Goal: Communication & Community: Answer question/provide support

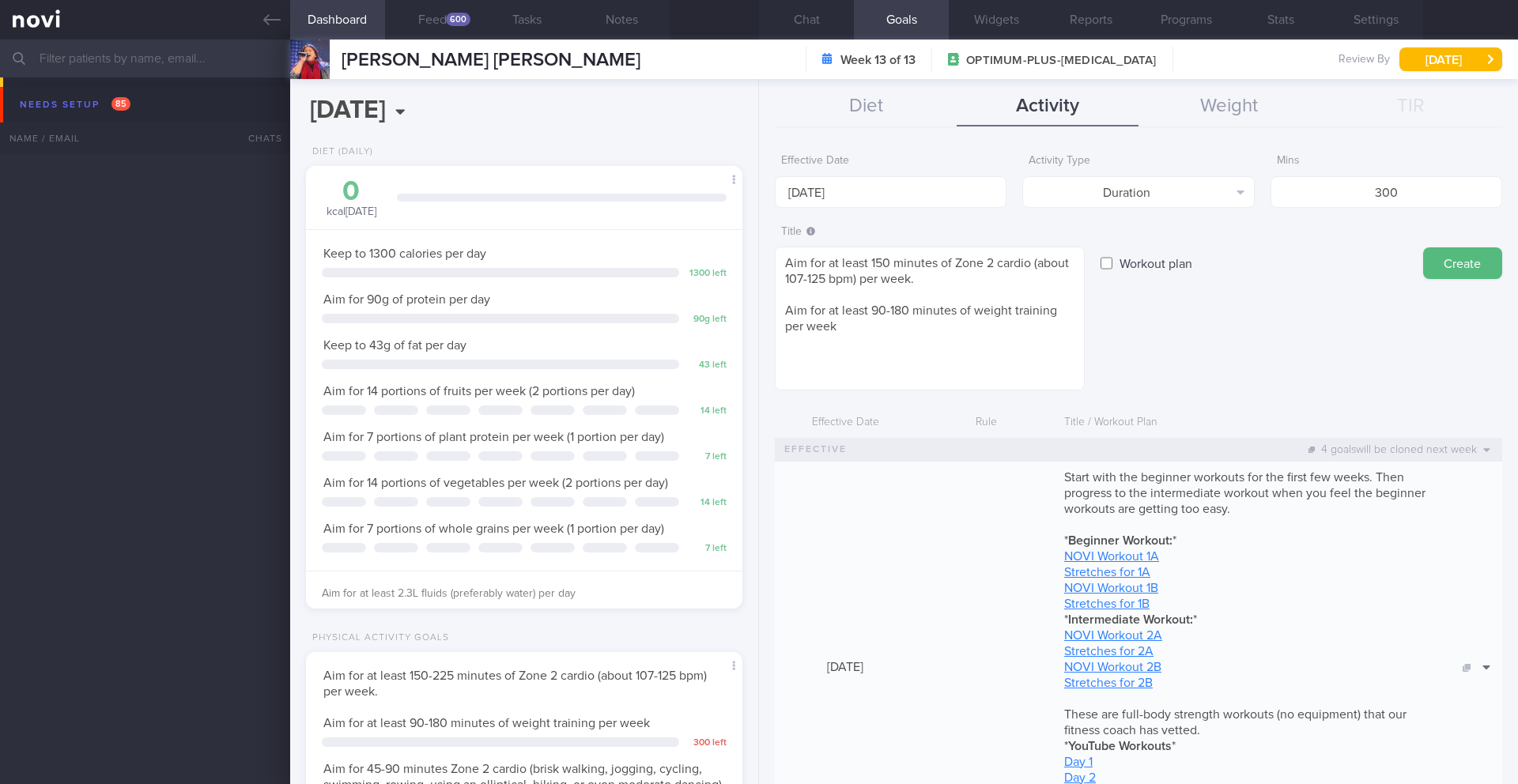
select select "7"
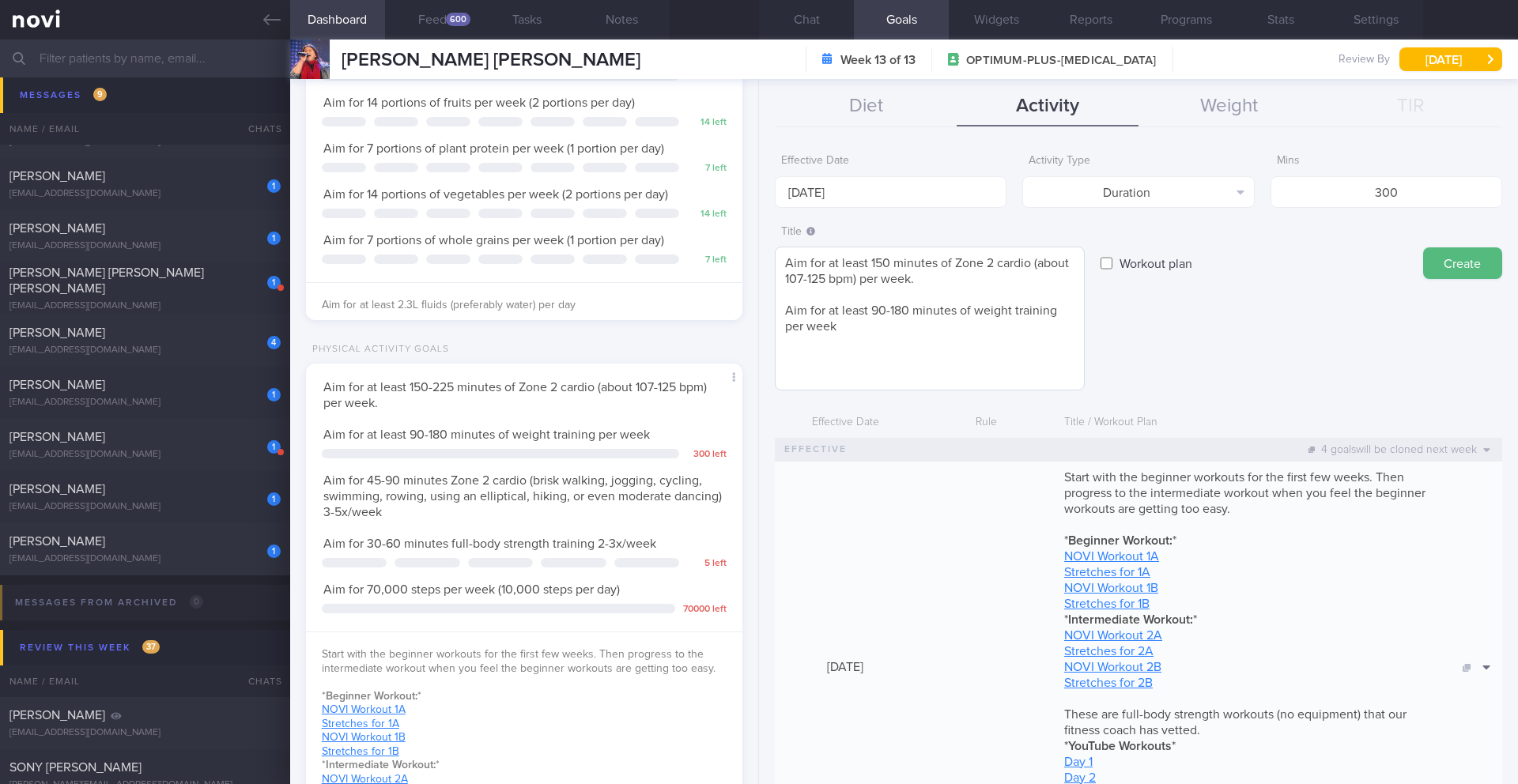
drag, startPoint x: 870, startPoint y: 307, endPoint x: 906, endPoint y: 307, distance: 36.0
click at [906, 307] on textarea "Aim for at least 150 minutes of Zone 2 cardio (about 107-125 bpm) per week. Aim…" at bounding box center [930, 319] width 310 height 144
click at [904, 318] on textarea "Aim for at least 150 minutes of Zone 2 cardio (about 107-125 bpm) per week. Aim…" at bounding box center [930, 319] width 310 height 144
drag, startPoint x: 909, startPoint y: 312, endPoint x: 873, endPoint y: 308, distance: 36.2
click at [873, 308] on textarea "Aim for at least 150 minutes of Zone 2 cardio (about 107-125 bpm) per week. Aim…" at bounding box center [930, 319] width 310 height 144
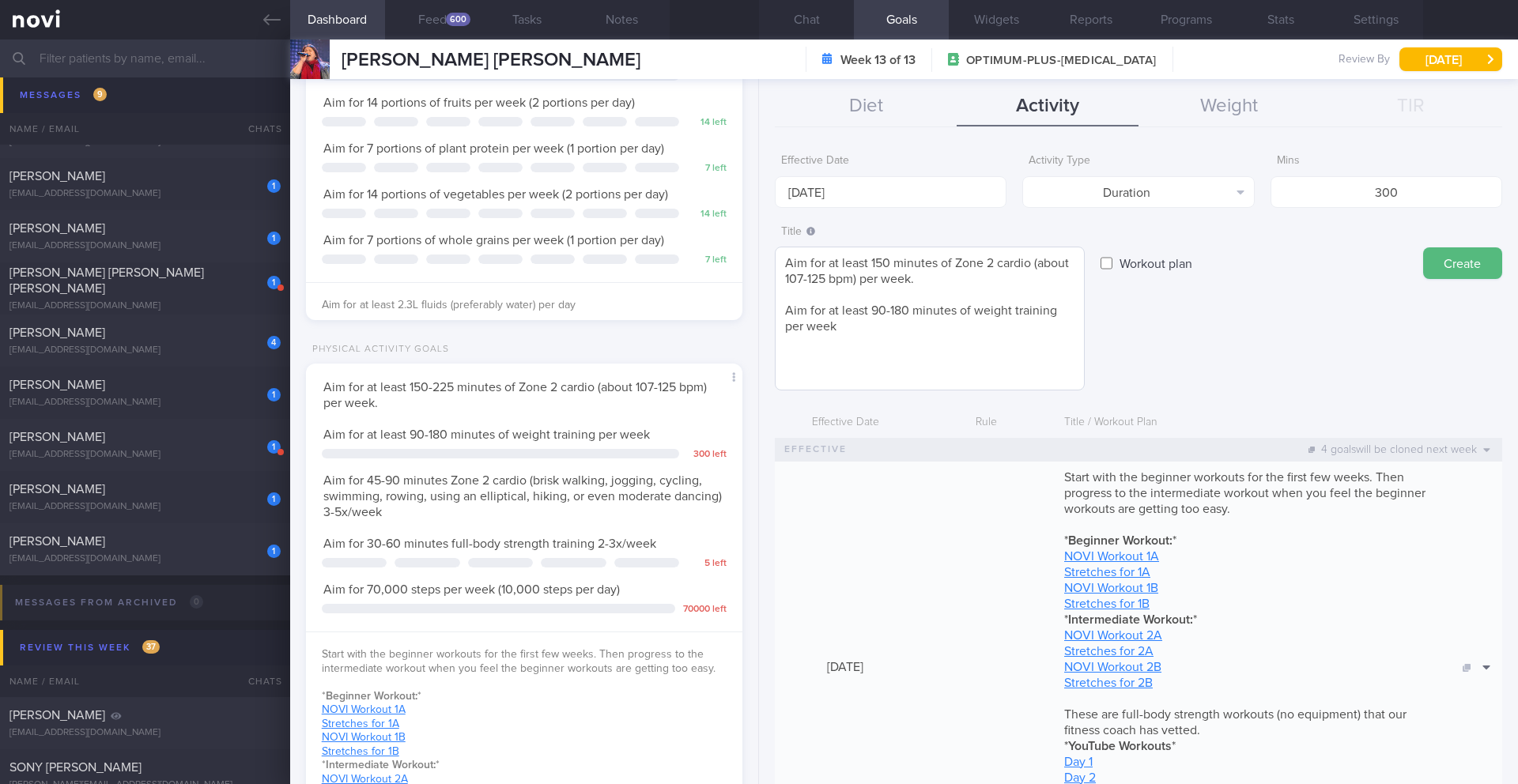
drag, startPoint x: 867, startPoint y: 343, endPoint x: 778, endPoint y: 258, distance: 123.1
click at [778, 258] on textarea "Aim for at least 150 minutes of Zone 2 cardio (about 107-125 bpm) per week. Aim…" at bounding box center [930, 319] width 310 height 144
click at [817, 22] on button "Chat" at bounding box center [806, 20] width 95 height 40
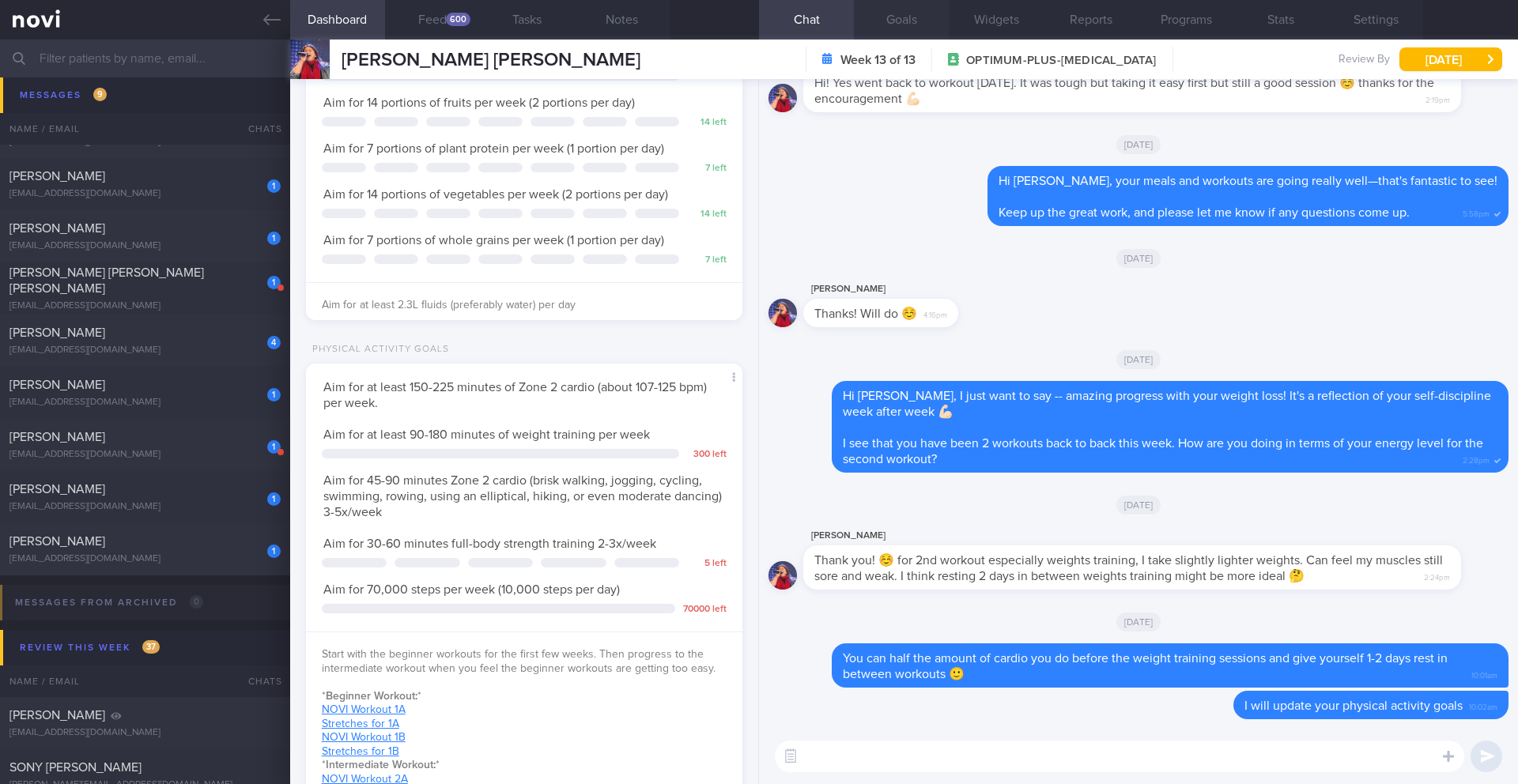
click at [898, 24] on button "Goals" at bounding box center [901, 20] width 95 height 40
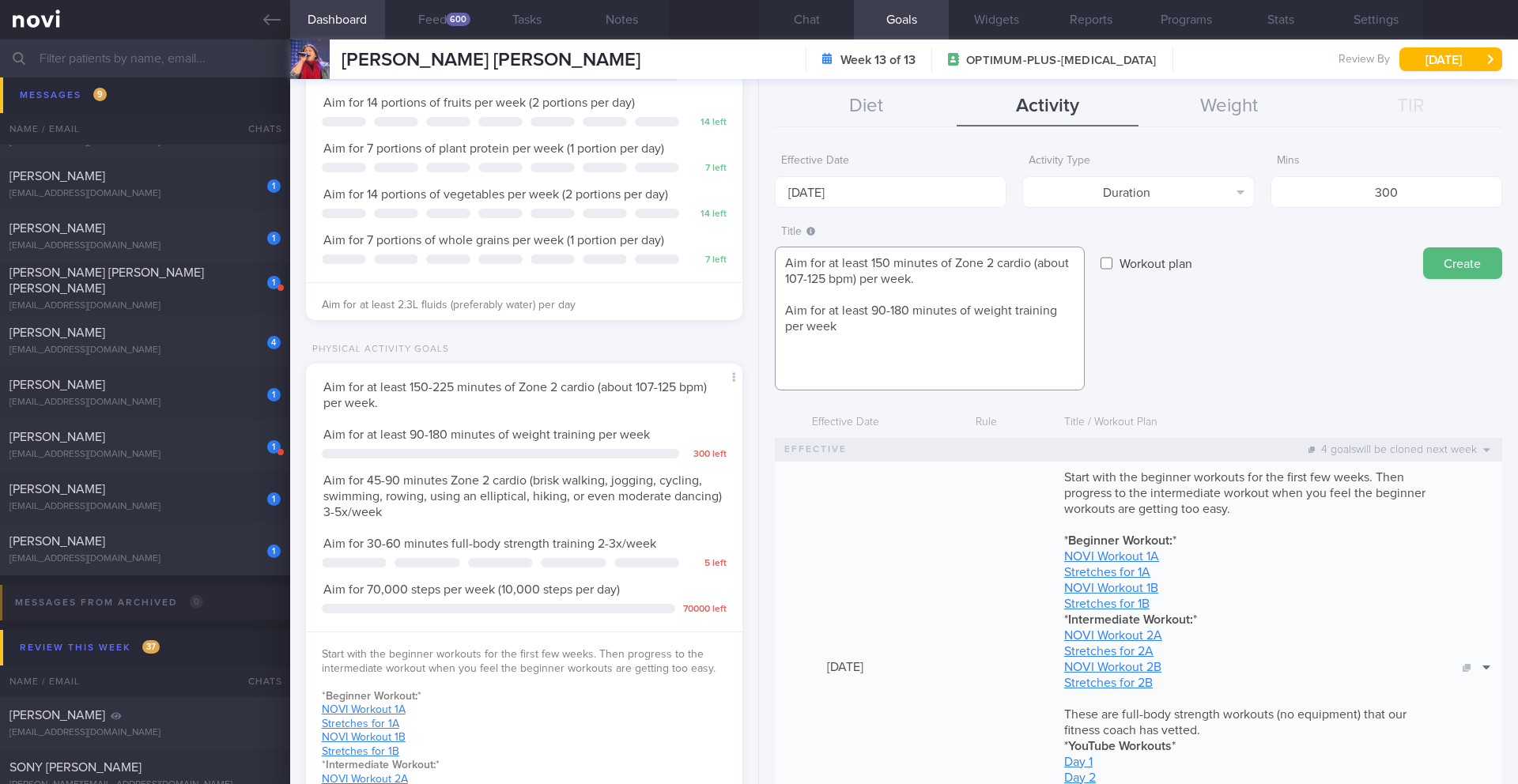
drag, startPoint x: 870, startPoint y: 263, endPoint x: 829, endPoint y: 262, distance: 41.0
click at [829, 262] on textarea "Aim for at least 150 minutes of Zone 2 cardio (about 107-125 bpm) per week. Aim…" at bounding box center [930, 319] width 310 height 144
drag, startPoint x: 909, startPoint y: 310, endPoint x: 841, endPoint y: 310, distance: 68.0
click at [841, 310] on textarea "Aim for about 150 minutes of Zone 2 cardio (about 107-125 bpm) per week. Aim fo…" at bounding box center [930, 319] width 310 height 144
drag, startPoint x: 926, startPoint y: 339, endPoint x: 758, endPoint y: 302, distance: 172.0
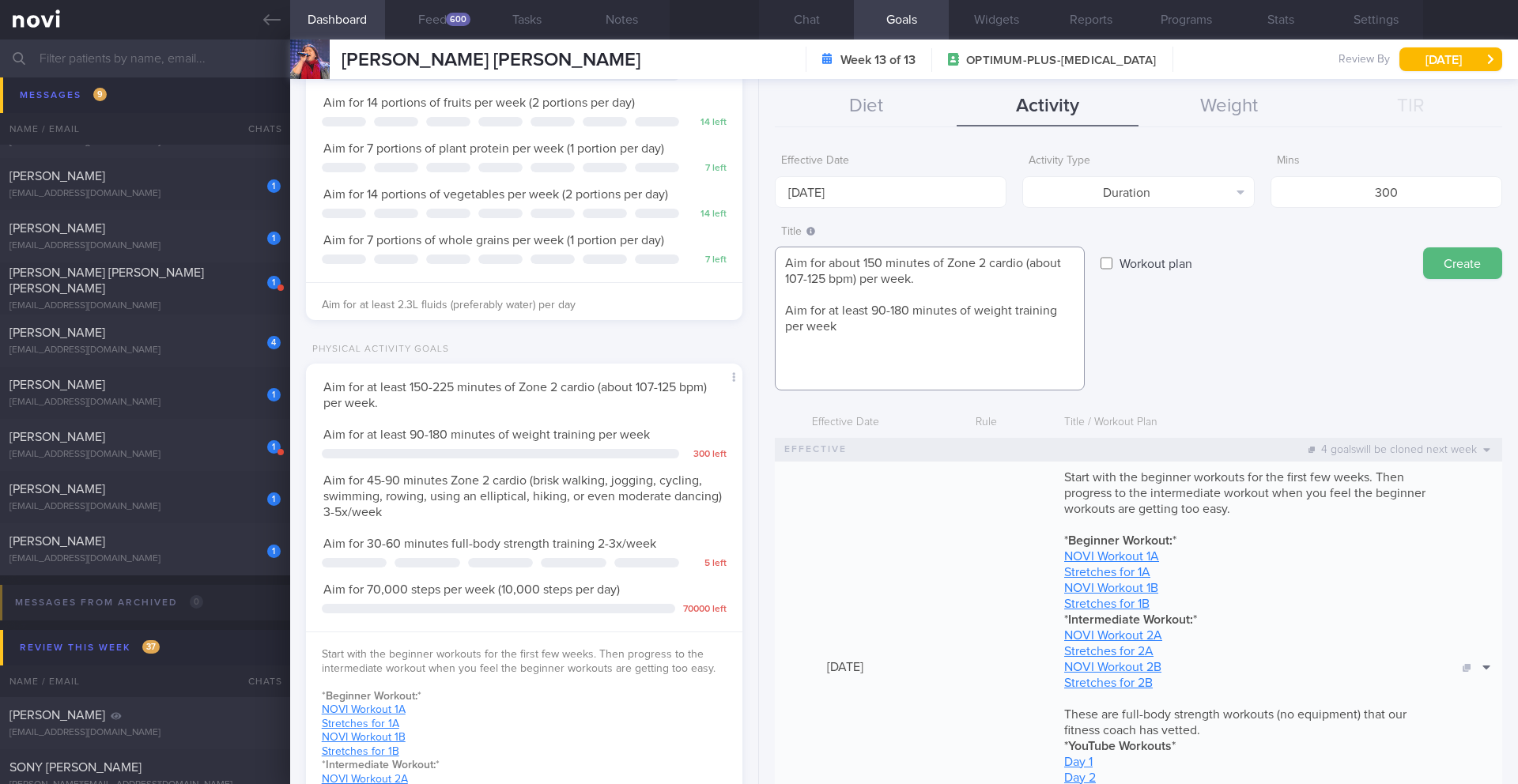
click at [759, 302] on div "Effective Date 25 Aug 2025 Activity Type Duration Select type... Duration Sessi…" at bounding box center [1138, 459] width 759 height 650
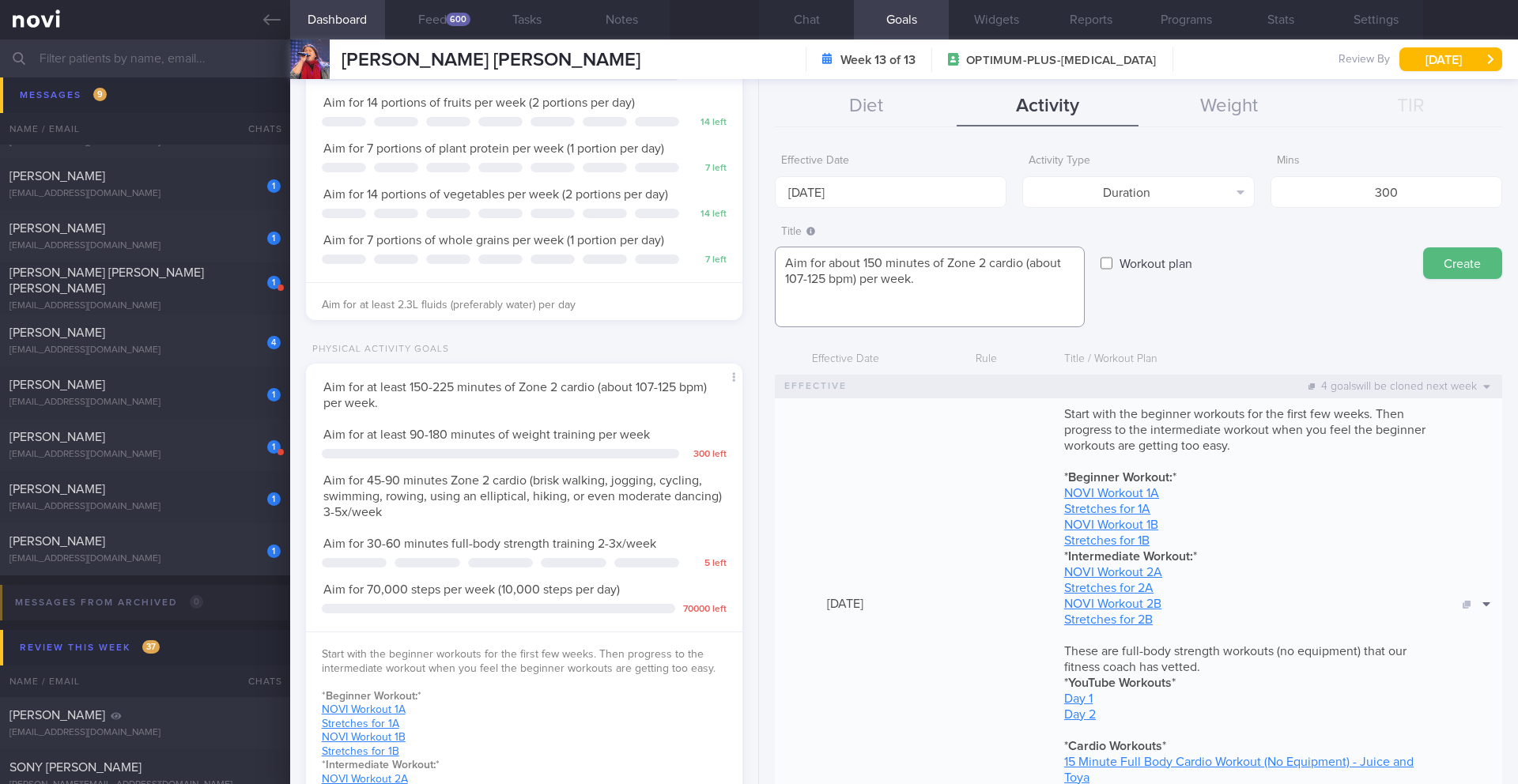
drag, startPoint x: 866, startPoint y: 263, endPoint x: 828, endPoint y: 262, distance: 38.0
click at [828, 262] on textarea "Aim for about 150 minutes of Zone 2 cardio (about 107-125 bpm) per week." at bounding box center [930, 287] width 310 height 81
drag, startPoint x: 892, startPoint y: 262, endPoint x: 879, endPoint y: 259, distance: 13.3
click at [871, 263] on textarea "Aim for at least 150 minutes of Zone 2 cardio (about 107-125 bpm) per week." at bounding box center [930, 287] width 310 height 81
drag, startPoint x: 961, startPoint y: 267, endPoint x: 1005, endPoint y: 267, distance: 44.0
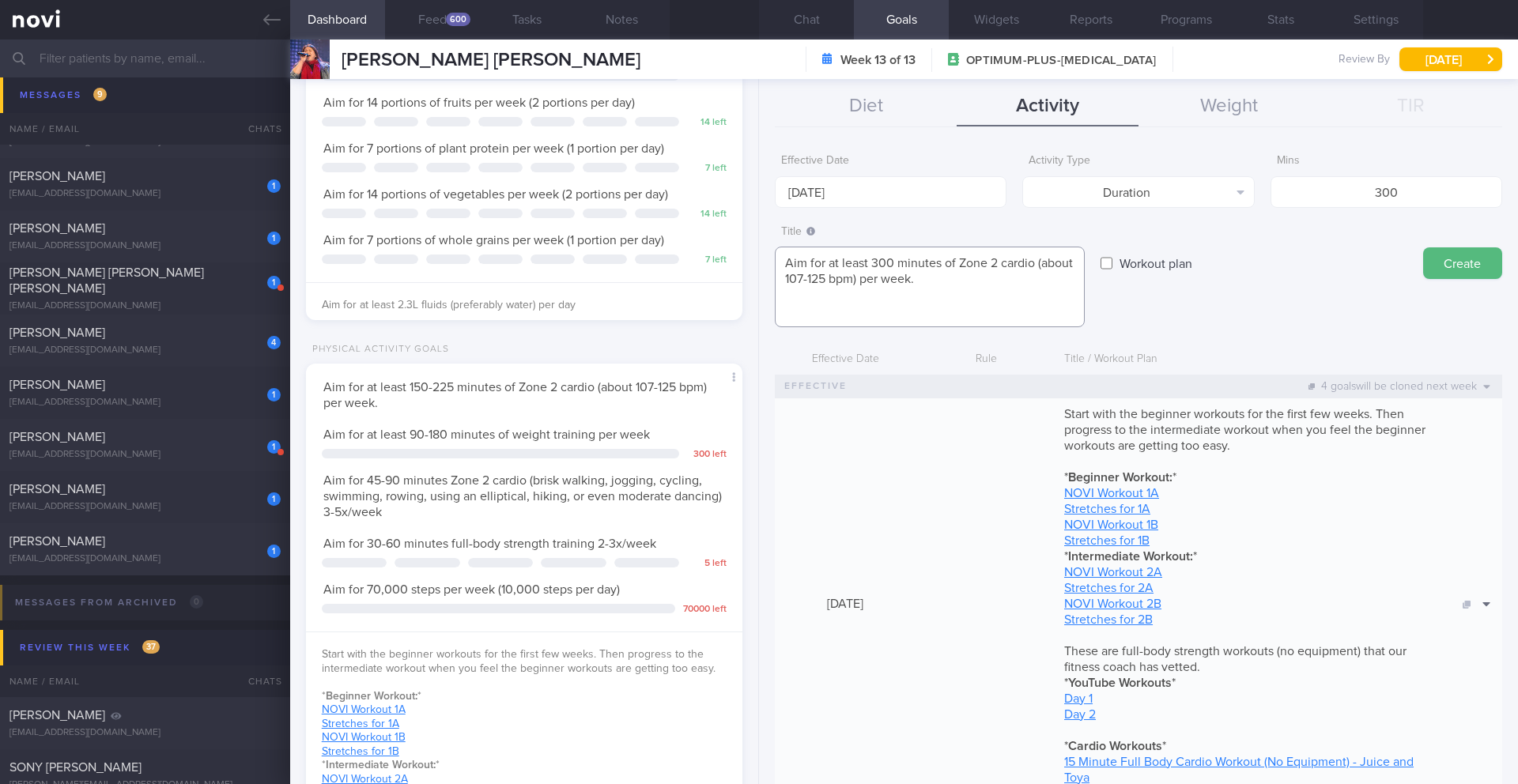
click at [1005, 267] on textarea "Aim for at least 300 minutes of Zone 2 cardio (about 107-125 bpm) per week." at bounding box center [930, 287] width 310 height 81
drag, startPoint x: 894, startPoint y: 263, endPoint x: 873, endPoint y: 265, distance: 21.1
click at [873, 265] on textarea "Aim for at least 300 minutes of Zone 2 cardio (about 107-125 bpm) per week." at bounding box center [930, 287] width 310 height 81
type textarea "Aim for at least 150 minutes of Zone 2 cardio (about 107-125 bpm) per week."
drag, startPoint x: 1357, startPoint y: 199, endPoint x: 1464, endPoint y: 198, distance: 107.0
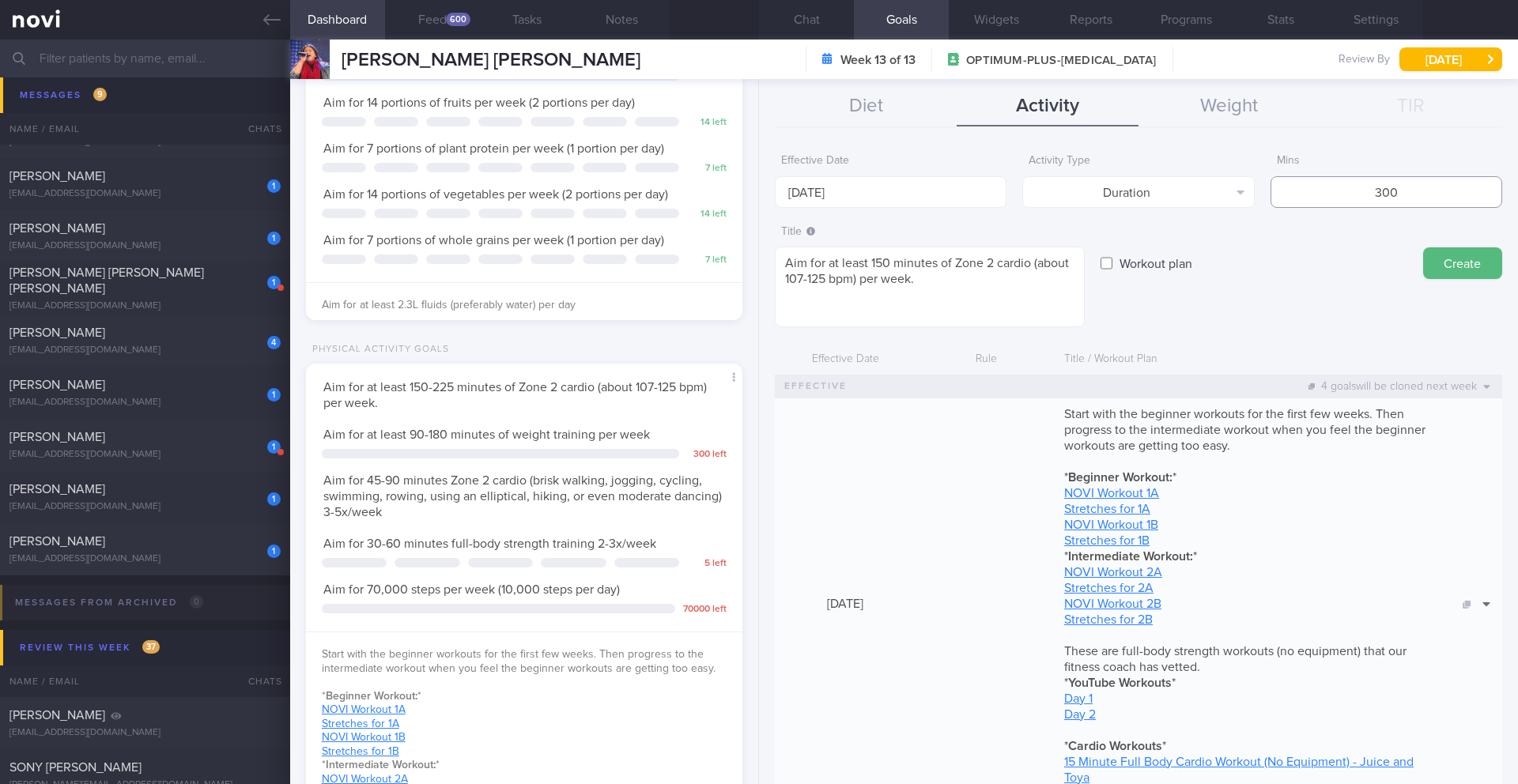
click at [1464, 198] on input "300" at bounding box center [1387, 192] width 232 height 32
type input "150"
click at [1184, 297] on div "Title Aim for at least 150 minutes of Zone 2 cardio (about 107-125 bpm) per wee…" at bounding box center [1138, 273] width 727 height 111
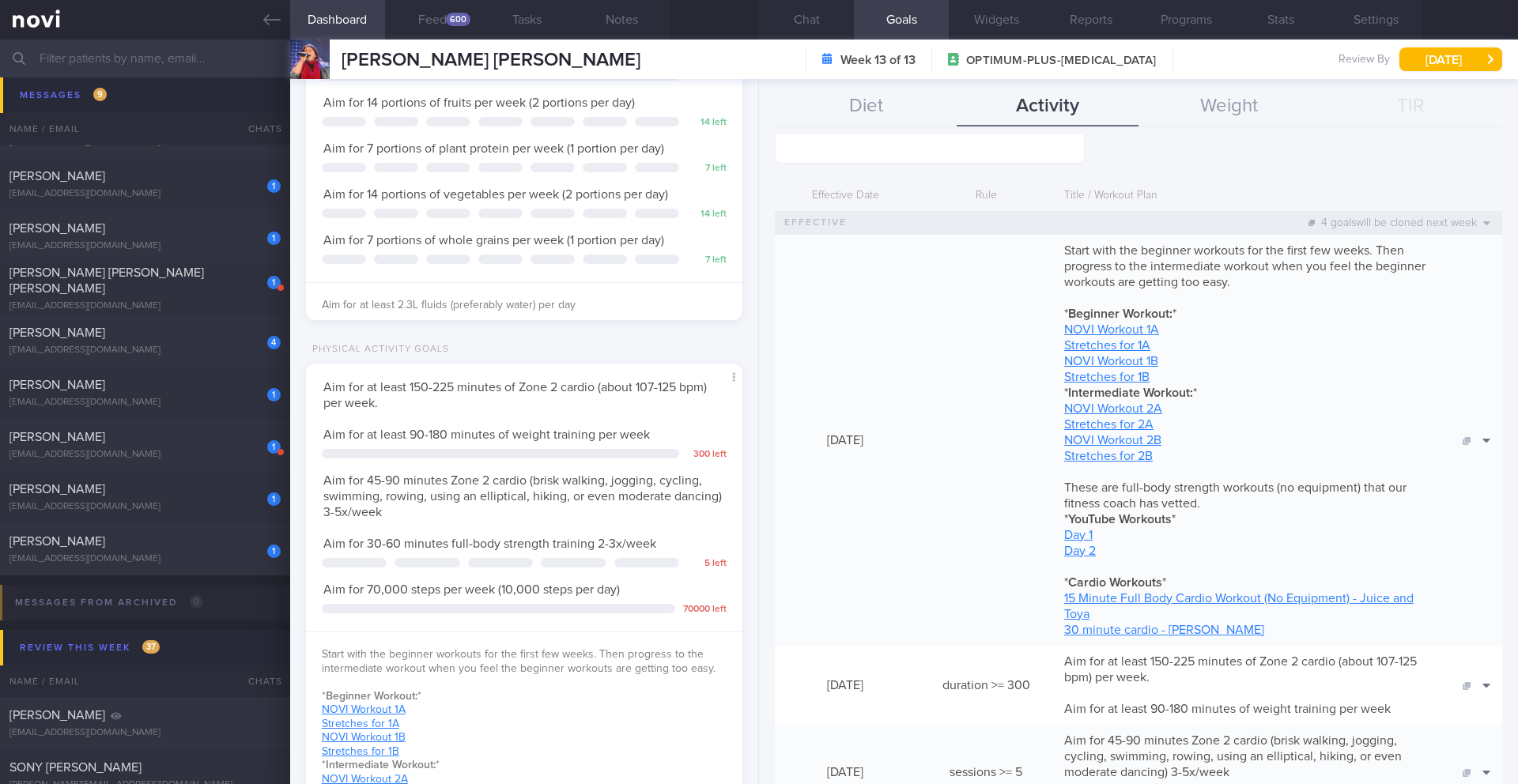
scroll to position [252, 0]
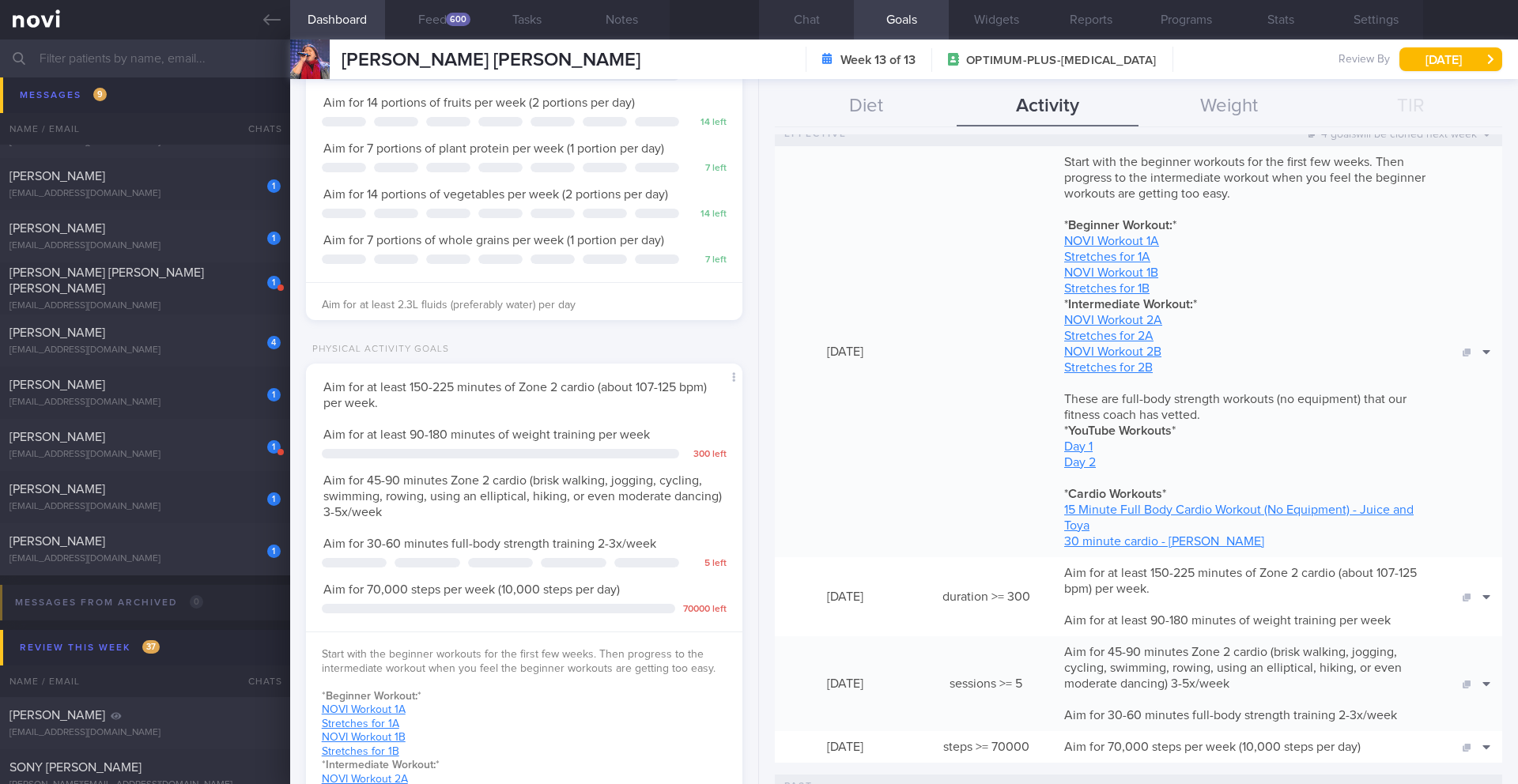
click at [793, 19] on button "Chat" at bounding box center [806, 20] width 95 height 40
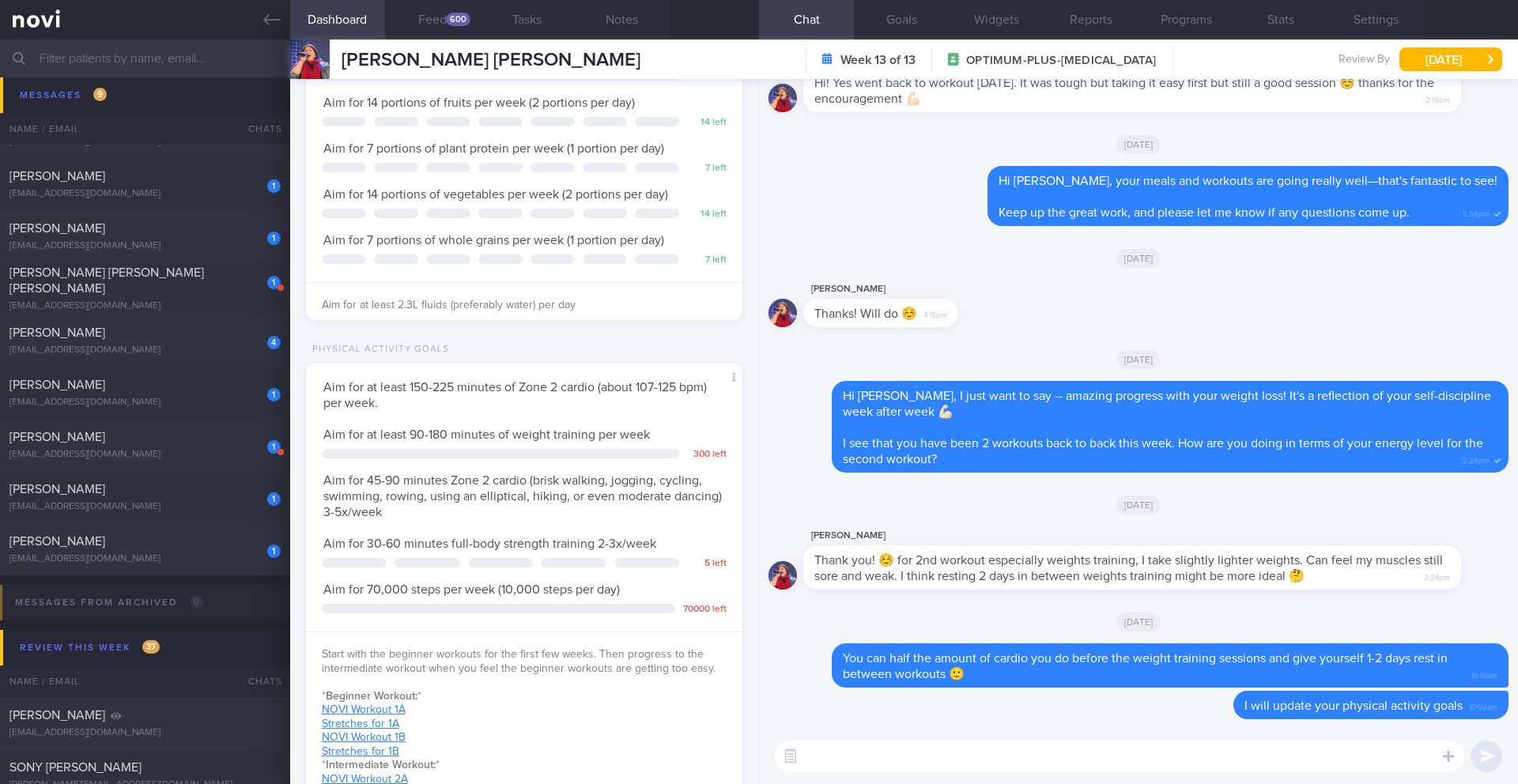
click at [1015, 759] on textarea at bounding box center [1119, 756] width 689 height 32
type textarea "L"
type textarea "Alternately, you can do your cardio and weight training on different days"
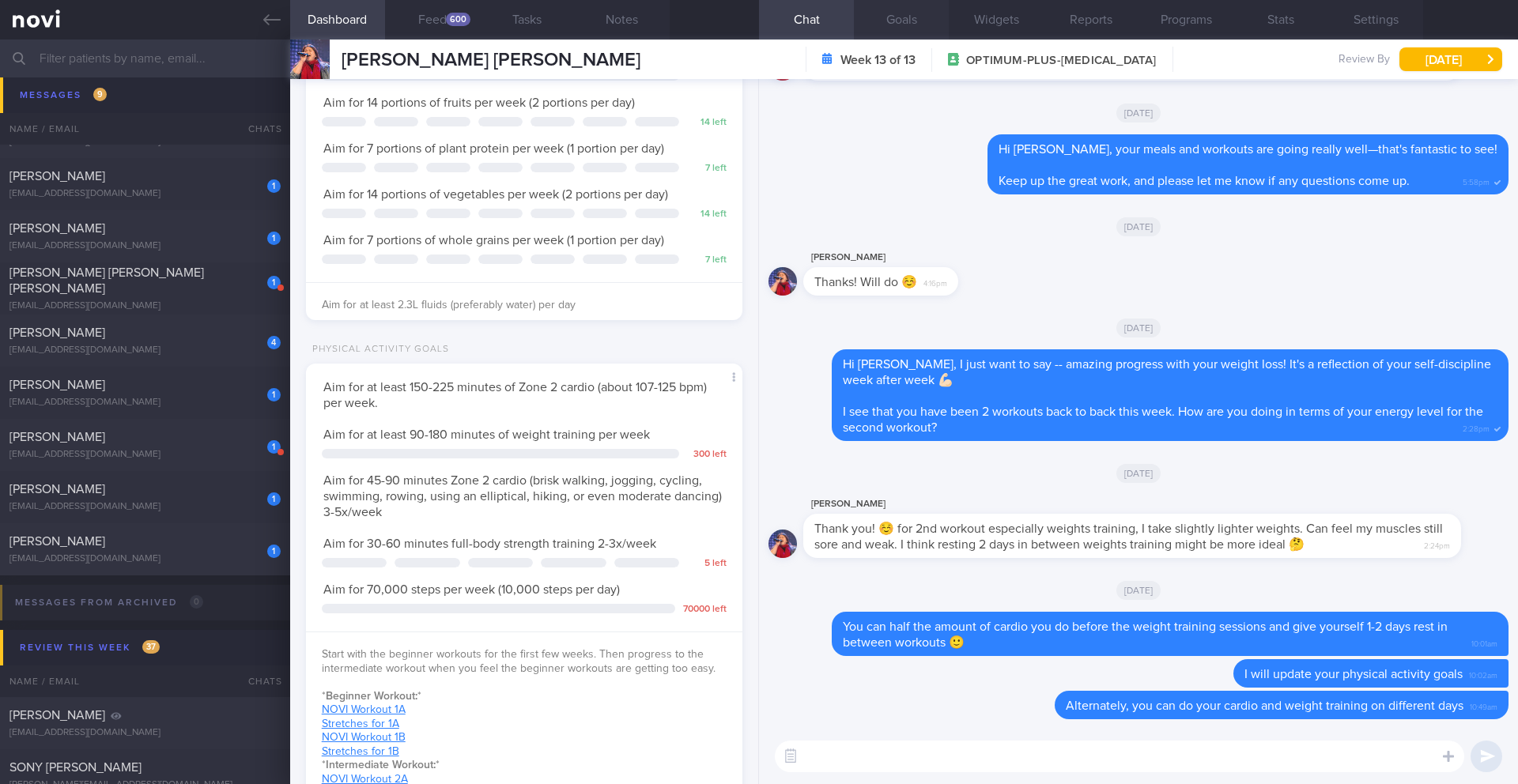
click at [901, 31] on button "Goals" at bounding box center [901, 20] width 95 height 40
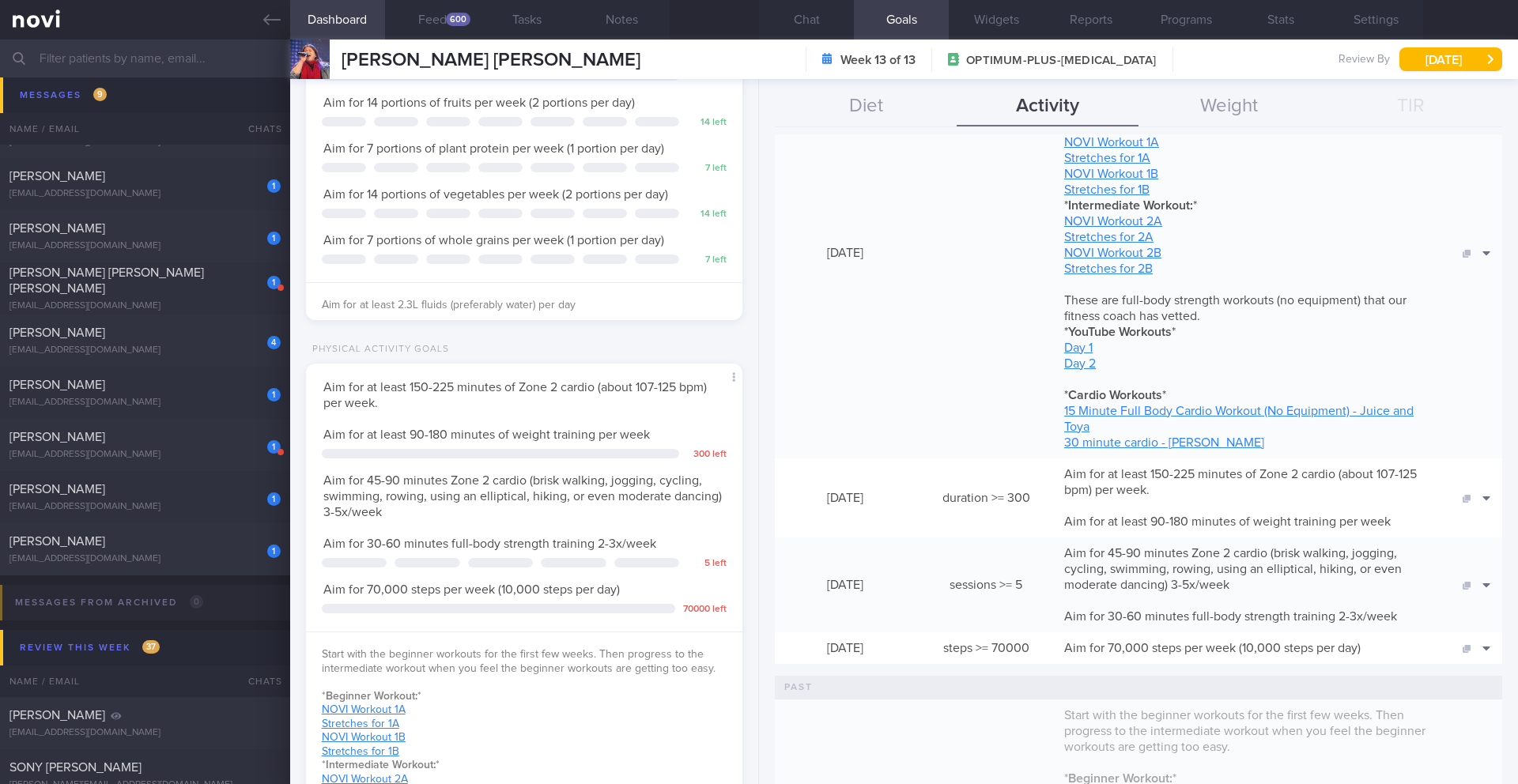
scroll to position [353, 0]
click at [1470, 600] on button "Clone" at bounding box center [1459, 607] width 77 height 24
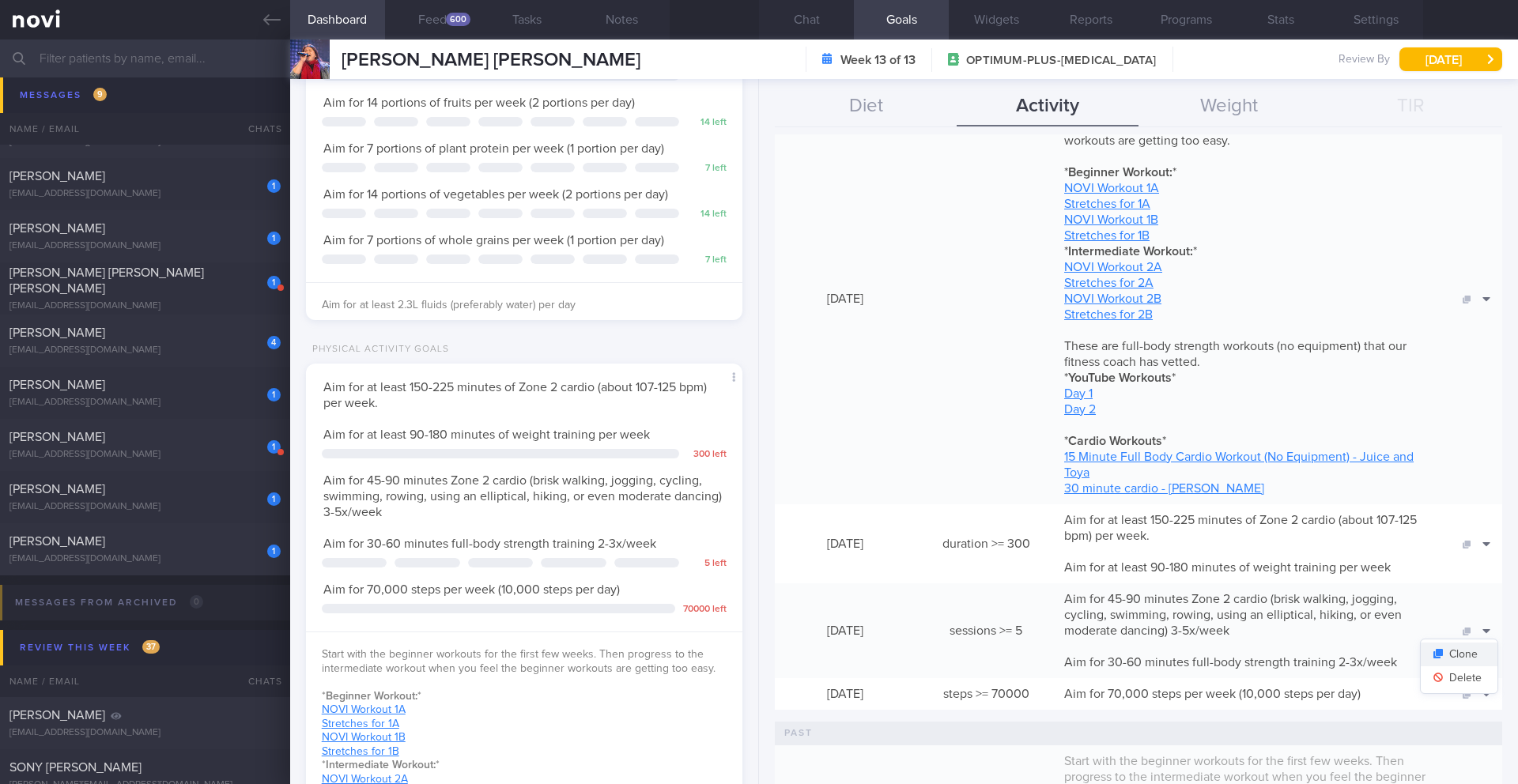
scroll to position [400, 0]
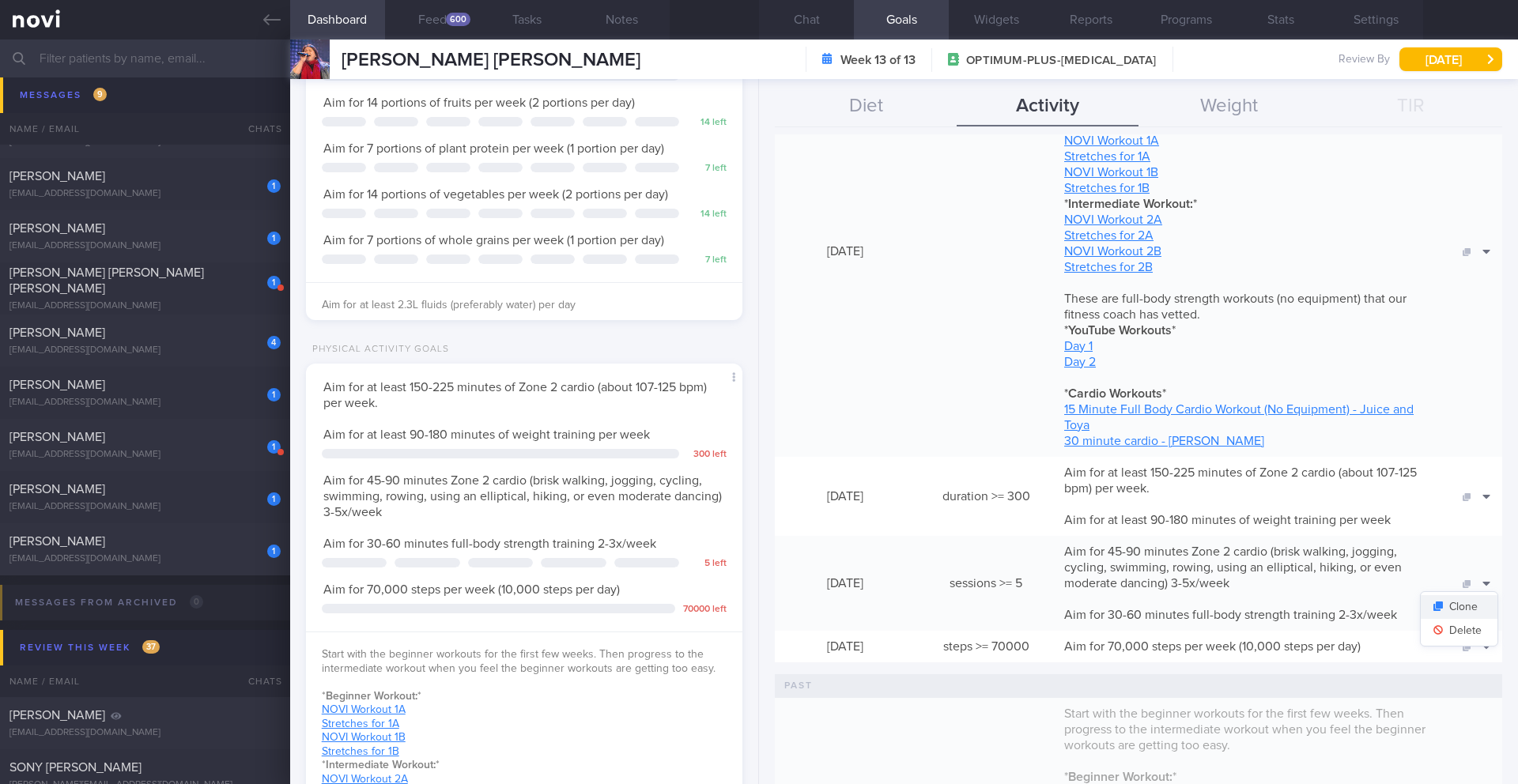
click at [1468, 605] on button "Clone" at bounding box center [1459, 607] width 77 height 24
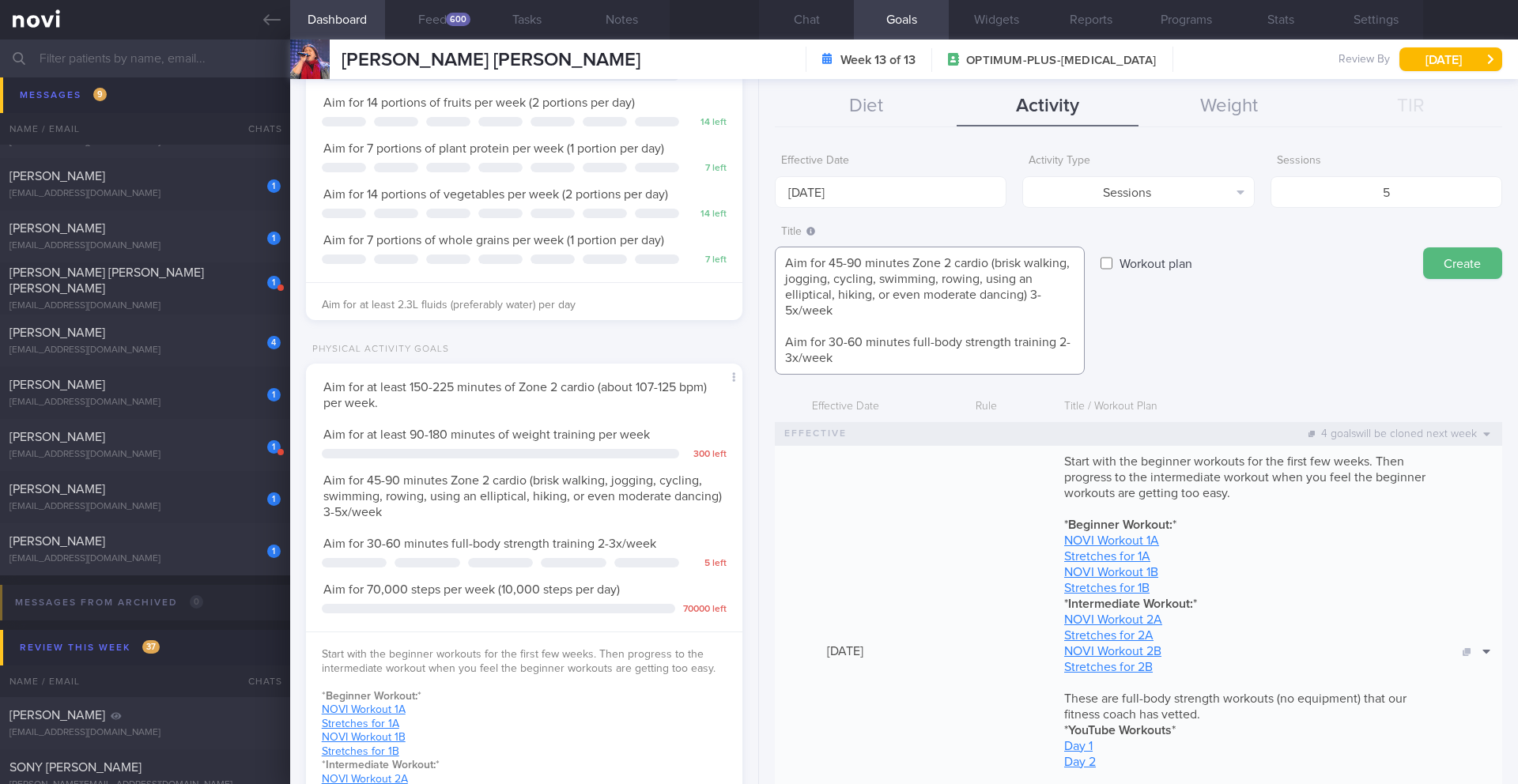
drag, startPoint x: 860, startPoint y: 264, endPoint x: 842, endPoint y: 265, distance: 18.0
click at [842, 265] on textarea "Aim for 45-90 minutes Zone 2 cardio (brisk walking, jogging, cycling, swimming,…" at bounding box center [930, 311] width 310 height 128
click at [835, 266] on textarea "Aim for 45-90 minutes Zone 2 cardio (brisk walking, jogging, cycling, swimming,…" at bounding box center [930, 311] width 310 height 128
drag, startPoint x: 863, startPoint y: 266, endPoint x: 842, endPoint y: 265, distance: 21.0
click at [842, 265] on textarea "Aim for 45-90 minutes Zone 2 cardio (brisk walking, jogging, cycling, swimming,…" at bounding box center [930, 311] width 310 height 128
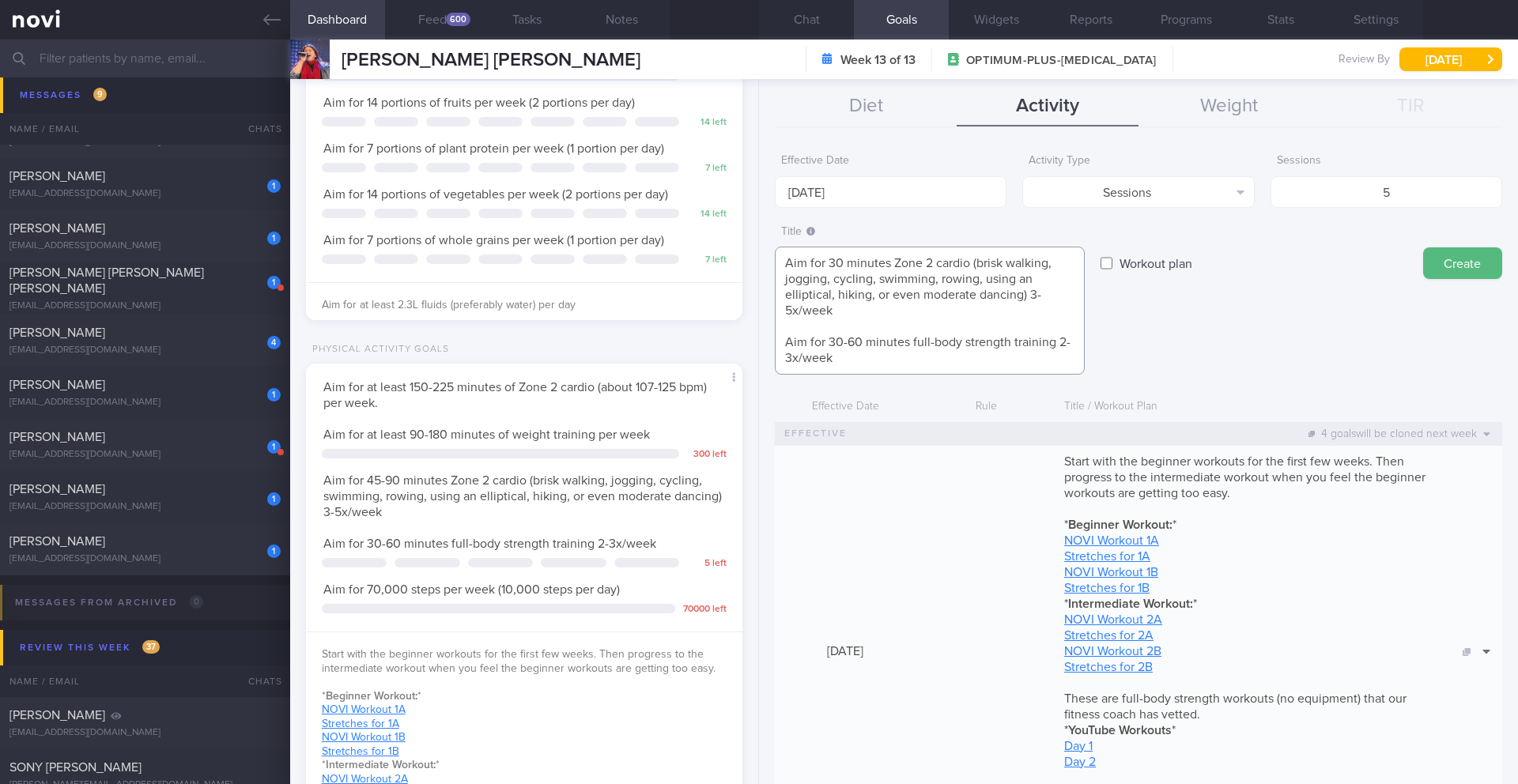
drag, startPoint x: 792, startPoint y: 312, endPoint x: 772, endPoint y: 311, distance: 20.0
click at [772, 311] on div "Effective Date 25 Aug 2025 Activity Type Sessions Select type... Duration Sessi…" at bounding box center [1138, 459] width 759 height 650
click at [842, 261] on textarea "Aim for 30 minutes Zone 2 cardio (brisk walking, jogging, cycling, swimming, ro…" at bounding box center [930, 311] width 310 height 128
drag, startPoint x: 861, startPoint y: 345, endPoint x: 844, endPoint y: 346, distance: 17.0
click at [844, 346] on textarea "Aim for 30-45 minutes Zone 2 cardio (brisk walking, jogging, cycling, swimming,…" at bounding box center [930, 311] width 310 height 128
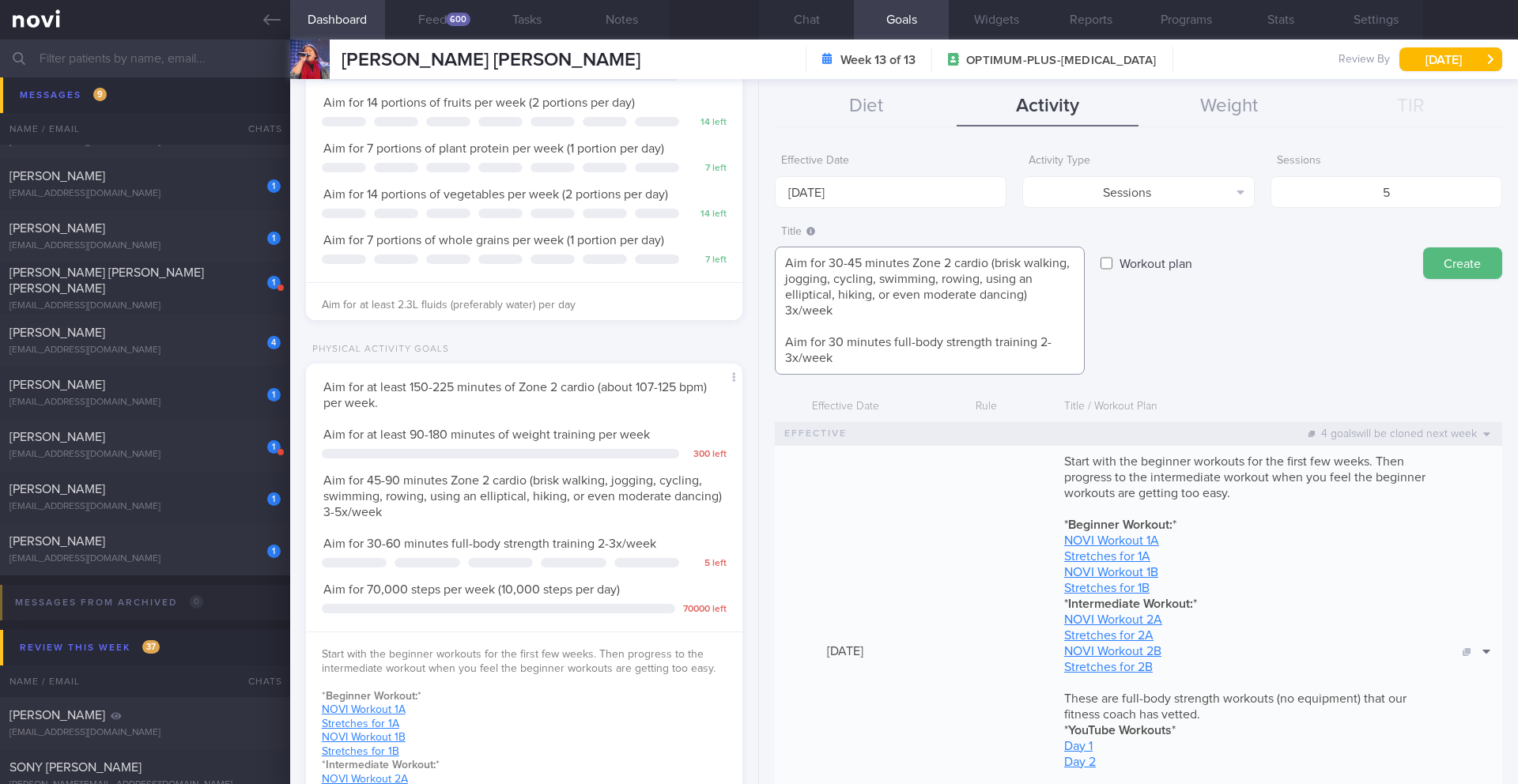
click at [1057, 339] on textarea "Aim for 30-45 minutes Zone 2 cardio (brisk walking, jogging, cycling, swimming,…" at bounding box center [930, 311] width 310 height 128
drag, startPoint x: 849, startPoint y: 266, endPoint x: 832, endPoint y: 267, distance: 17.0
click at [832, 267] on textarea "Aim for 30-45 minutes Zone 2 cardio (brisk walking, jogging, cycling, swimming,…" at bounding box center [930, 311] width 310 height 128
drag, startPoint x: 829, startPoint y: 265, endPoint x: 848, endPoint y: 262, distance: 19.2
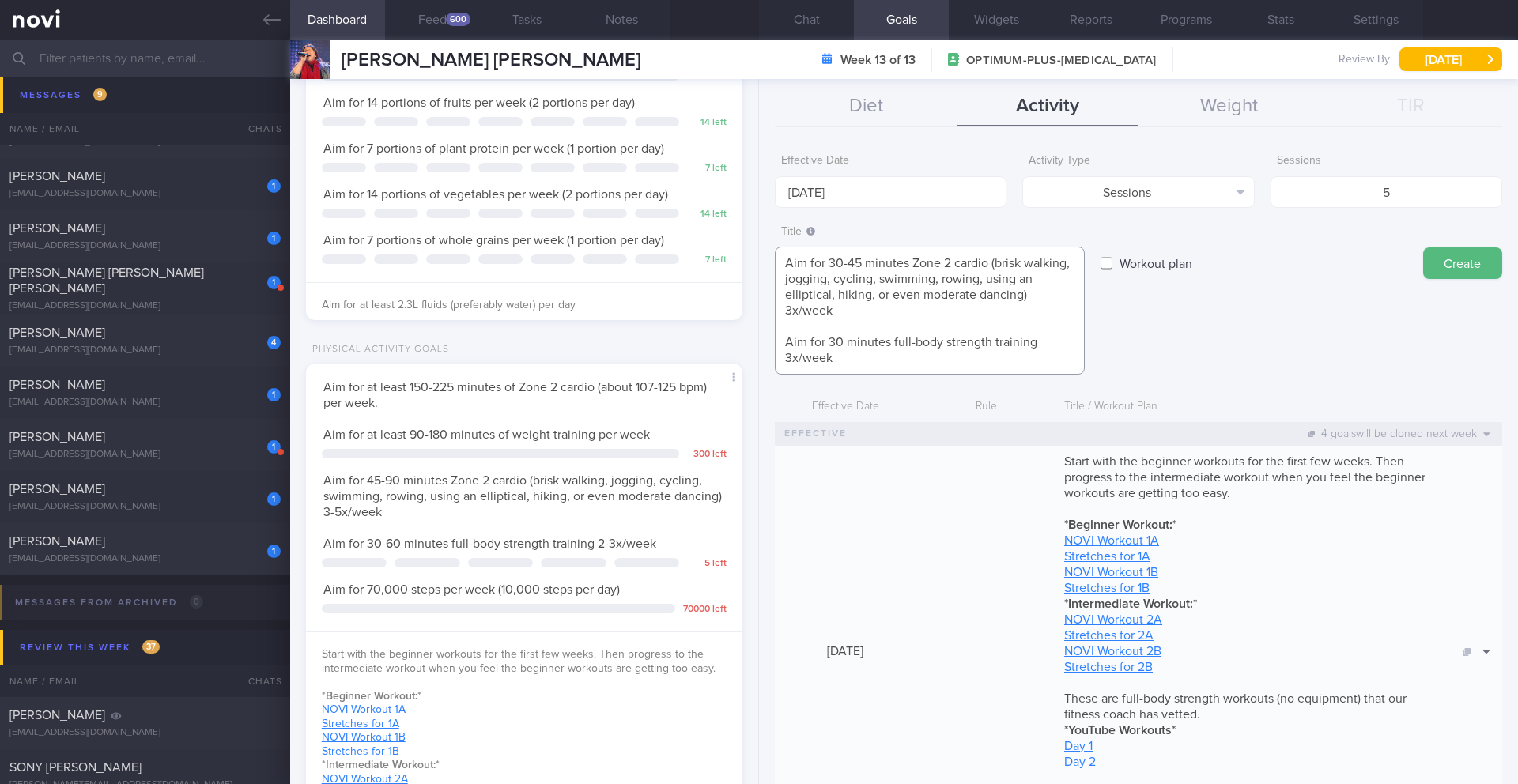
click at [848, 262] on textarea "Aim for 30-45 minutes Zone 2 cardio (brisk walking, jogging, cycling, swimming,…" at bounding box center [930, 311] width 310 height 128
click at [839, 341] on textarea "Aim for 45 minutes Zone 2 cardio (brisk walking, jogging, cycling, swimming, ro…" at bounding box center [930, 311] width 310 height 128
click at [830, 262] on textarea "Aim for 45 minutes Zone 2 cardio (brisk walking, jogging, cycling, swimming, ro…" at bounding box center [930, 311] width 310 height 128
type textarea "Aim for 30-45 minutes Zone 2 cardio (brisk walking, jogging, cycling, swimming,…"
drag, startPoint x: 1394, startPoint y: 188, endPoint x: 1406, endPoint y: 183, distance: 13.0
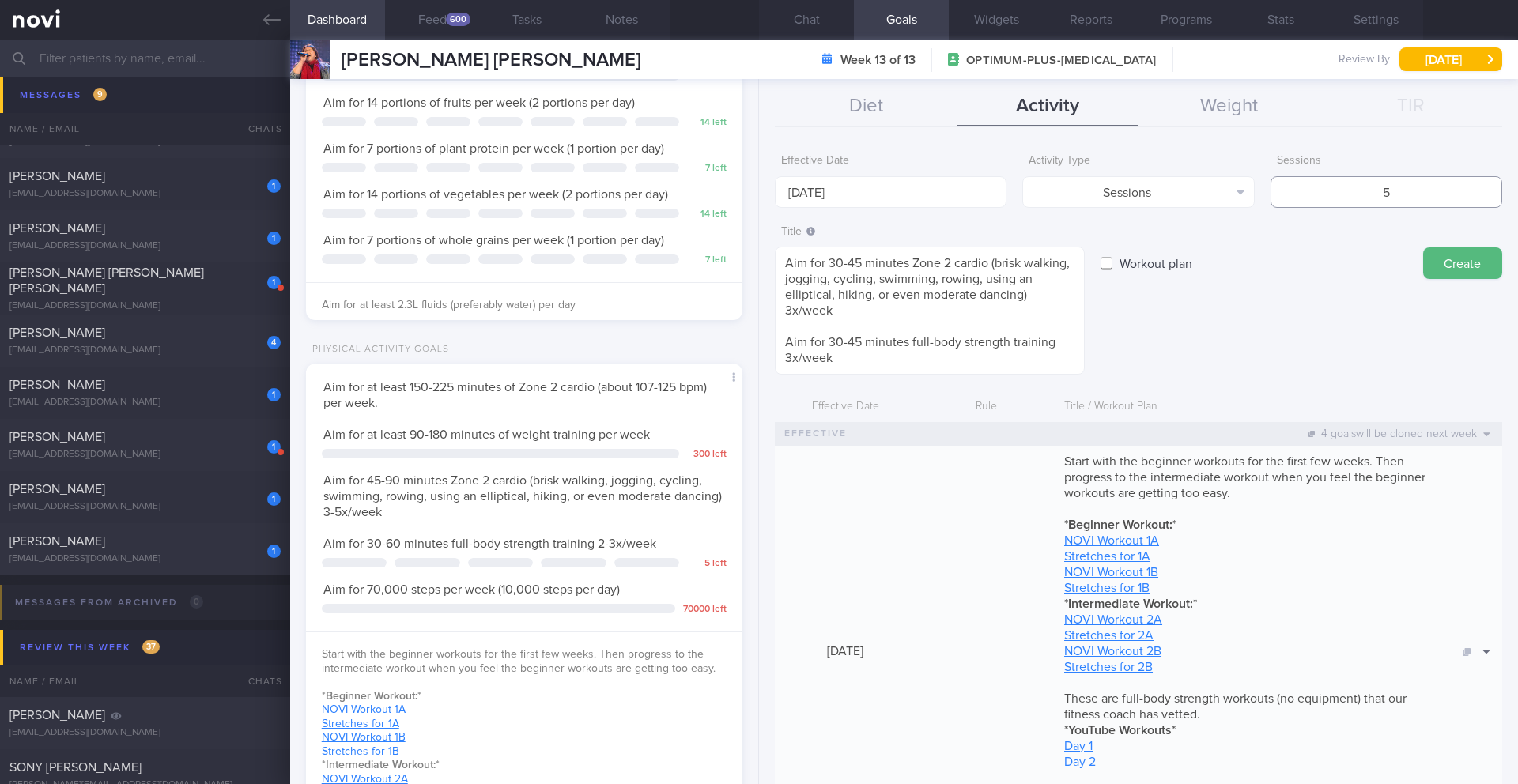
click at [1406, 183] on input "5" at bounding box center [1387, 192] width 232 height 32
type input "6"
click at [796, 306] on textarea "Aim for 30-45 minutes Zone 2 cardio (brisk walking, jogging, cycling, swimming,…" at bounding box center [930, 311] width 310 height 128
click at [799, 360] on textarea "Aim for 30-45 minutes Zone 2 cardio (brisk walking, jogging, cycling, swimming,…" at bounding box center [930, 311] width 310 height 128
click at [843, 312] on textarea "Aim for 30-45 minutes Zone 2 cardio (brisk walking, jogging, cycling, swimming,…" at bounding box center [930, 311] width 310 height 128
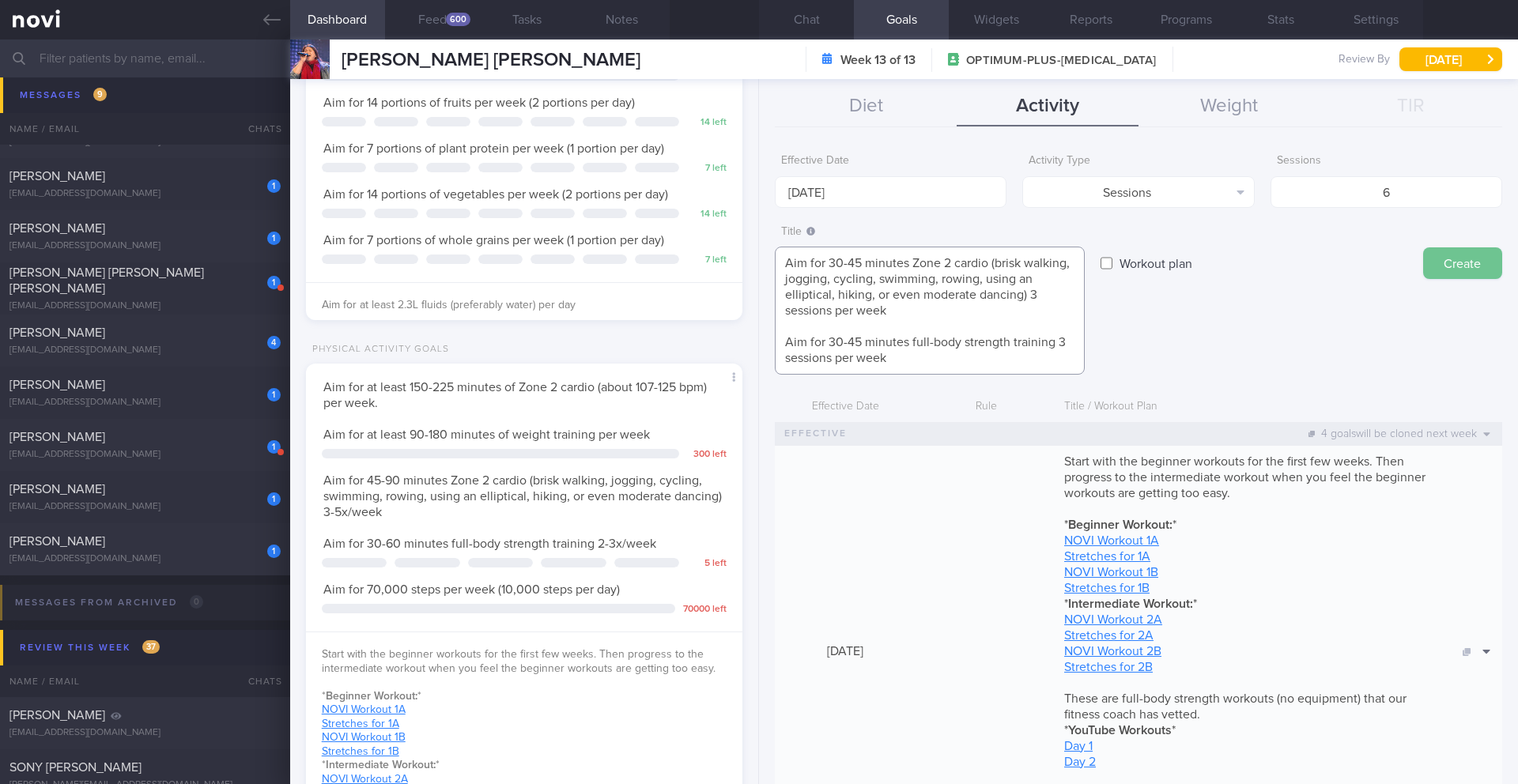
type textarea "Aim for 30-45 minutes Zone 2 cardio (brisk walking, jogging, cycling, swimming,…"
click at [1451, 266] on button "Create" at bounding box center [1463, 263] width 79 height 32
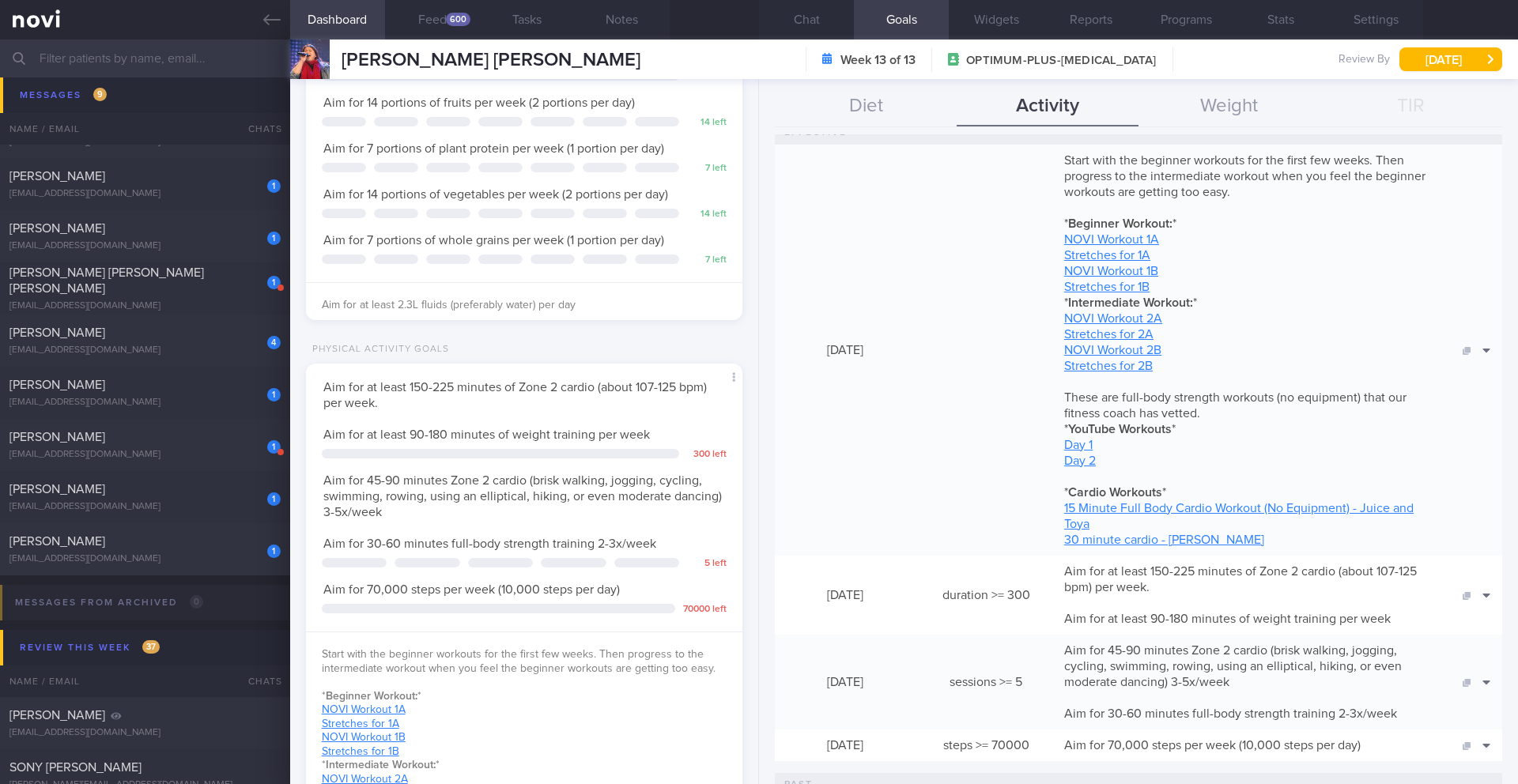
scroll to position [384, 0]
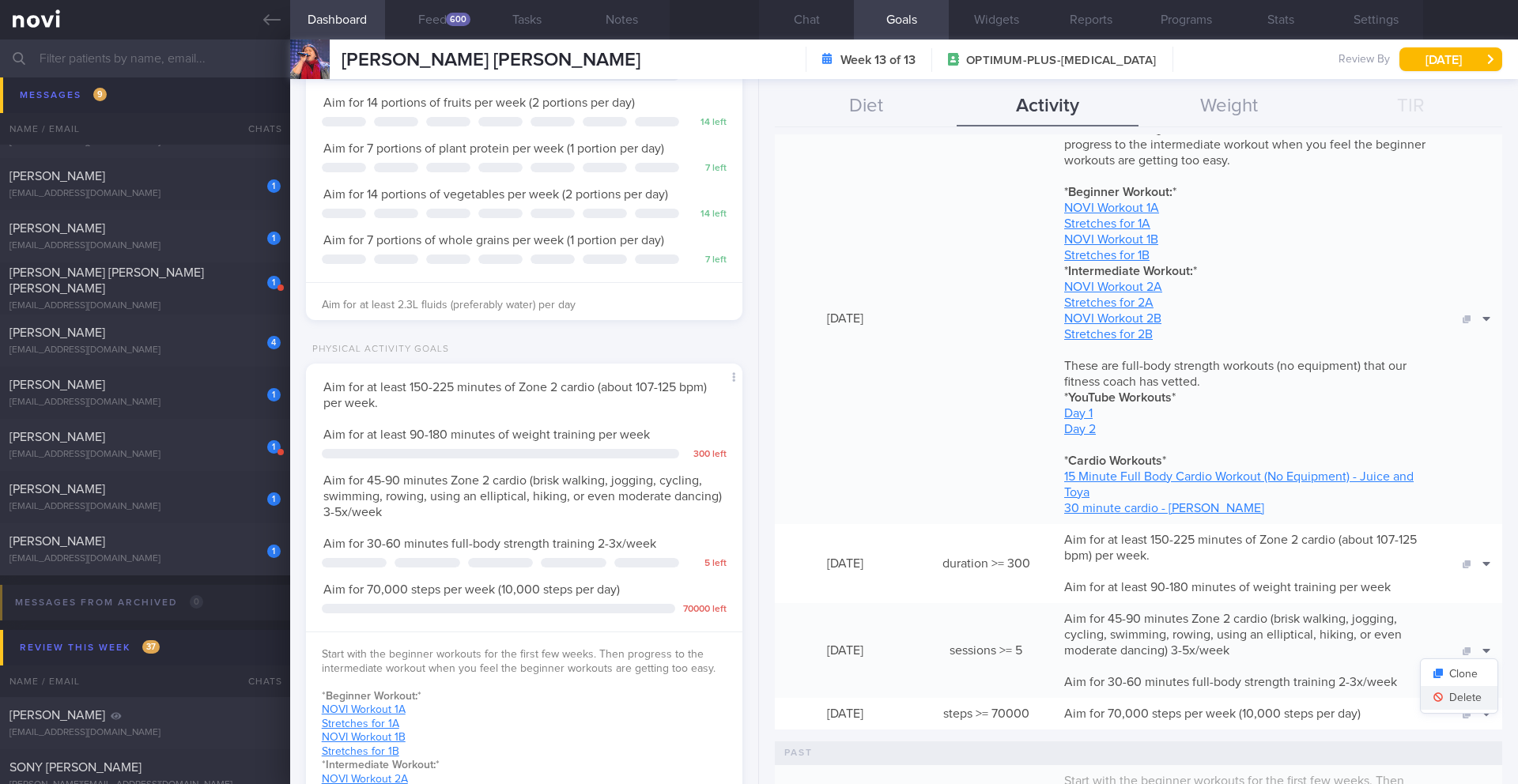
click at [1460, 693] on button "Delete" at bounding box center [1459, 698] width 77 height 24
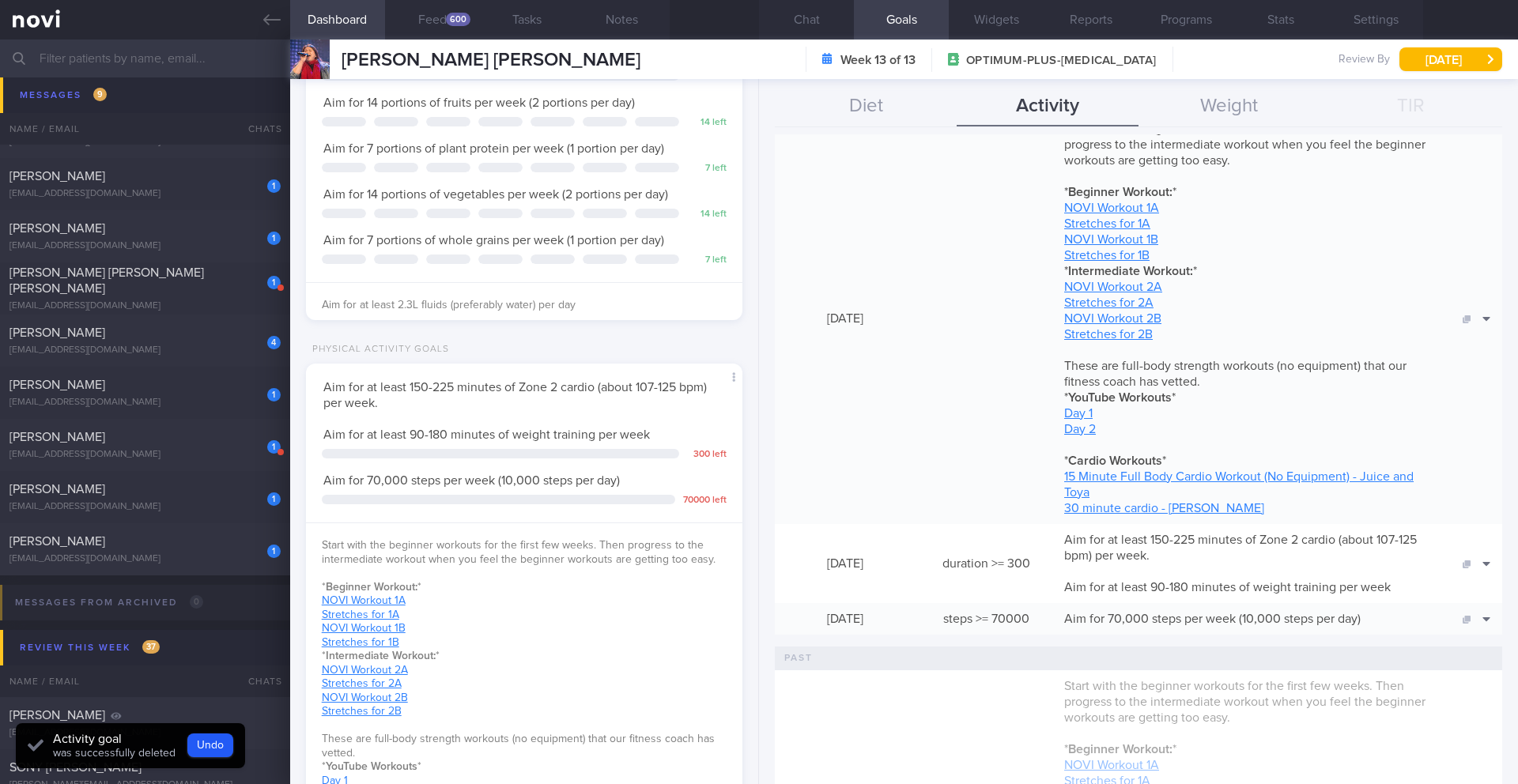
scroll to position [54, 0]
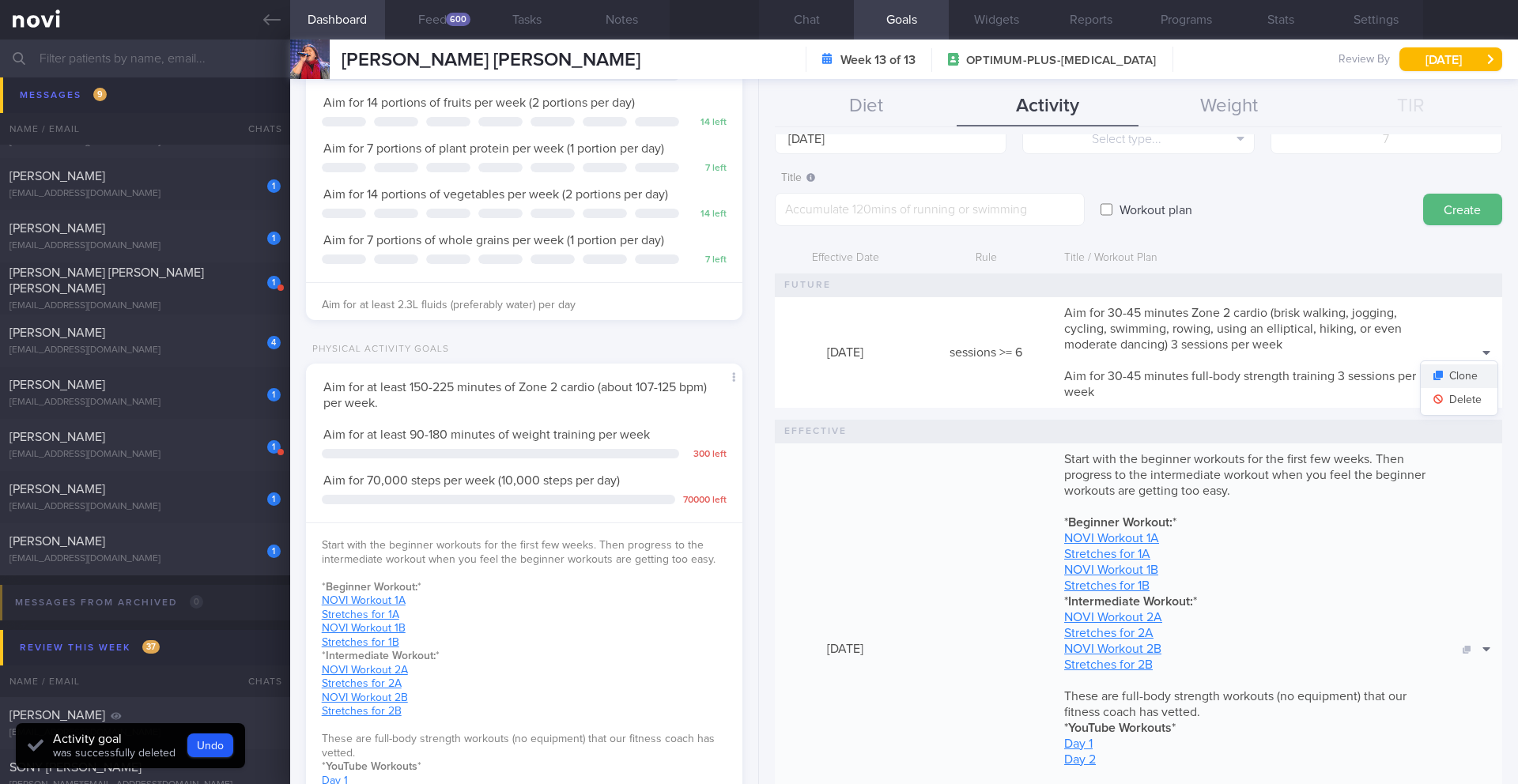
click at [1458, 381] on button "Clone" at bounding box center [1459, 377] width 77 height 24
type textarea "Aim for 30-45 minutes Zone 2 cardio (brisk walking, jogging, cycling, swimming,…"
type input "6"
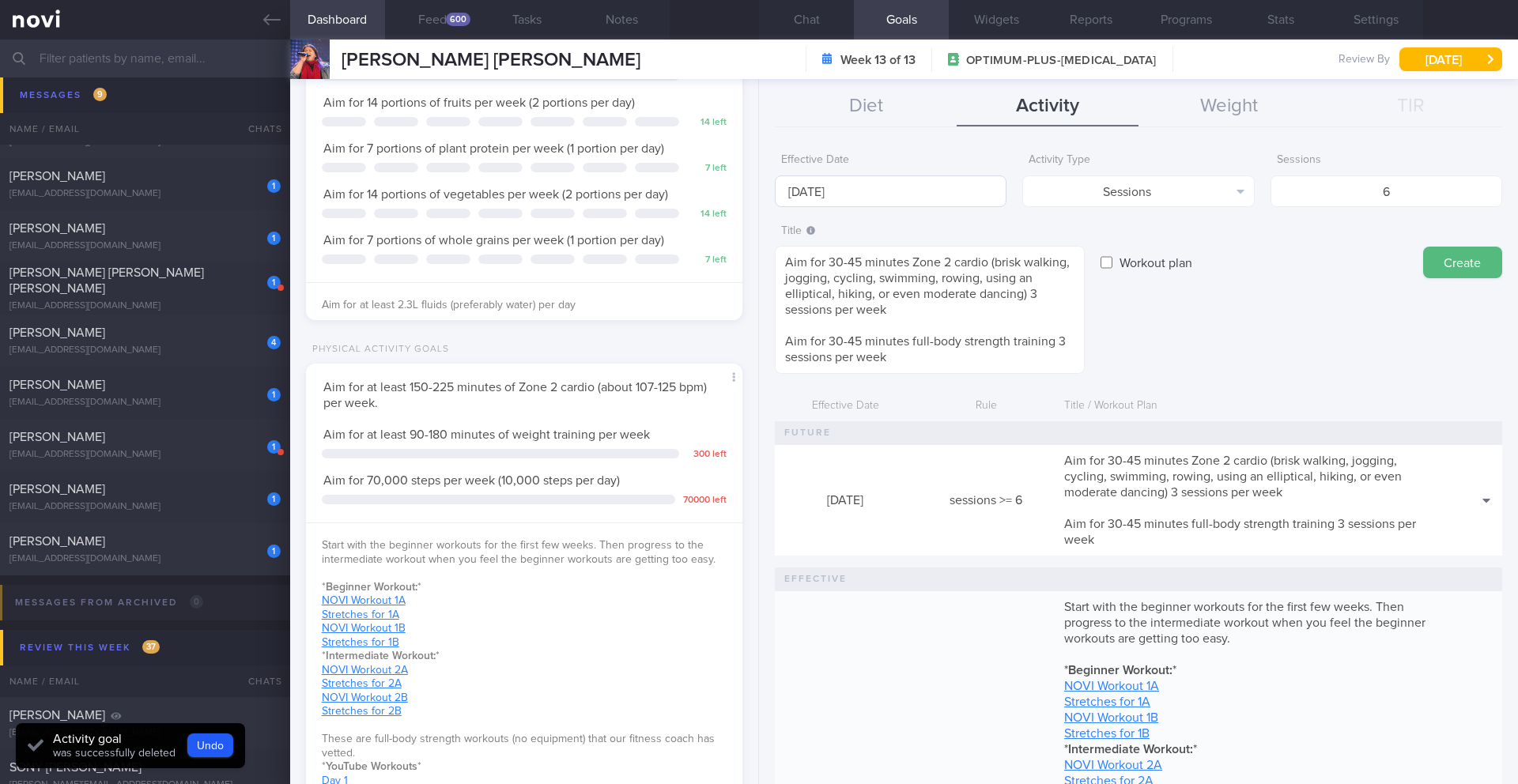
scroll to position [0, 0]
click at [850, 198] on input "25 Aug 2025" at bounding box center [890, 192] width 232 height 32
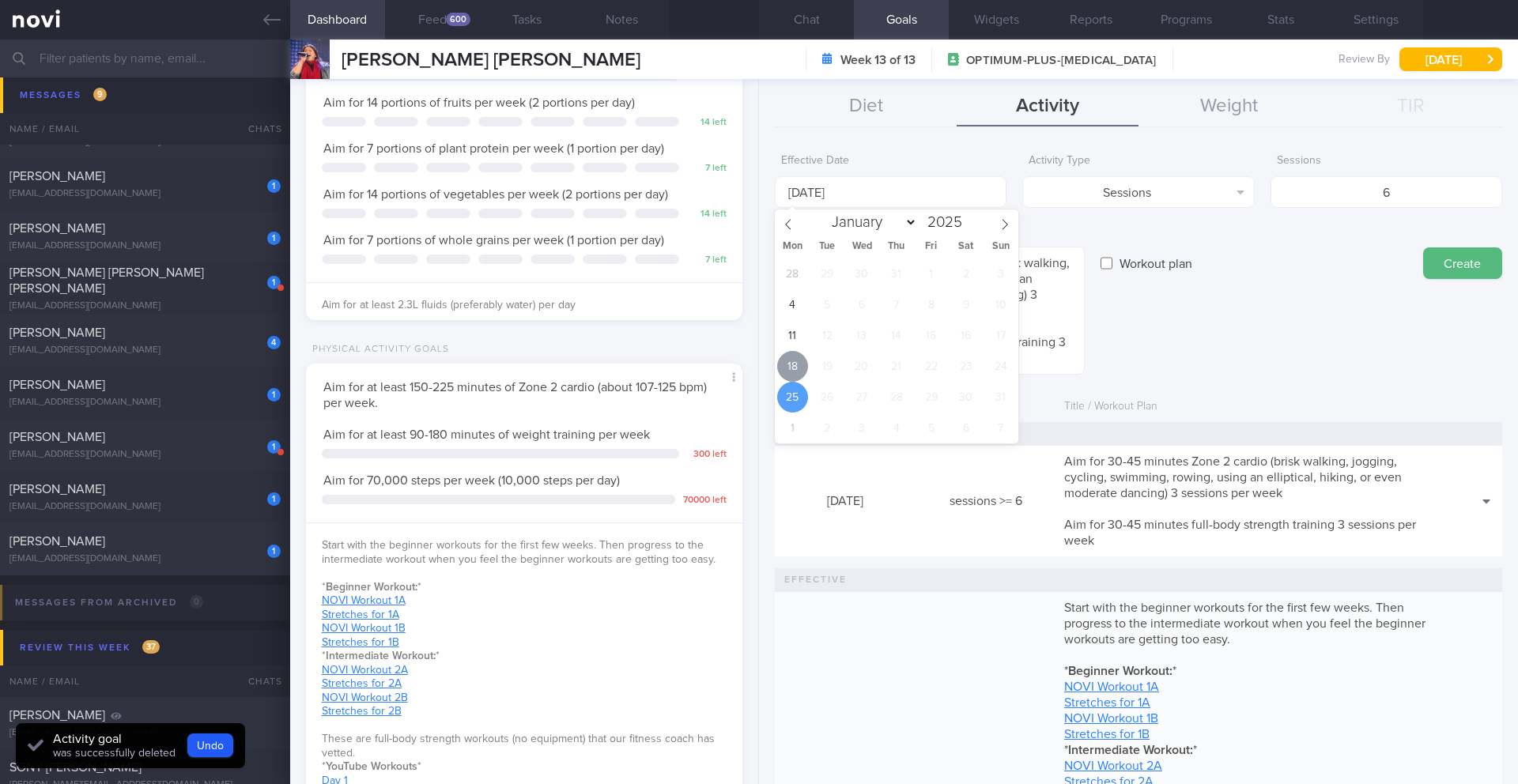
click at [795, 363] on span "18" at bounding box center [792, 366] width 31 height 31
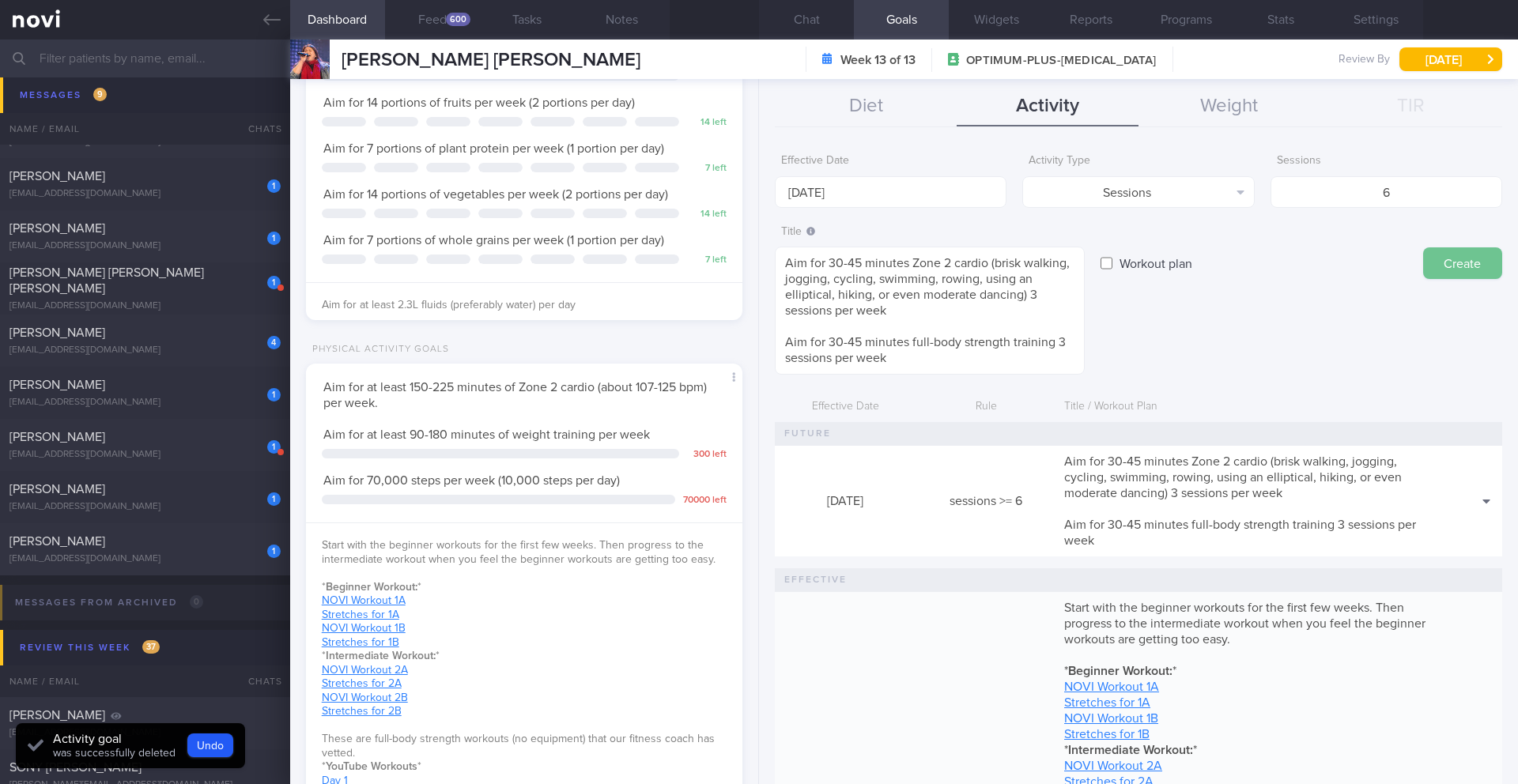
click at [1448, 273] on button "Create" at bounding box center [1463, 263] width 79 height 32
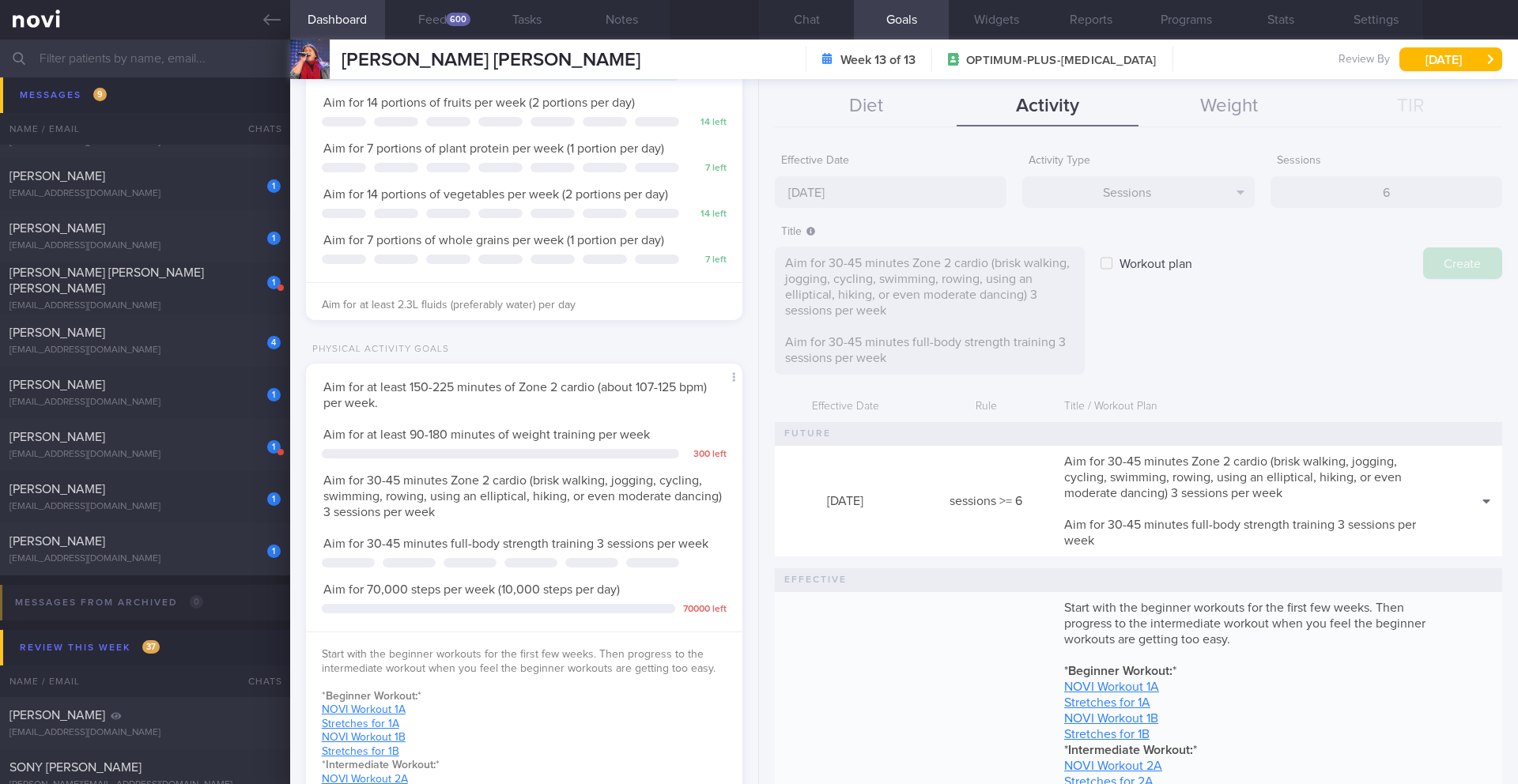
type input "25 Aug 2025"
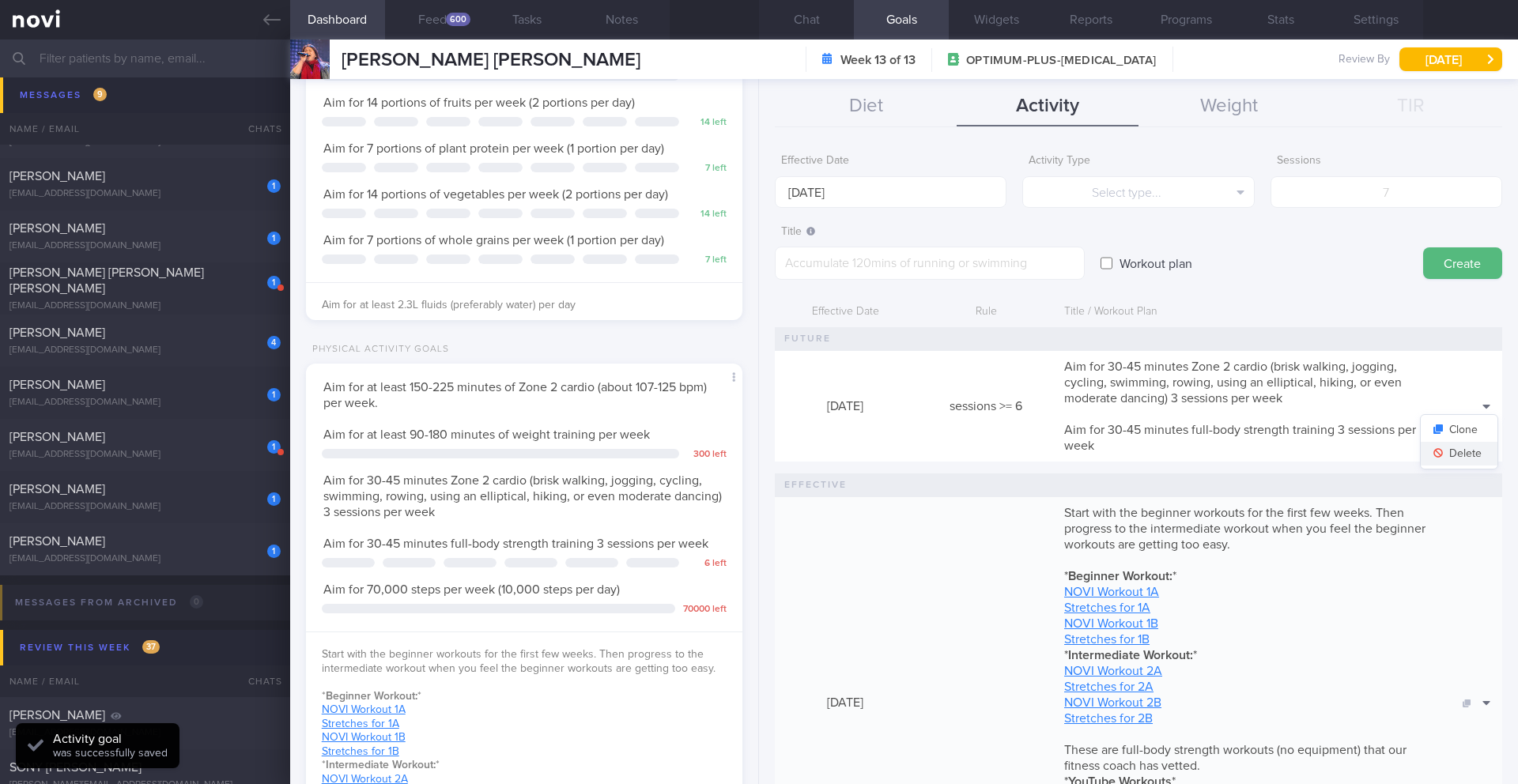
click at [1457, 454] on button "Delete" at bounding box center [1459, 454] width 77 height 24
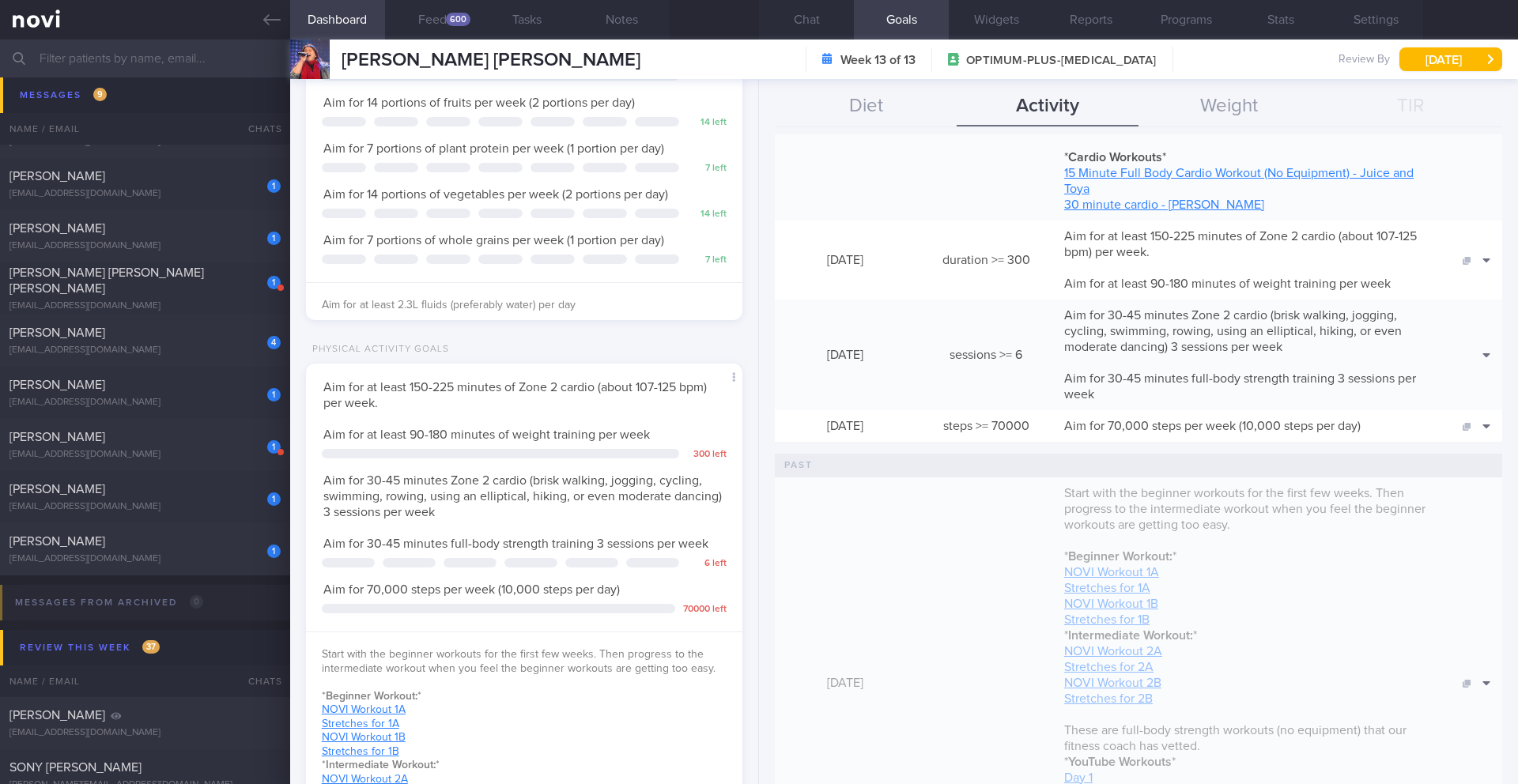
scroll to position [531, 0]
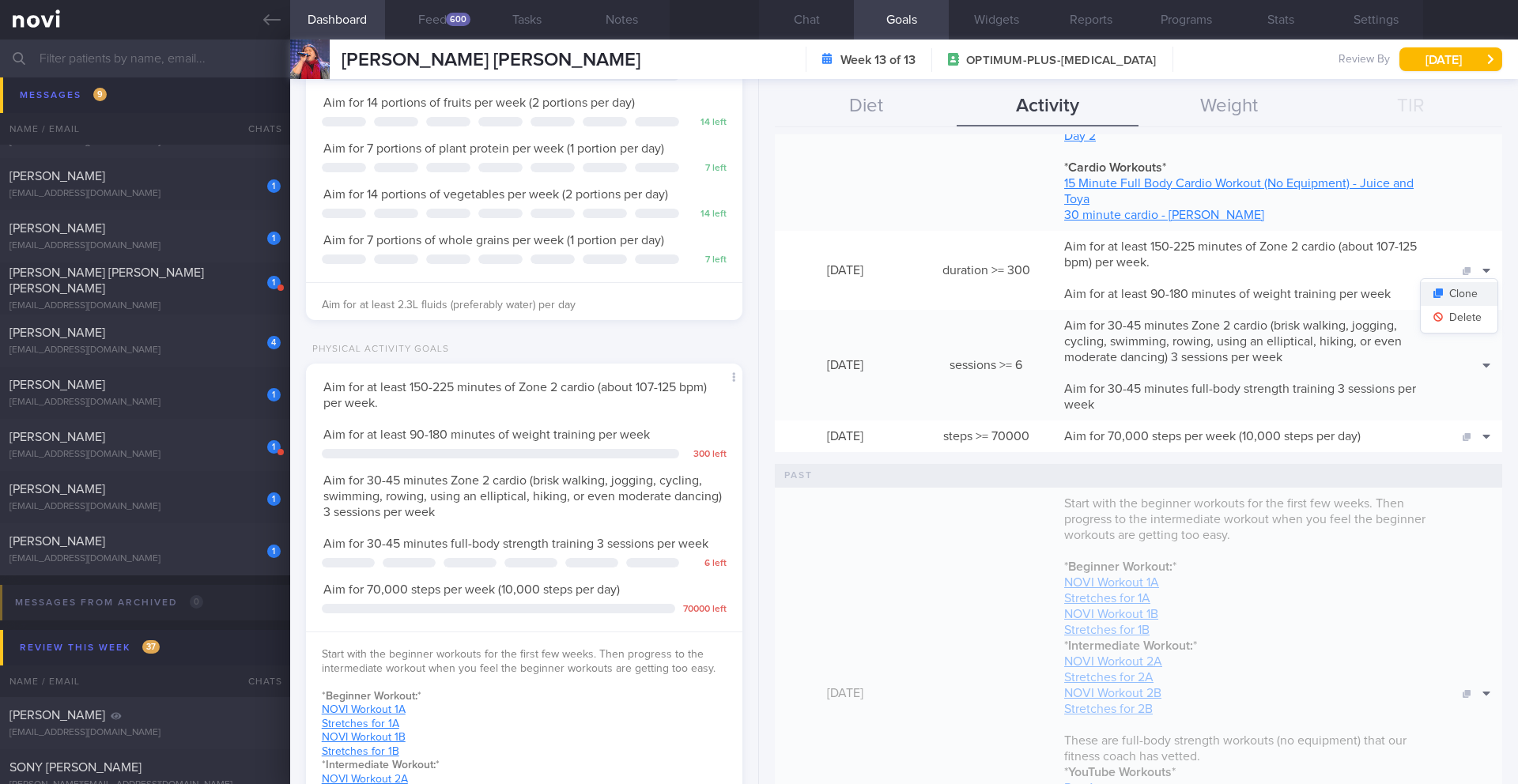
click at [1471, 297] on button "Clone" at bounding box center [1459, 294] width 77 height 24
type textarea "Aim for at least 150-225 minutes of Zone 2 cardio (about 107-125 bpm) per week.…"
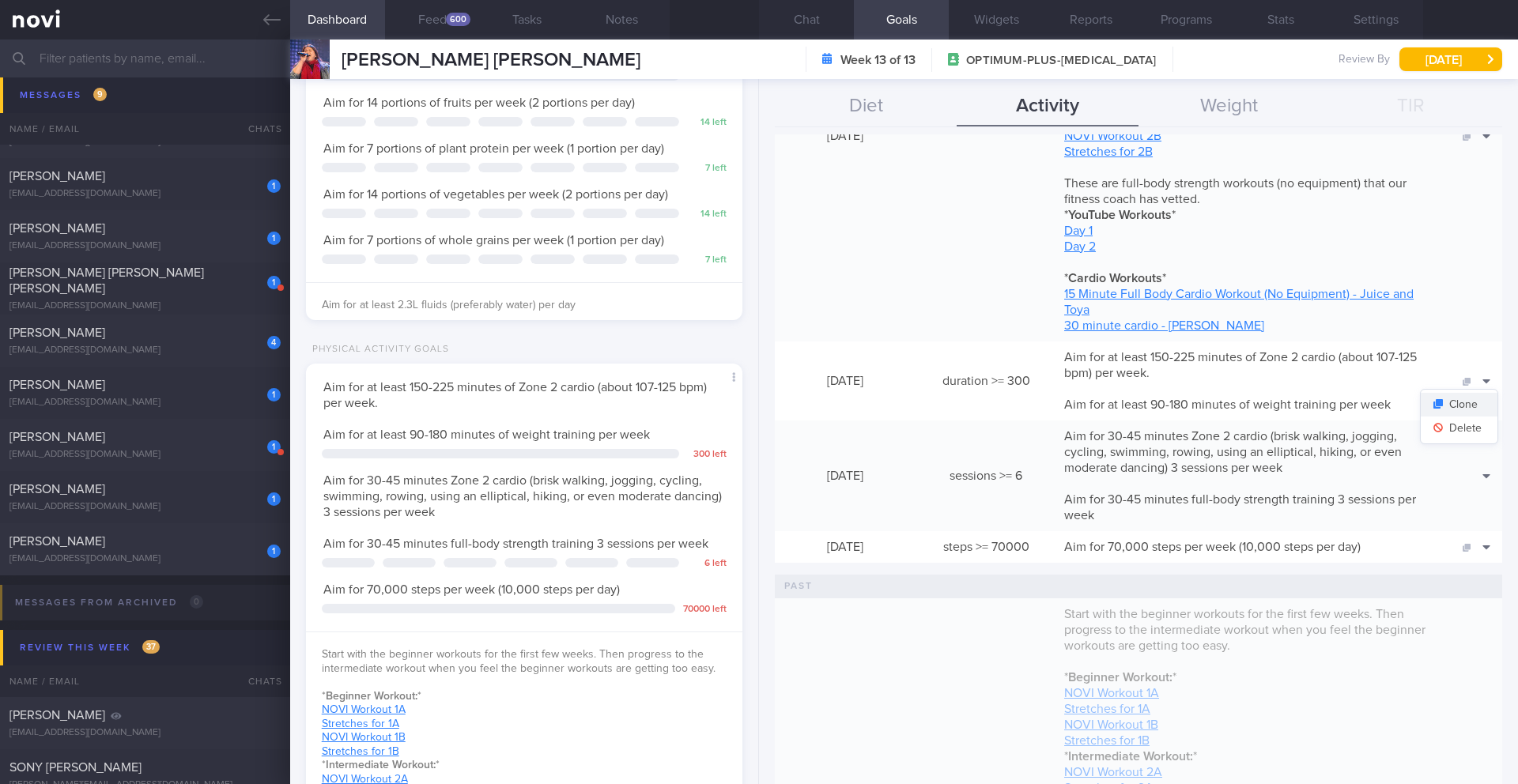
scroll to position [642, 0]
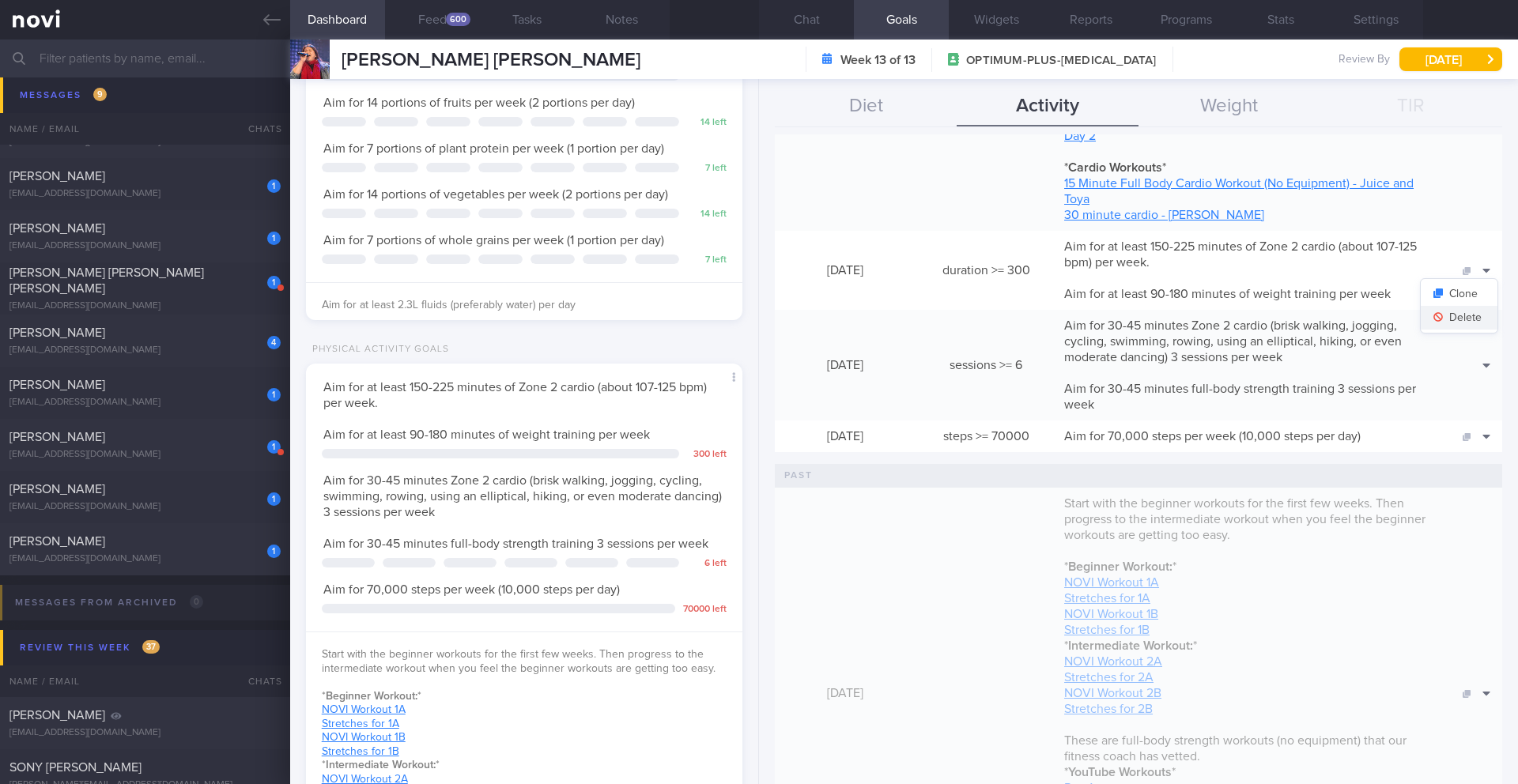
click at [1460, 317] on button "Delete" at bounding box center [1459, 318] width 77 height 24
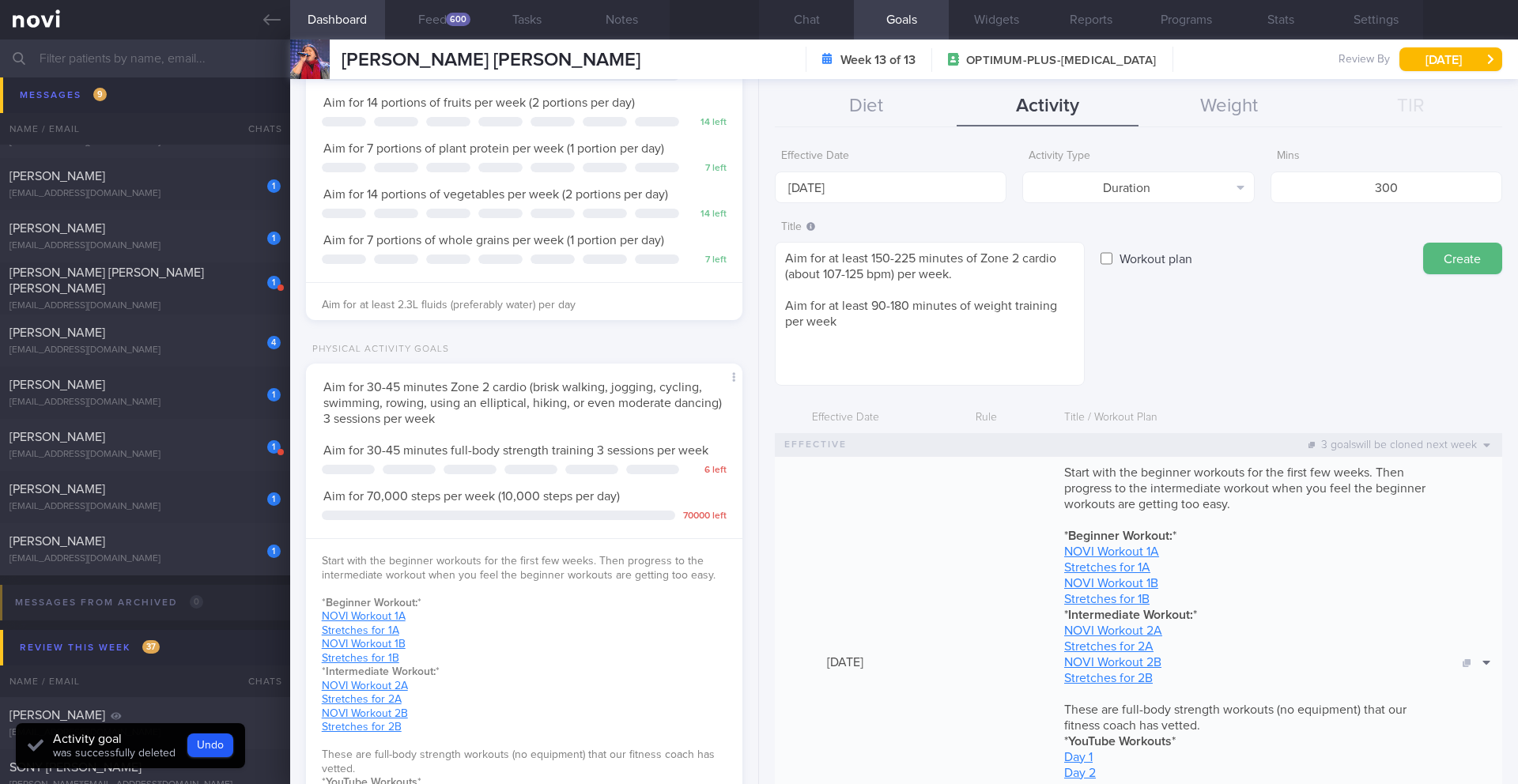
scroll to position [0, 0]
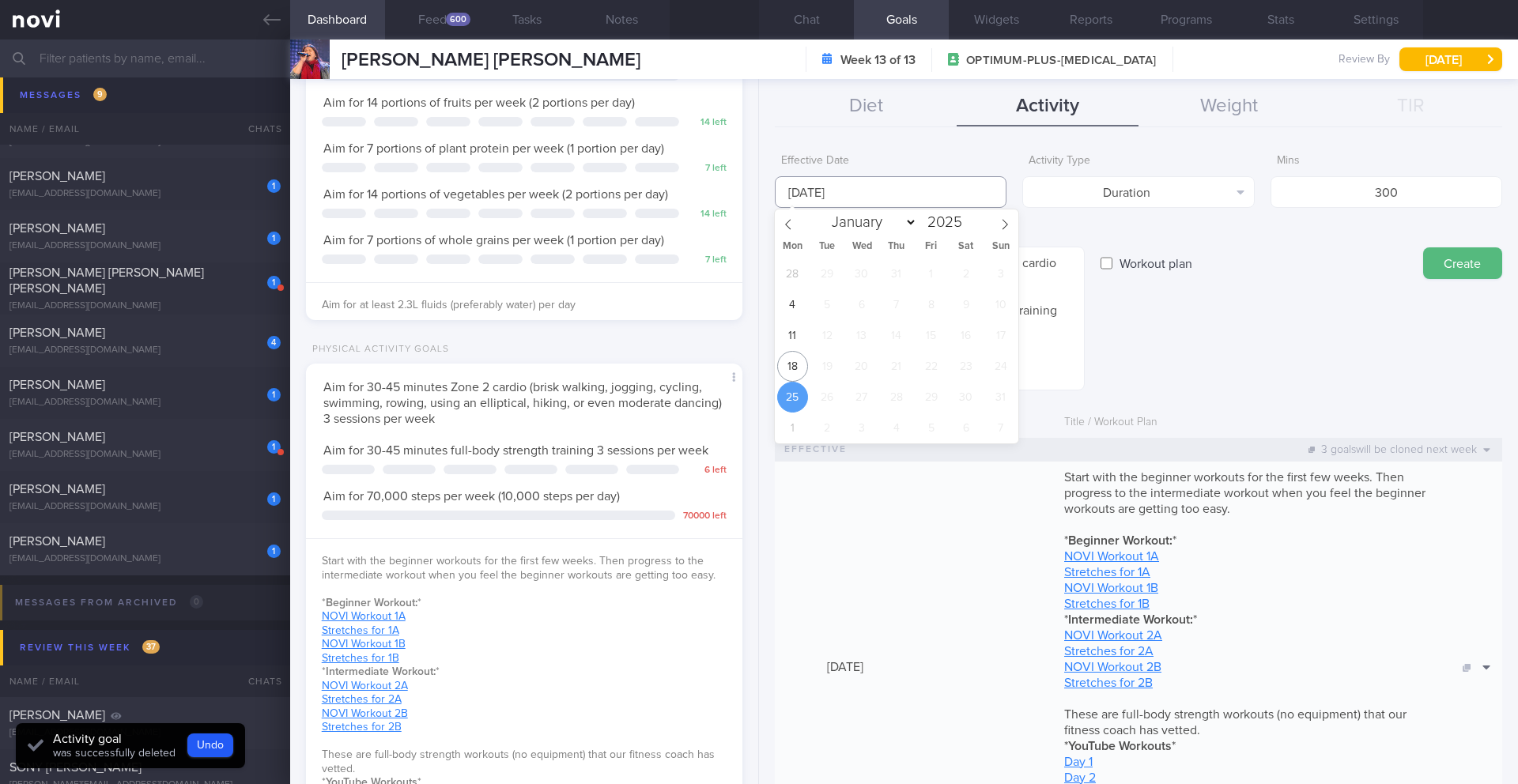
click at [835, 195] on input "25 Aug 2025" at bounding box center [890, 192] width 232 height 32
click at [794, 359] on span "18" at bounding box center [792, 366] width 31 height 31
type input "[DATE]"
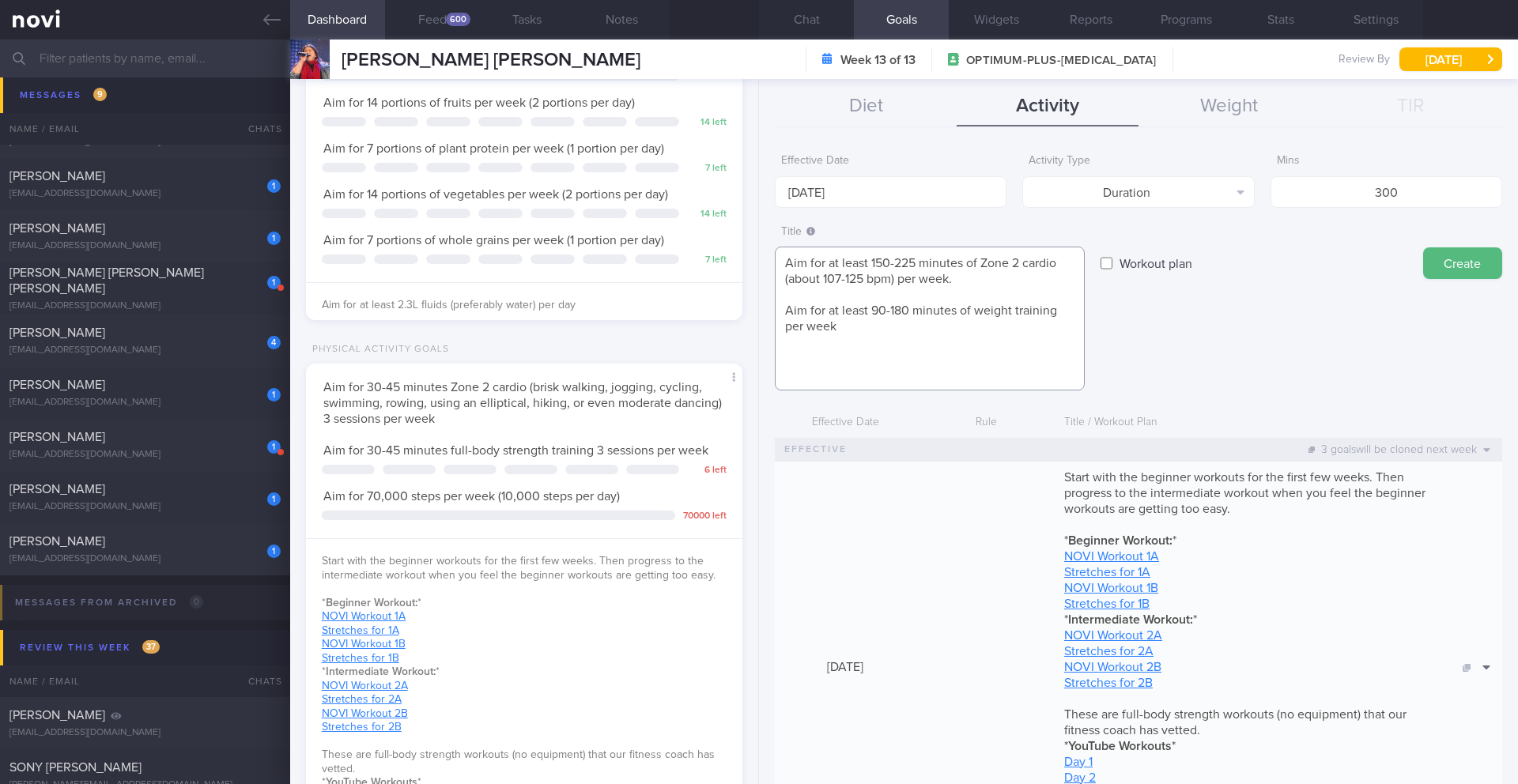
drag, startPoint x: 916, startPoint y: 262, endPoint x: 873, endPoint y: 261, distance: 43.0
click at [873, 261] on textarea "Aim for at least 150-225 minutes of Zone 2 cardio (about 107-125 bpm) per week.…" at bounding box center [930, 319] width 310 height 144
drag, startPoint x: 873, startPoint y: 315, endPoint x: 907, endPoint y: 312, distance: 34.1
click at [907, 312] on textarea "Aim for at least 90-135 minutes of Zone 2 cardio (about 107-125 bpm) per week. …" at bounding box center [930, 319] width 310 height 144
click at [908, 312] on textarea "Aim for at least 90-135 minutes of Zone 2 cardio (about 107-125 bpm) per week. …" at bounding box center [930, 319] width 310 height 144
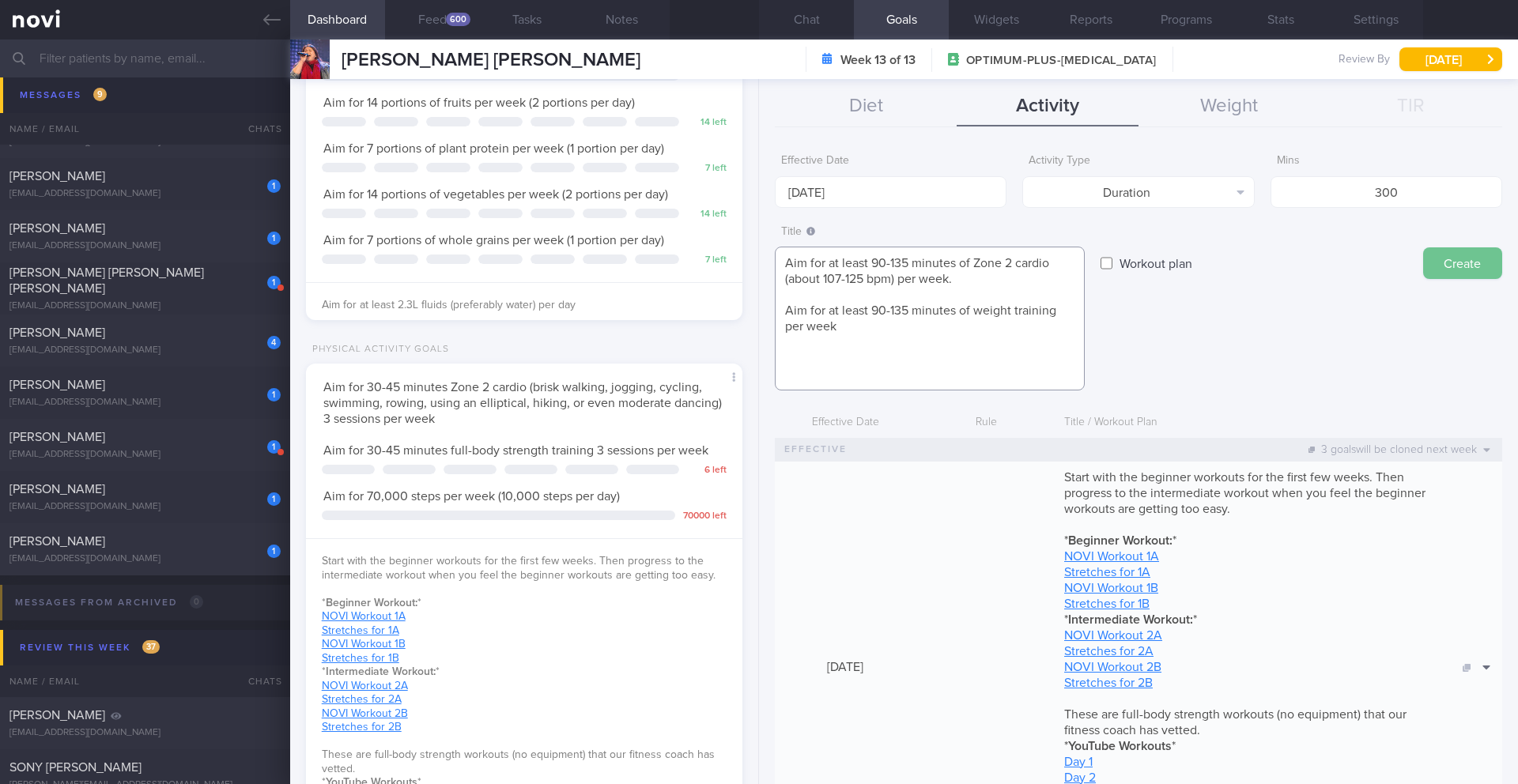
type textarea "Aim for at least 90-135 minutes of Zone 2 cardio (about 107-125 bpm) per week. …"
click at [1451, 270] on button "Create" at bounding box center [1463, 263] width 79 height 32
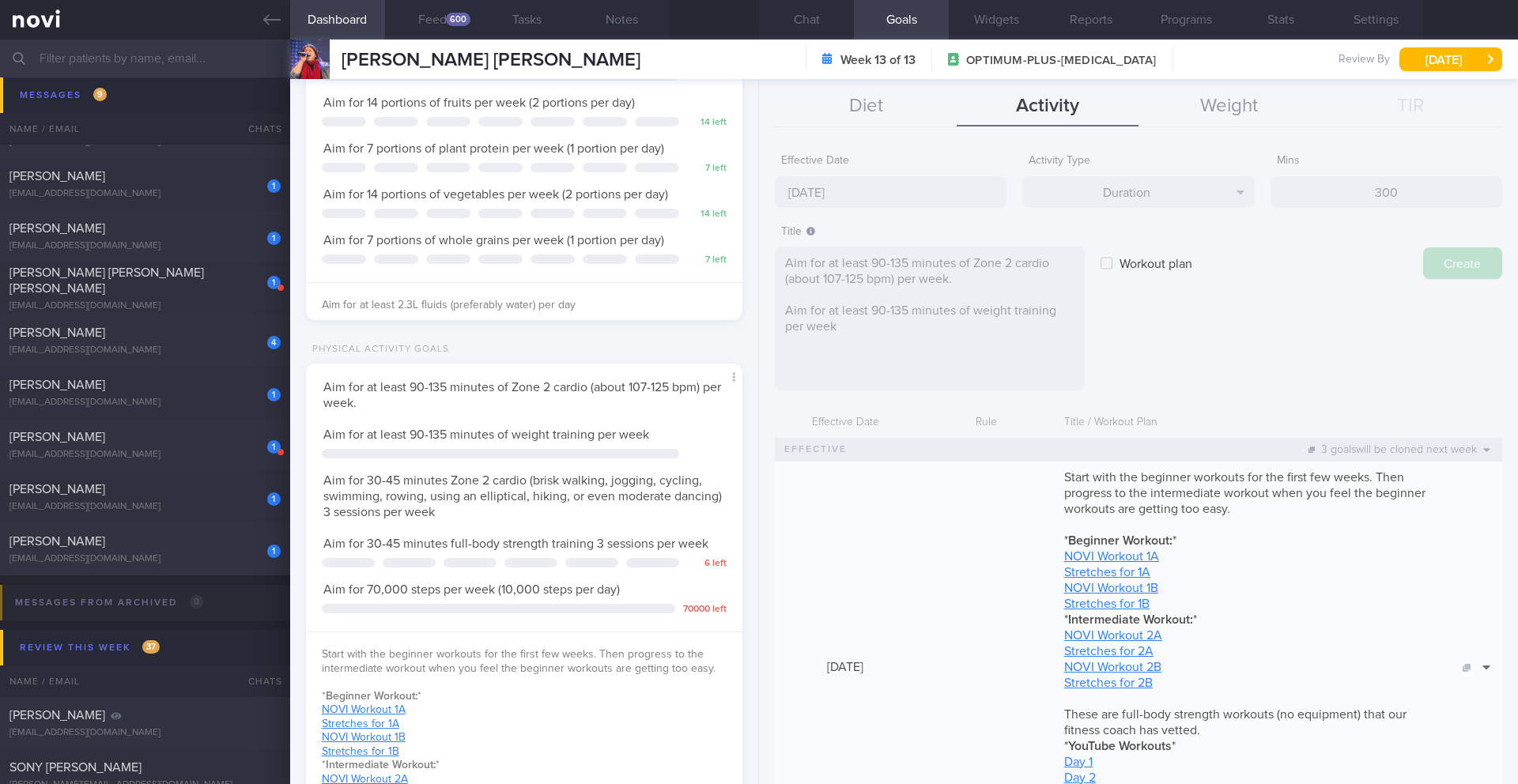
type input "25 Aug 2025"
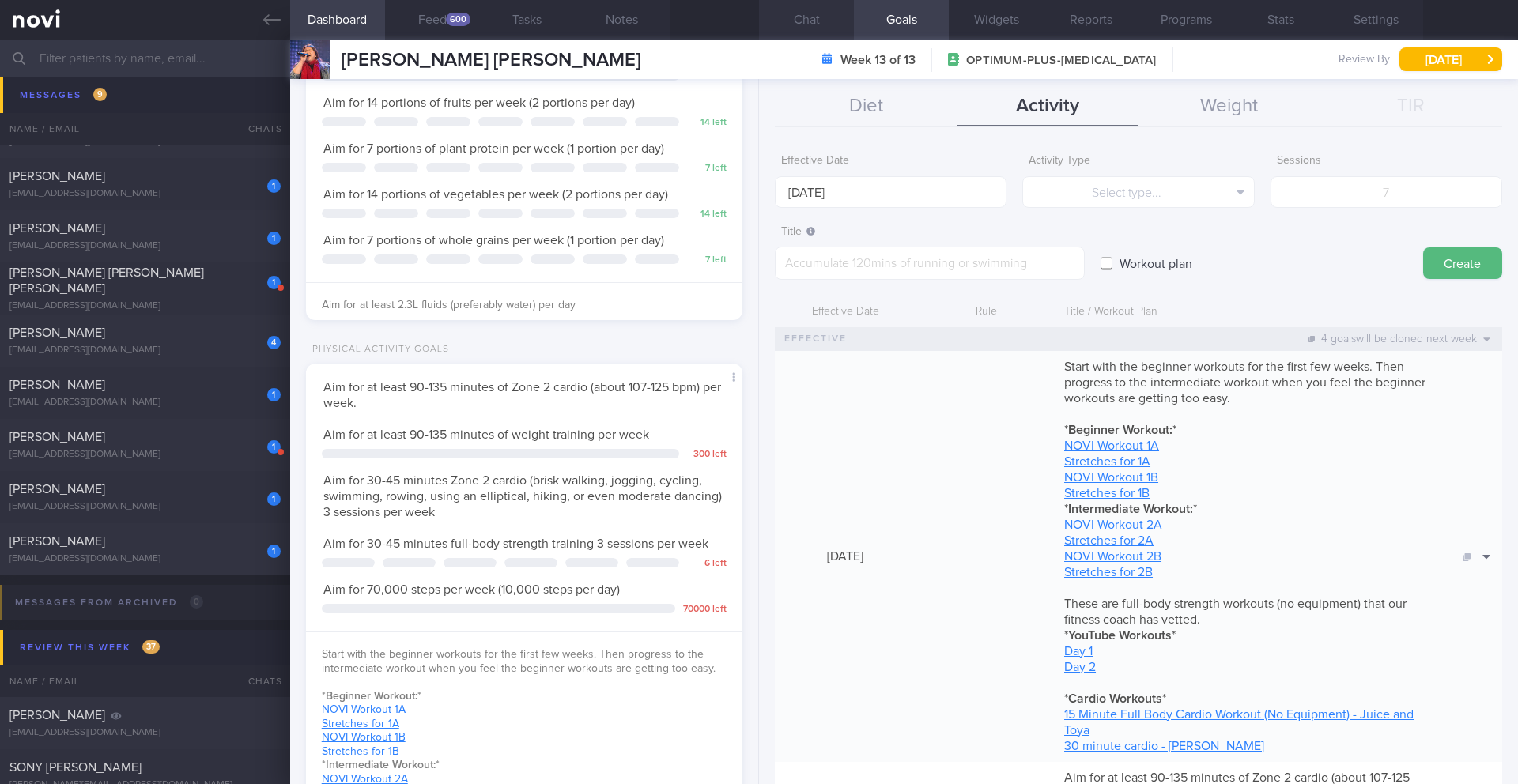
click at [811, 26] on button "Chat" at bounding box center [806, 20] width 95 height 40
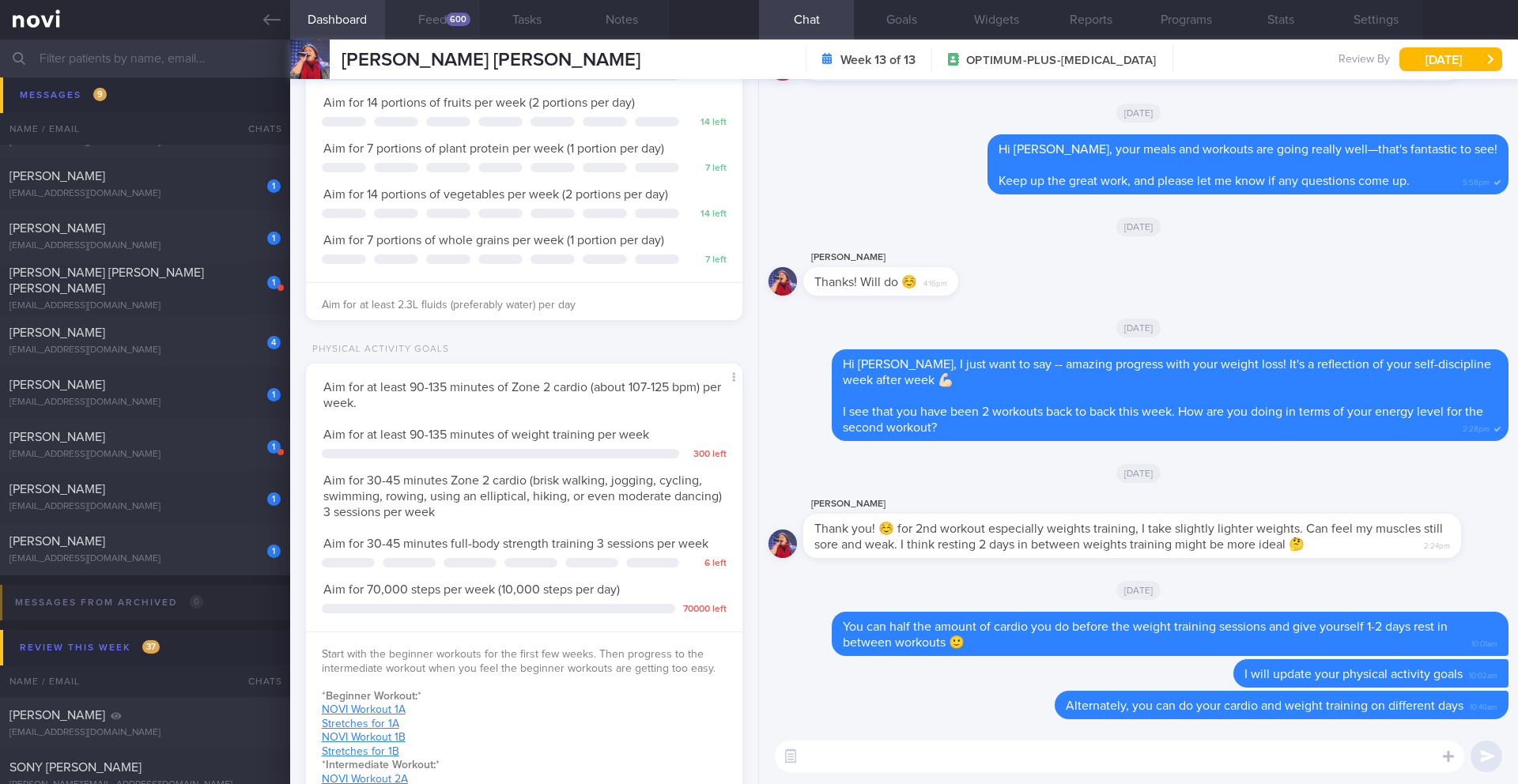
click at [416, 21] on button "Feed 600" at bounding box center [433, 20] width 95 height 40
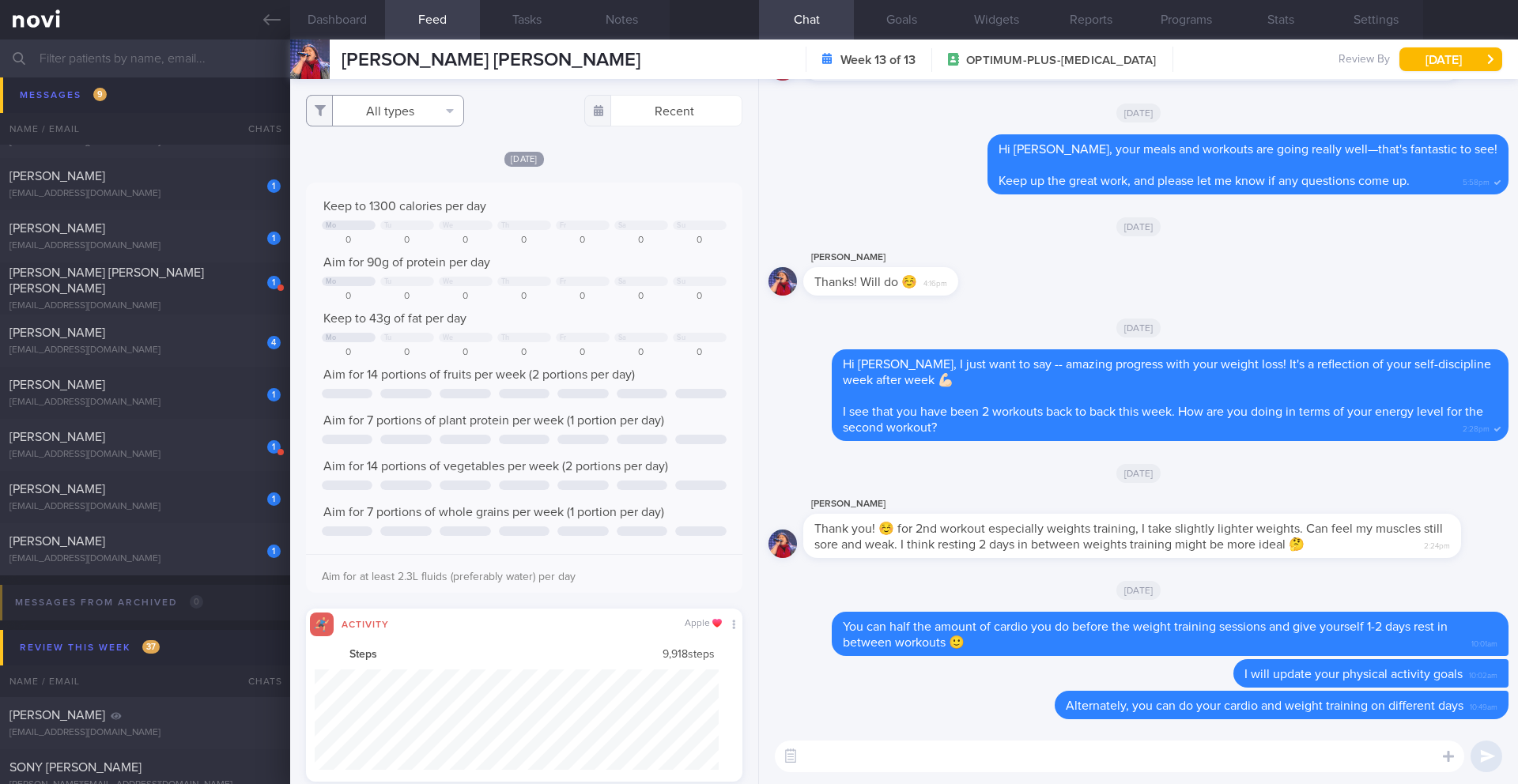
click at [443, 119] on button "All types" at bounding box center [385, 111] width 158 height 32
click at [397, 163] on button "Activity" at bounding box center [385, 165] width 157 height 24
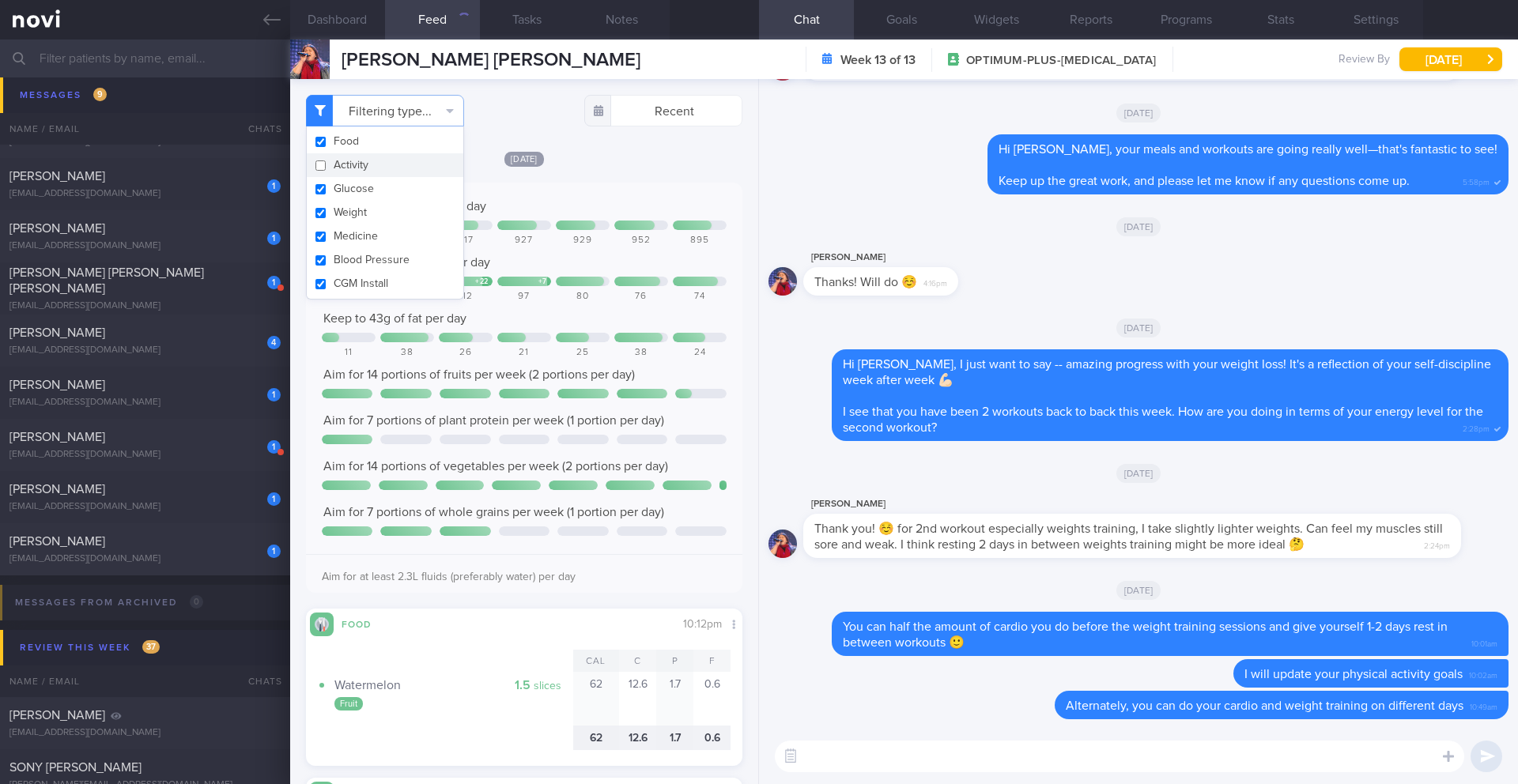
checkbox input "false"
click at [645, 188] on div "Keep to 1300 calories per day 617 1007 917 927 929 952 895 Aim for 90g of prote…" at bounding box center [525, 388] width 437 height 411
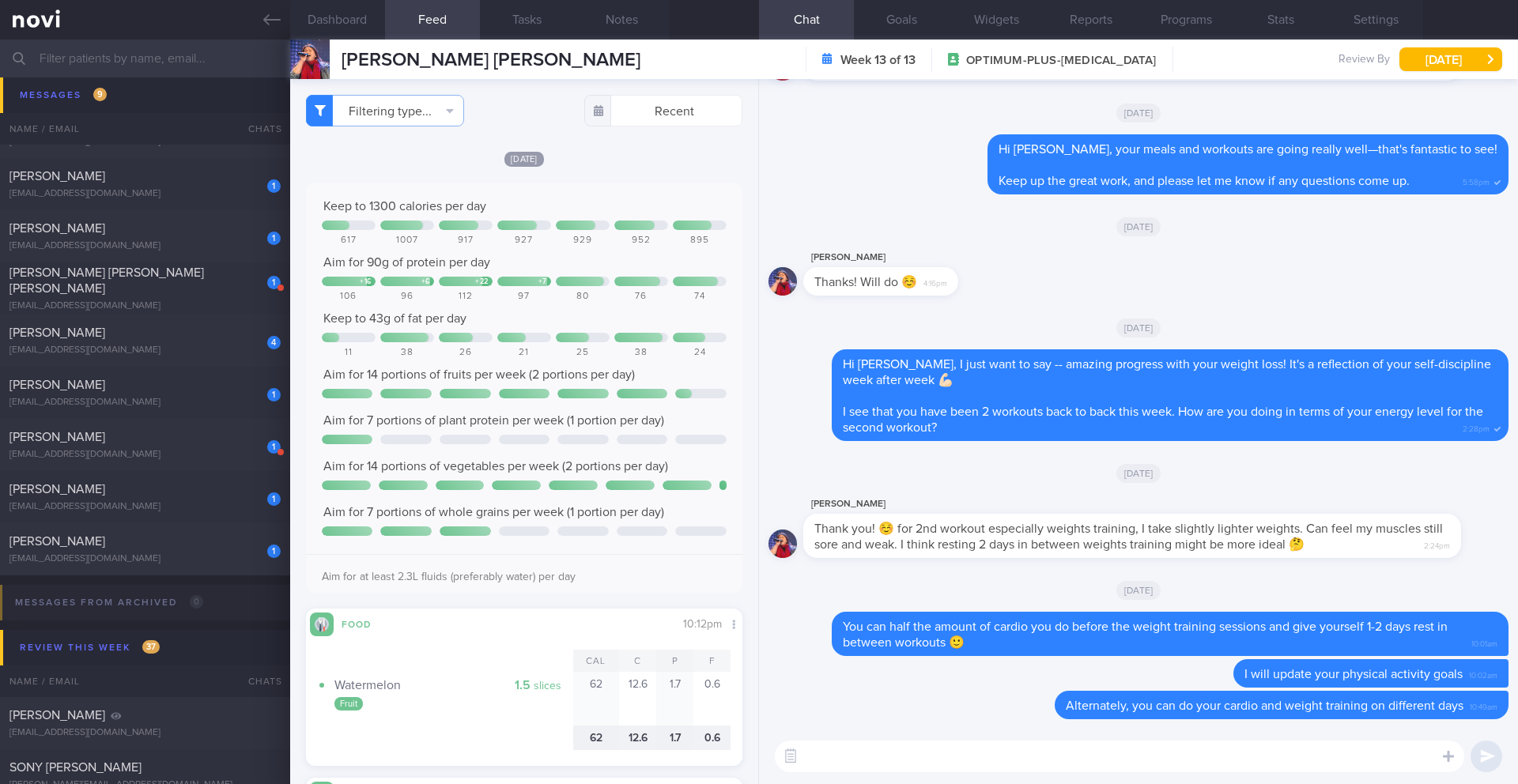
click at [886, 737] on div "​ ​" at bounding box center [1138, 756] width 759 height 55
click at [886, 747] on textarea at bounding box center [1119, 756] width 689 height 32
type textarea "You're doing great with your protein intake, Ashley 👍🏻"
click at [1479, 752] on button "submit" at bounding box center [1487, 756] width 32 height 32
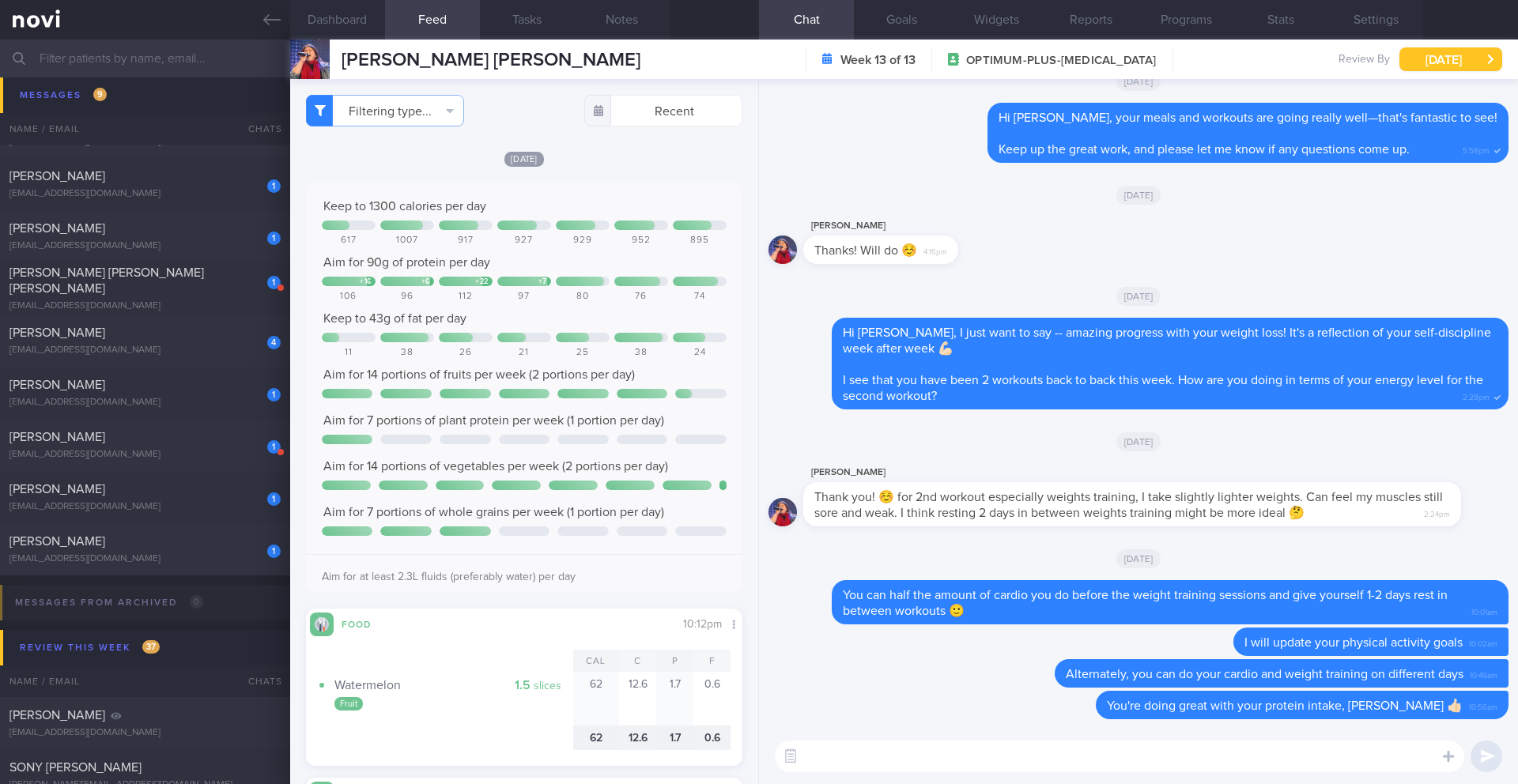
click at [1403, 58] on button "[DATE]" at bounding box center [1452, 59] width 103 height 24
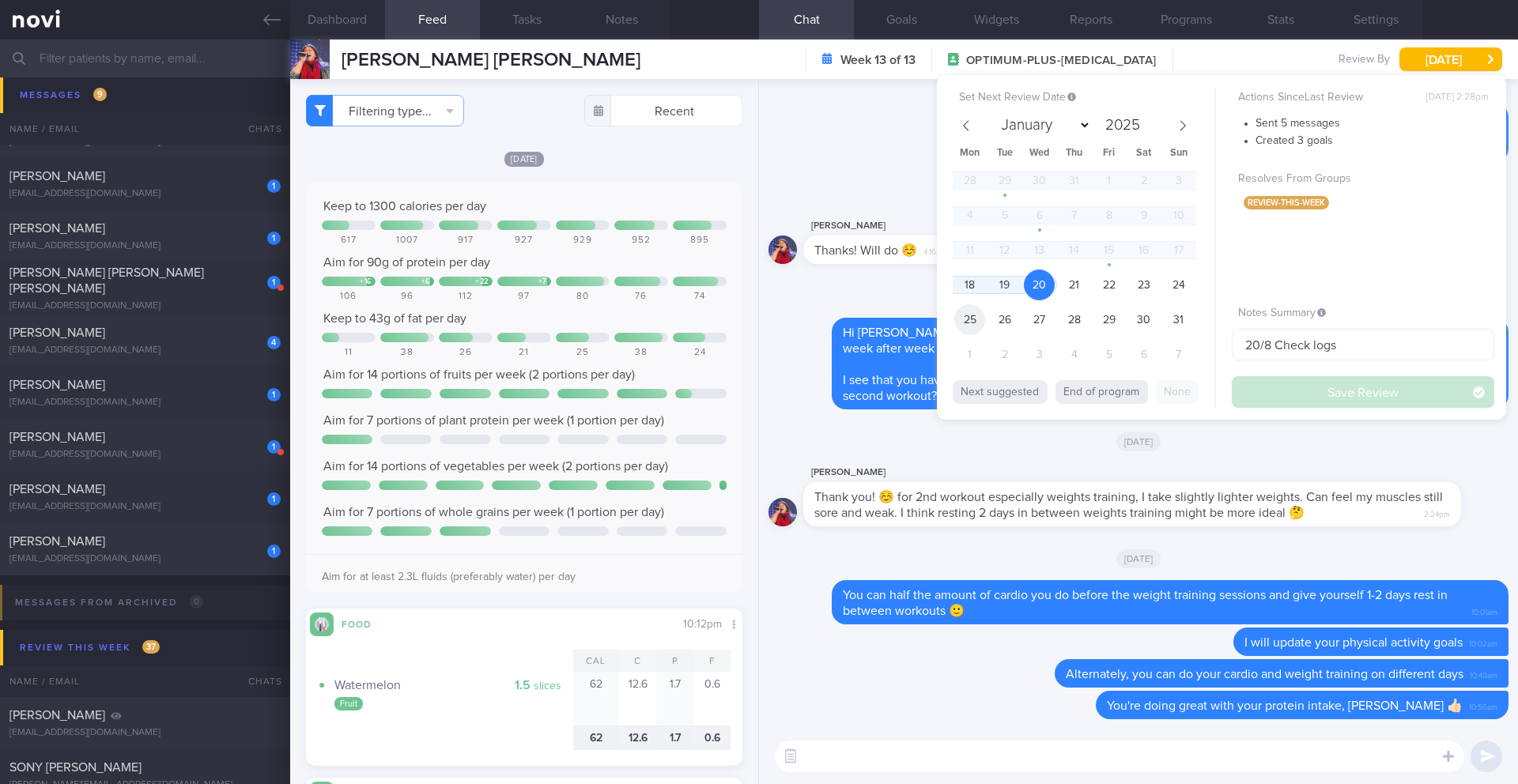
click at [973, 328] on span "25" at bounding box center [970, 320] width 31 height 31
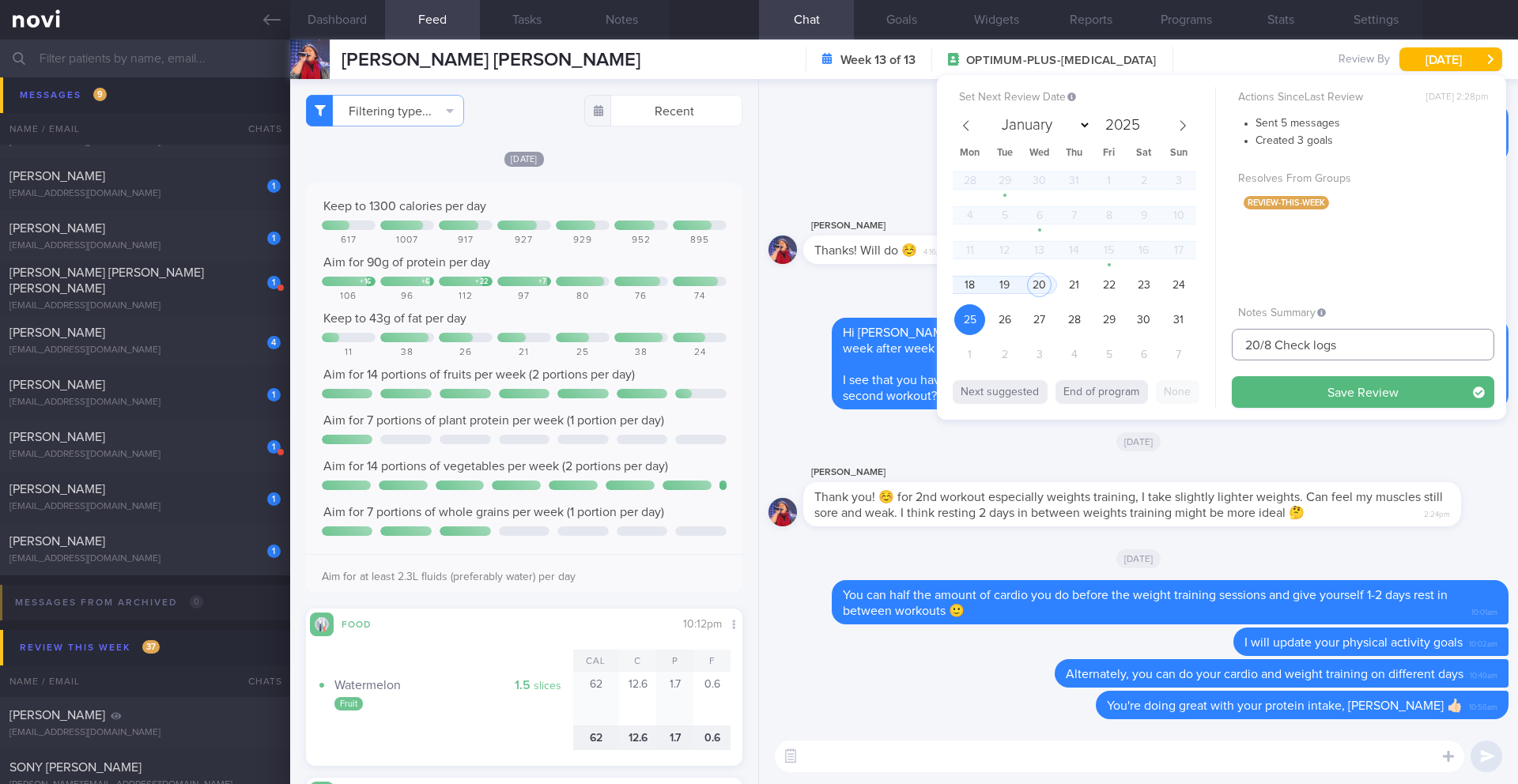
drag, startPoint x: 1262, startPoint y: 348, endPoint x: 1216, endPoint y: 345, distance: 46.1
click at [1216, 344] on div "Set Next Review Date 25 Aug 2025 January February March April May June July Aug…" at bounding box center [1221, 248] width 569 height 345
type input "25/8 Check logs"
click at [1256, 384] on button "Save Review" at bounding box center [1364, 392] width 263 height 32
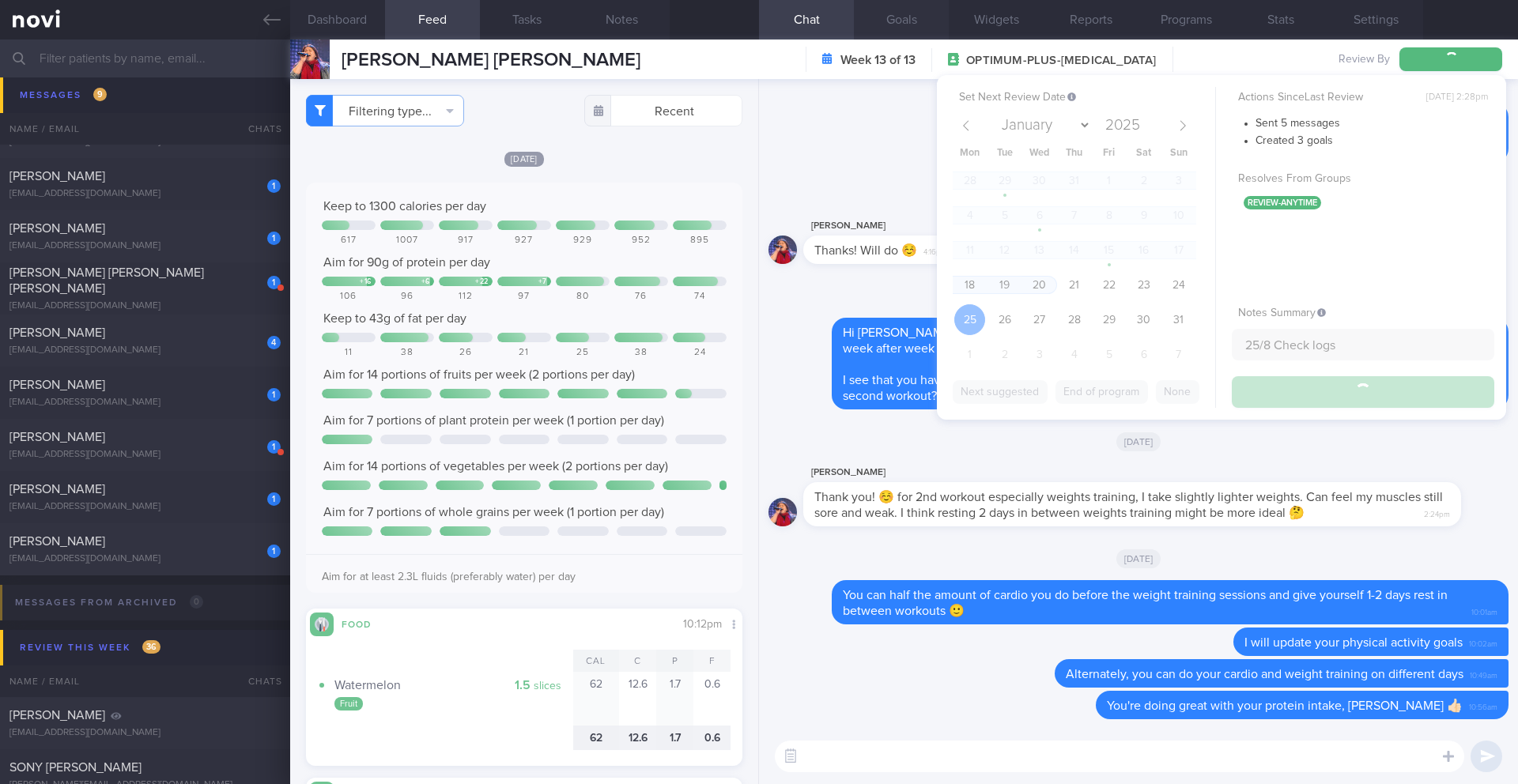
type input "25/8 Check logs"
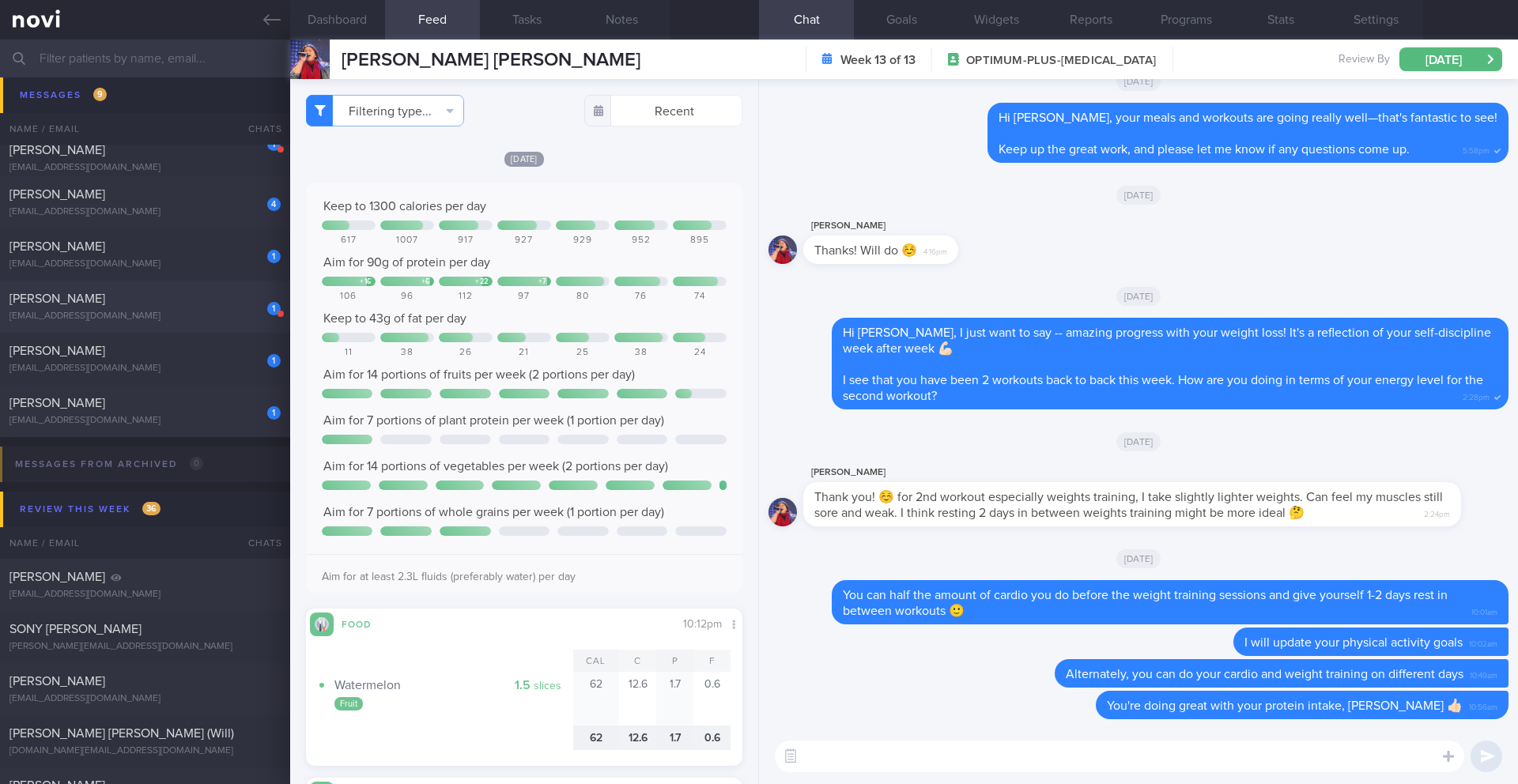
scroll to position [8929, 0]
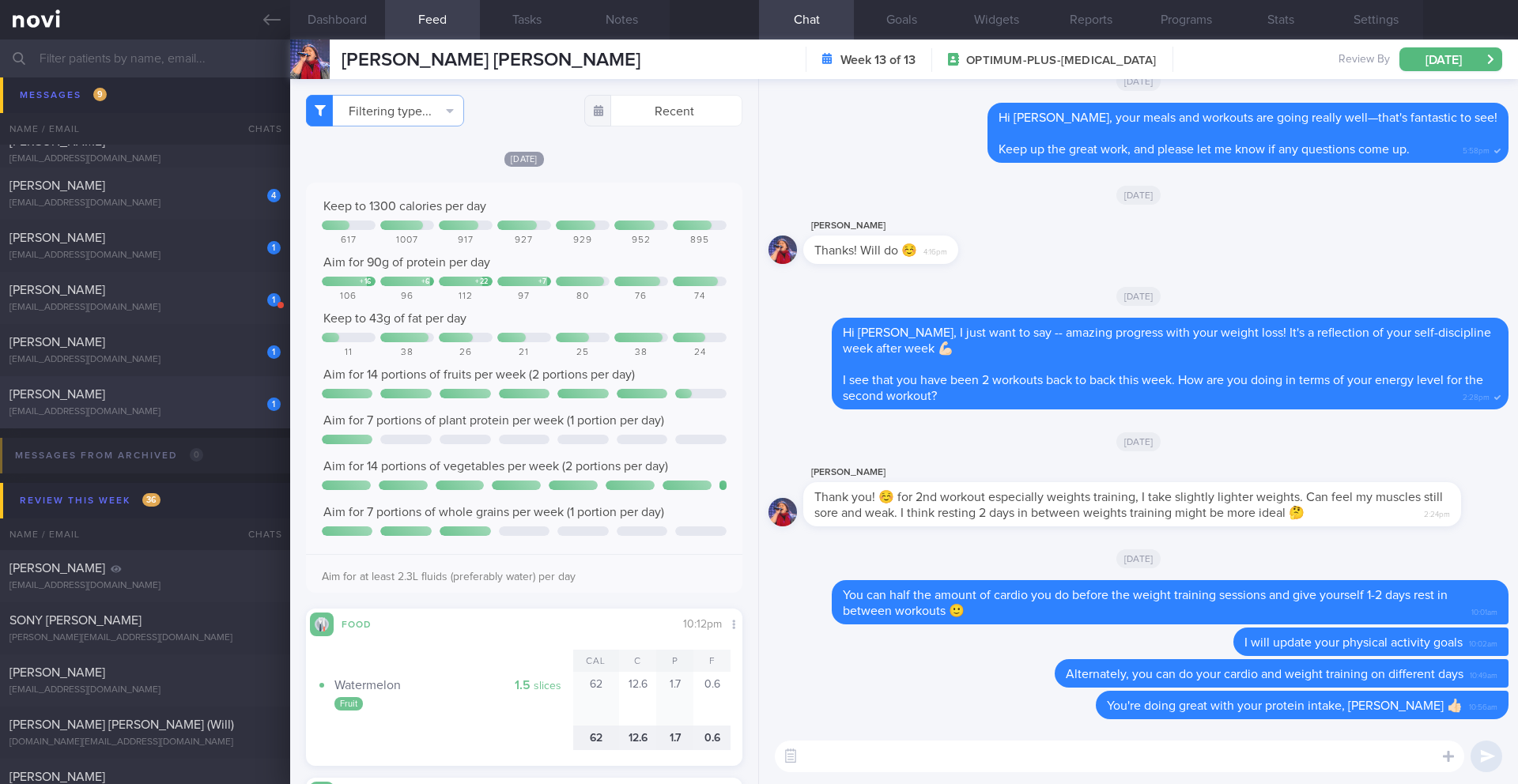
click at [186, 392] on div "KOH BOON HWA" at bounding box center [143, 395] width 268 height 16
type input "21/8 SAF LIP"
type textarea "SUPPORT NEEDED: CHALLENGE: Wt Targets: 54yo Chinese male - Pmhx: High blood cho…"
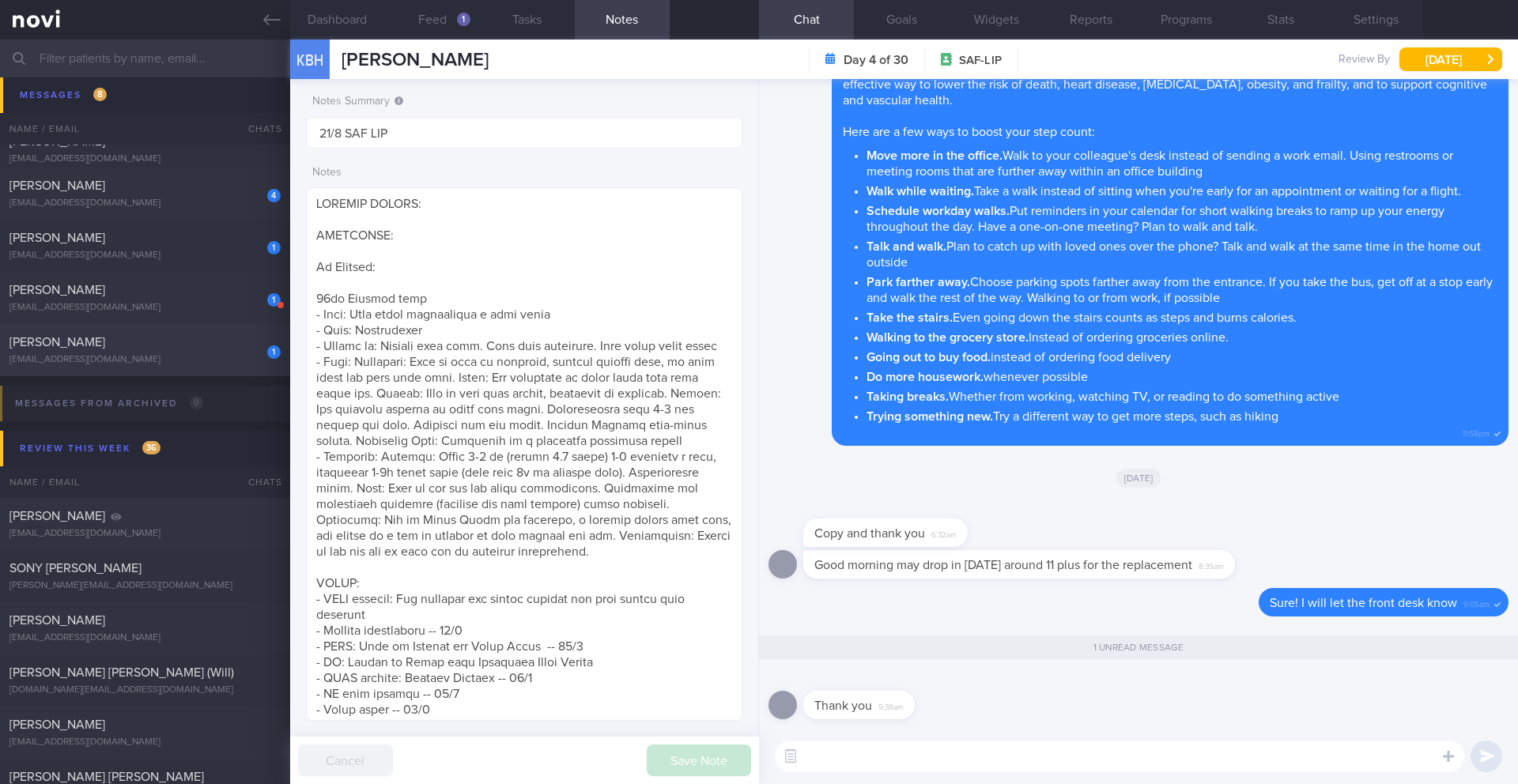
click at [143, 355] on div "[EMAIL_ADDRESS][DOMAIN_NAME]" at bounding box center [145, 360] width 271 height 12
type input "20/8 Check logs and coach"
type textarea "*Works in the Chinatown area **Travelling week of 20/8 SUPPORT NEEDED: Healthie…"
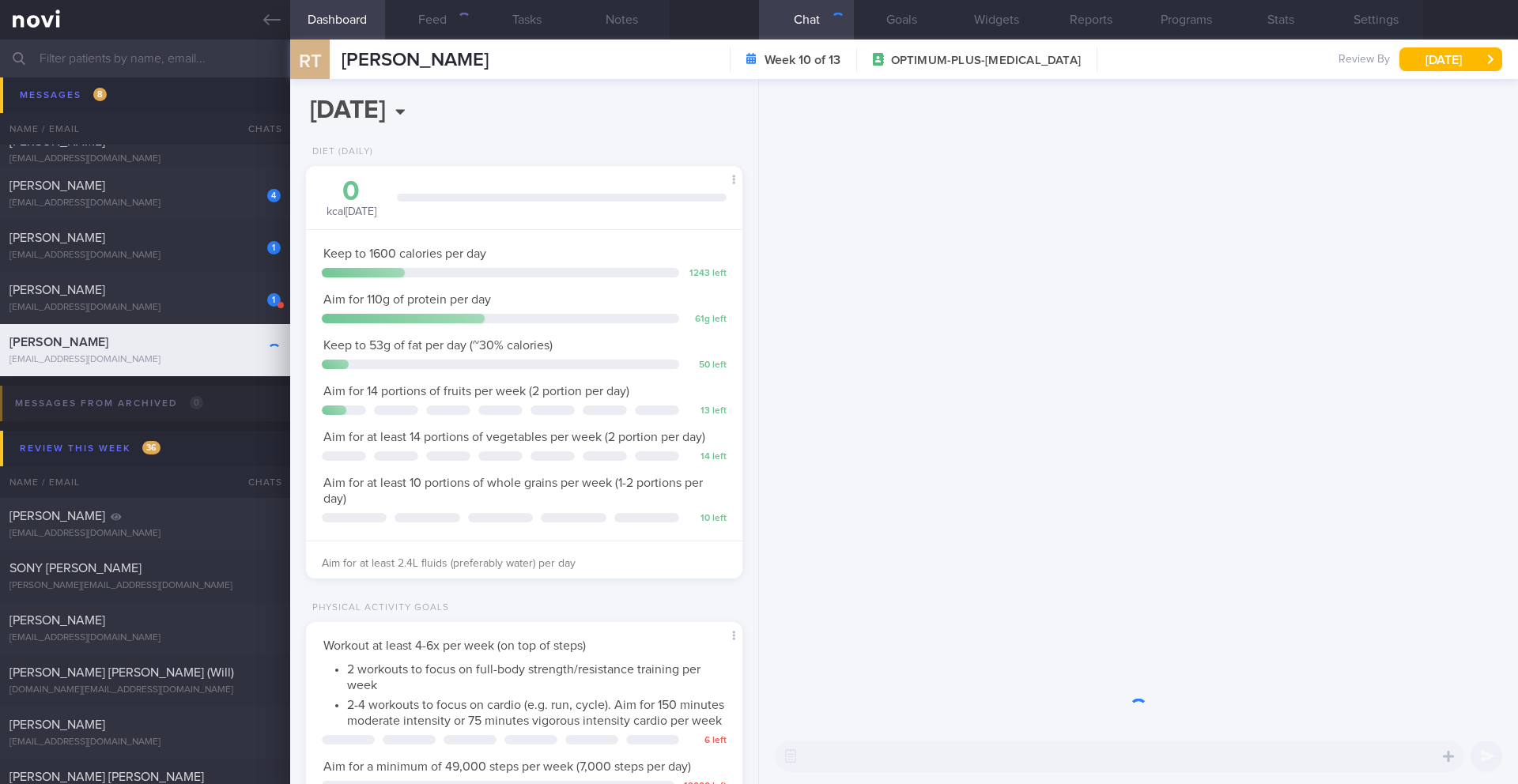
scroll to position [221, 397]
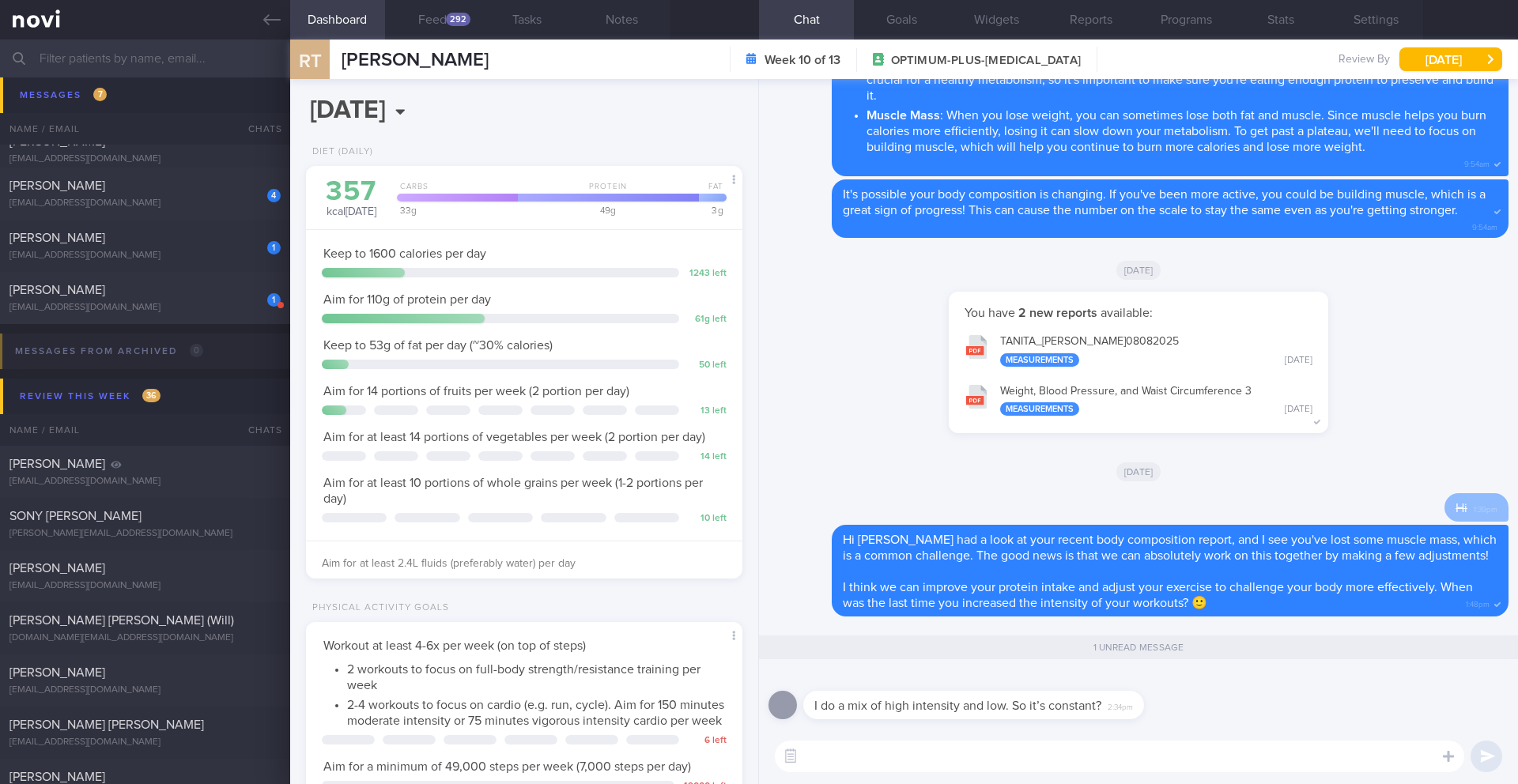
click at [833, 757] on textarea at bounding box center [1119, 756] width 689 height 32
type textarea "S"
type textarea "I"
type textarea "W"
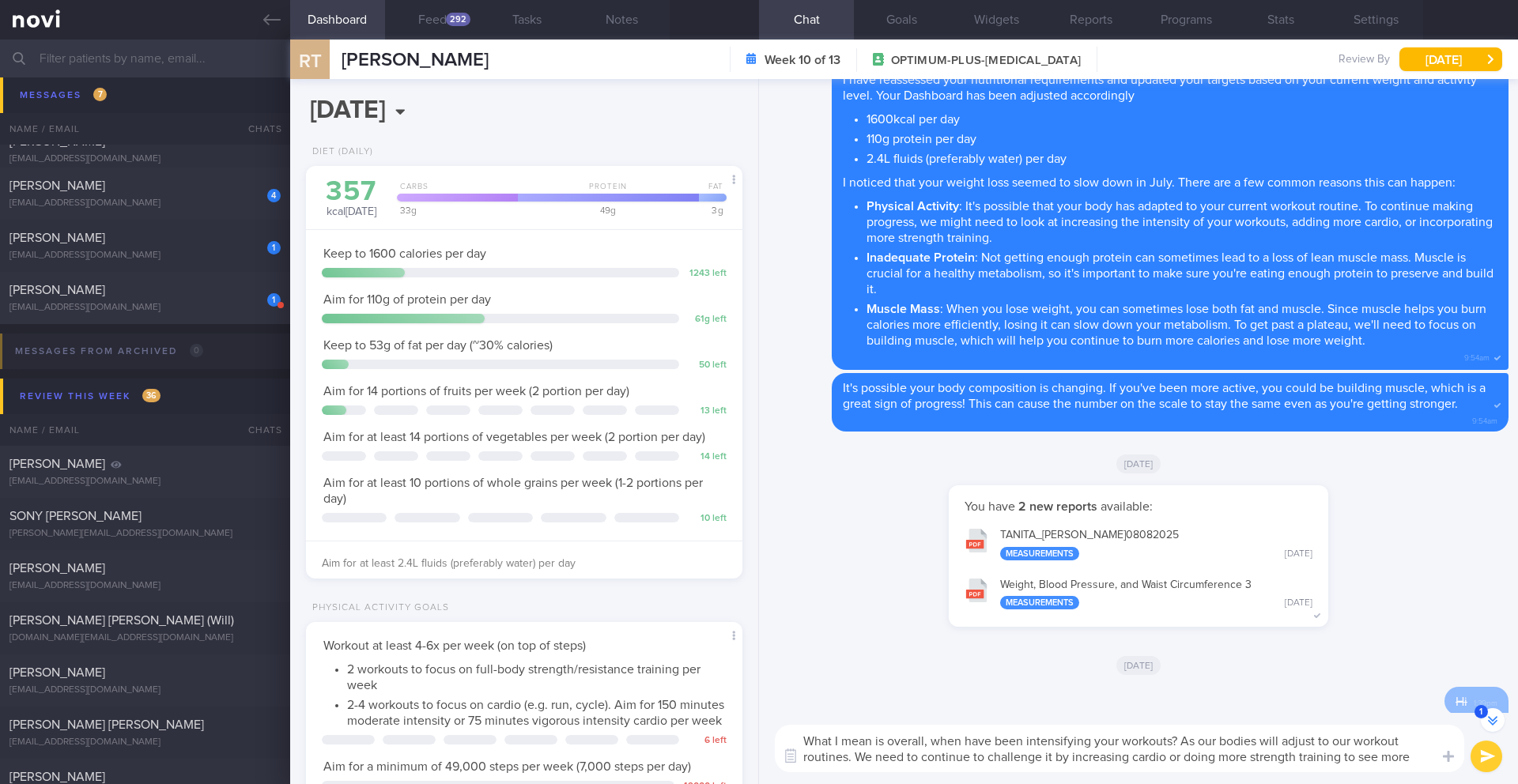
scroll to position [0, 0]
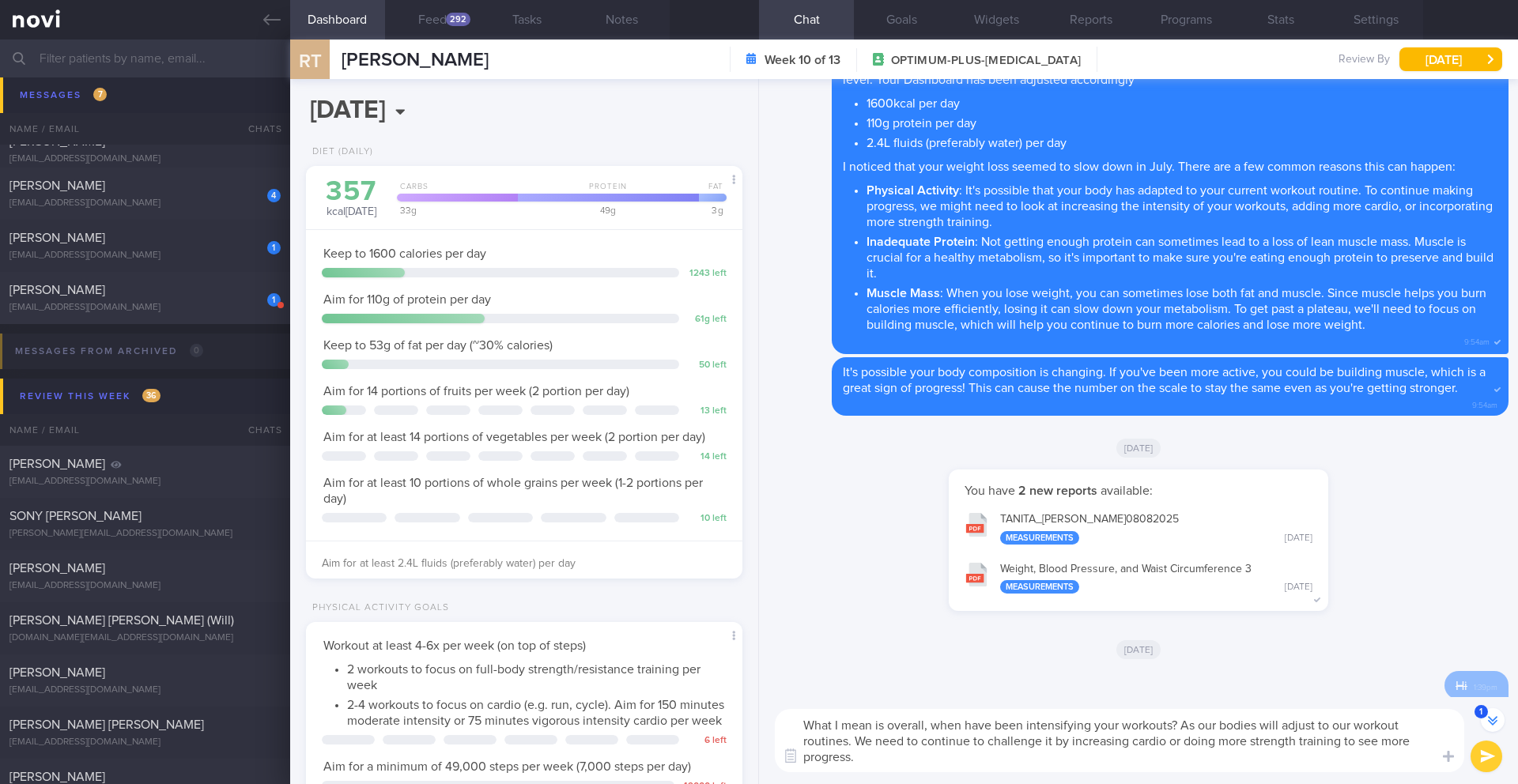
click at [1182, 725] on textarea "What I mean is overall, when have been intensifying your workouts? As our bodie…" at bounding box center [1119, 740] width 689 height 63
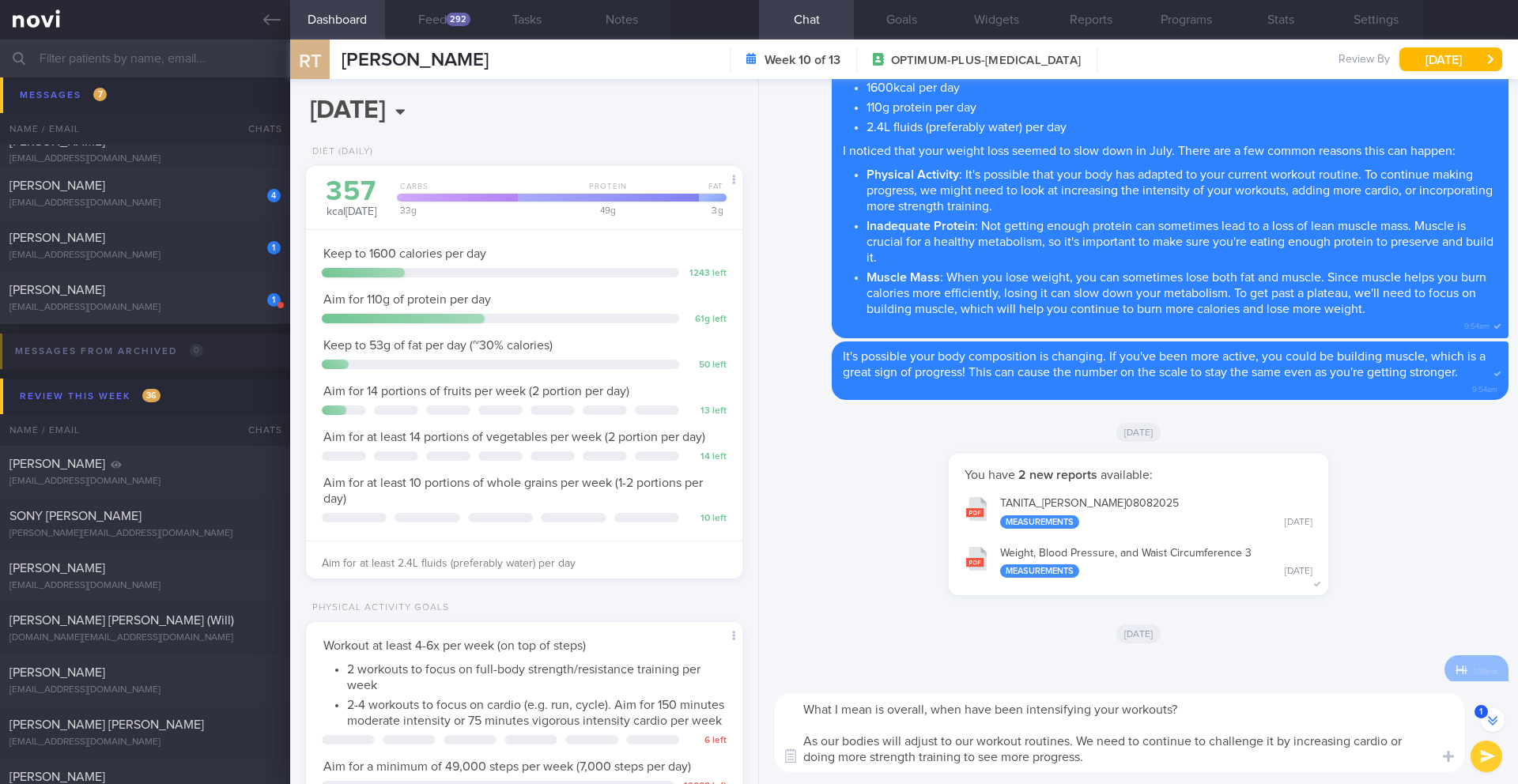
drag, startPoint x: 1024, startPoint y: 712, endPoint x: 957, endPoint y: 709, distance: 67.1
click at [957, 709] on textarea "What I mean is overall, when have been intensifying your workouts? As our bodie…" at bounding box center [1119, 733] width 689 height 79
click at [956, 709] on textarea "What I mean is overall, when have been intensifying your workouts? As our bodie…" at bounding box center [1119, 733] width 689 height 79
click at [1004, 711] on textarea "What I mean is overall, when have been intensifying your workouts? As our bodie…" at bounding box center [1119, 733] width 689 height 79
click at [994, 712] on textarea "What I mean is overall, when have been intensifying your workouts? As our bodie…" at bounding box center [1119, 733] width 689 height 79
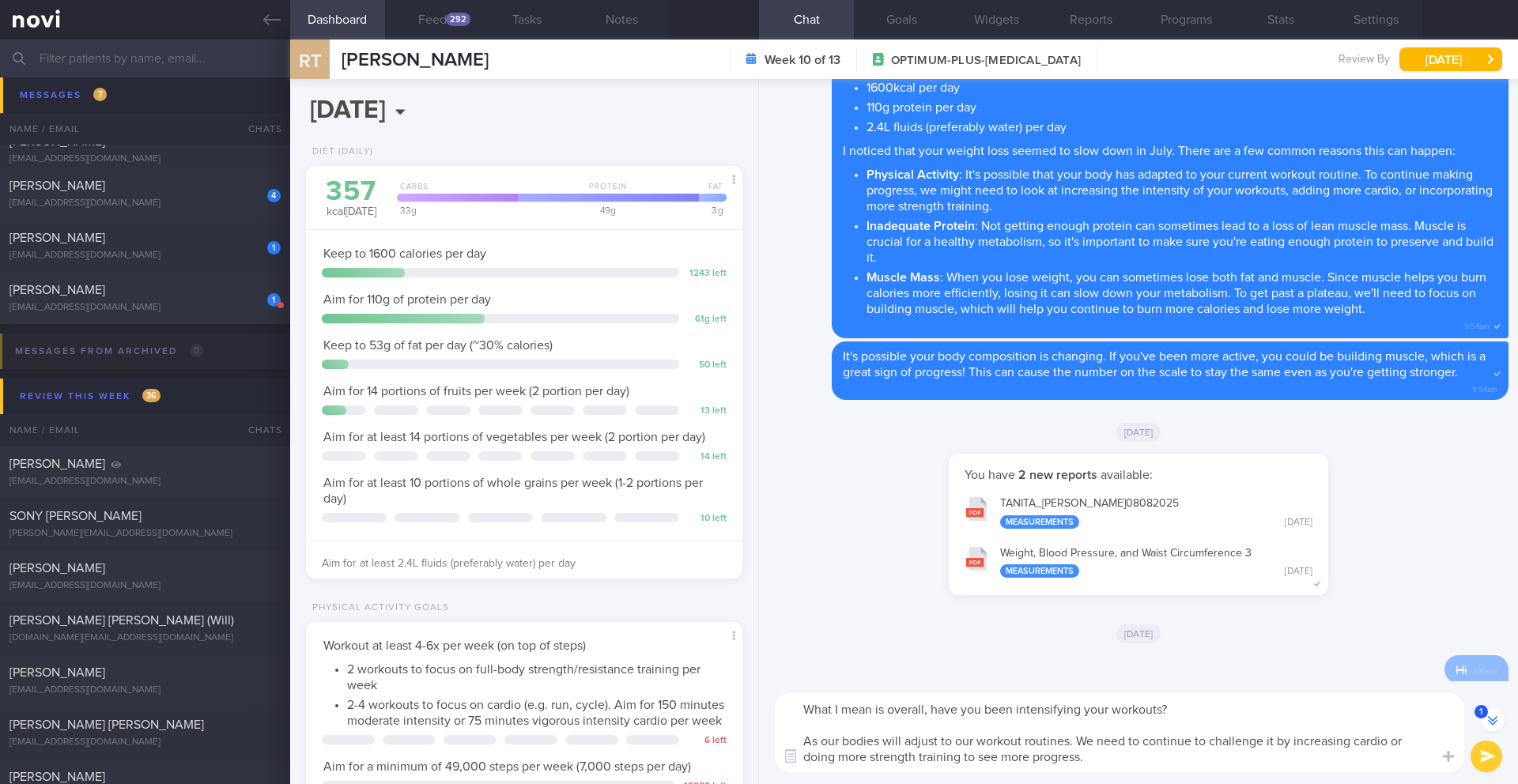
click at [1100, 761] on textarea "What I mean is overall, have you been intensifying your workouts? As our bodies…" at bounding box center [1119, 733] width 689 height 79
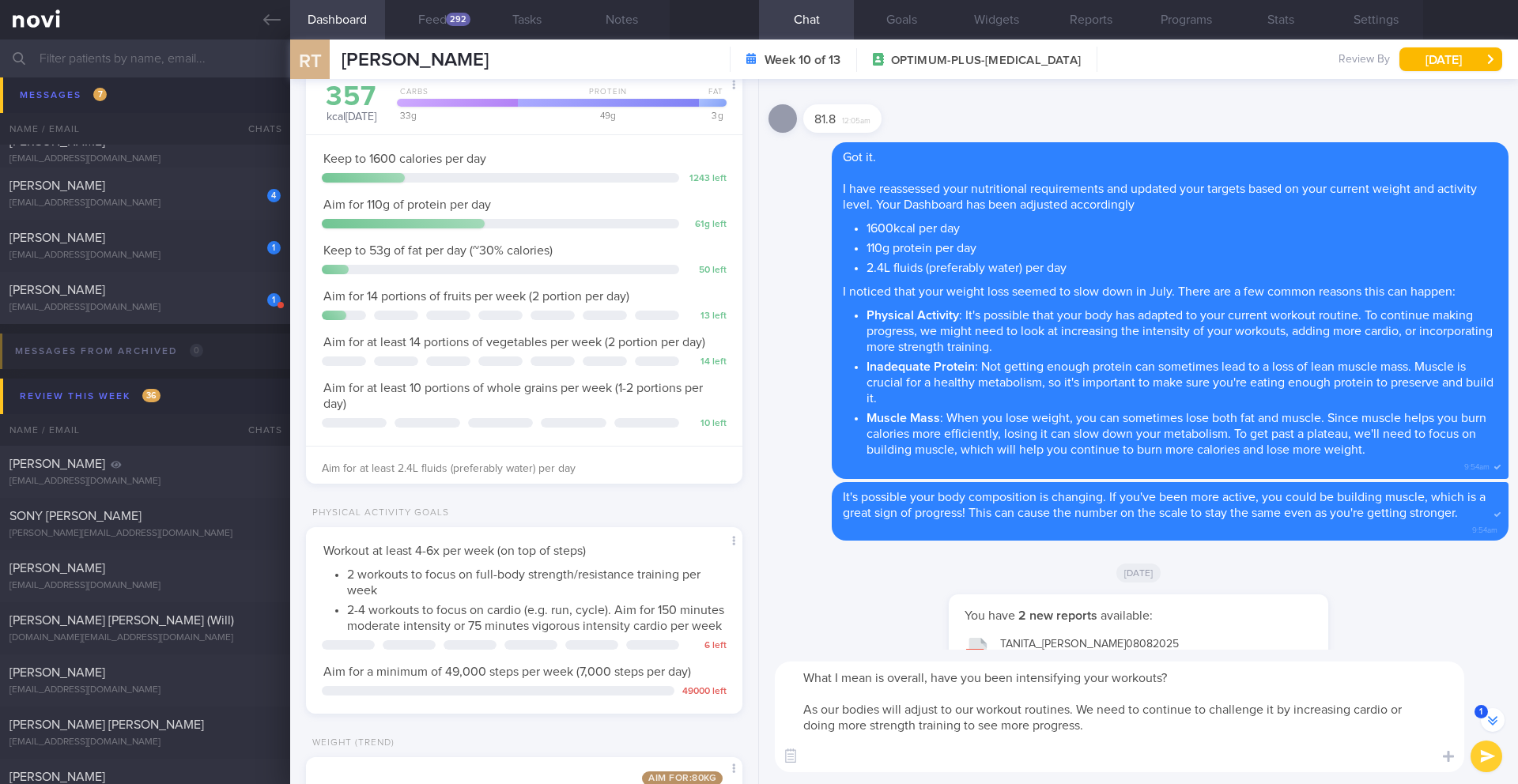
scroll to position [-384, 0]
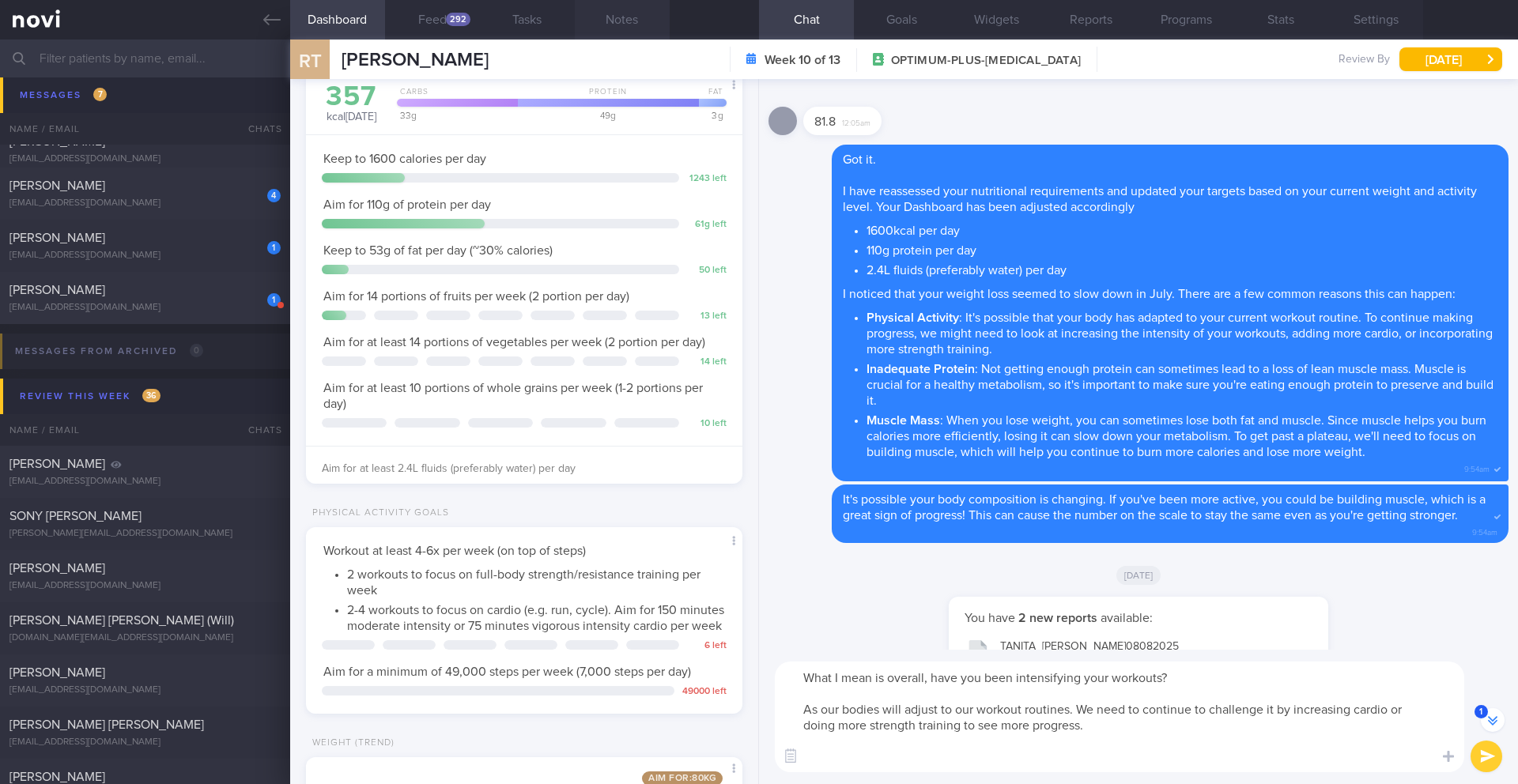
type textarea "What I mean is overall, have you been intensifying your workouts? As our bodies…"
click at [616, 17] on button "Notes" at bounding box center [622, 20] width 95 height 40
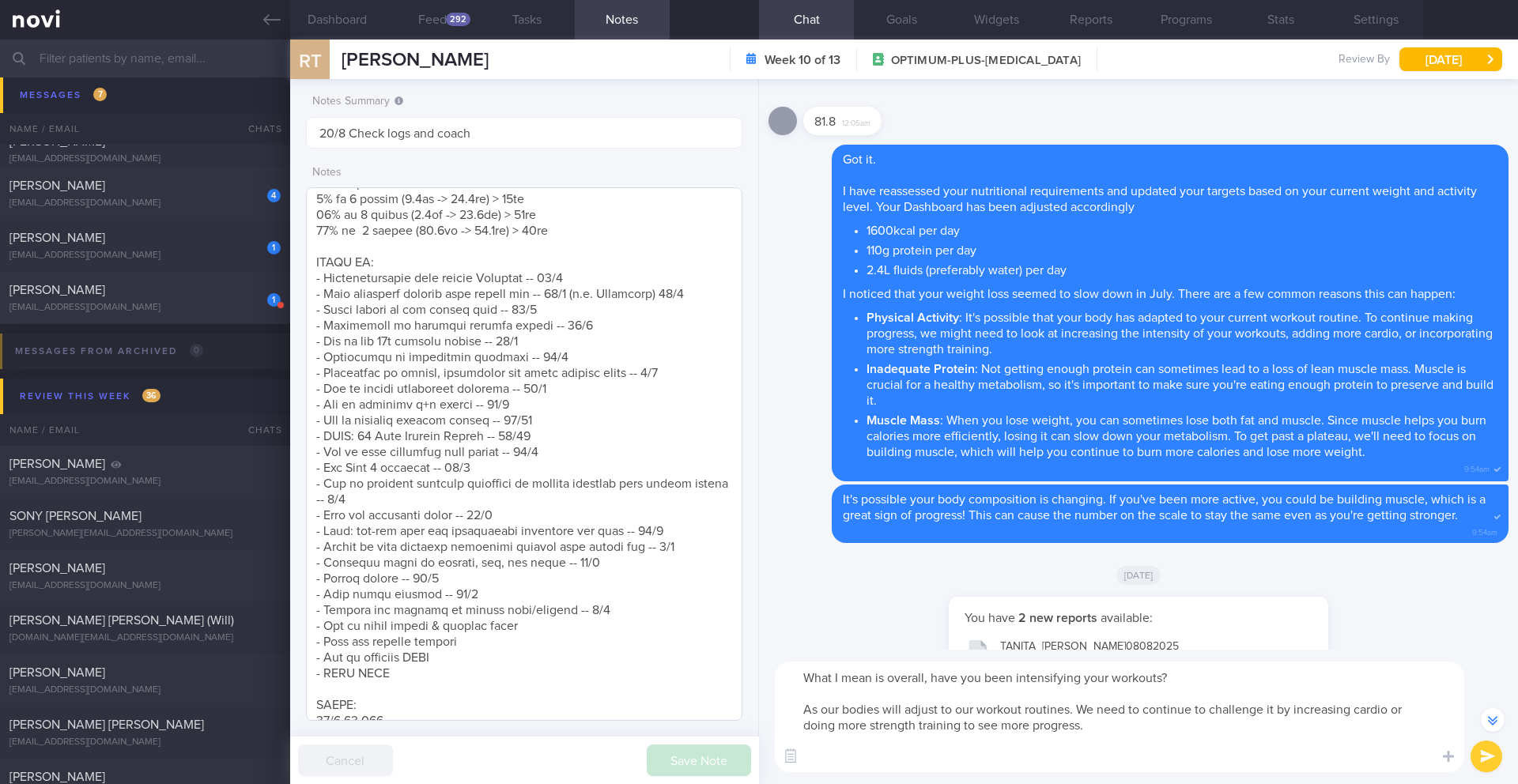
scroll to position [1086, 0]
click at [981, 767] on textarea "What I mean is overall, have you been intensifying your workouts? As our bodies…" at bounding box center [1119, 717] width 689 height 111
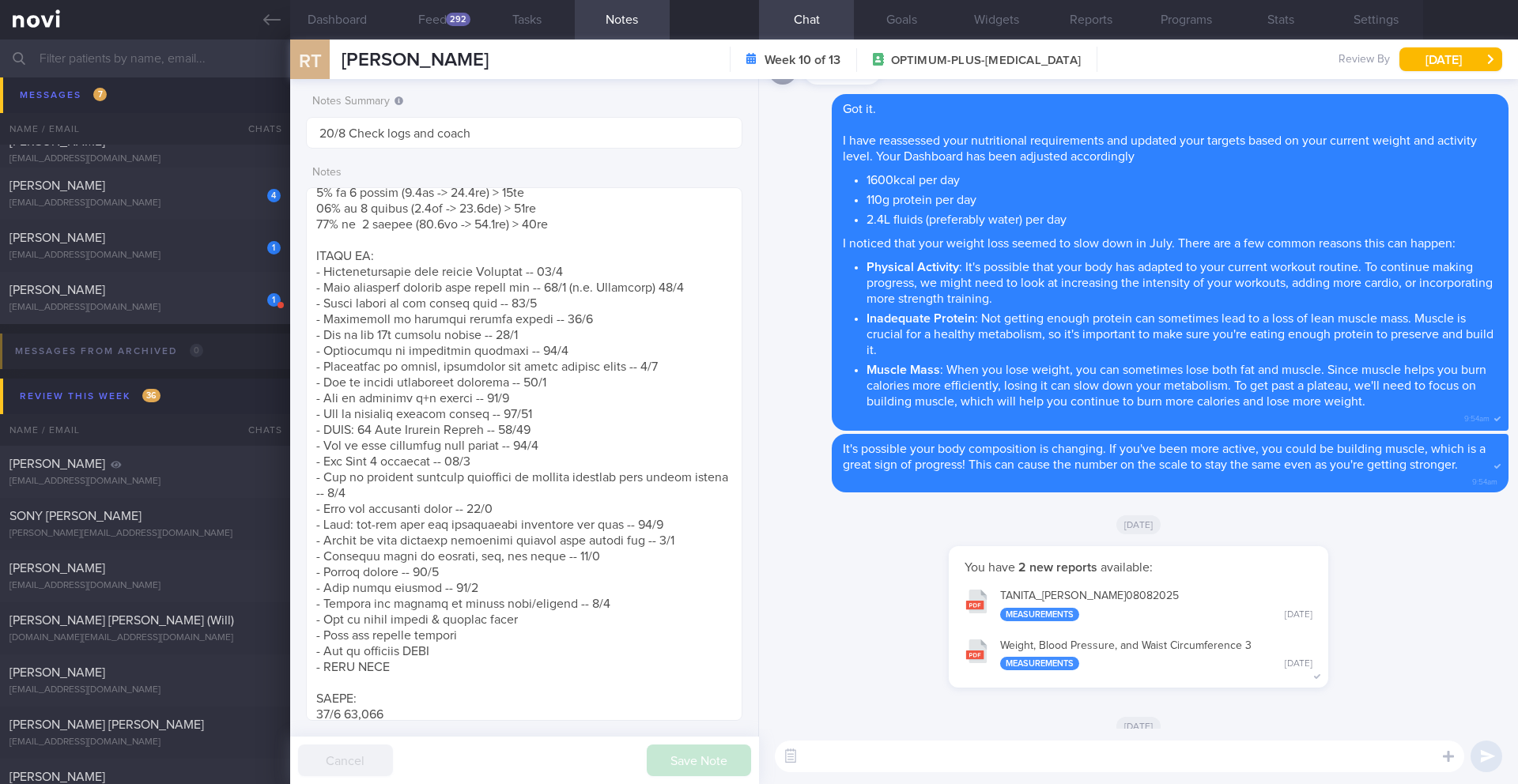
scroll to position [0, 0]
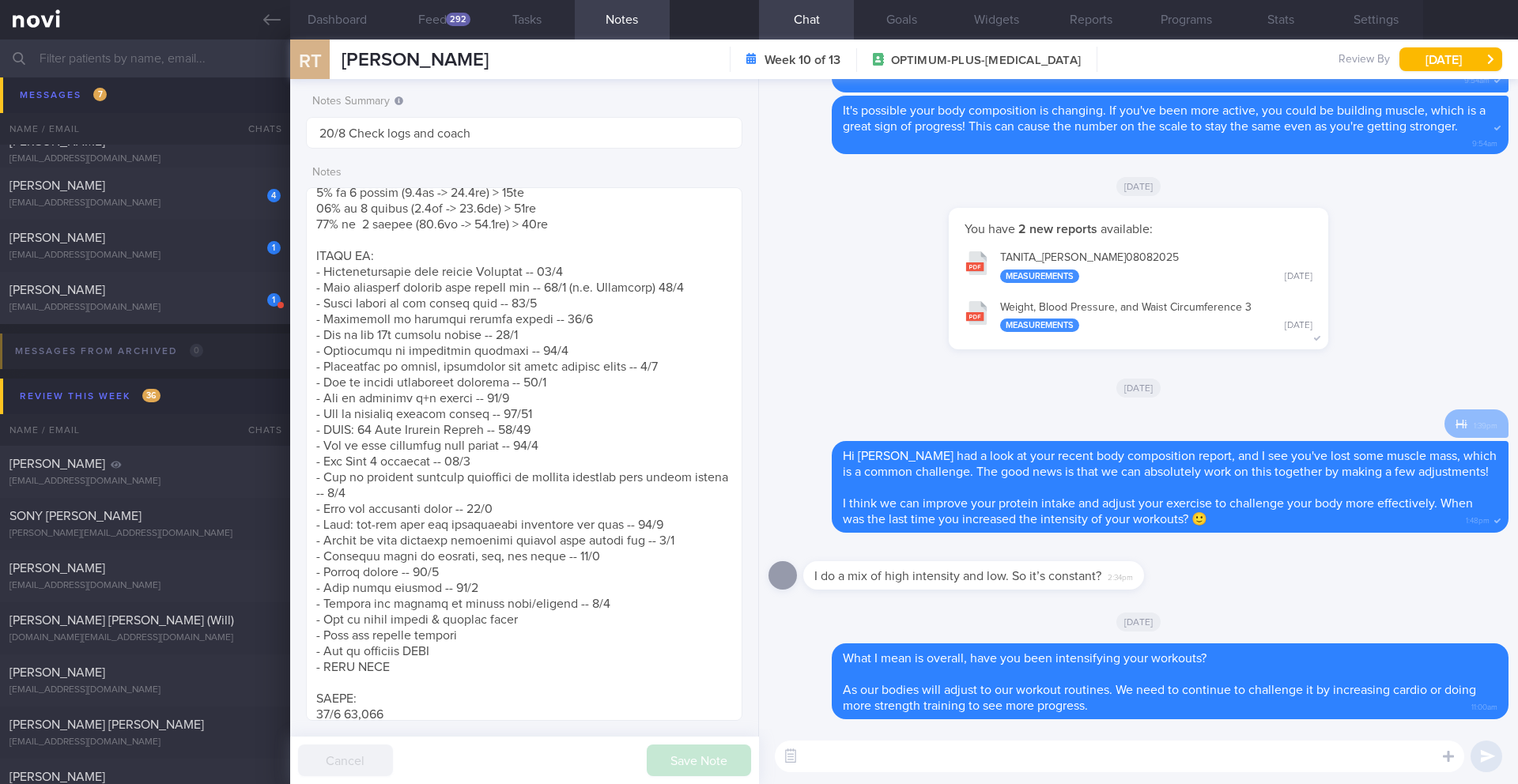
paste textarea "For weight loss, stepping up the intensity or duration of your activity will he…"
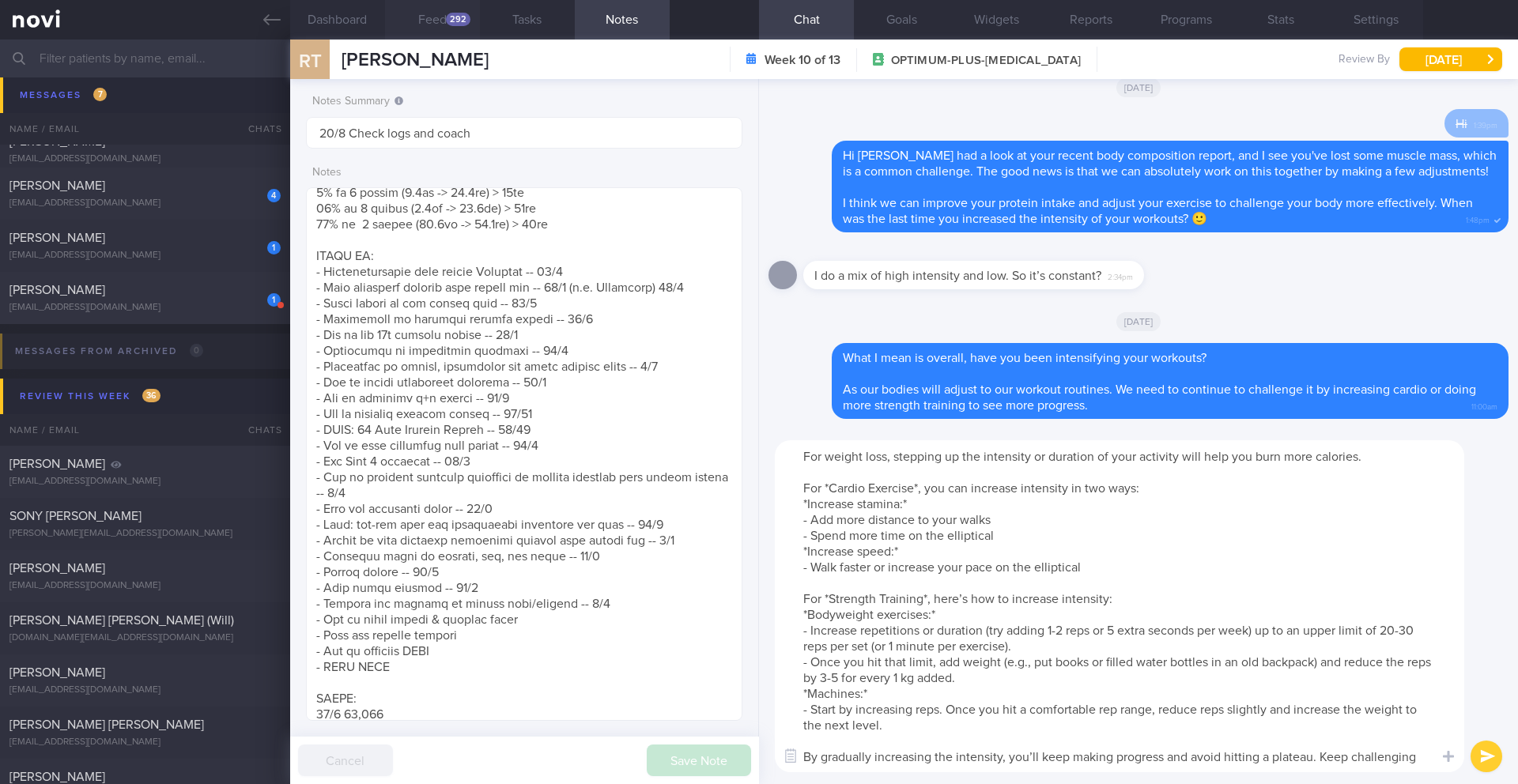
type textarea "For weight loss, stepping up the intensity or duration of your activity will he…"
click at [440, 31] on button "Feed 292" at bounding box center [433, 20] width 95 height 40
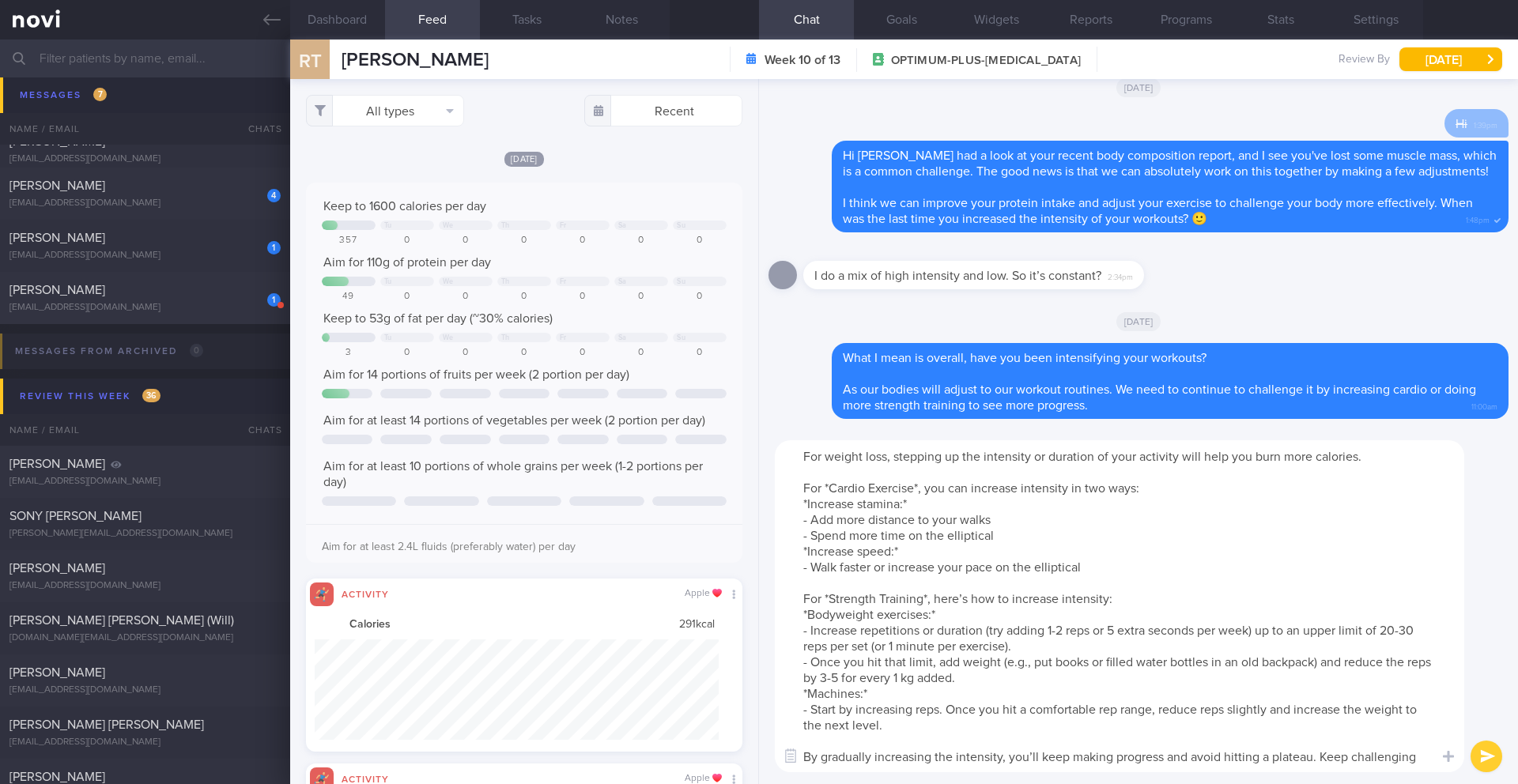
scroll to position [8, 0]
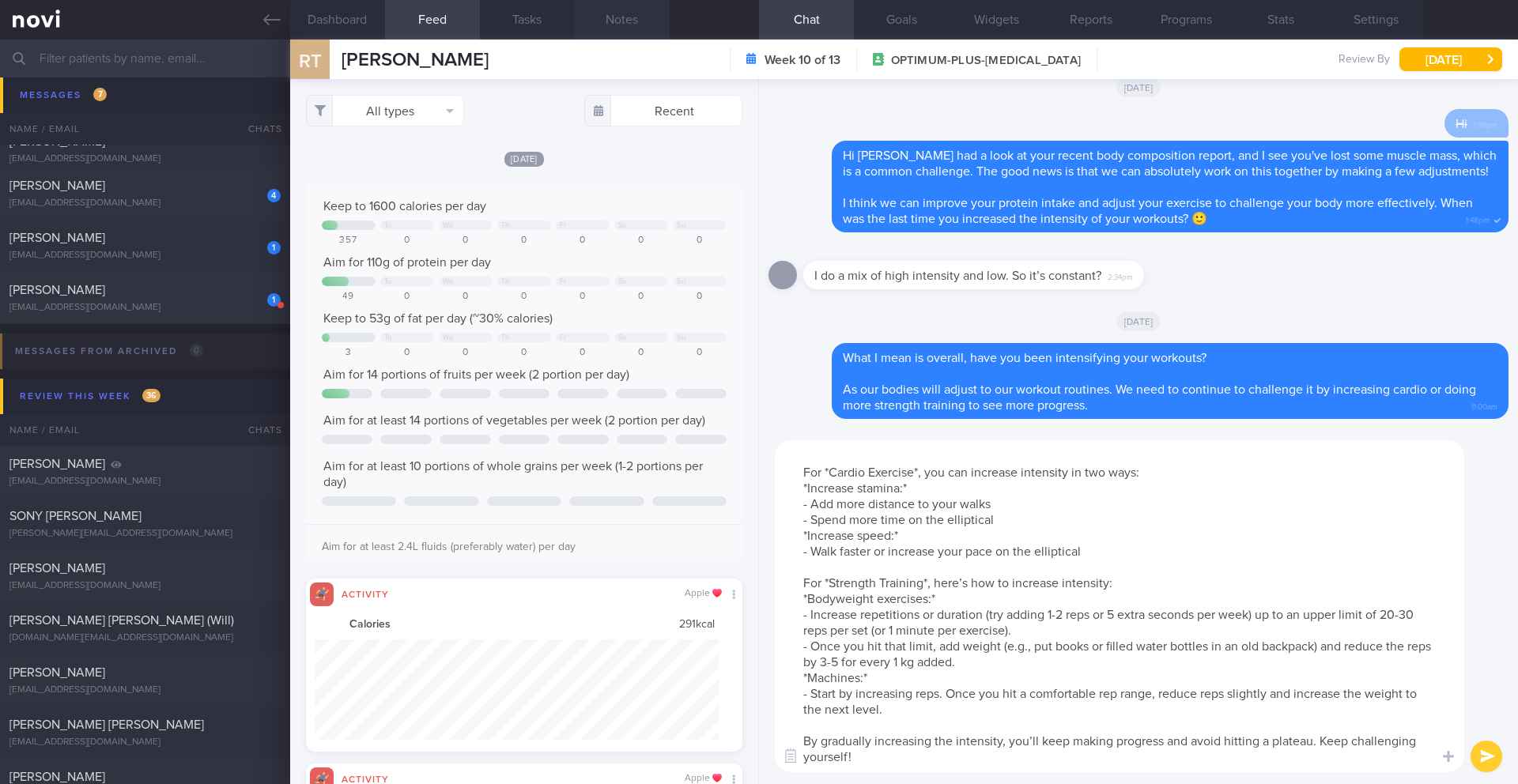
click at [630, 21] on button "Notes" at bounding box center [622, 20] width 95 height 40
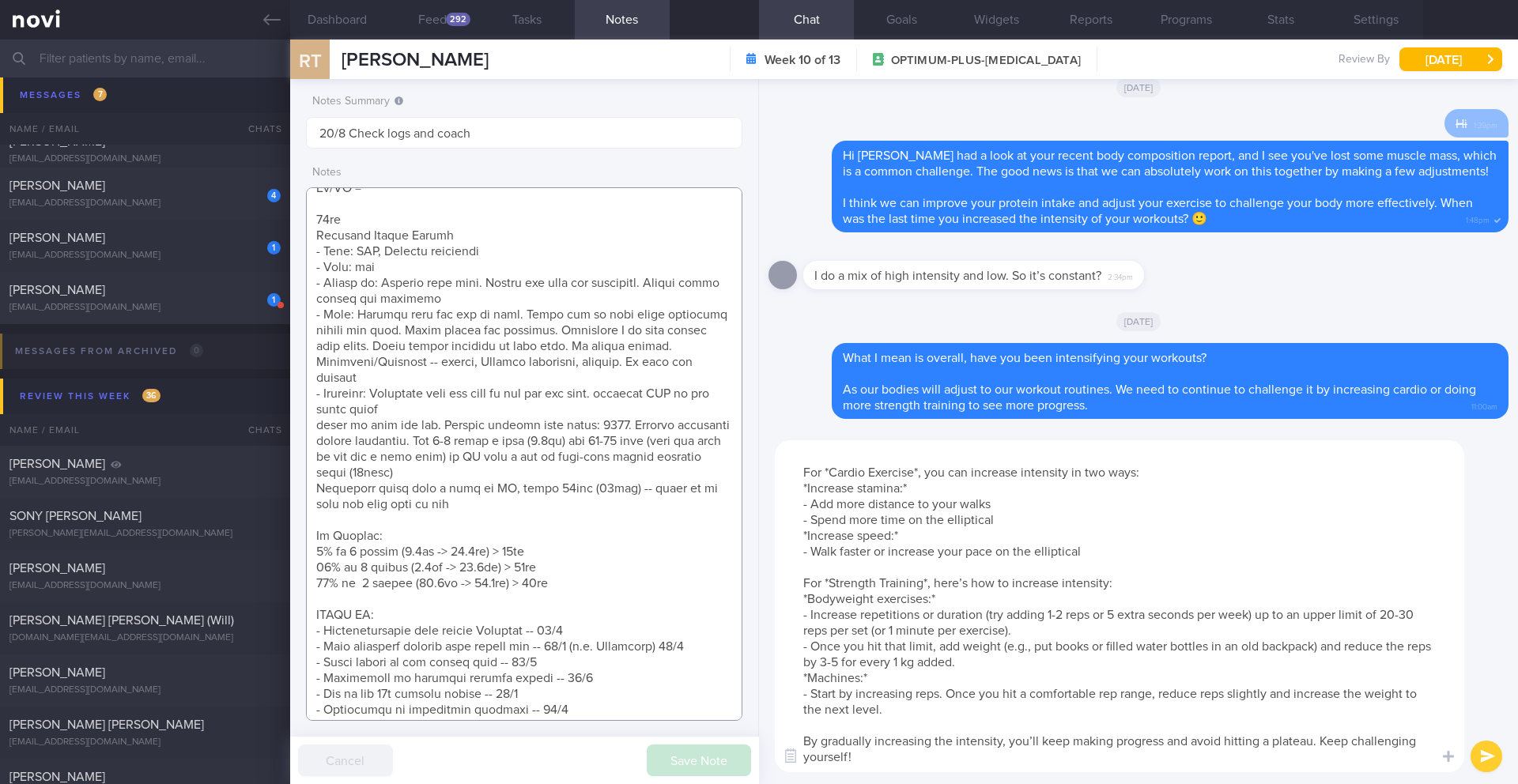
click at [540, 412] on textarea at bounding box center [525, 454] width 437 height 533
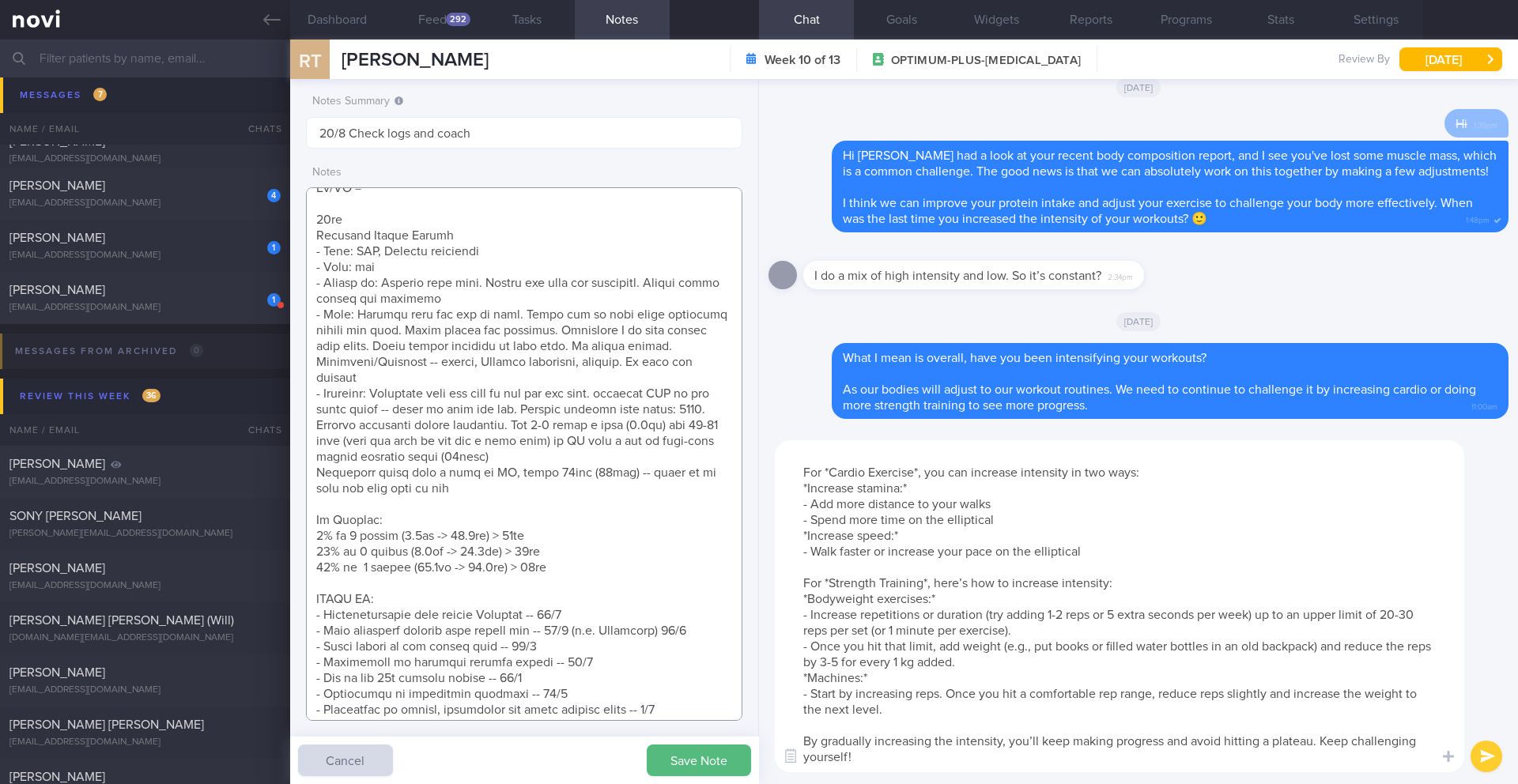
type textarea "*Works in the Chinatown area **Travelling week of 20/8 SUPPORT NEEDED: Healthie…"
drag, startPoint x: 969, startPoint y: 544, endPoint x: 1075, endPoint y: 540, distance: 106.1
click at [1075, 540] on textarea "For weight loss, stepping up the intensity or duration of your activity will he…" at bounding box center [1119, 607] width 689 height 332
drag, startPoint x: 839, startPoint y: 545, endPoint x: 814, endPoint y: 544, distance: 25.0
click at [814, 544] on textarea "For weight loss, stepping up the intensity or duration of your activity will he…" at bounding box center [1119, 607] width 689 height 332
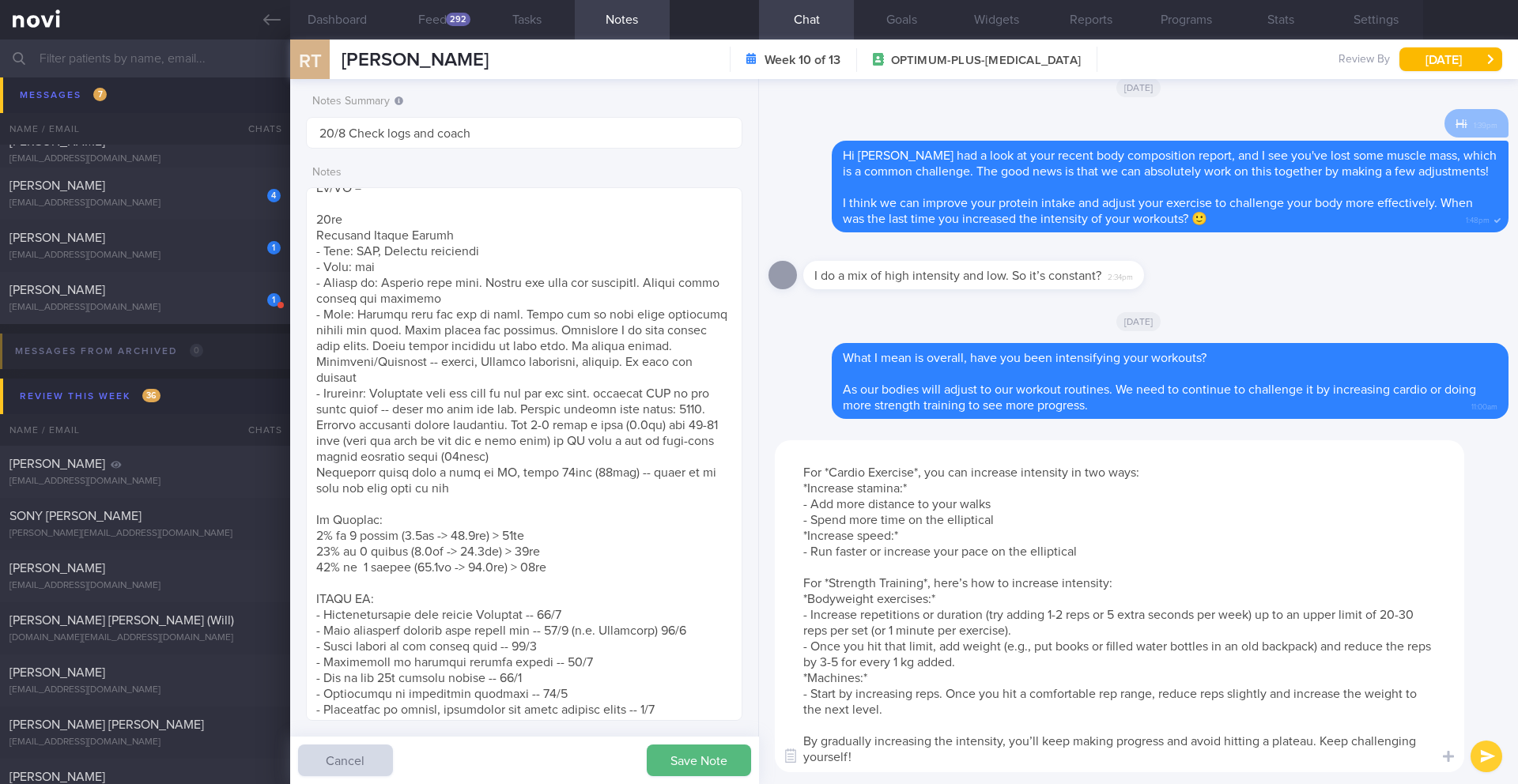
drag, startPoint x: 995, startPoint y: 539, endPoint x: 1137, endPoint y: 534, distance: 142.1
click at [1137, 534] on textarea "For weight loss, stepping up the intensity or duration of your activity will he…" at bounding box center [1119, 607] width 689 height 332
drag, startPoint x: 910, startPoint y: 512, endPoint x: 1046, endPoint y: 505, distance: 136.2
click at [1044, 512] on textarea "For weight loss, stepping up the intensity or duration of your activity will he…" at bounding box center [1119, 607] width 689 height 332
drag, startPoint x: 962, startPoint y: 494, endPoint x: 1019, endPoint y: 495, distance: 57.0
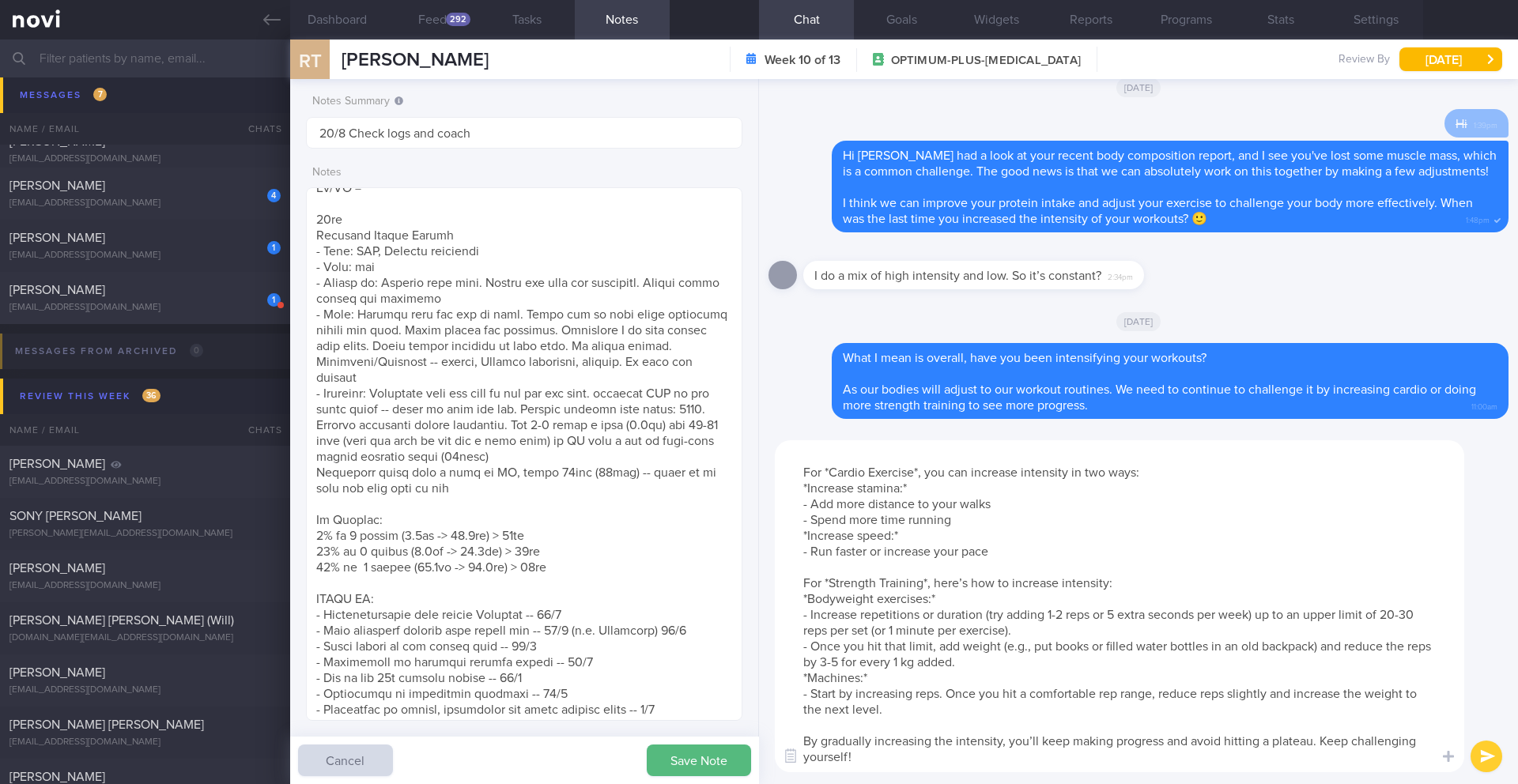
click at [1019, 495] on textarea "For weight loss, stepping up the intensity or duration of your activity will he…" at bounding box center [1119, 607] width 689 height 332
click at [953, 509] on textarea "For weight loss, stepping up the intensity or duration of your activity will he…" at bounding box center [1119, 607] width 689 height 332
click at [966, 546] on textarea "For weight loss, stepping up the intensity or duration of your activity will he…" at bounding box center [1119, 607] width 689 height 332
click at [872, 729] on textarea "For weight loss, stepping up the intensity or duration of your activity will he…" at bounding box center [1119, 607] width 689 height 332
type textarea "For weight loss, stepping up the intensity or duration of your activity will he…"
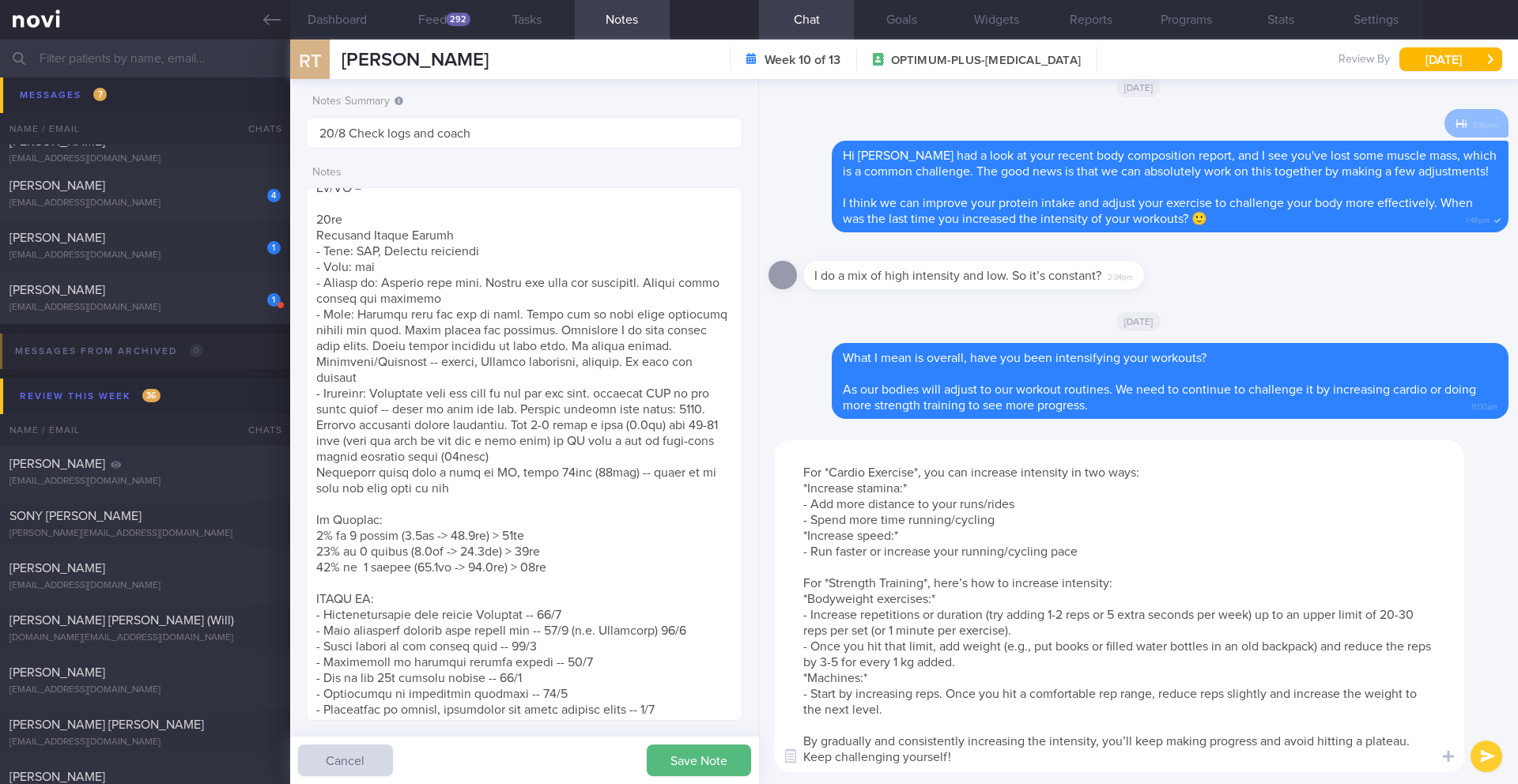
click at [1492, 763] on button "submit" at bounding box center [1487, 756] width 32 height 32
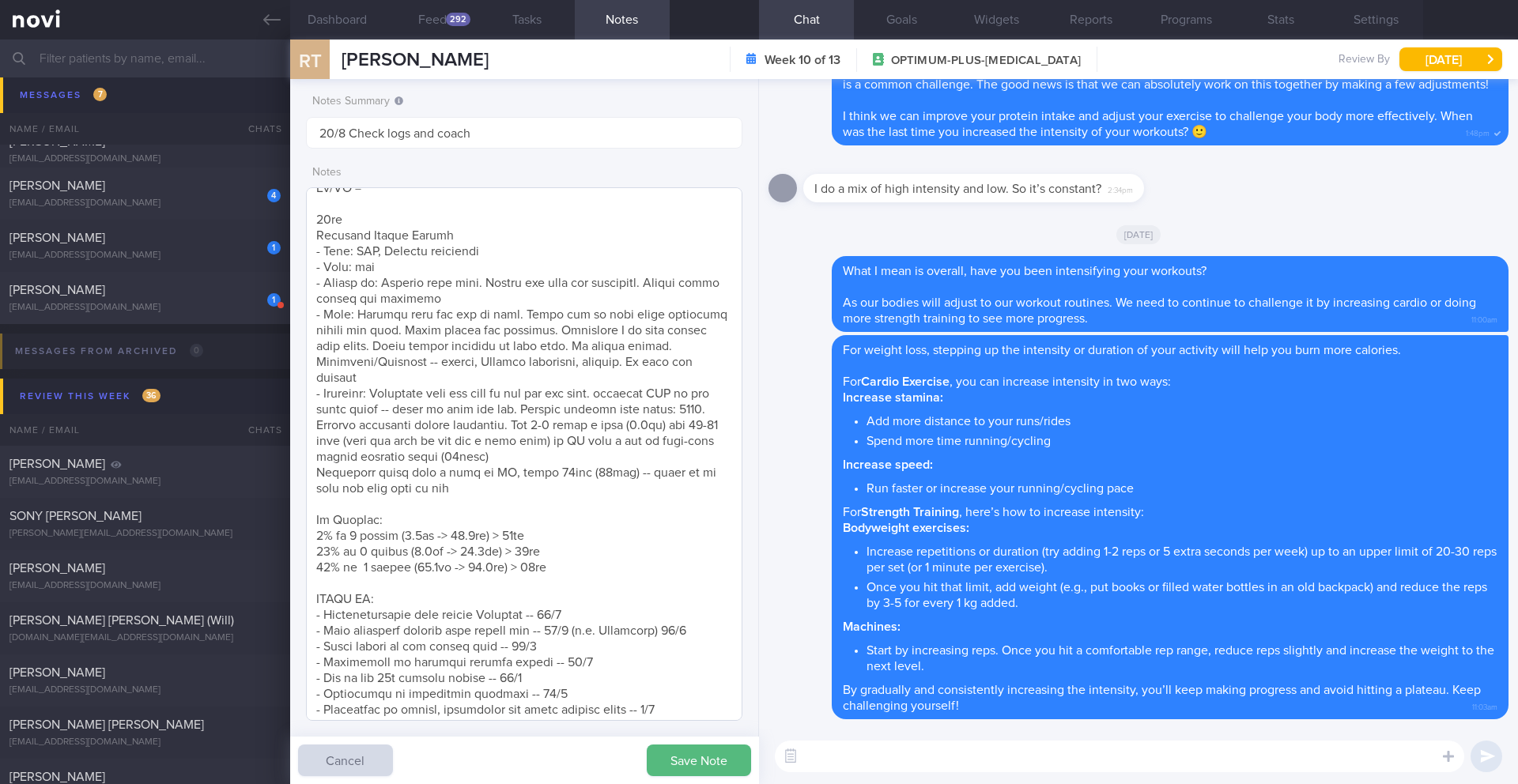
scroll to position [1144, 0]
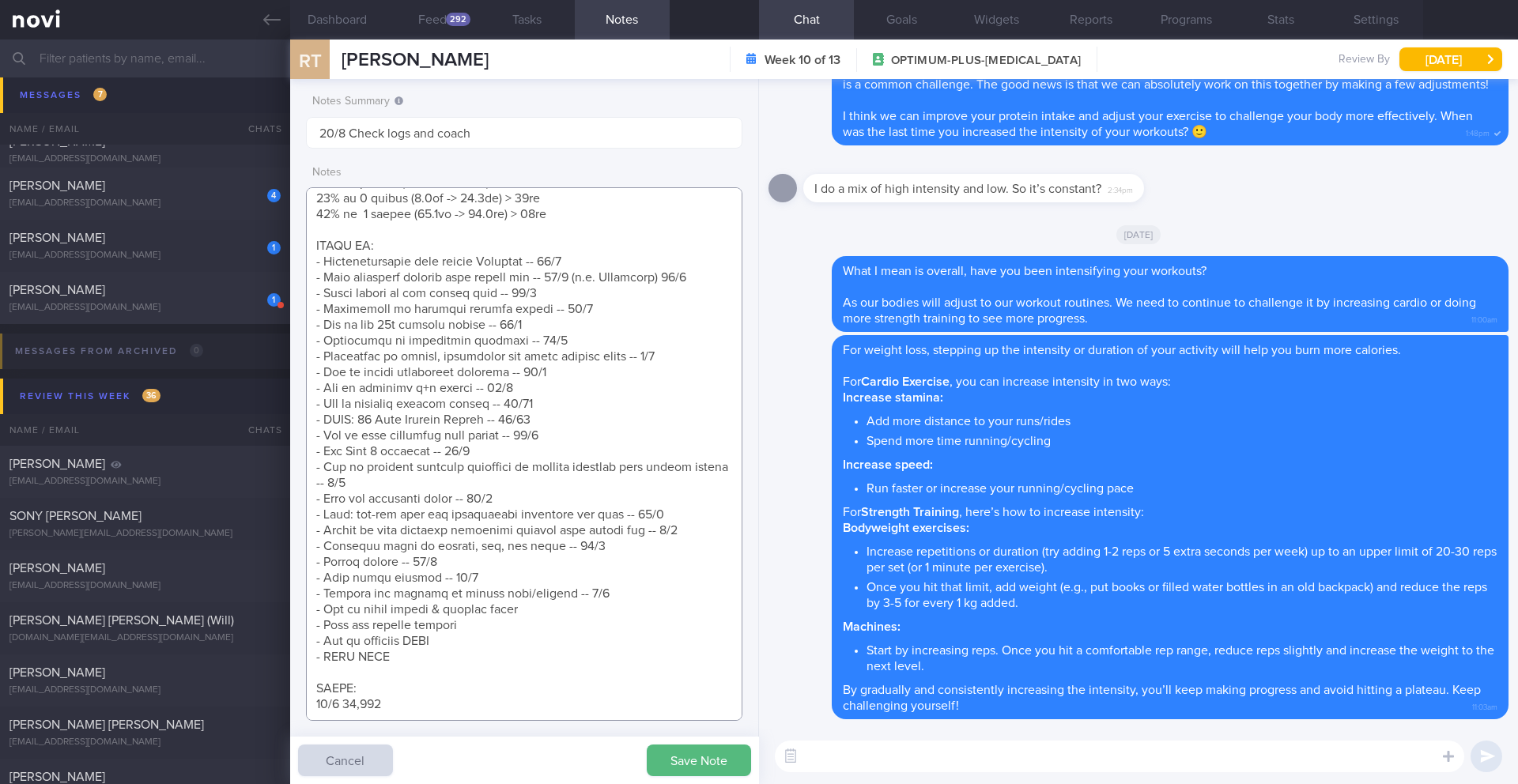
click at [635, 521] on textarea at bounding box center [525, 454] width 437 height 533
click at [632, 528] on textarea at bounding box center [525, 454] width 437 height 533
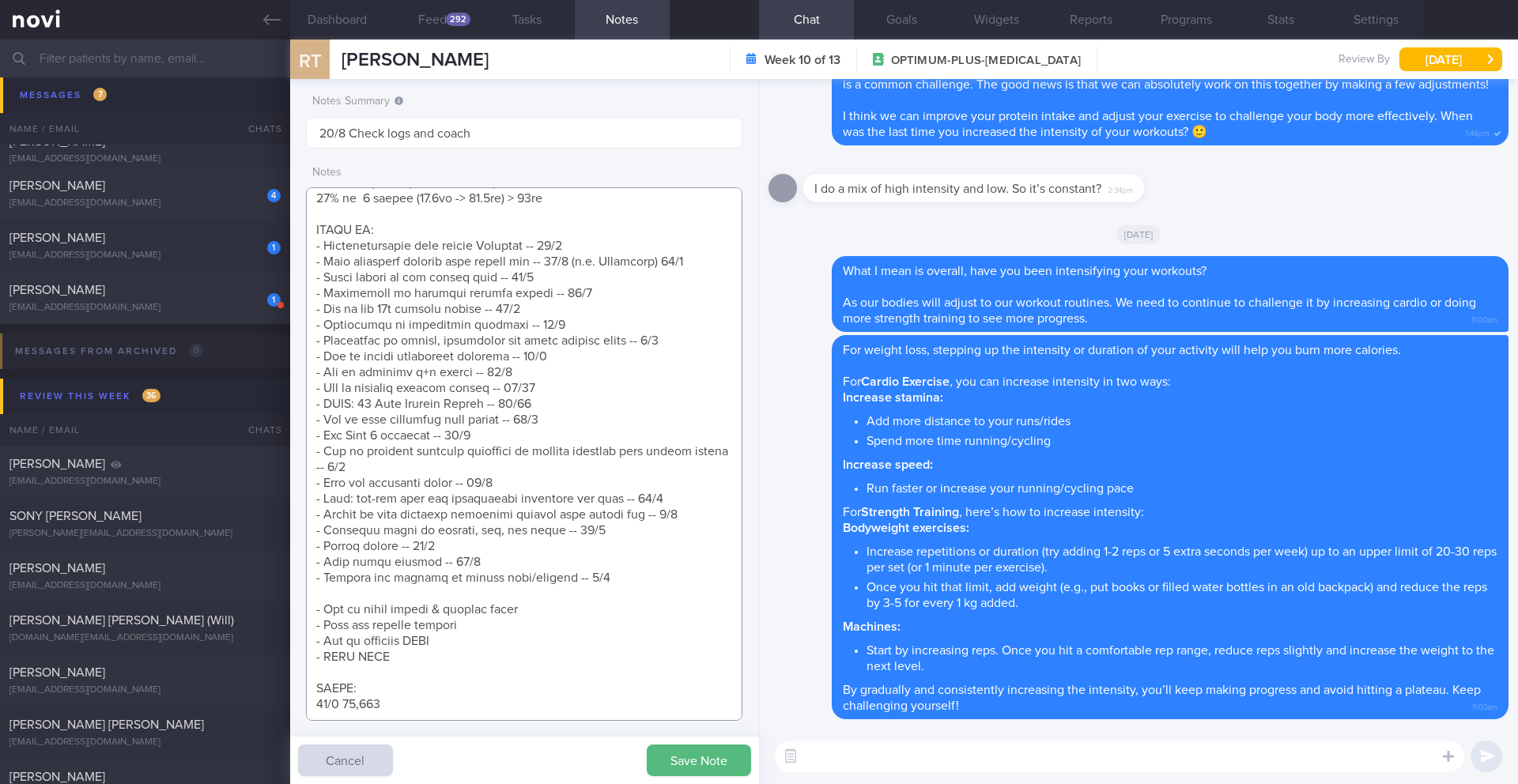
scroll to position [1160, 0]
type textarea "*Works in the Chinatown area **Travelling week of 20/8 SUPPORT NEEDED: Healthie…"
click at [745, 757] on button "Save Note" at bounding box center [699, 760] width 104 height 32
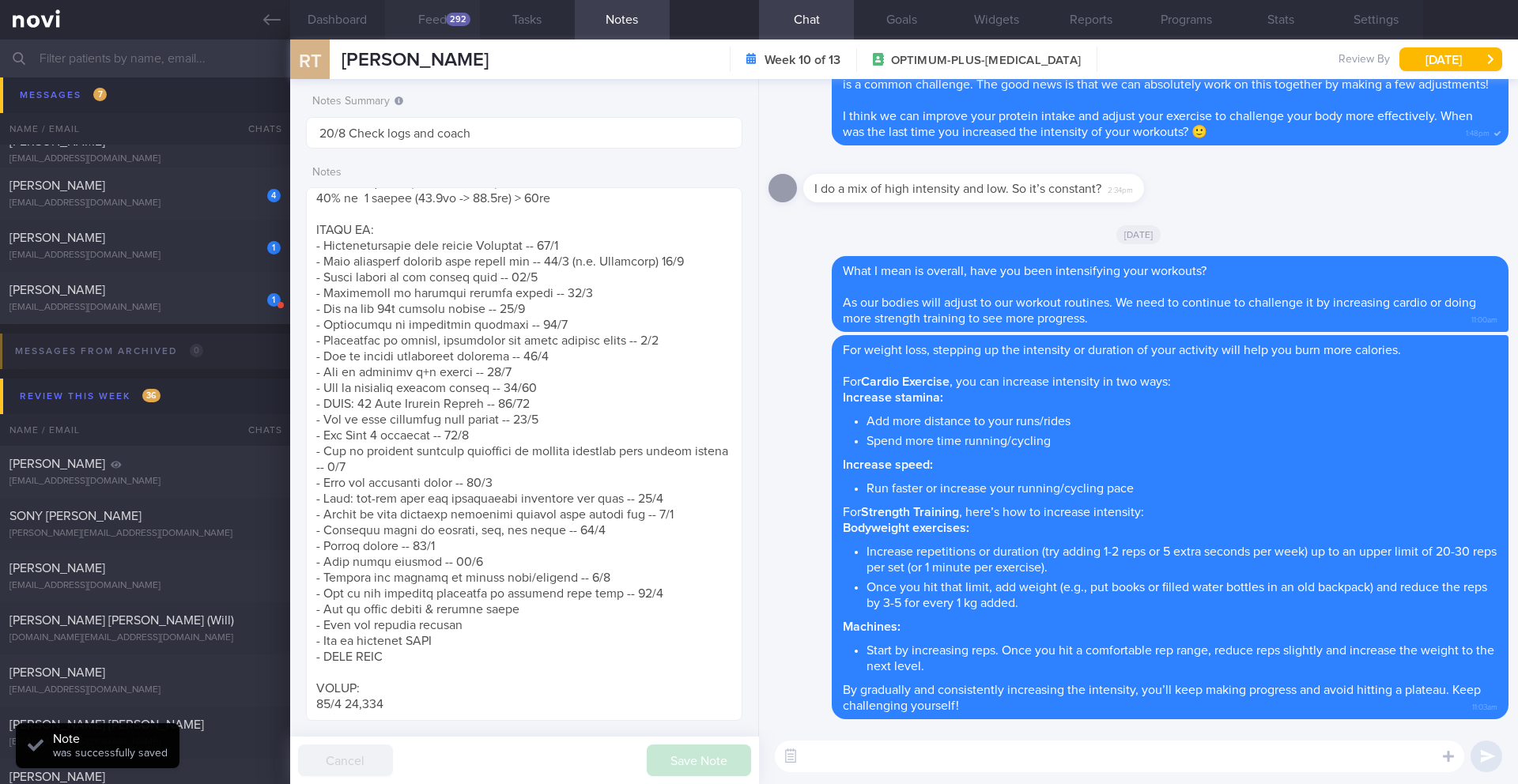
click at [434, 23] on button "Feed 292" at bounding box center [433, 20] width 95 height 40
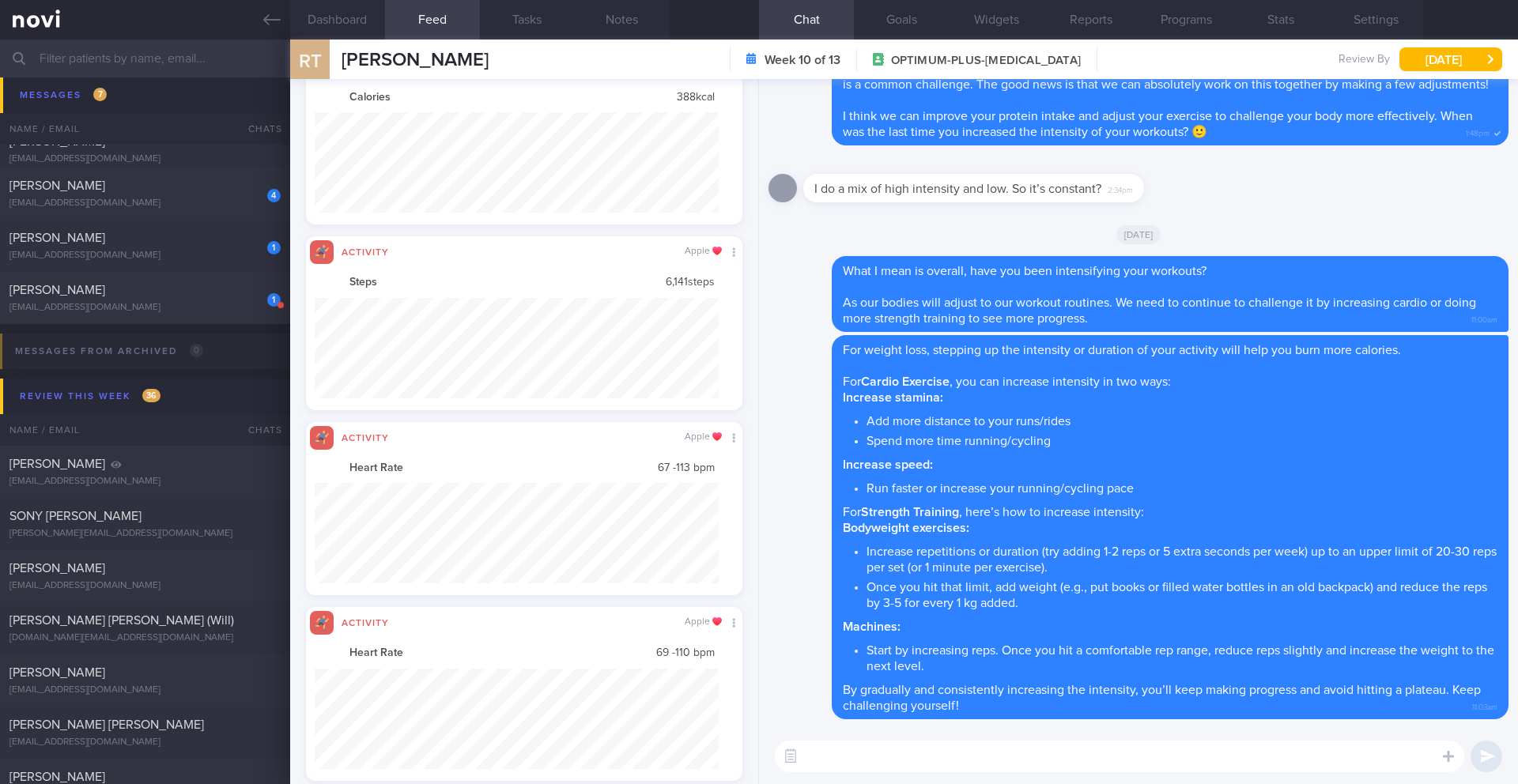
scroll to position [100, 405]
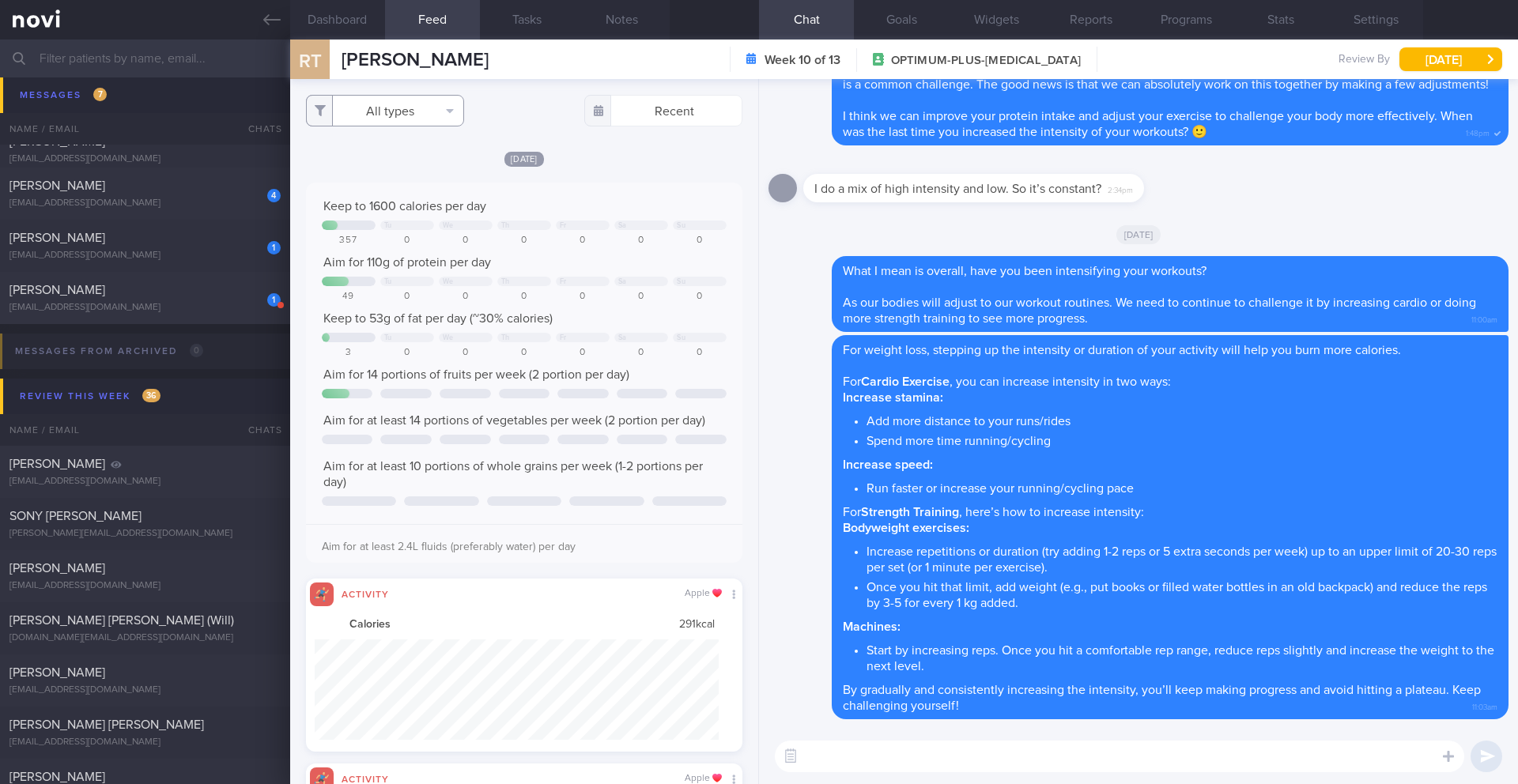
click at [437, 124] on button "All types" at bounding box center [385, 111] width 158 height 32
click at [404, 172] on button "Activity" at bounding box center [385, 165] width 157 height 24
checkbox input "false"
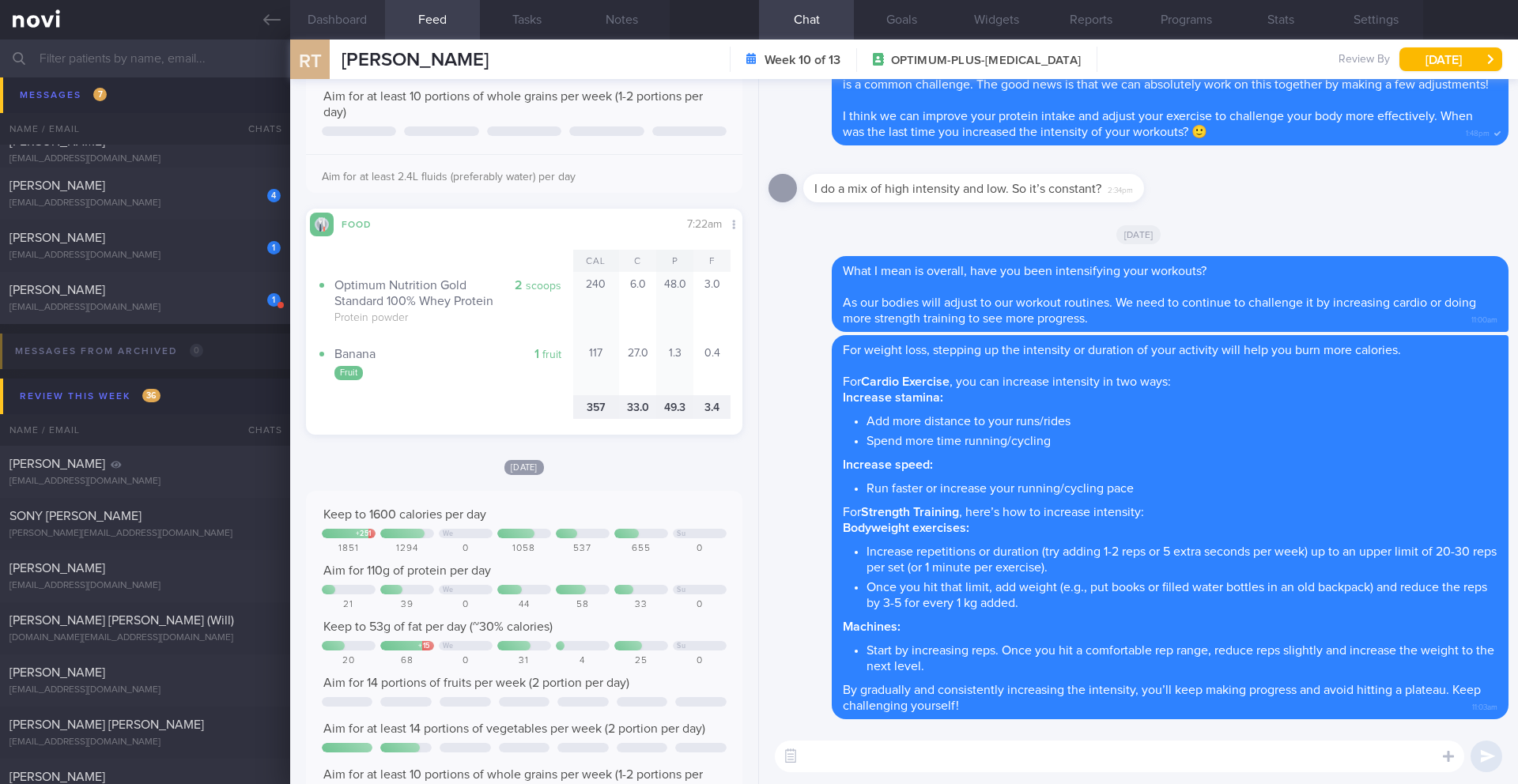
click at [336, 30] on button "Dashboard" at bounding box center [338, 20] width 95 height 40
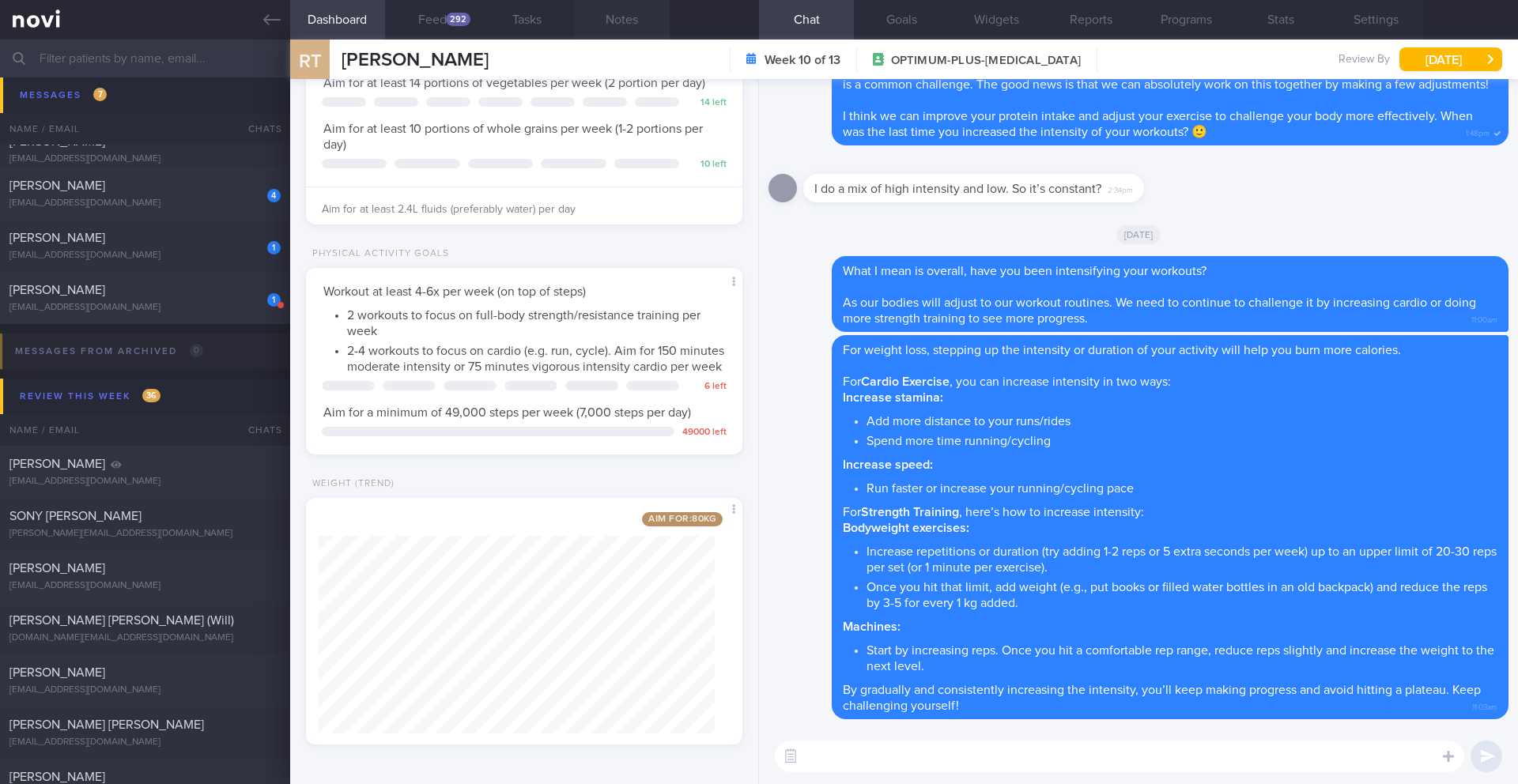
click at [615, 25] on button "Notes" at bounding box center [622, 20] width 95 height 40
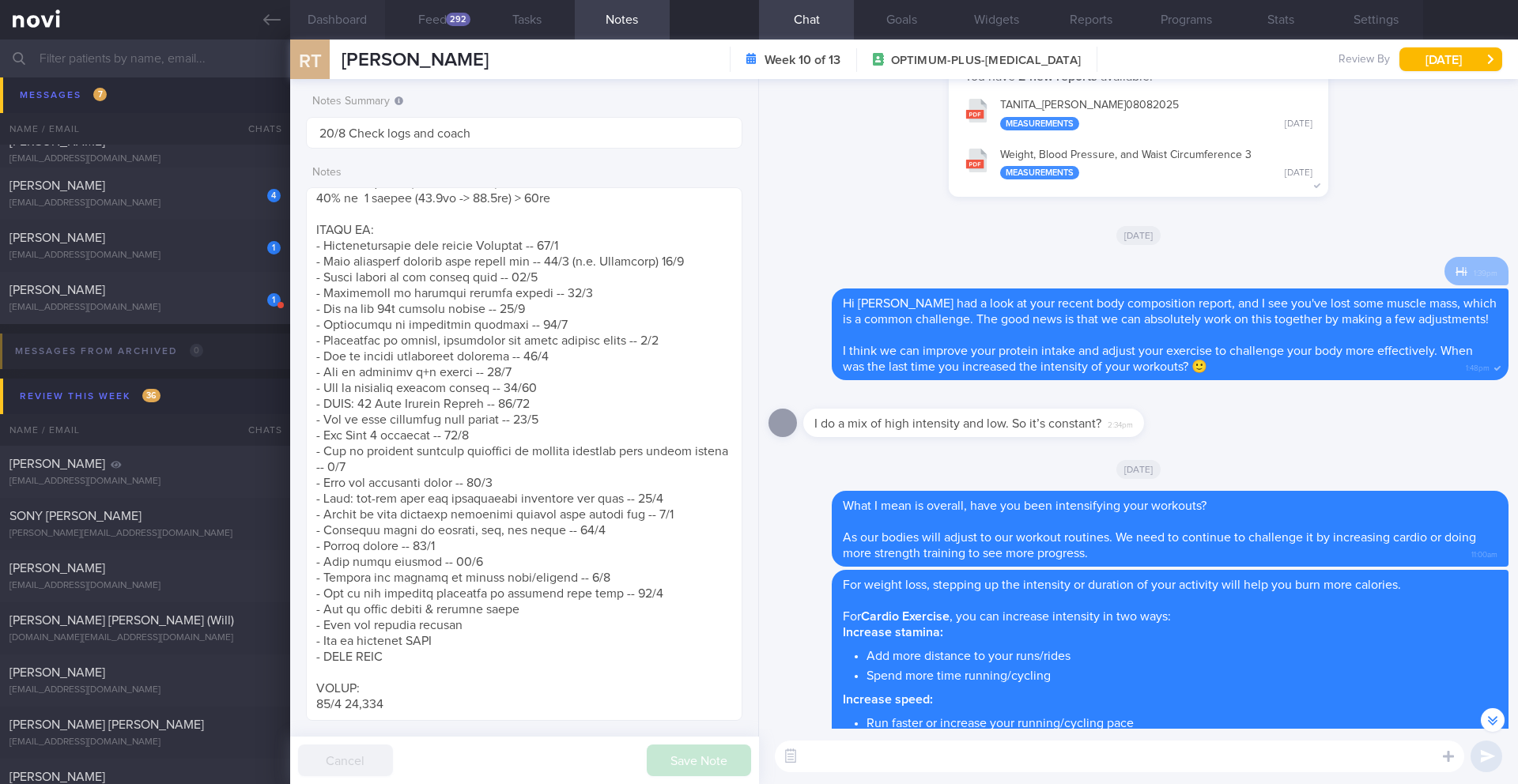
click at [347, 24] on button "Dashboard" at bounding box center [338, 20] width 95 height 40
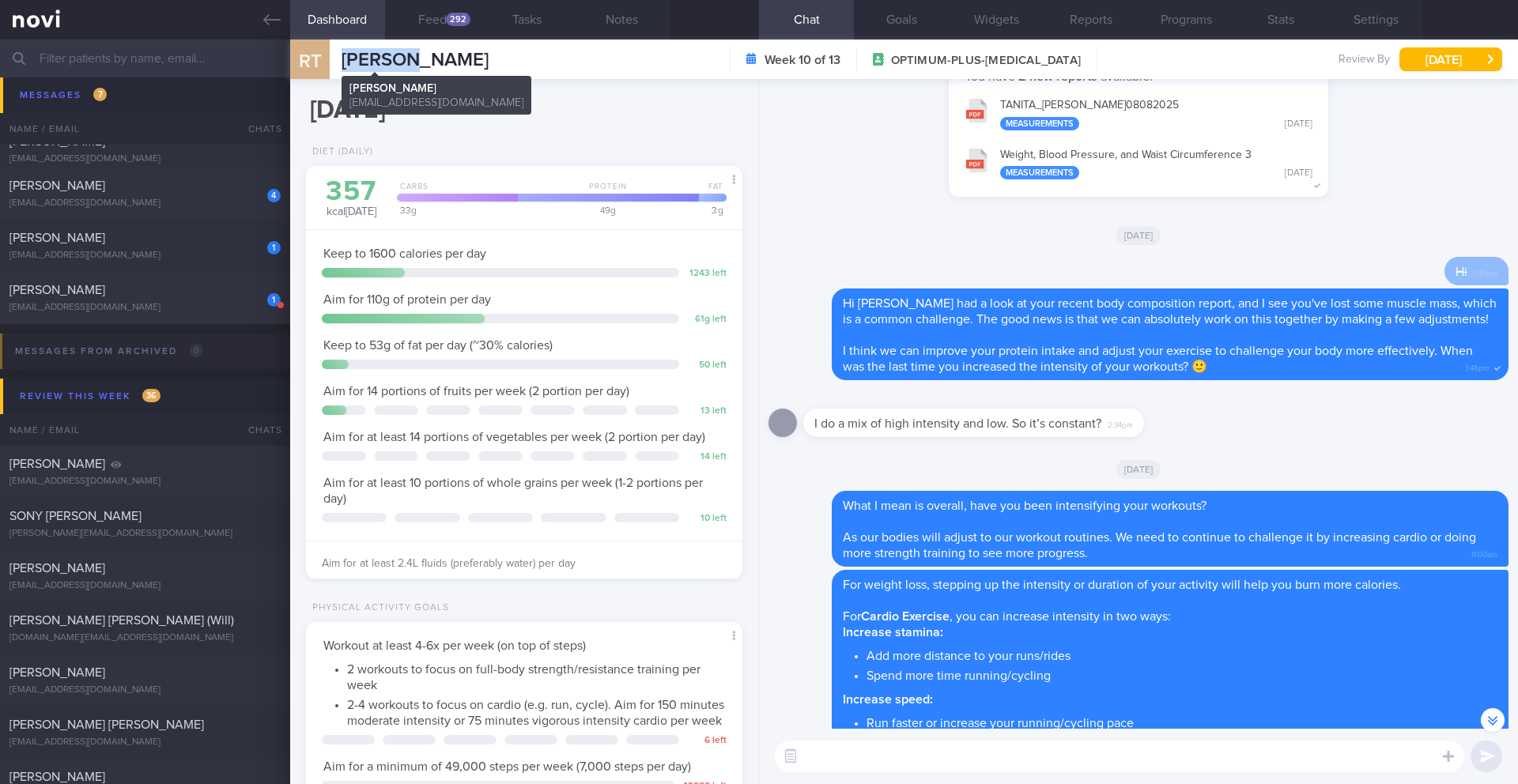
drag, startPoint x: 405, startPoint y: 59, endPoint x: 325, endPoint y: 64, distance: 80.2
click at [325, 64] on div "RT Roy Tan Roy Tan chazrt@mac.com Week 10 of 13 OPTIMUM-PLUS-OZEMPIC 13 Jun - 1…" at bounding box center [905, 59] width 1228 height 40
copy div "[PERSON_NAME]"
click at [897, 757] on textarea at bounding box center [1119, 756] width 689 height 32
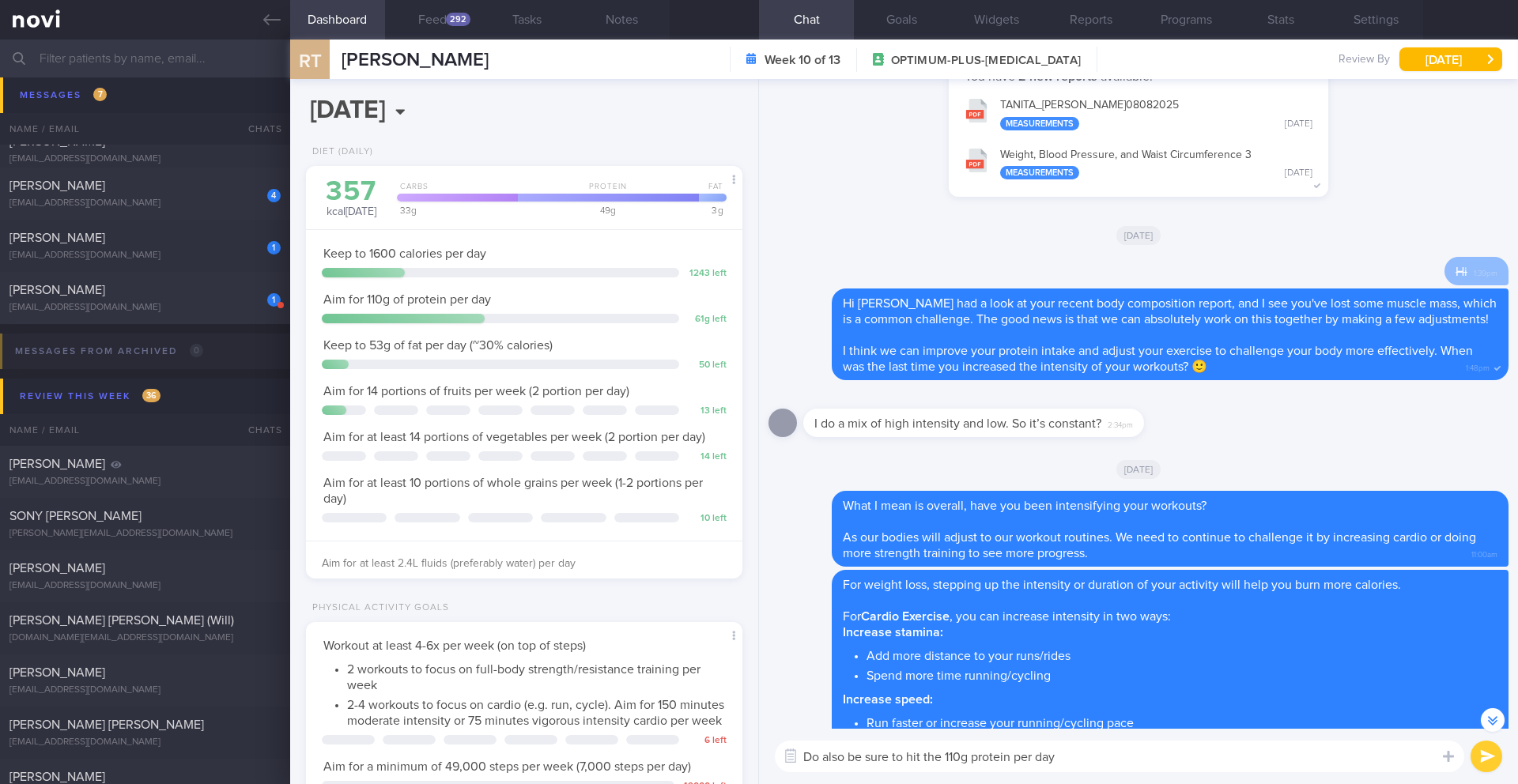
type textarea "Do also be sure to hit the 110g protein per day"
click at [904, 21] on button "Goals" at bounding box center [901, 20] width 95 height 40
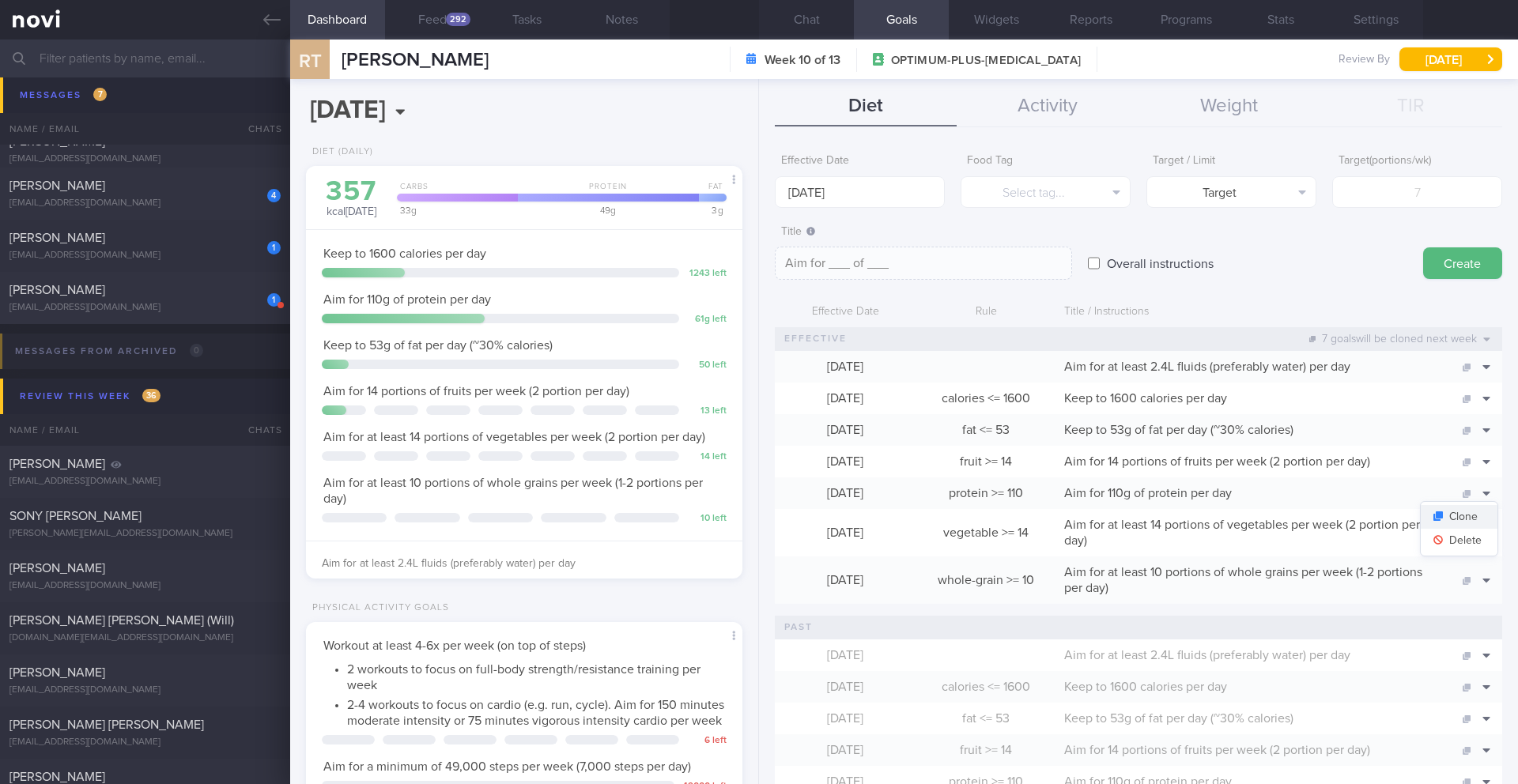
click at [1465, 519] on button "Clone" at bounding box center [1459, 517] width 77 height 24
type input "110"
type textarea "Aim for 110g of protein per day"
click at [1464, 541] on button "Delete" at bounding box center [1459, 540] width 77 height 24
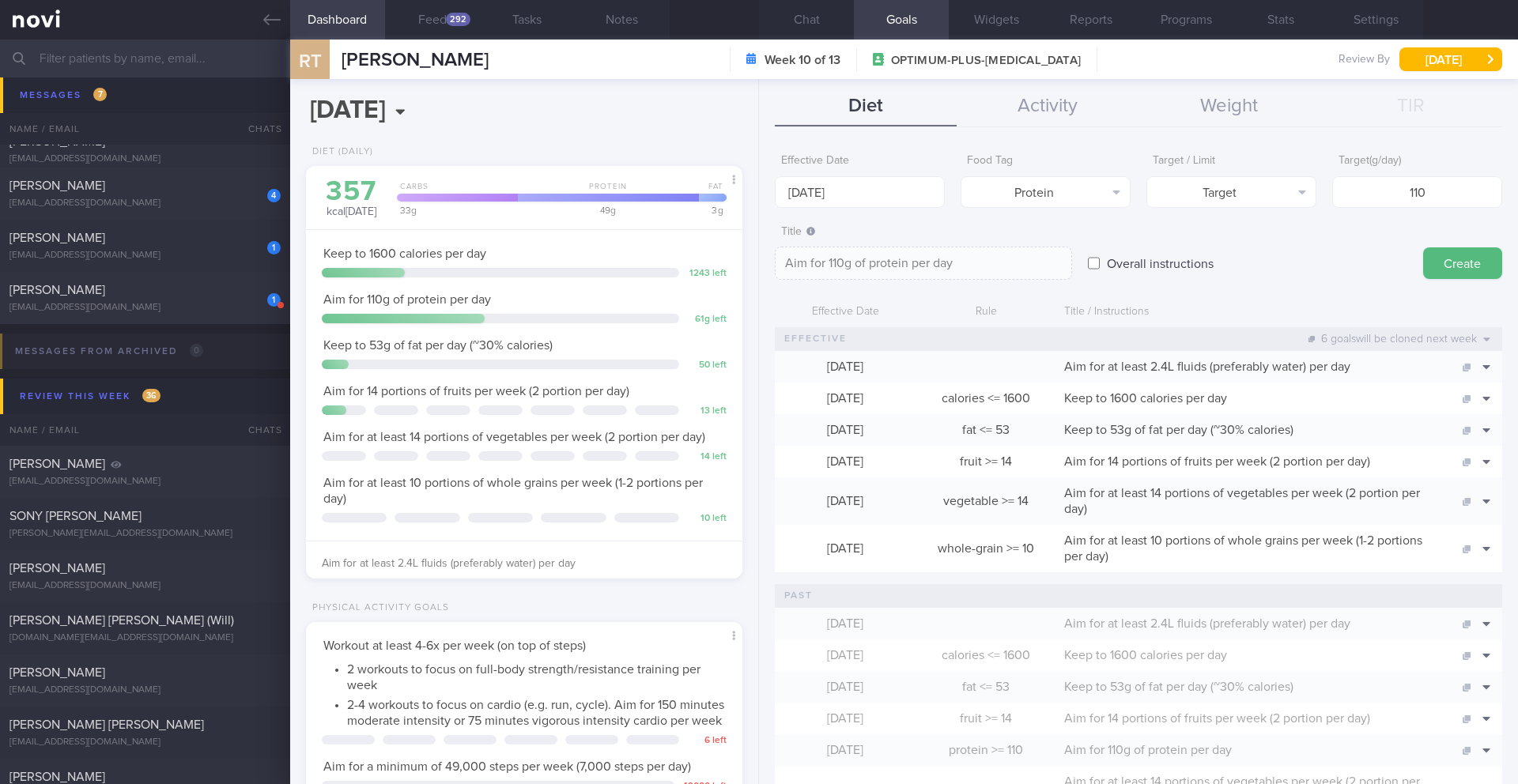
scroll to position [314, 0]
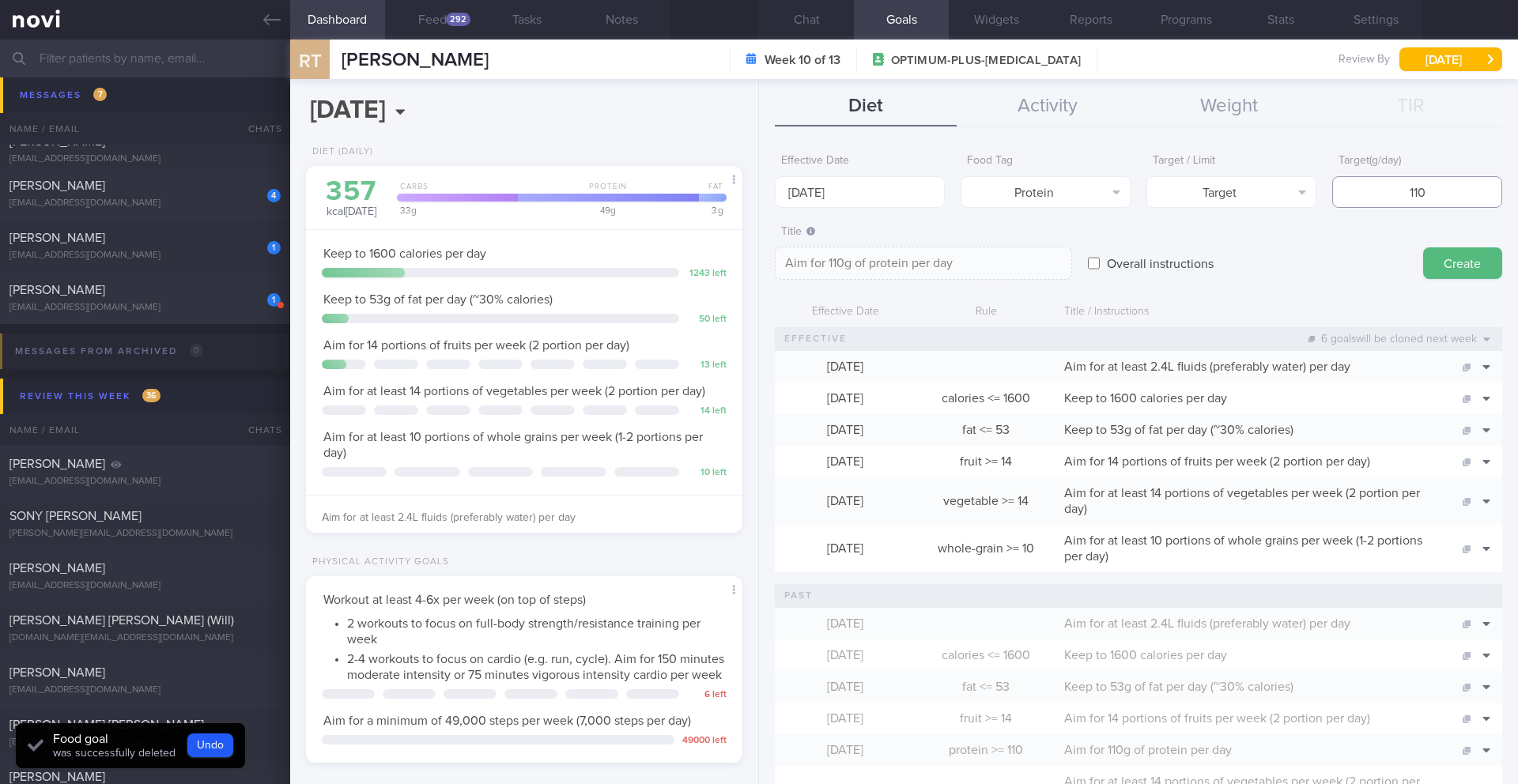
drag, startPoint x: 1390, startPoint y: 195, endPoint x: 1459, endPoint y: 193, distance: 69.0
click at [1460, 193] on input "110" at bounding box center [1417, 192] width 170 height 32
type input "9"
type textarea "Aim for 9g of protein per day"
type input "90"
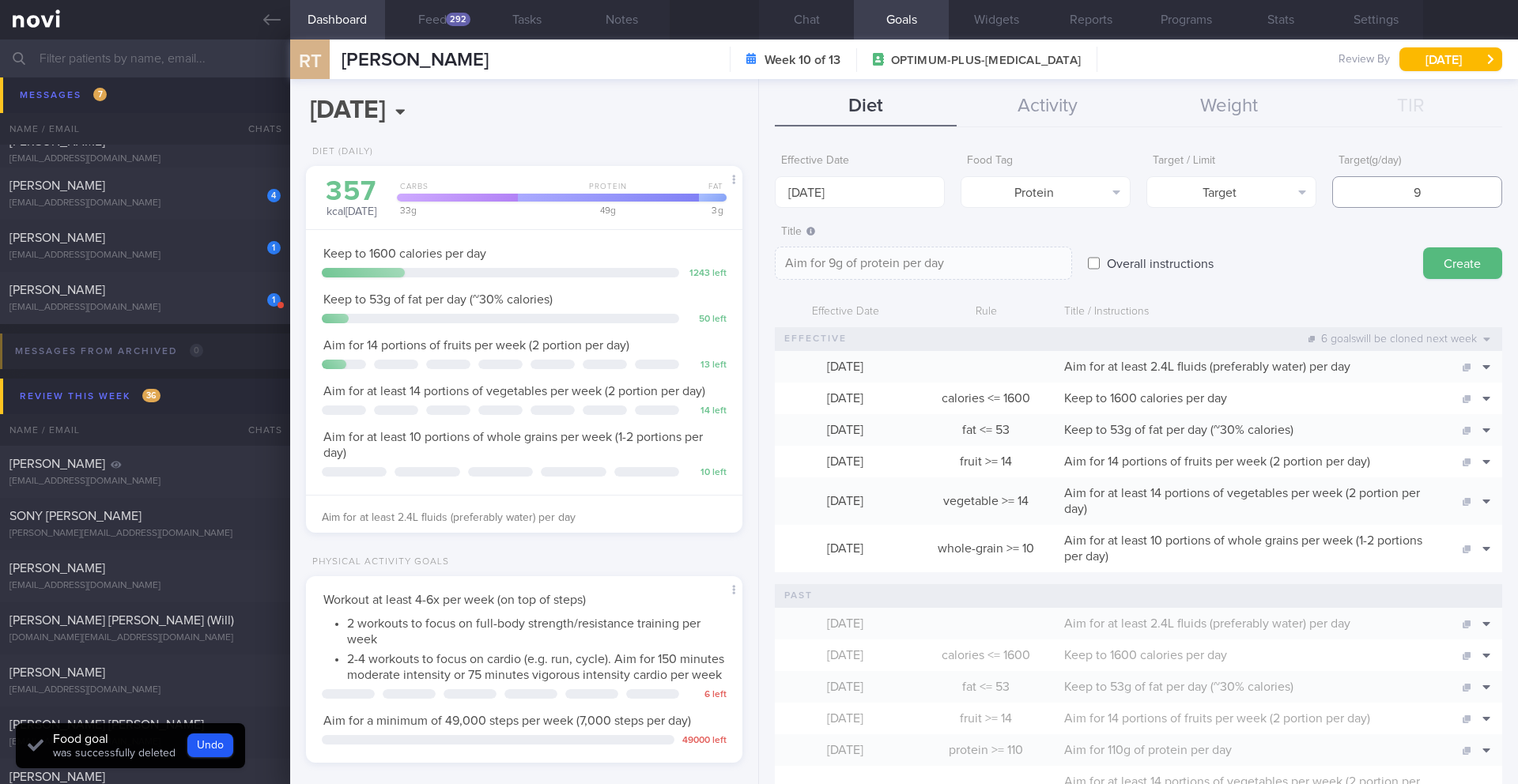
type textarea "Aim for 90g of protein per day"
type input "90"
click at [844, 266] on textarea "Aim for 90g of protein per day" at bounding box center [924, 263] width 298 height 33
type textarea "Aim for 100g of protein per day"
drag, startPoint x: 1392, startPoint y: 198, endPoint x: 1434, endPoint y: 191, distance: 42.6
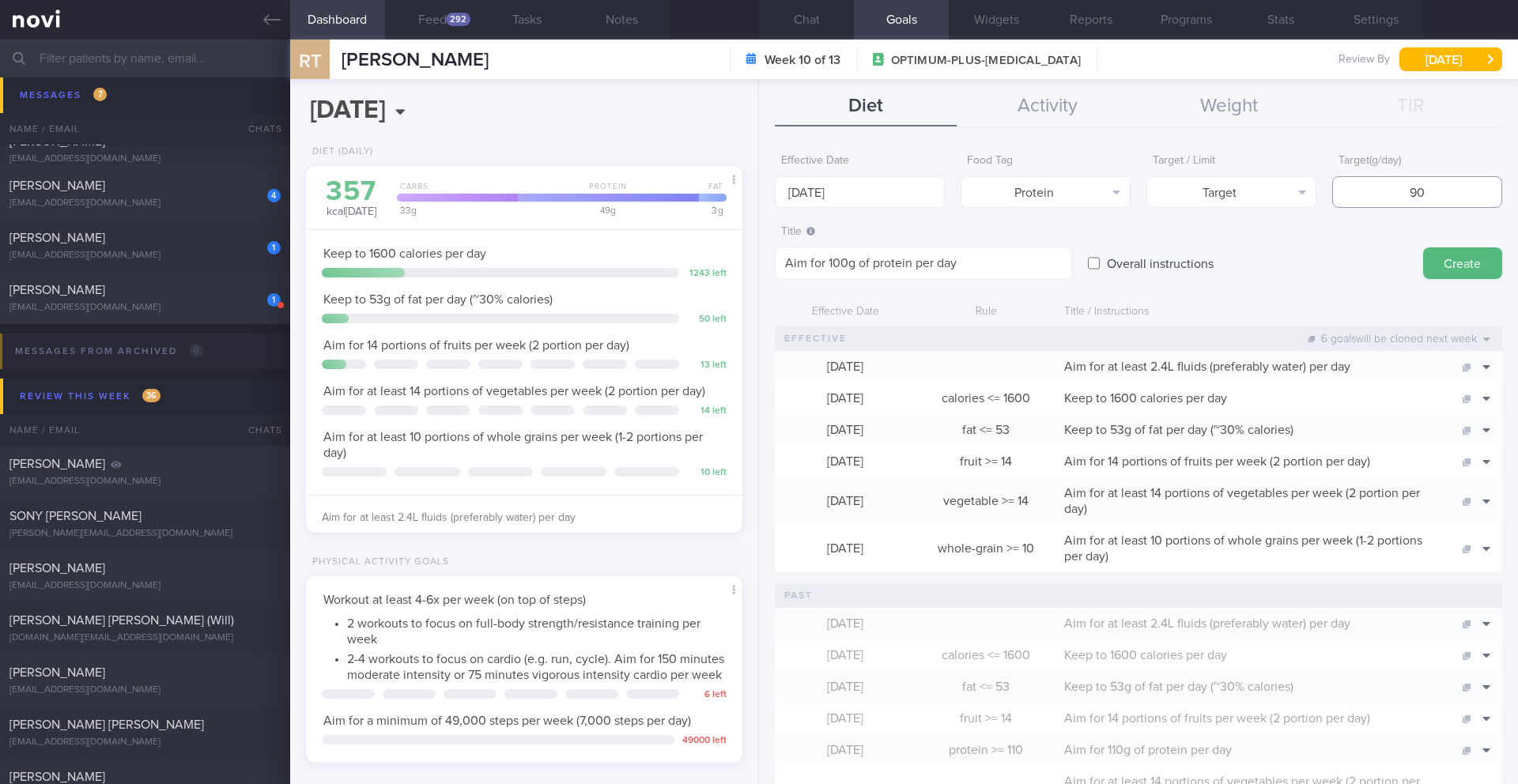
click at [1434, 191] on input "90" at bounding box center [1417, 192] width 170 height 32
type input "100"
click at [1429, 260] on button "Create" at bounding box center [1463, 263] width 79 height 32
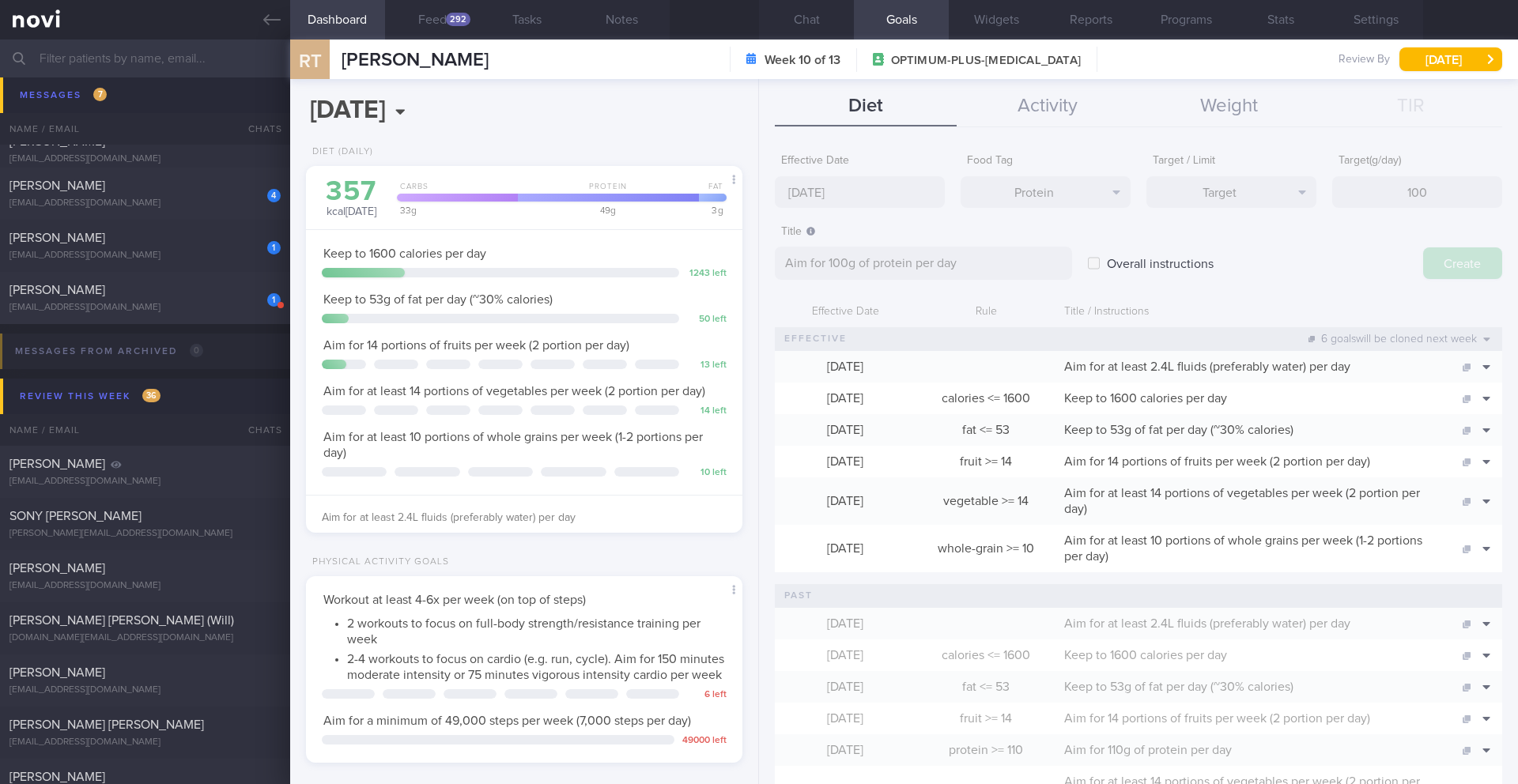
type textarea "Aim for ___ of ___"
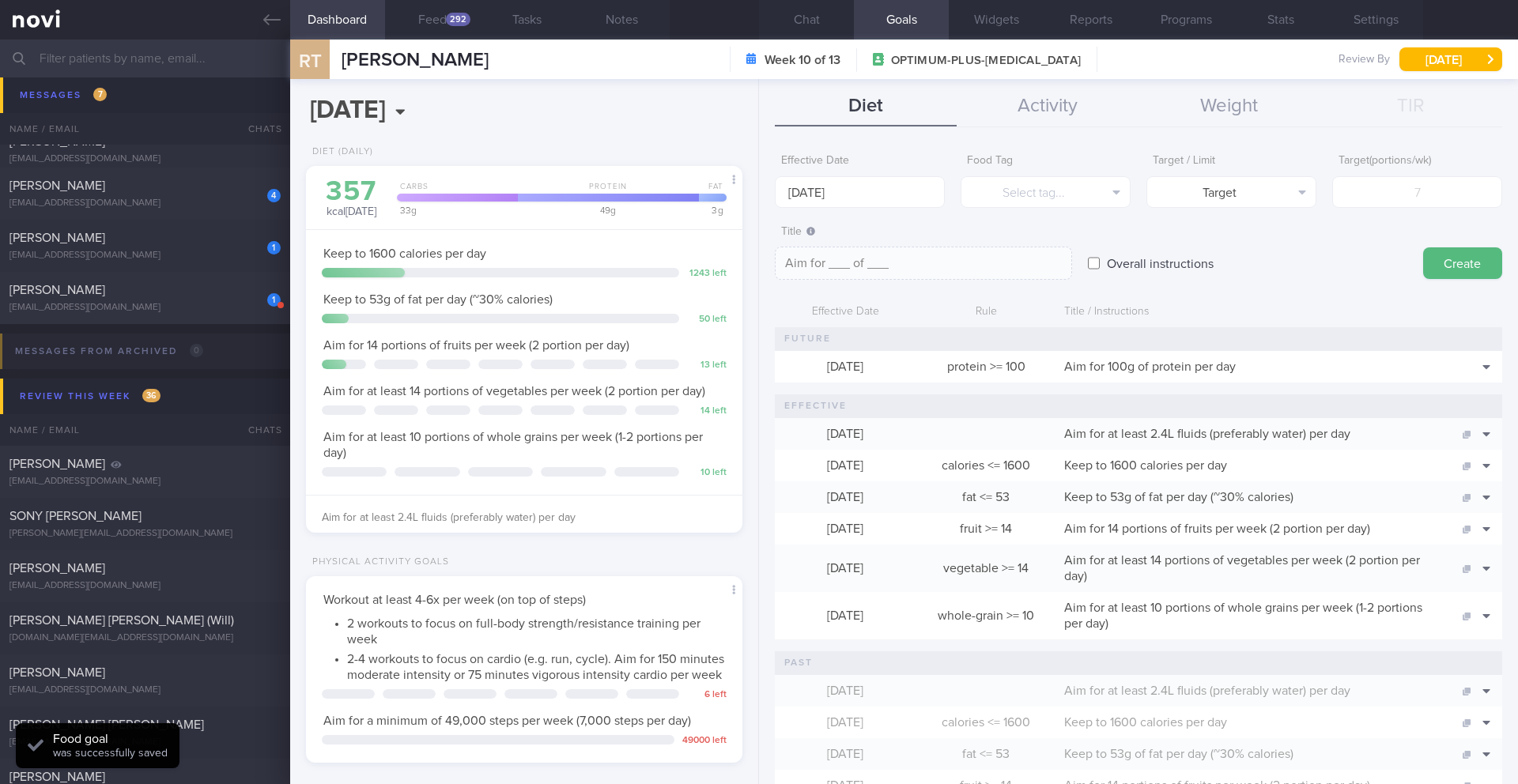
click at [1378, 376] on div "Aim for 100g of protein per day" at bounding box center [1252, 367] width 391 height 32
click at [1467, 391] on button "Clone" at bounding box center [1459, 391] width 77 height 24
type input "100"
type textarea "Aim for 100g of protein per day"
click at [866, 190] on input "25 Aug 2025" at bounding box center [860, 192] width 170 height 32
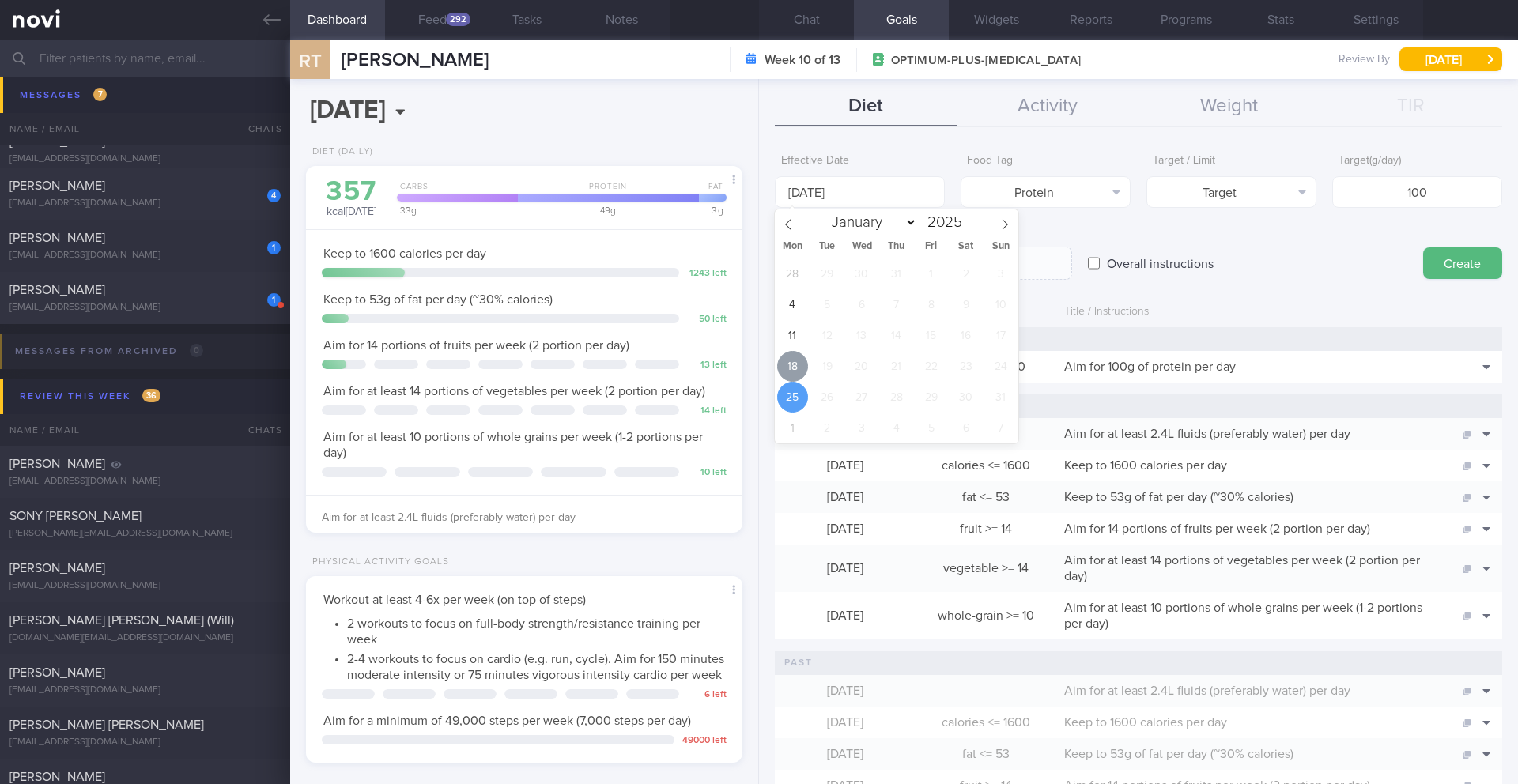
click at [799, 365] on span "18" at bounding box center [792, 366] width 31 height 31
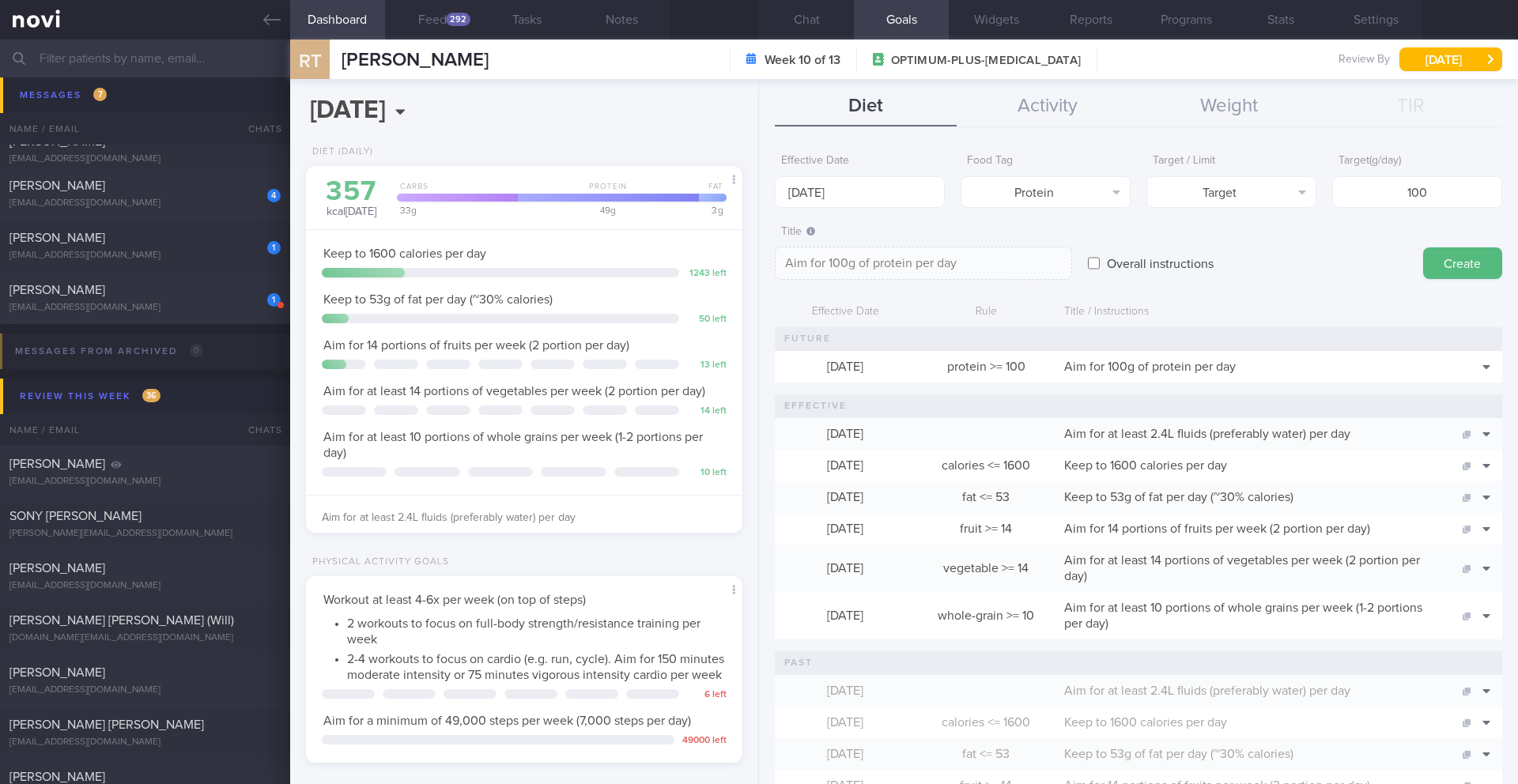
click at [1462, 264] on button "Create" at bounding box center [1463, 263] width 79 height 32
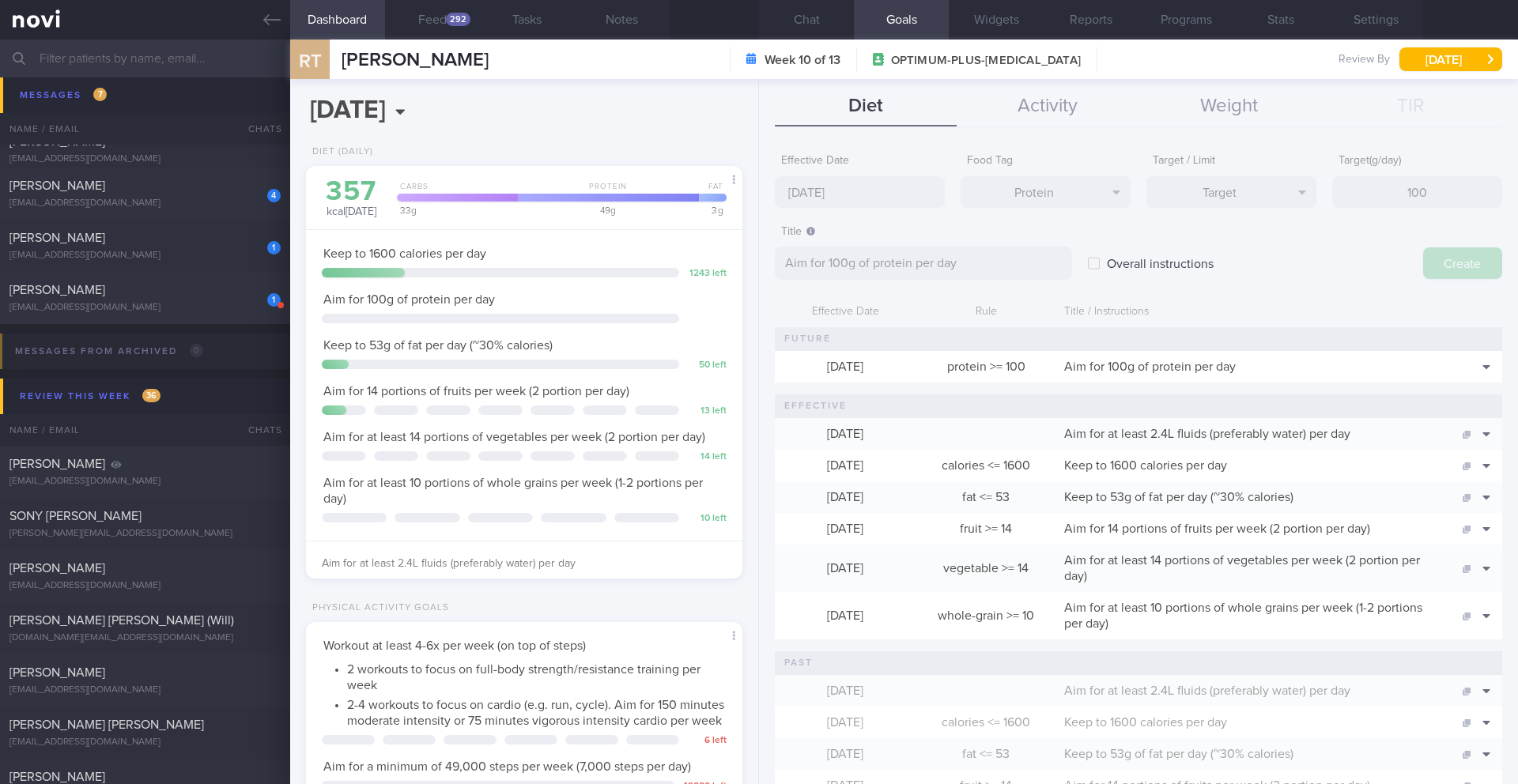
type input "25 Aug 2025"
type textarea "Aim for ___ of ___"
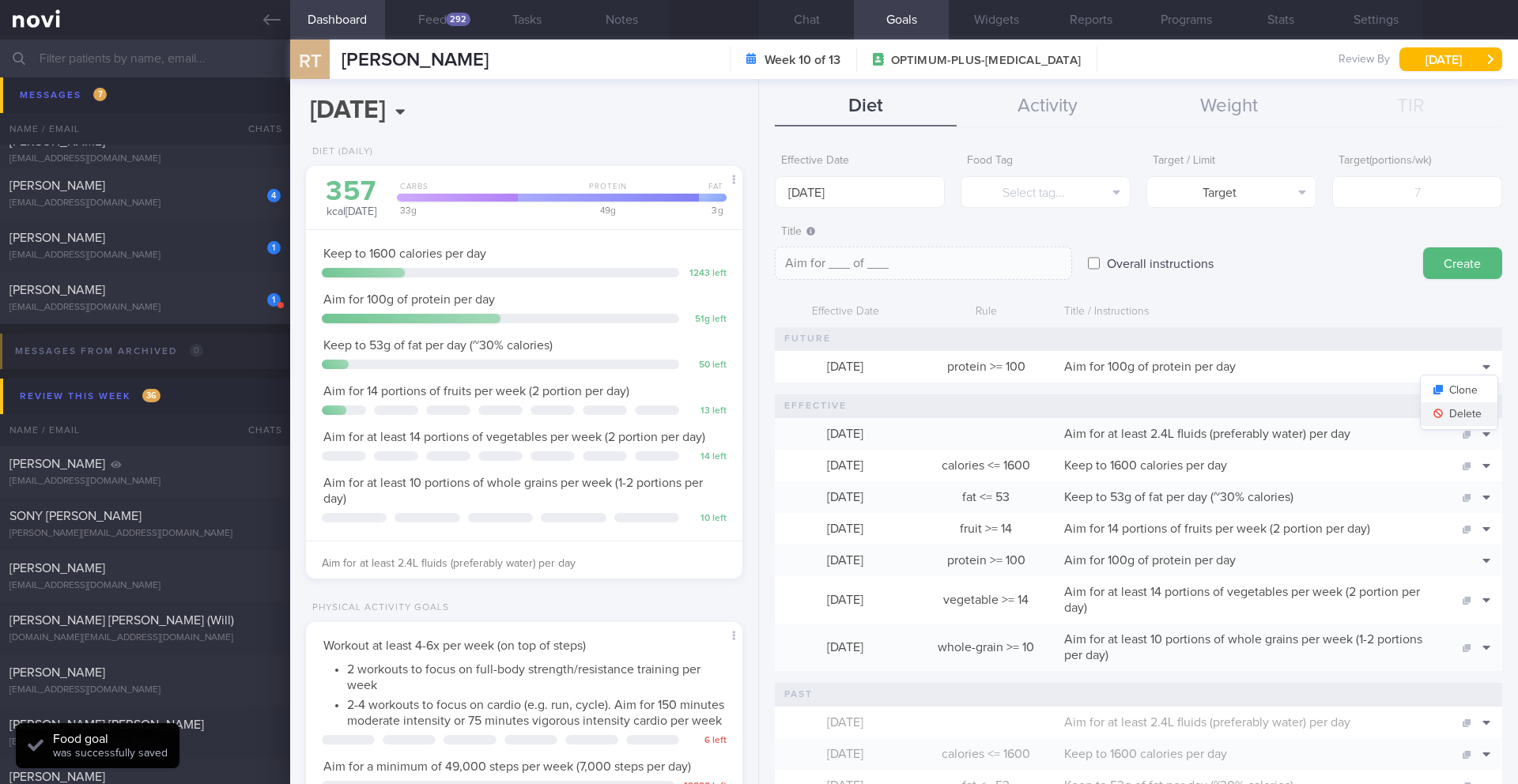
click at [1469, 422] on button "Delete" at bounding box center [1459, 415] width 77 height 24
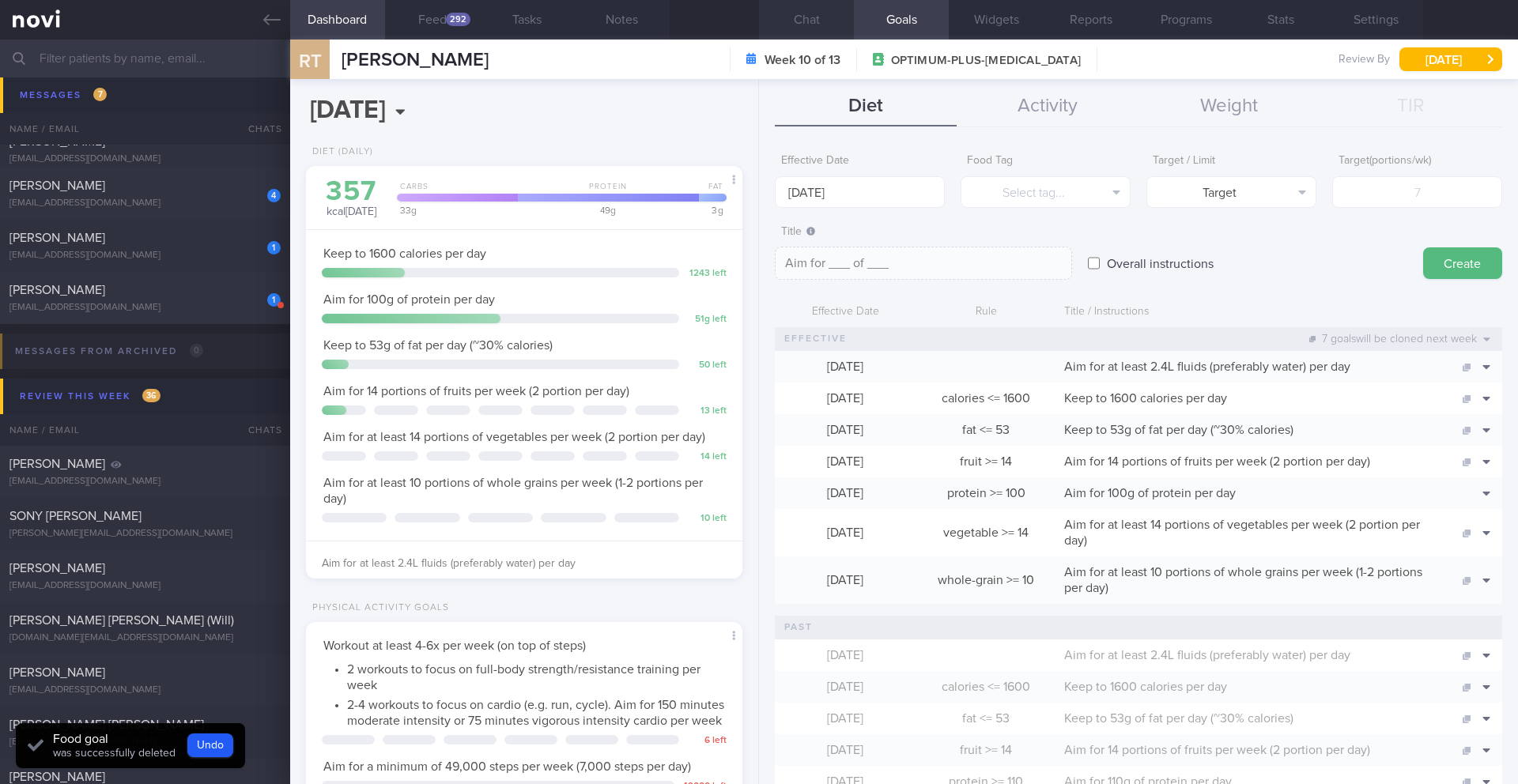
click at [795, 18] on button "Chat" at bounding box center [806, 20] width 95 height 40
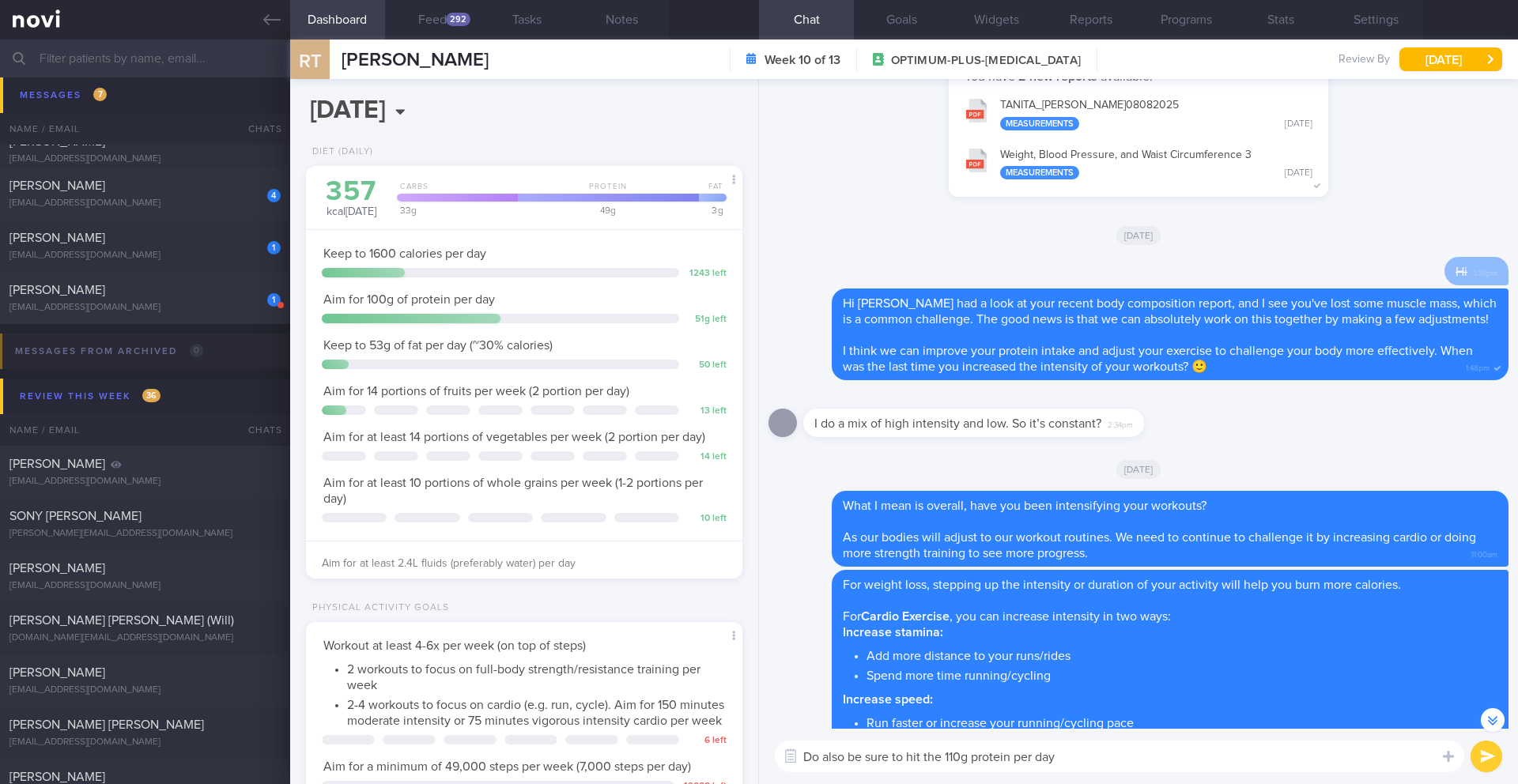
drag, startPoint x: 961, startPoint y: 756, endPoint x: 949, endPoint y: 756, distance: 12.0
click at [949, 756] on textarea "Do also be sure to hit the 110g protein per day" at bounding box center [1119, 756] width 689 height 32
click at [1095, 763] on textarea "Do also be sure to hit the 100g protein per day" at bounding box center [1119, 756] width 689 height 32
click at [450, 13] on div "292" at bounding box center [458, 19] width 25 height 13
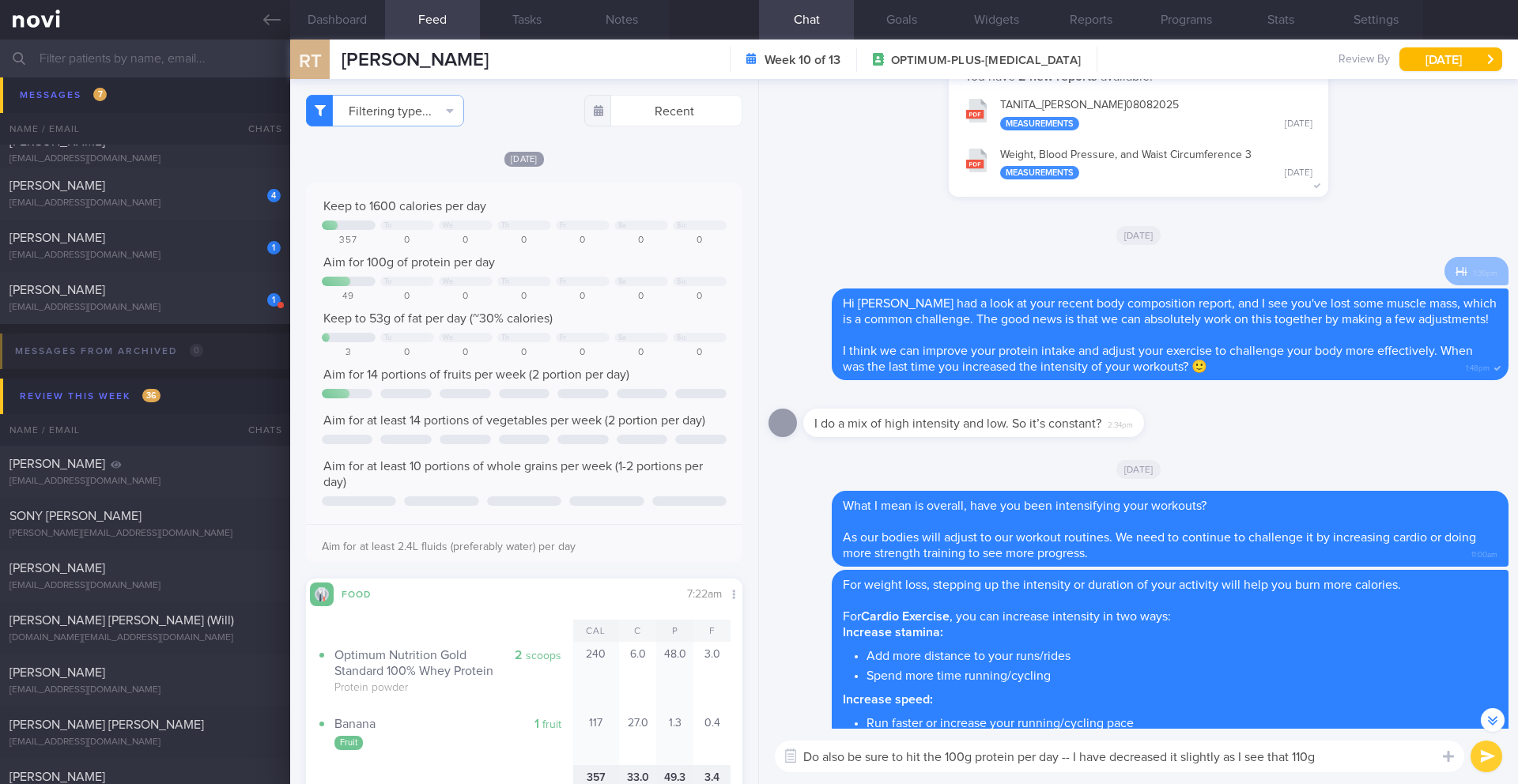
click at [1335, 763] on textarea "Do also be sure to hit the 100g protein per day -- I have decreased it slightly…" at bounding box center [1119, 756] width 689 height 32
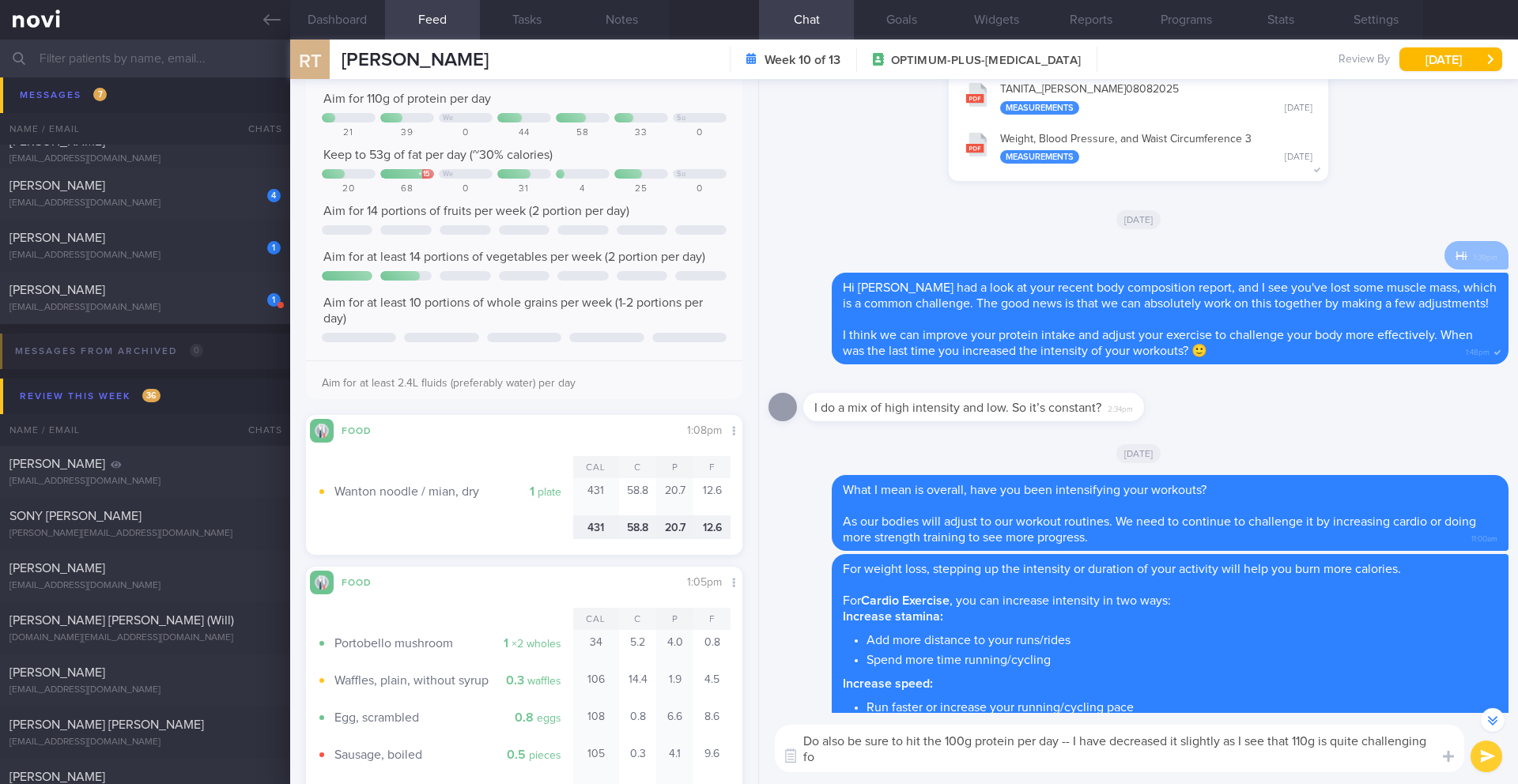
scroll to position [-251, 0]
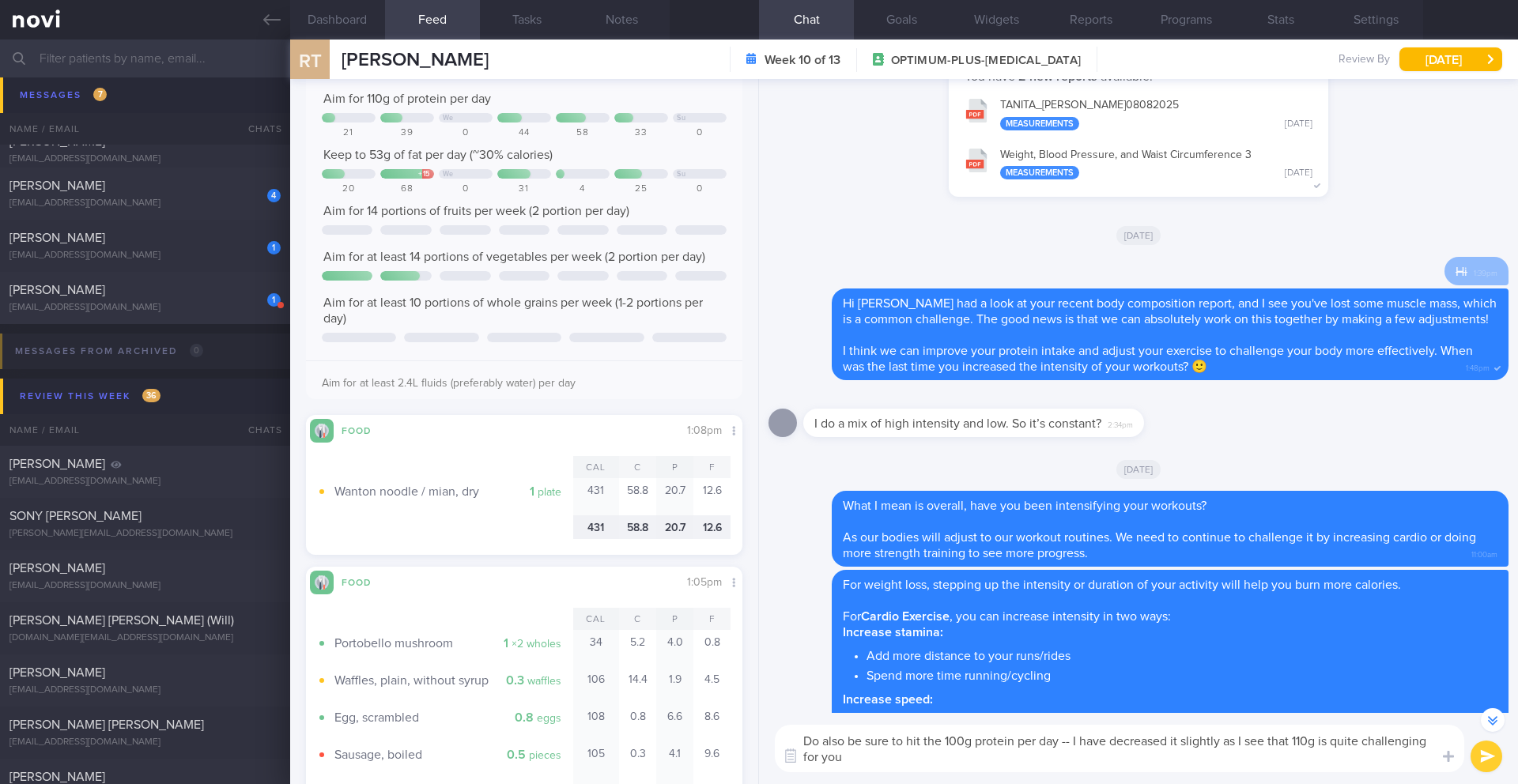
type textarea "Do also be sure to hit the 100g protein per day -- I have decreased it slightly…"
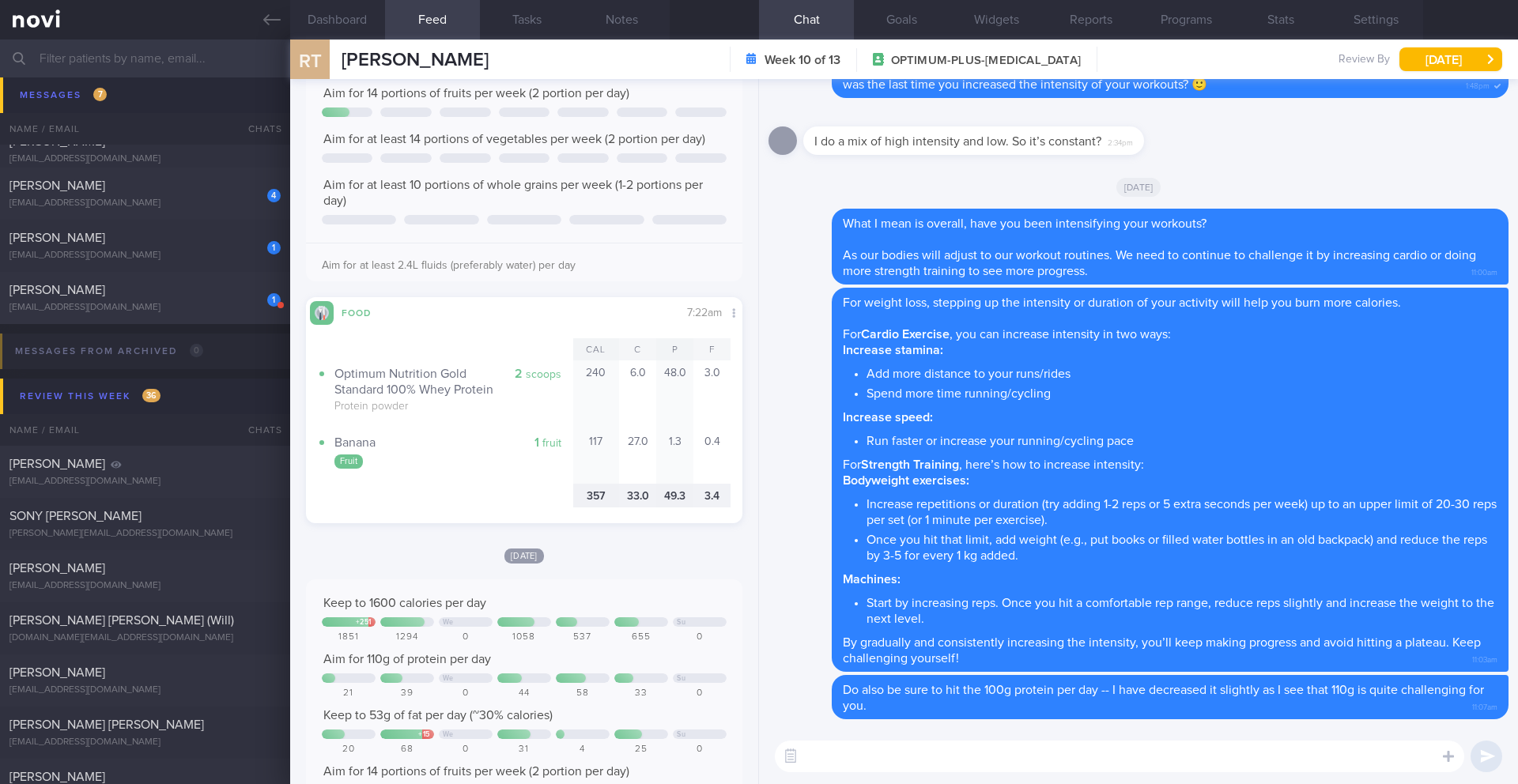
scroll to position [0, 0]
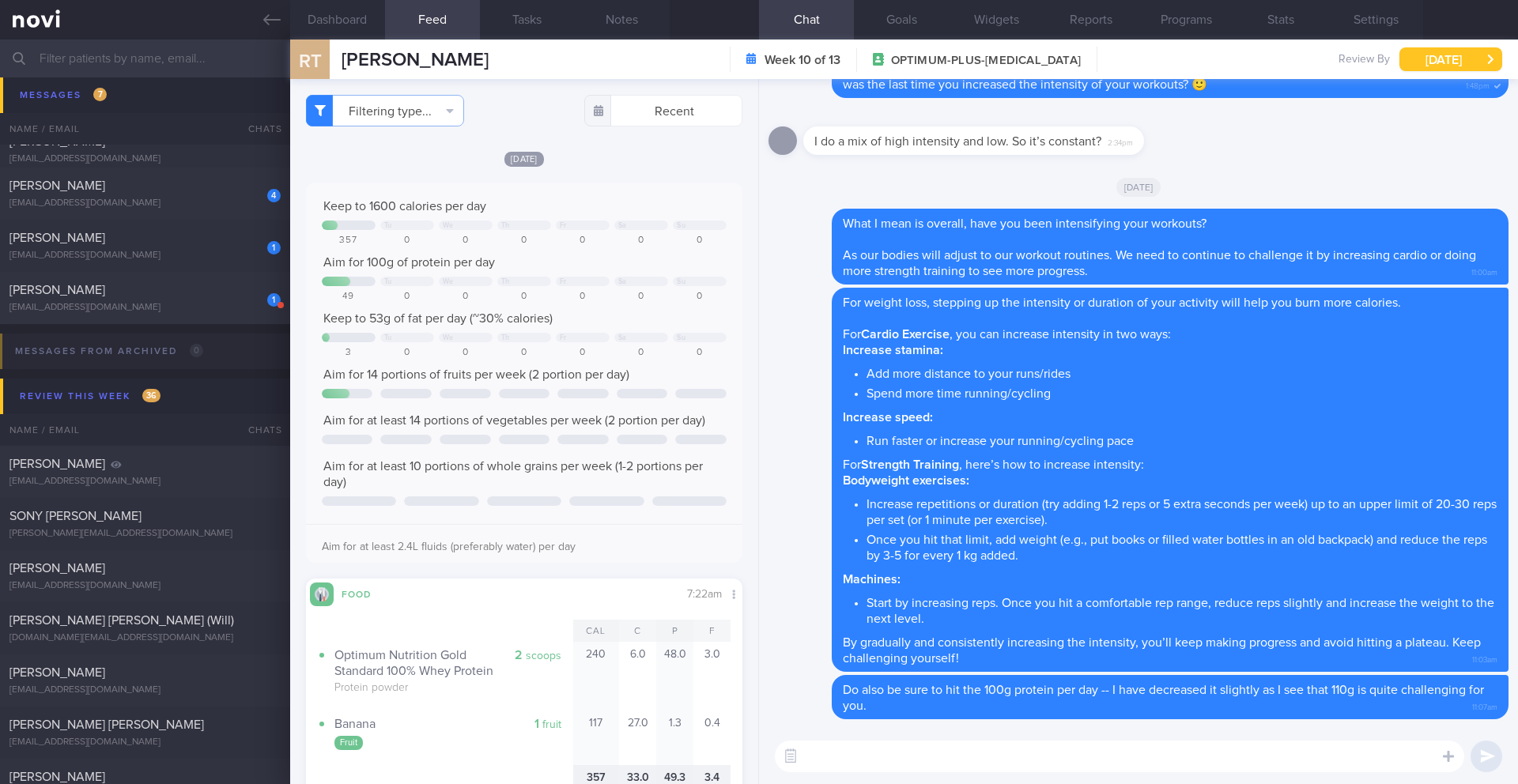
click at [1427, 68] on button "[DATE]" at bounding box center [1452, 59] width 103 height 24
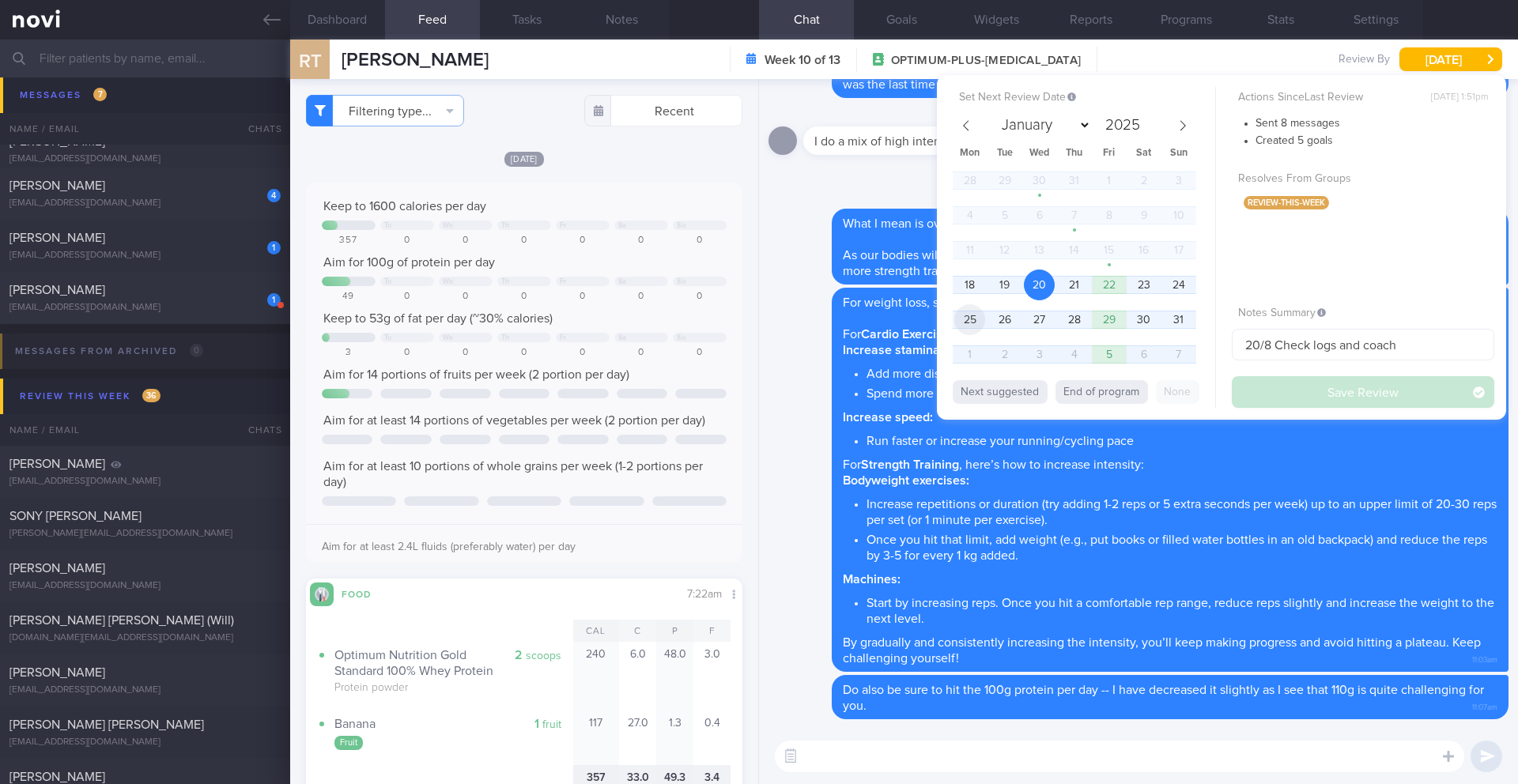
click at [969, 328] on span "25" at bounding box center [970, 320] width 31 height 31
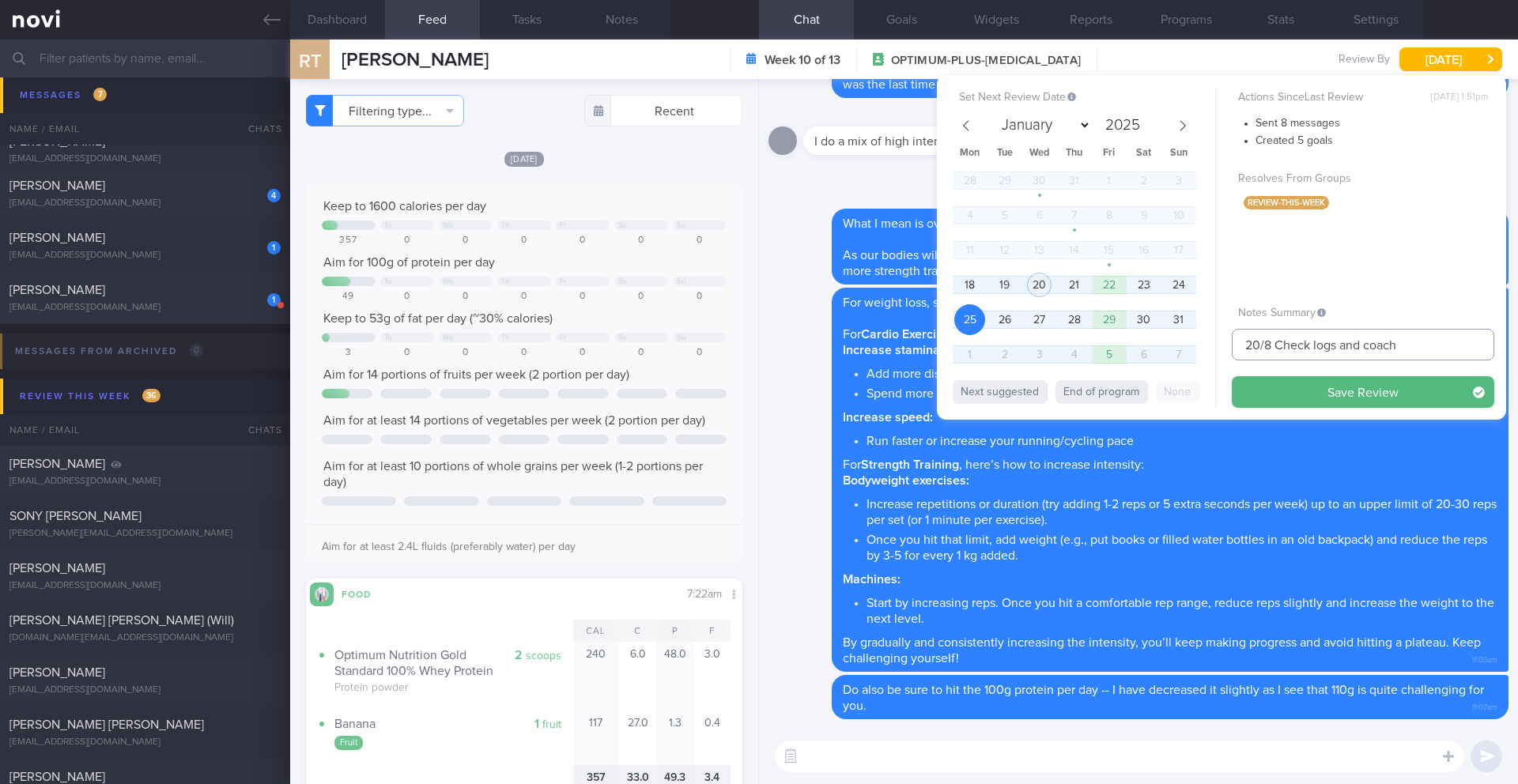
drag, startPoint x: 1258, startPoint y: 347, endPoint x: 1205, endPoint y: 343, distance: 53.2
click at [1205, 343] on div "Set Next Review Date 25 Aug 2025 January February March April May June July Aug…" at bounding box center [1221, 248] width 569 height 345
type input "25/8 Check logs and coach"
click at [1257, 397] on button "Save Review" at bounding box center [1364, 392] width 263 height 32
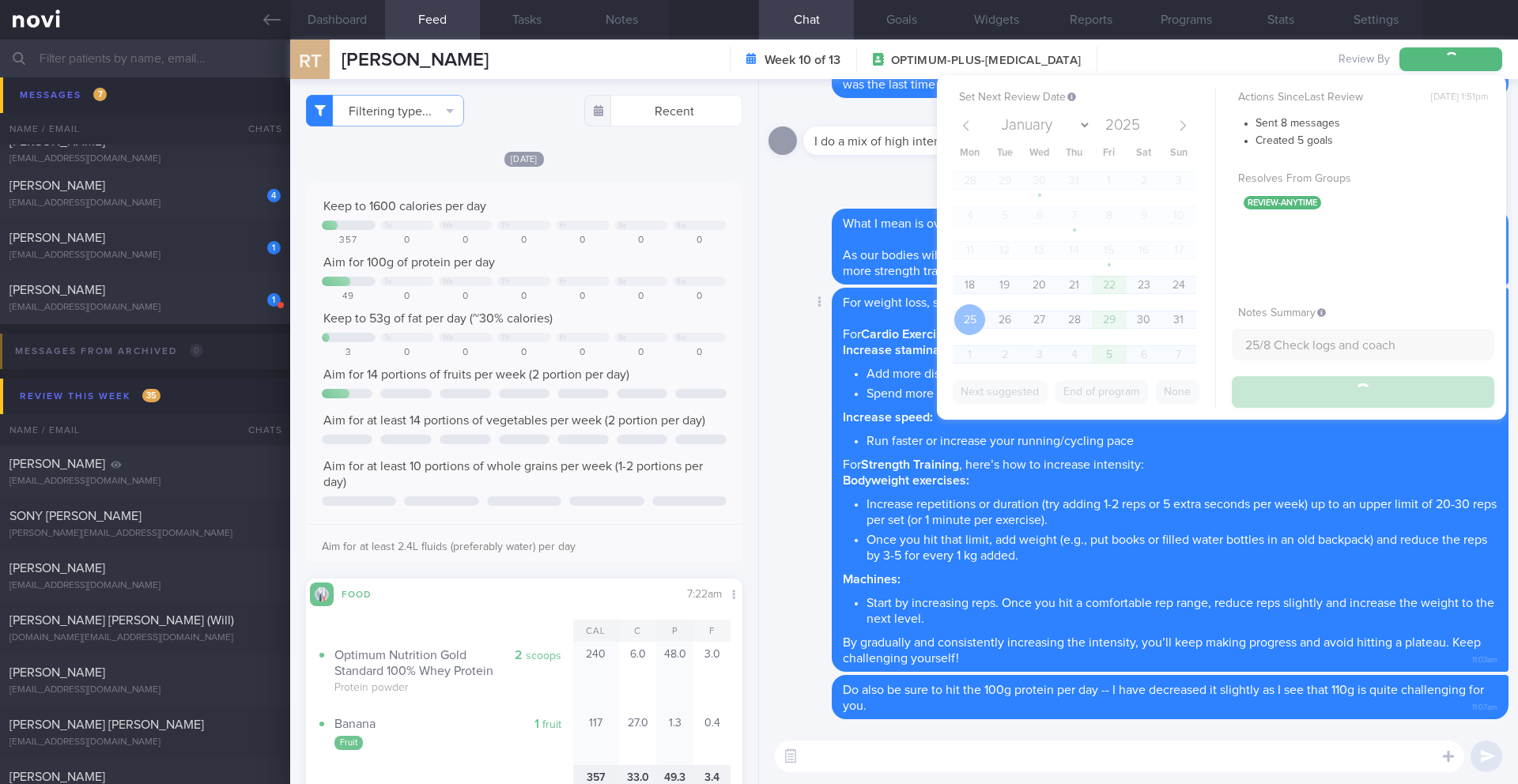
type input "25/8 Check logs and coach"
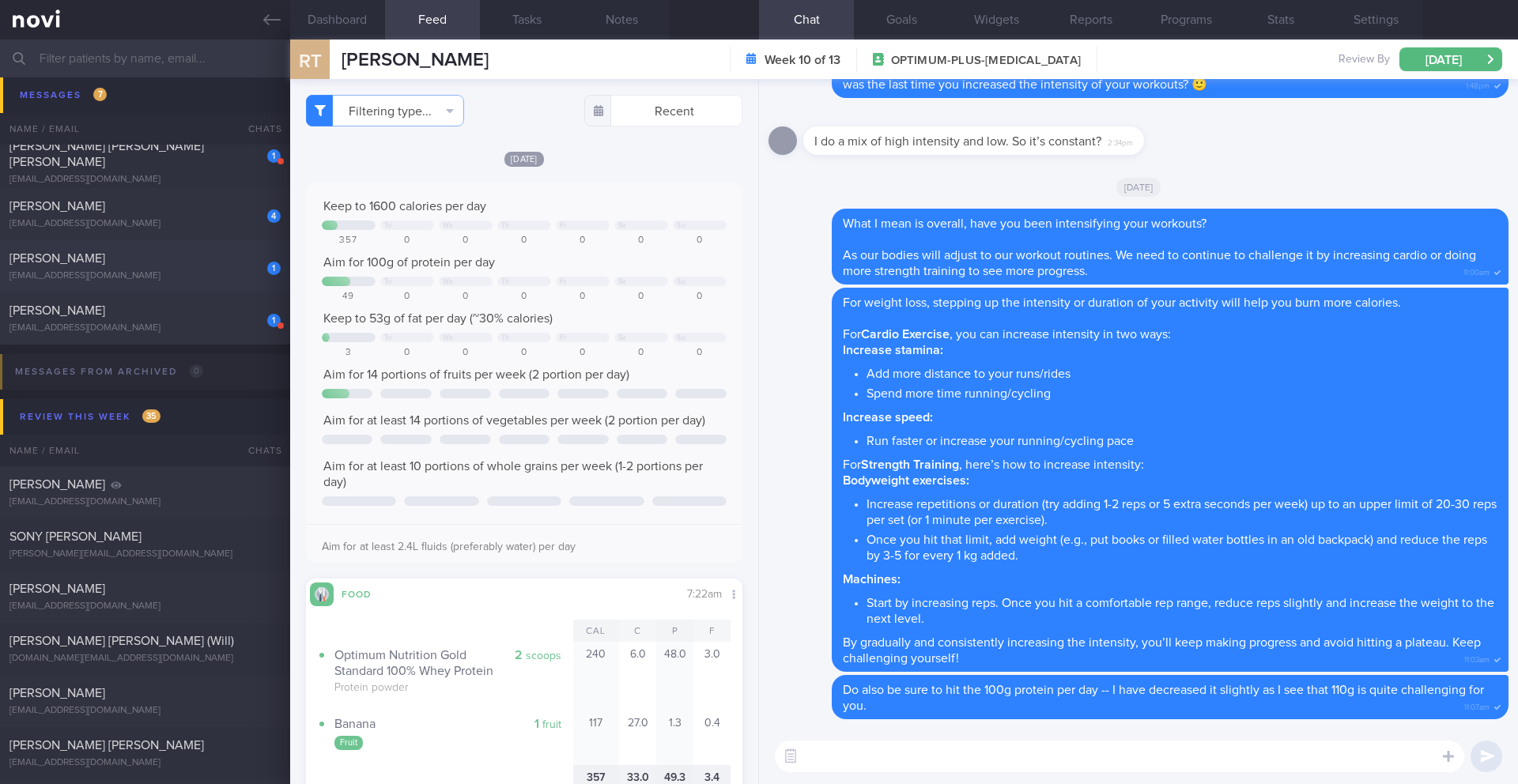
scroll to position [8906, 0]
click at [221, 290] on div "1 Elvaline Ho lynnho13@gmail.com 4 days ago OPTIMUM-PLUS-RYBELSUS 19/8 Check if…" at bounding box center [759, 269] width 1518 height 52
type input "19/8 Check if cut down on sugar and increased on non-starchy veg, check if trie…"
type textarea "SUPPORT NEEDED: CHALLENGE: - OVERALL: (30/7/25) Constipation is getting slightl…"
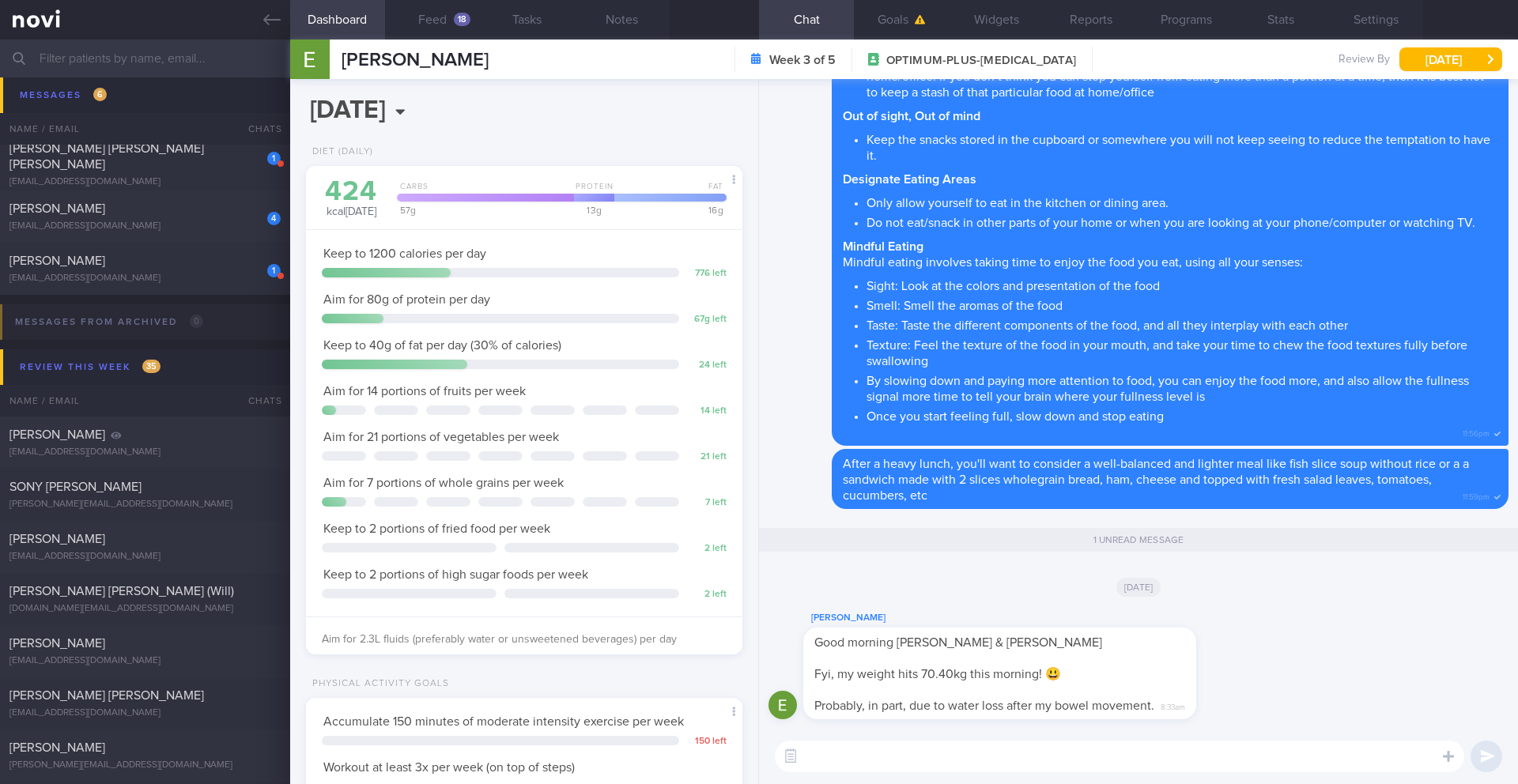
click at [886, 771] on textarea at bounding box center [1119, 756] width 689 height 32
type textarea "H"
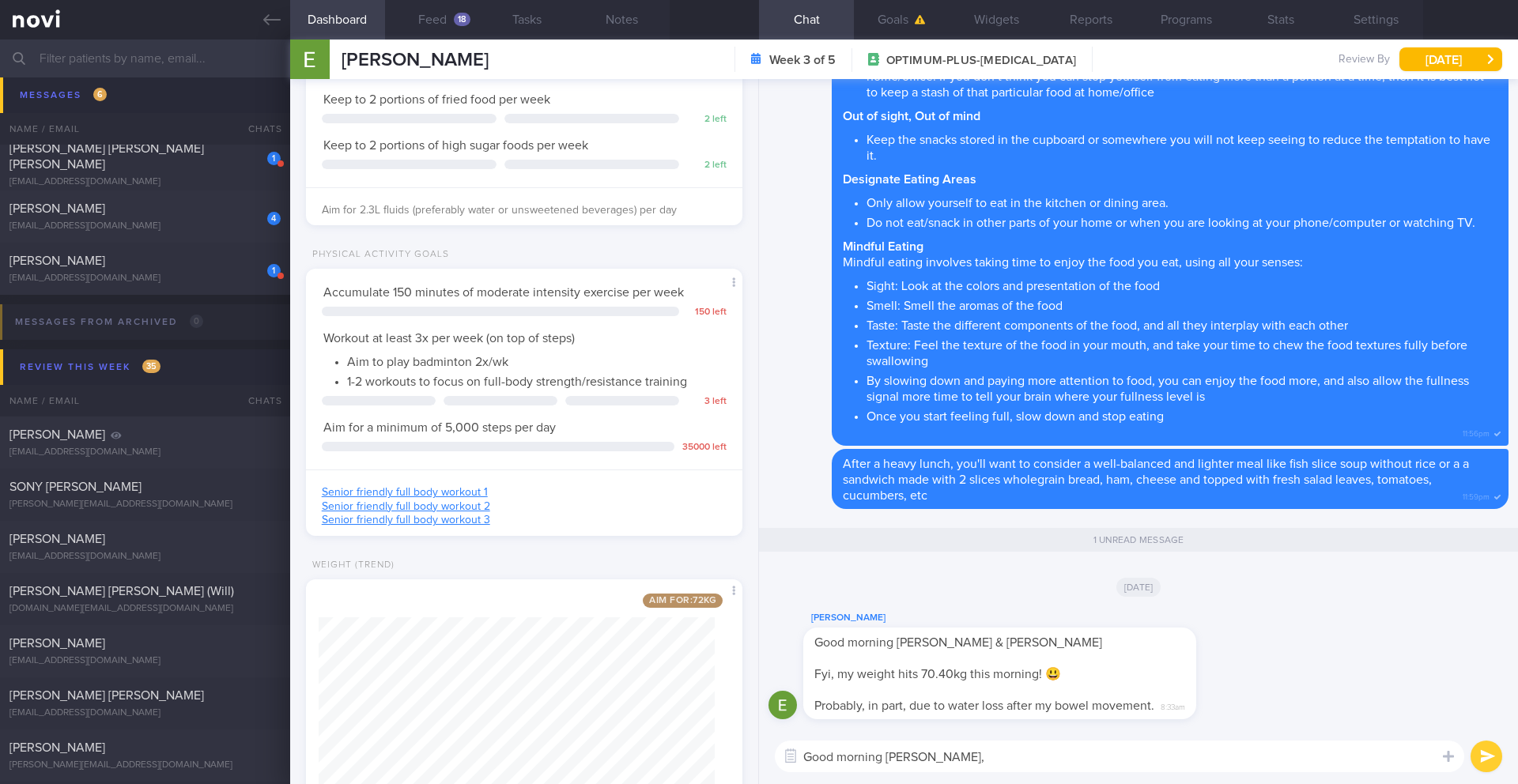
scroll to position [510, 0]
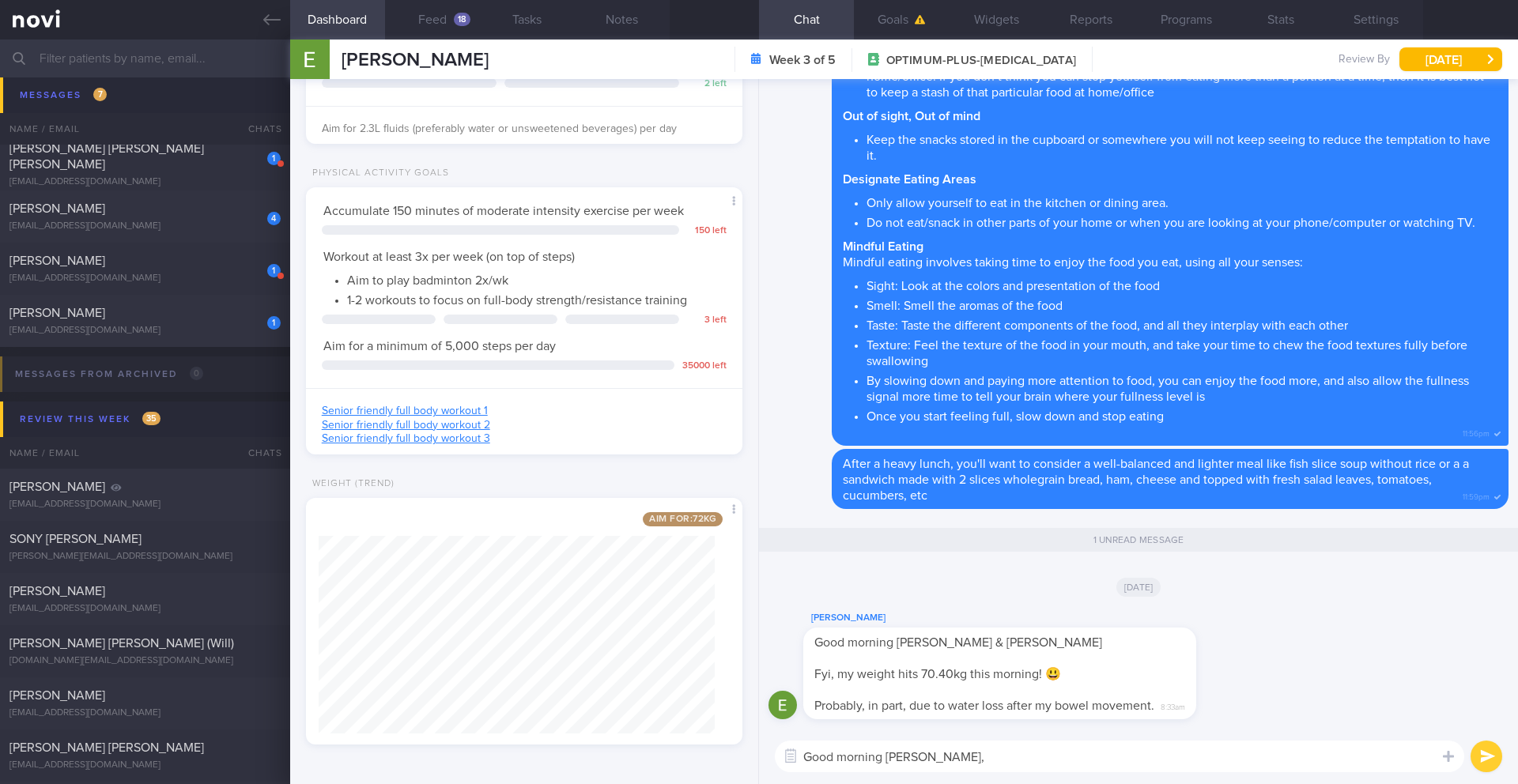
click at [995, 757] on textarea "Good morning Elvaline," at bounding box center [1119, 756] width 689 height 32
click at [614, 18] on button "Notes" at bounding box center [622, 20] width 95 height 40
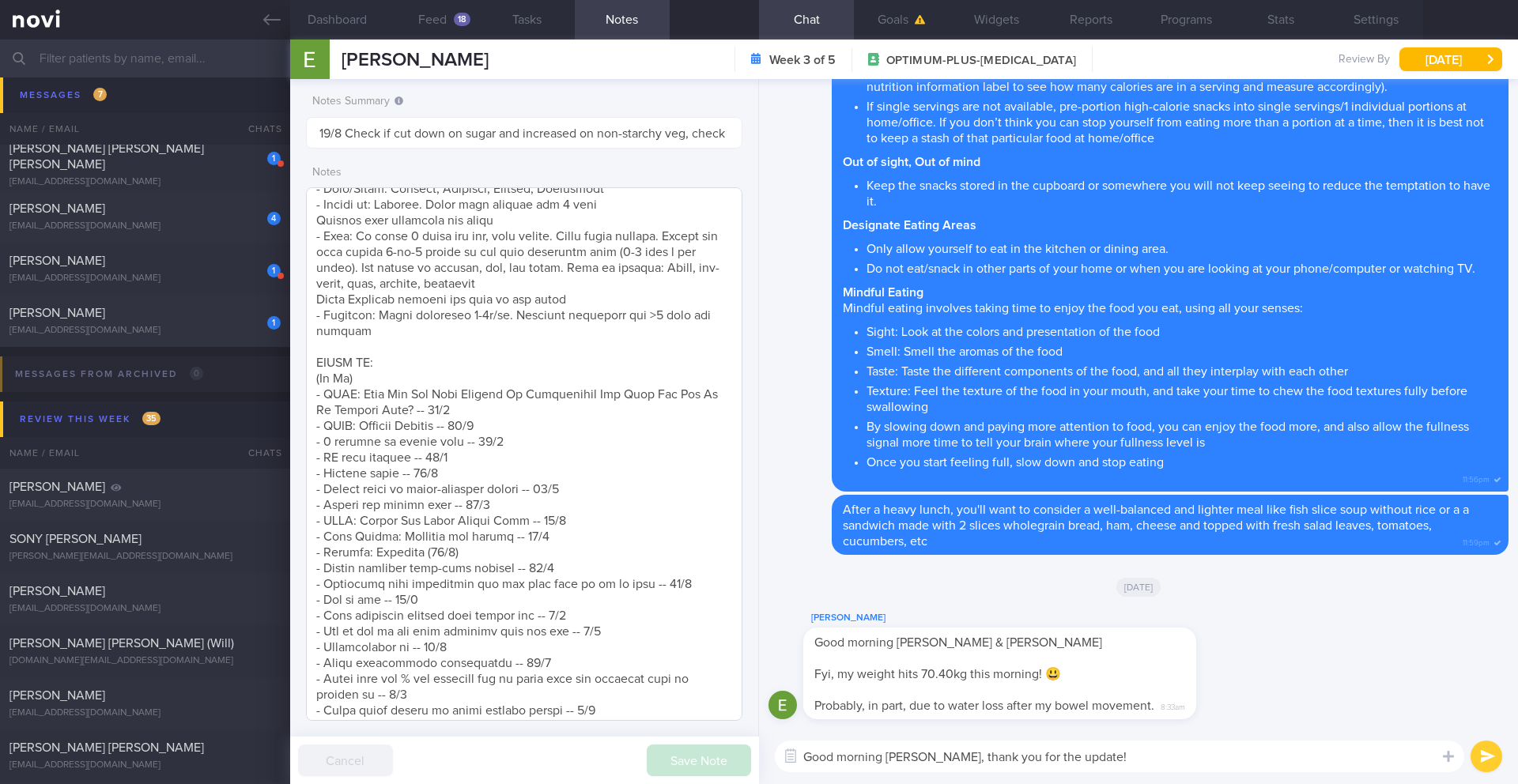
scroll to position [133, 0]
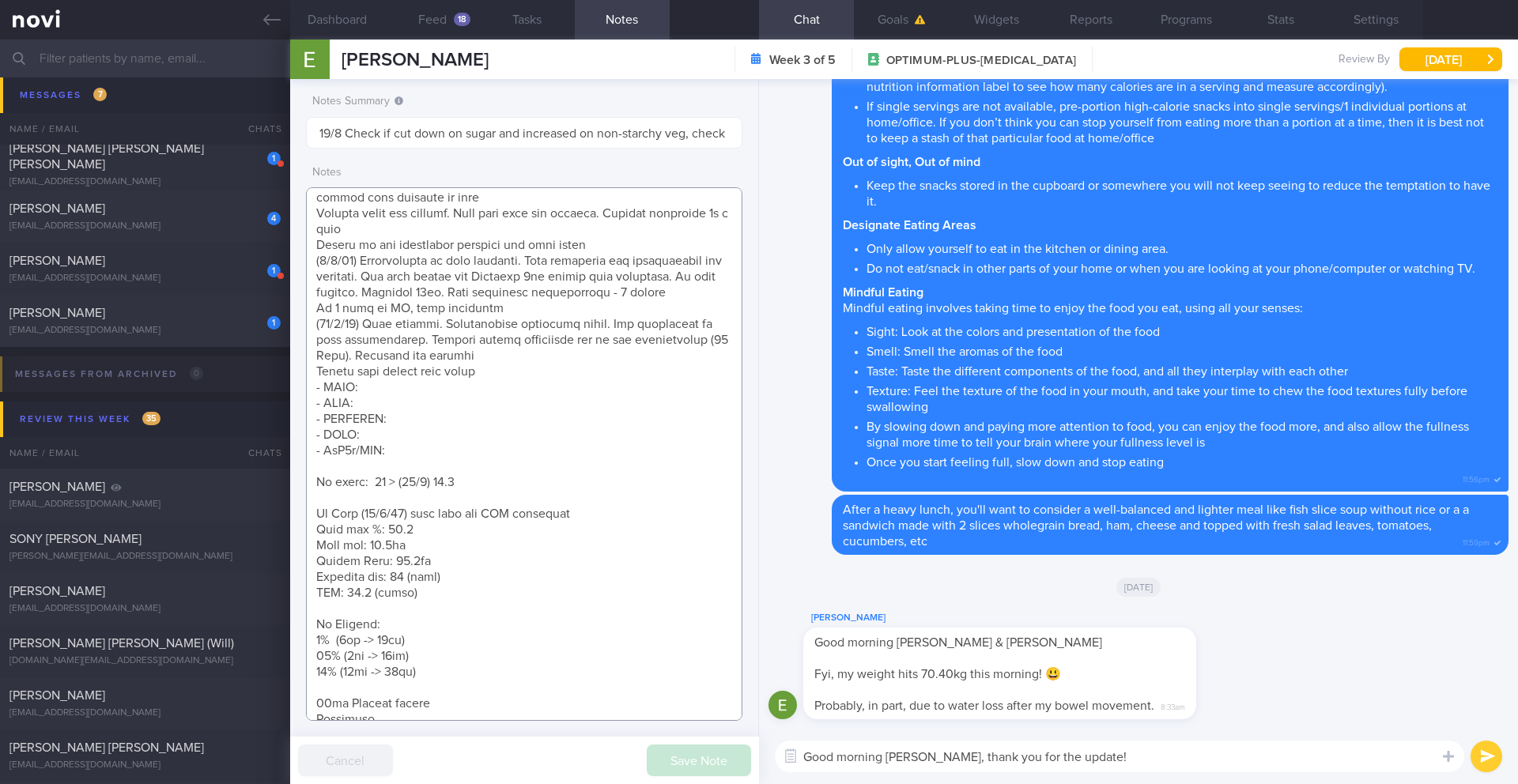
click at [510, 634] on textarea at bounding box center [525, 454] width 437 height 533
click at [1114, 767] on textarea "Good morning Elvaline, thank you for the update!" at bounding box center [1119, 756] width 689 height 32
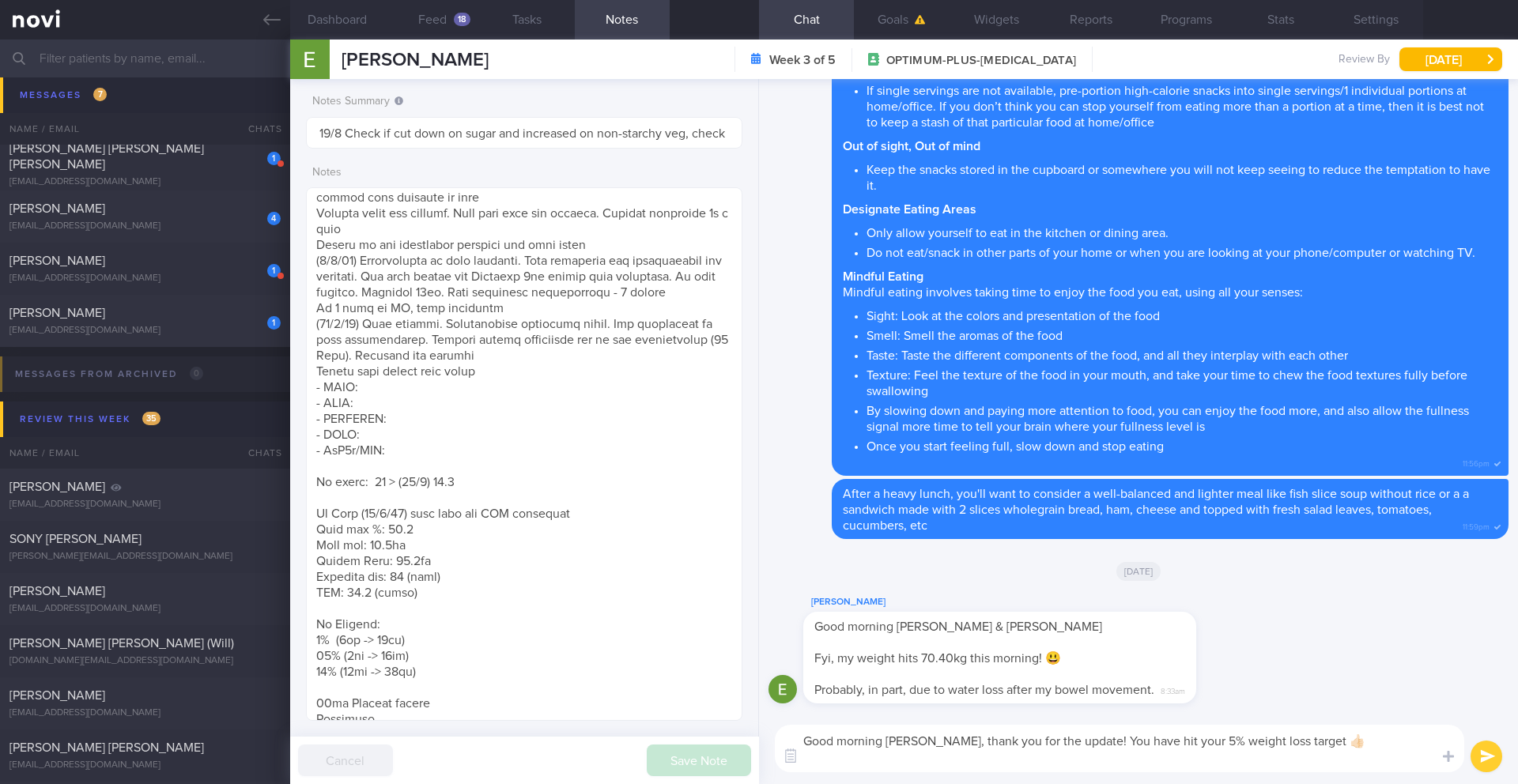
scroll to position [0, 0]
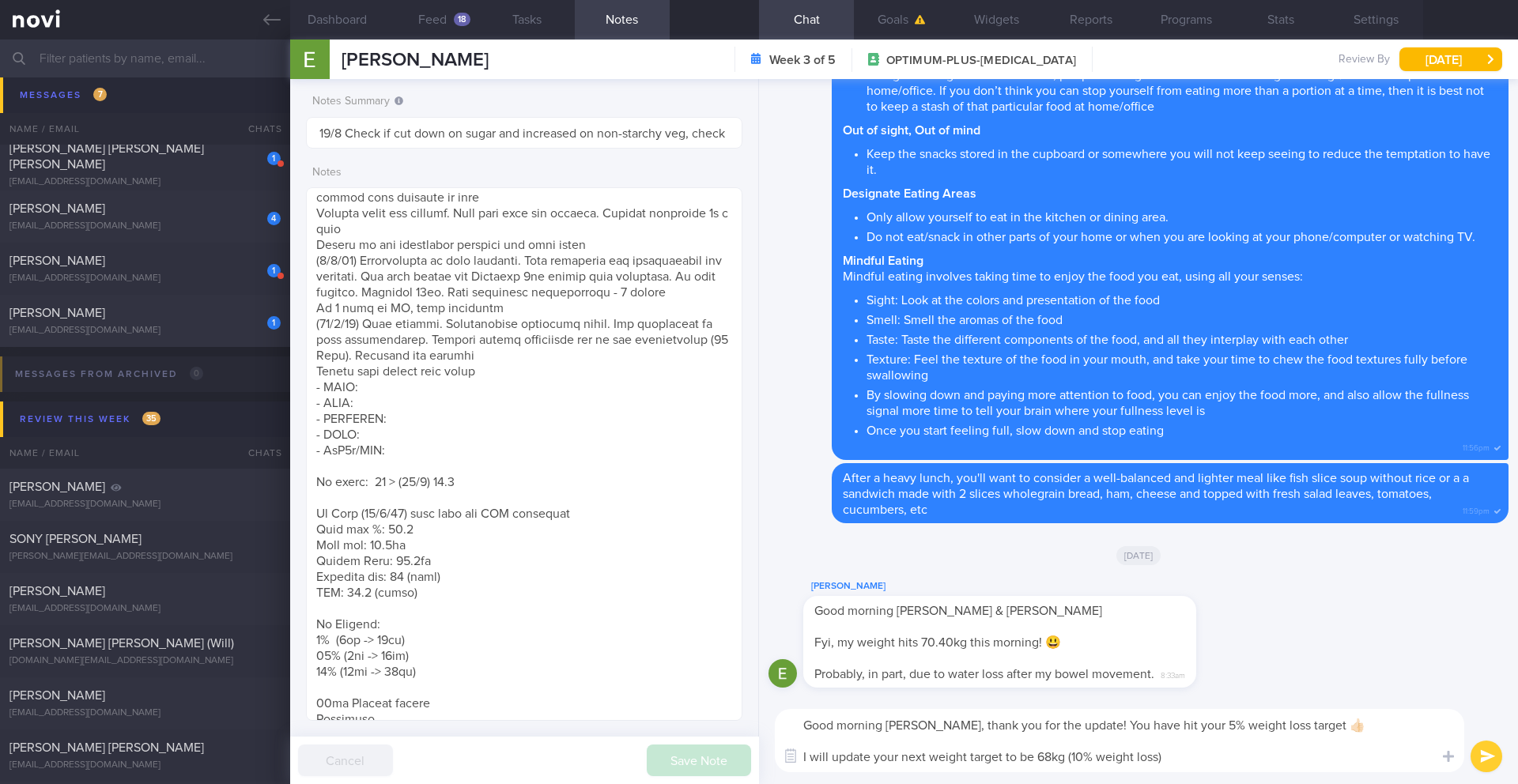
type textarea "Good morning Elvaline, thank you for the update! You have hit your 5% weight lo…"
click at [1486, 754] on button "submit" at bounding box center [1487, 756] width 32 height 32
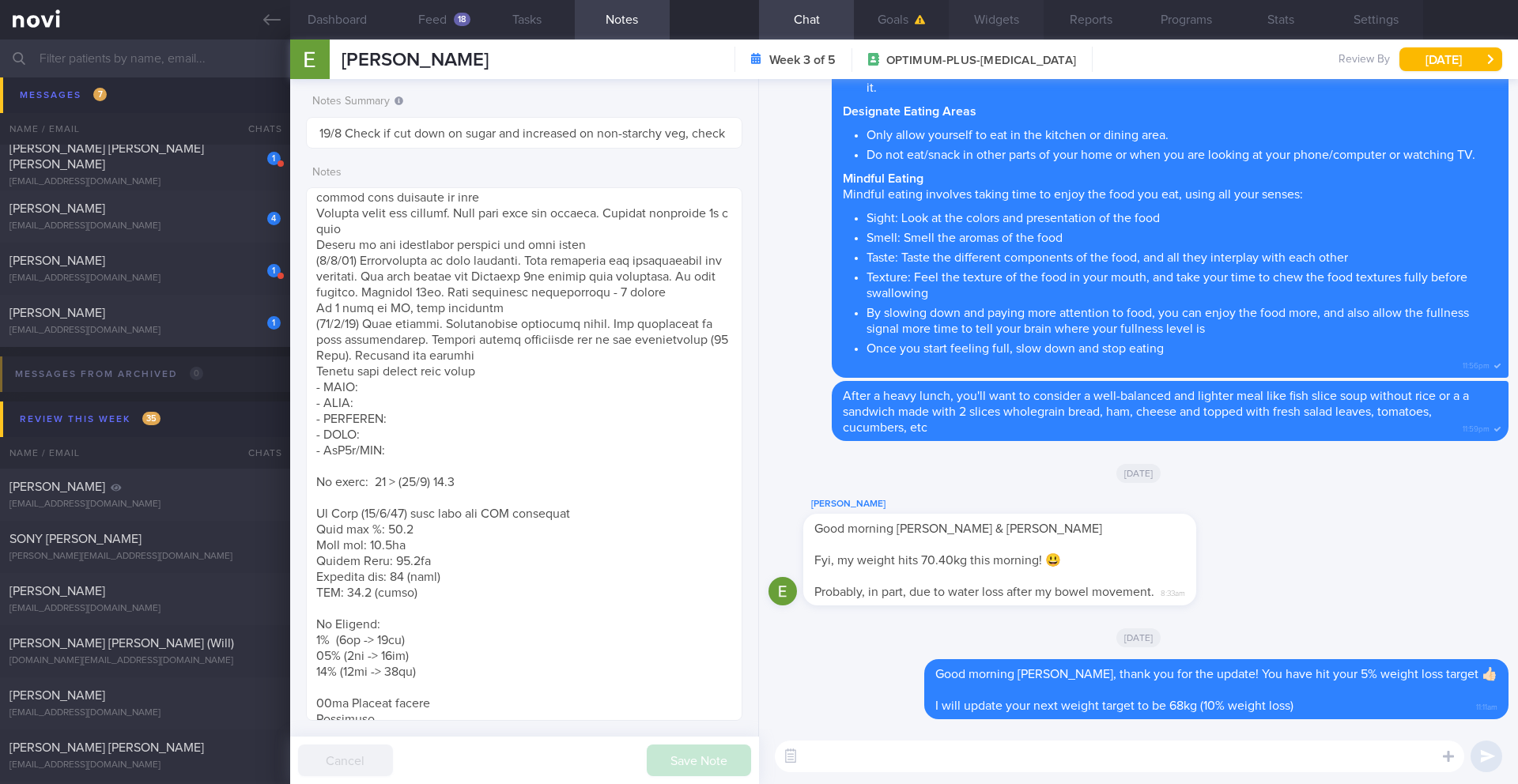
click at [1016, 25] on button "Widgets" at bounding box center [996, 20] width 95 height 40
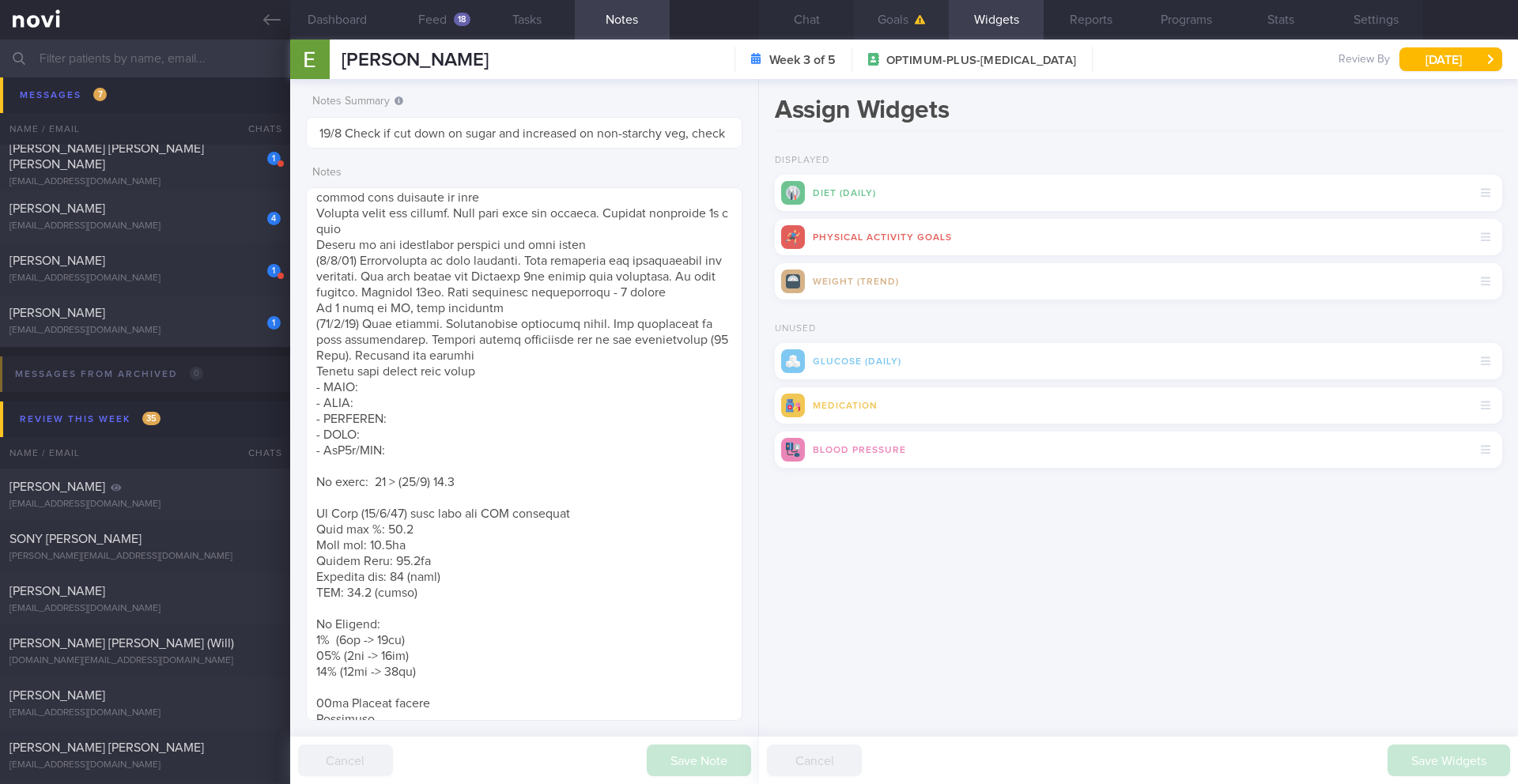
click at [902, 34] on button "Goals" at bounding box center [901, 20] width 95 height 40
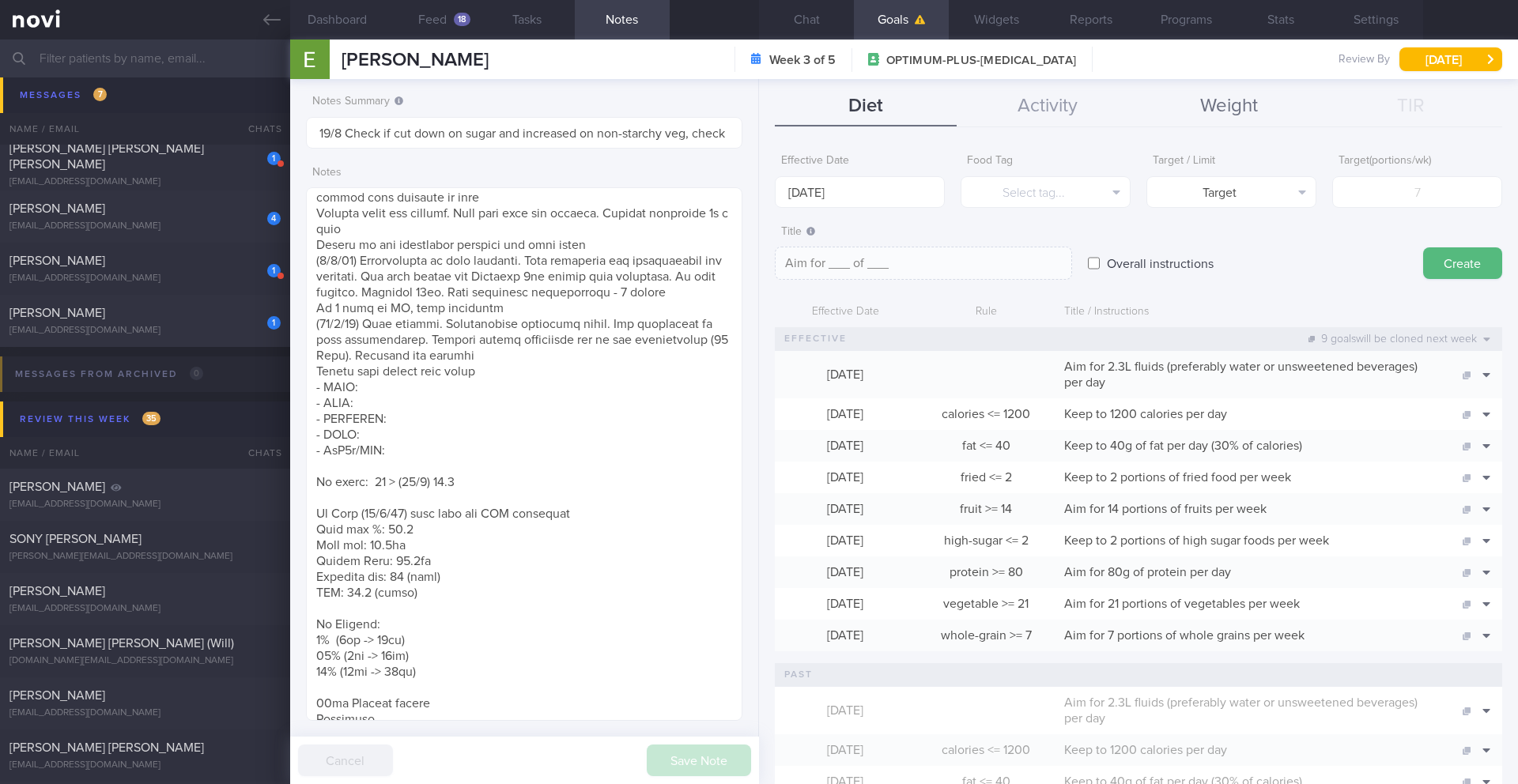
click at [1200, 105] on button "Weight" at bounding box center [1230, 107] width 182 height 40
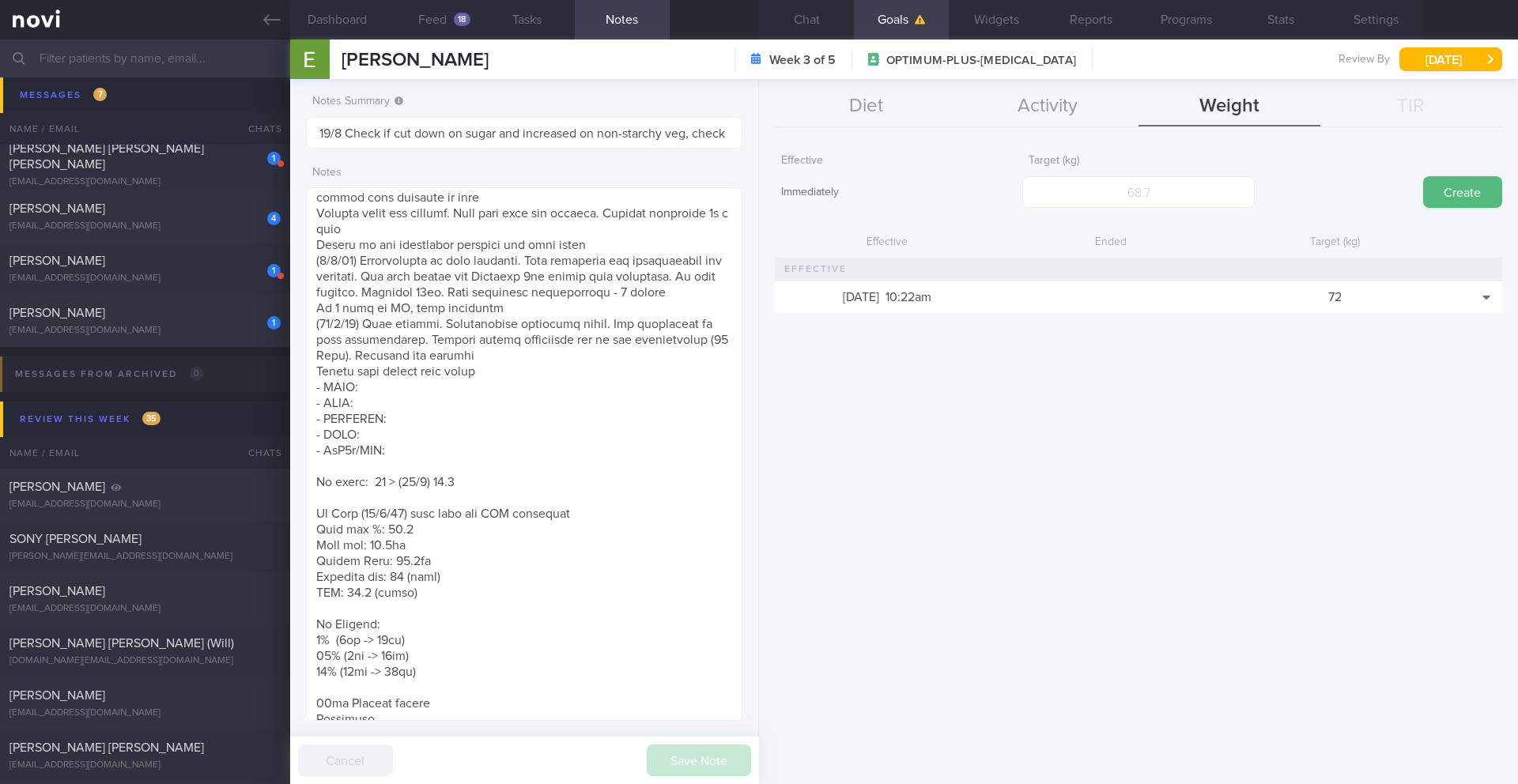
click at [1197, 170] on div "Target (kg)" at bounding box center [1138, 177] width 232 height 62
click at [1197, 188] on input "number" at bounding box center [1138, 192] width 232 height 32
type input "68"
click at [1463, 196] on button "Create" at bounding box center [1463, 192] width 79 height 32
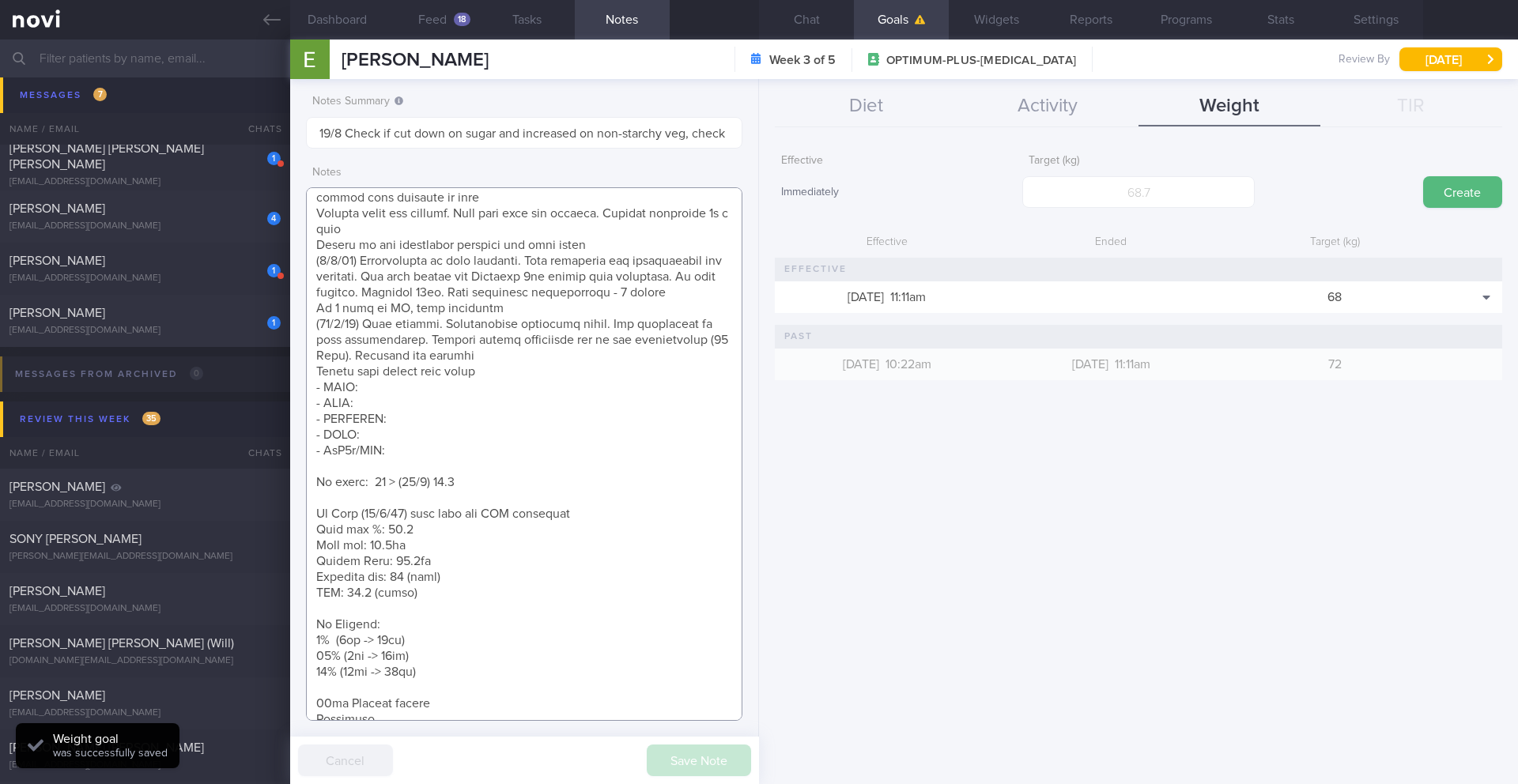
click at [442, 643] on textarea at bounding box center [525, 454] width 437 height 533
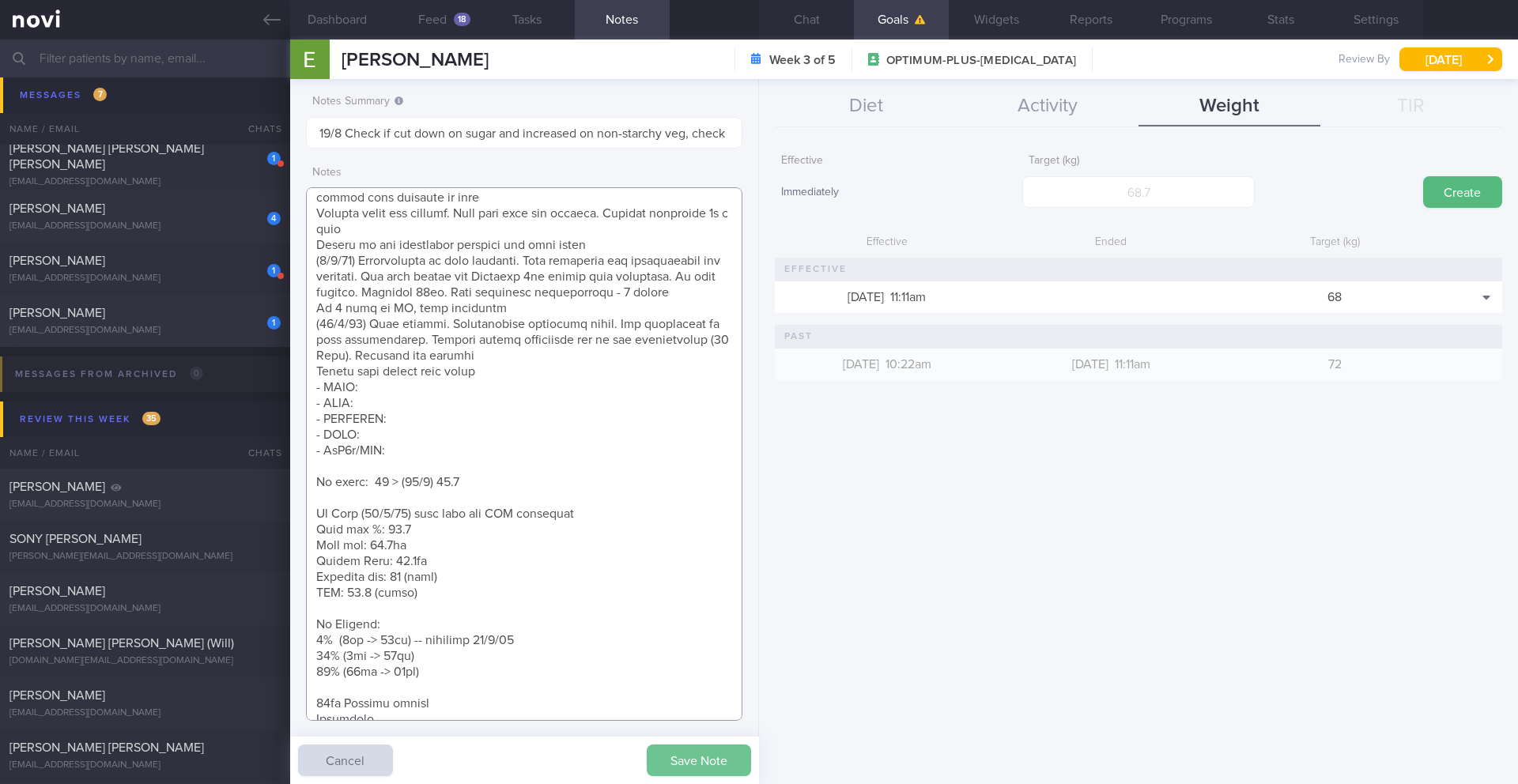
type textarea "SUPPORT NEEDED: CHALLENGE: - OVERALL: (30/7/25) Constipation is getting slightl…"
click at [677, 756] on button "Save Note" at bounding box center [699, 760] width 104 height 32
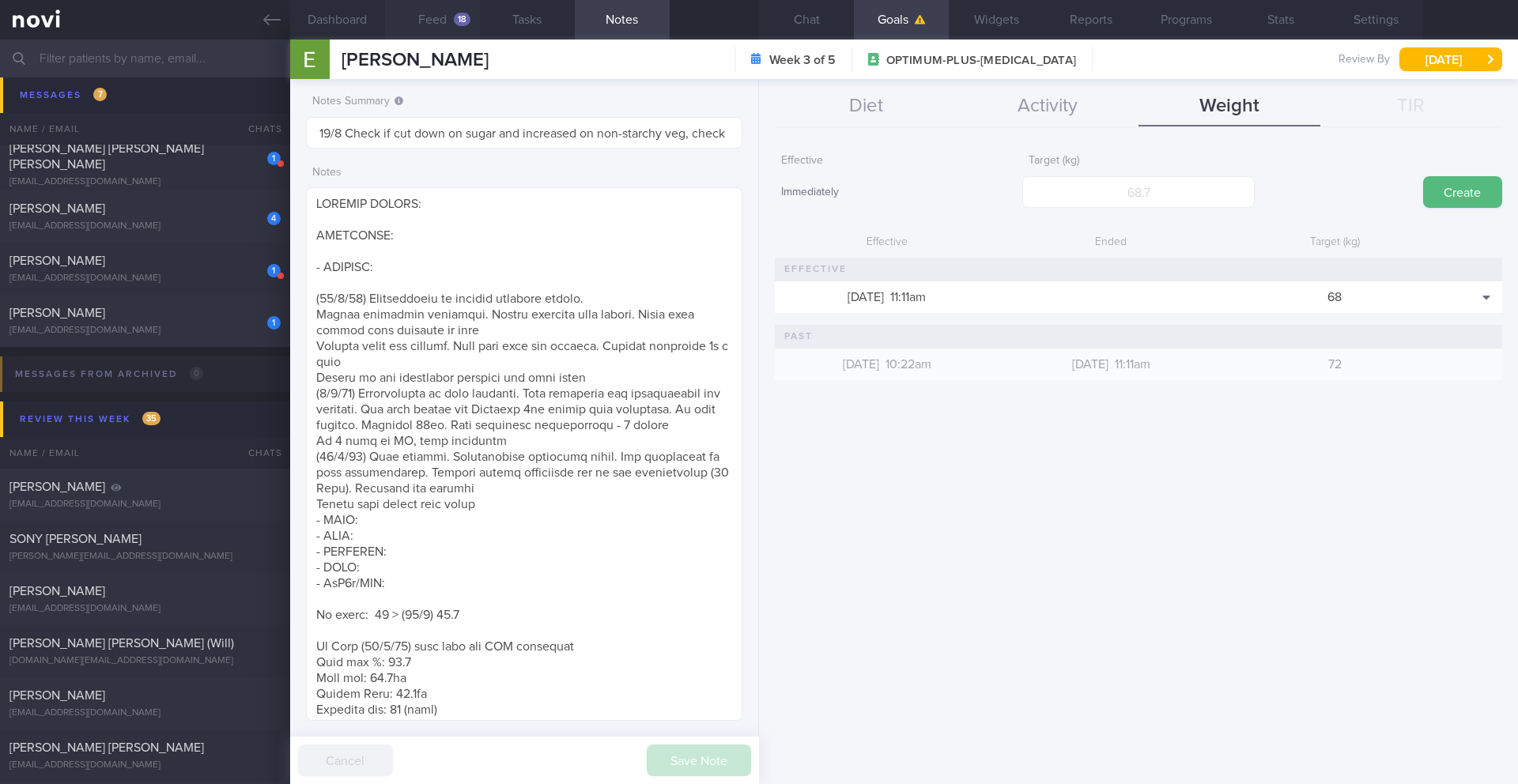
click at [467, 25] on button "Feed 18" at bounding box center [433, 20] width 95 height 40
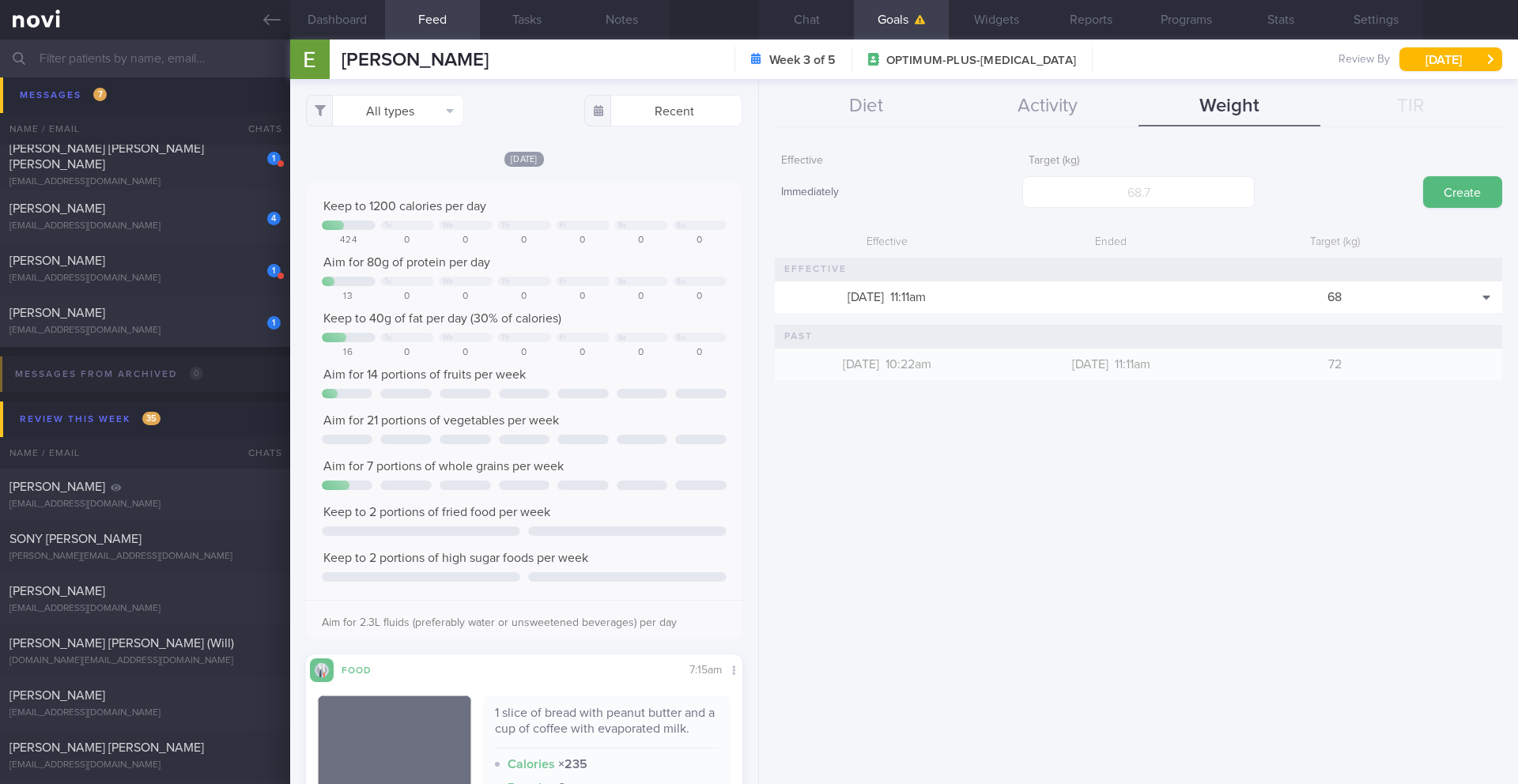
click at [731, 301] on div "All types Food Activity Glucose Weight Medicine Blood Pressure CGM Install Rece…" at bounding box center [525, 431] width 469 height 705
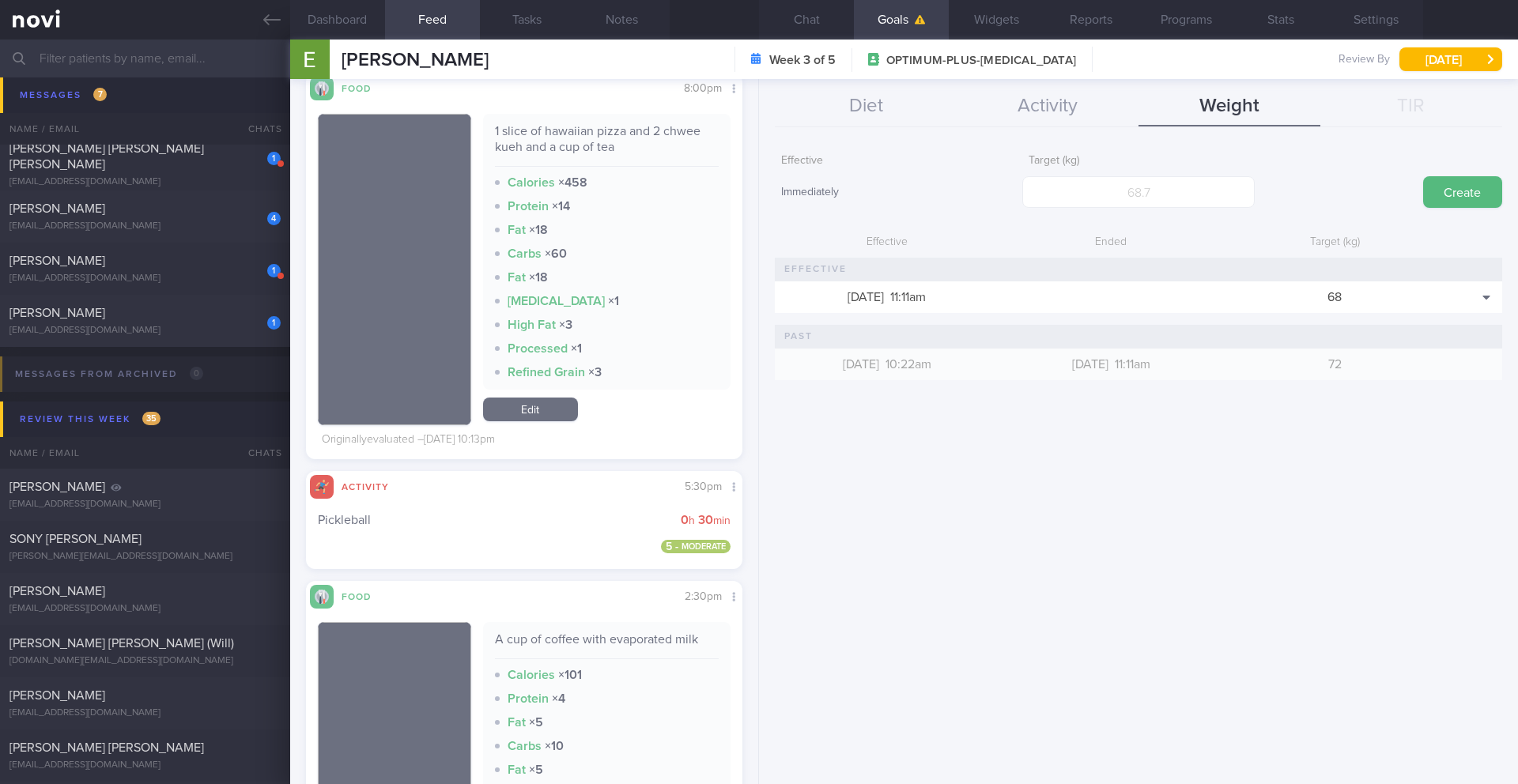
scroll to position [3470, 0]
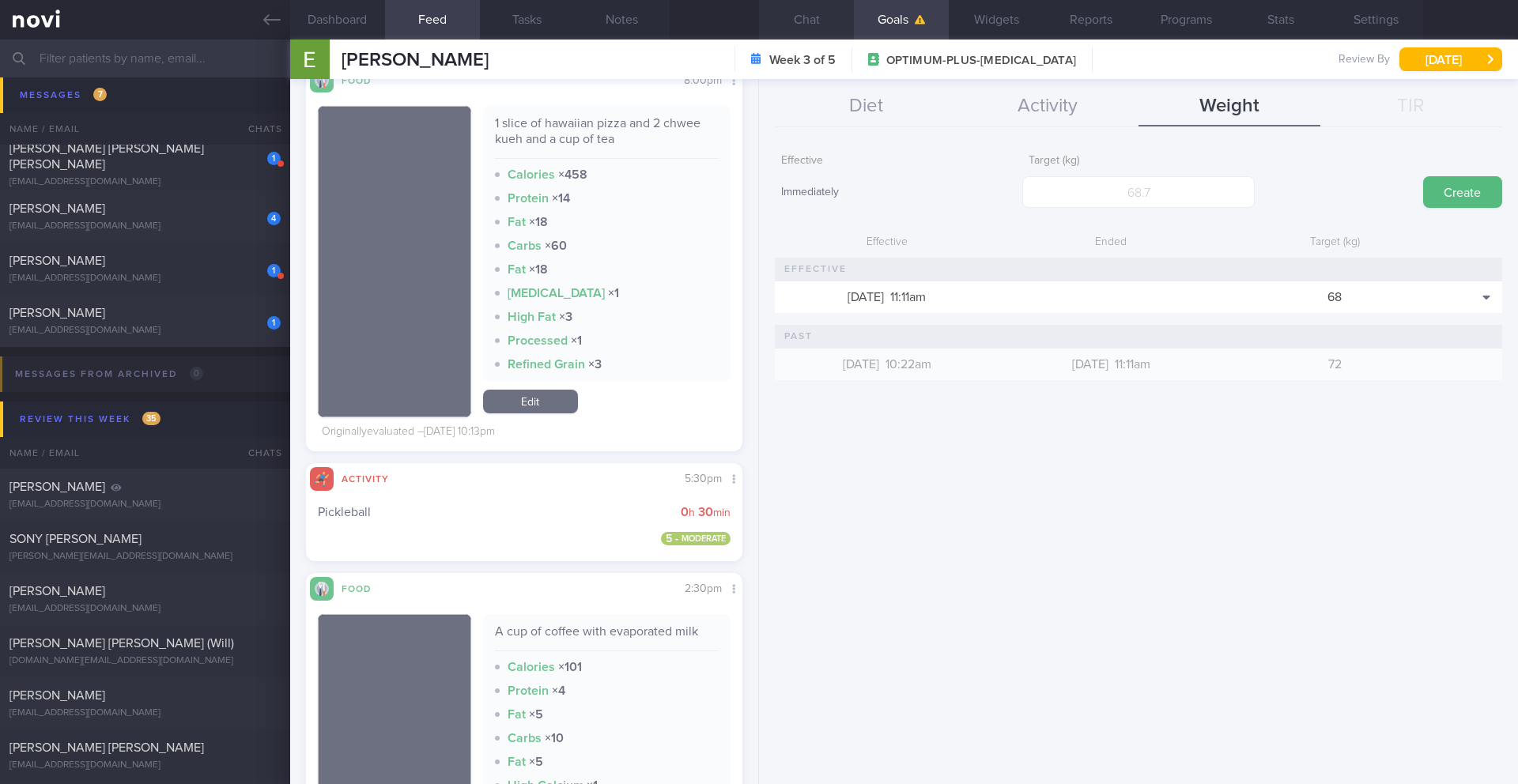
click at [815, 18] on button "Chat" at bounding box center [806, 20] width 95 height 40
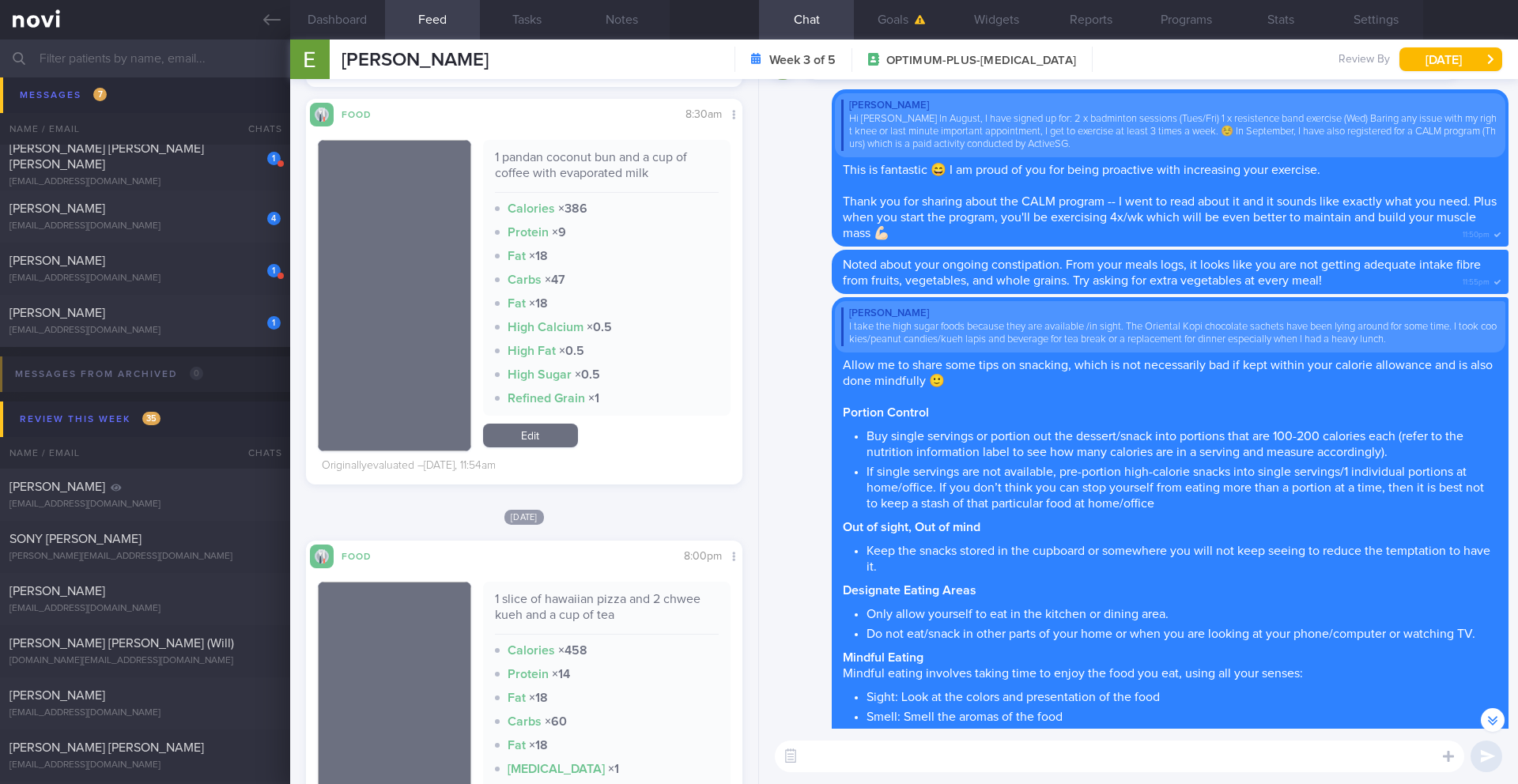
scroll to position [3003, 0]
click at [981, 756] on textarea at bounding box center [1119, 756] width 689 height 32
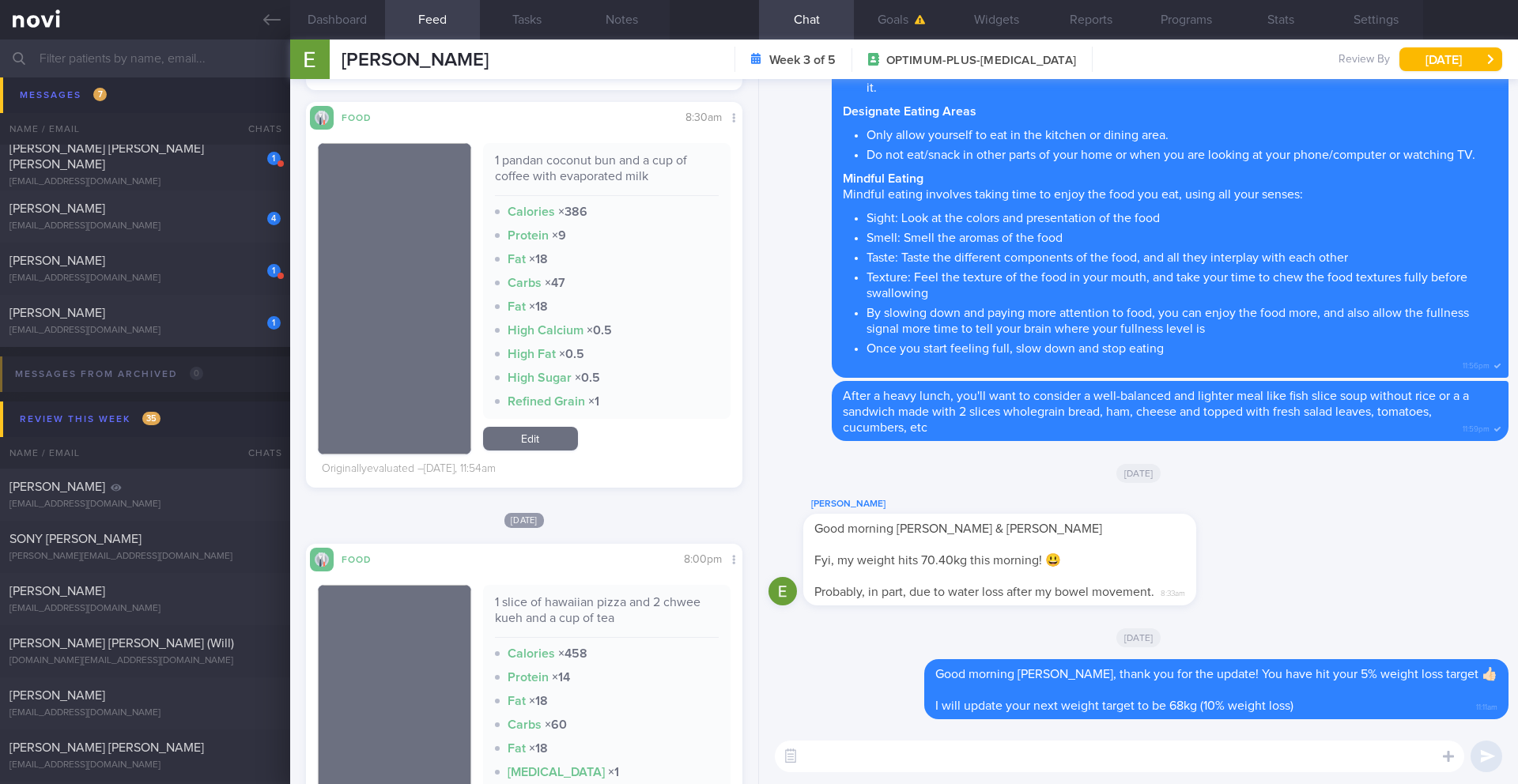
scroll to position [1, 0]
type textarea "l"
type textarea "D"
click at [610, 25] on button "Notes" at bounding box center [622, 20] width 95 height 40
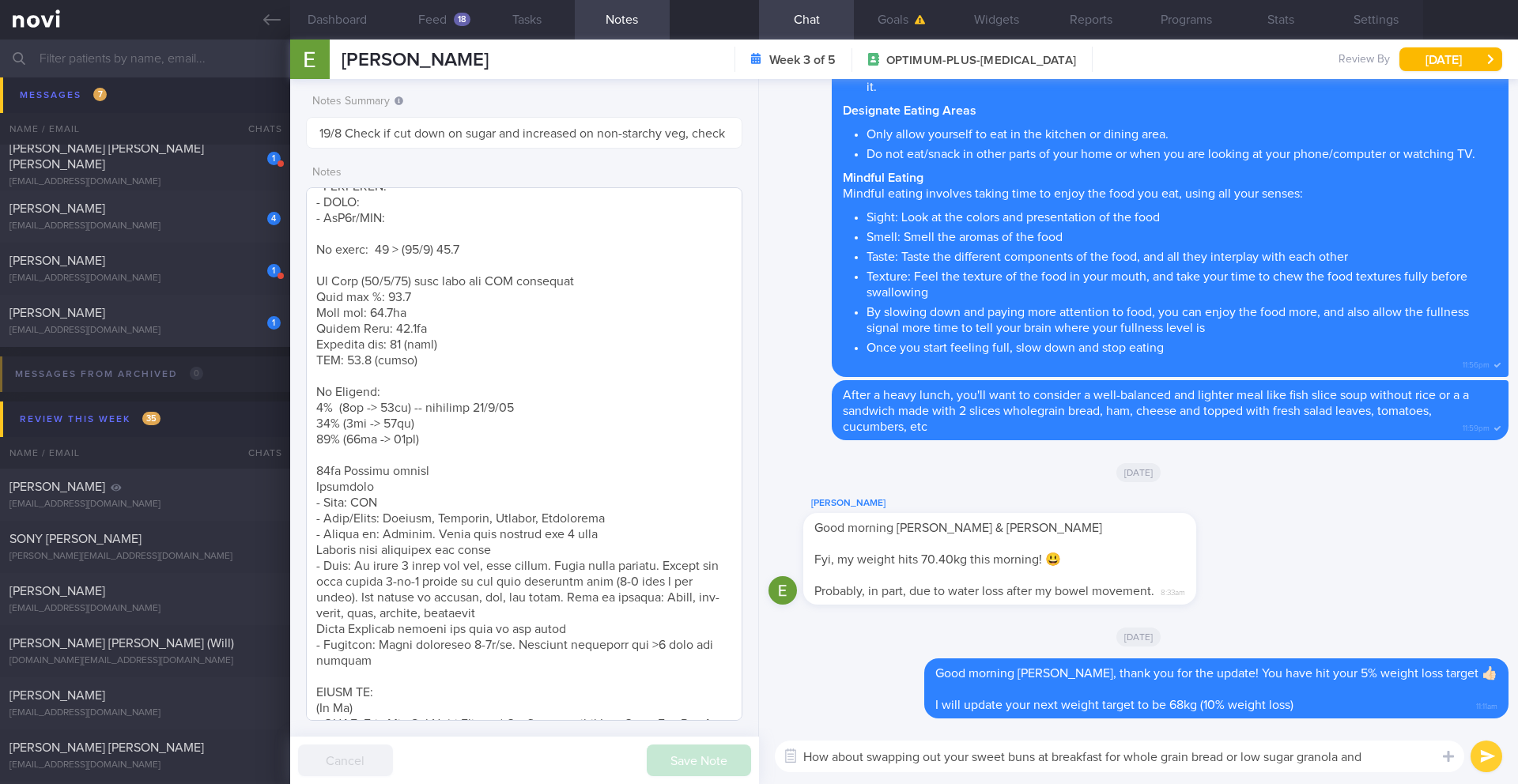
scroll to position [369, 0]
click at [1396, 765] on textarea "How about swapping out your sweet buns at breakfast for whole grain bread or lo…" at bounding box center [1119, 756] width 689 height 32
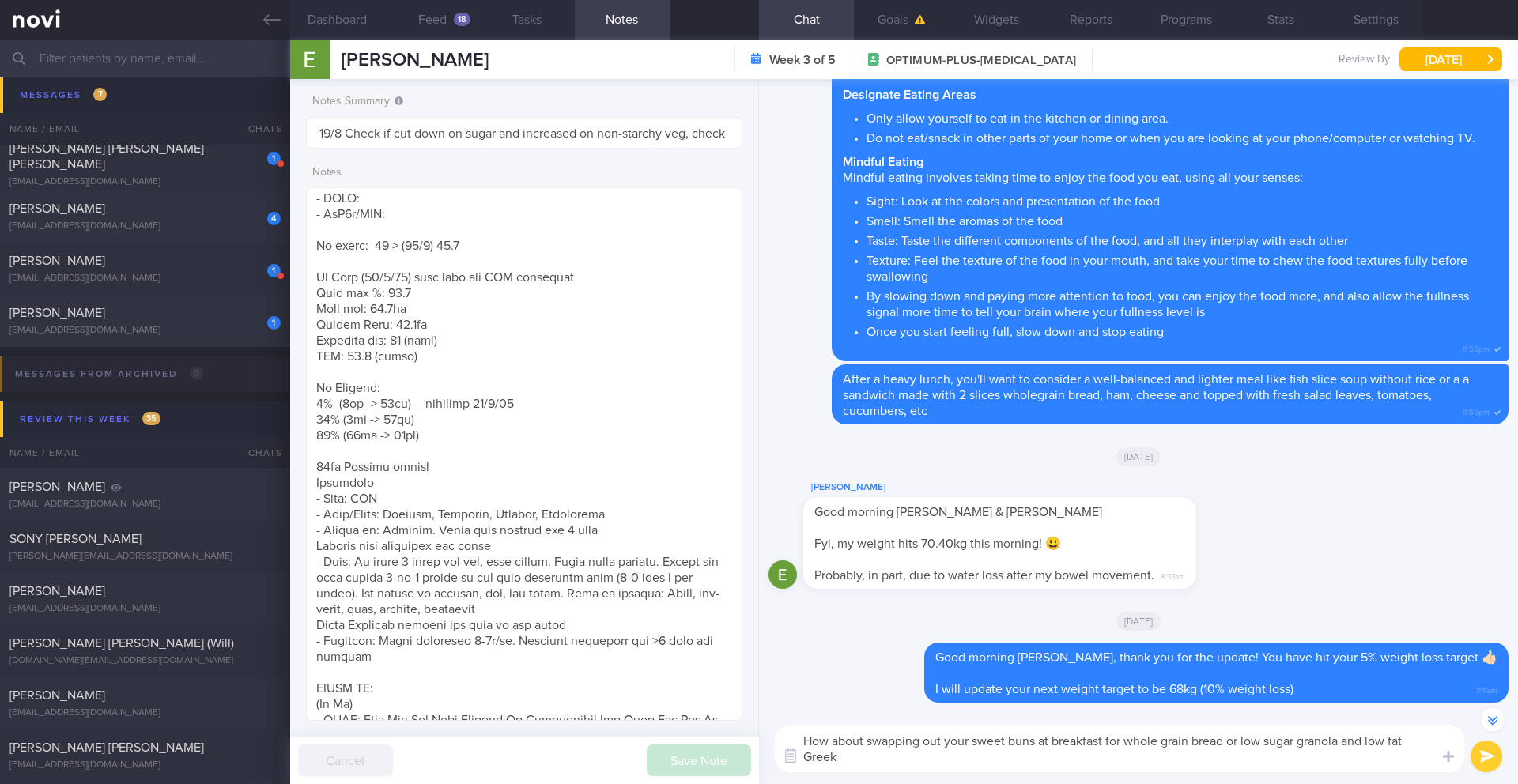
scroll to position [-15, 0]
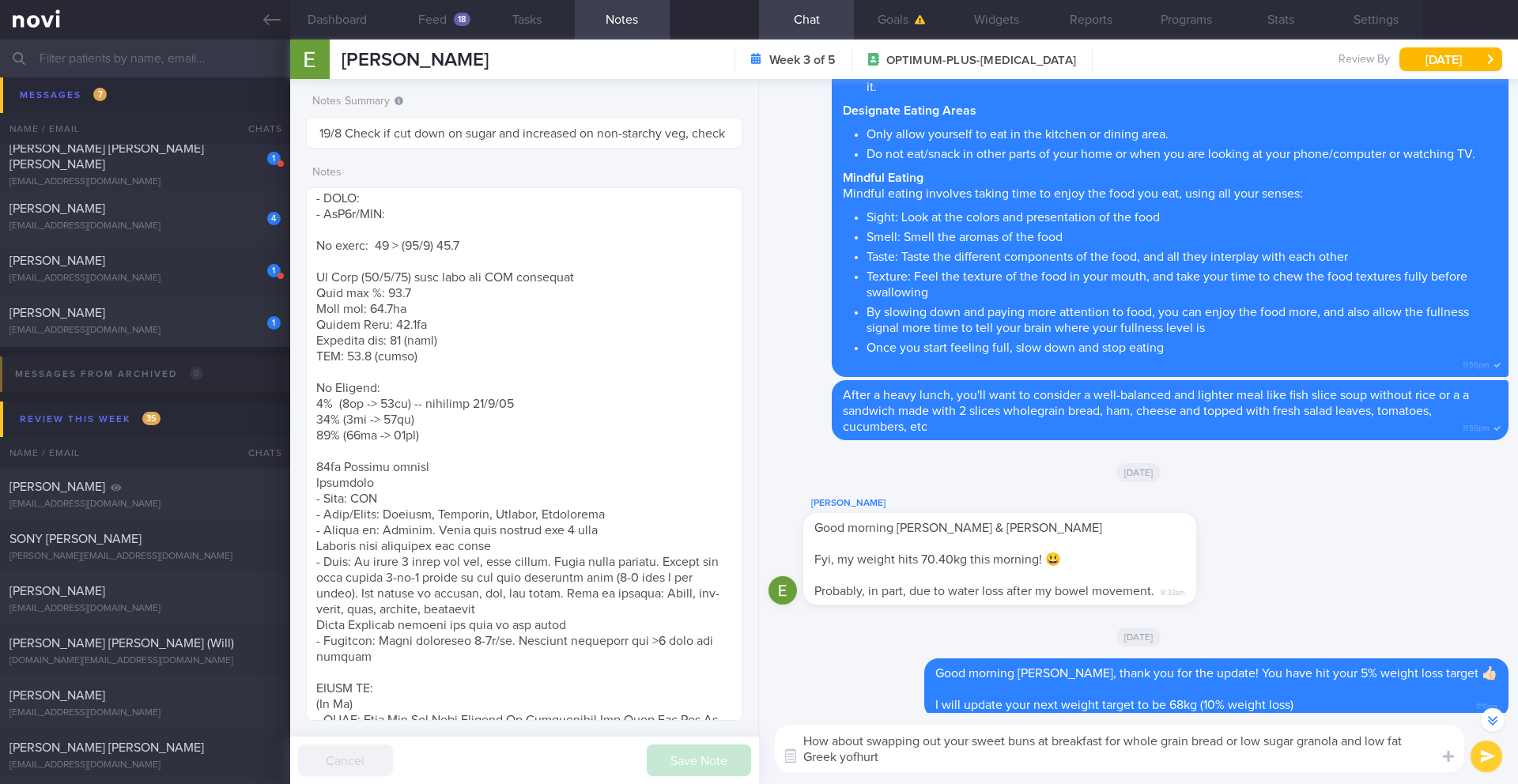
click at [1233, 742] on textarea "How about swapping out your sweet buns at breakfast for whole grain bread or lo…" at bounding box center [1119, 748] width 689 height 47
click at [1203, 760] on textarea "How about swapping out your sweet buns at breakfast for whole grain bread with …" at bounding box center [1119, 748] width 689 height 47
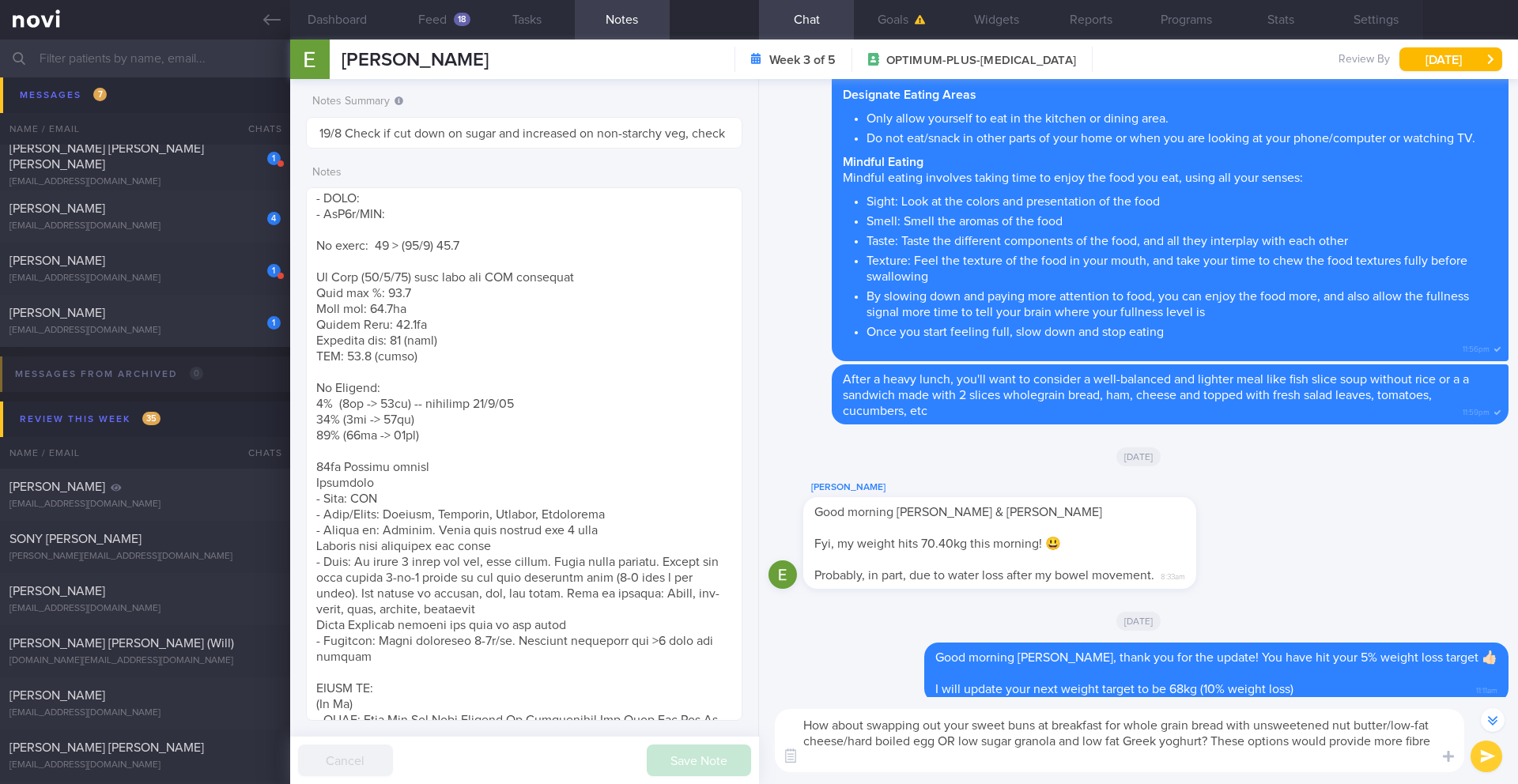
scroll to position [-31, 0]
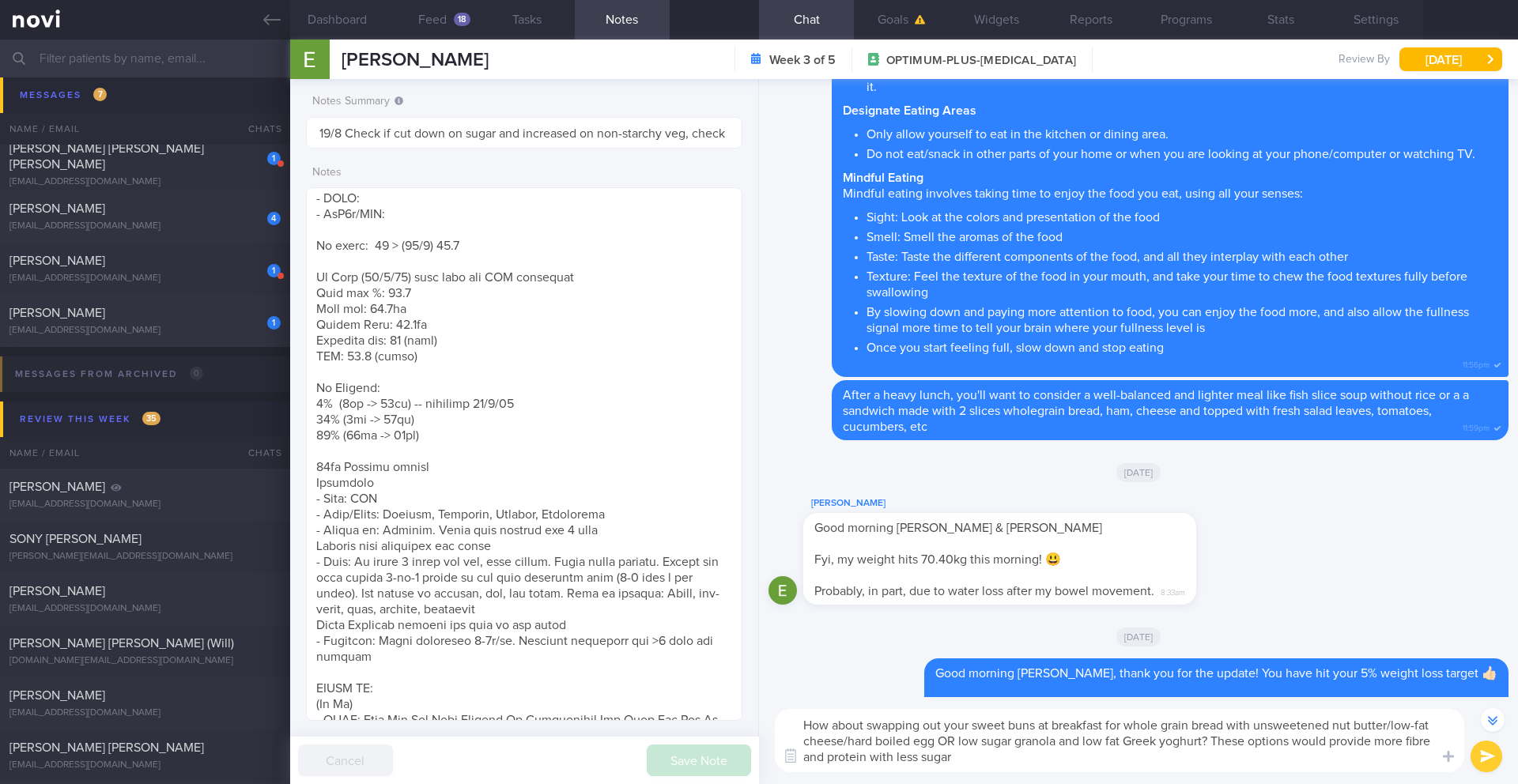
type textarea "How about swapping out your sweet buns at breakfast for whole grain bread with …"
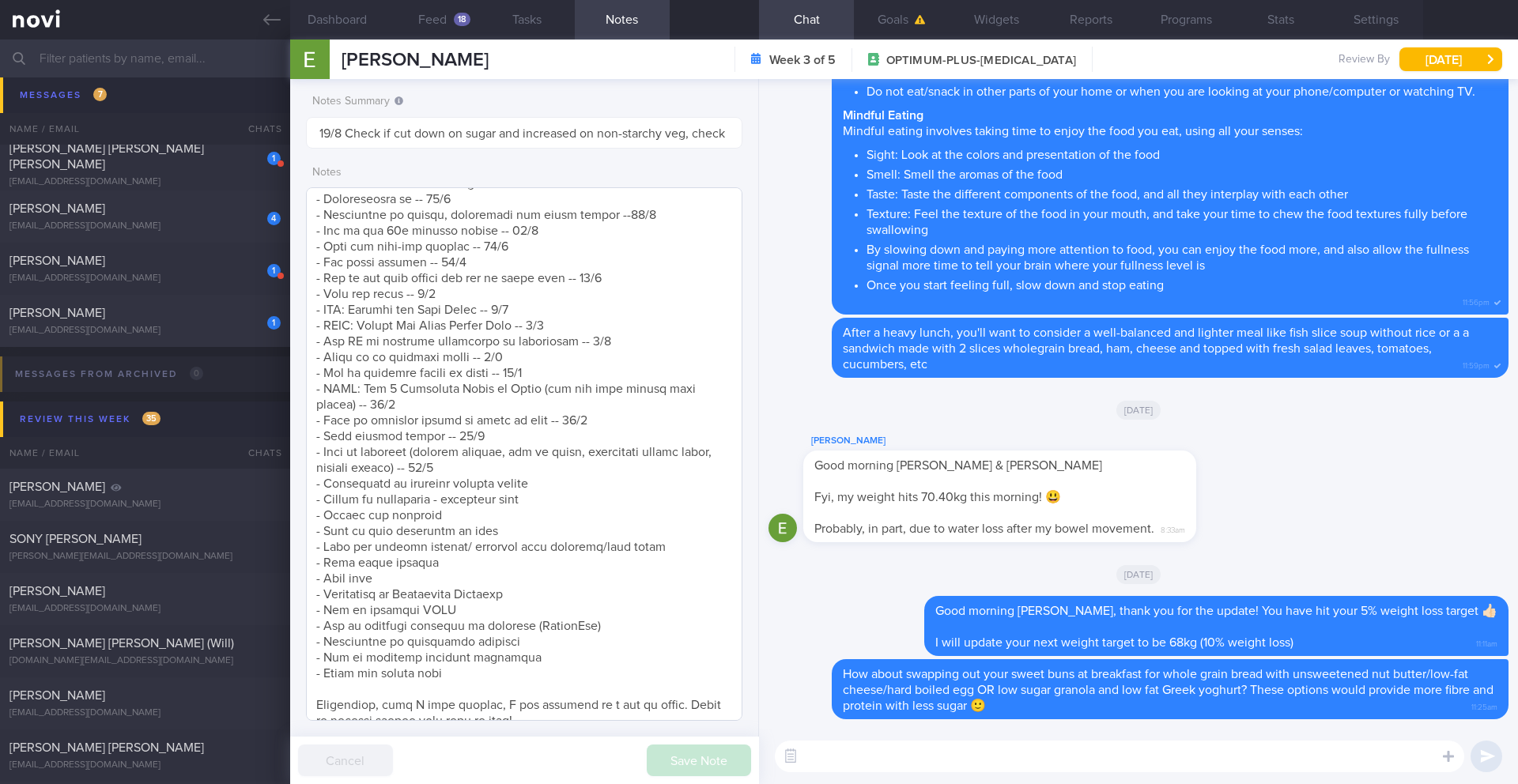
scroll to position [1491, 0]
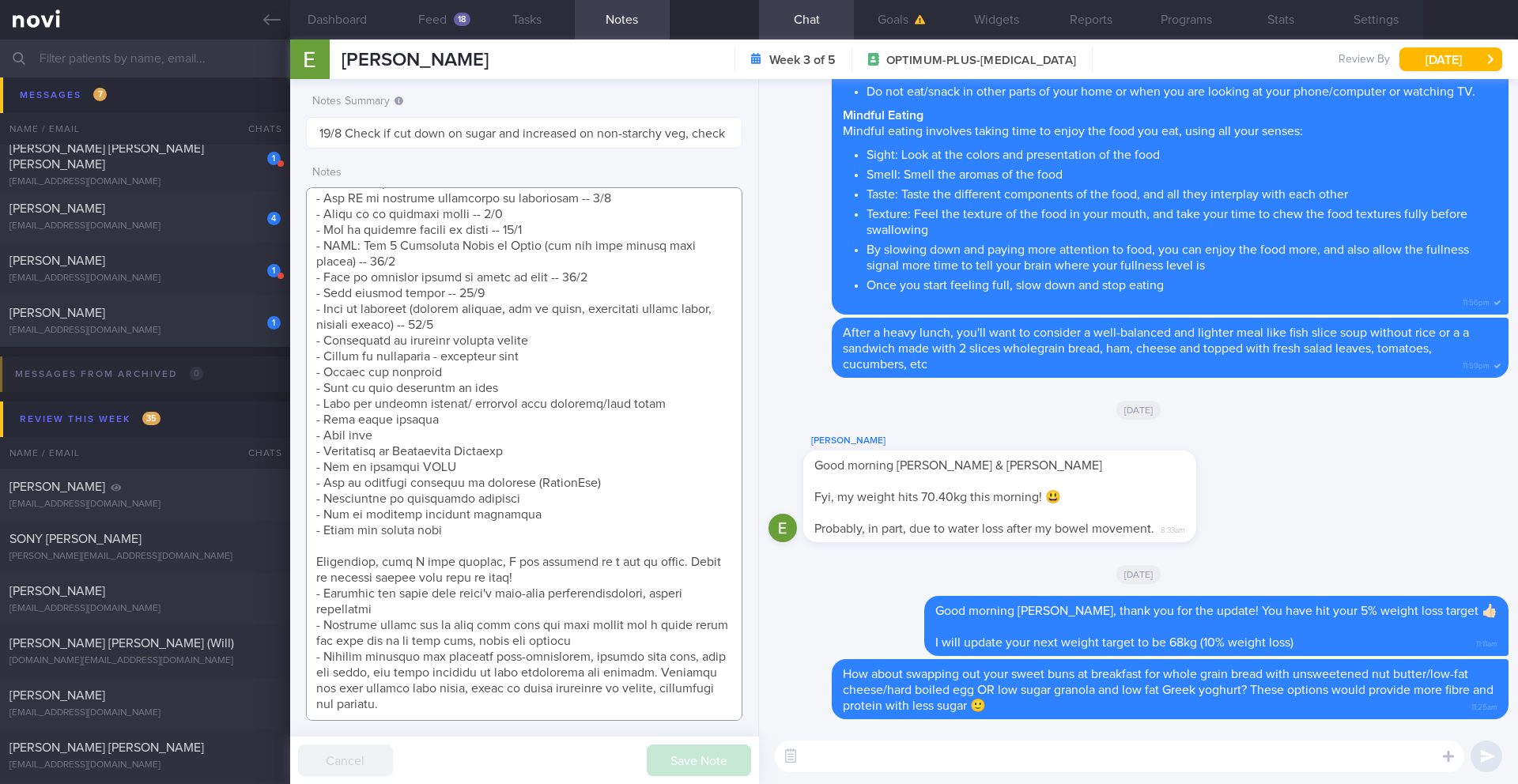
click at [536, 280] on textarea at bounding box center [525, 454] width 437 height 533
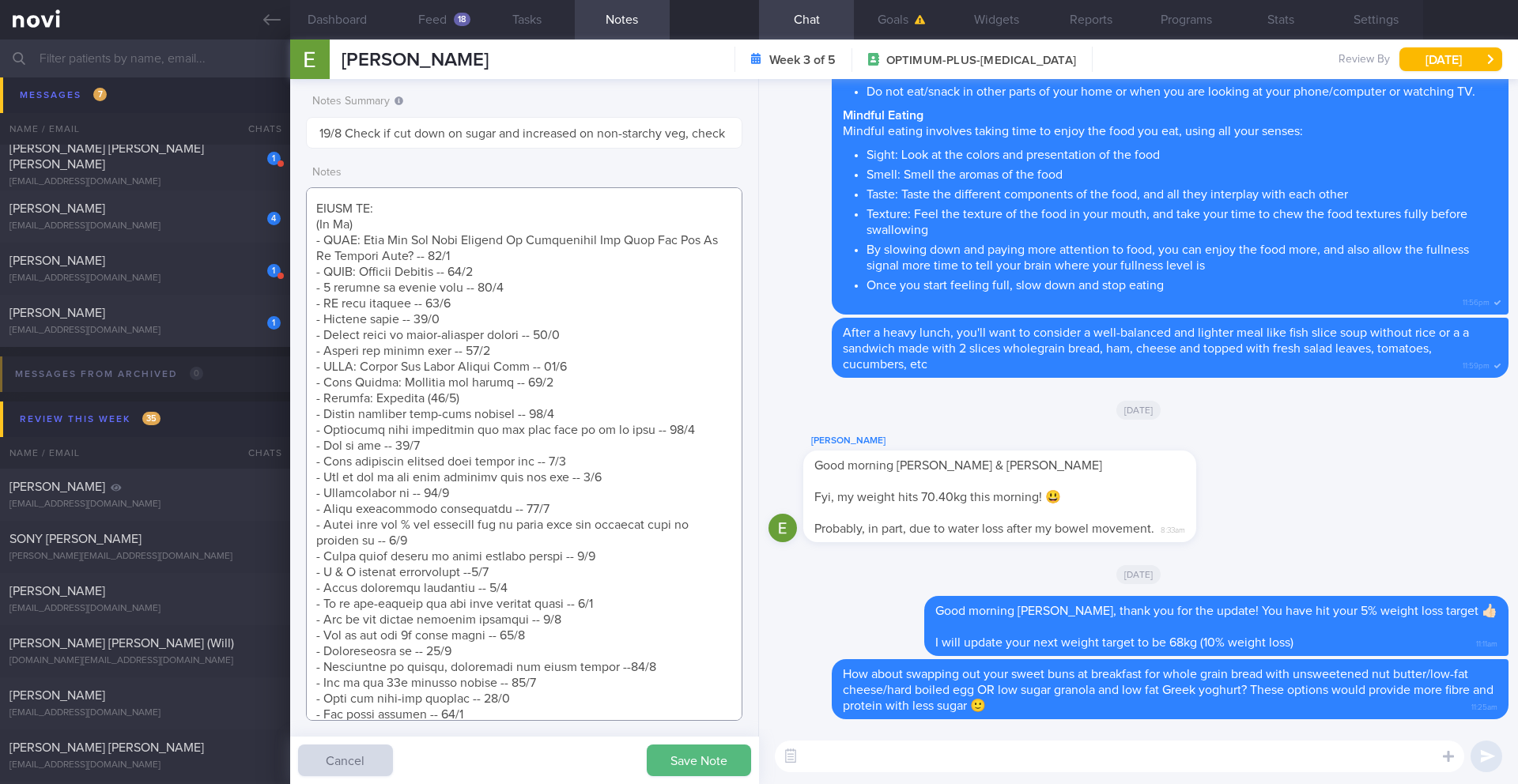
scroll to position [839, 0]
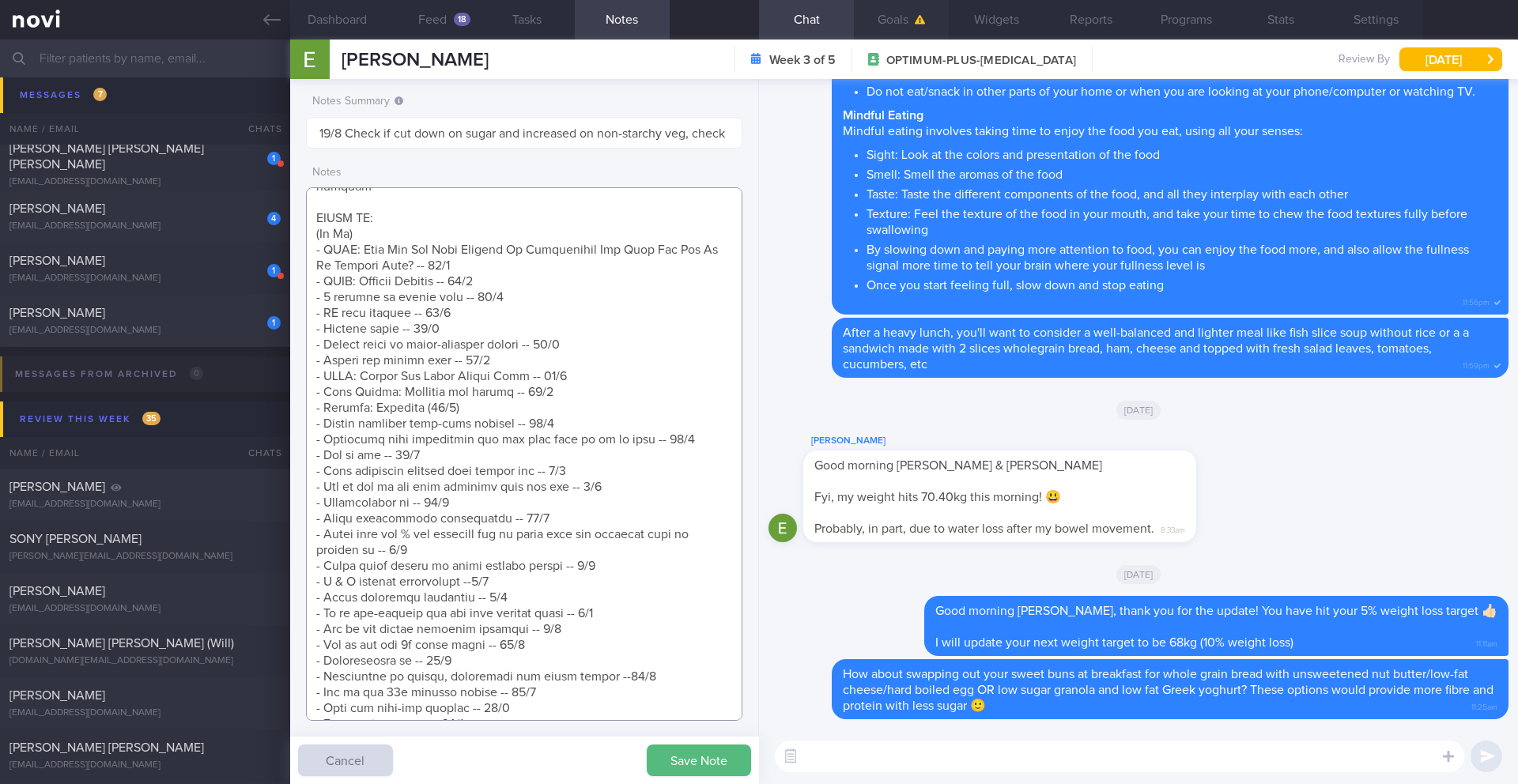
type textarea "SUPPORT NEEDED: CHALLENGE: - OVERALL: (30/7/25) Constipation is getting slightl…"
paste textarea "Protein is key for weight loss! It helps repair your muscles, keeps you feeling…"
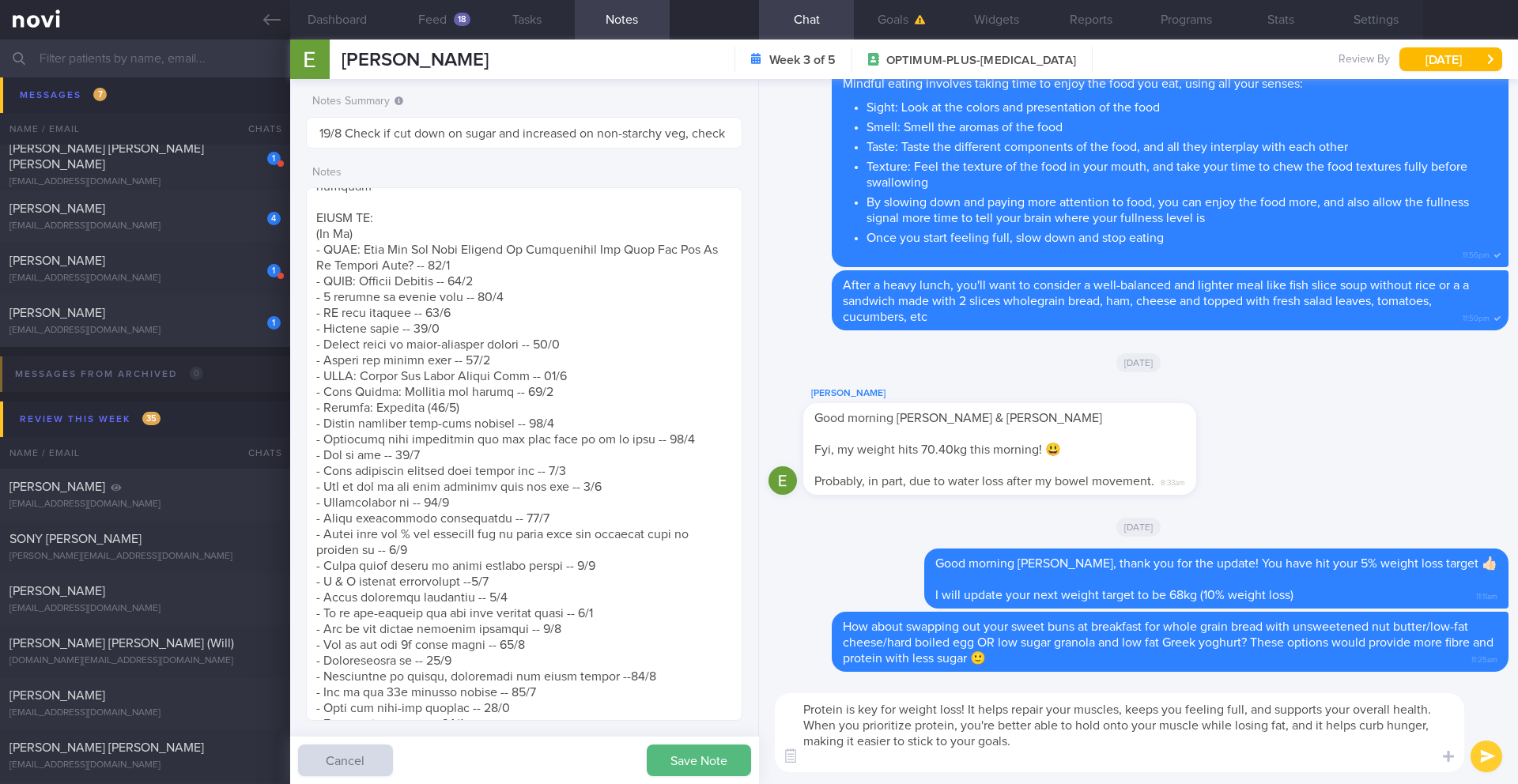
type textarea "Protein is key for weight loss! It helps repair your muscles, keeps you feeling…"
click at [1488, 756] on button "submit" at bounding box center [1487, 756] width 32 height 32
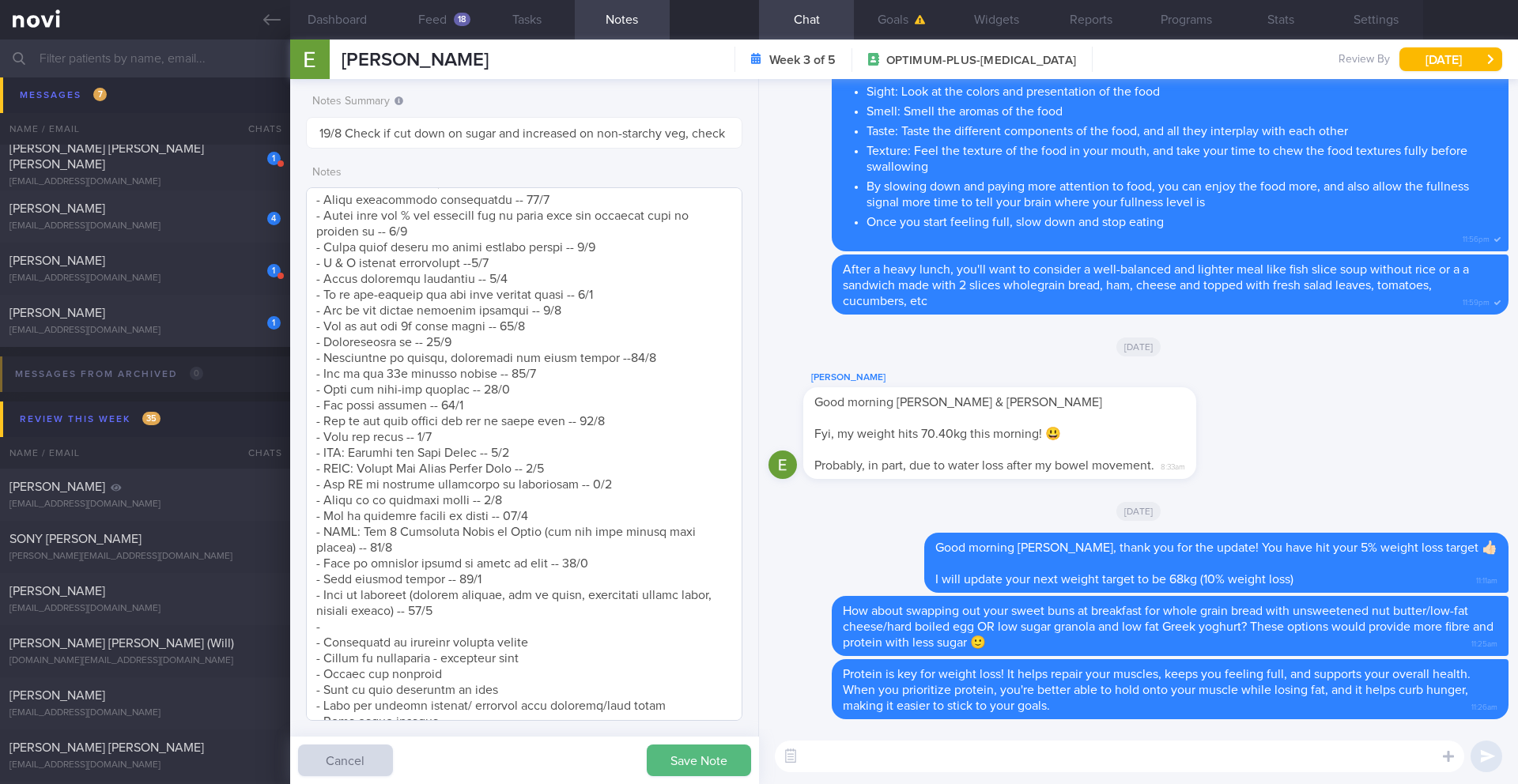
scroll to position [1186, 0]
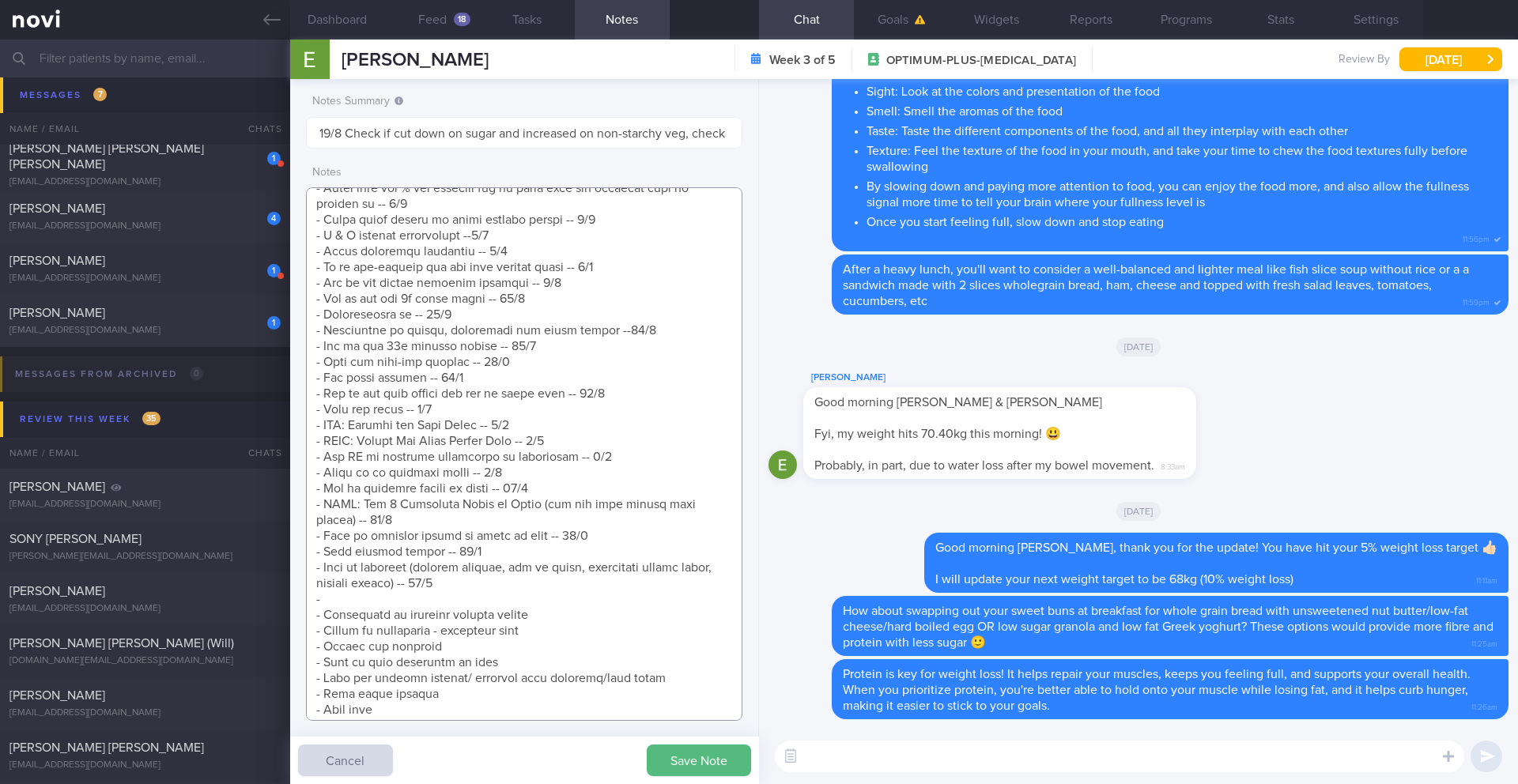
click at [547, 598] on textarea at bounding box center [525, 454] width 437 height 533
click at [469, 601] on textarea at bounding box center [525, 454] width 437 height 533
type textarea "SUPPORT NEEDED: CHALLENGE: - OVERALL: (30/7/25) Constipation is getting slightl…"
click at [665, 759] on button "Save Note" at bounding box center [699, 760] width 104 height 32
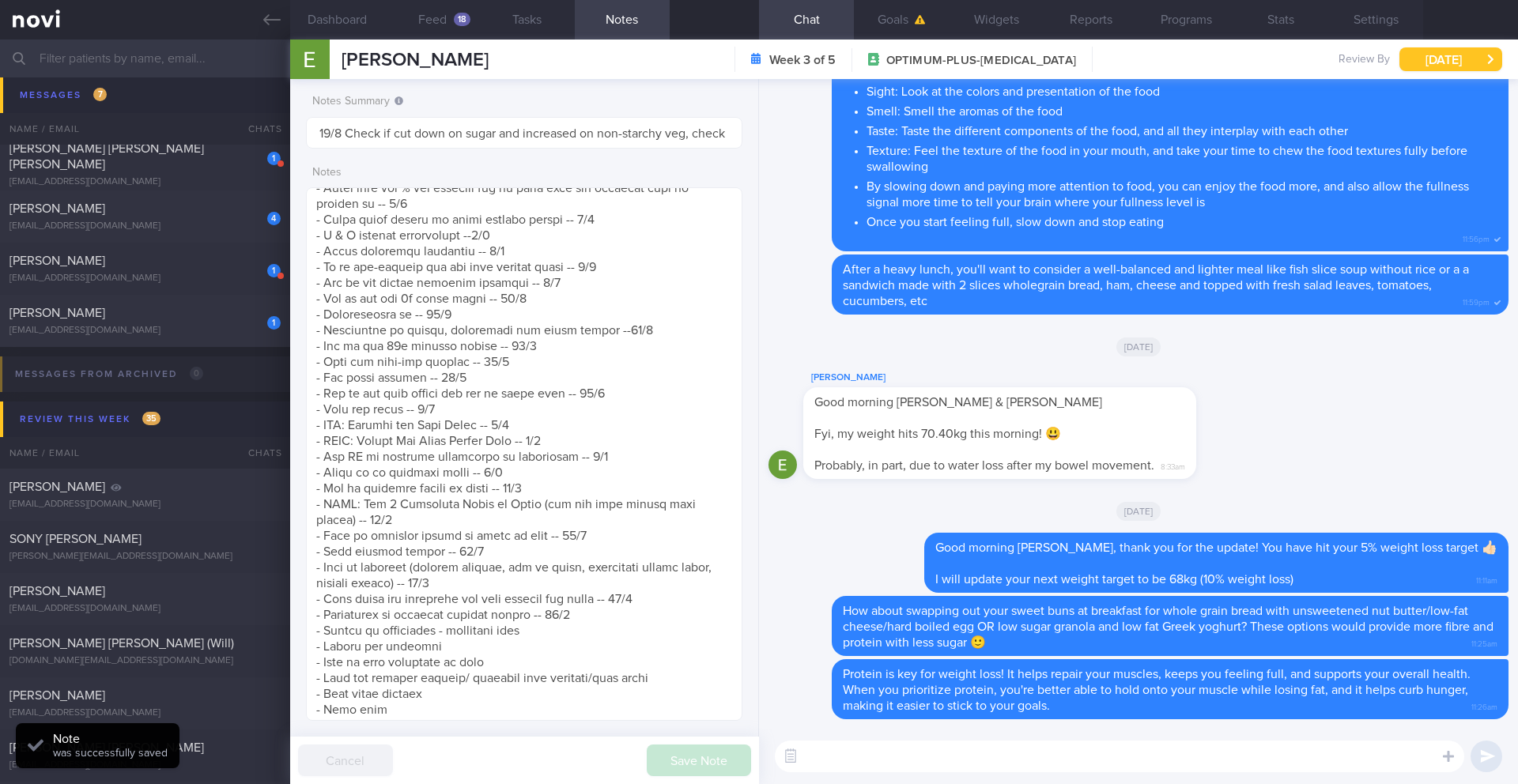
click at [1422, 69] on button "Tue, 19 Aug" at bounding box center [1452, 59] width 103 height 24
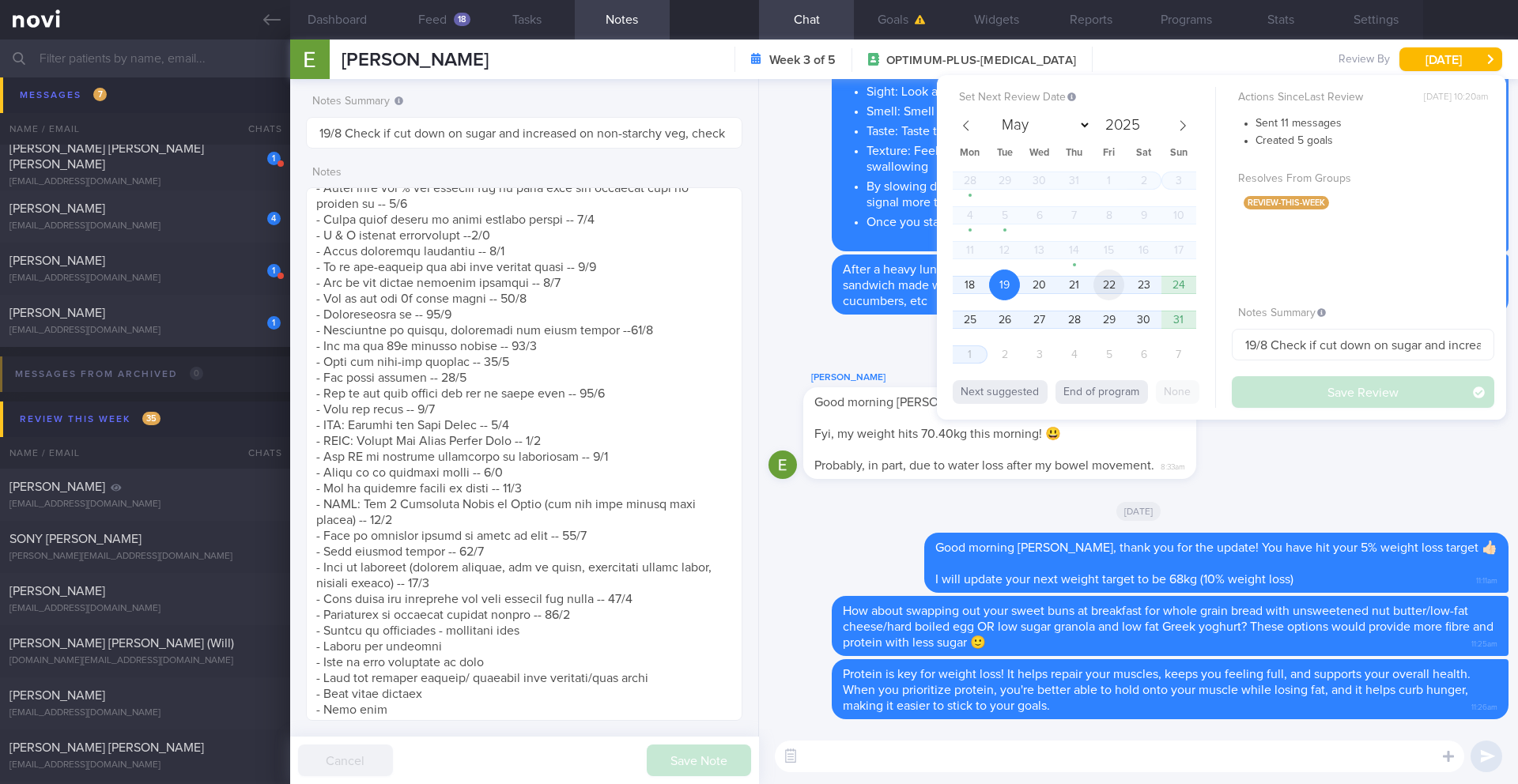
click at [1112, 286] on span "22" at bounding box center [1109, 285] width 31 height 31
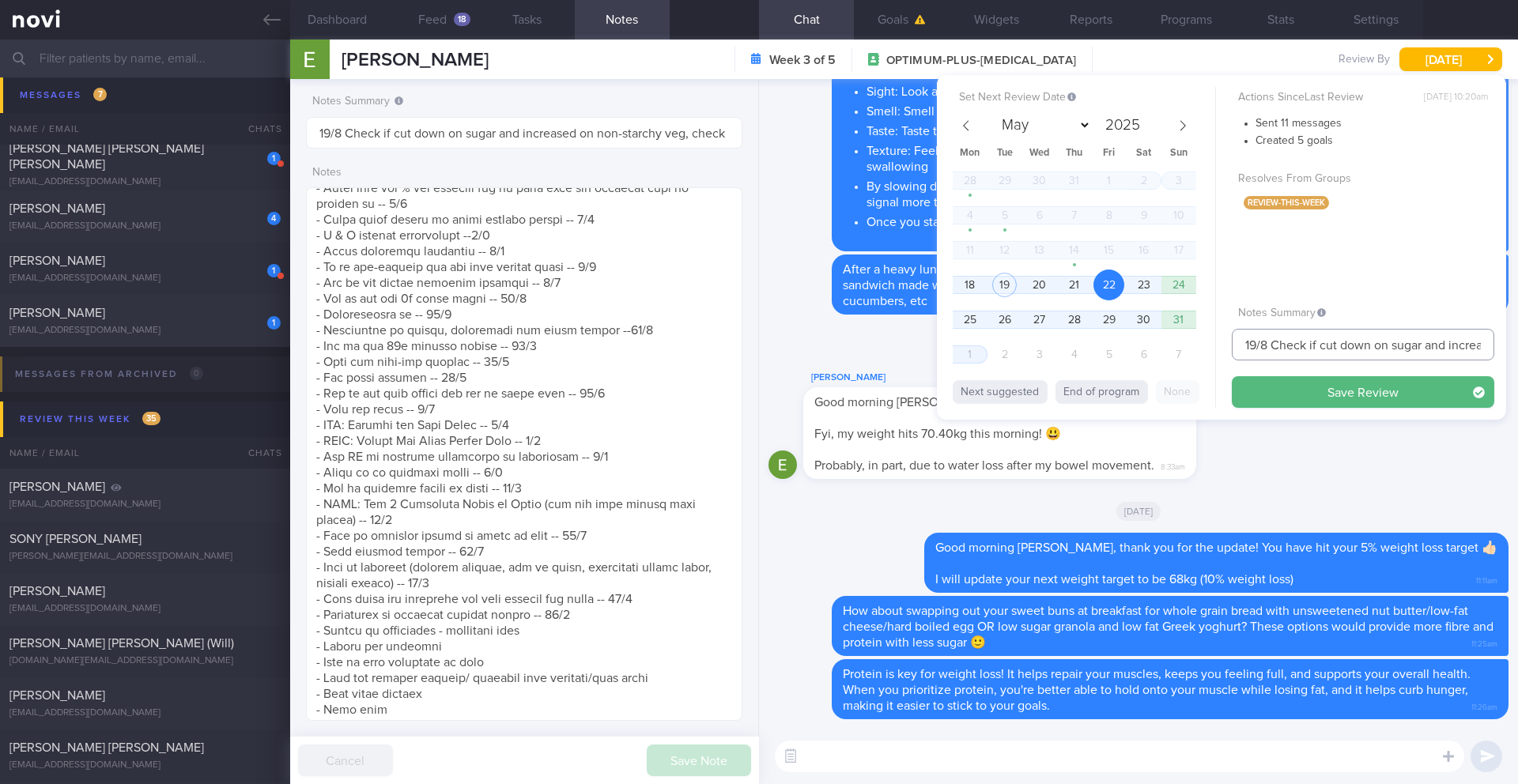
drag, startPoint x: 1256, startPoint y: 344, endPoint x: 1206, endPoint y: 344, distance: 50.0
click at [1206, 344] on div "Set Next Review Date 22 Aug 2025 May June July August September October Novembe…" at bounding box center [1221, 248] width 569 height 345
type input "22-25/8 Check if cut down on sugar and increased on non-starchy veg, check if t…"
click at [1276, 405] on button "Save Review" at bounding box center [1364, 392] width 263 height 32
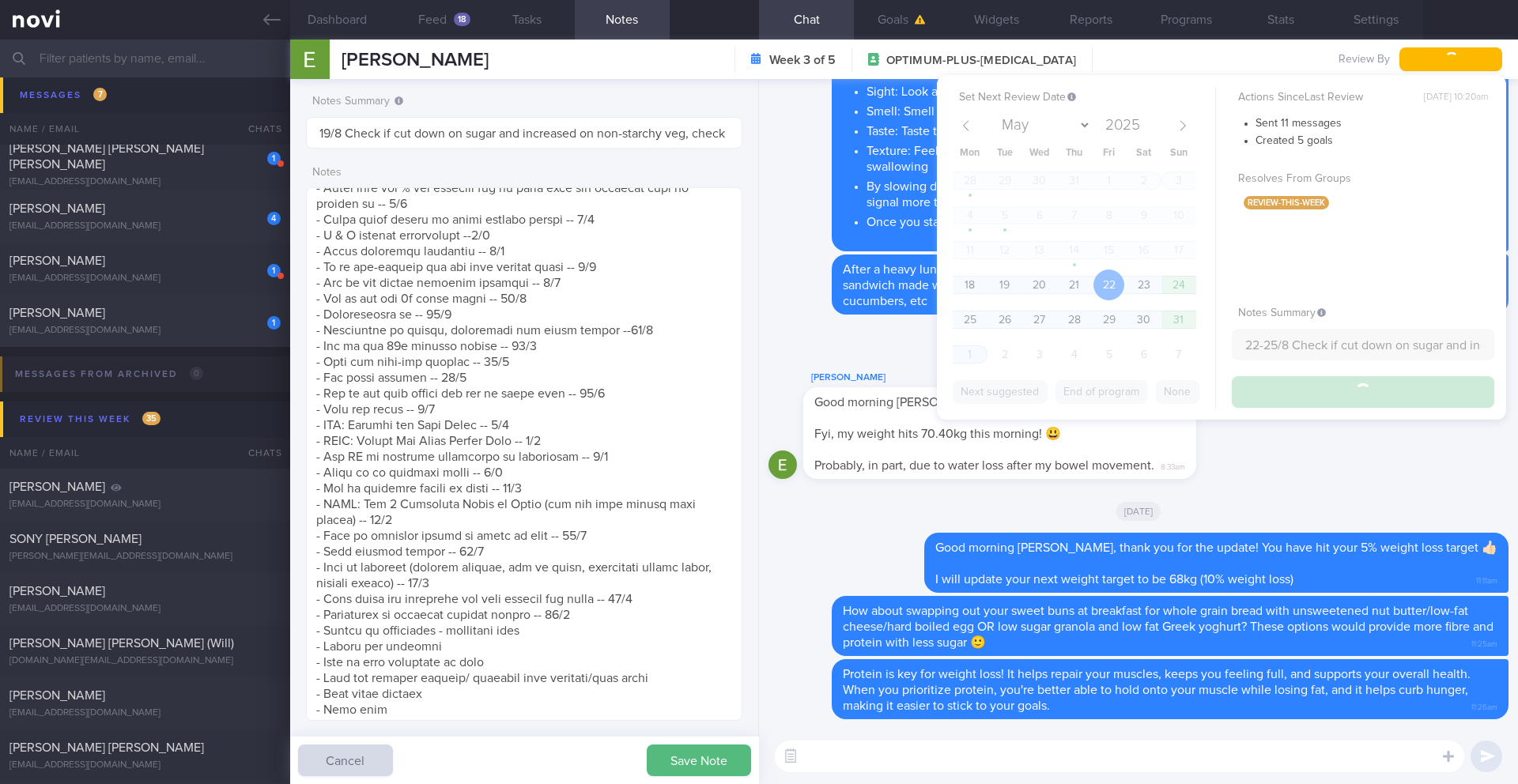
type input "22-25/8 Check if cut down on sugar and increased on non-starchy veg, check if t…"
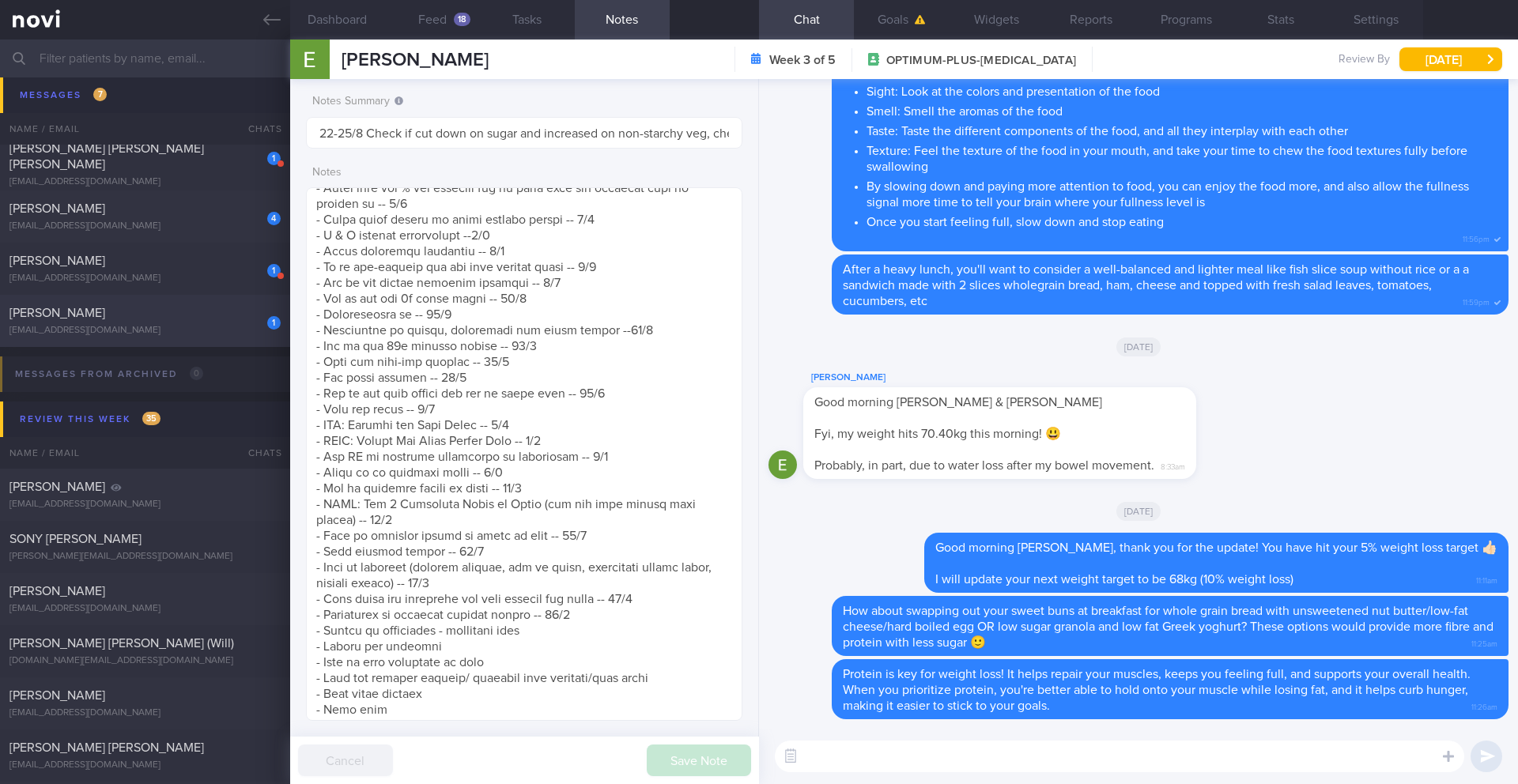
click at [161, 340] on div "1 Roy Tan chazrt@mac.com Today OPTIMUM-PLUS-OZEMPIC 25/8 Check logs and coach" at bounding box center [759, 321] width 1518 height 52
type input "25/8 Check logs and coach"
type textarea "*Works in the Chinatown area **Travelling week of 20/8 SUPPORT NEEDED: Healthie…"
checkbox input "false"
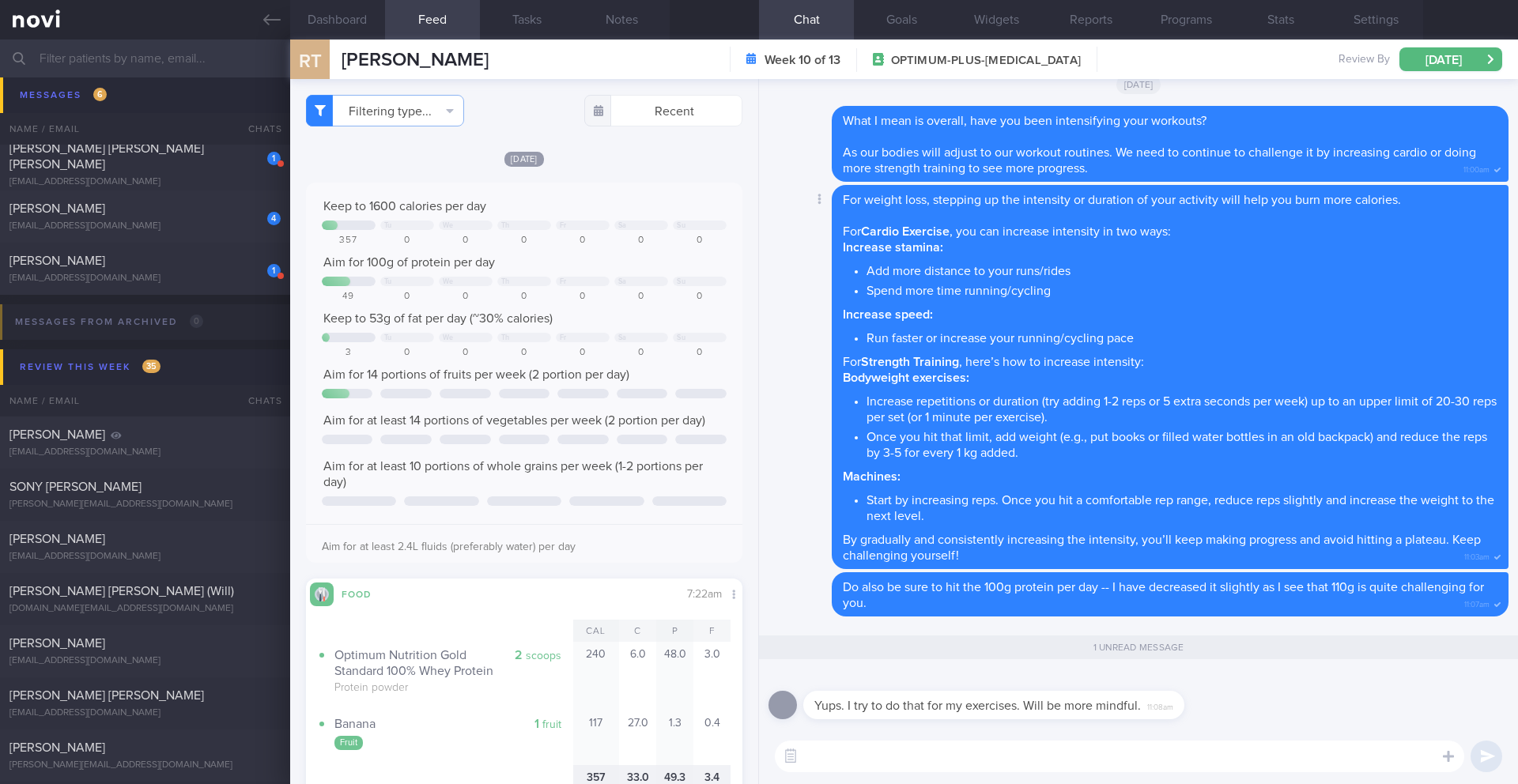
scroll to position [-3, 0]
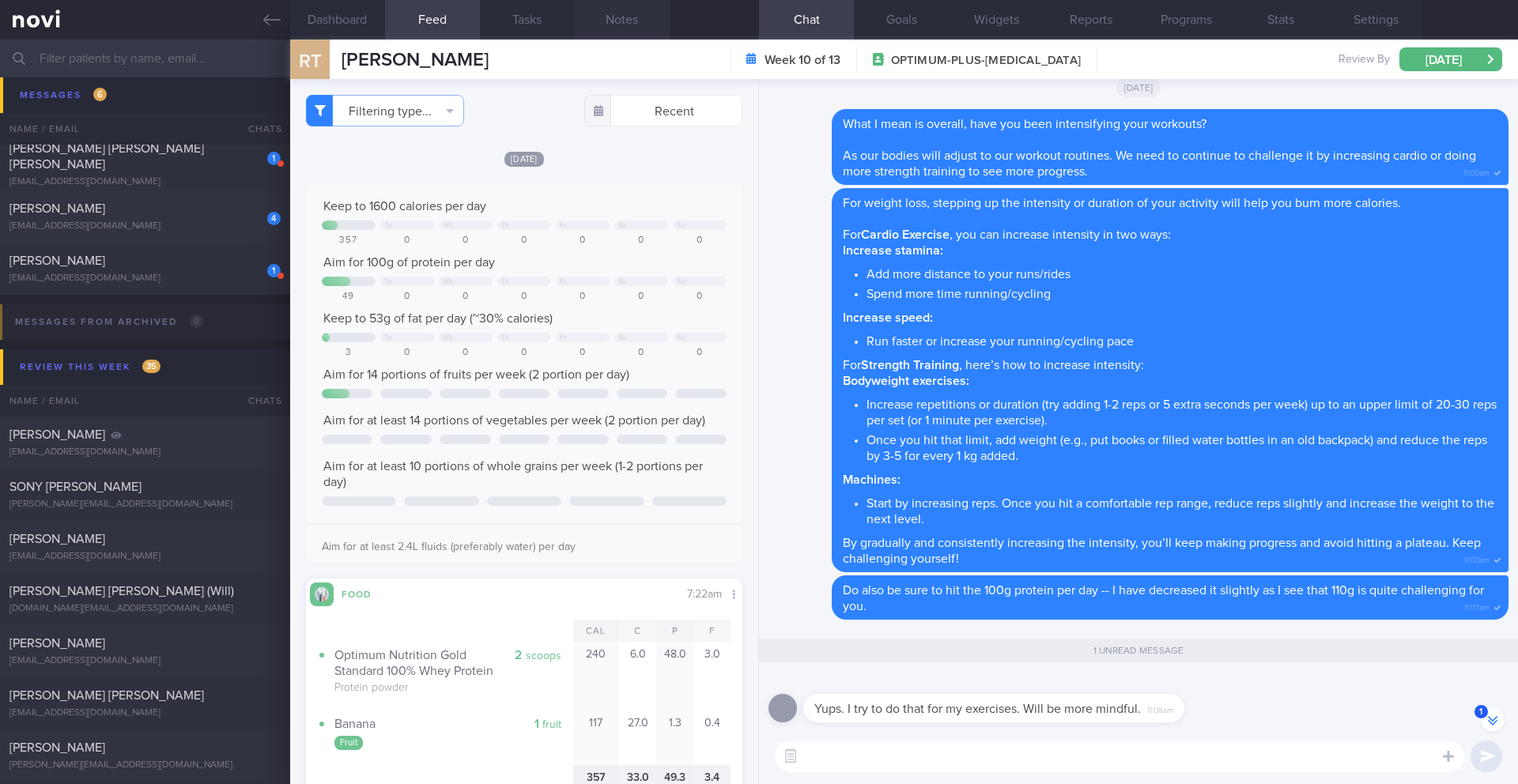
click at [614, 21] on button "Notes" at bounding box center [622, 20] width 95 height 40
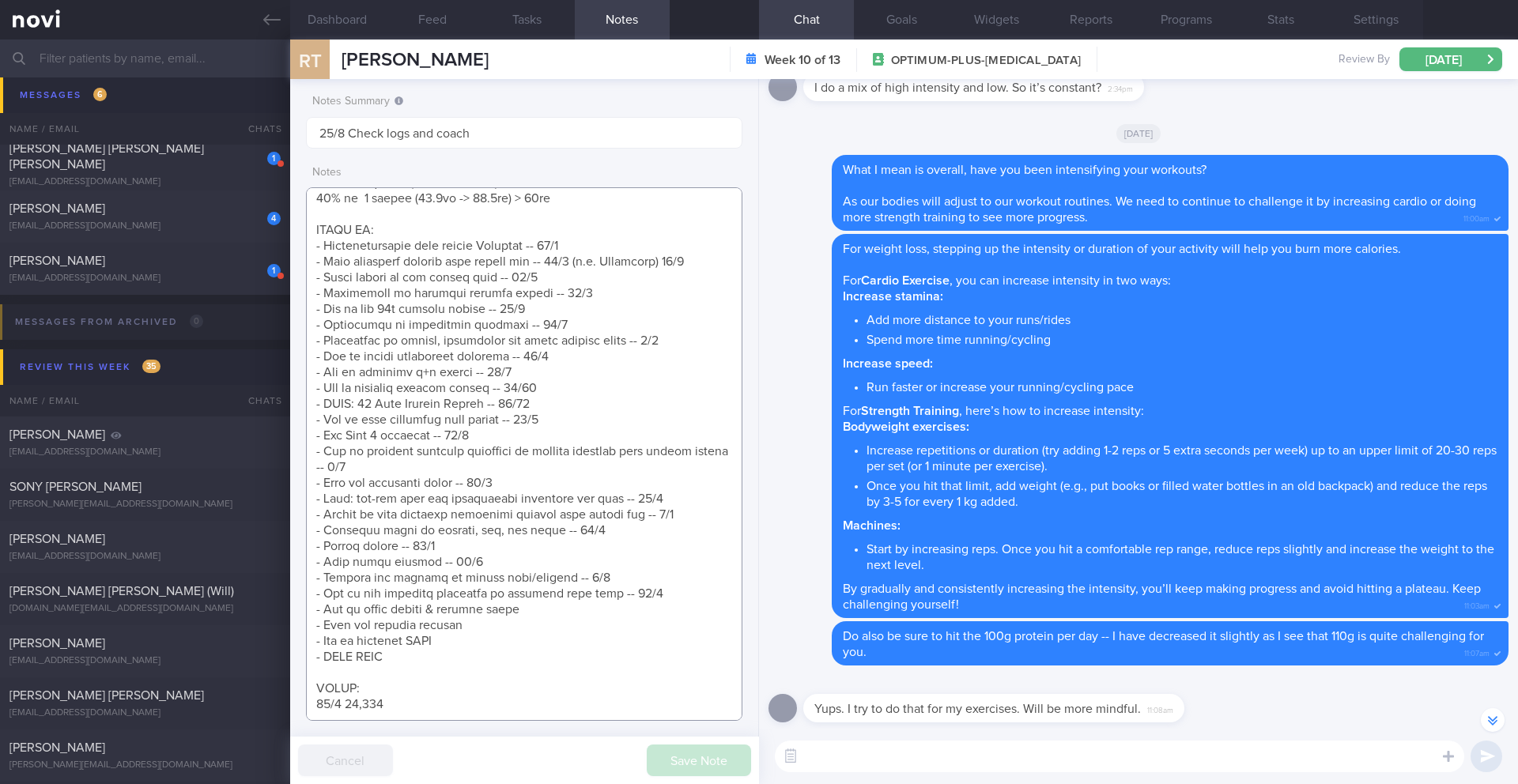
click at [662, 532] on textarea at bounding box center [525, 454] width 437 height 533
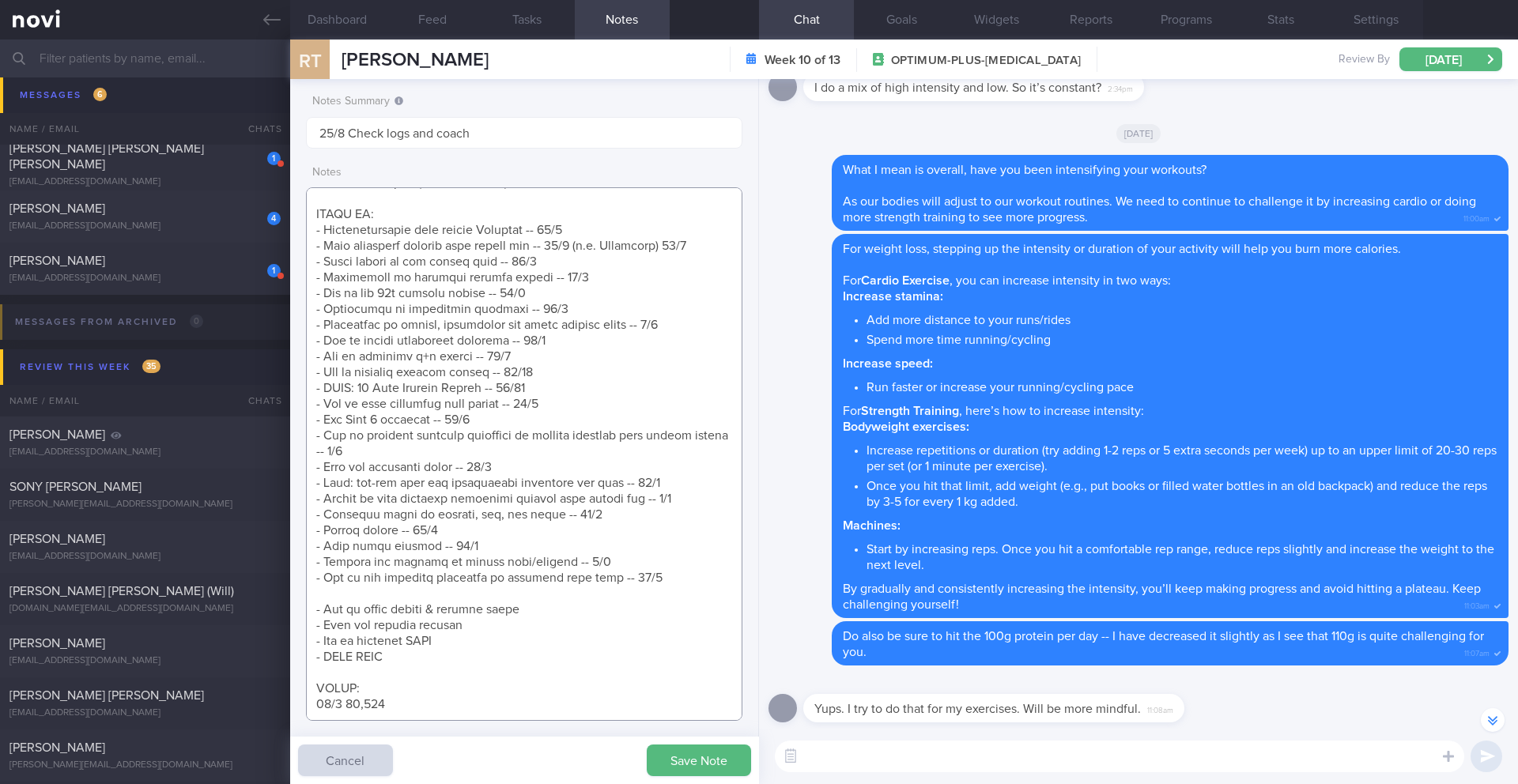
scroll to position [1176, 0]
type textarea "*Works in the Chinatown area **Travelling week of 20/8 SUPPORT NEEDED: Healthie…"
click at [731, 756] on button "Save Note" at bounding box center [699, 760] width 104 height 32
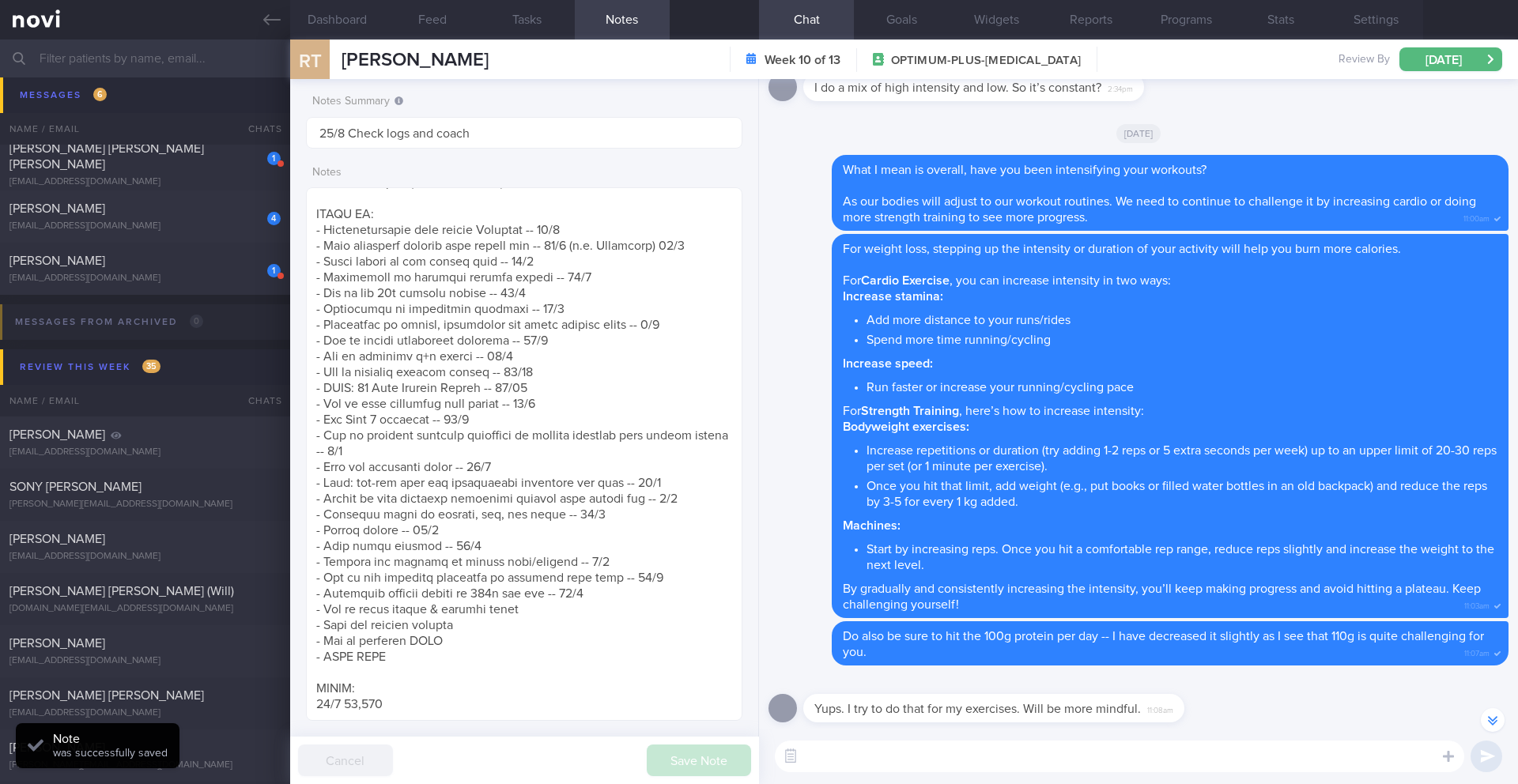
click at [860, 760] on textarea at bounding box center [1119, 756] width 689 height 32
type textarea "👍🏻"
click at [1477, 760] on button "submit" at bounding box center [1487, 756] width 32 height 32
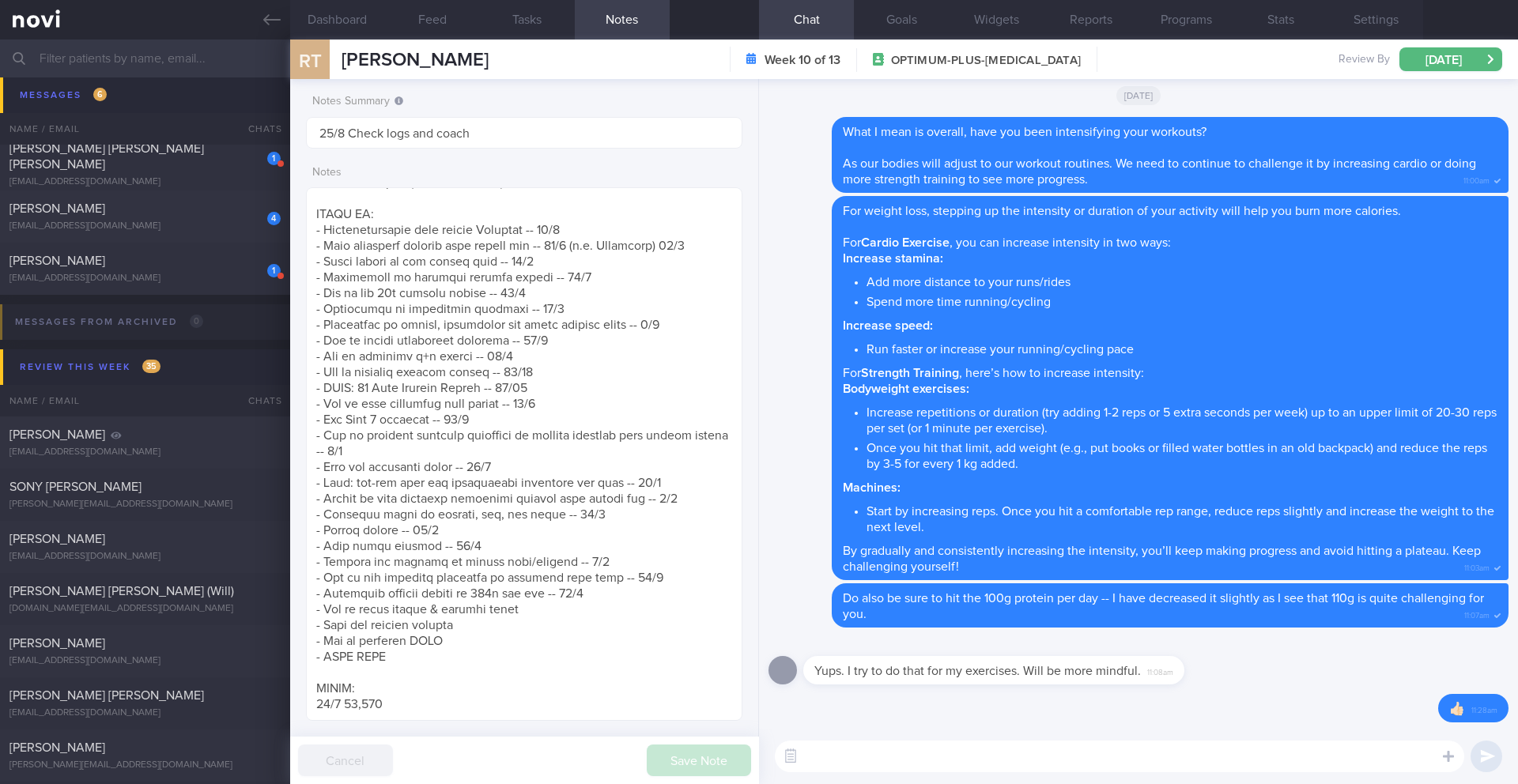
scroll to position [0, 0]
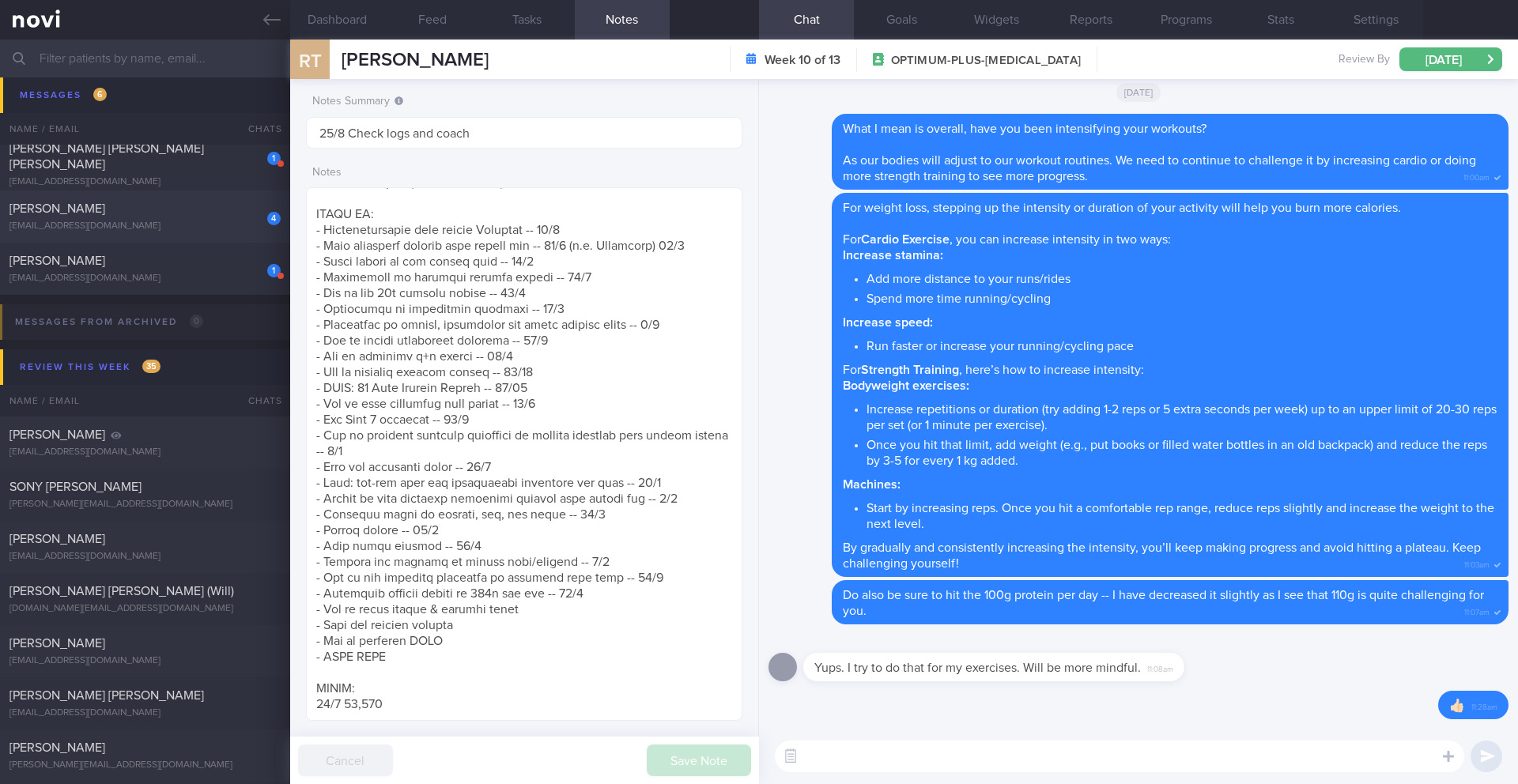
click at [130, 218] on div "4 Yvonne Loh yvonneloh21@yahoo.com.sg" at bounding box center [145, 217] width 290 height 32
type input "19/8 Check for logs & reassess needs"
type textarea "*Steps clocks may not be accurate as i dont always carry my mobile with me espe…"
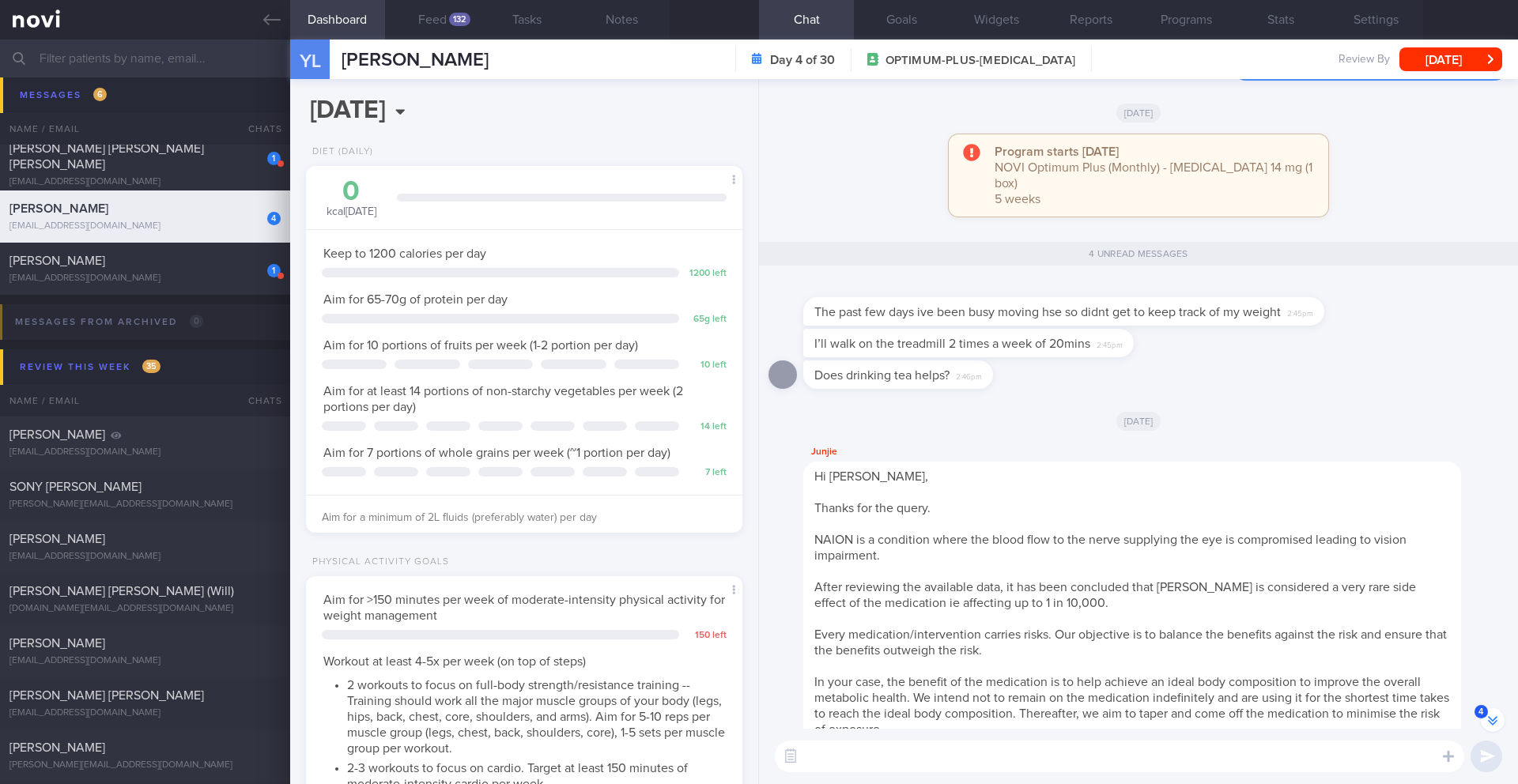
scroll to position [-156, 0]
click at [629, 24] on button "Notes" at bounding box center [622, 20] width 95 height 40
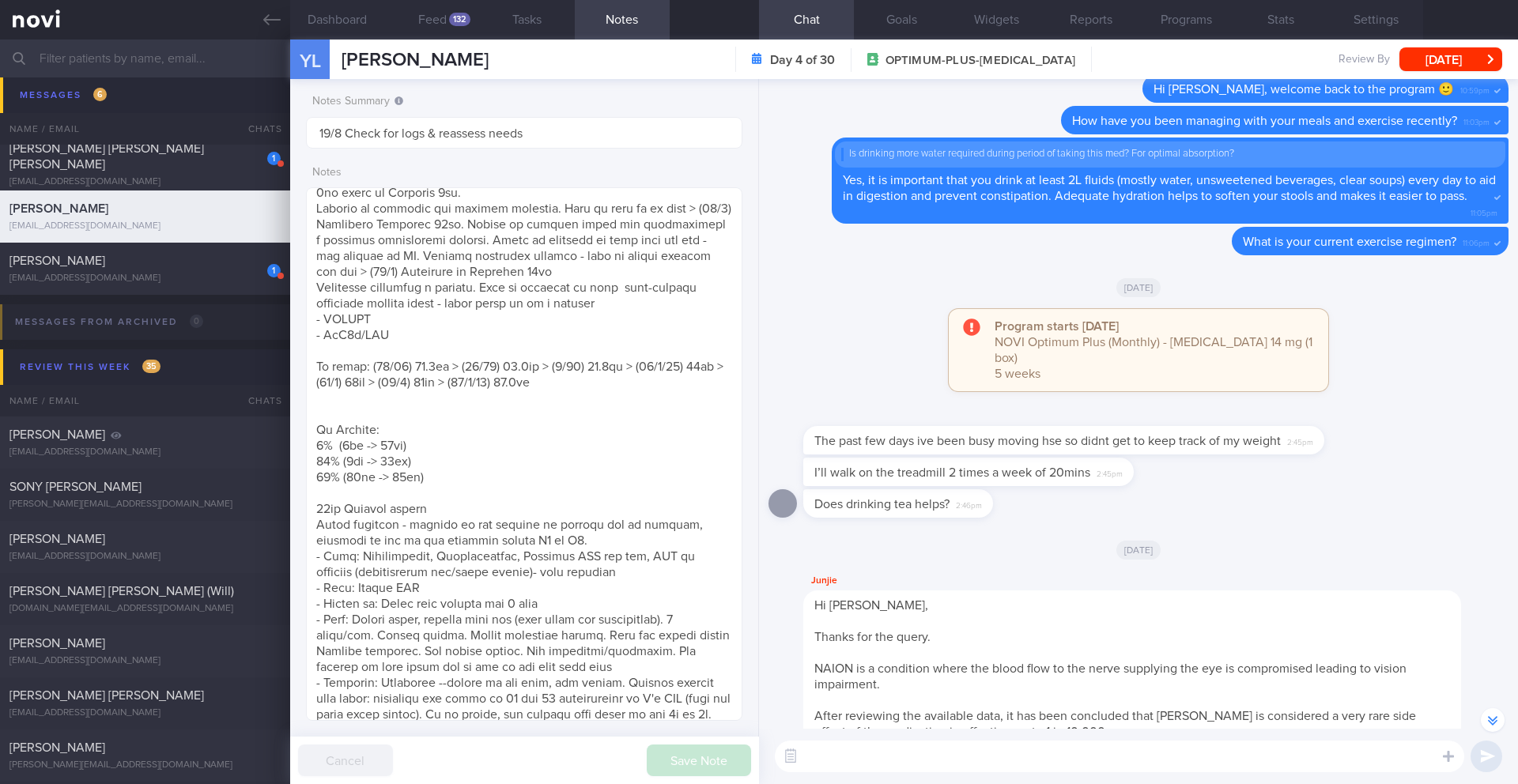
scroll to position [-399, 0]
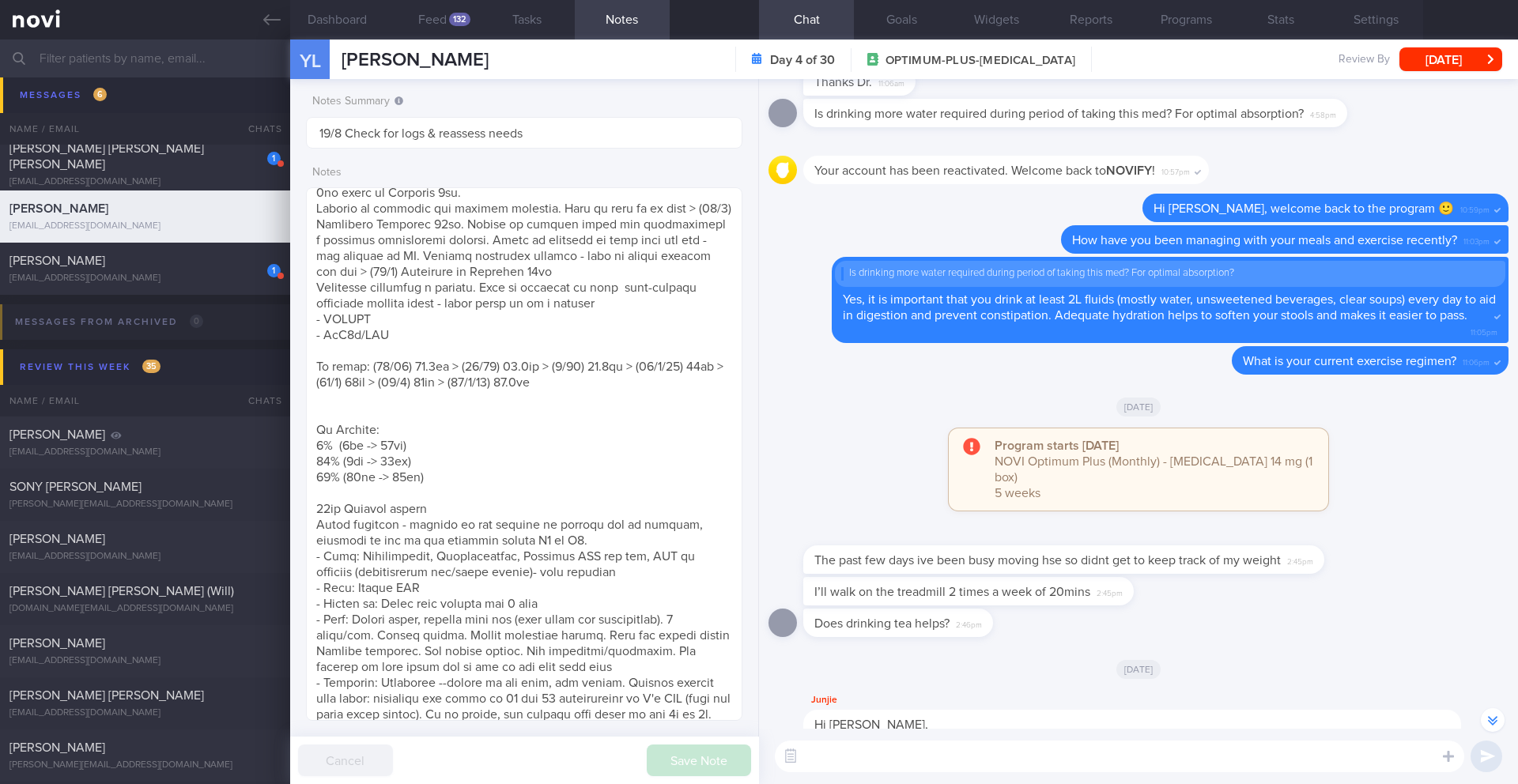
click at [950, 754] on textarea at bounding box center [1119, 756] width 689 height 32
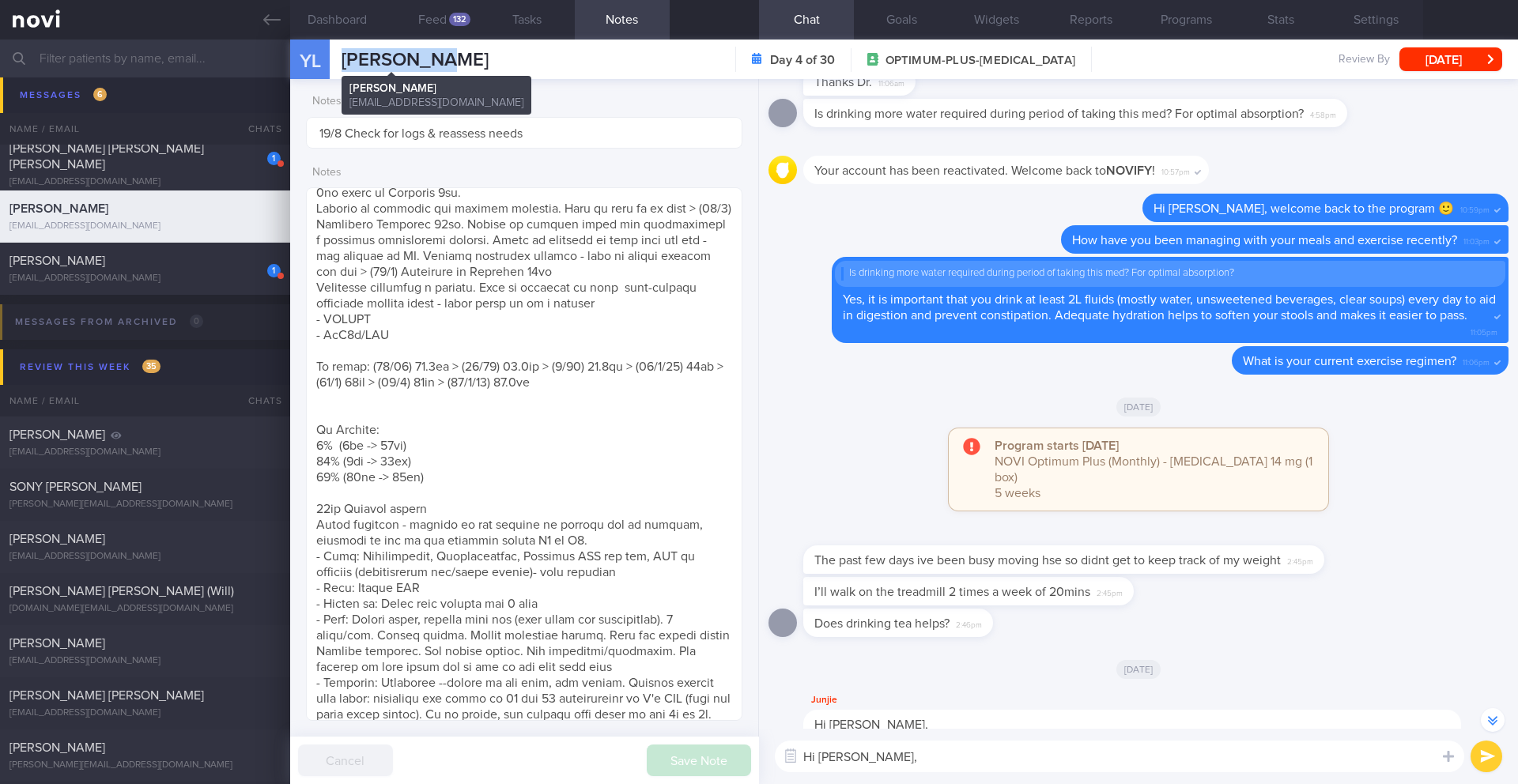
drag, startPoint x: 459, startPoint y: 55, endPoint x: 352, endPoint y: 59, distance: 107.1
click at [341, 56] on div "YL Yvonne Loh Yvonne Loh yvonneloh21@yahoo.com.sg Day 4 of 30 OPTIMUM-PLUS-RYBE…" at bounding box center [905, 59] width 1228 height 40
copy span "[PERSON_NAME]"
click at [358, 30] on button "Dashboard" at bounding box center [338, 20] width 95 height 40
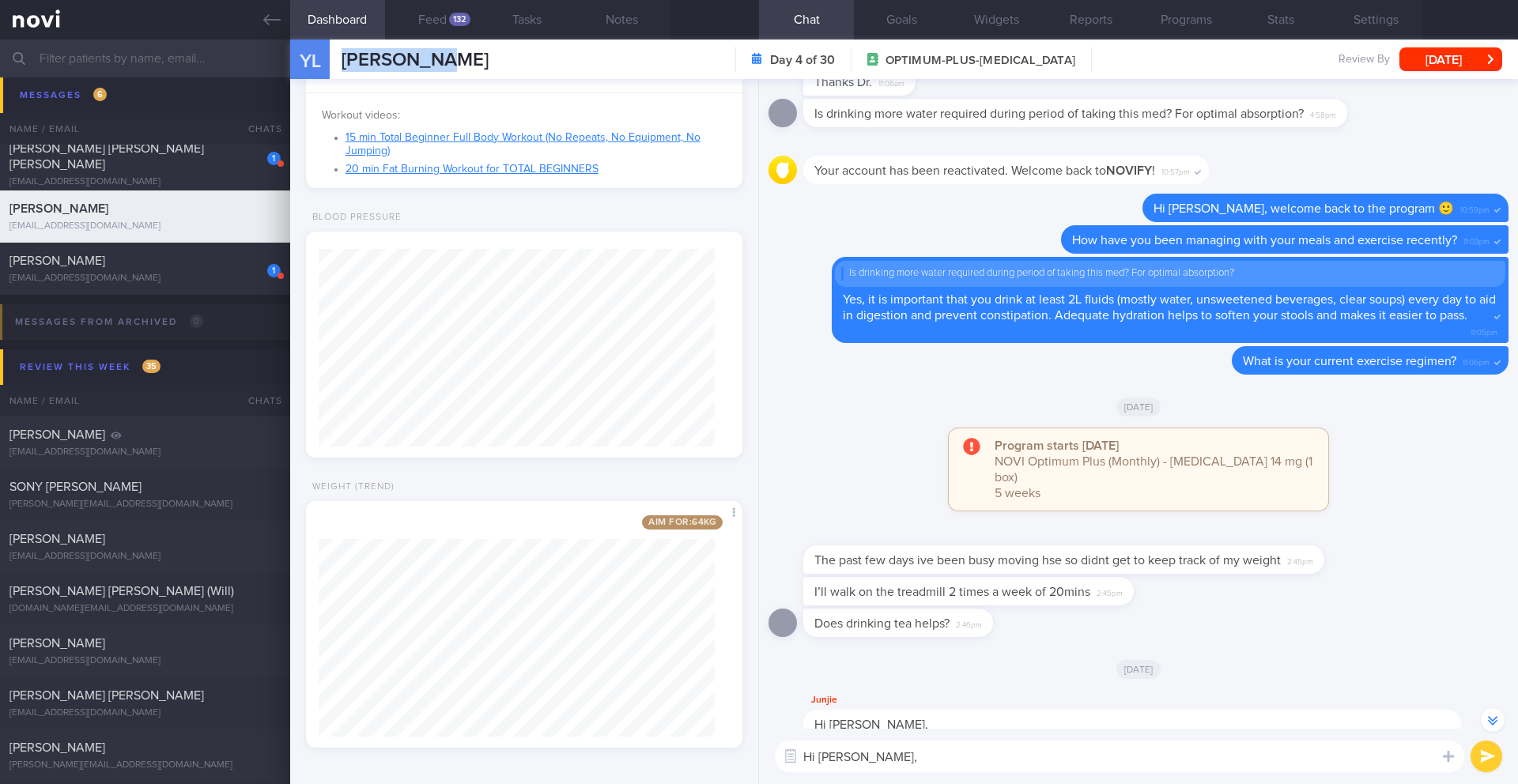
scroll to position [782, 0]
drag, startPoint x: 916, startPoint y: 576, endPoint x: 1090, endPoint y: 579, distance: 174.0
click at [1090, 585] on span "I’ll walk on the treadmill 2 times a week of 20mins" at bounding box center [952, 592] width 276 height 13
click at [832, 585] on span "I’ll walk on the treadmill 2 times a week of 20mins" at bounding box center [952, 592] width 276 height 13
drag, startPoint x: 832, startPoint y: 577, endPoint x: 1090, endPoint y: 582, distance: 258.0
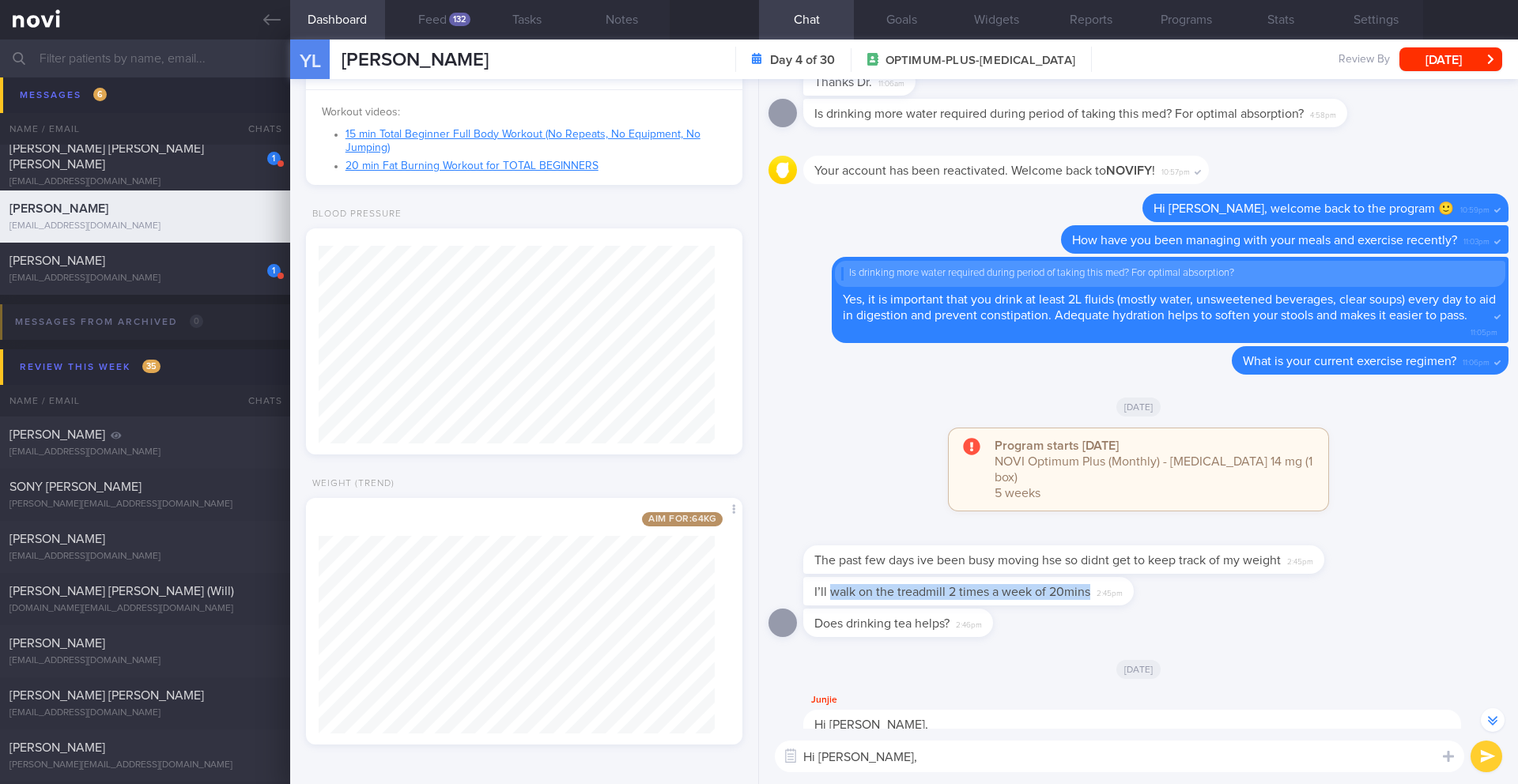
click at [1090, 582] on div "I’ll walk on the treadmill 2 times a week of 20mins 2:45pm" at bounding box center [969, 591] width 331 height 28
copy span "walk on the treadmill 2 times a week of 20mins"
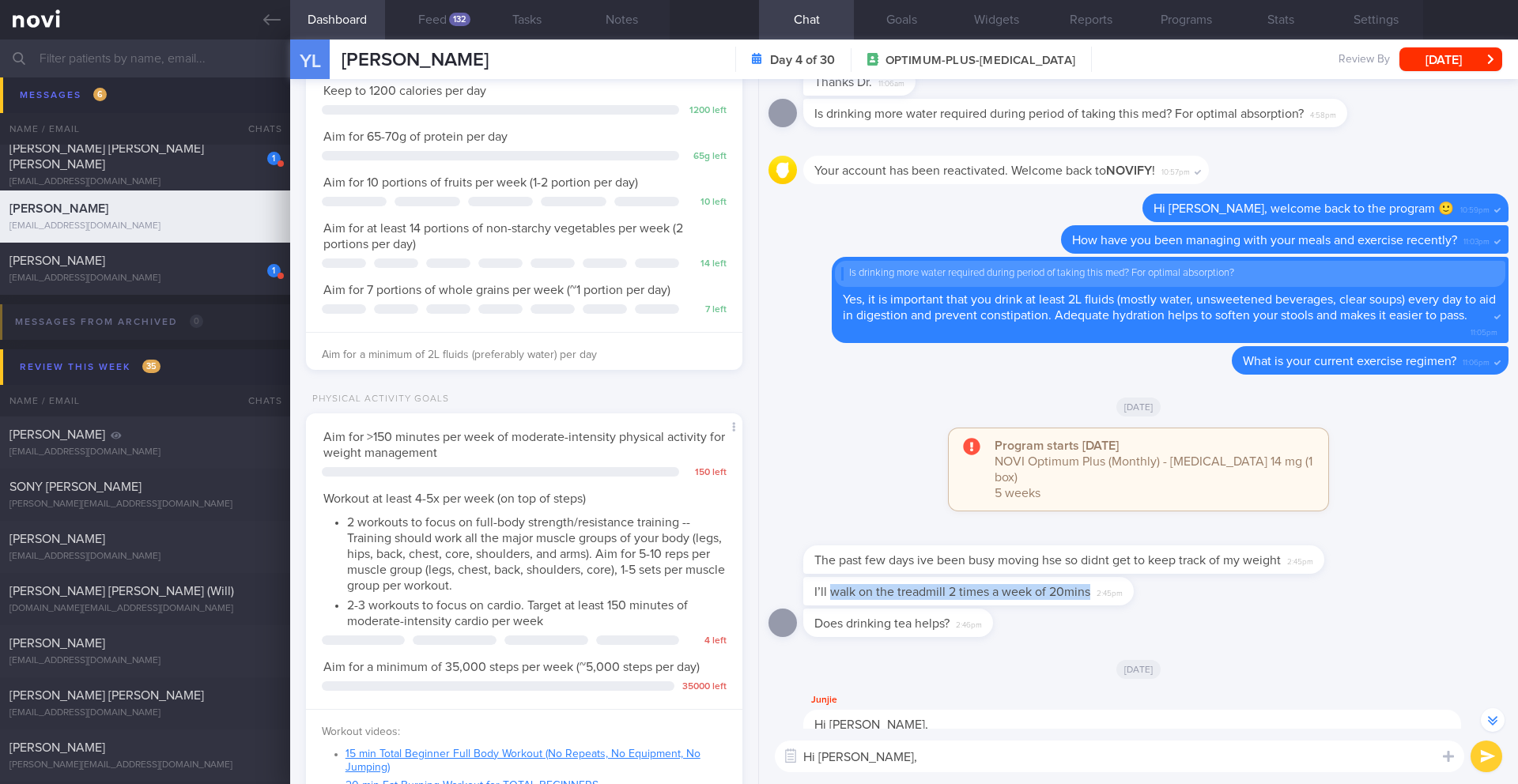
scroll to position [0, 0]
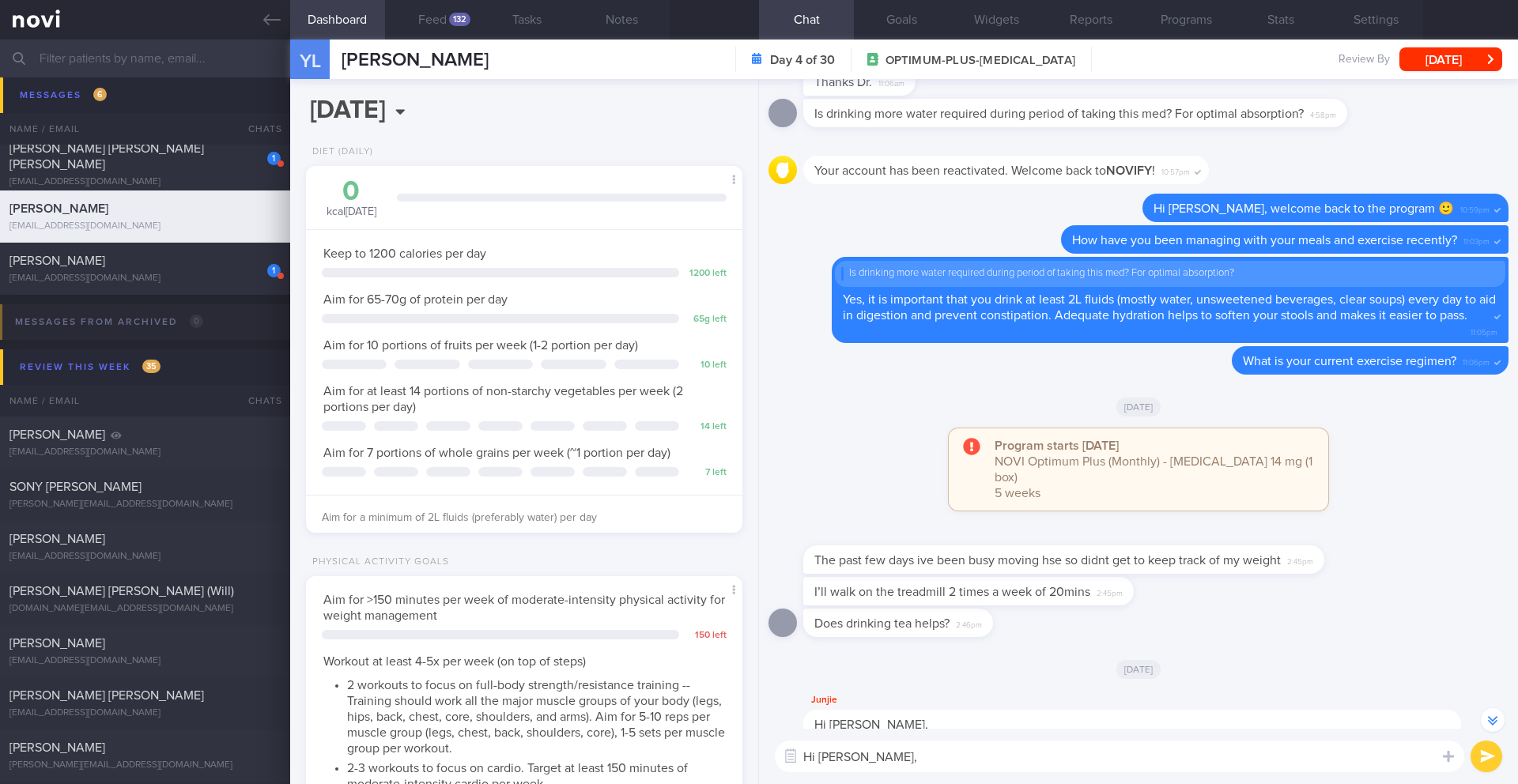
click at [879, 752] on textarea "Hi Yvonne," at bounding box center [1119, 756] width 689 height 32
paste textarea "I have reassessed your nutritional requirements and updated your targets based …"
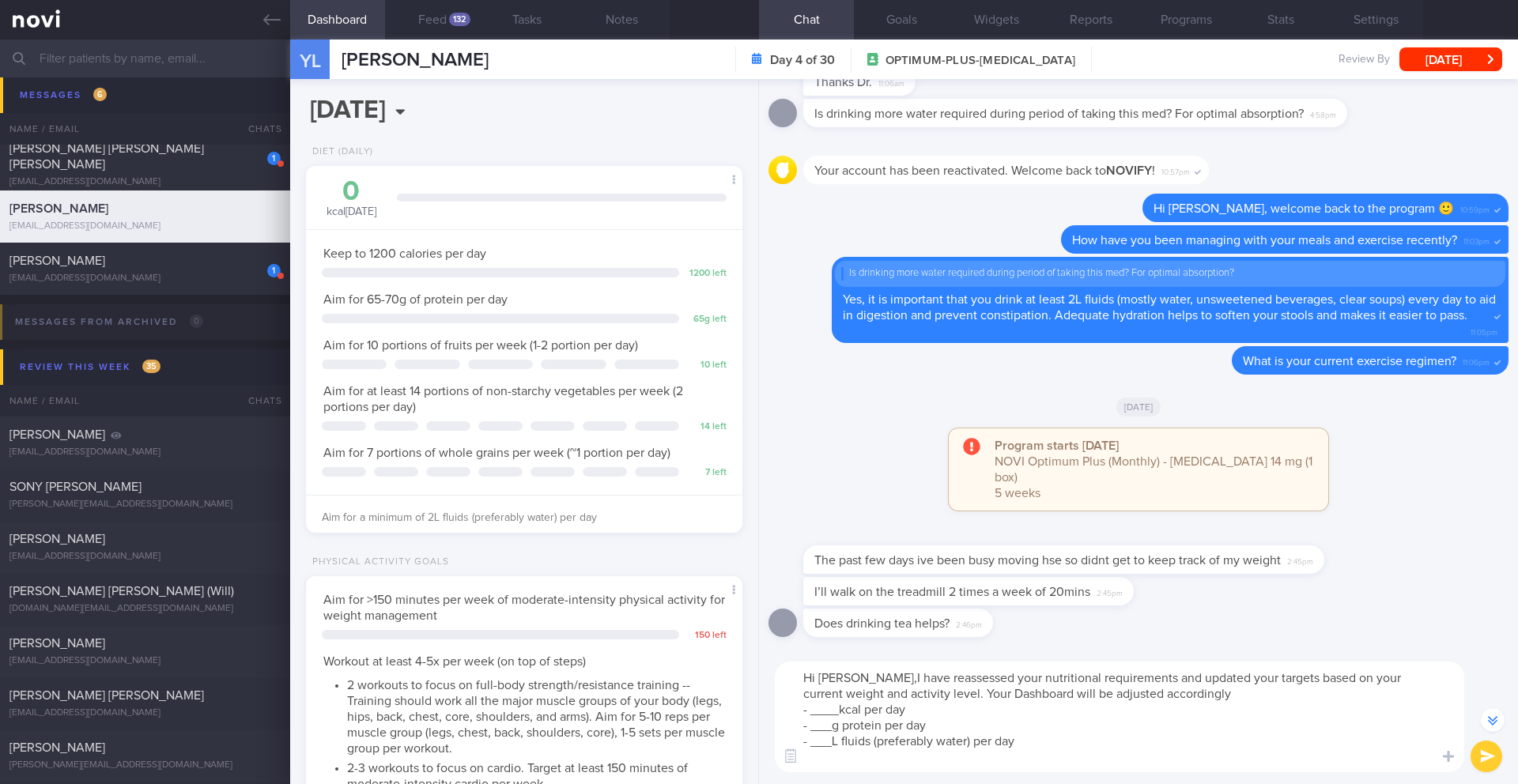
click at [863, 678] on textarea "Hi Yvonne,I have reassessed your nutritional requirements and updated your targ…" at bounding box center [1119, 717] width 689 height 111
click at [1133, 681] on textarea "Hi Yvonne, I have reassessed your nutritional requirements and updated your tar…" at bounding box center [1119, 717] width 689 height 111
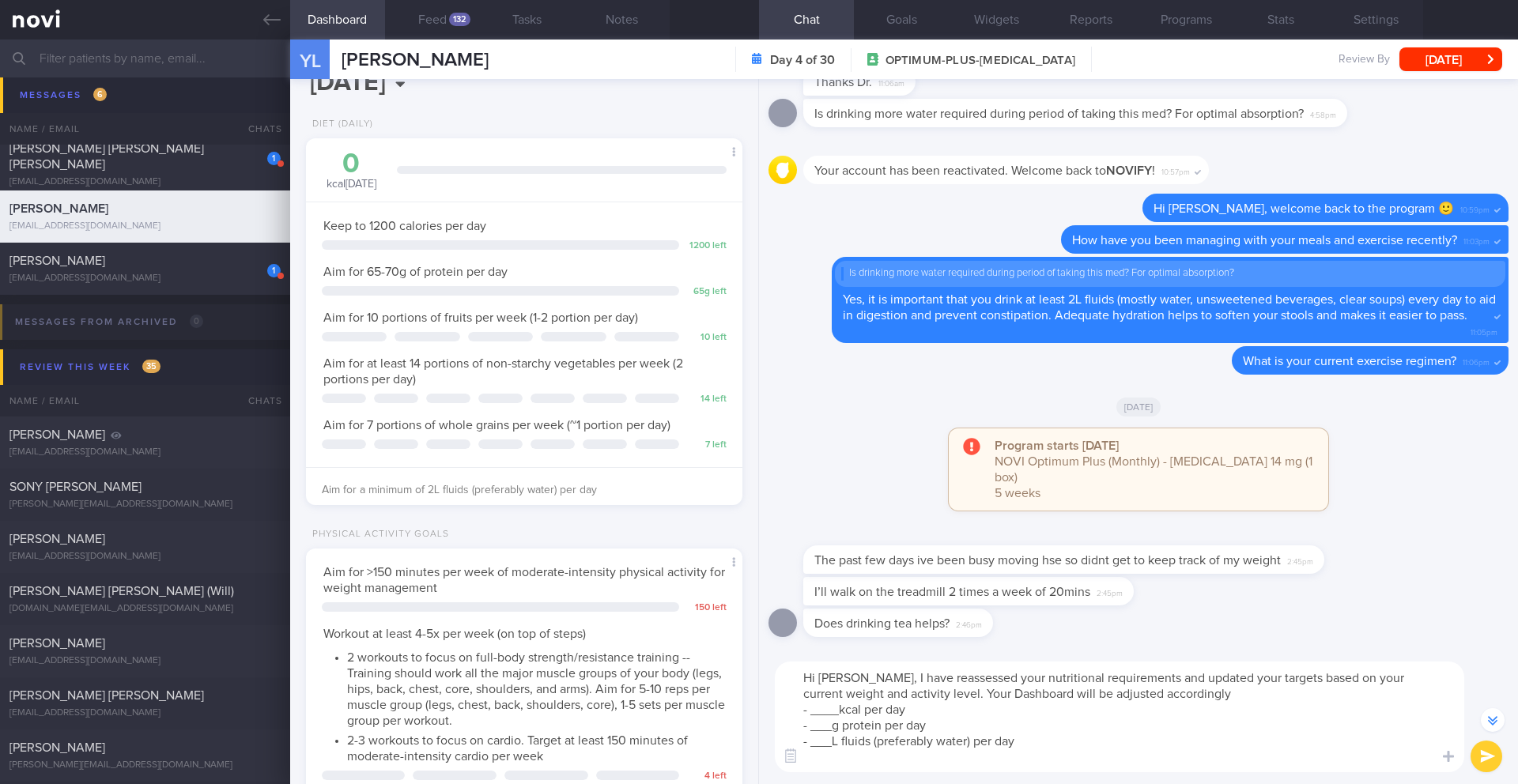
scroll to position [131, 0]
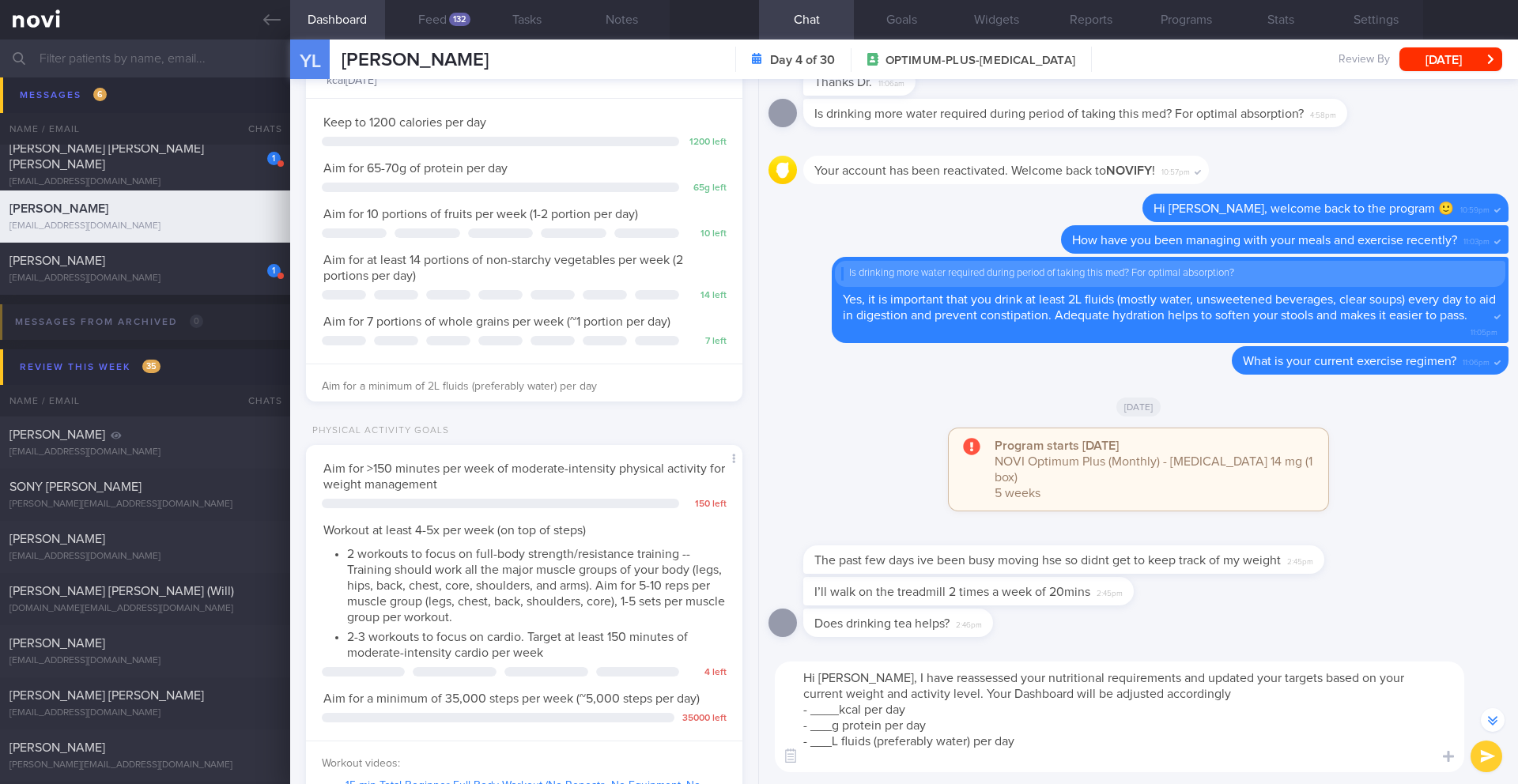
click at [1234, 684] on textarea "Hi Yvonne, I have reassessed your nutritional requirements and updated your tar…" at bounding box center [1119, 717] width 689 height 111
drag, startPoint x: 1062, startPoint y: 697, endPoint x: 759, endPoint y: 689, distance: 303.1
click at [759, 689] on div "Hi Yvonne, I have reassessed your nutritional requirements and updated your nut…" at bounding box center [1138, 717] width 759 height 134
drag, startPoint x: 839, startPoint y: 712, endPoint x: 810, endPoint y: 711, distance: 29.0
click at [810, 711] on textarea "Hi Yvonne, I have reassessed your nutritional requirements and updated your nut…" at bounding box center [1119, 717] width 689 height 111
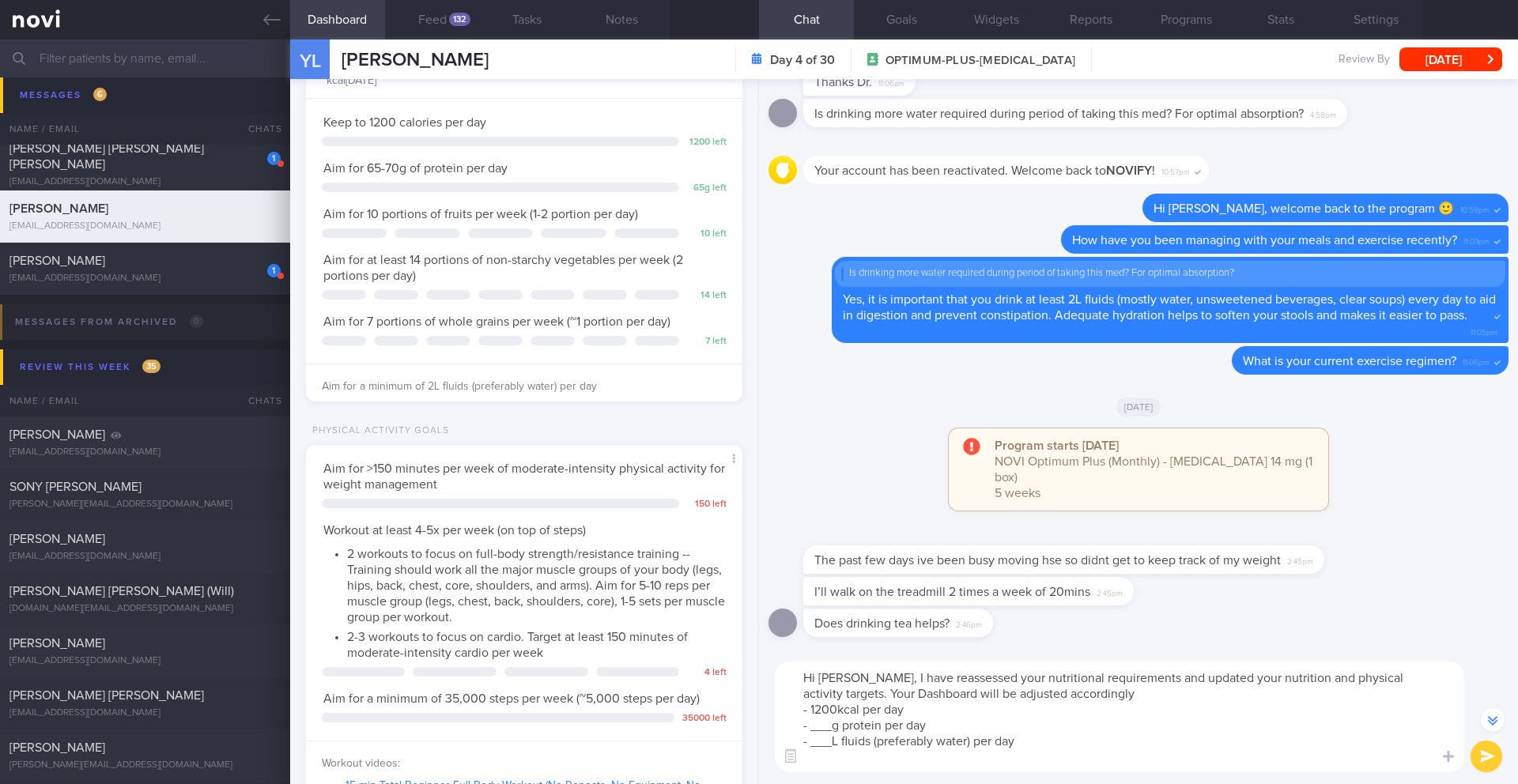
drag, startPoint x: 832, startPoint y: 725, endPoint x: 812, endPoint y: 729, distance: 20.4
click at [812, 729] on textarea "Hi Yvonne, I have reassessed your nutritional requirements and updated your nut…" at bounding box center [1119, 717] width 689 height 111
drag, startPoint x: 832, startPoint y: 744, endPoint x: 811, endPoint y: 745, distance: 21.0
click at [811, 745] on textarea "Hi Yvonne, I have reassessed your nutritional requirements and updated your nut…" at bounding box center [1119, 717] width 689 height 111
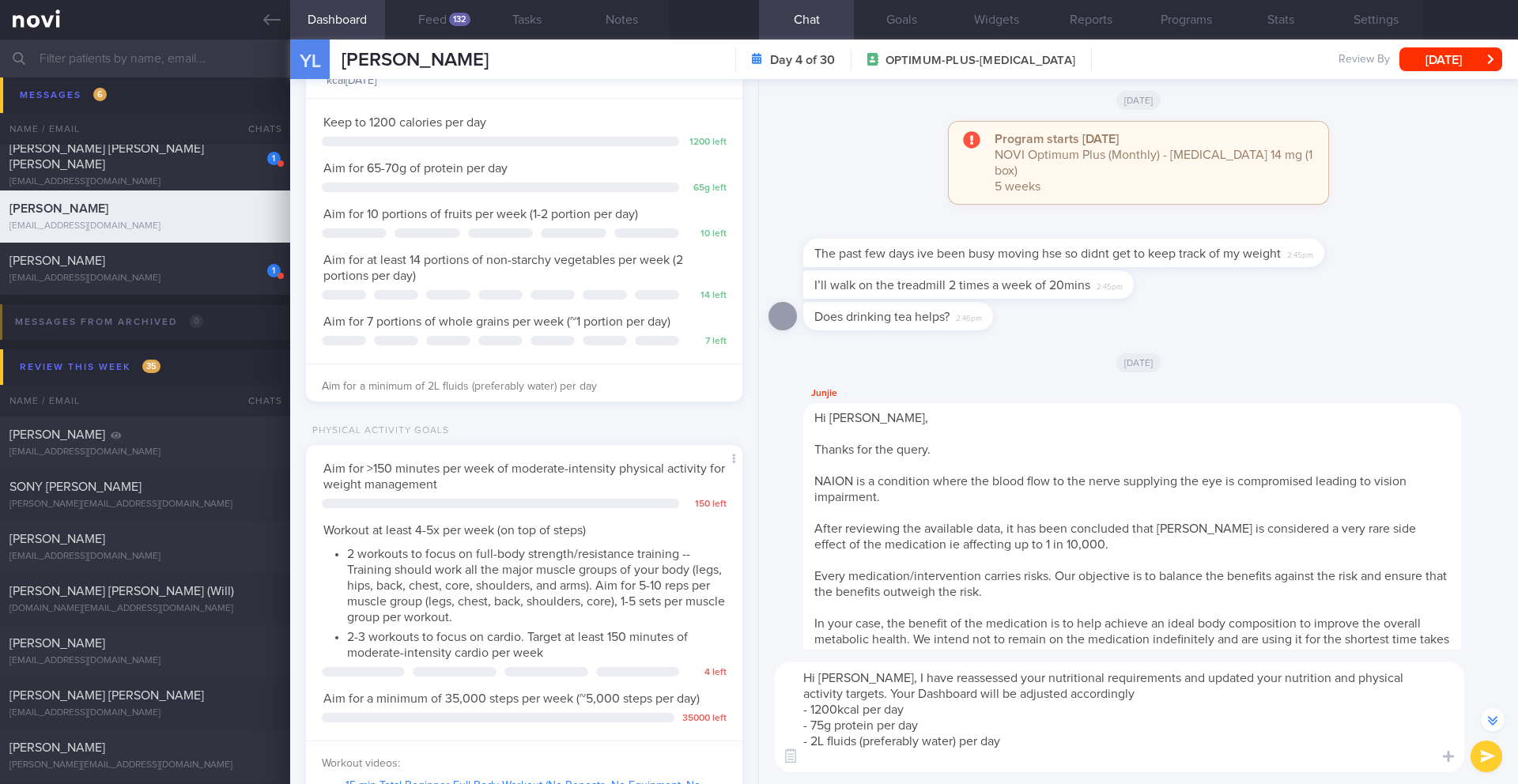
scroll to position [-509, 0]
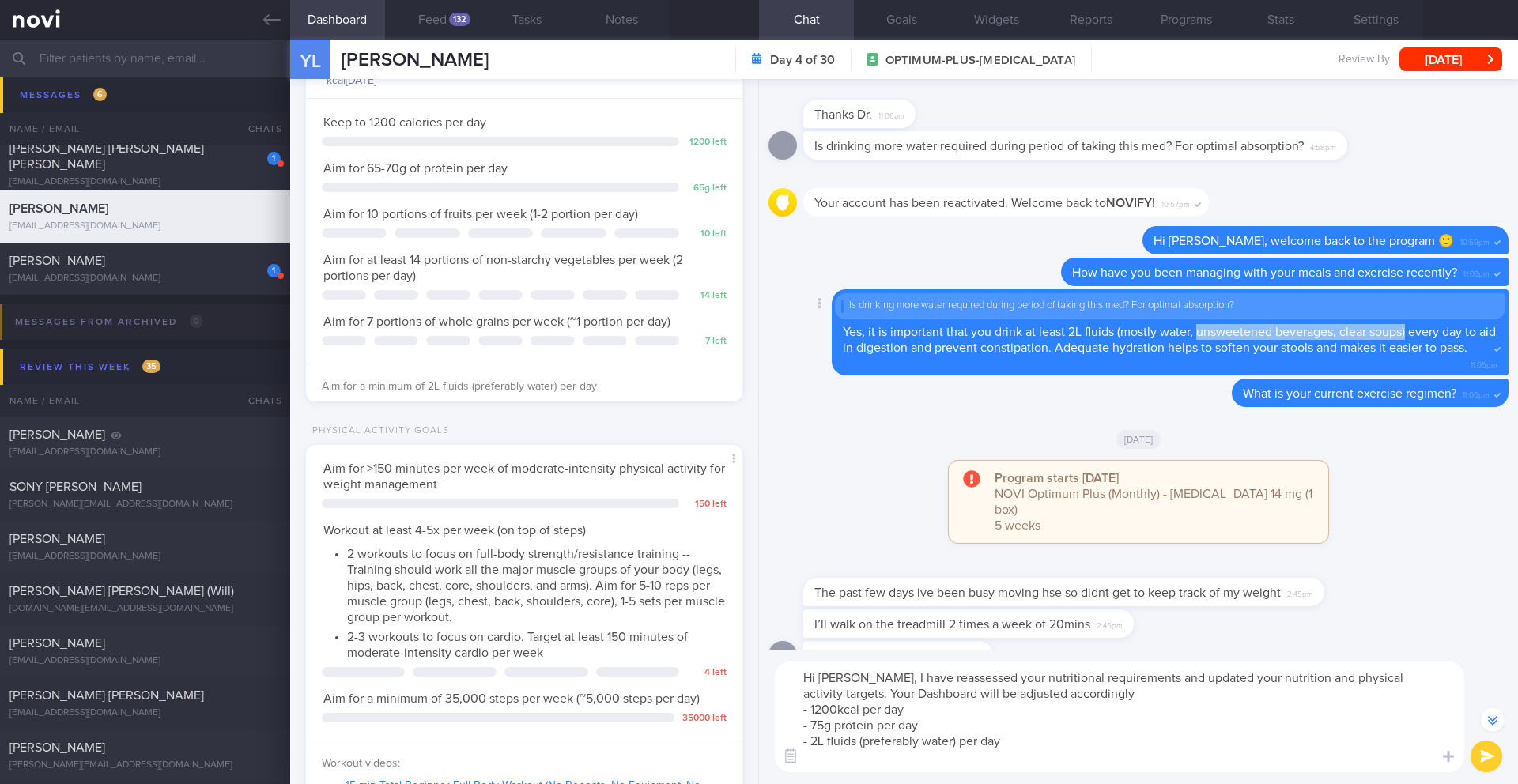
drag, startPoint x: 1200, startPoint y: 331, endPoint x: 1409, endPoint y: 331, distance: 209.0
click at [1409, 331] on span "Yes, it is important that you drink at least 2L fluids (mostly water, unsweeten…" at bounding box center [1169, 340] width 653 height 28
copy span "unsweetened beverages, clear soups)"
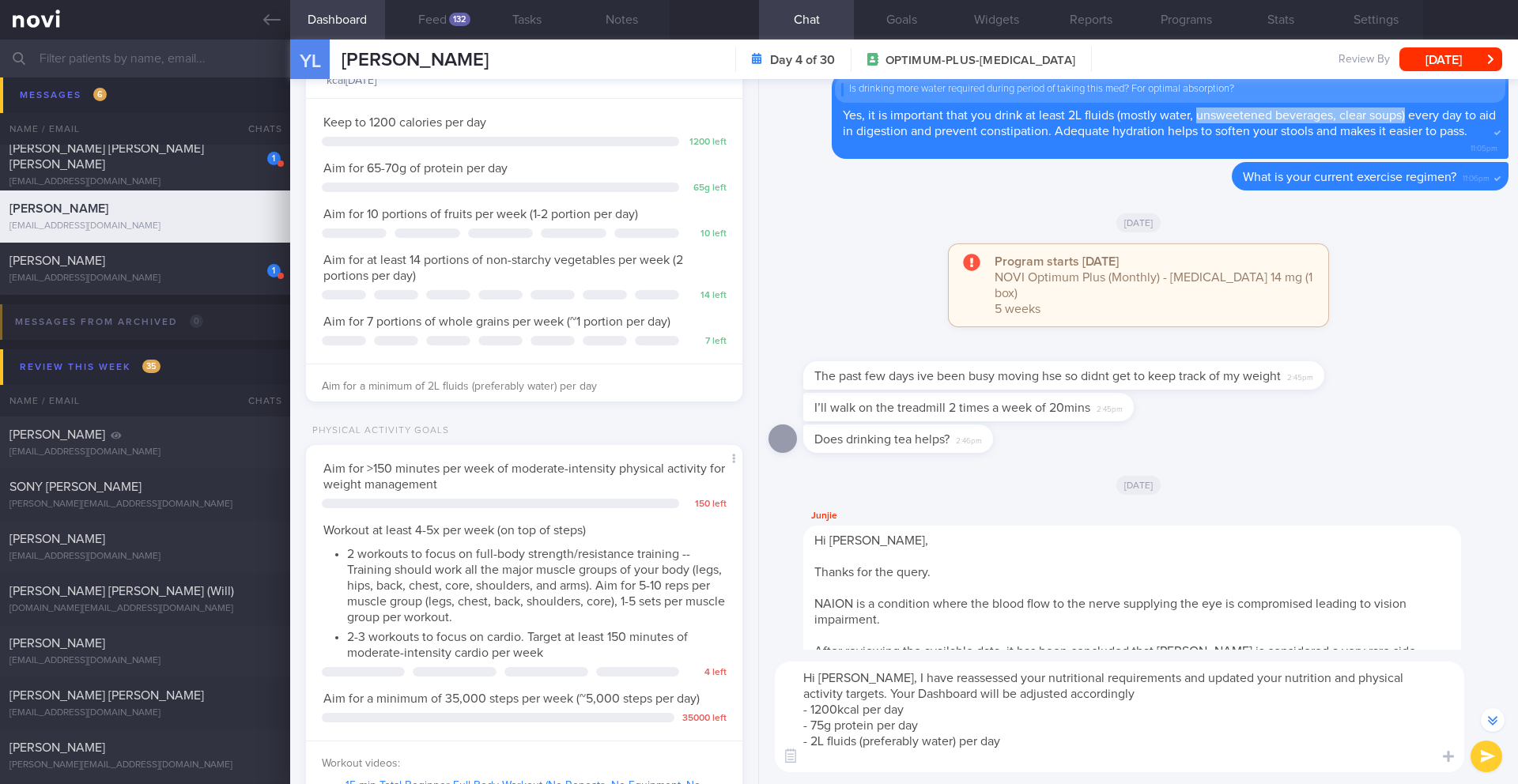
scroll to position [-122, 0]
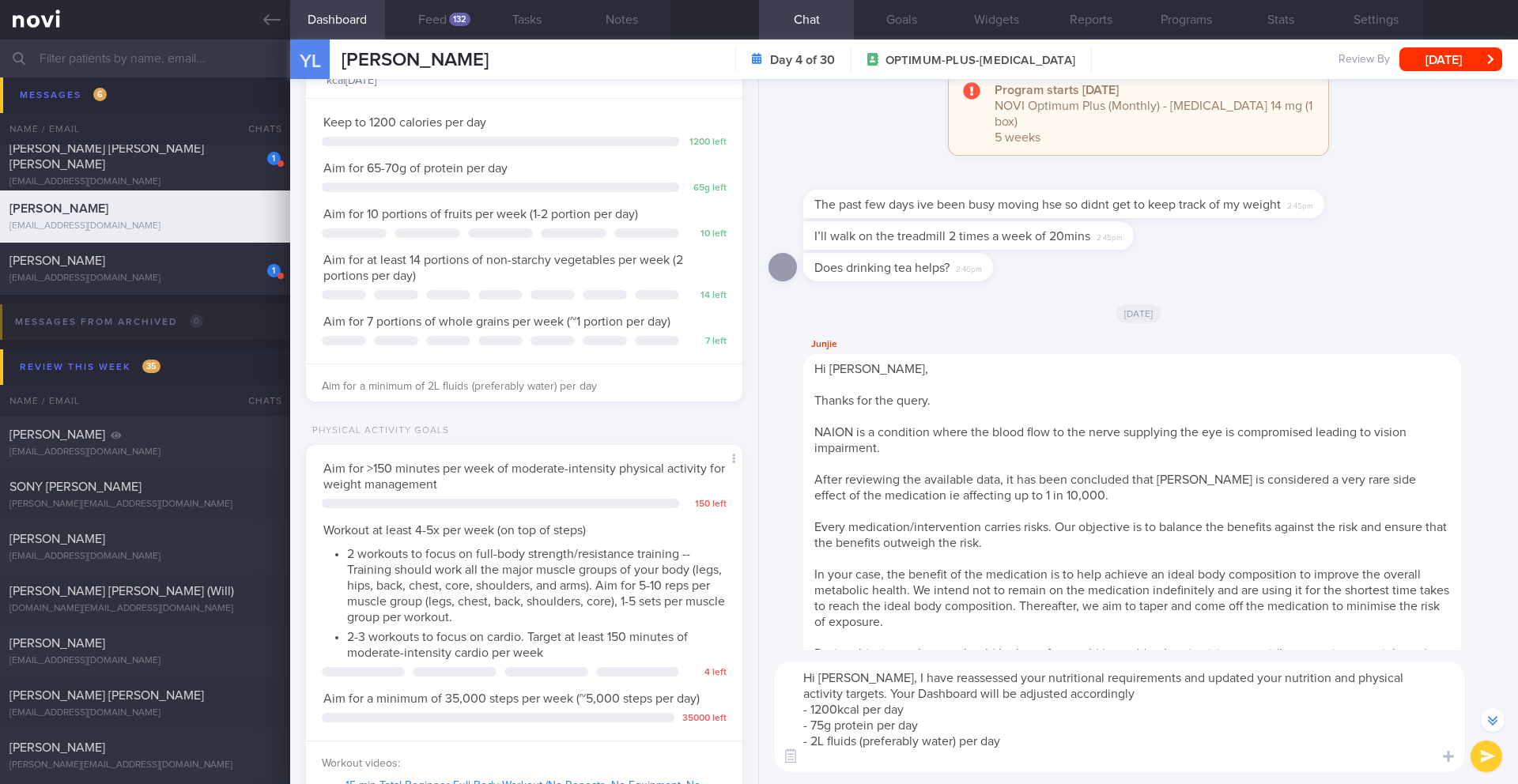
click at [954, 745] on textarea "Hi Yvonne, I have reassessed your nutritional requirements and updated your nut…" at bounding box center [1119, 717] width 689 height 111
paste textarea "unsweetened beverages, clear soups)"
drag, startPoint x: 848, startPoint y: 695, endPoint x: 1072, endPoint y: 699, distance: 224.0
click at [1072, 699] on textarea "Hi Yvonne, I have reassessed your nutritional requirements and updated your nut…" at bounding box center [1119, 717] width 689 height 111
click at [977, 685] on textarea "Hi Yvonne, I have reassessed your nutritional requirements and updated your nut…" at bounding box center [1119, 717] width 689 height 111
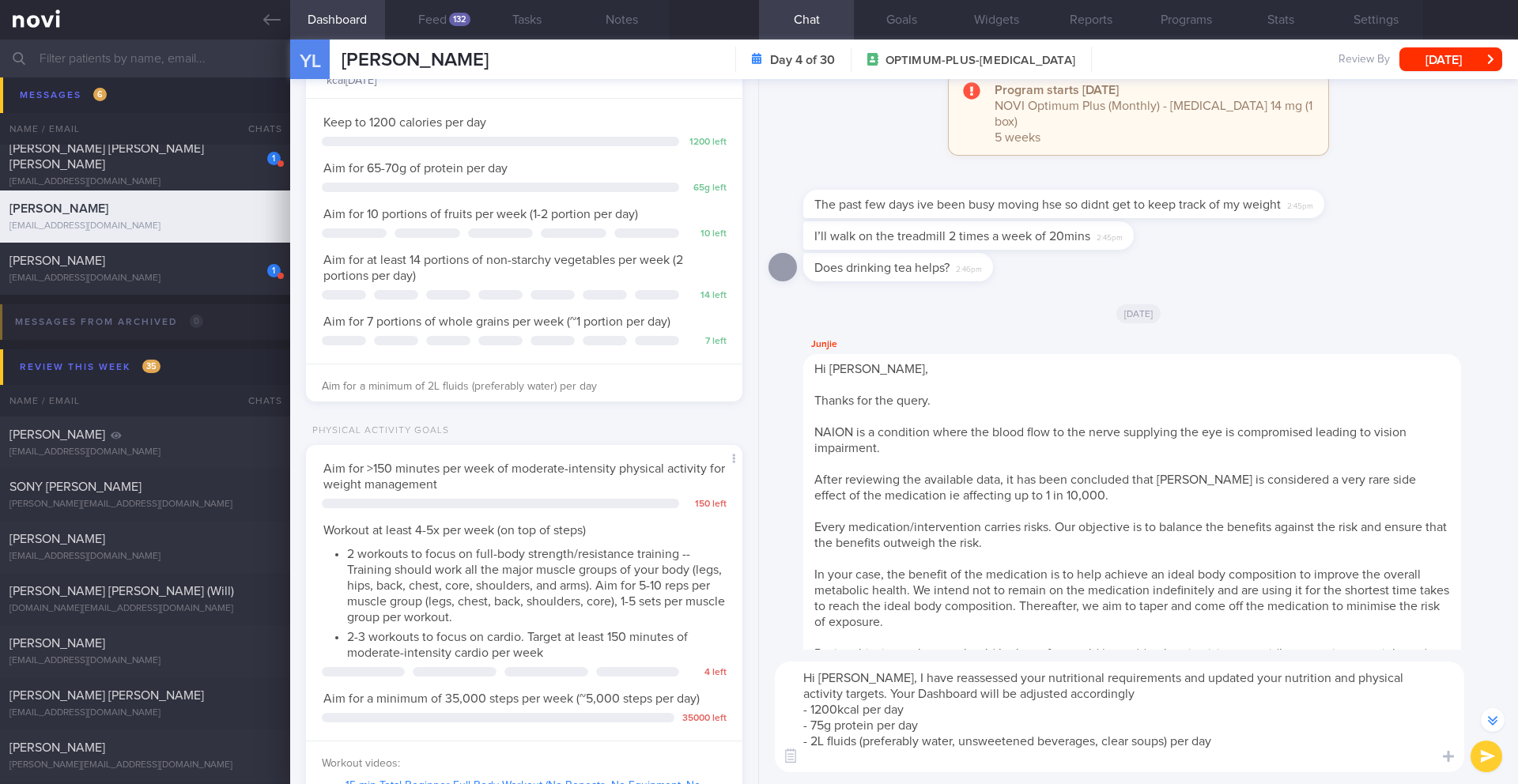
drag, startPoint x: 980, startPoint y: 695, endPoint x: 943, endPoint y: 695, distance: 37.0
click at [943, 695] on textarea "Hi Yvonne, I have reassessed your nutritional requirements and updated your nut…" at bounding box center [1119, 717] width 689 height 111
type textarea "Hi Yvonne, I have reassessed your nutritional requirements and updated your nut…"
click at [899, 31] on button "Goals" at bounding box center [901, 20] width 95 height 40
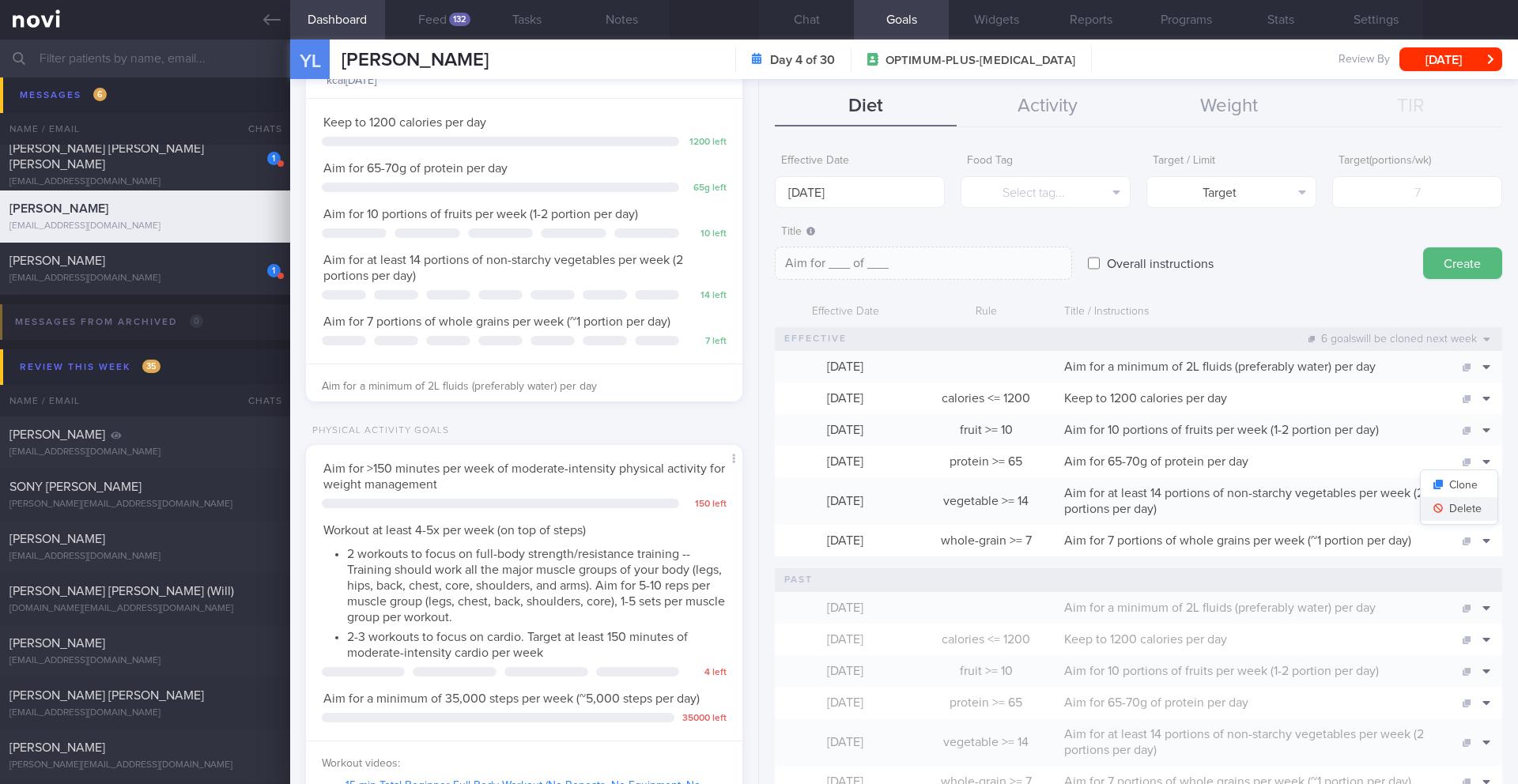
click at [1466, 505] on button "Delete" at bounding box center [1459, 509] width 77 height 24
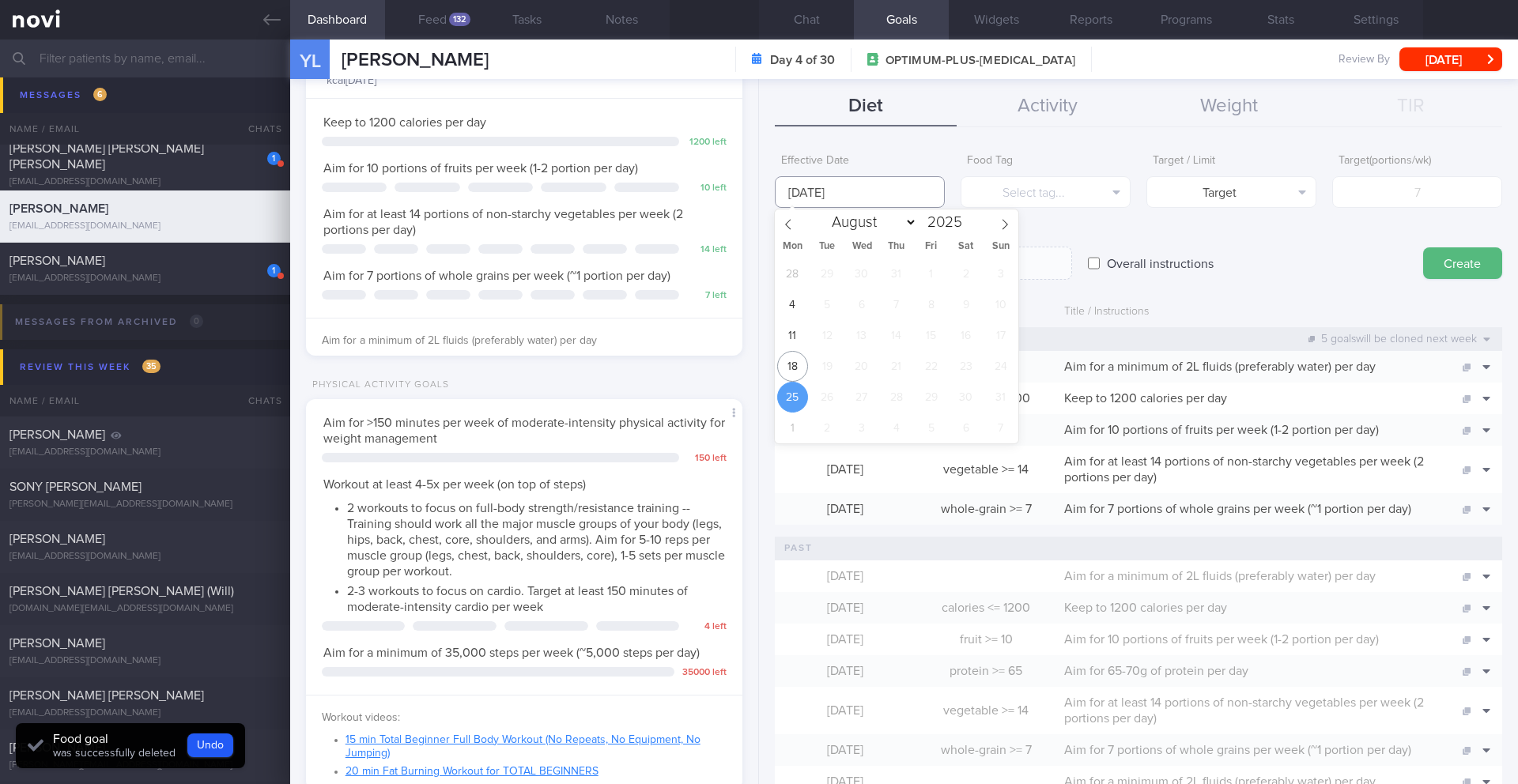
click at [924, 189] on input "25 Aug 2025" at bounding box center [860, 192] width 170 height 32
click at [798, 371] on span "18" at bounding box center [792, 366] width 31 height 31
type input "[DATE]"
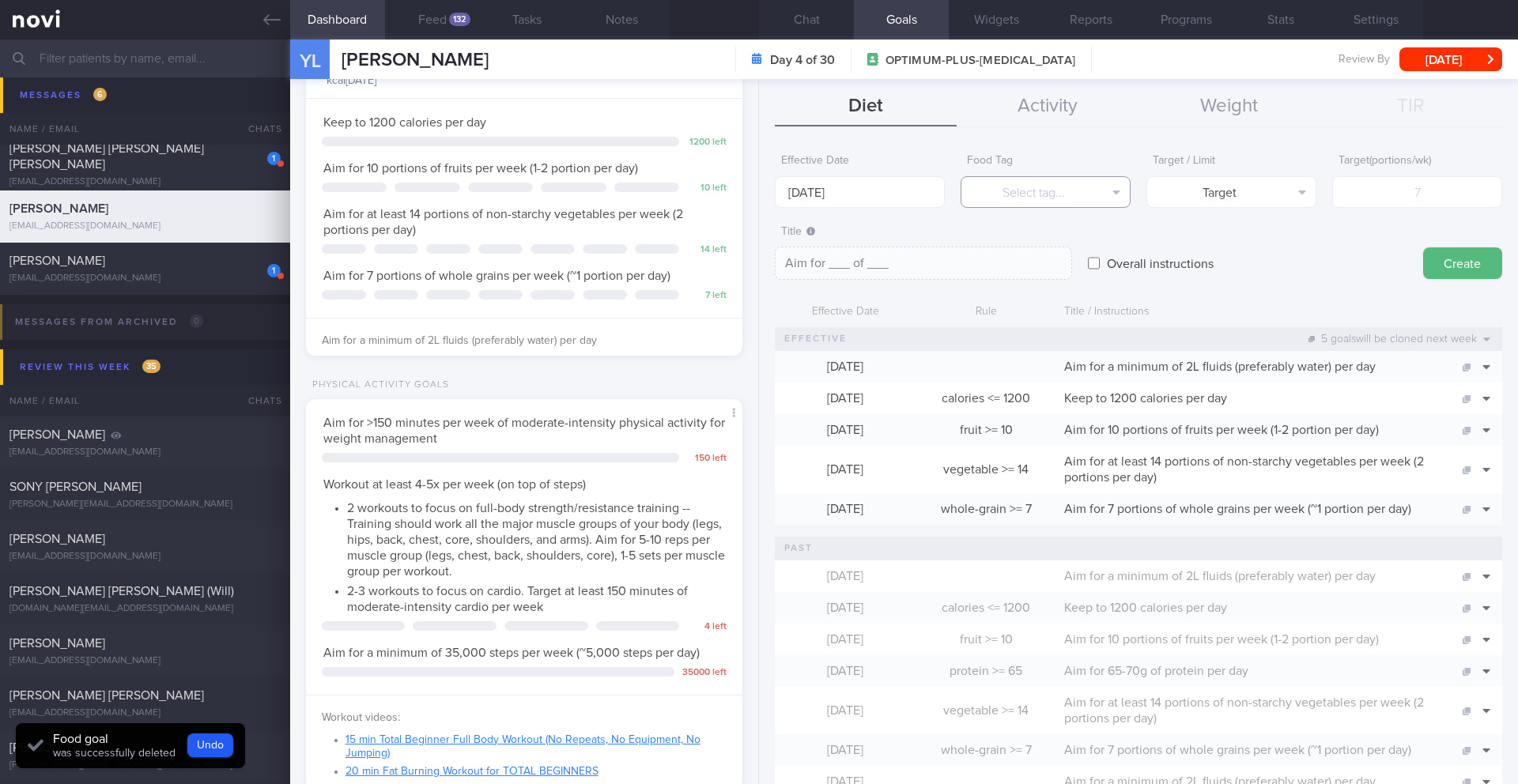
click at [1053, 184] on button "Select tag..." at bounding box center [1046, 192] width 170 height 32
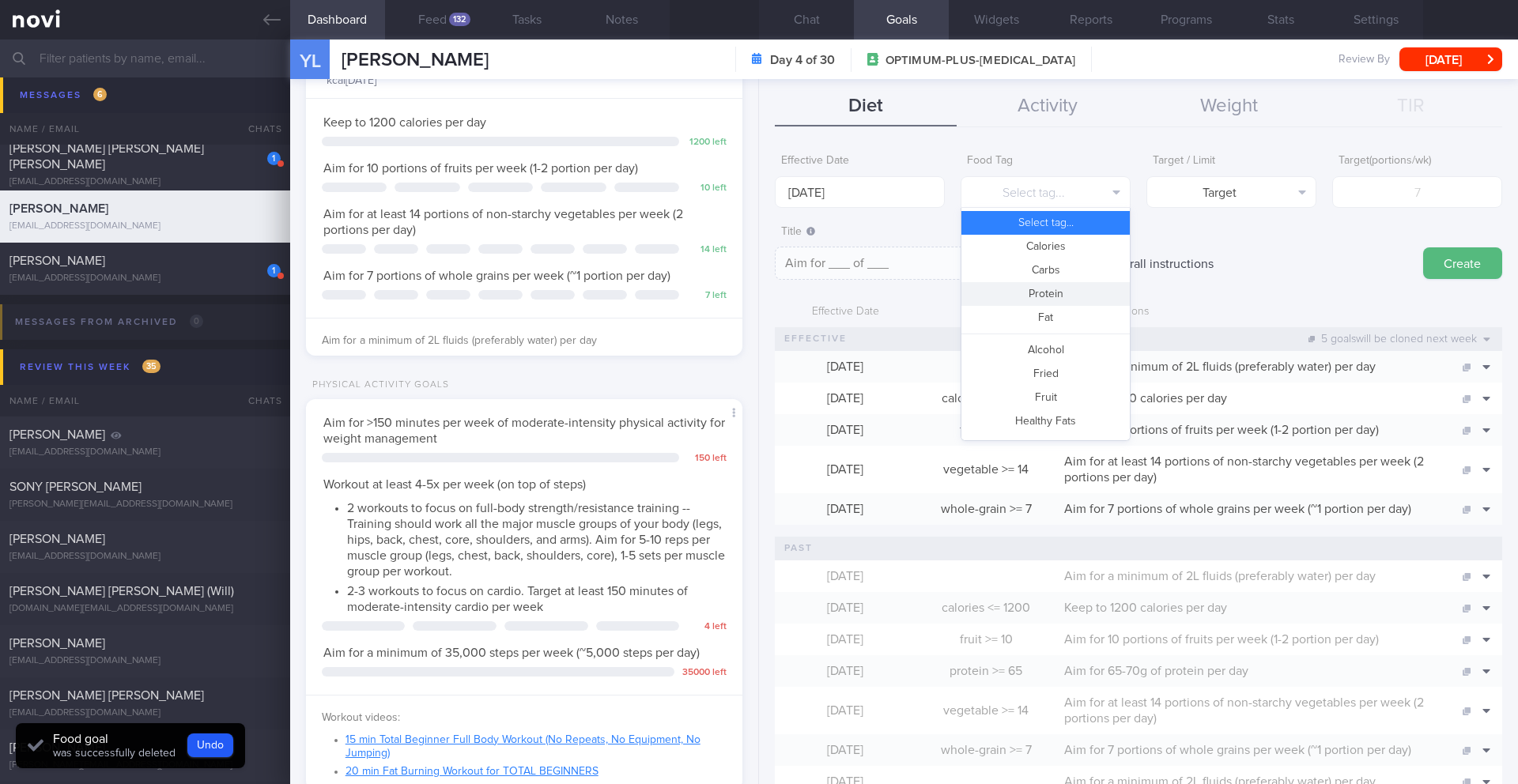
click at [1032, 288] on button "Protein" at bounding box center [1046, 294] width 169 height 24
type textarea "Aim for __g of protein per day"
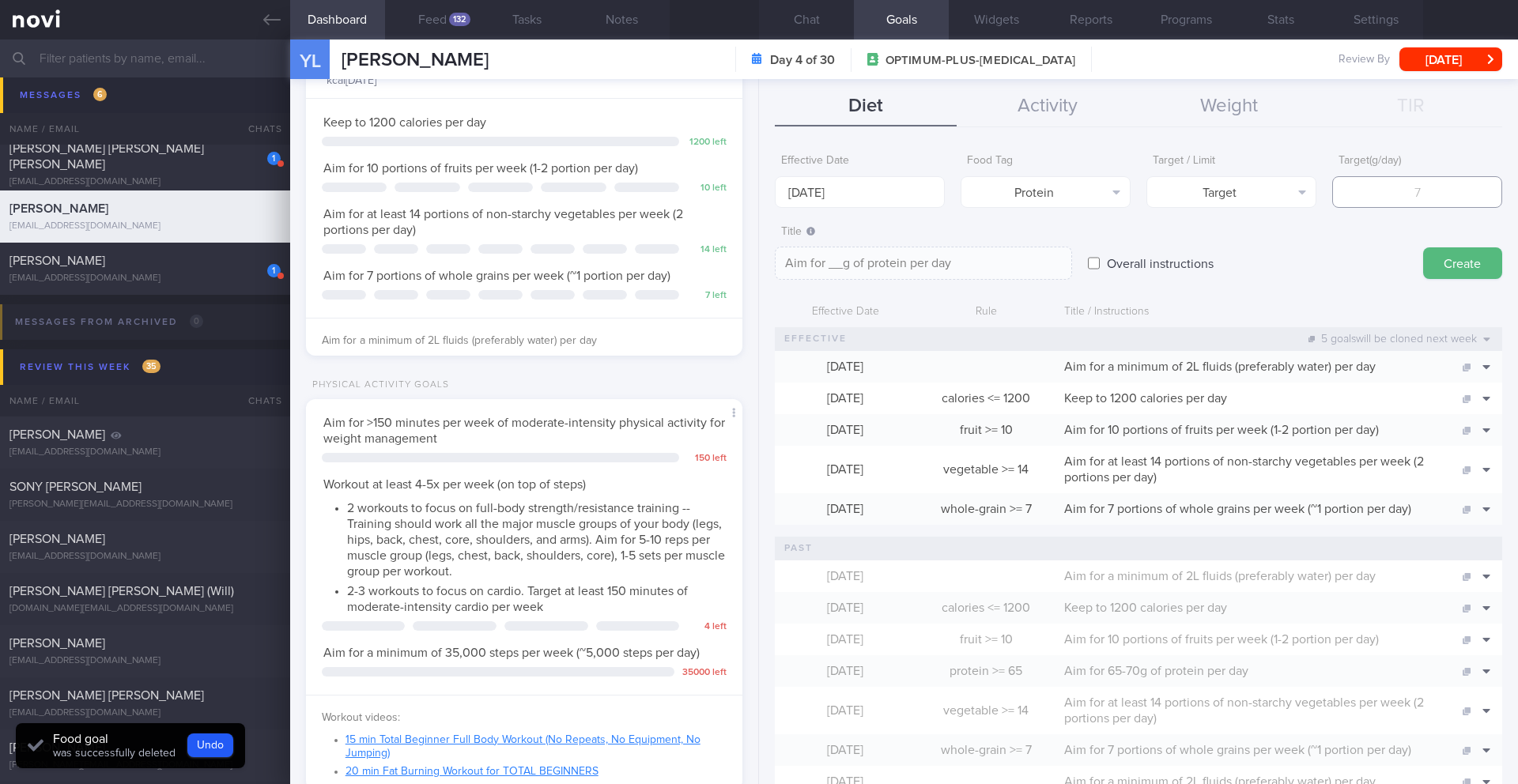
click at [1401, 207] on input "number" at bounding box center [1417, 192] width 170 height 32
type input "7"
type textarea "Aim for 7g of protein per day"
type input "75"
type textarea "Aim for 75g of protein per day"
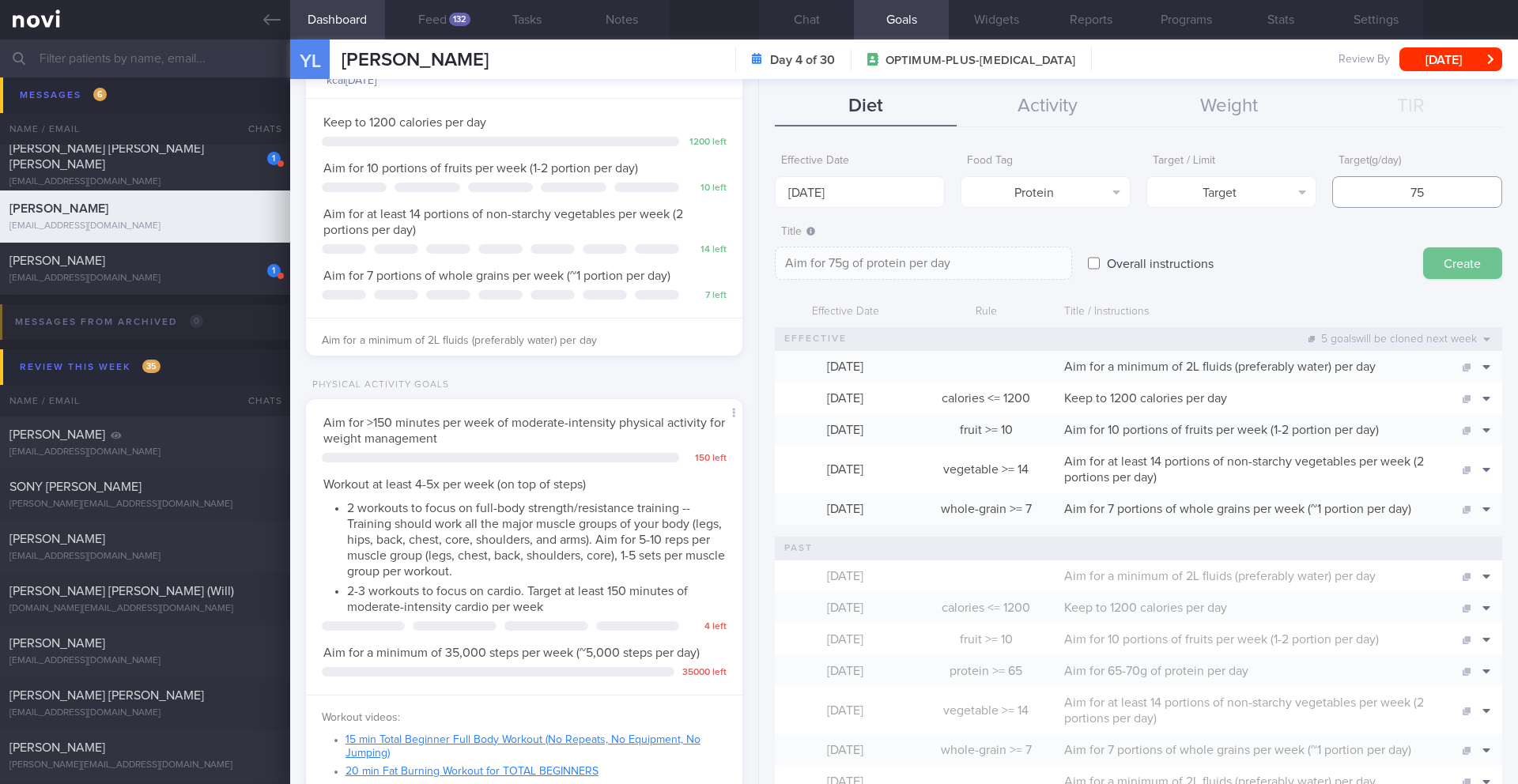
type input "75"
click at [1446, 270] on button "Create" at bounding box center [1463, 263] width 79 height 32
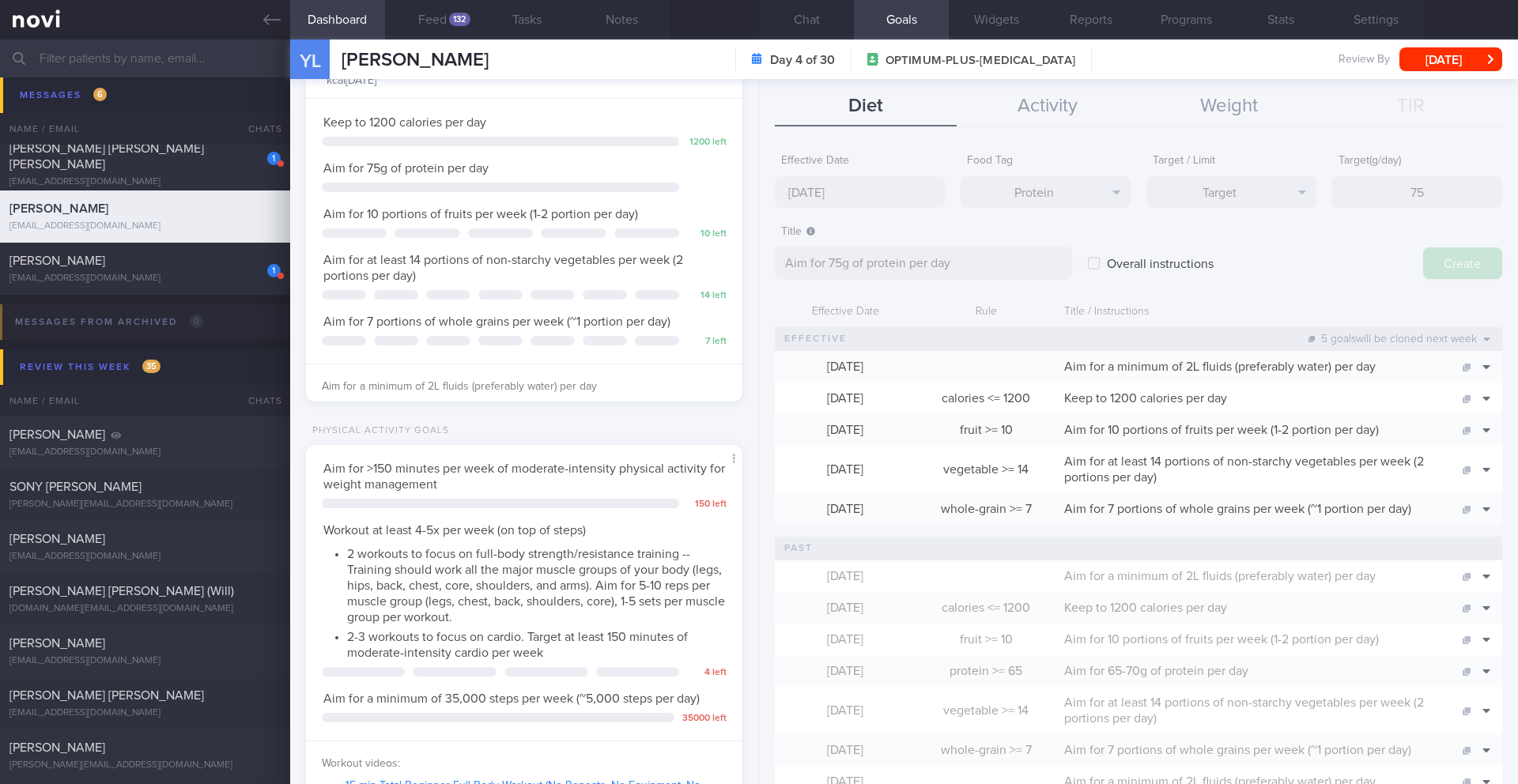
type input "25 Aug 2025"
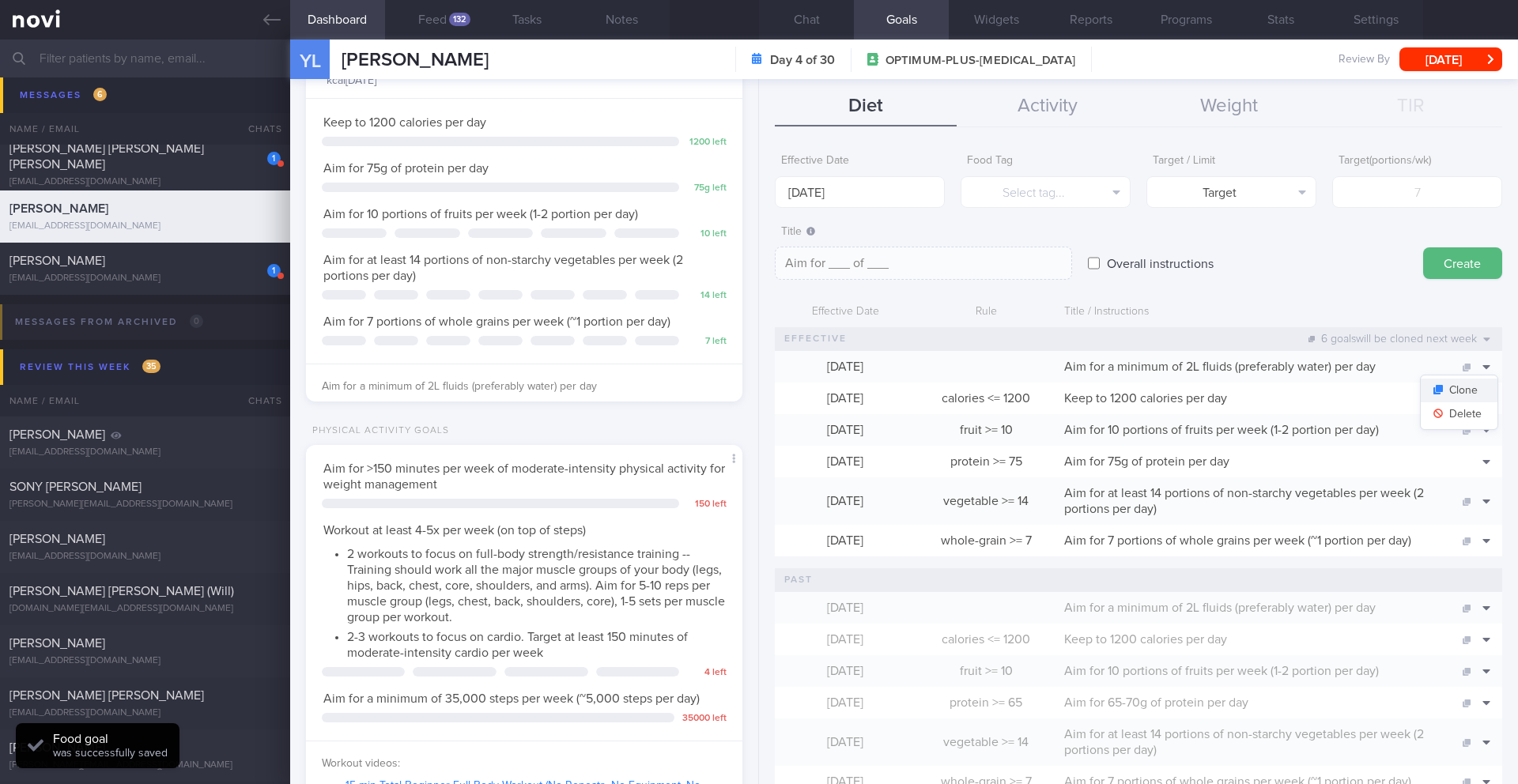
click at [1462, 385] on button "Clone" at bounding box center [1459, 391] width 77 height 24
type textarea "Aim for a minimum of 2L fluids (preferably water) per day"
checkbox input "true"
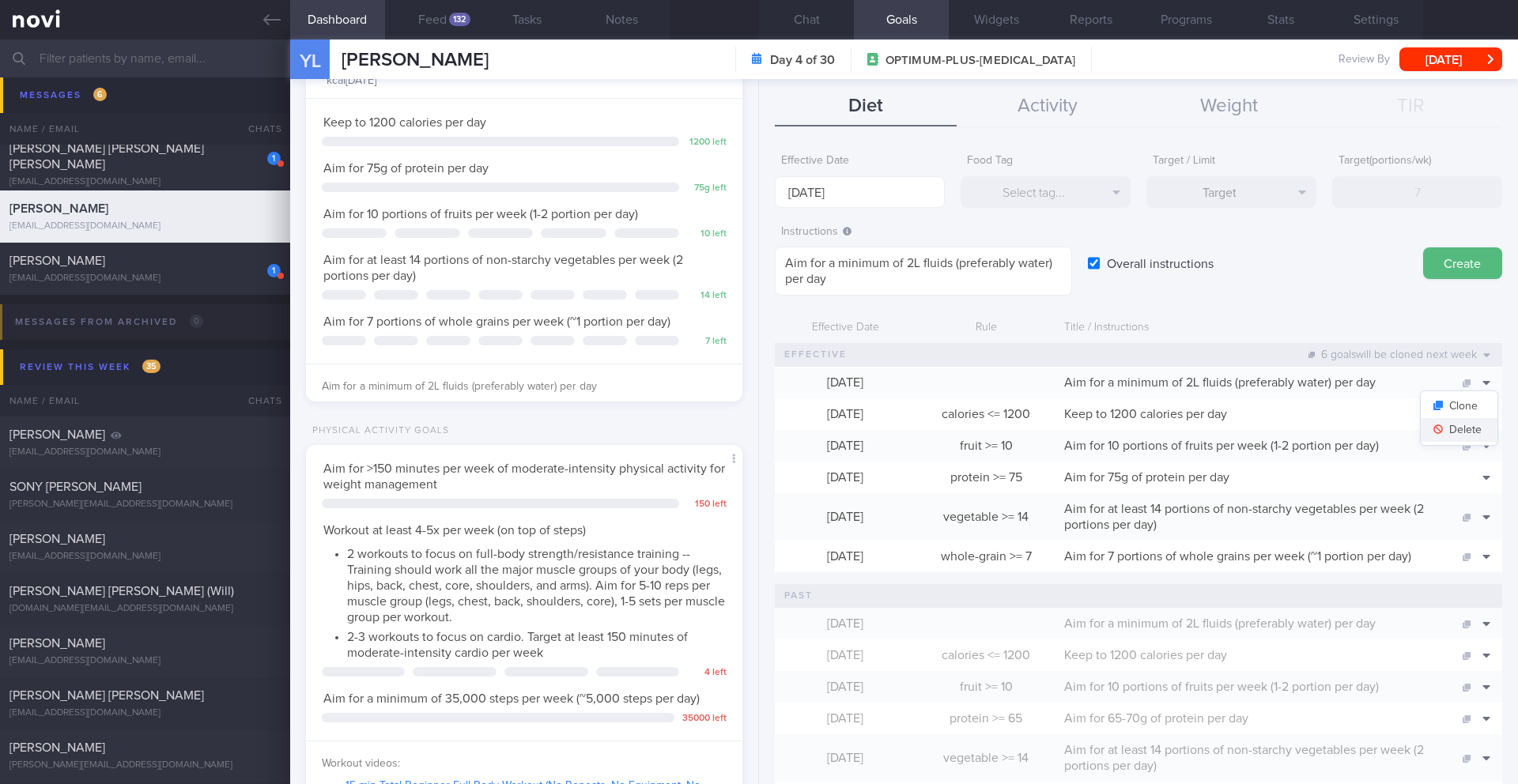
click at [1459, 430] on button "Delete" at bounding box center [1459, 430] width 77 height 24
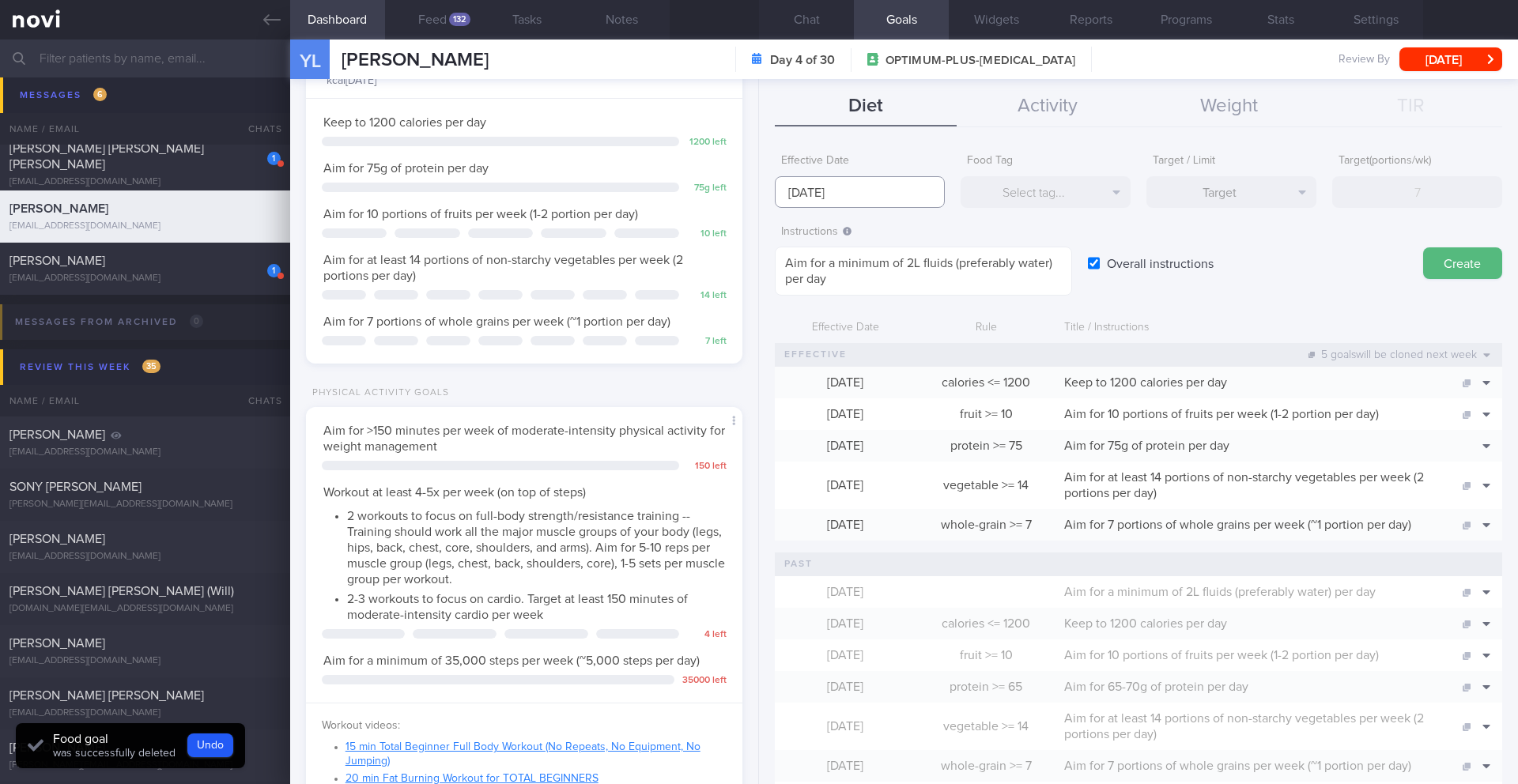
click at [878, 185] on input "25 Aug 2025" at bounding box center [860, 192] width 170 height 32
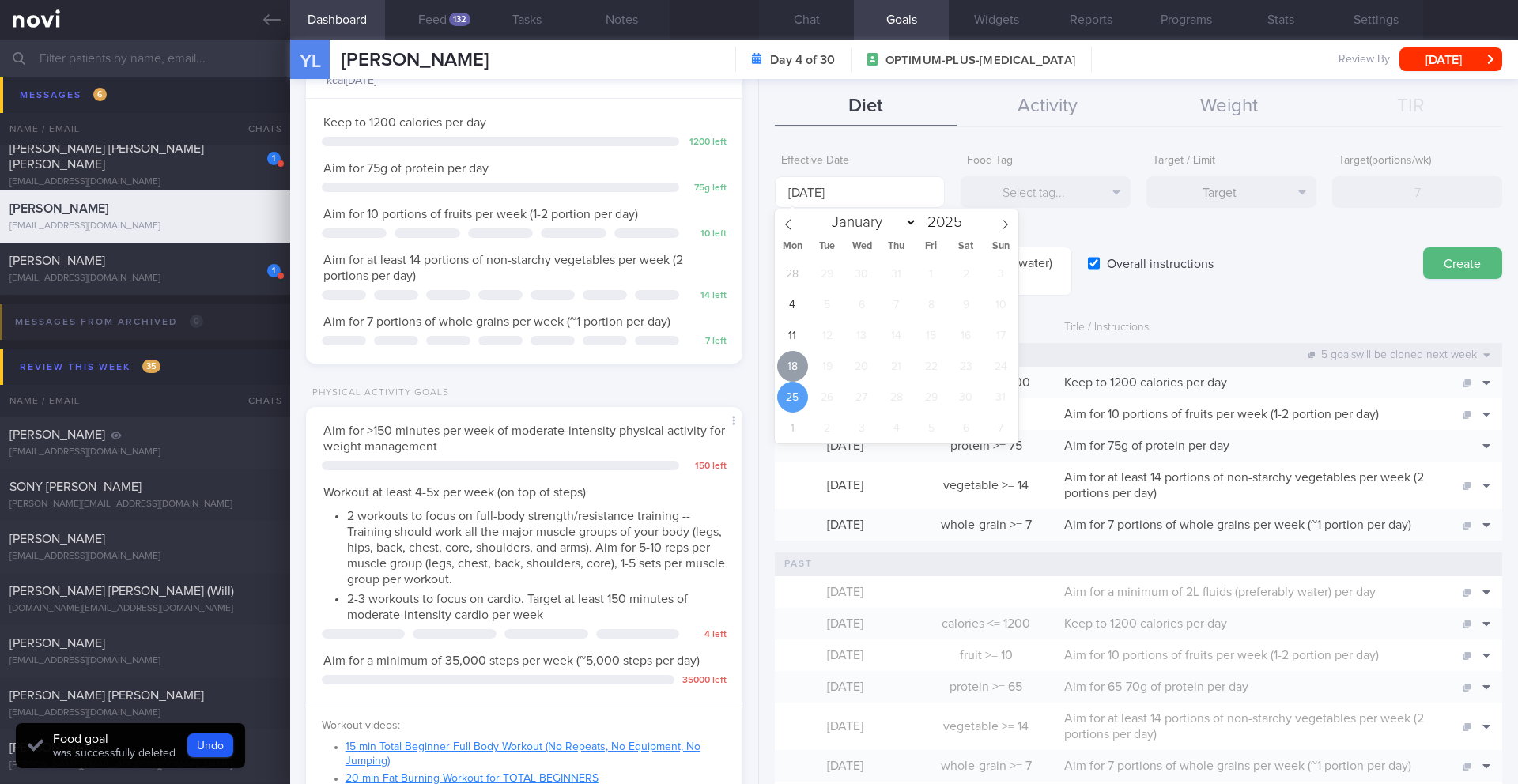
click at [795, 370] on span "18" at bounding box center [792, 366] width 31 height 31
type input "[DATE]"
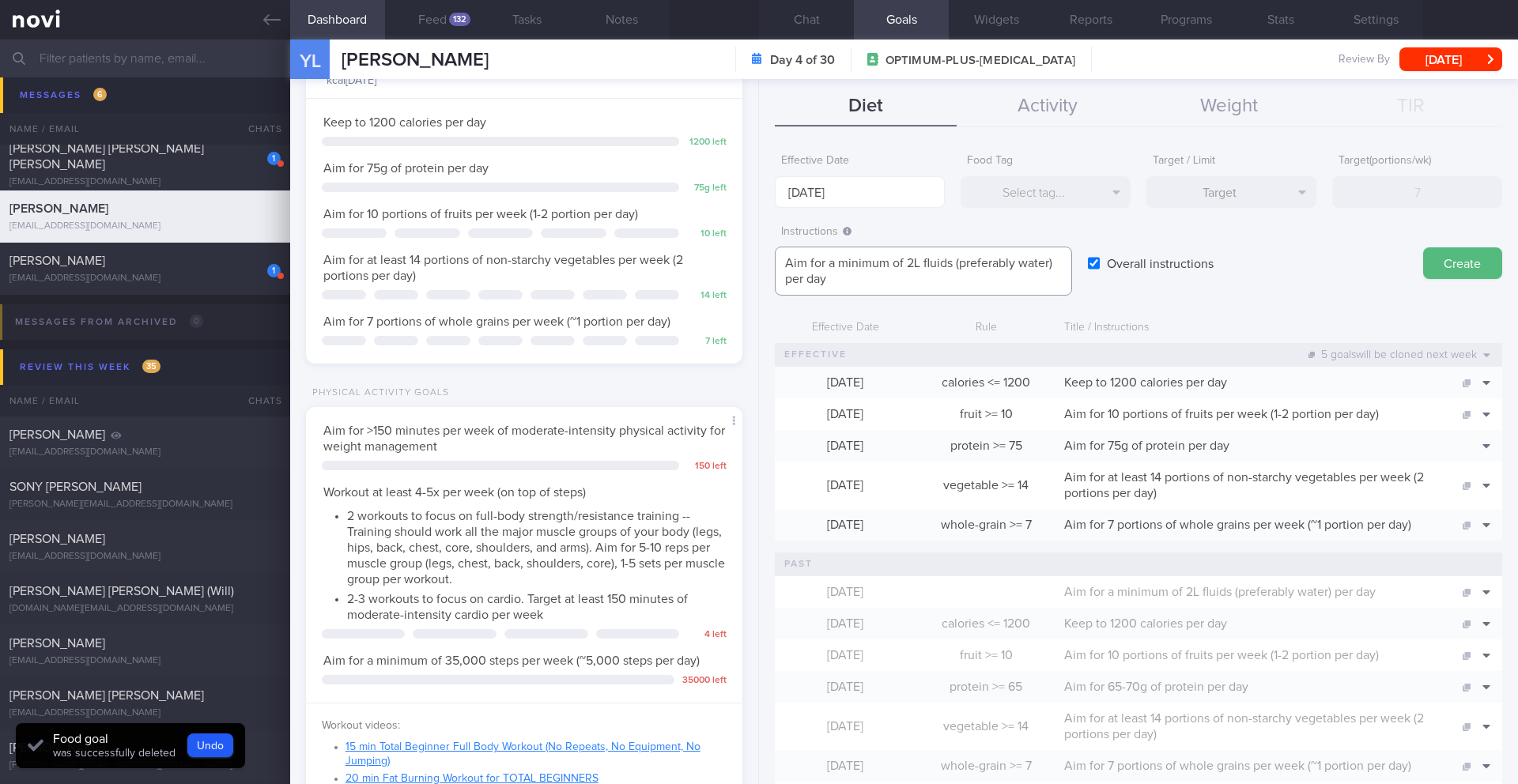
click at [1050, 266] on textarea "Aim for a minimum of 2L fluids (preferably water) per day" at bounding box center [924, 271] width 298 height 49
paste textarea "unsweetened beverages, clear soups)"
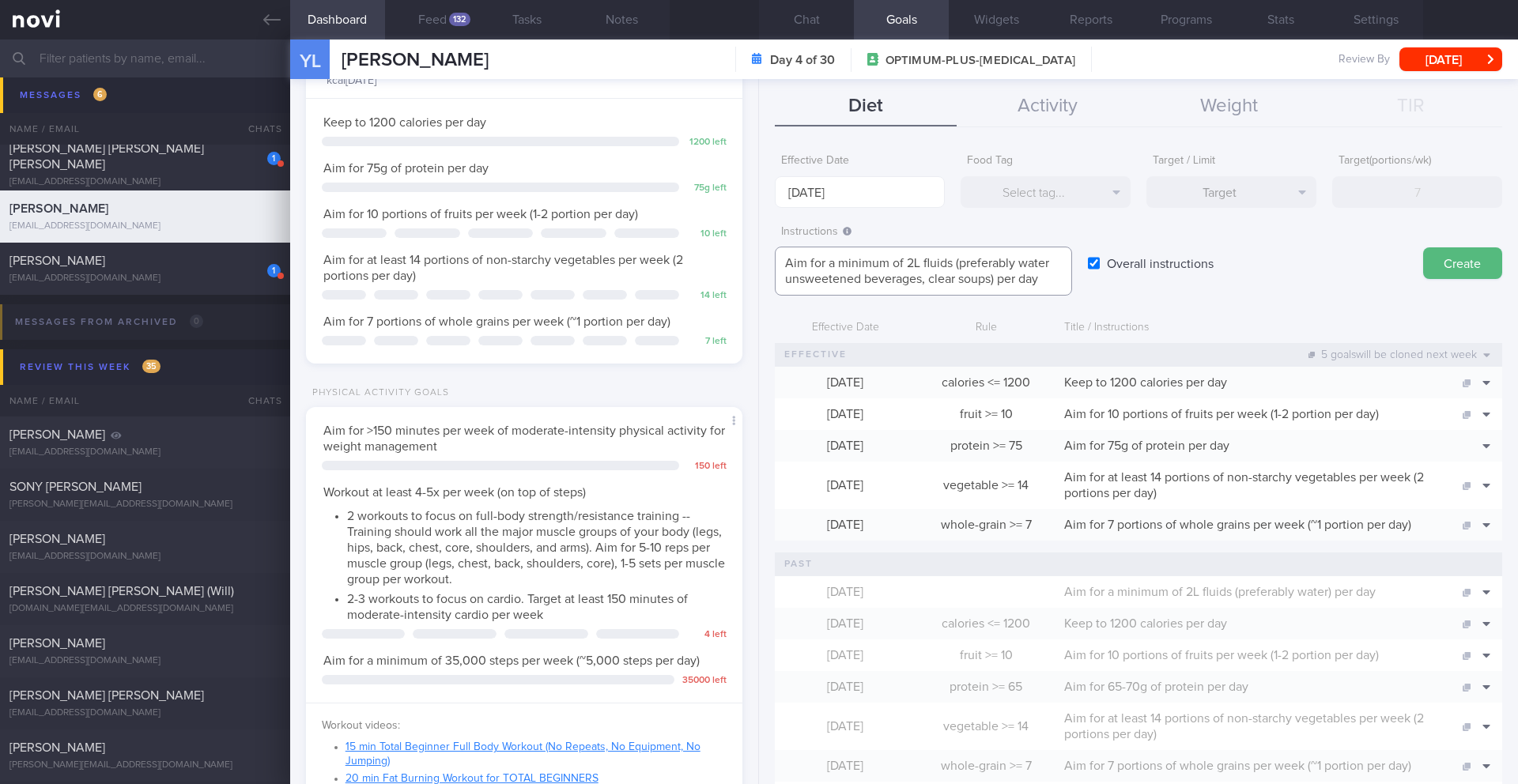
click at [1053, 266] on textarea "Aim for a minimum of 2L fluids (preferably water unsweetened beverages, clear s…" at bounding box center [924, 271] width 298 height 49
type textarea "Aim for a minimum of 2L fluids (preferably water, unsweetened beverages, clear …"
click at [1448, 264] on button "Create" at bounding box center [1463, 263] width 79 height 32
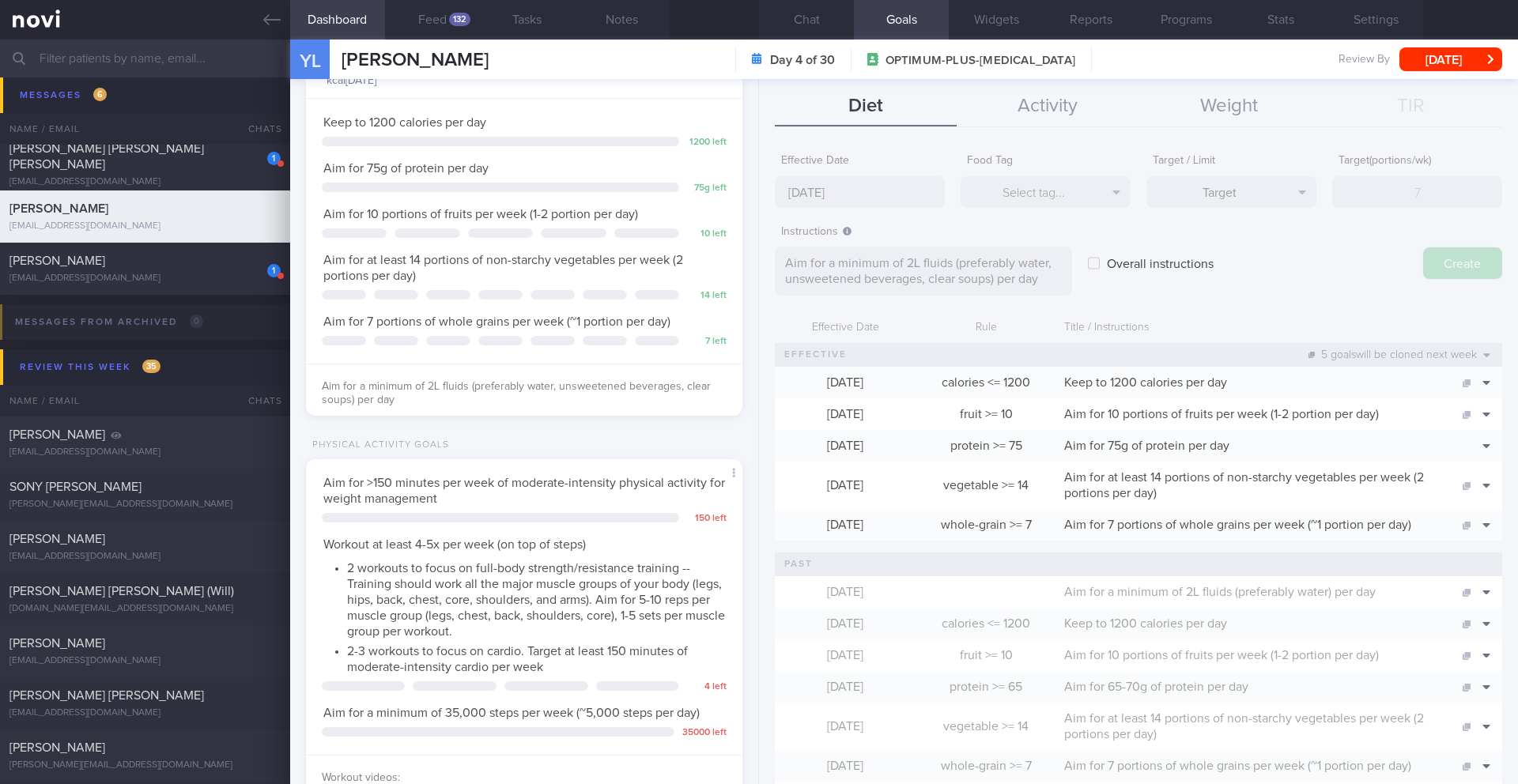
type input "25 Aug 2025"
type textarea "Aim for ___ of ___"
checkbox input "false"
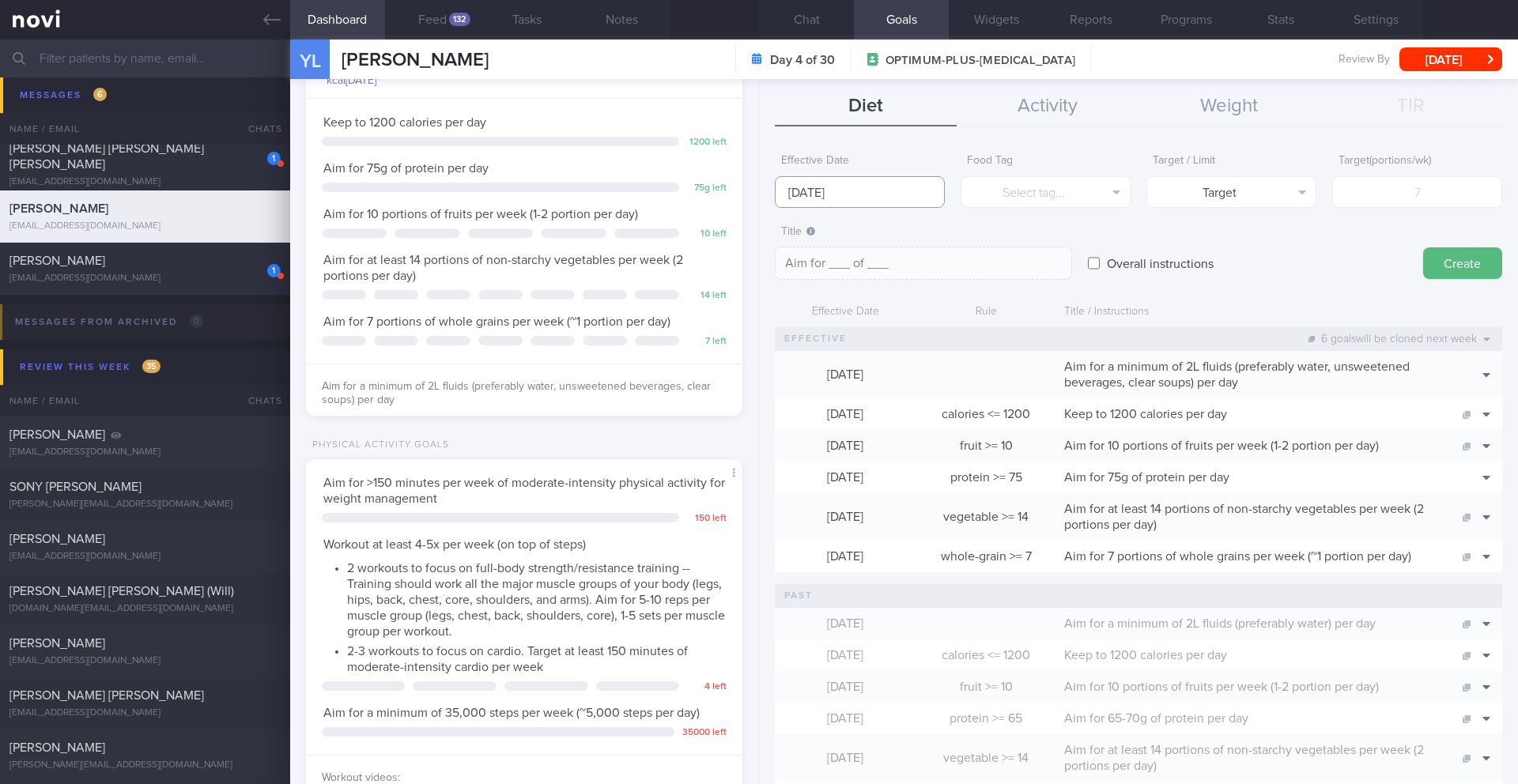
click at [819, 199] on input "25 Aug 2025" at bounding box center [860, 192] width 170 height 32
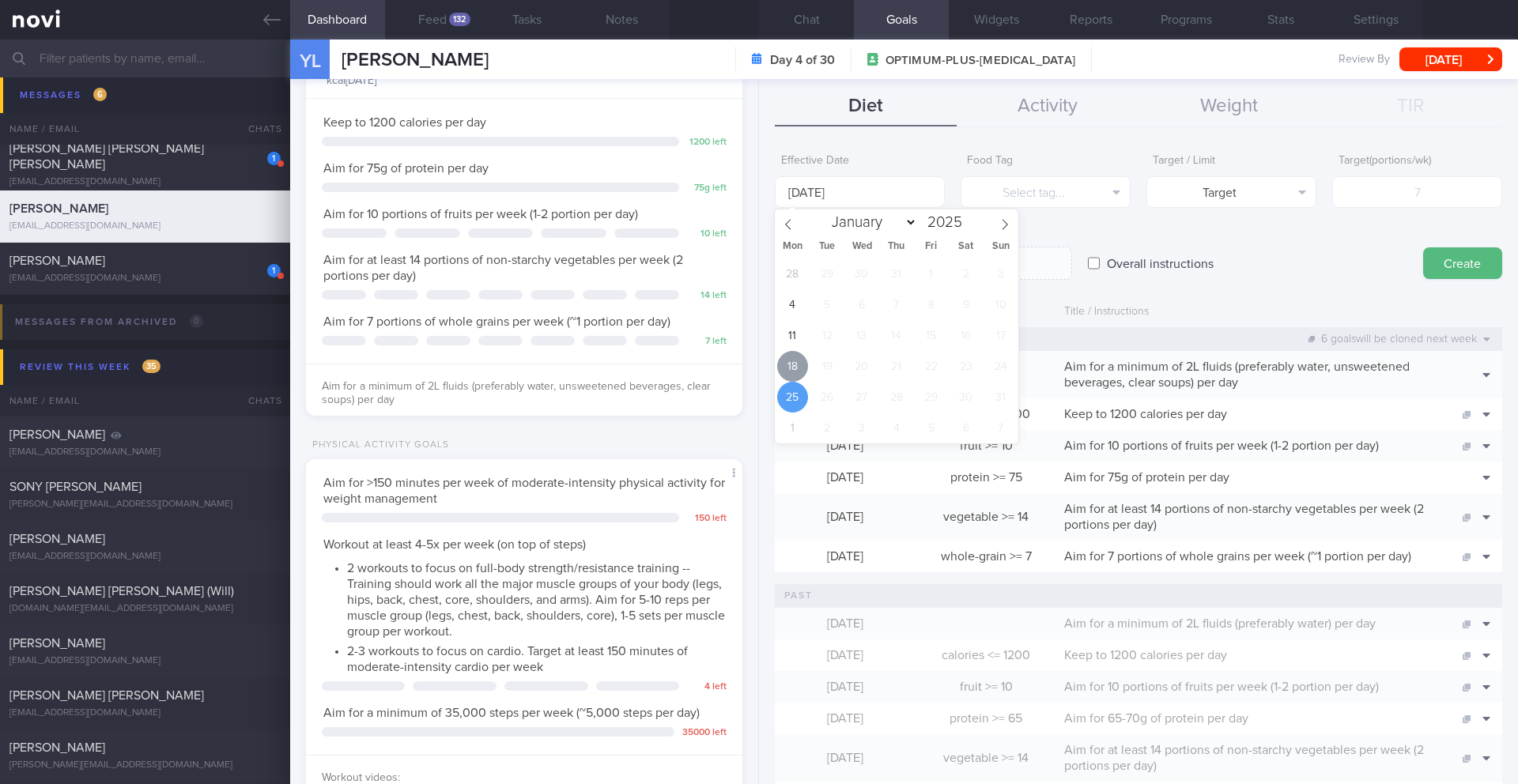
click at [790, 369] on span "18" at bounding box center [792, 366] width 31 height 31
type input "[DATE]"
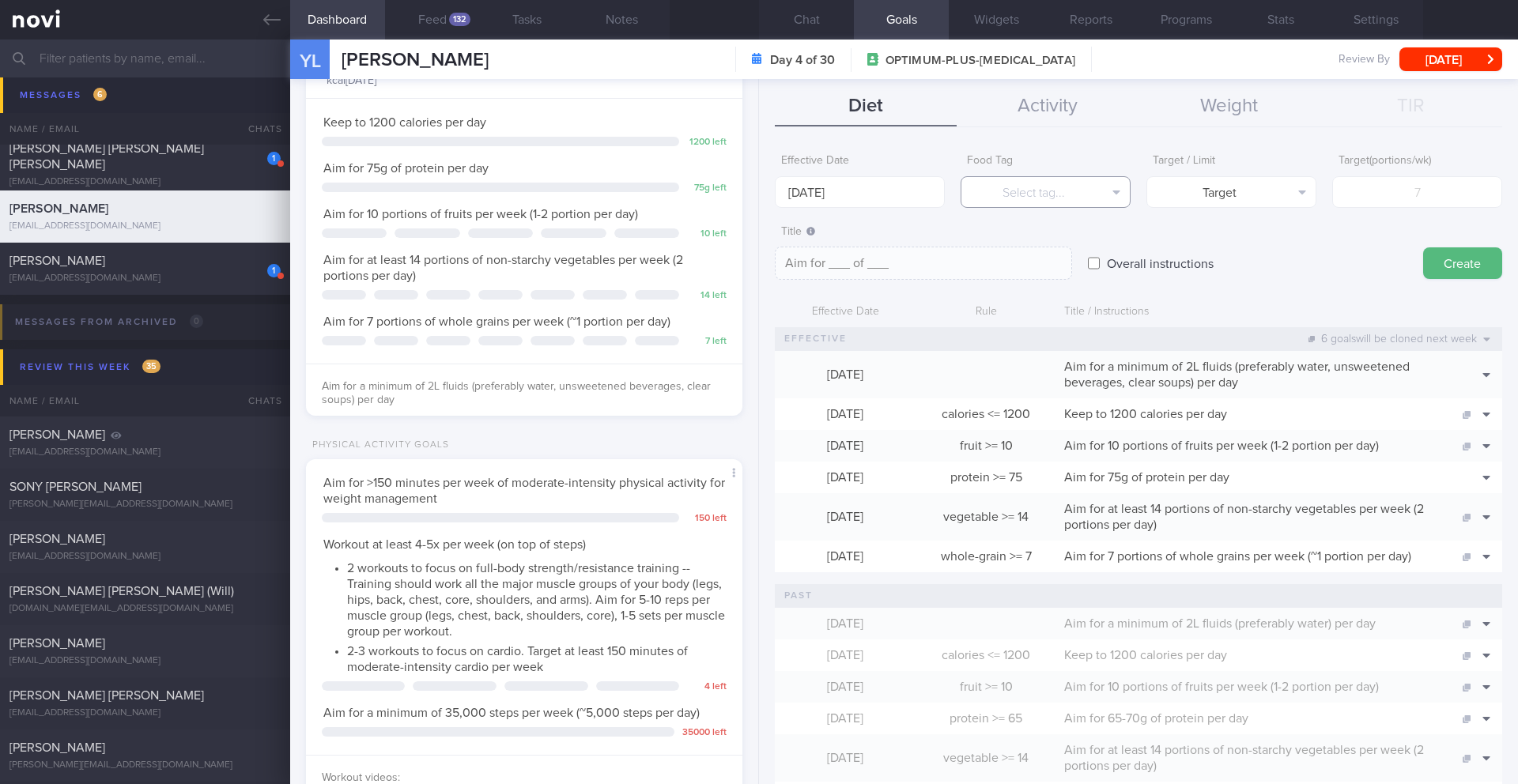
click at [1049, 191] on button "Select tag..." at bounding box center [1046, 192] width 170 height 32
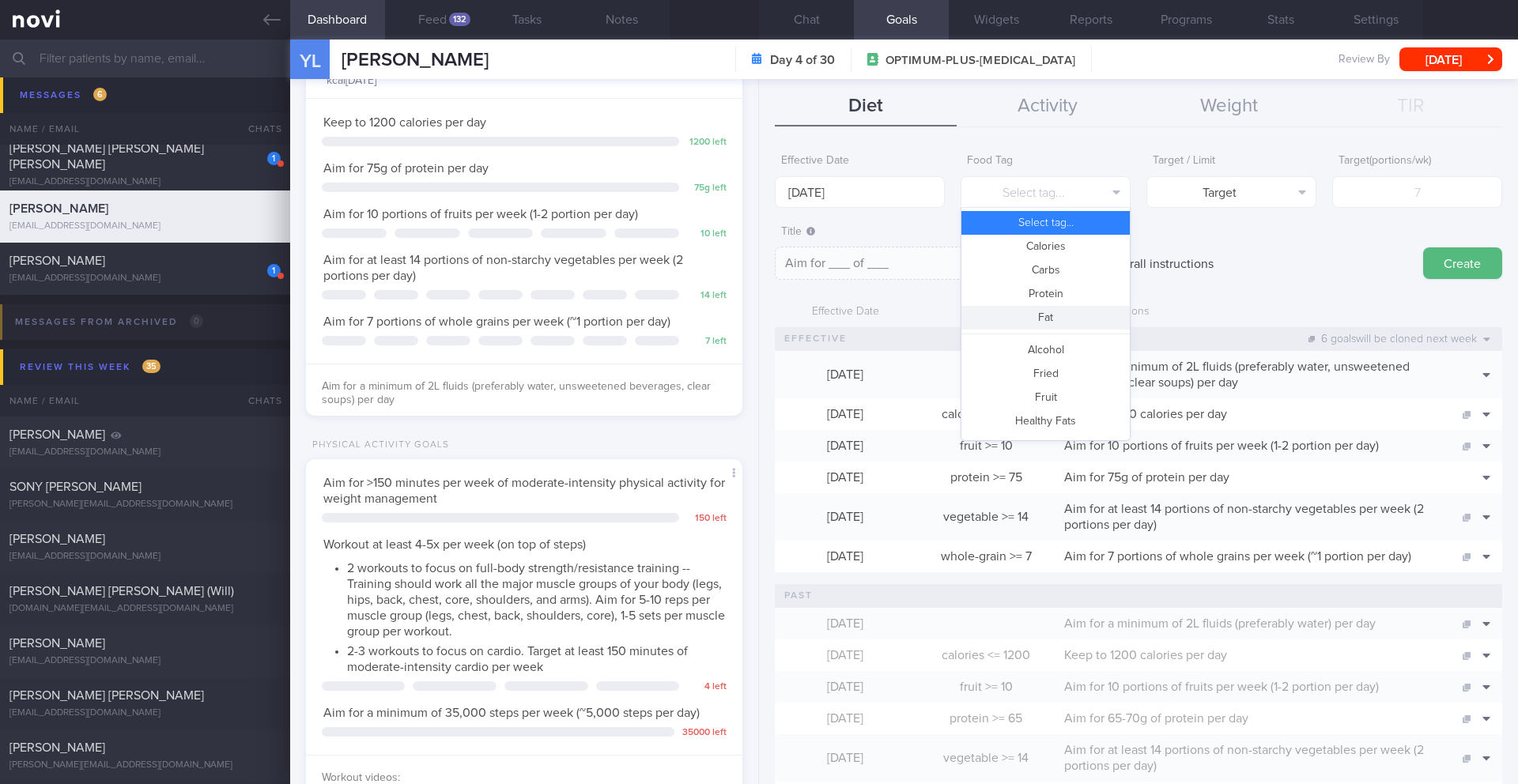
click at [1051, 315] on button "Fat" at bounding box center [1046, 318] width 169 height 24
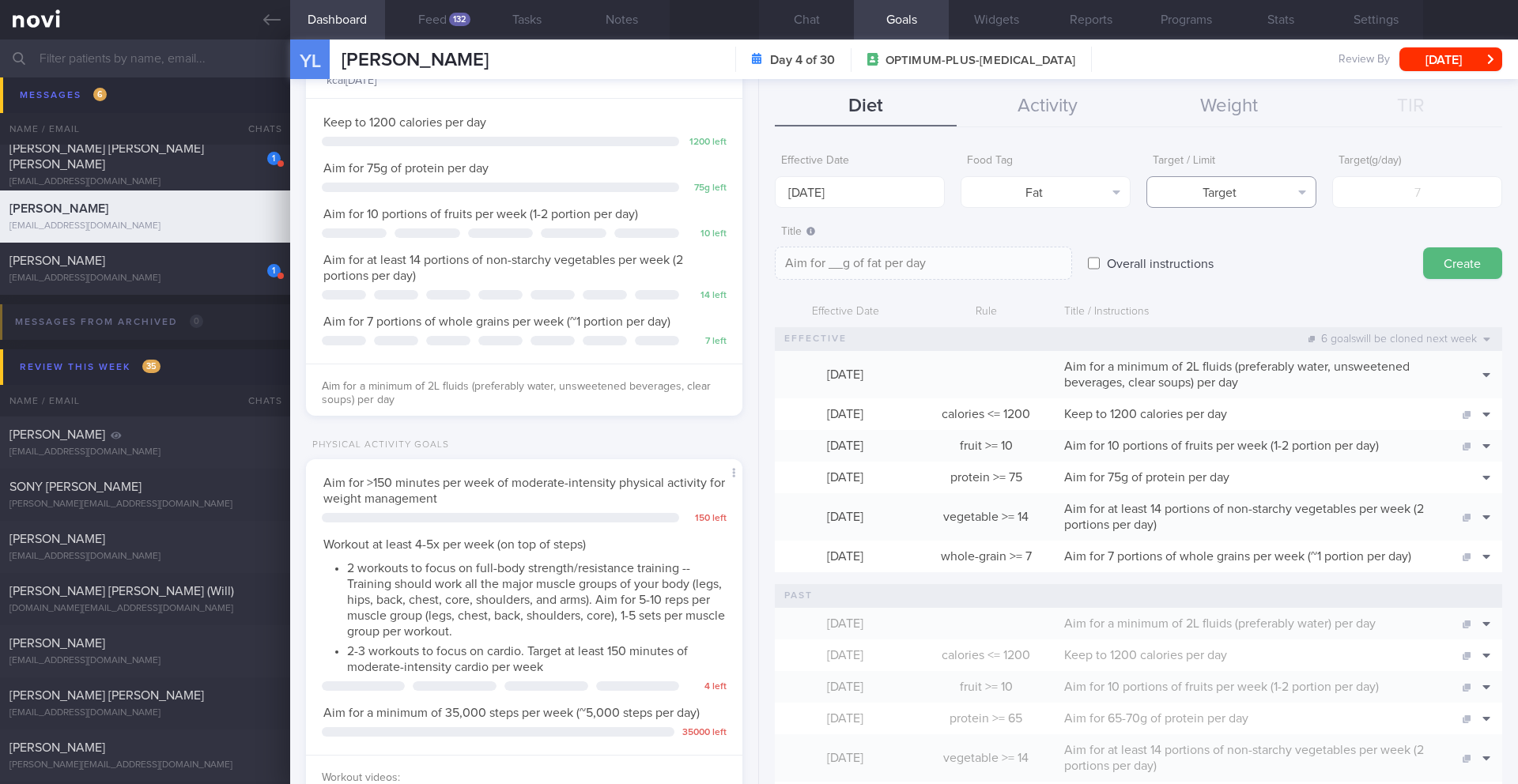
click at [1250, 199] on button "Target" at bounding box center [1231, 192] width 170 height 32
click at [1252, 250] on button "Limit" at bounding box center [1231, 247] width 169 height 24
type textarea "Keep to __g of fat per day"
click at [1383, 197] on input "number" at bounding box center [1417, 192] width 170 height 32
type input "4"
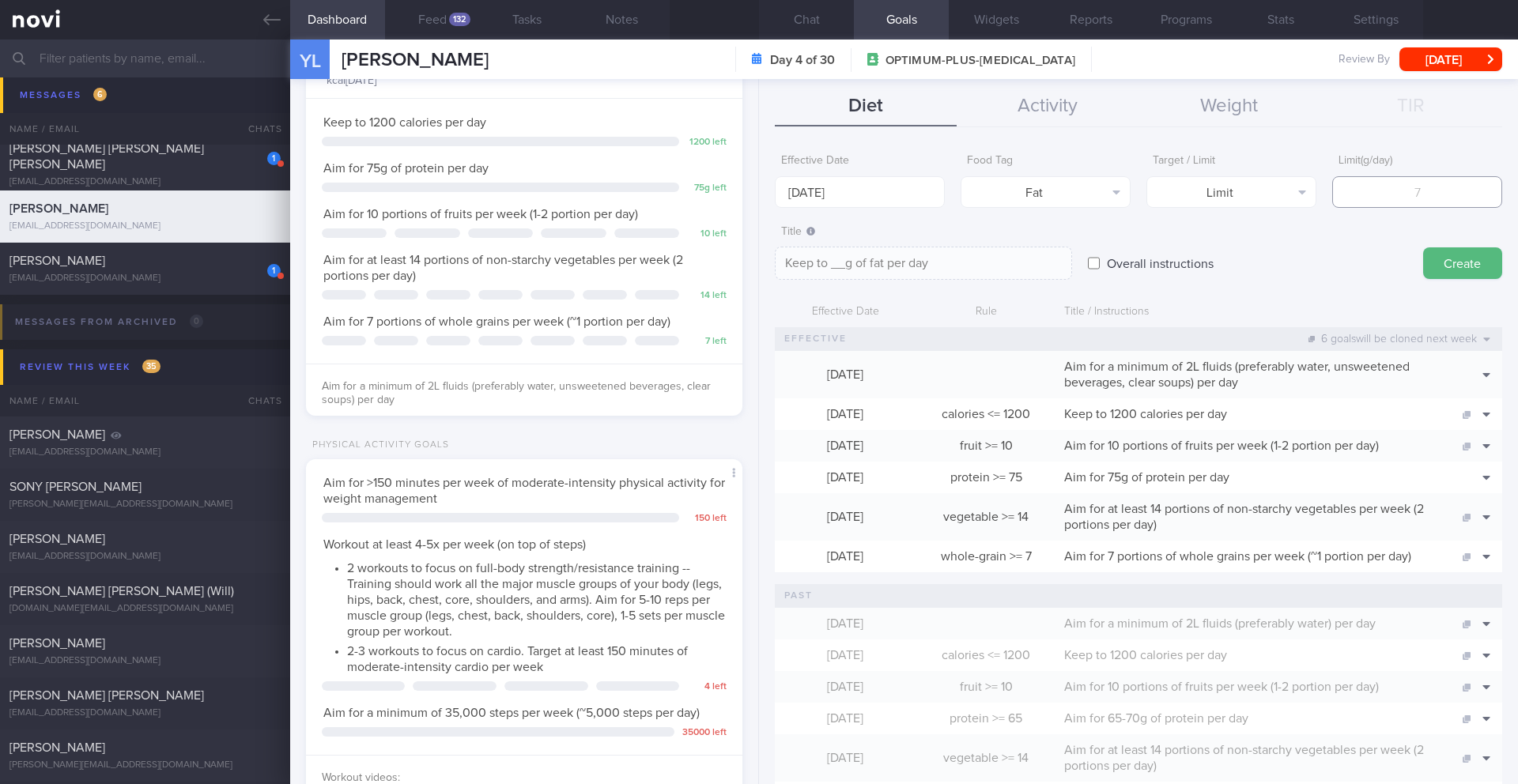
type textarea "Keep to 4g of fat per day"
type input "40"
type textarea "Keep to 40g of fat per day"
type input "40"
click at [1009, 261] on textarea "Keep to 40g of fat per day" at bounding box center [924, 263] width 298 height 33
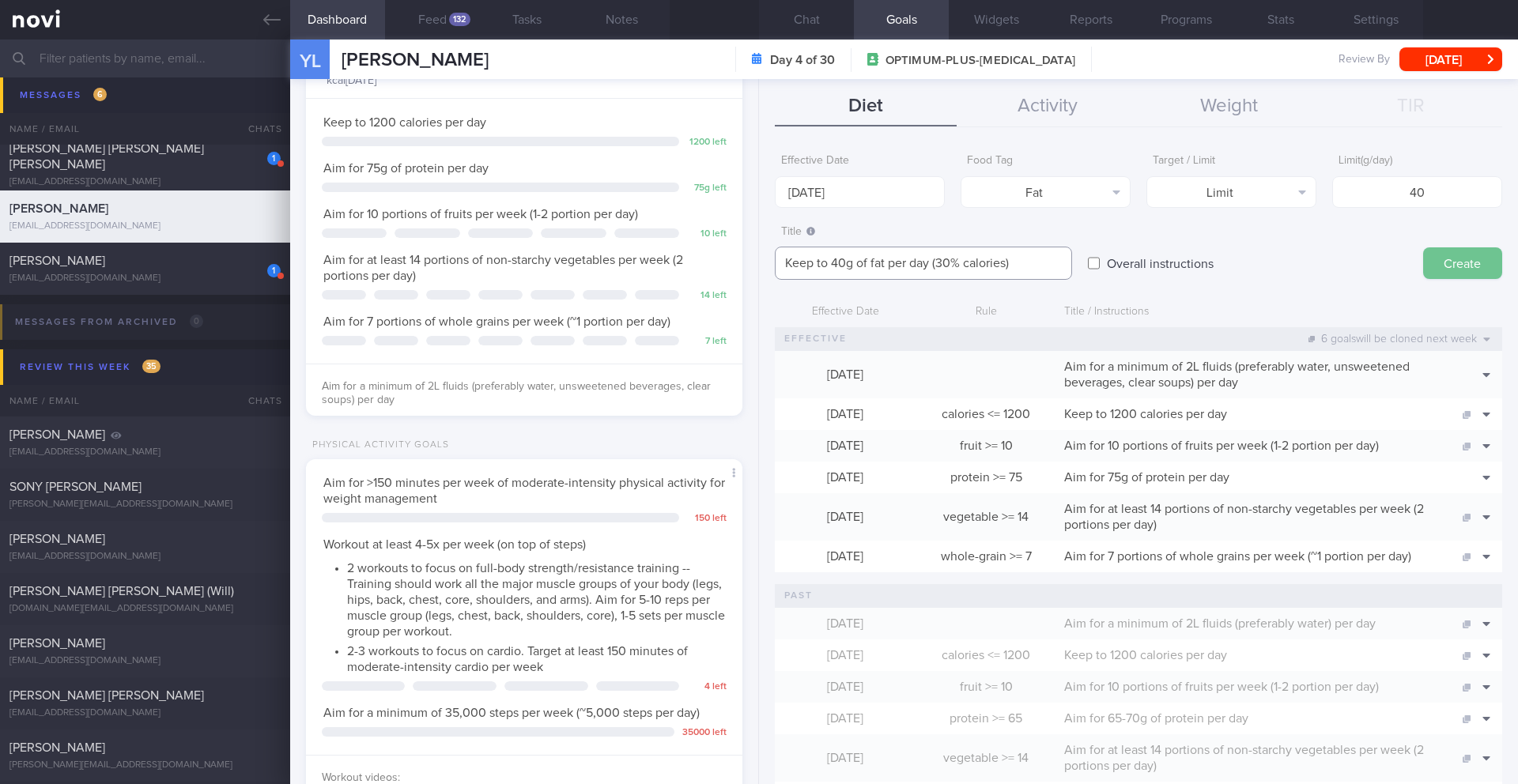
type textarea "Keep to 40g of fat per day (30% calories)"
click at [1440, 269] on button "Create" at bounding box center [1463, 263] width 79 height 32
type input "25 Aug 2025"
type textarea "Aim for ___ of ___"
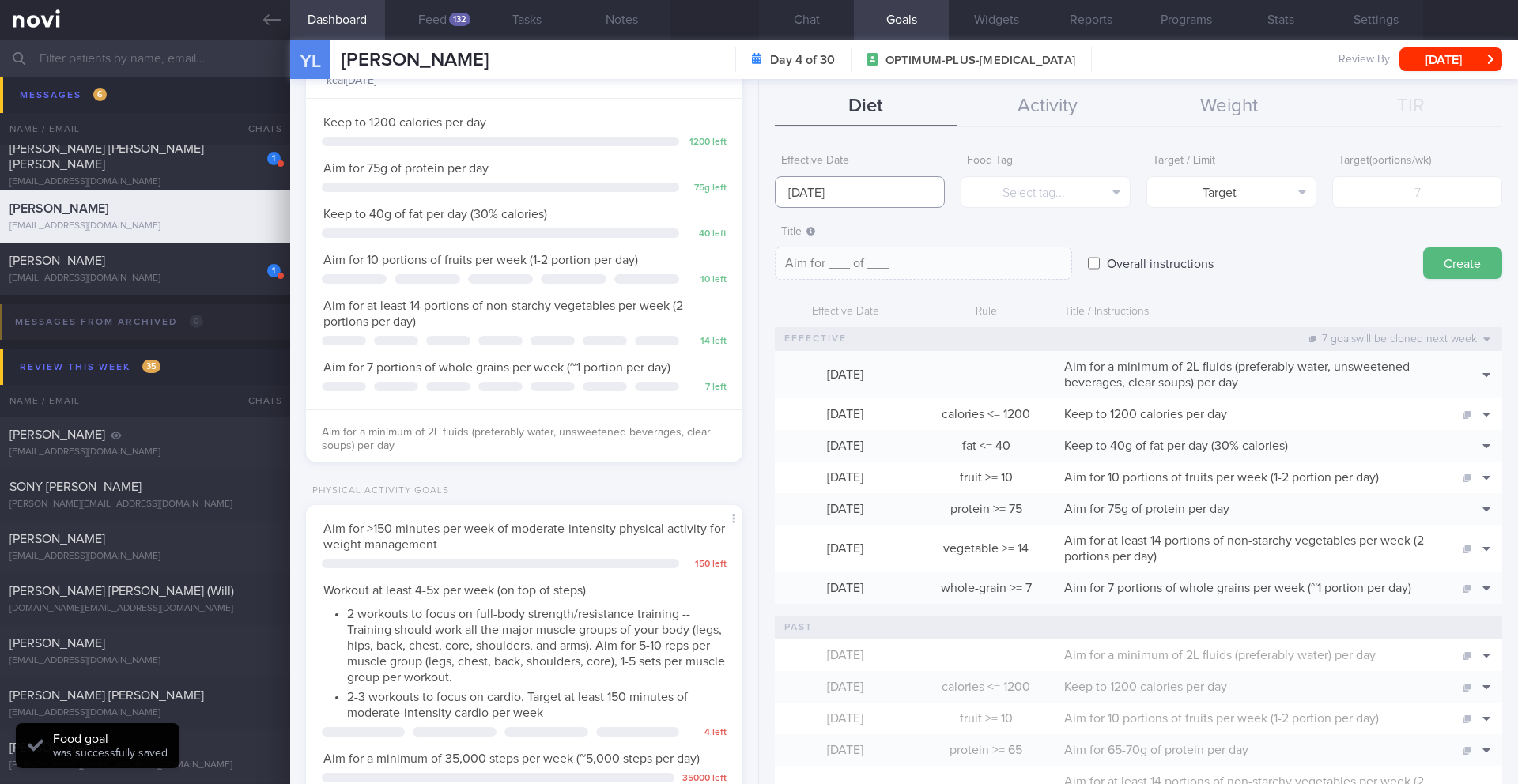
click at [810, 199] on input "25 Aug 2025" at bounding box center [860, 192] width 170 height 32
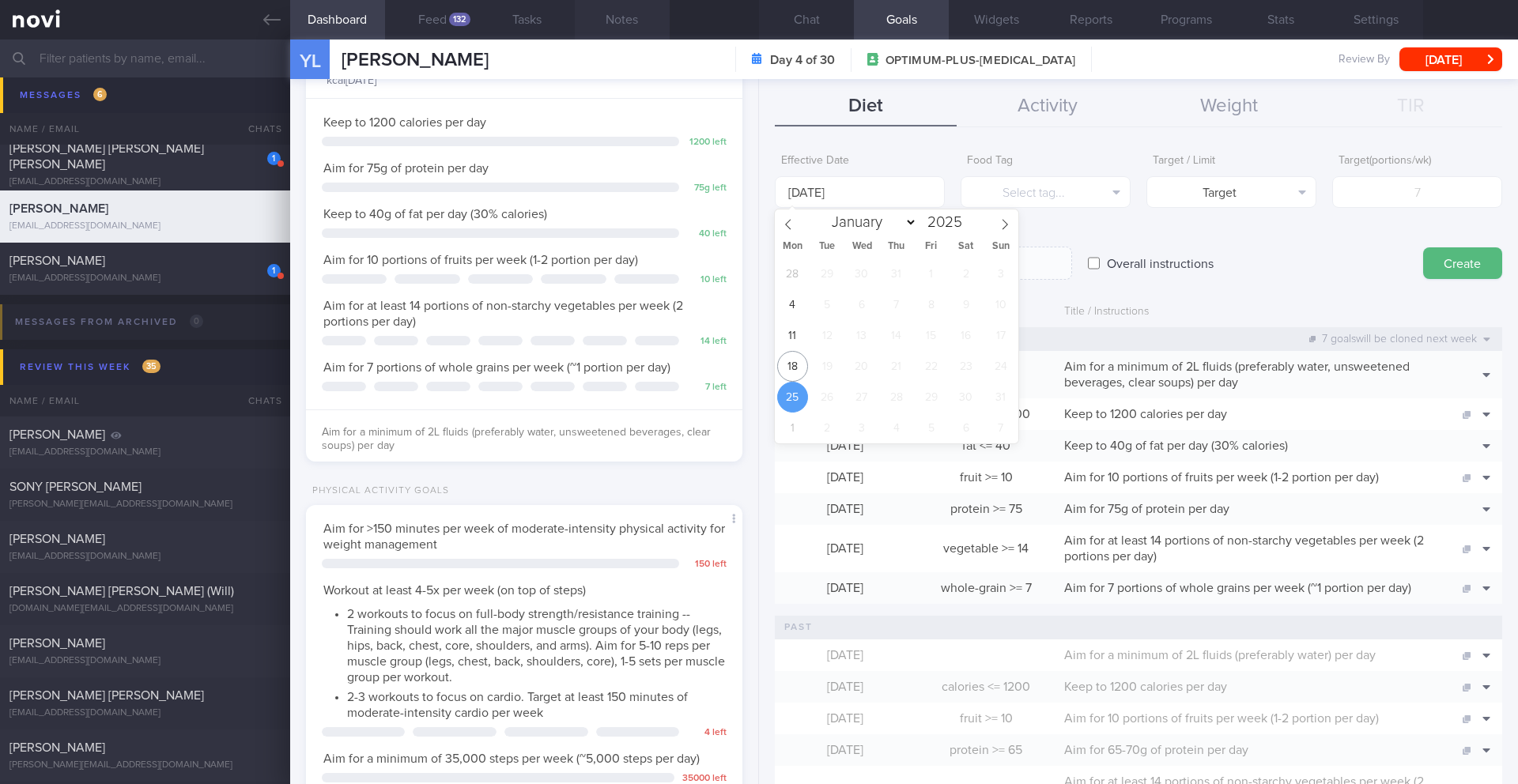
click at [617, 4] on button "Notes" at bounding box center [622, 20] width 95 height 40
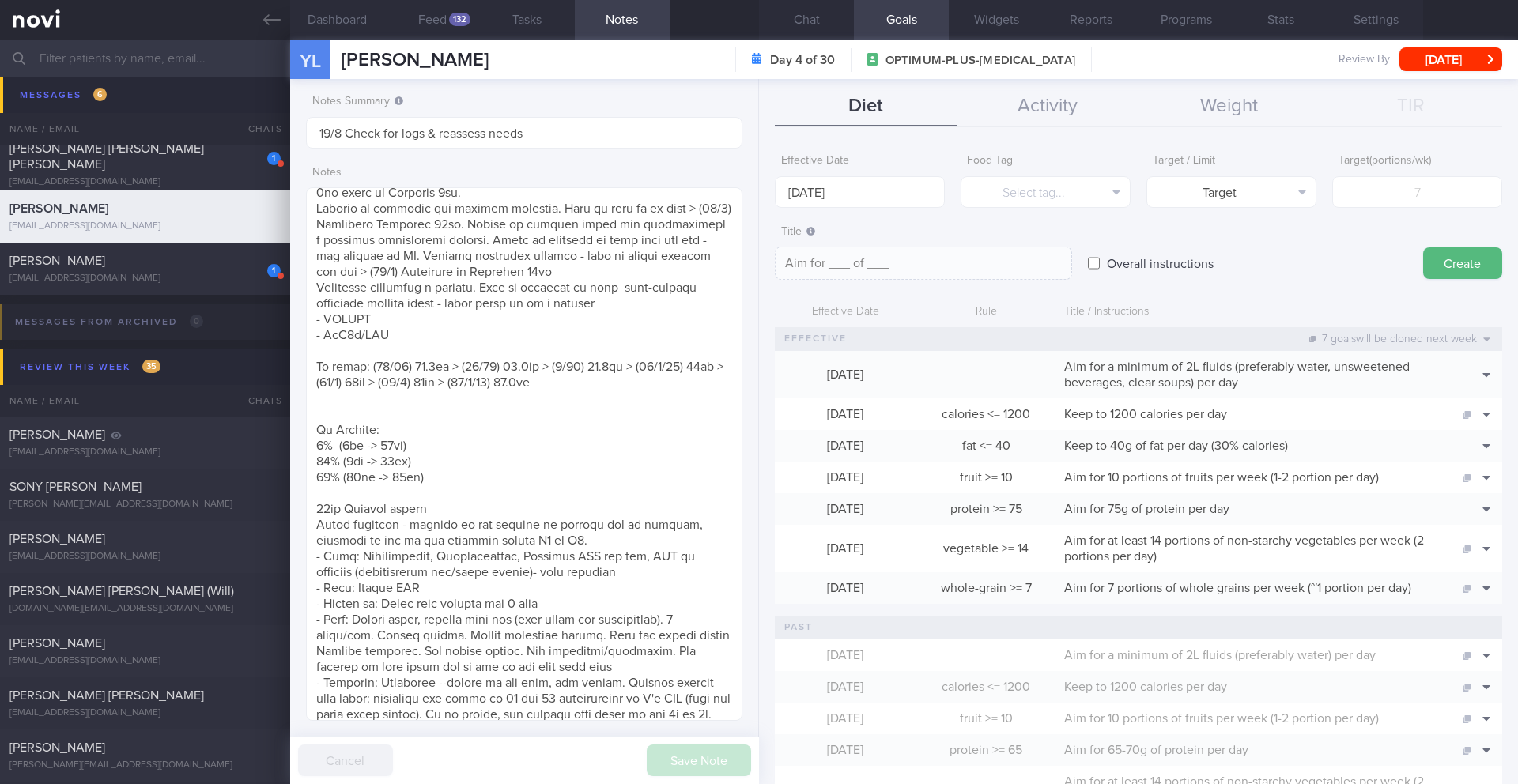
click at [620, 23] on button "Notes" at bounding box center [622, 20] width 95 height 40
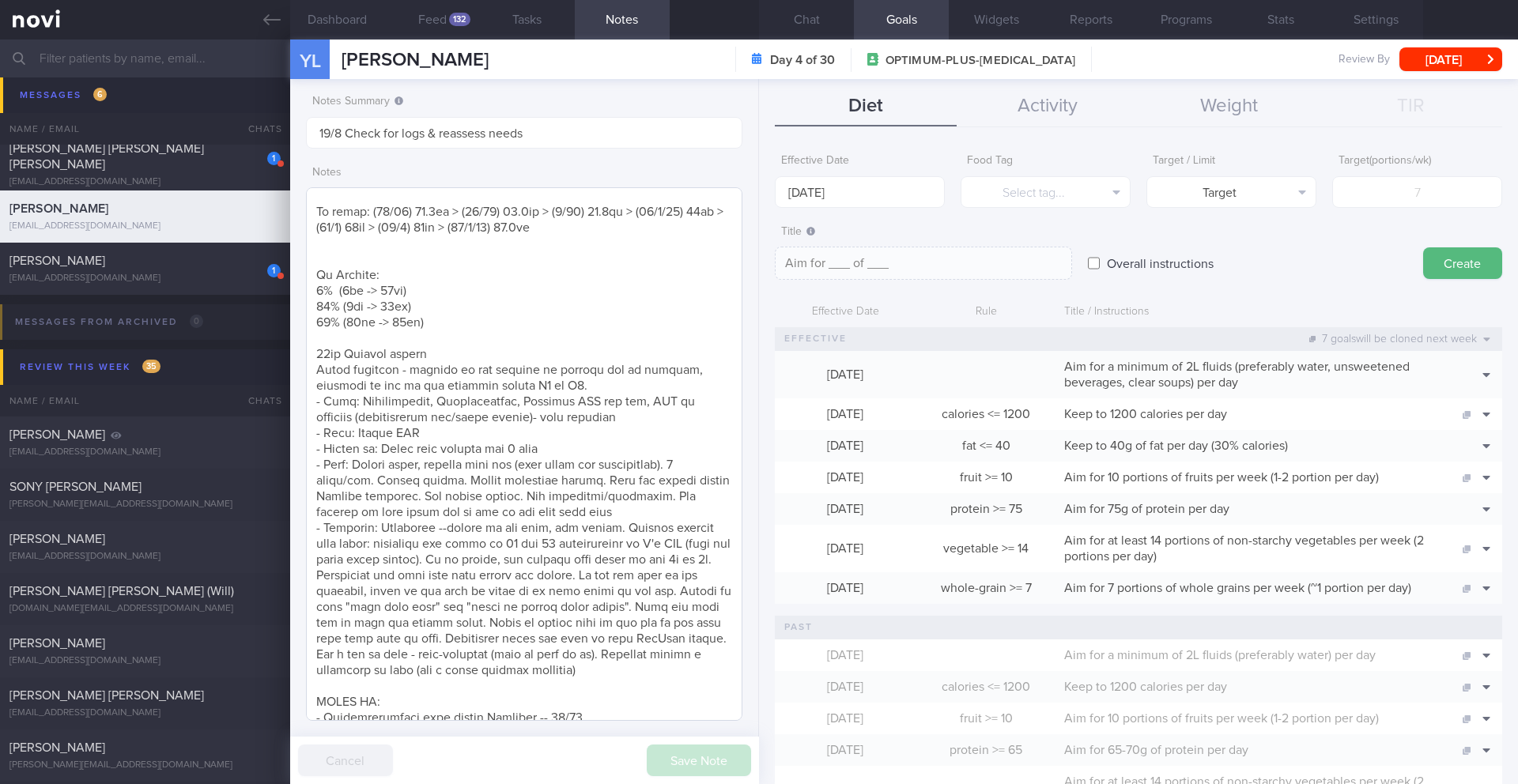
scroll to position [769, 0]
click at [804, 18] on button "Chat" at bounding box center [806, 20] width 95 height 40
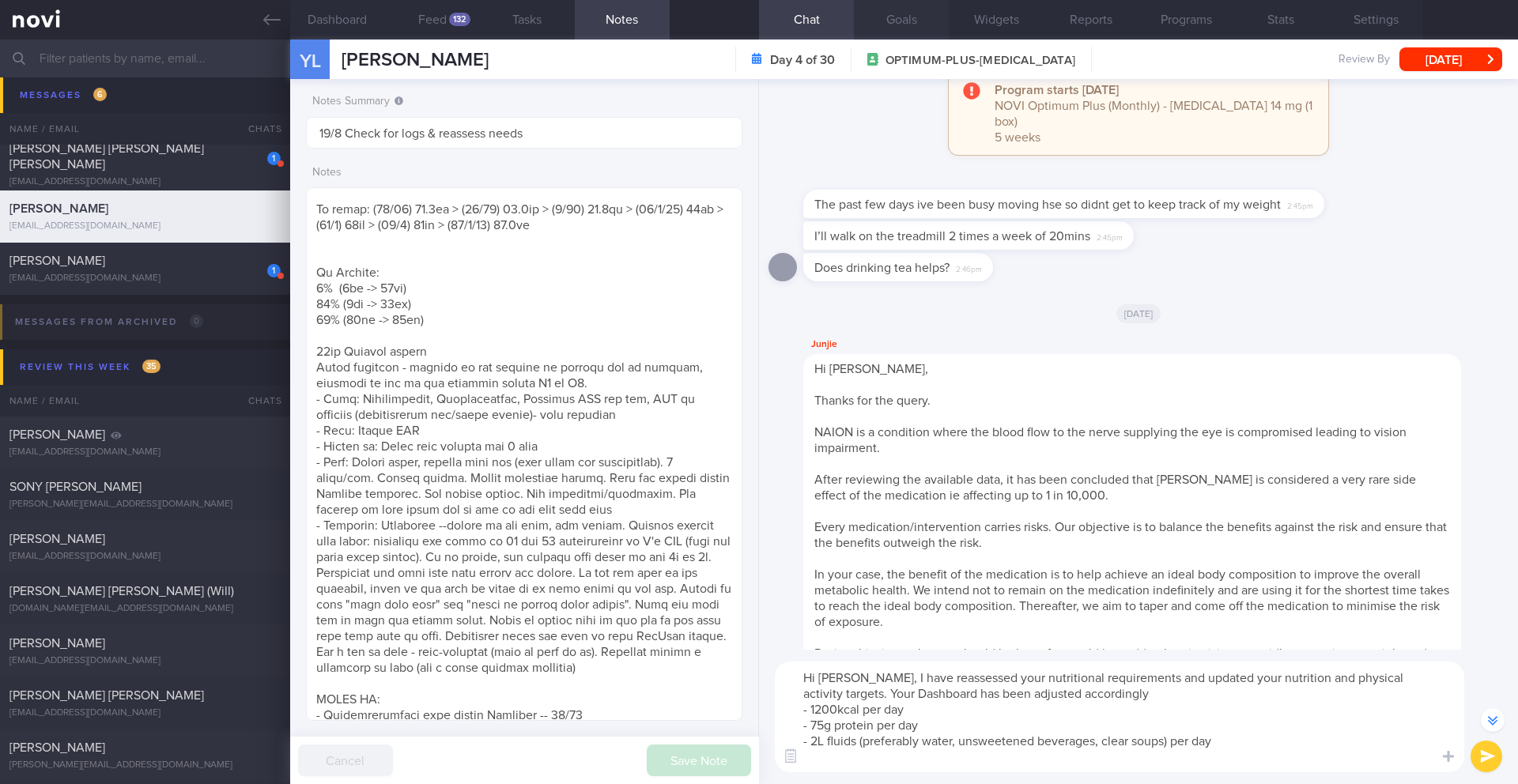
click at [891, 20] on button "Goals" at bounding box center [901, 20] width 95 height 40
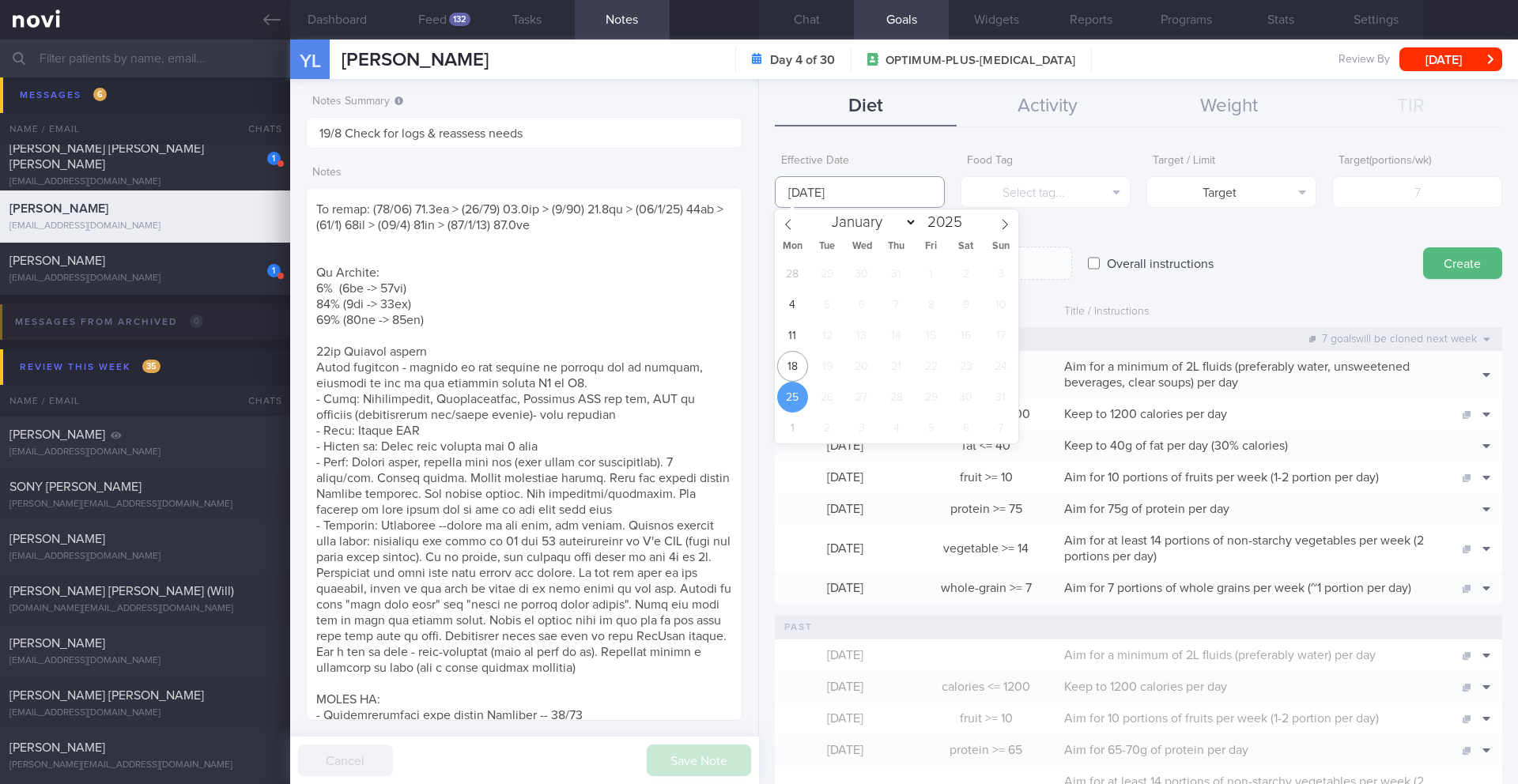
click at [818, 183] on input "25 Aug 2025" at bounding box center [860, 192] width 170 height 32
click at [785, 372] on span "18" at bounding box center [792, 366] width 31 height 31
type input "[DATE]"
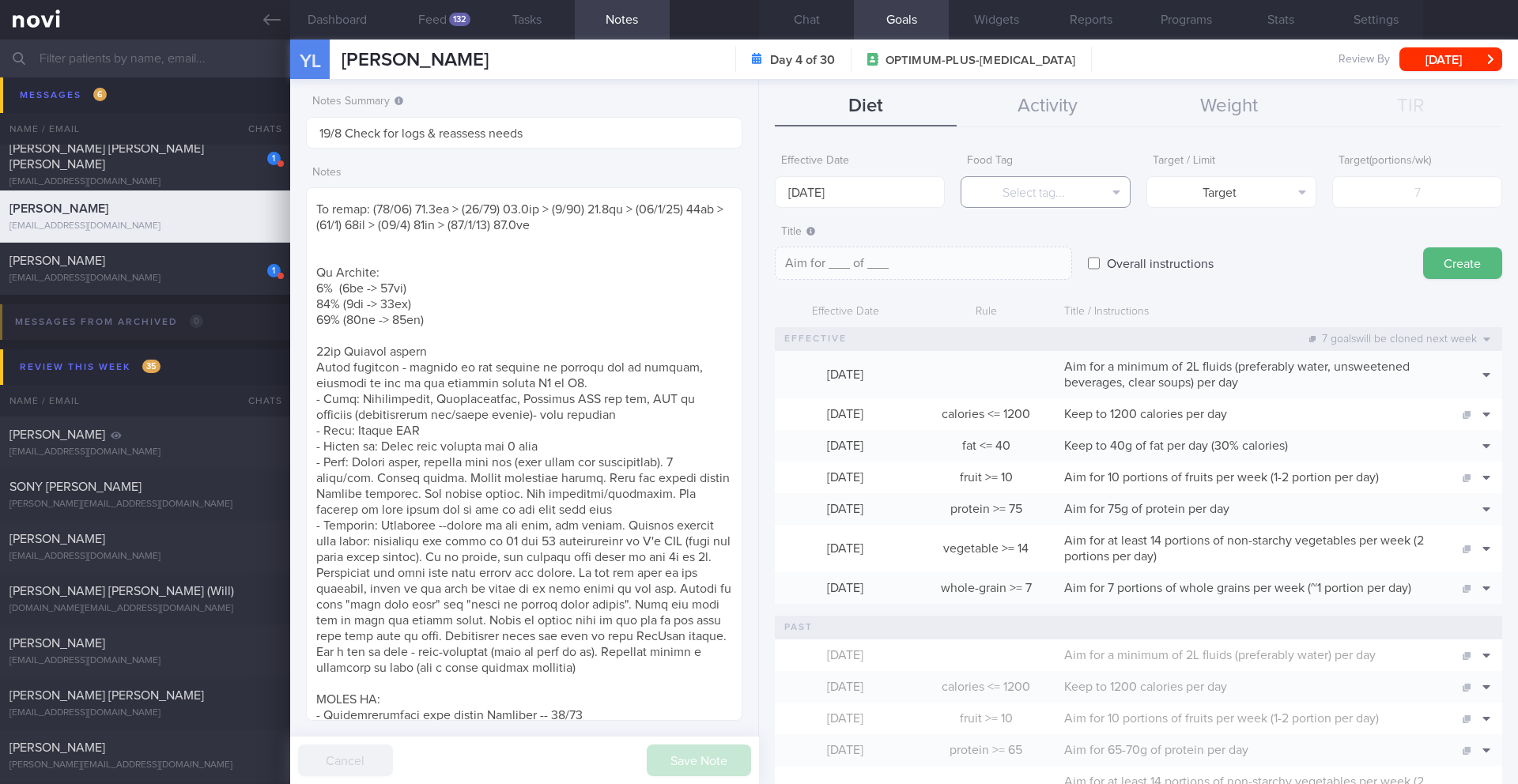
click at [1049, 199] on button "Select tag..." at bounding box center [1046, 192] width 170 height 32
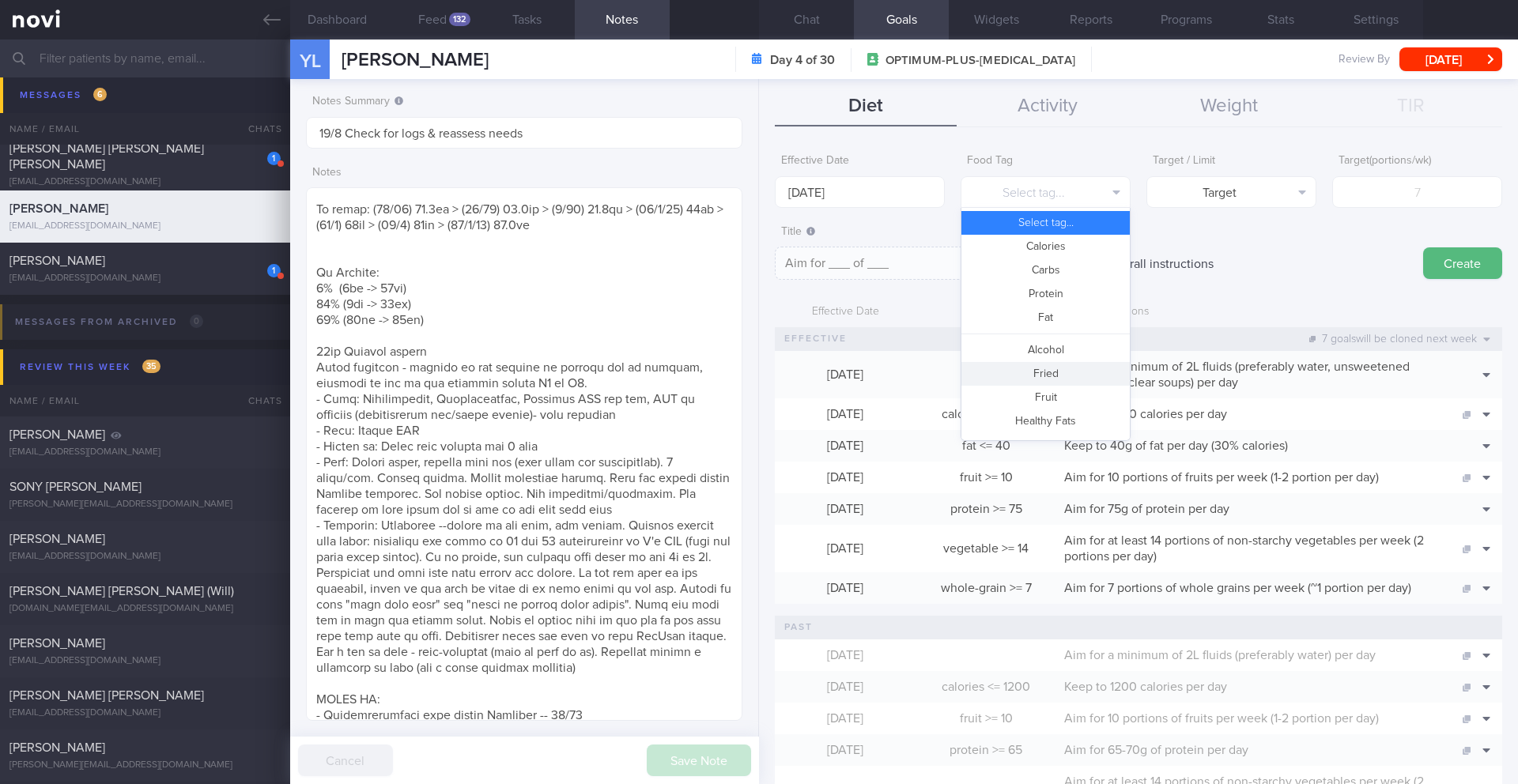
click at [1061, 366] on button "Fried" at bounding box center [1046, 374] width 169 height 24
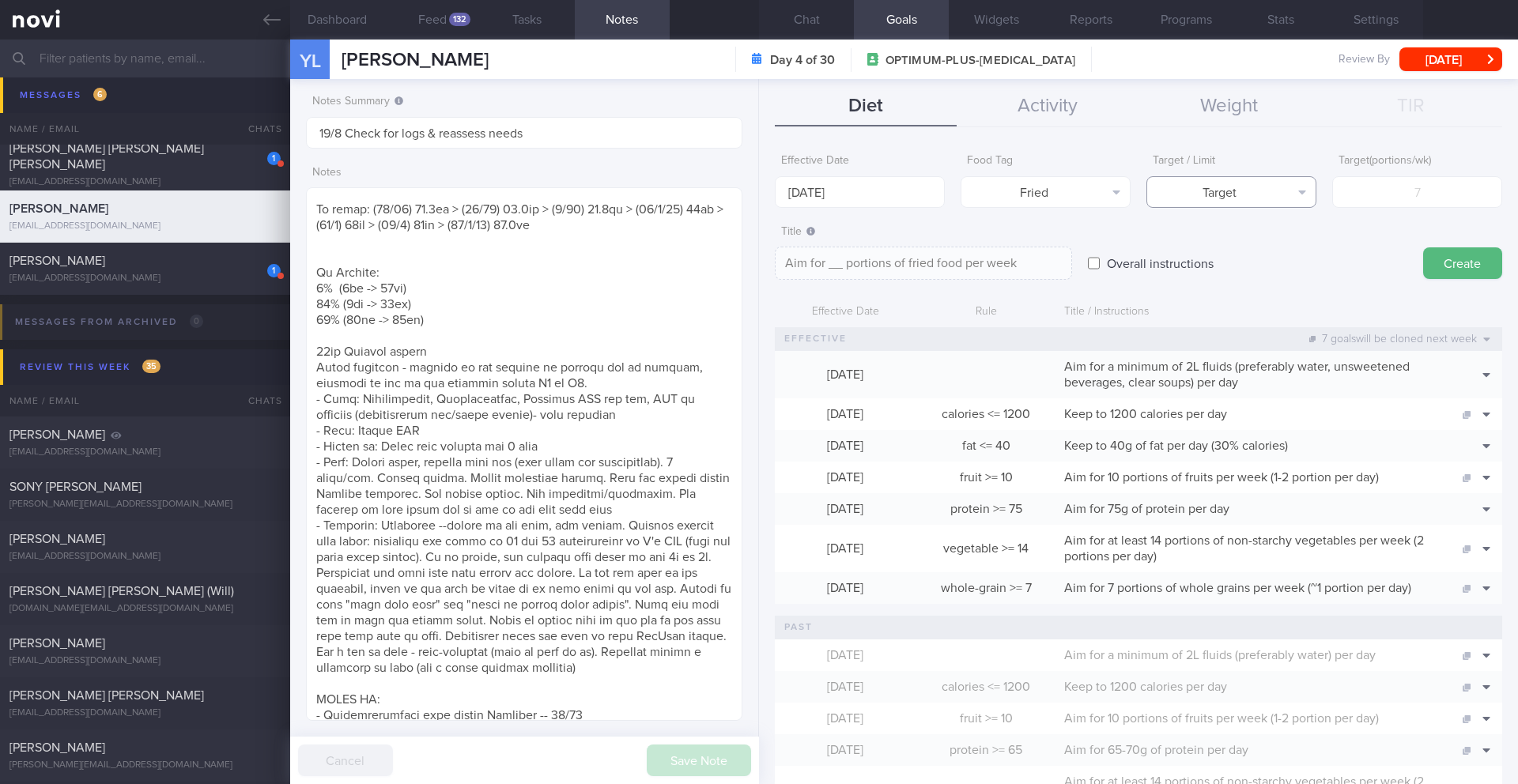
click at [1266, 195] on button "Target" at bounding box center [1231, 192] width 170 height 32
click at [1263, 248] on button "Limit" at bounding box center [1231, 247] width 169 height 24
type textarea "Keep to __ portions of fried food per week"
click at [1360, 193] on input "number" at bounding box center [1417, 192] width 170 height 32
type input "2"
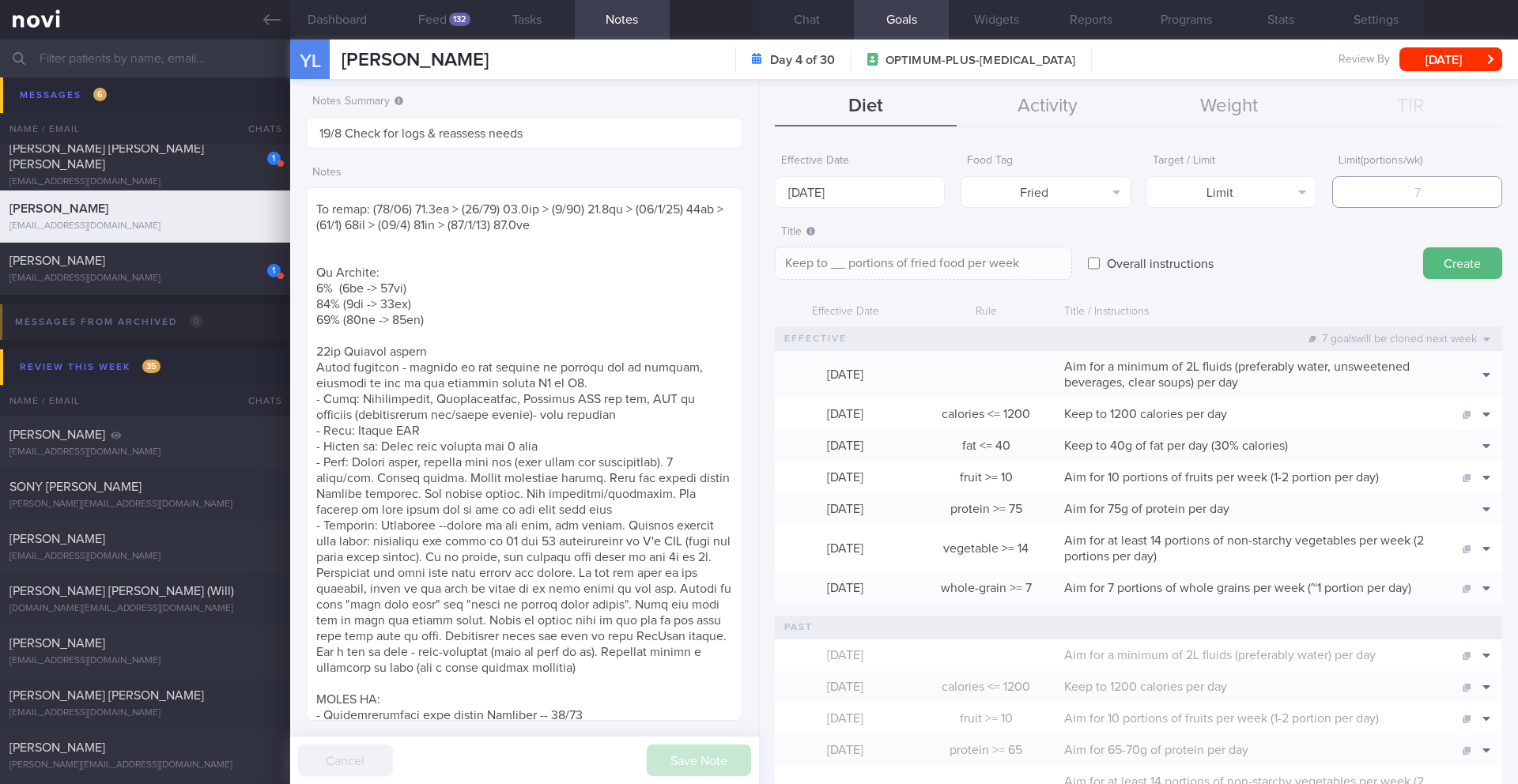
type textarea "Keep to 2 portions of fried food per week"
type input "2"
click at [1467, 261] on button "Create" at bounding box center [1463, 263] width 79 height 32
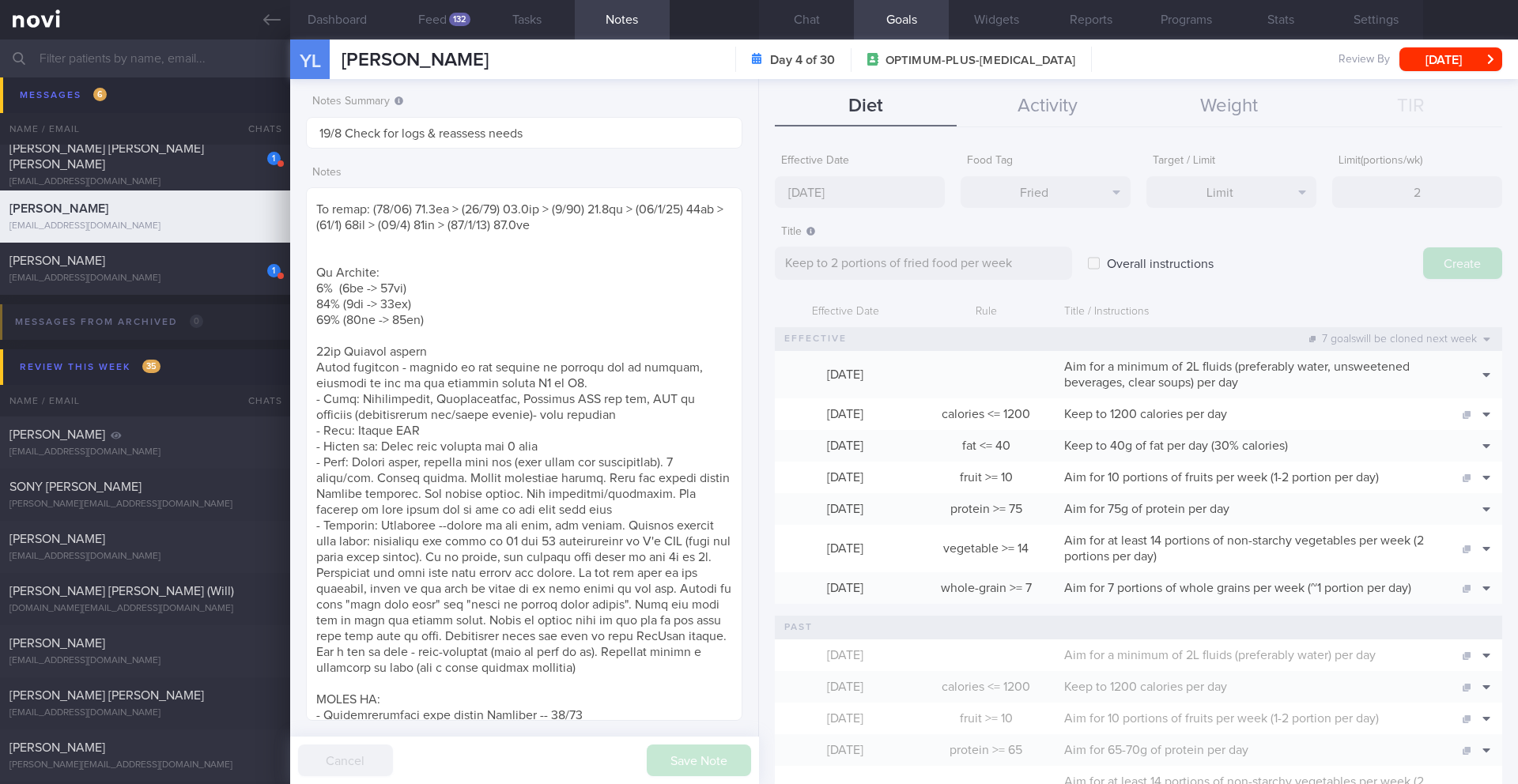
type input "25 Aug 2025"
type textarea "Aim for ___ of ___"
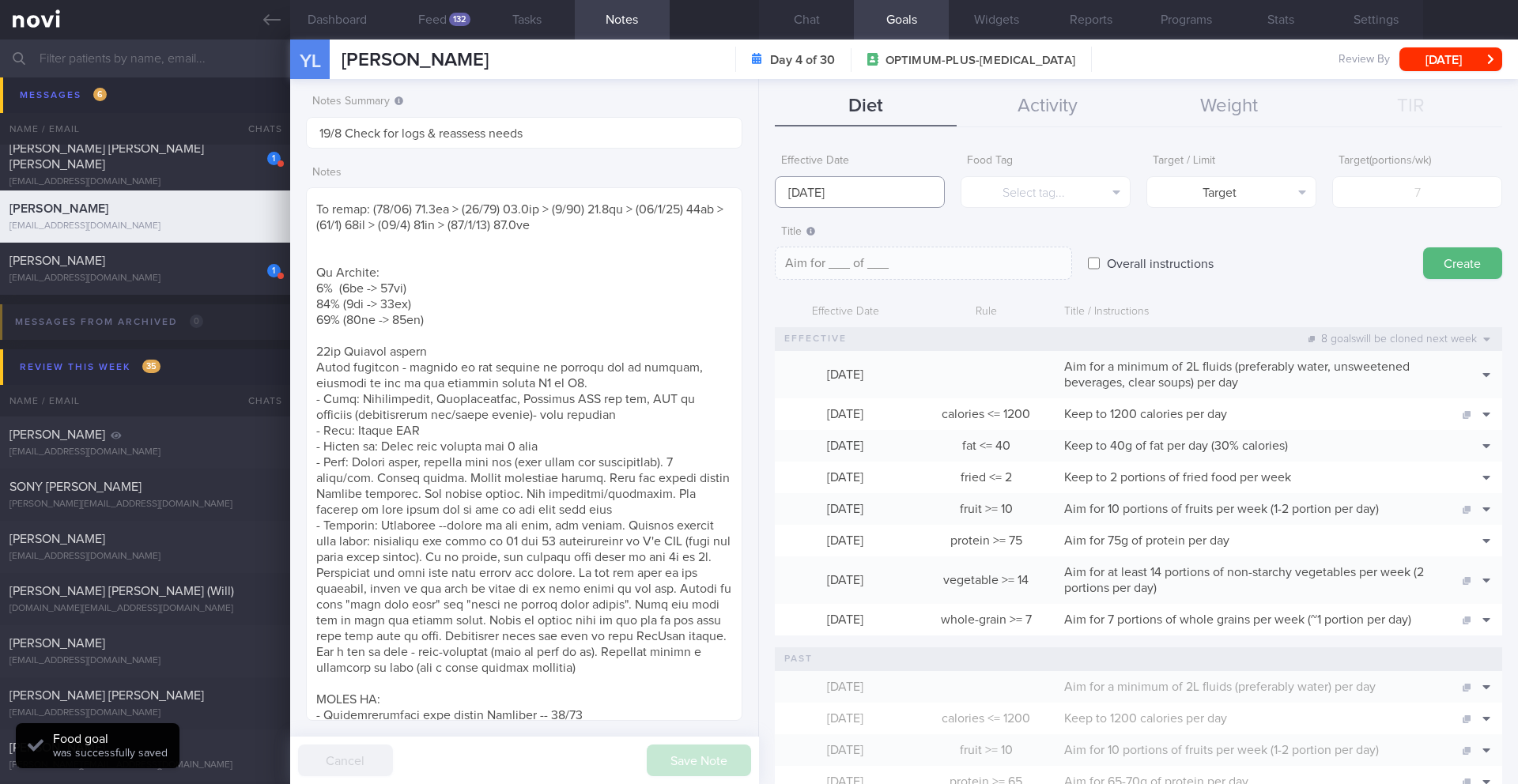
click at [815, 204] on body "You are offline! Some functionality will be unavailable Patients New Users Coac…" at bounding box center [759, 392] width 1518 height 784
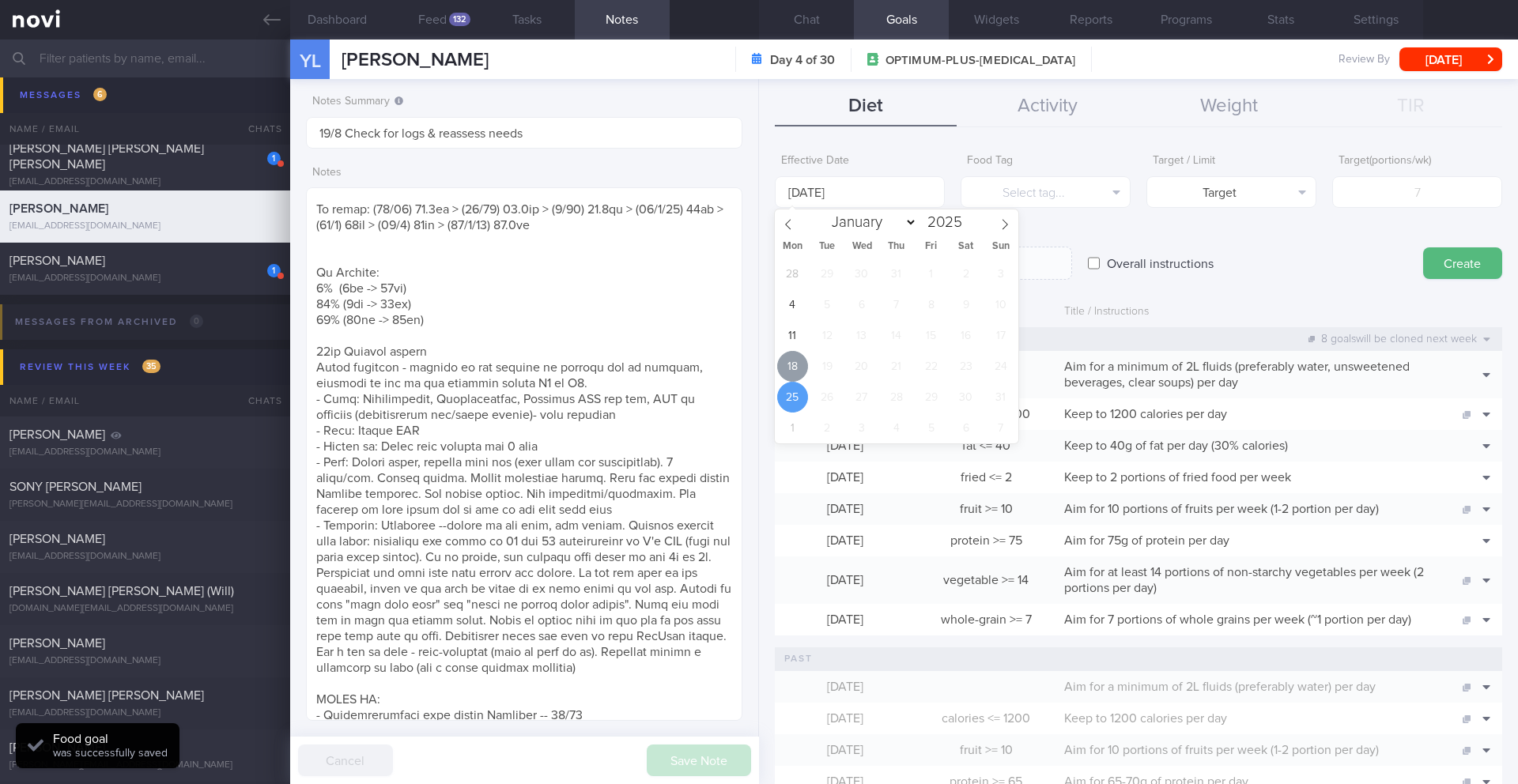
click at [791, 374] on span "18" at bounding box center [792, 366] width 31 height 31
type input "[DATE]"
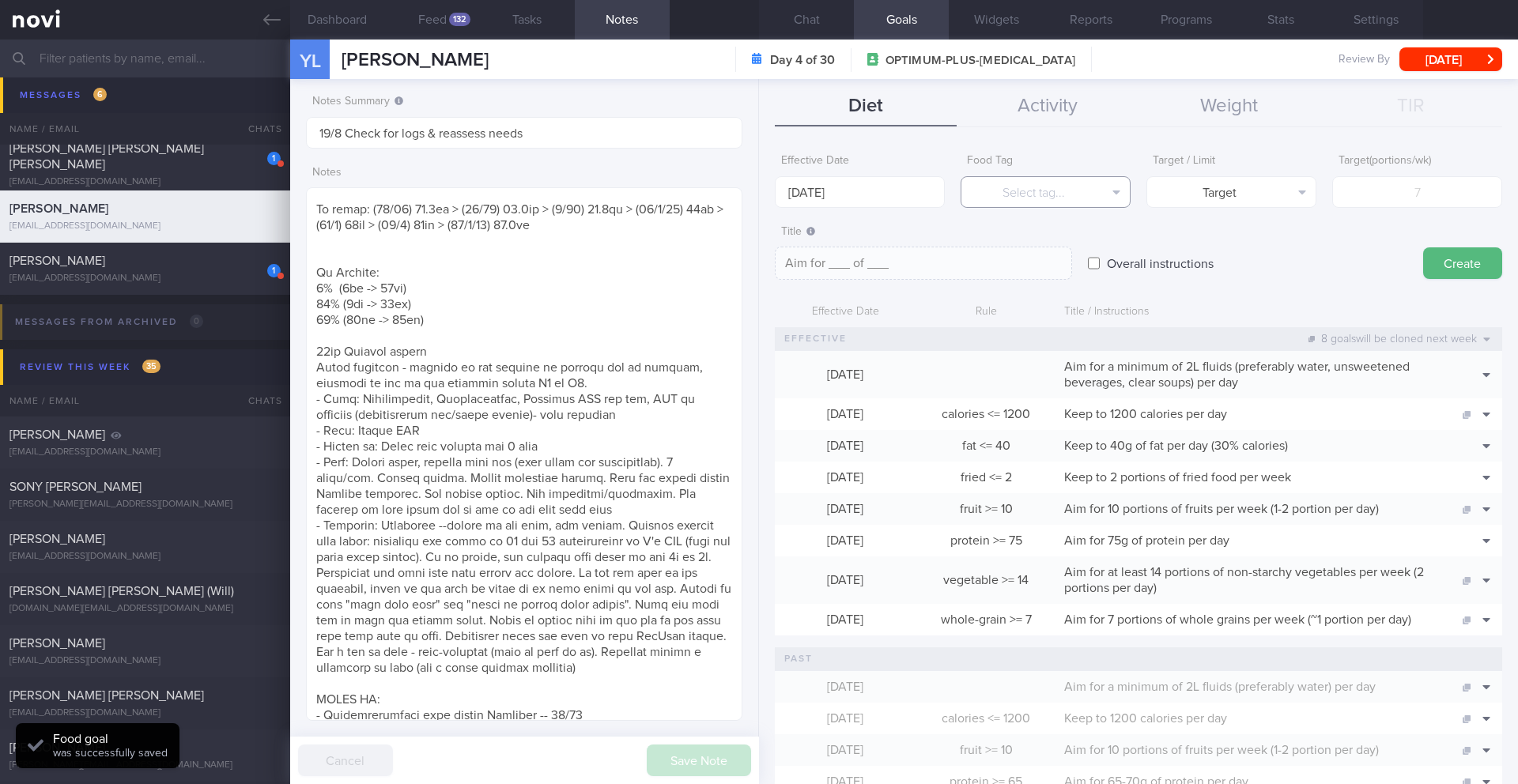
click at [1016, 201] on button "Select tag..." at bounding box center [1046, 192] width 170 height 32
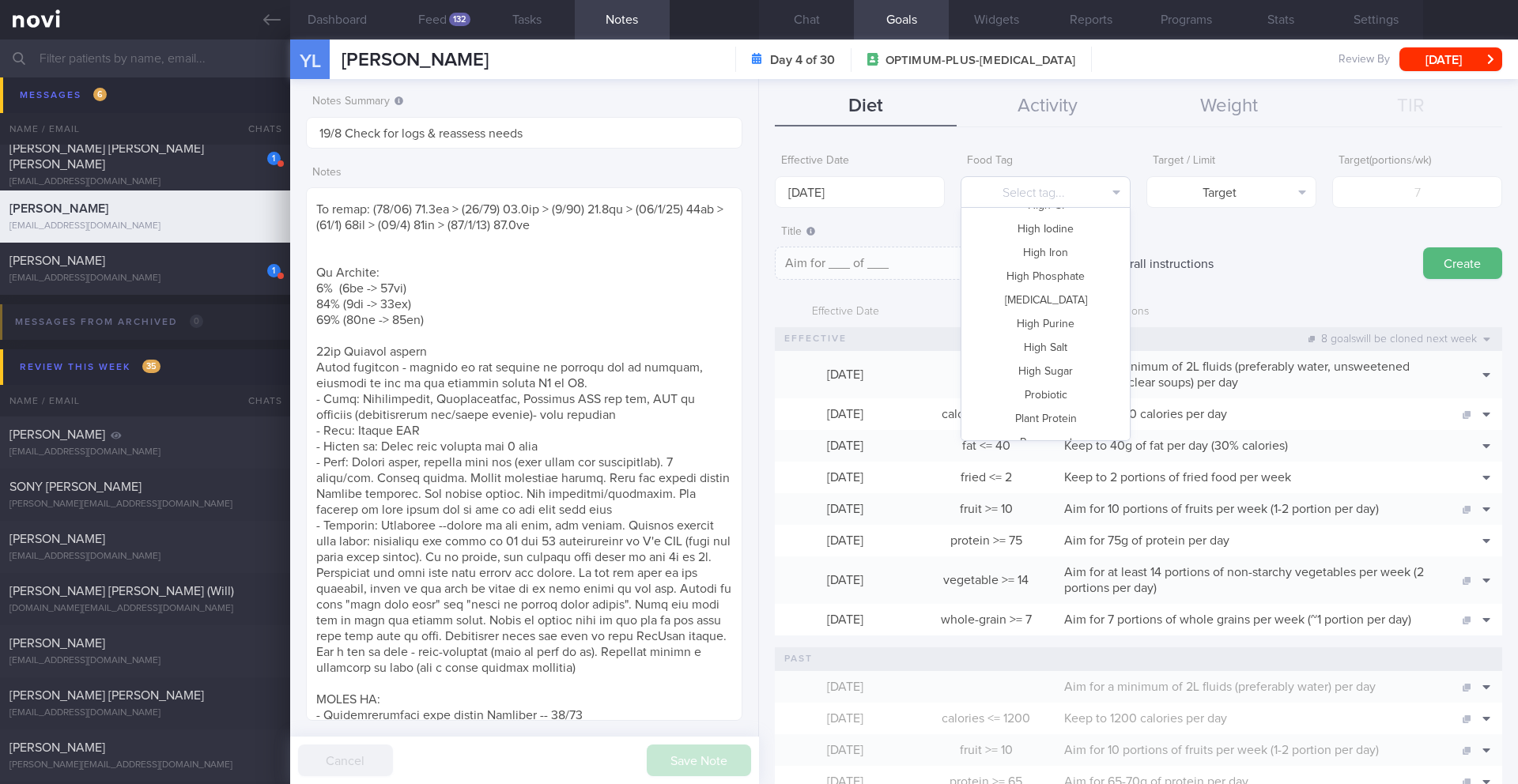
scroll to position [337, 0]
click at [1043, 367] on button "High Sugar" at bounding box center [1046, 369] width 169 height 24
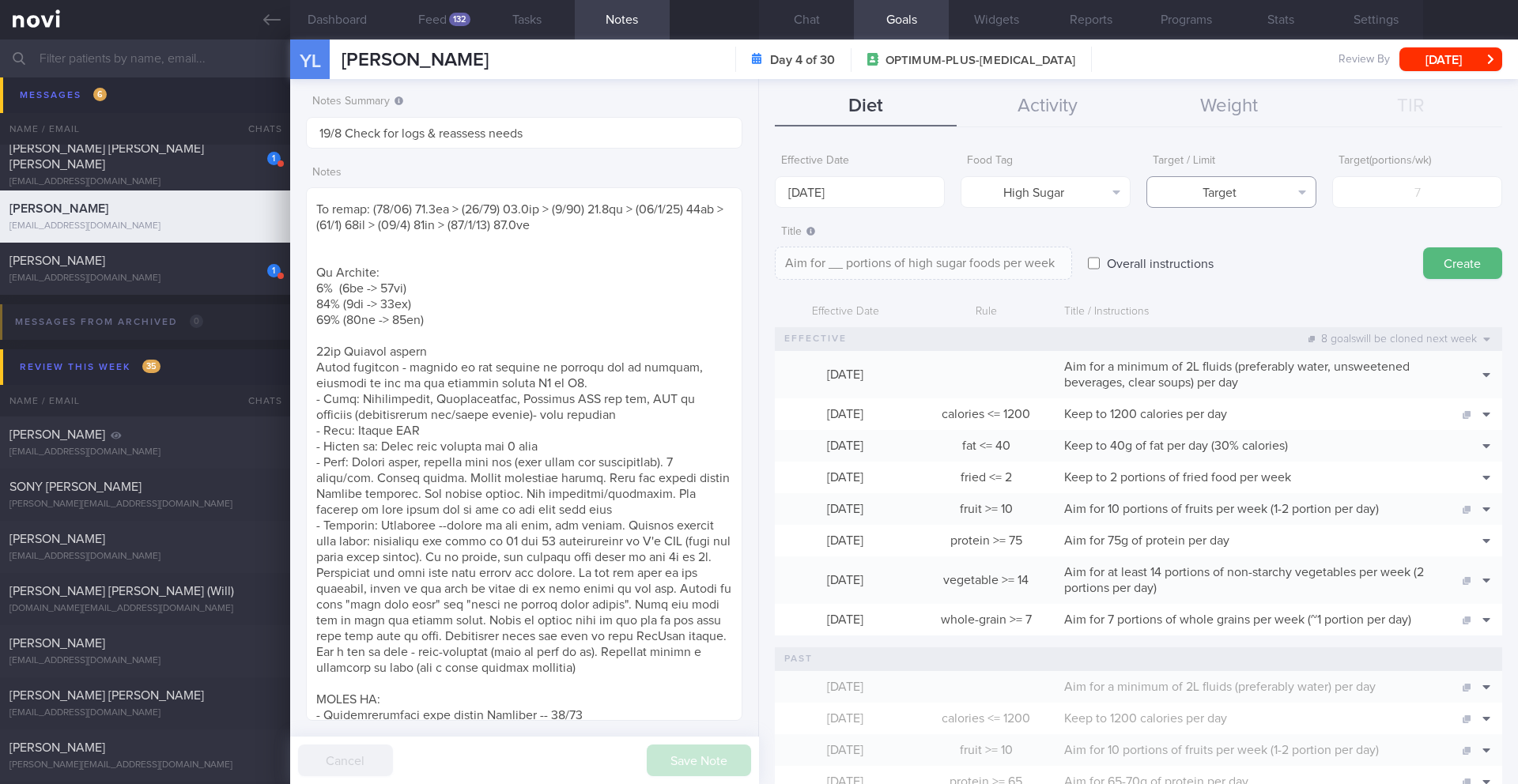
click at [1258, 195] on button "Target" at bounding box center [1231, 192] width 170 height 32
click at [1241, 258] on button "Limit" at bounding box center [1231, 247] width 169 height 24
type textarea "Keep to __ portions of high sugar foods per week"
click at [1335, 202] on input "number" at bounding box center [1417, 192] width 170 height 32
type input "2"
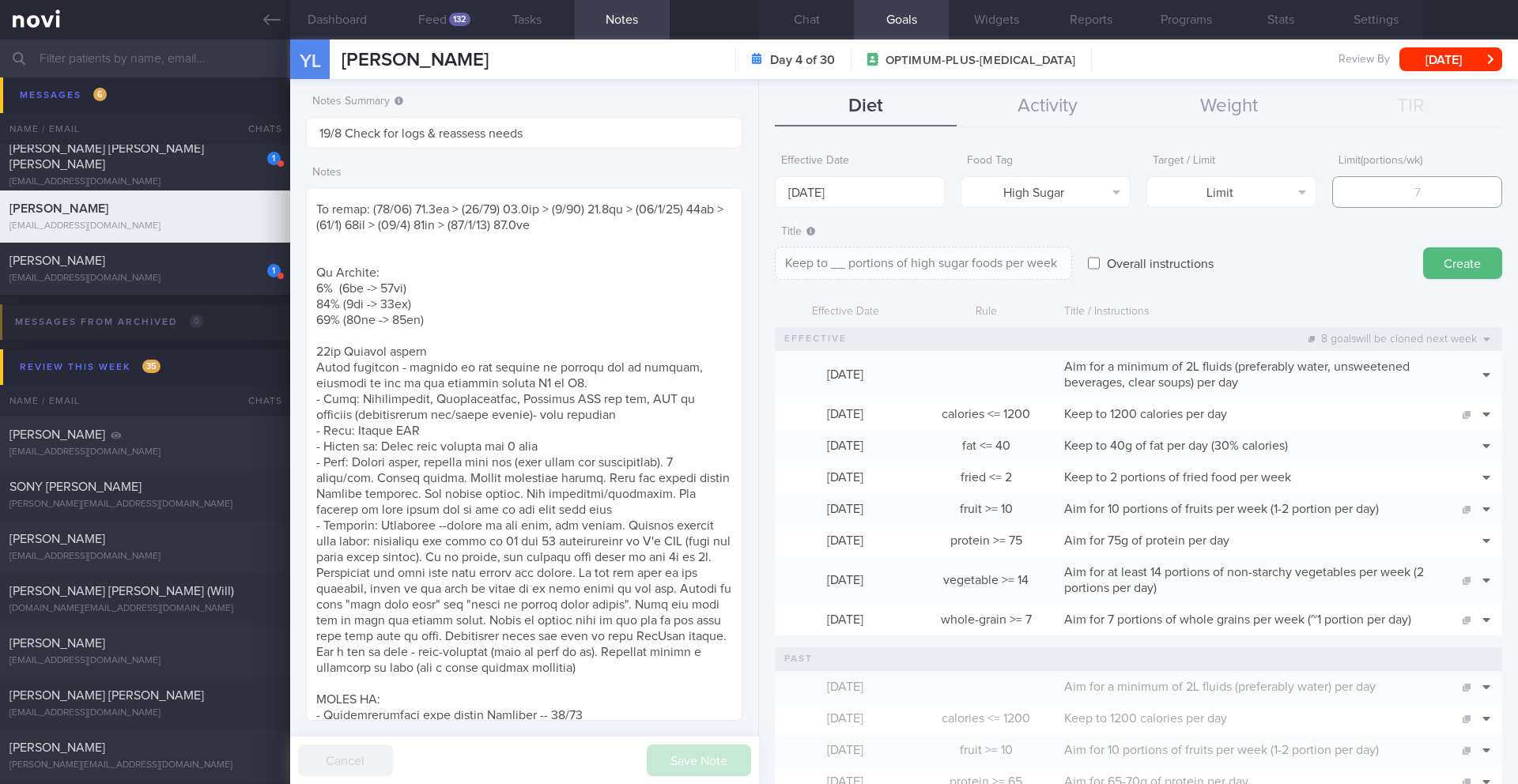
type textarea "Keep to 2 portions of high sugar foods per week"
type input "2"
click at [1444, 263] on button "Create" at bounding box center [1463, 263] width 79 height 32
type input "25 Aug 2025"
type textarea "Aim for ___ of ___"
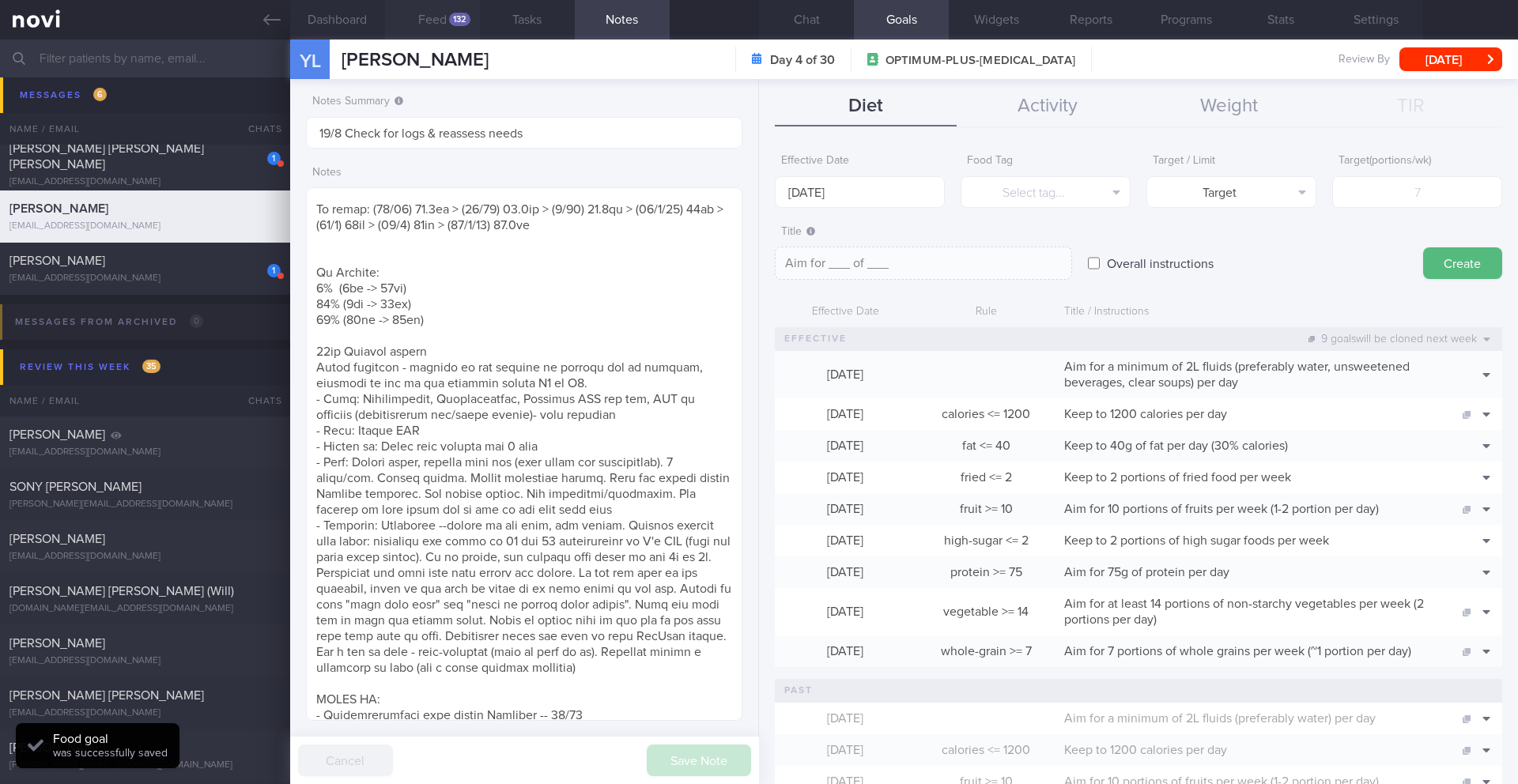
click at [435, 25] on button "Feed 132" at bounding box center [433, 20] width 95 height 40
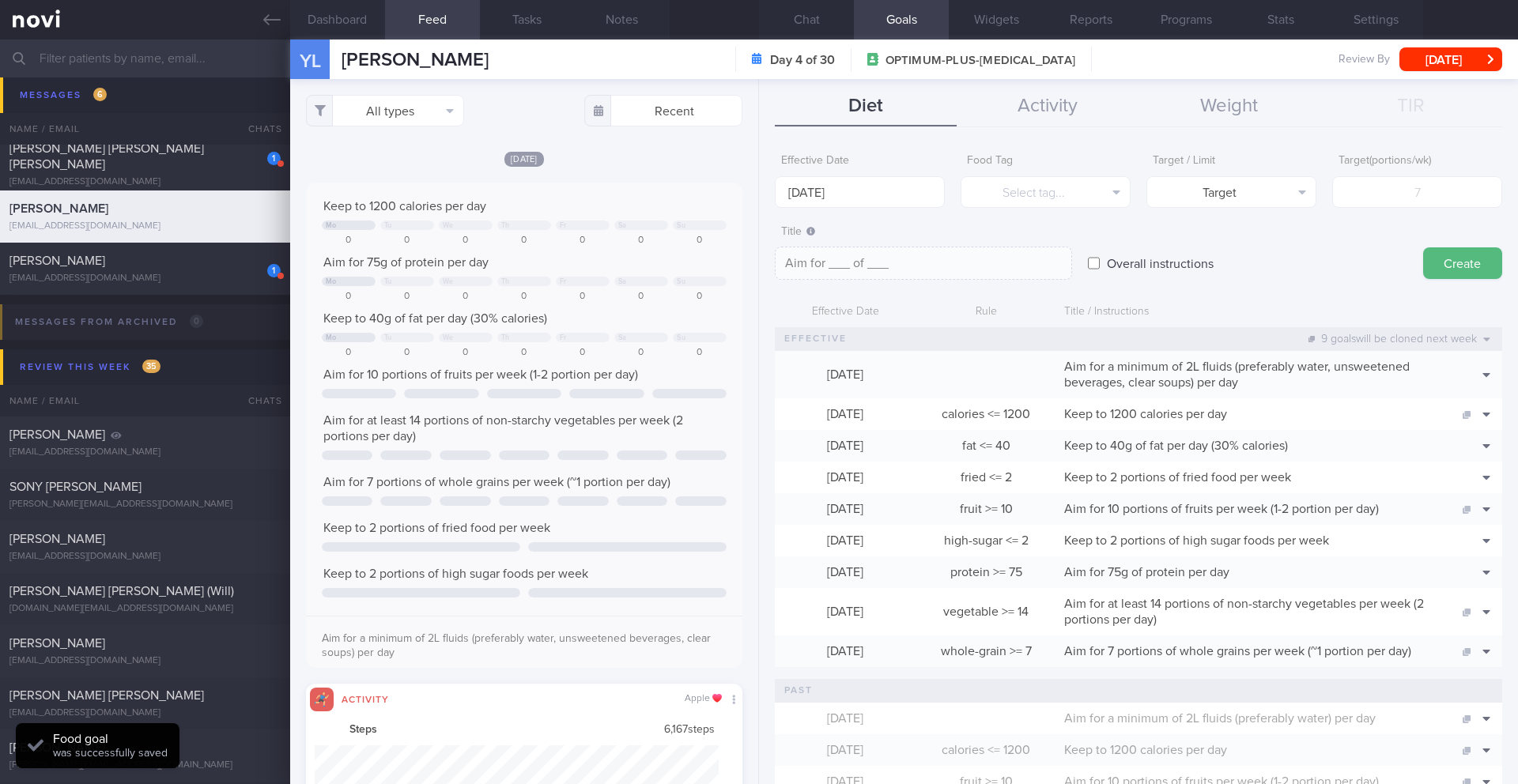
scroll to position [100, 405]
click at [809, 23] on button "Chat" at bounding box center [806, 20] width 95 height 40
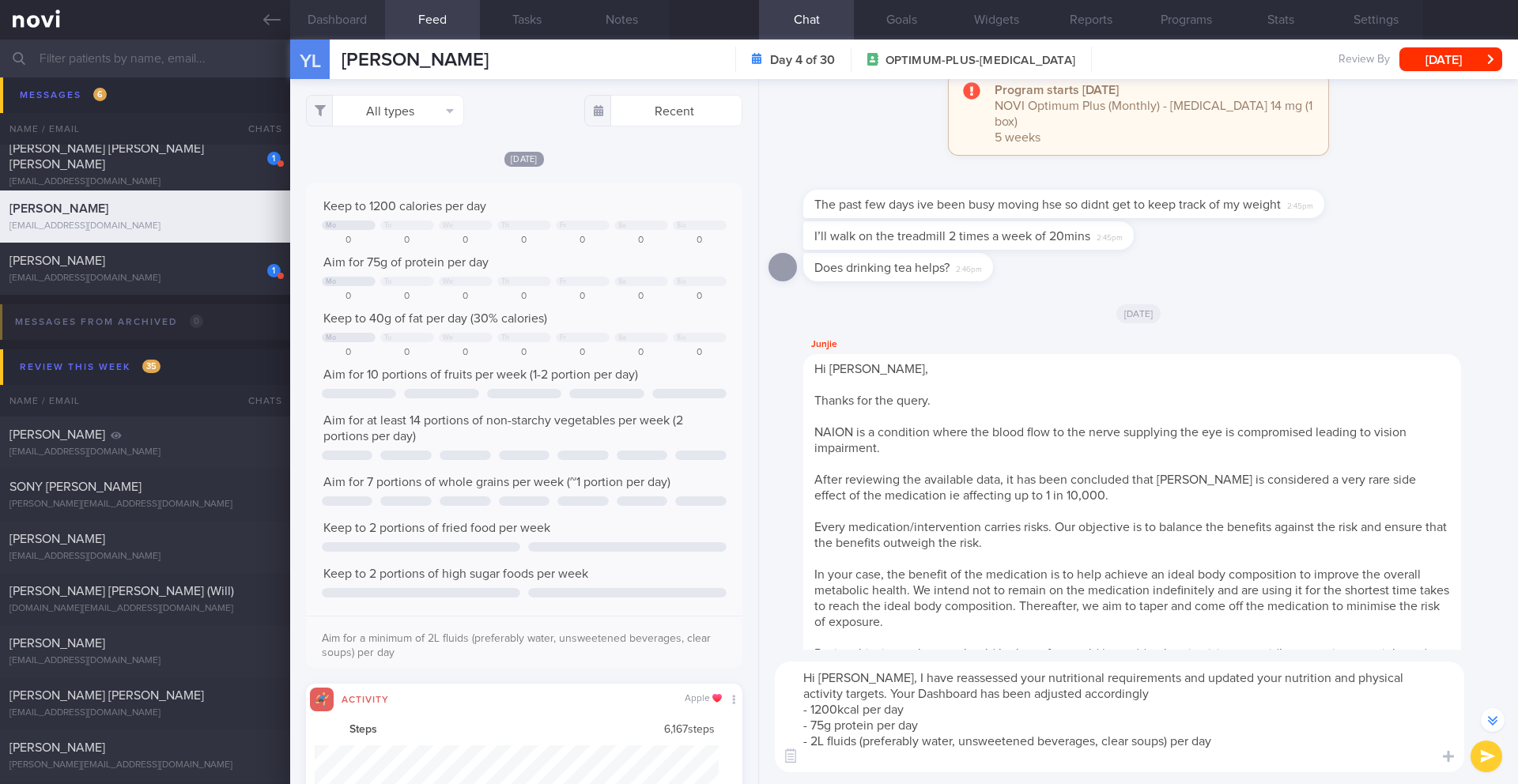
click at [342, 10] on button "Dashboard" at bounding box center [338, 20] width 95 height 40
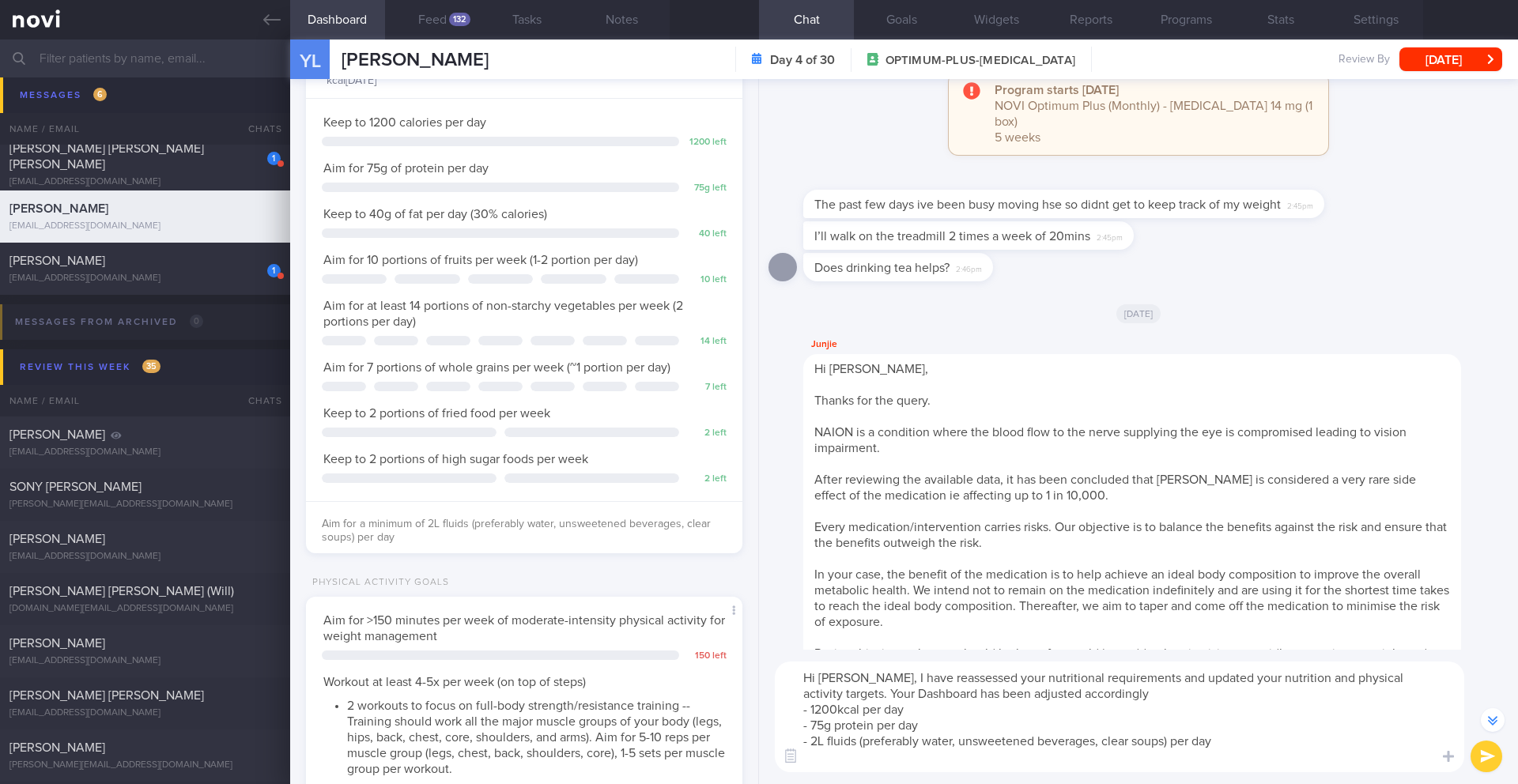
click at [1224, 739] on textarea "Hi Yvonne, I have reassessed your nutritional requirements and updated your nut…" at bounding box center [1119, 717] width 689 height 111
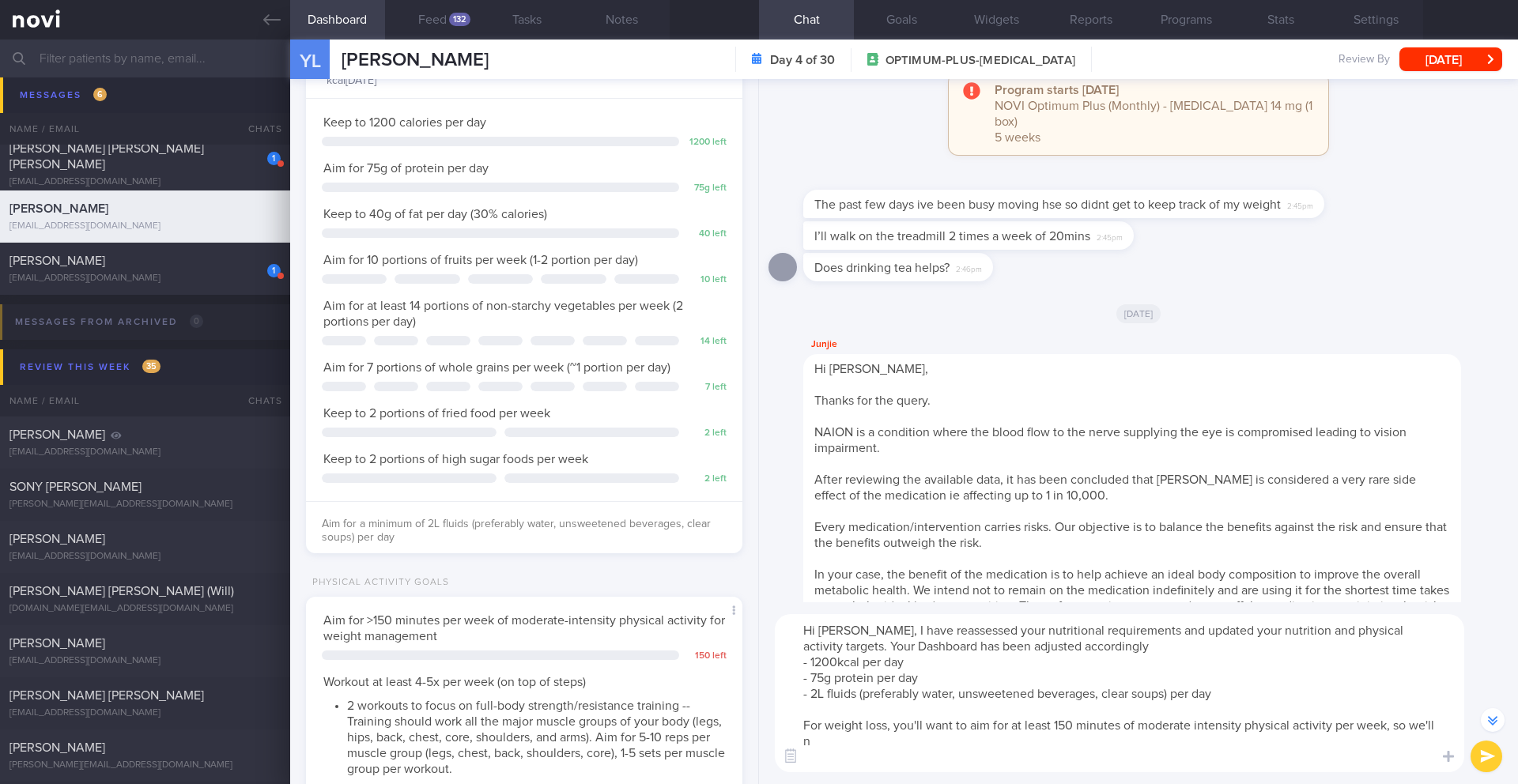
scroll to position [-185, 0]
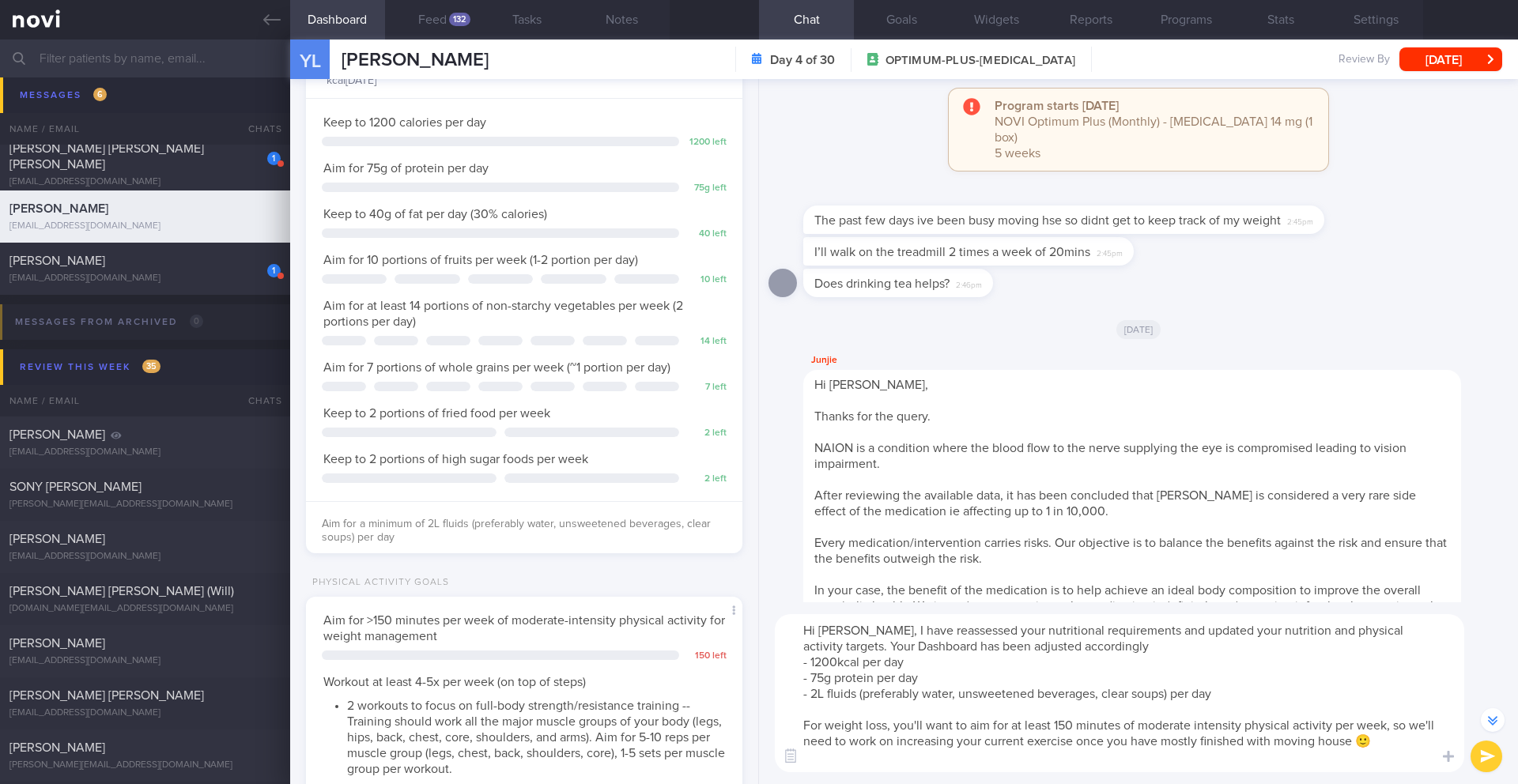
click at [1391, 729] on textarea "Hi Yvonne, I have reassessed your nutritional requirements and updated your nut…" at bounding box center [1119, 693] width 689 height 158
click at [1386, 727] on textarea "Hi Yvonne, I have reassessed your nutritional requirements and updated your nut…" at bounding box center [1119, 693] width 689 height 158
click at [1340, 728] on textarea "Hi Yvonne, I have reassessed your nutritional requirements and updated your nut…" at bounding box center [1119, 693] width 689 height 158
click at [1338, 731] on textarea "Hi Yvonne, I have reassessed your nutritional requirements and updated your nut…" at bounding box center [1119, 693] width 689 height 158
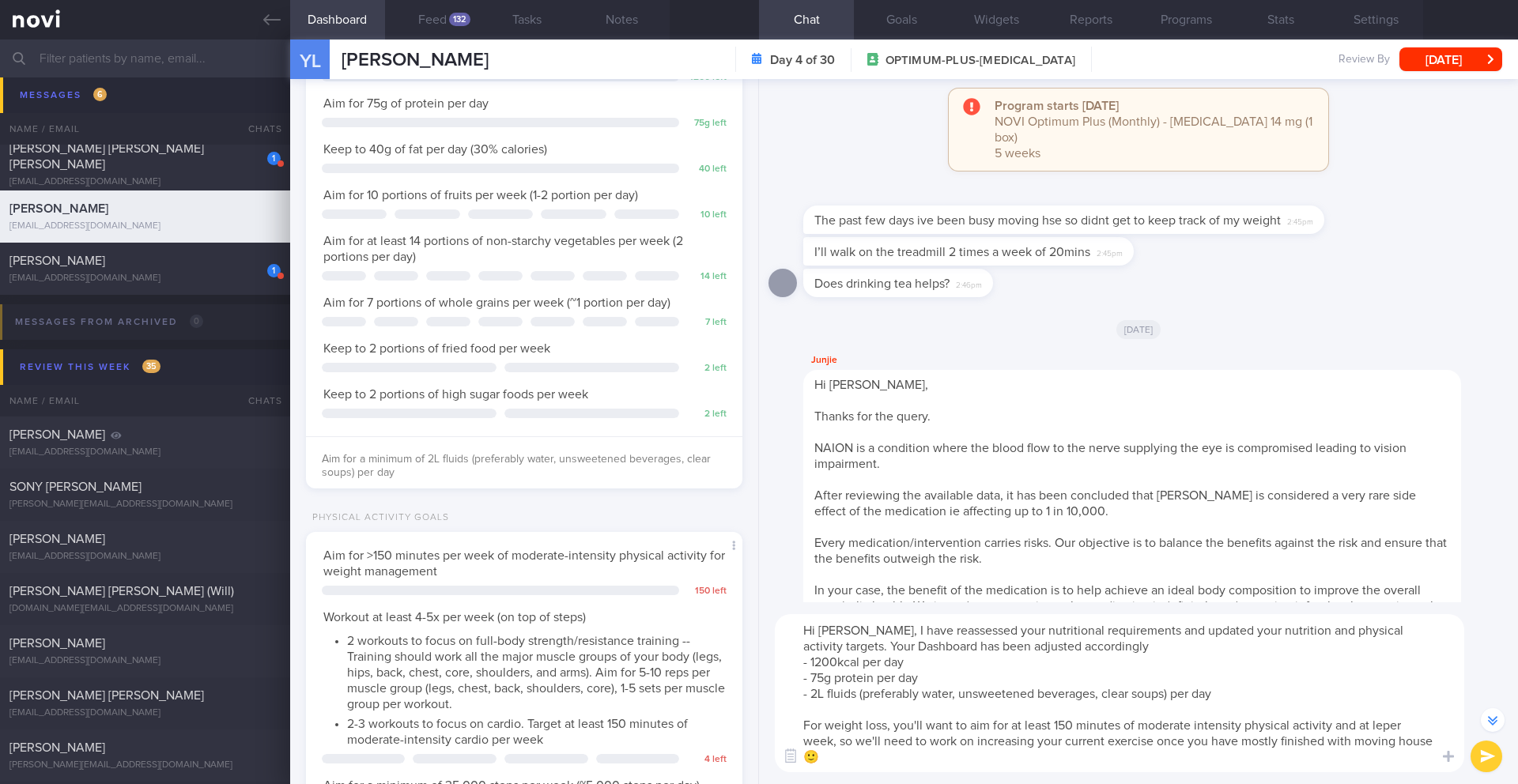
scroll to position [-201, 0]
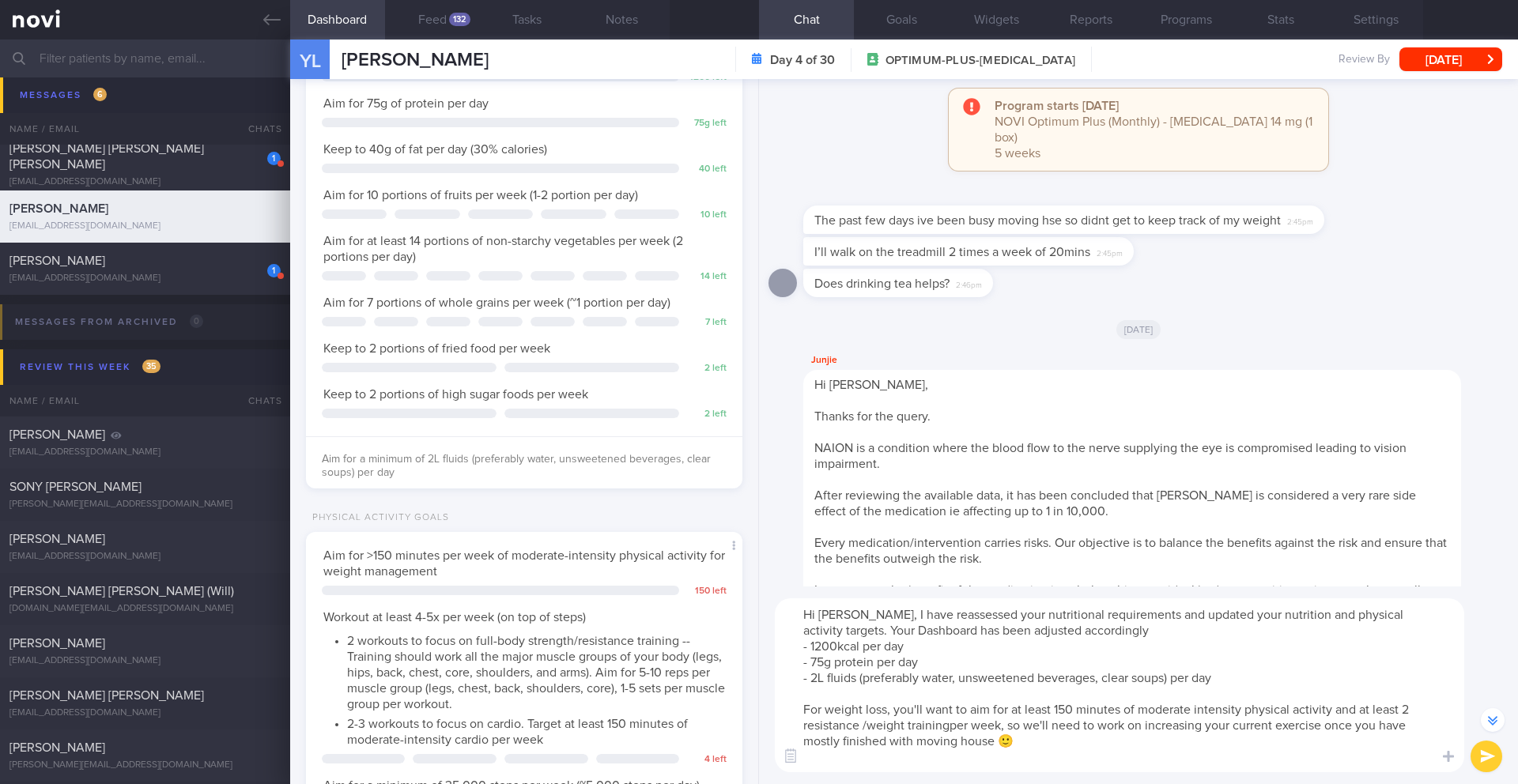
click at [951, 726] on textarea "Hi Yvonne, I have reassessed your nutritional requirements and updated your nut…" at bounding box center [1119, 685] width 689 height 174
type textarea "Hi Yvonne, I have reassessed your nutritional requirements and updated your nut…"
click at [1494, 752] on button "submit" at bounding box center [1487, 756] width 32 height 32
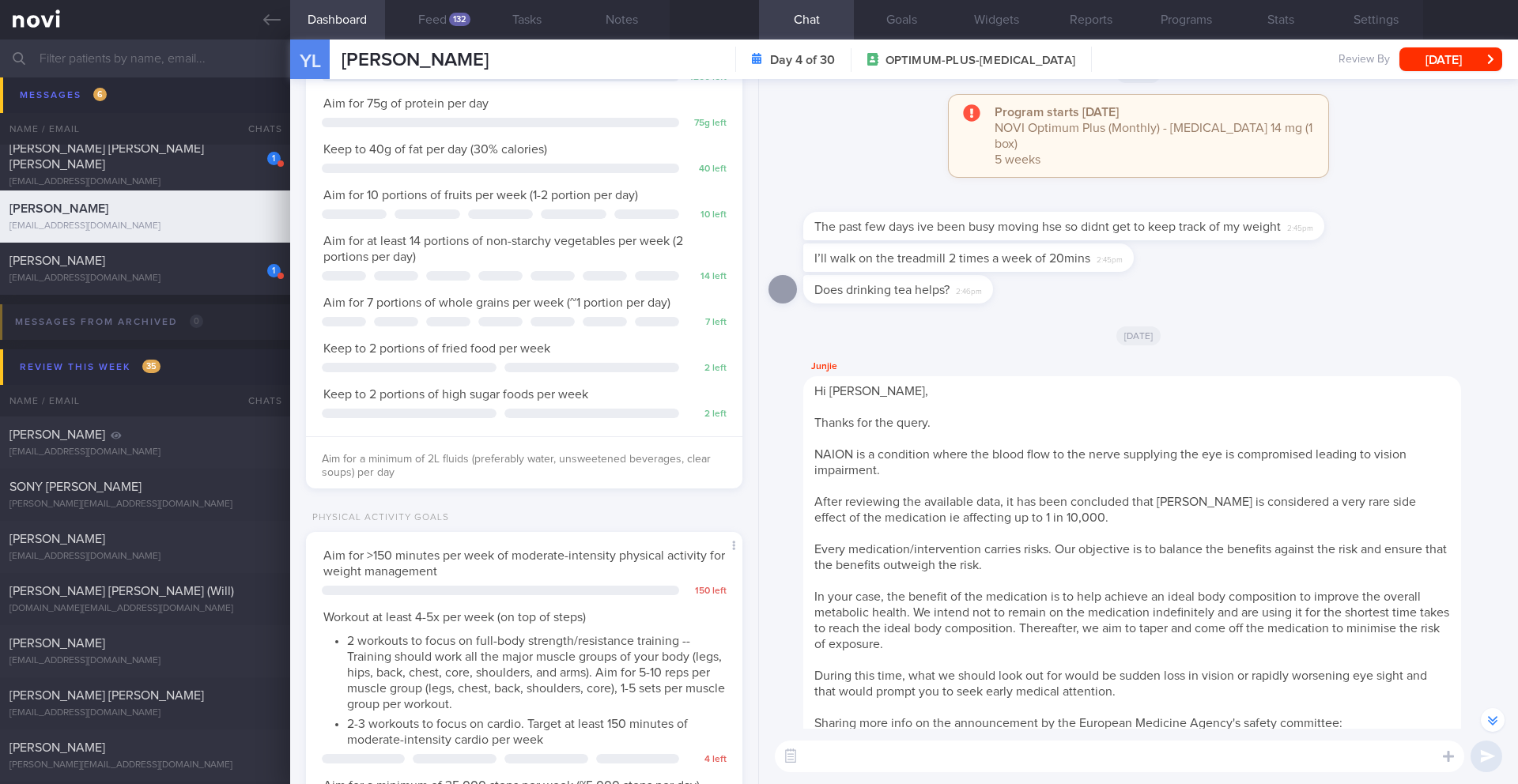
scroll to position [-440, 0]
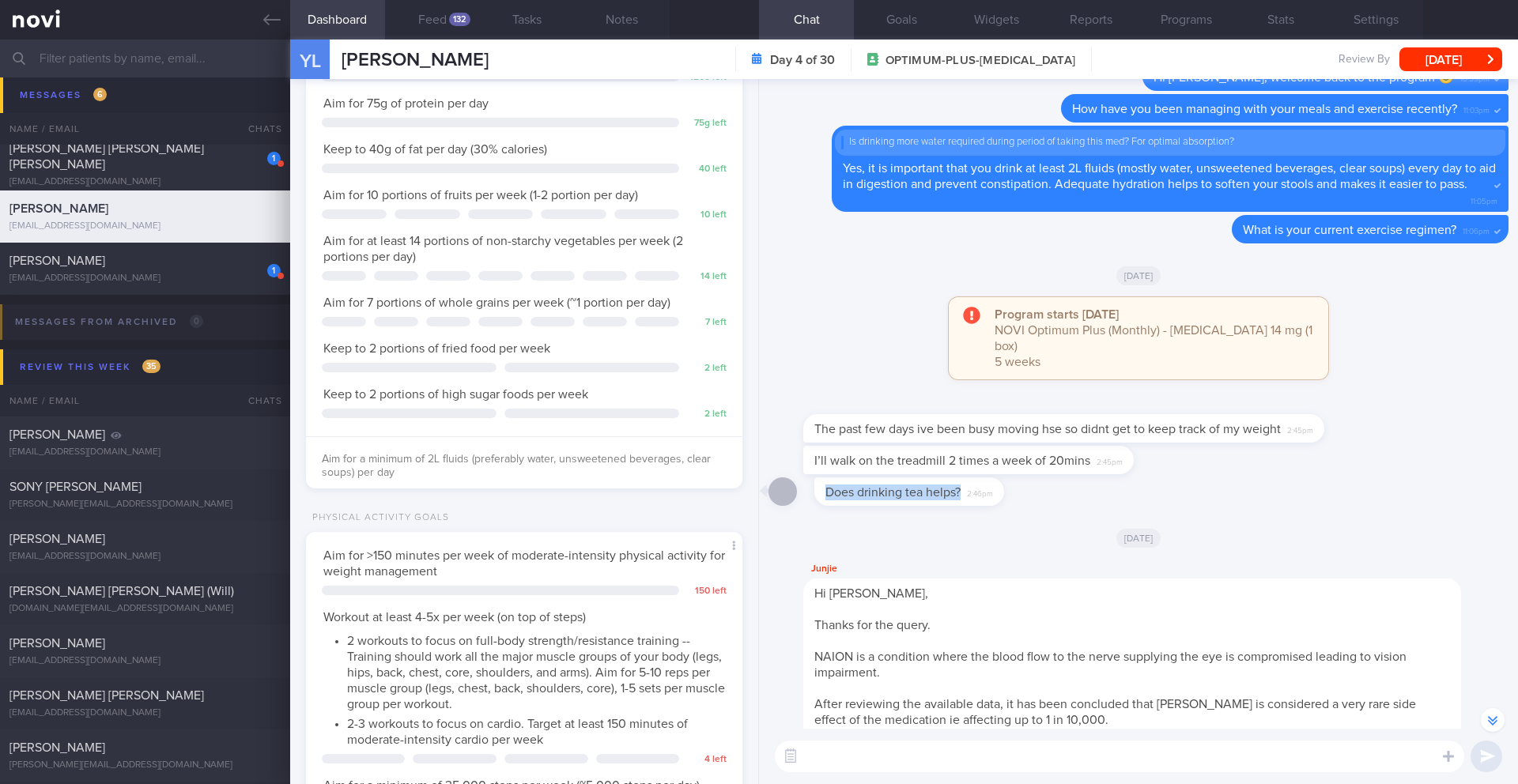
drag, startPoint x: 811, startPoint y: 479, endPoint x: 1026, endPoint y: 484, distance: 215.1
click at [1026, 485] on div "Does drinking tea helps? 2:46pm" at bounding box center [922, 492] width 237 height 28
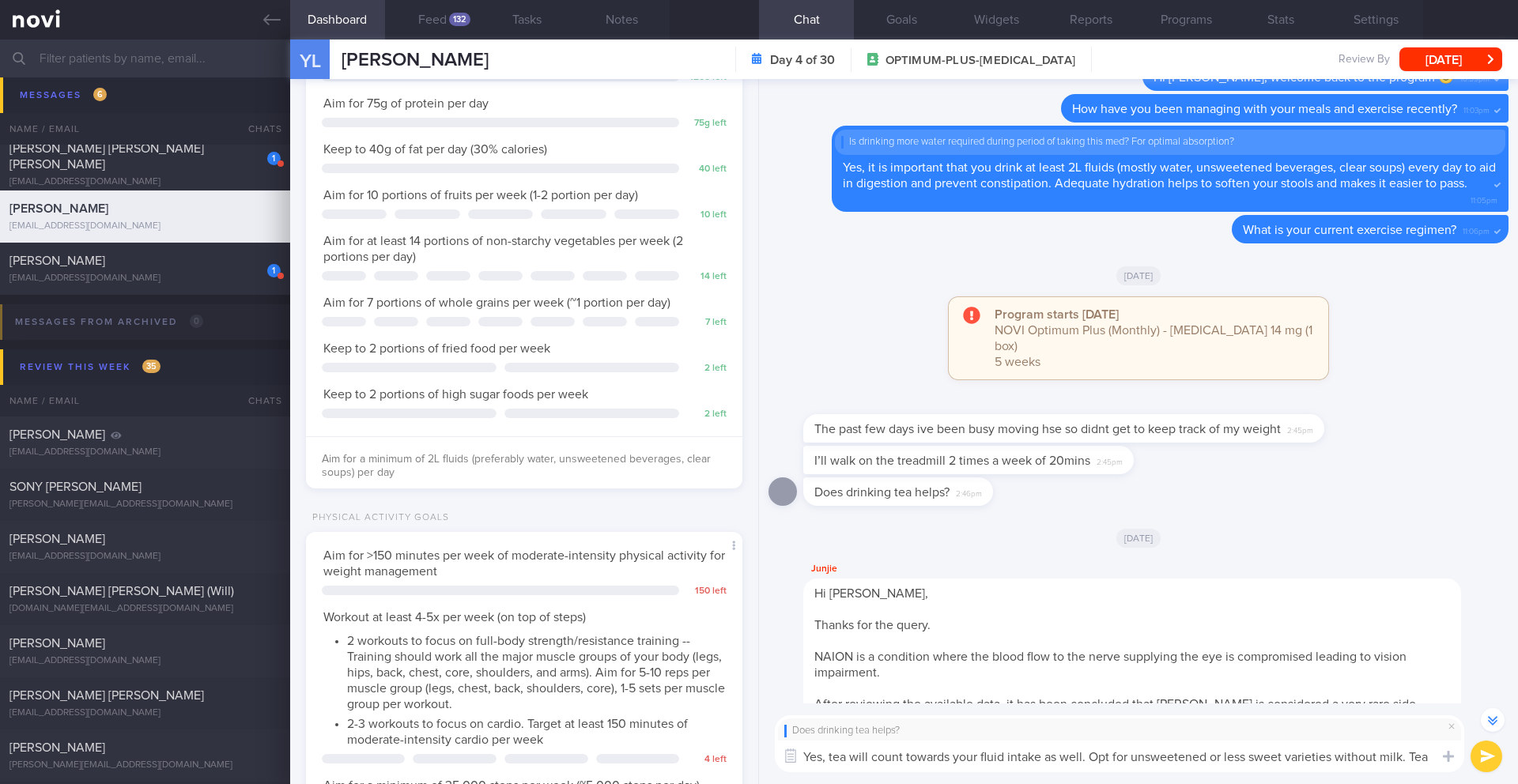
scroll to position [-481, 0]
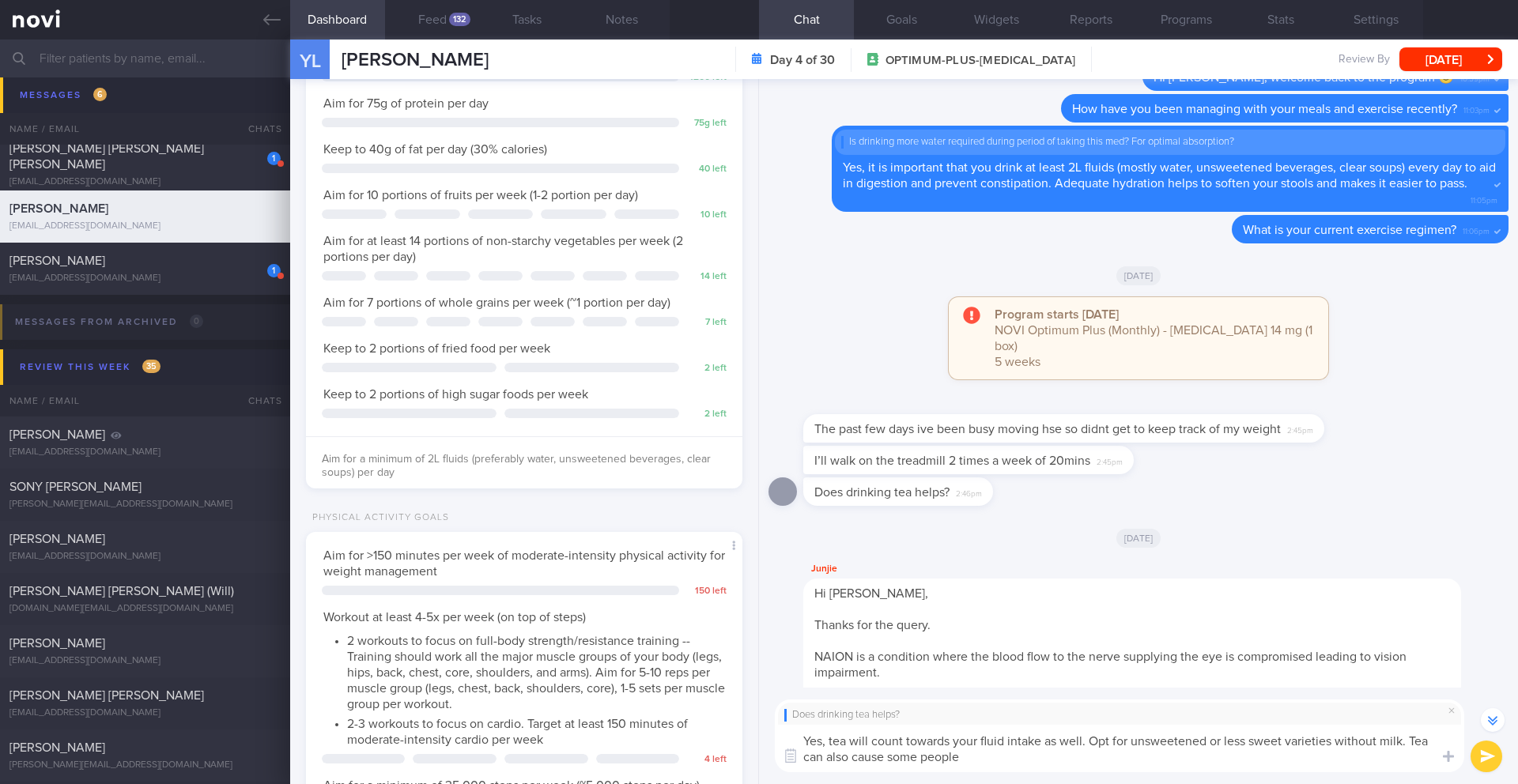
click at [1417, 743] on textarea "Yes, tea will count towards your fluid intake as well. Opt for unsweetened or l…" at bounding box center [1119, 748] width 689 height 47
click at [1414, 742] on textarea "Yes, tea will count towards your fluid intake as well. Opt for unsweetened or l…" at bounding box center [1119, 748] width 689 height 47
click at [993, 768] on textarea "Yes, tea will count towards your fluid intake as well. Opt for unsweetened or l…" at bounding box center [1119, 748] width 689 height 47
drag, startPoint x: 1412, startPoint y: 743, endPoint x: 1425, endPoint y: 749, distance: 14.3
click at [1425, 749] on textarea "Yes, tea will count towards your fluid intake as well. Opt for unsweetened or l…" at bounding box center [1119, 748] width 689 height 47
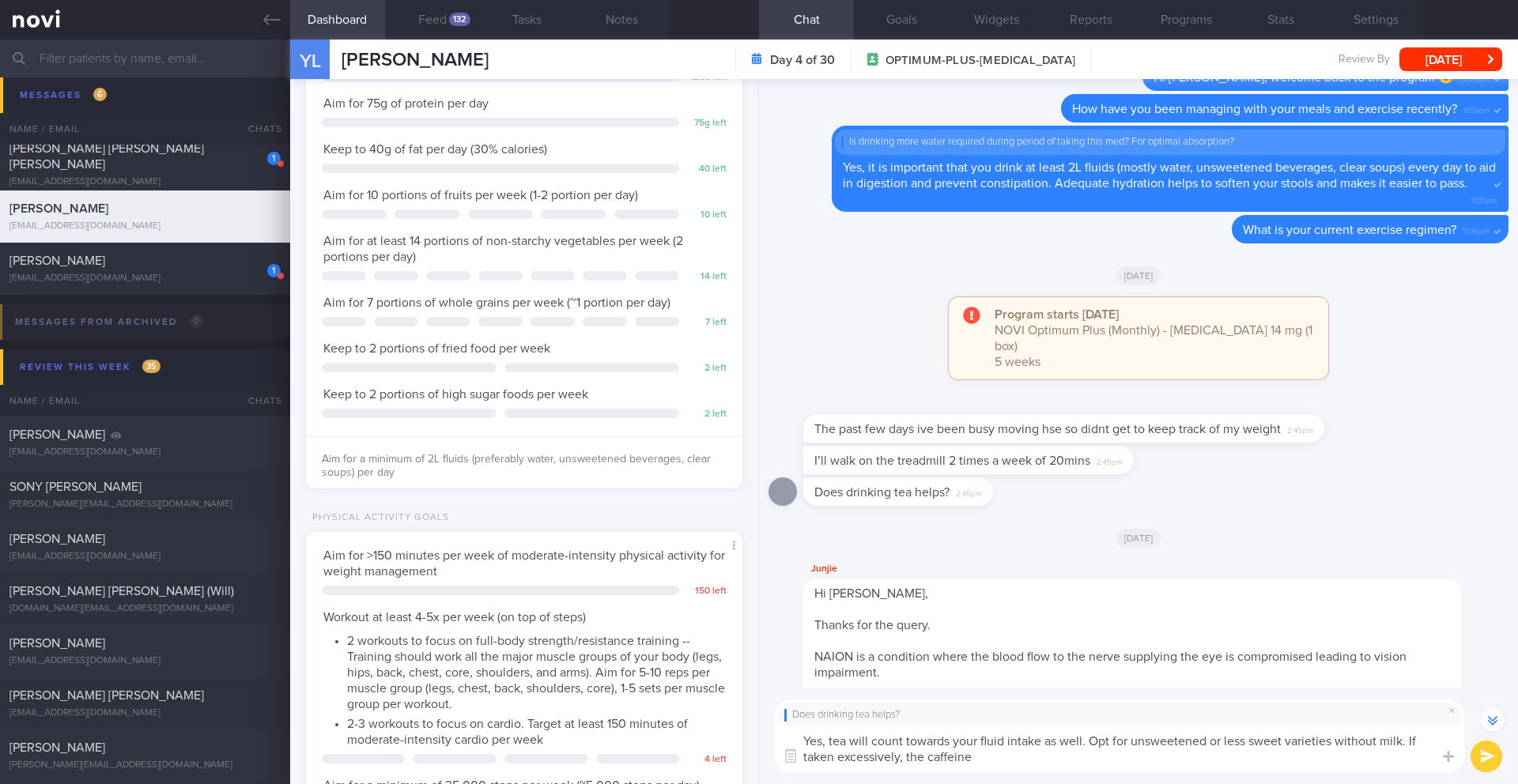
drag, startPoint x: 908, startPoint y: 758, endPoint x: 1008, endPoint y: 765, distance: 100.2
click at [1008, 765] on textarea "Yes, tea will count towards your fluid intake as well. Opt for unsweetened or l…" at bounding box center [1119, 748] width 689 height 47
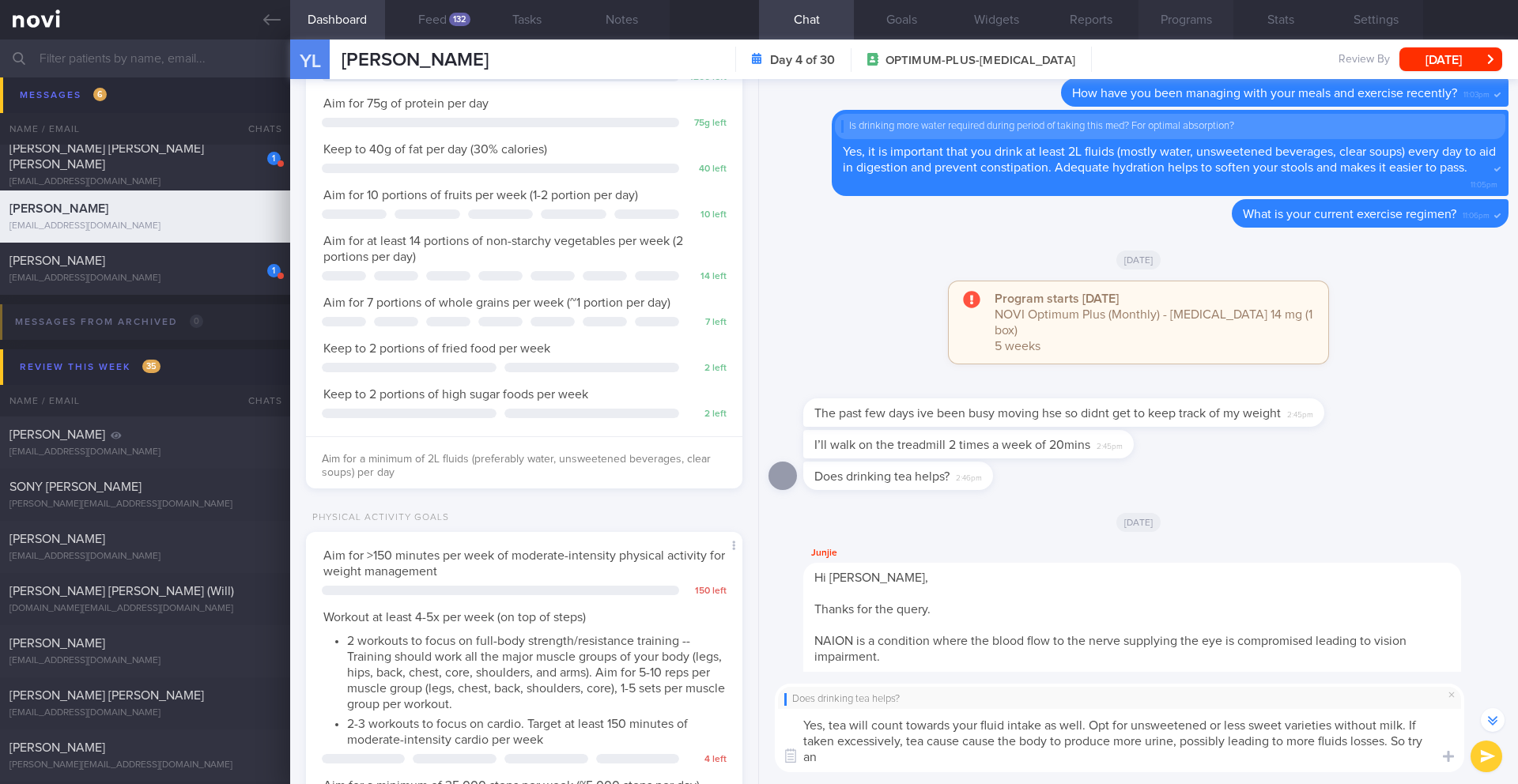
scroll to position [-496, 0]
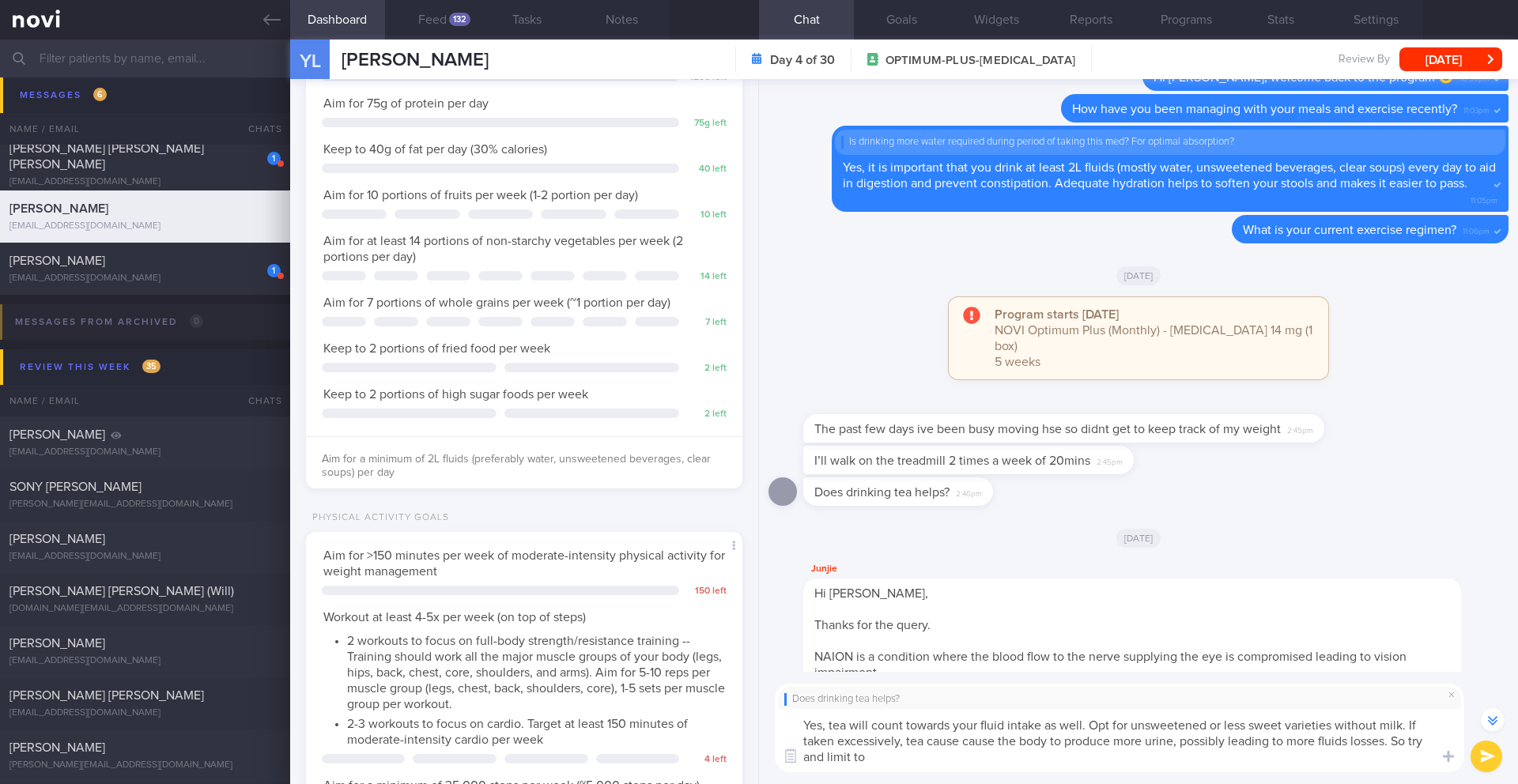
click at [905, 746] on textarea "Yes, tea will count towards your fluid intake as well. Opt for unsweetened or l…" at bounding box center [1119, 740] width 689 height 63
drag, startPoint x: 901, startPoint y: 741, endPoint x: 803, endPoint y: 738, distance: 98.0
click at [803, 738] on textarea "Yes, tea will count towards your fluid intake as well. Opt for unsweetened or l…" at bounding box center [1119, 740] width 689 height 63
drag, startPoint x: 1270, startPoint y: 744, endPoint x: 1321, endPoint y: 744, distance: 51.0
click at [1321, 744] on textarea "Yes, tea will count towards your fluid intake as well. Opt for unsweetened or l…" at bounding box center [1119, 740] width 689 height 63
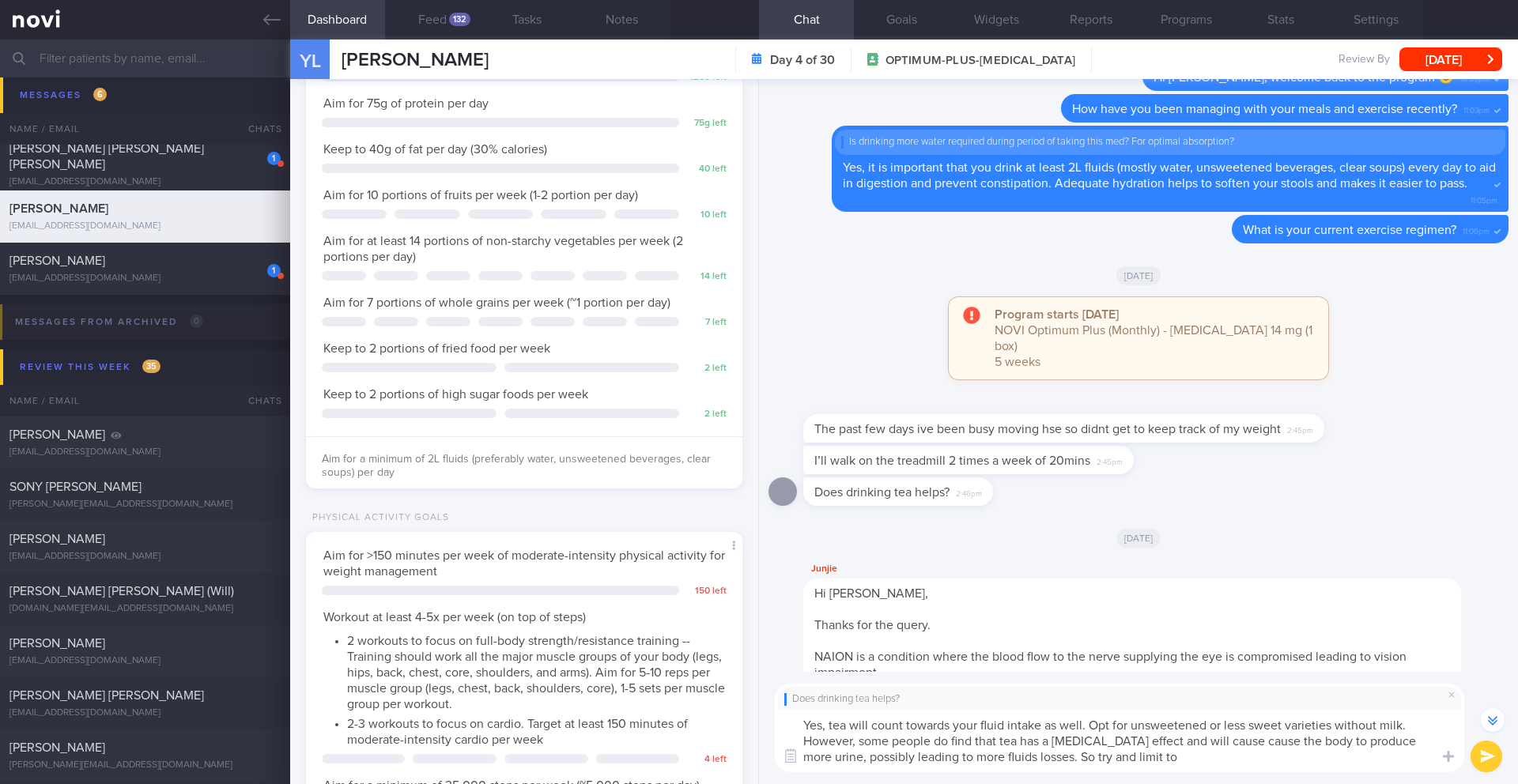
click at [1267, 744] on textarea "Yes, tea will count towards your fluid intake as well. Opt for unsweetened or l…" at bounding box center [1119, 740] width 689 height 63
click at [1161, 756] on textarea "Yes, tea will count towards your fluid intake as well. Opt for unsweetened or l…" at bounding box center [1119, 740] width 689 height 63
drag, startPoint x: 1052, startPoint y: 759, endPoint x: 1186, endPoint y: 763, distance: 134.1
click at [1186, 763] on textarea "Yes, tea will count towards your fluid intake as well. Opt for unsweetened or l…" at bounding box center [1119, 740] width 689 height 63
click at [1306, 759] on textarea "Yes, tea will count towards your fluid intake as well. Opt for unsweetened or l…" at bounding box center [1119, 740] width 689 height 63
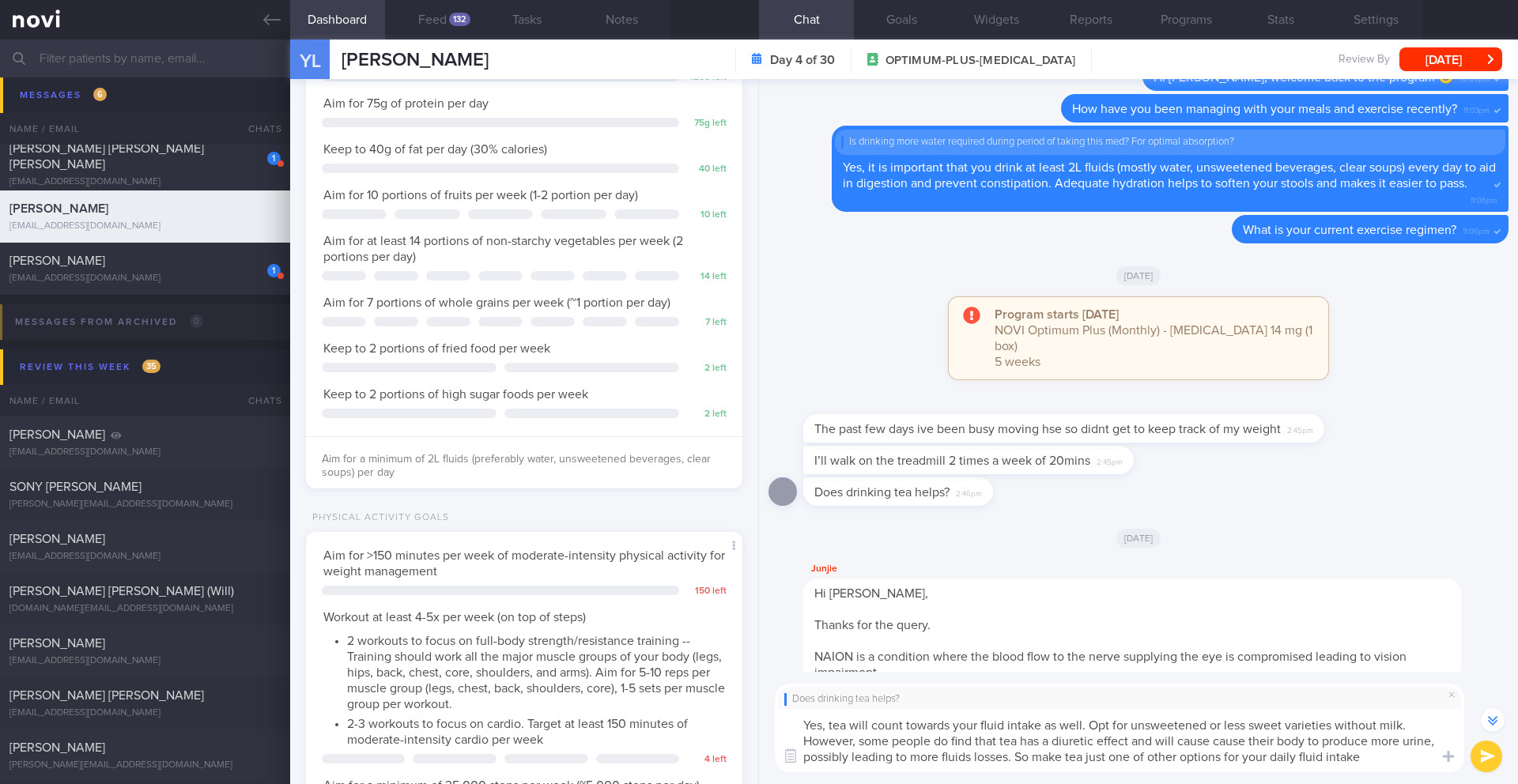
click at [1406, 760] on textarea "Yes, tea will count towards your fluid intake as well. Opt for unsweetened or l…" at bounding box center [1119, 740] width 689 height 63
drag, startPoint x: 809, startPoint y: 729, endPoint x: 1440, endPoint y: 757, distance: 631.6
click at [1440, 757] on div "Chat Templates Admin CGM Weight Nutrition Physical Activity Infographics Articl…" at bounding box center [1138, 728] width 759 height 112
paste textarea "counts toward your daily fluid intake. Just be sure to choose unsweetened or le…"
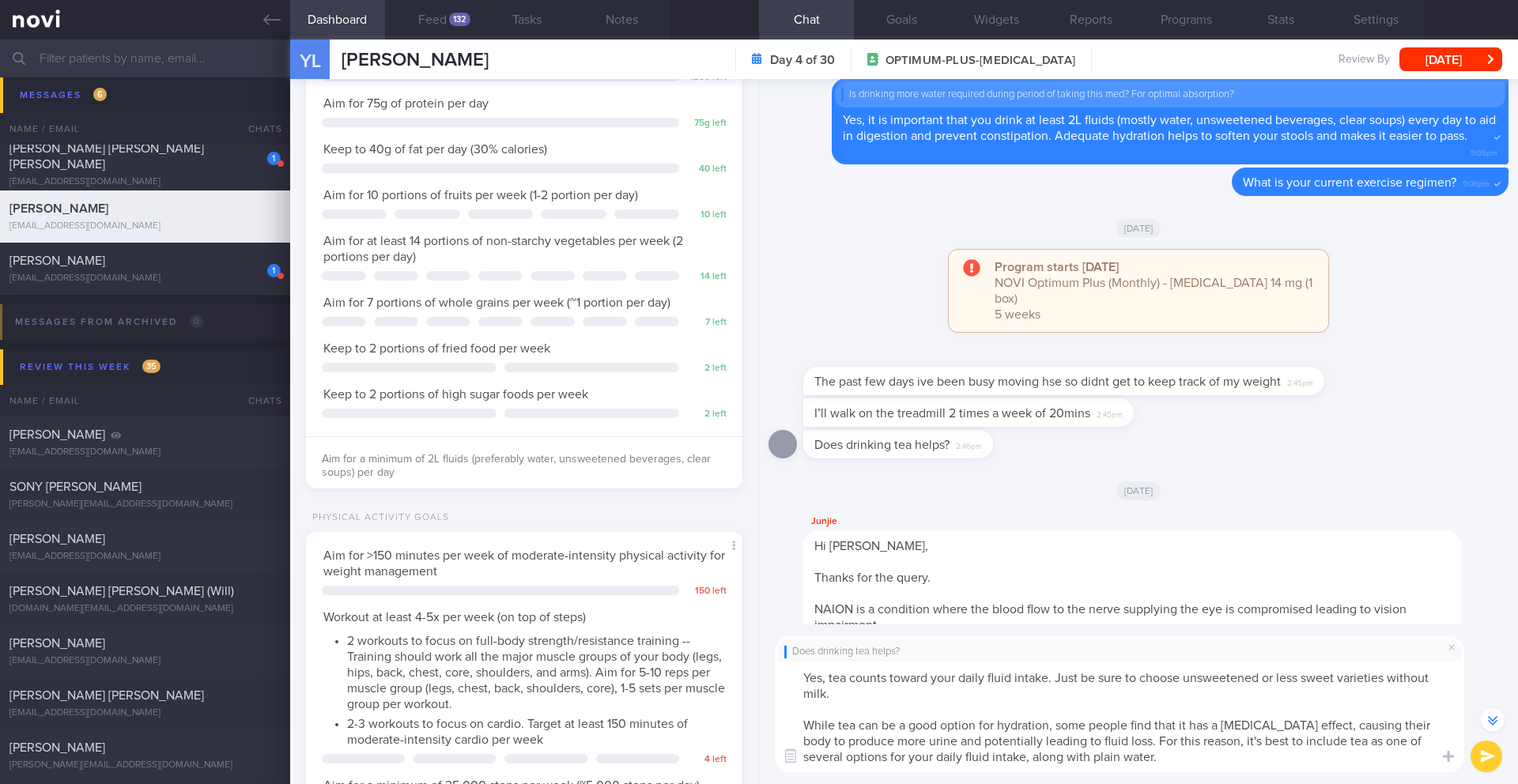
scroll to position [-543, 0]
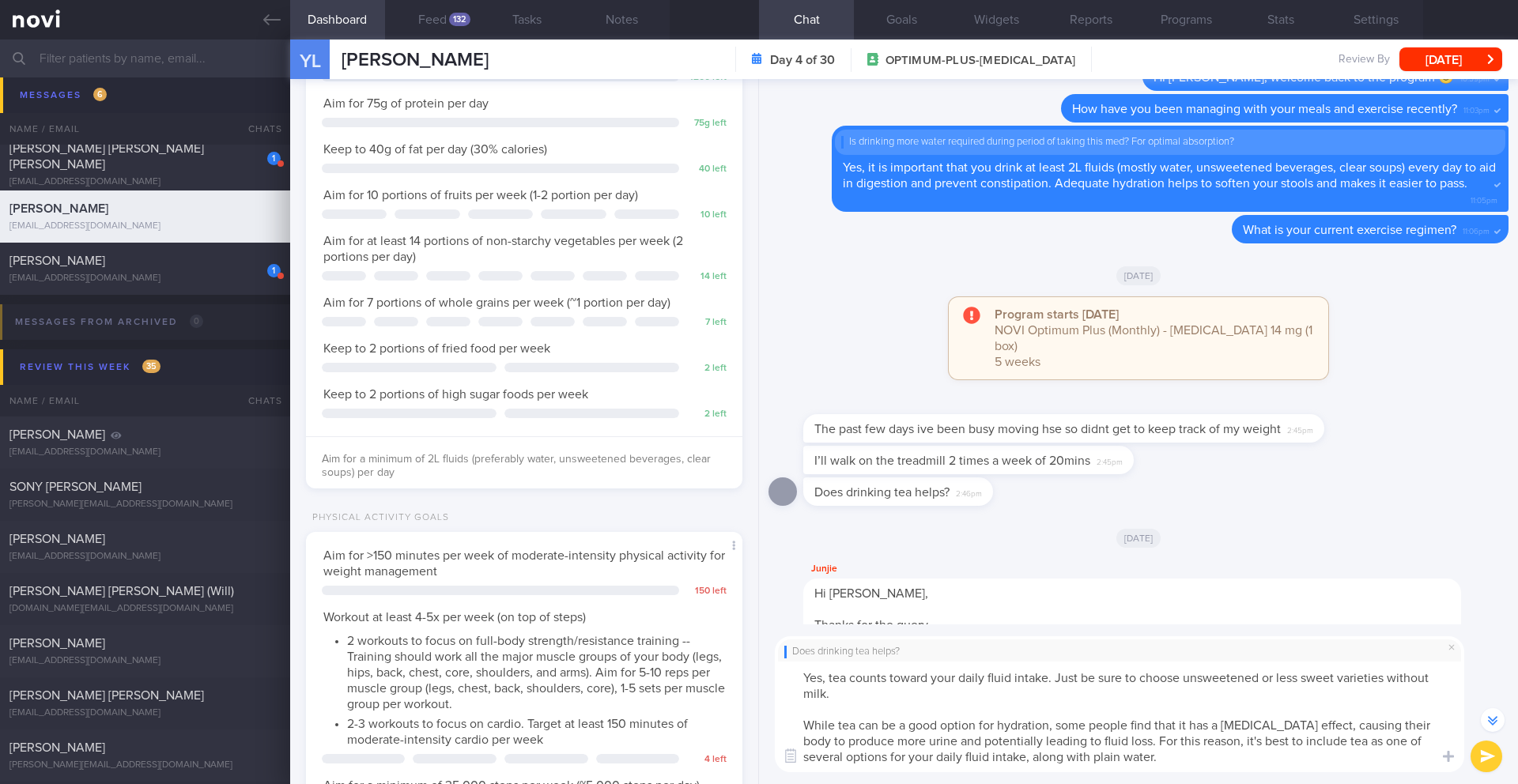
click at [1463, 753] on textarea "Yes, tea counts toward your daily fluid intake. Just be sure to choose unsweete…" at bounding box center [1119, 717] width 689 height 111
type textarea "Yes, tea counts toward your daily fluid intake. Just be sure to choose unsweete…"
click at [1475, 753] on button "submit" at bounding box center [1487, 756] width 32 height 32
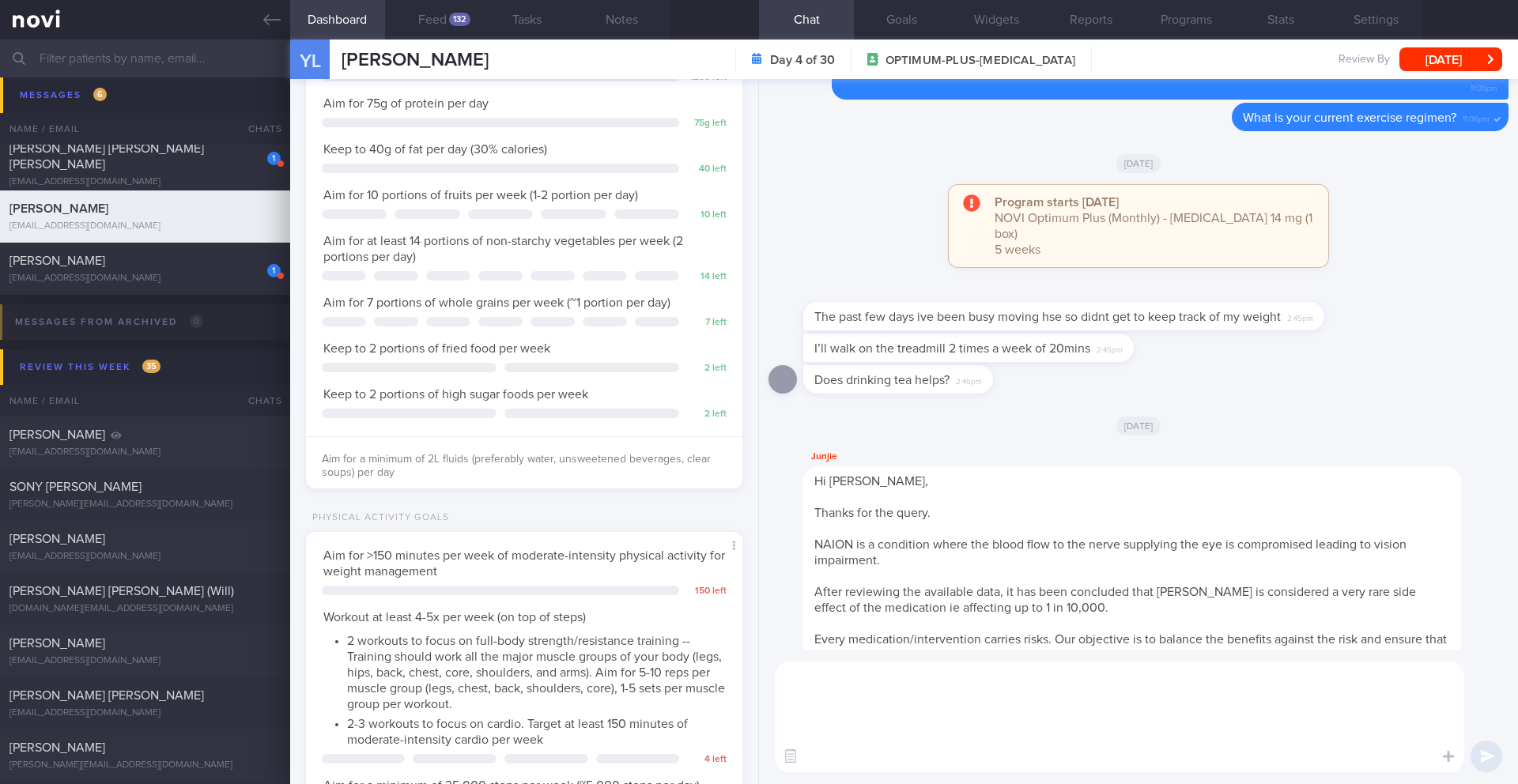
scroll to position [0, 0]
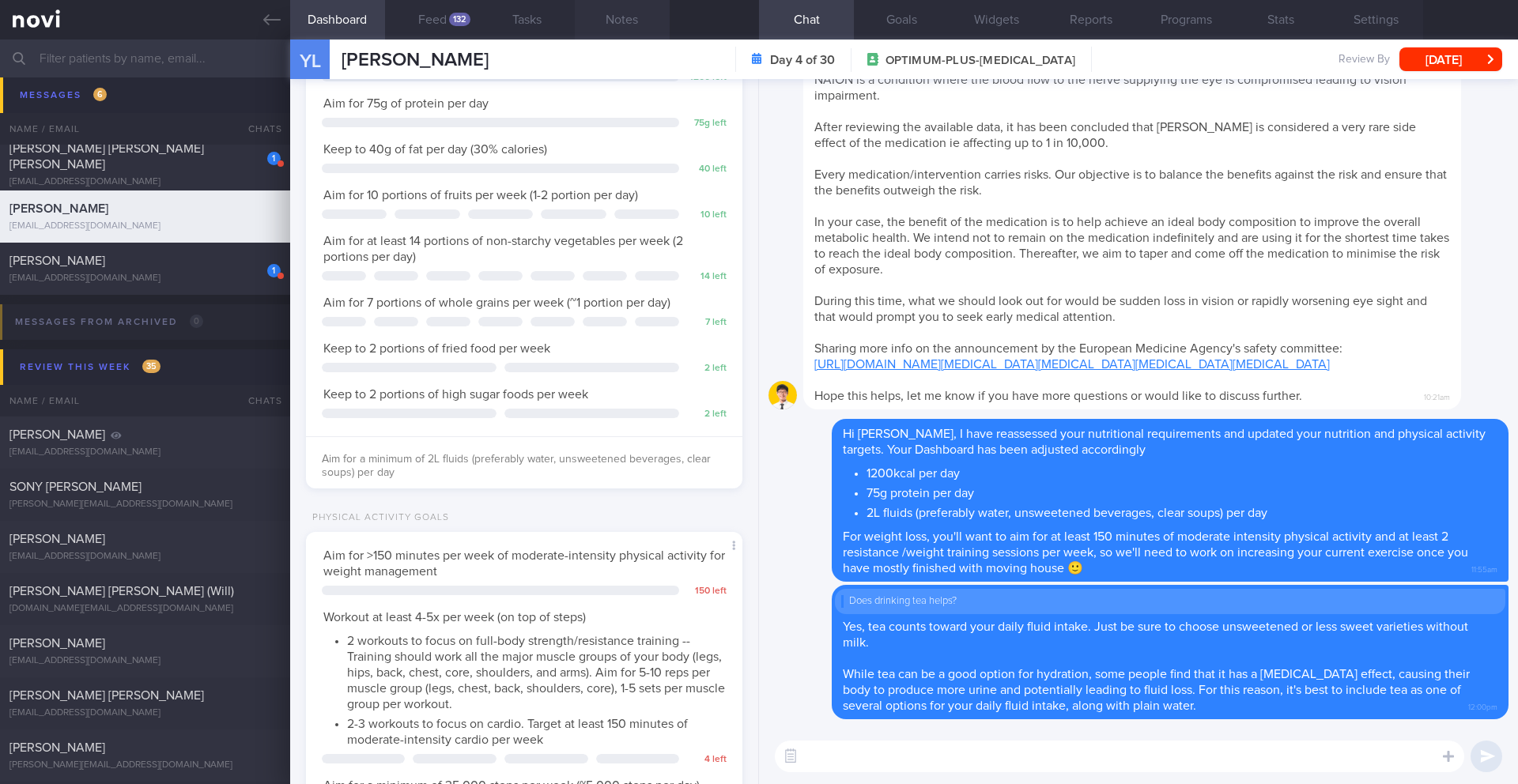
click at [635, 13] on button "Notes" at bounding box center [622, 20] width 95 height 40
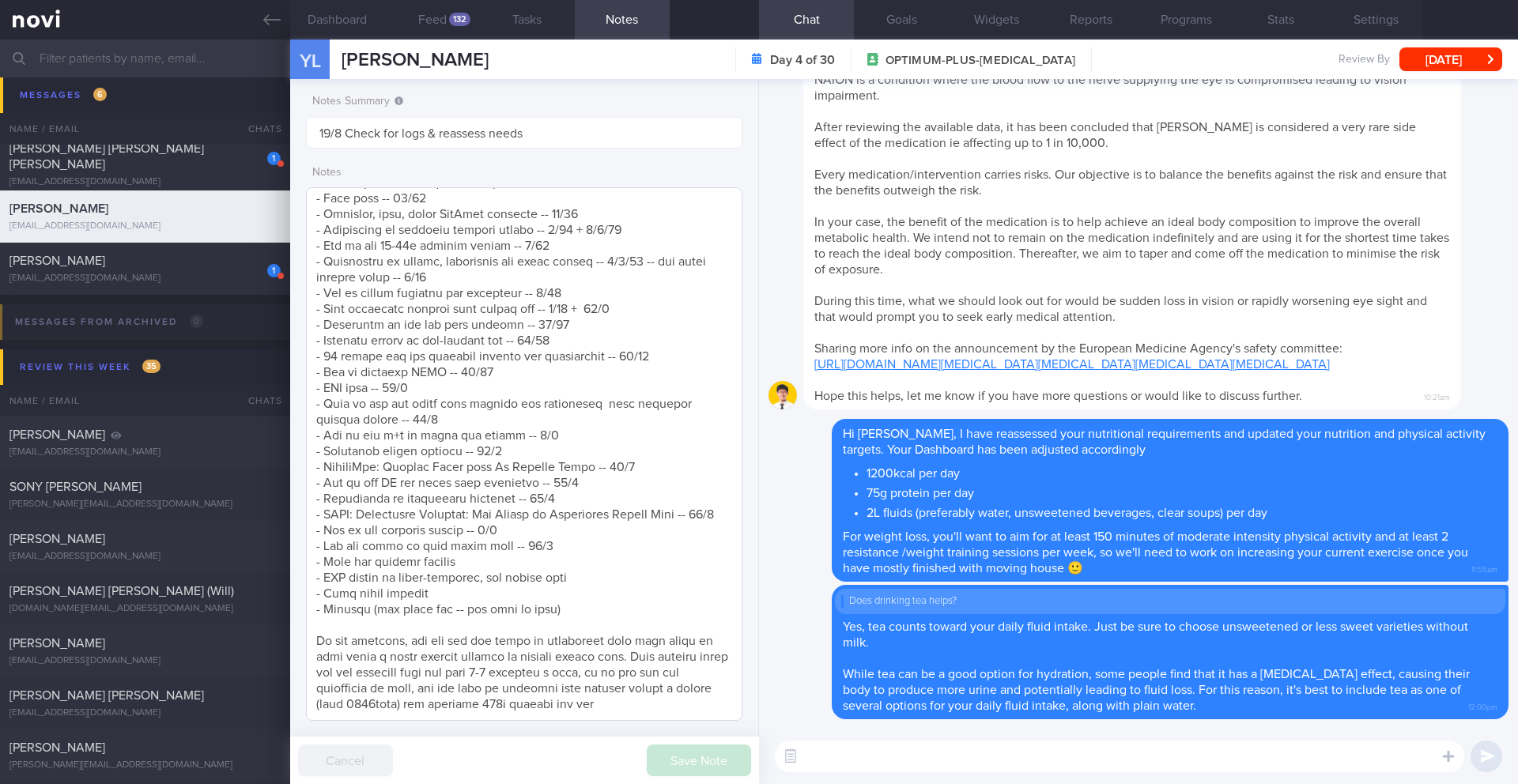
scroll to position [1397, 0]
click at [576, 513] on textarea at bounding box center [525, 454] width 437 height 533
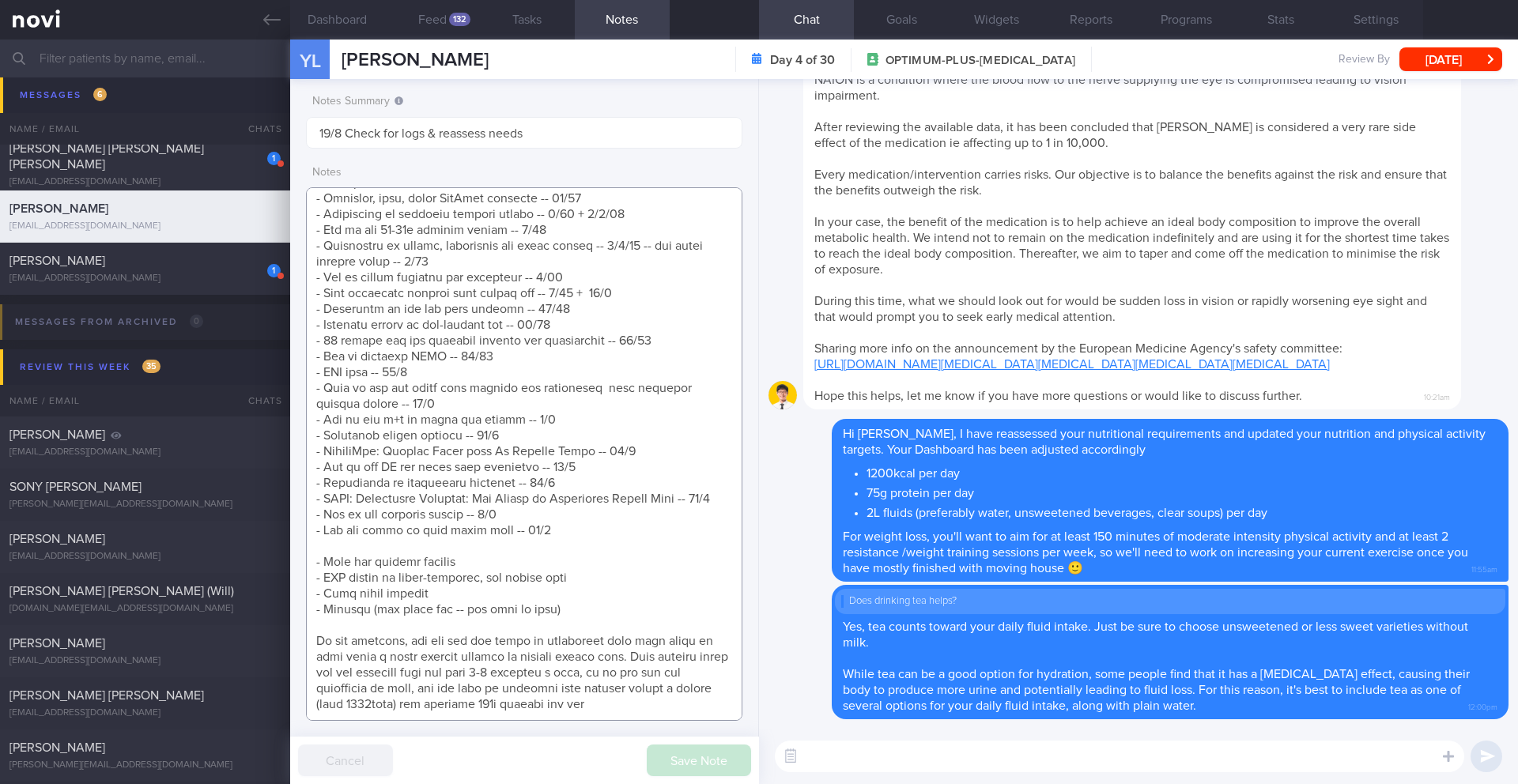
scroll to position [1413, 0]
click at [585, 508] on textarea at bounding box center [525, 454] width 437 height 533
click at [585, 506] on textarea at bounding box center [525, 454] width 437 height 533
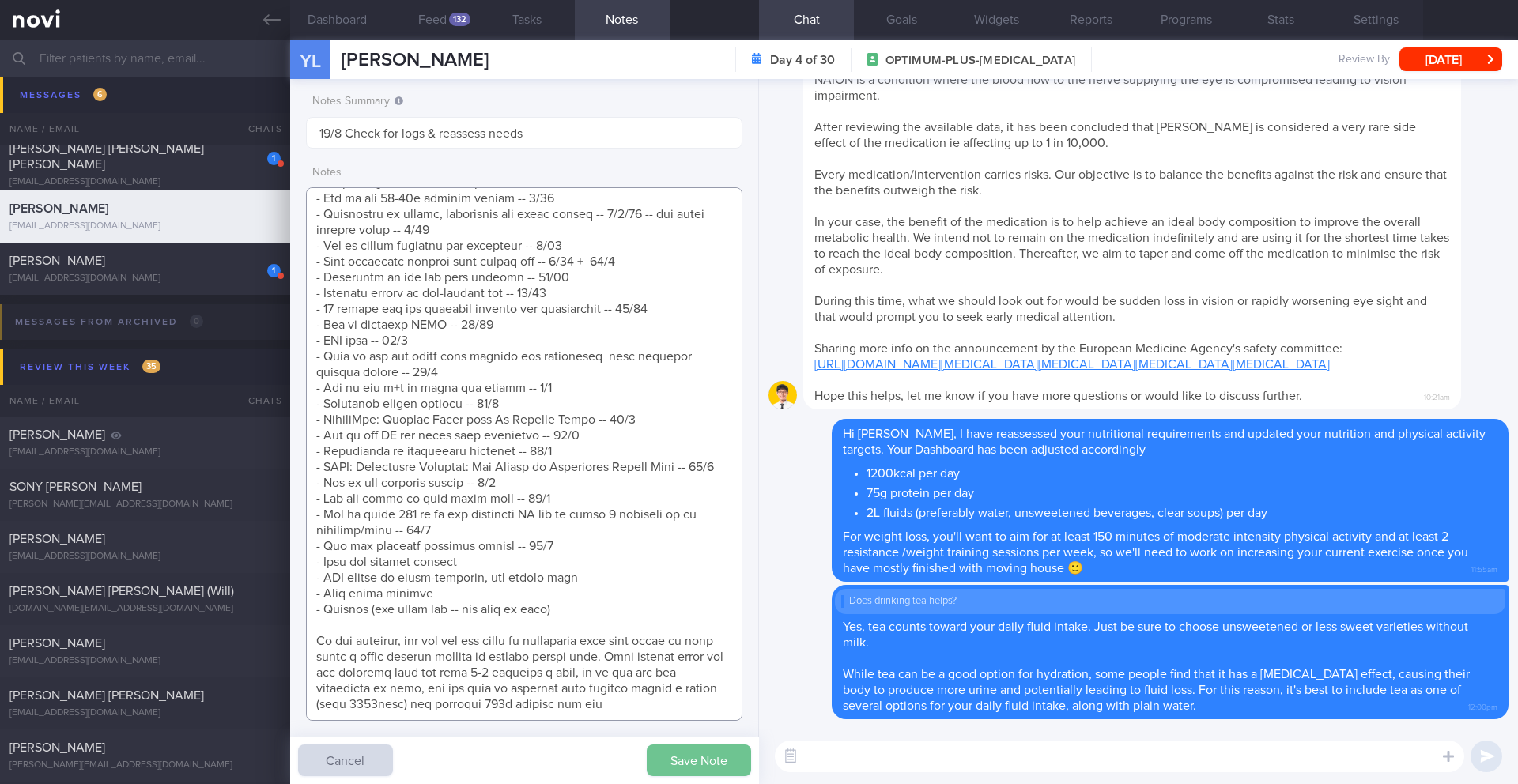
type textarea "*Steps clocks may not be accurate as i dont always carry my mobile with me espe…"
click at [694, 748] on button "Save Note" at bounding box center [699, 760] width 104 height 32
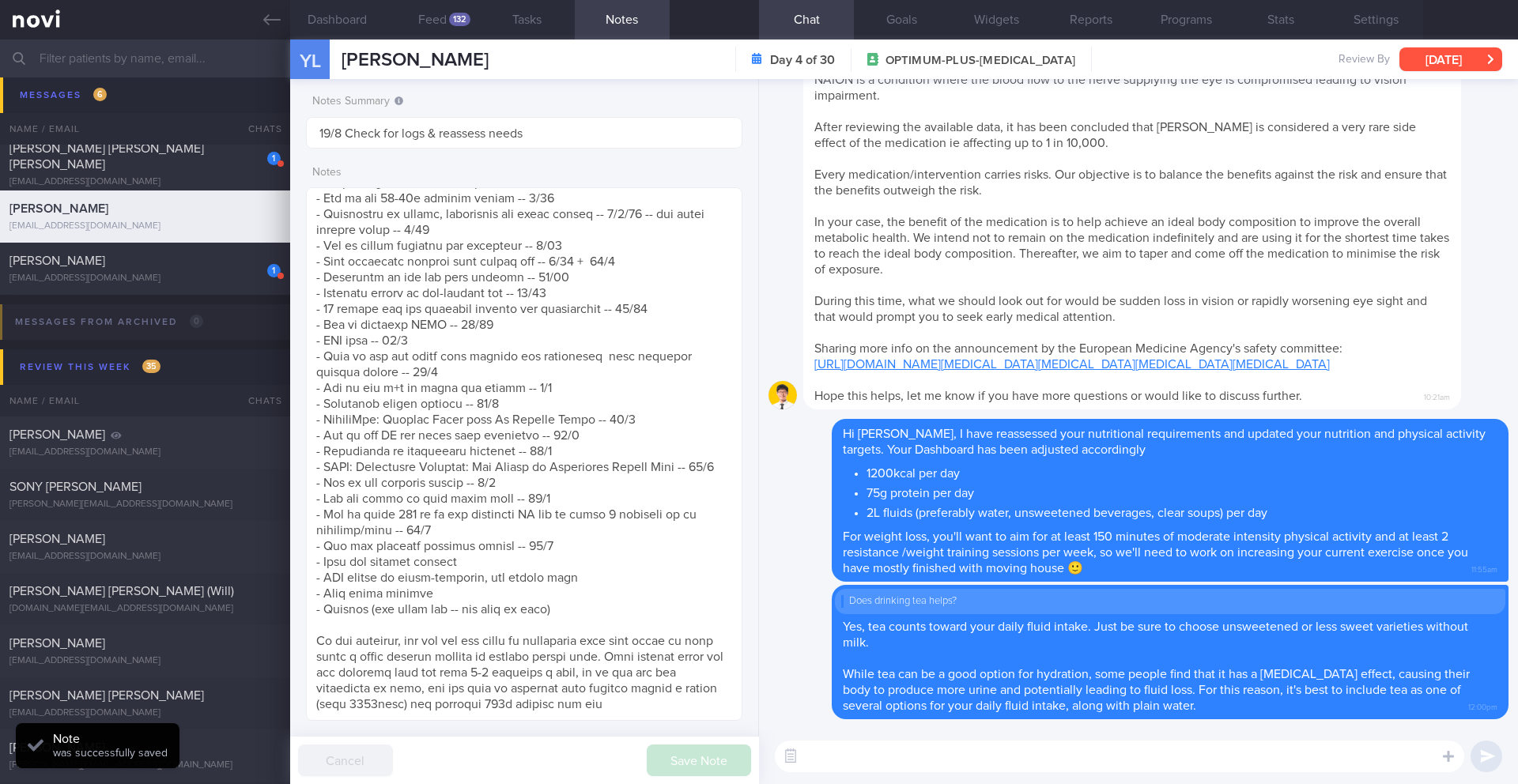
click at [1481, 62] on button "[DATE]" at bounding box center [1452, 59] width 103 height 24
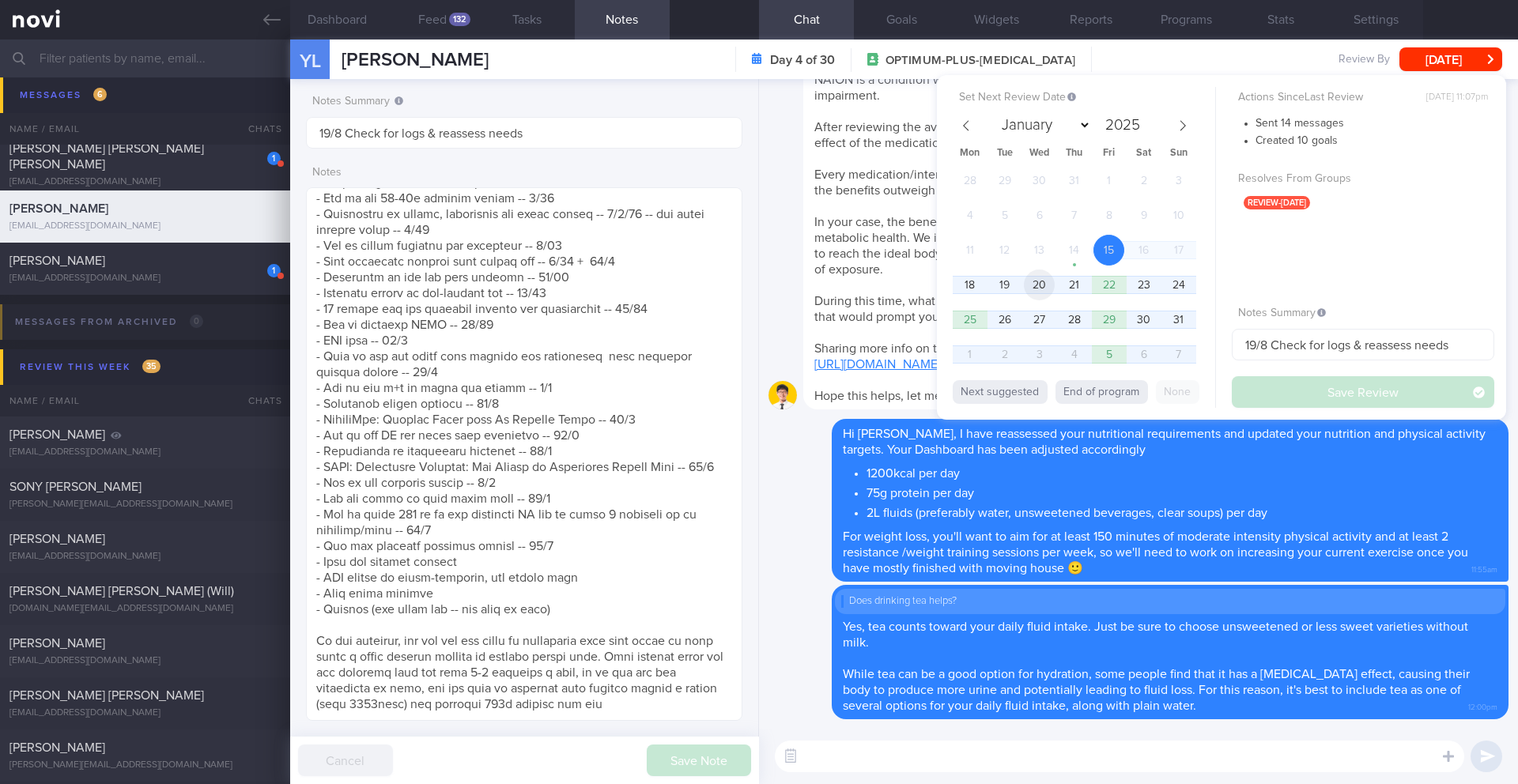
click at [1042, 290] on span "20" at bounding box center [1039, 285] width 31 height 31
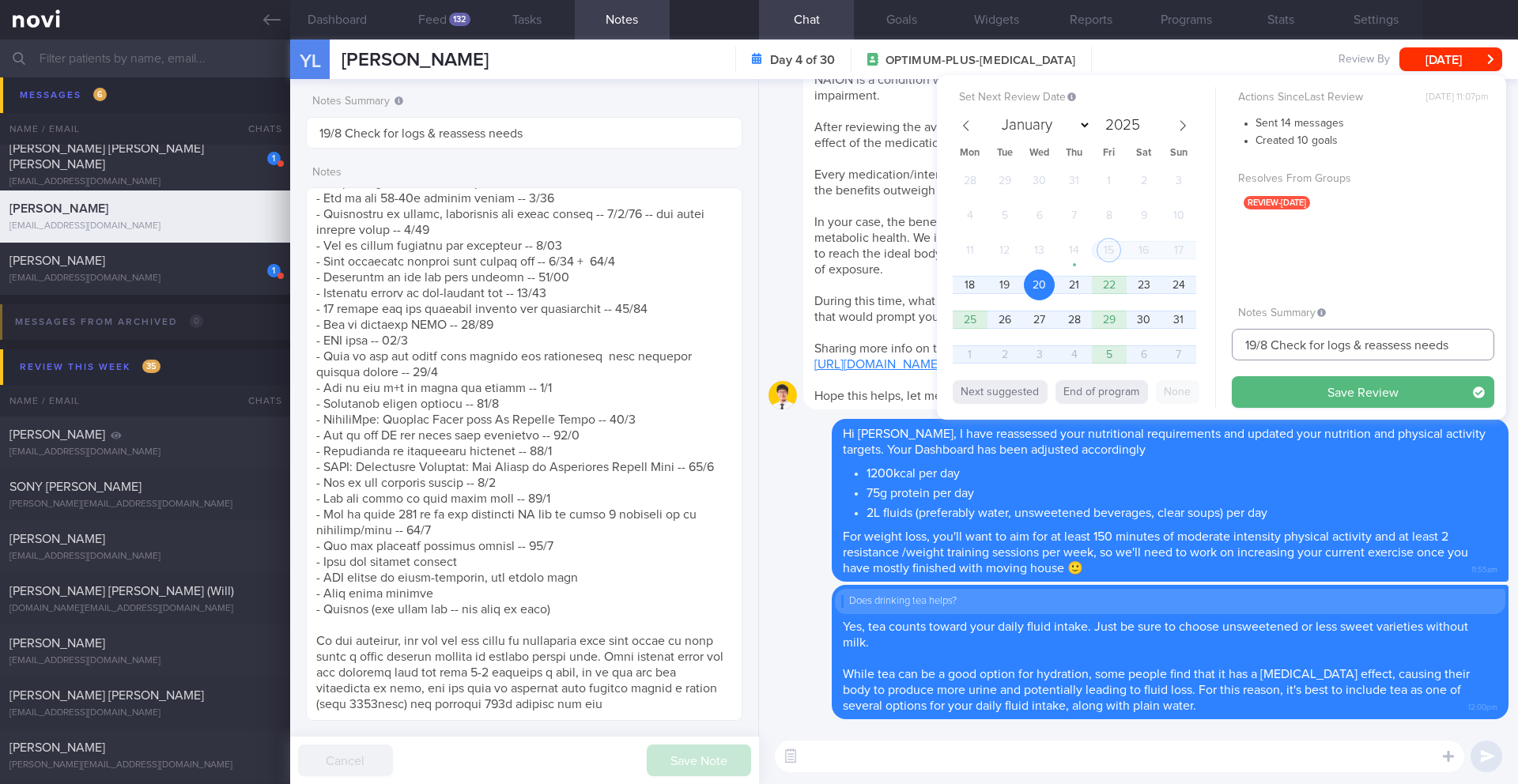
drag, startPoint x: 1259, startPoint y: 346, endPoint x: 1190, endPoint y: 343, distance: 69.1
click at [1191, 343] on div "Set Next Review Date 20 Aug 2025 January February March April May June July Aug…" at bounding box center [1221, 248] width 569 height 345
type input "20-21/8 Check for logs & reassess needs"
click at [1255, 390] on button "Save Review" at bounding box center [1364, 392] width 263 height 32
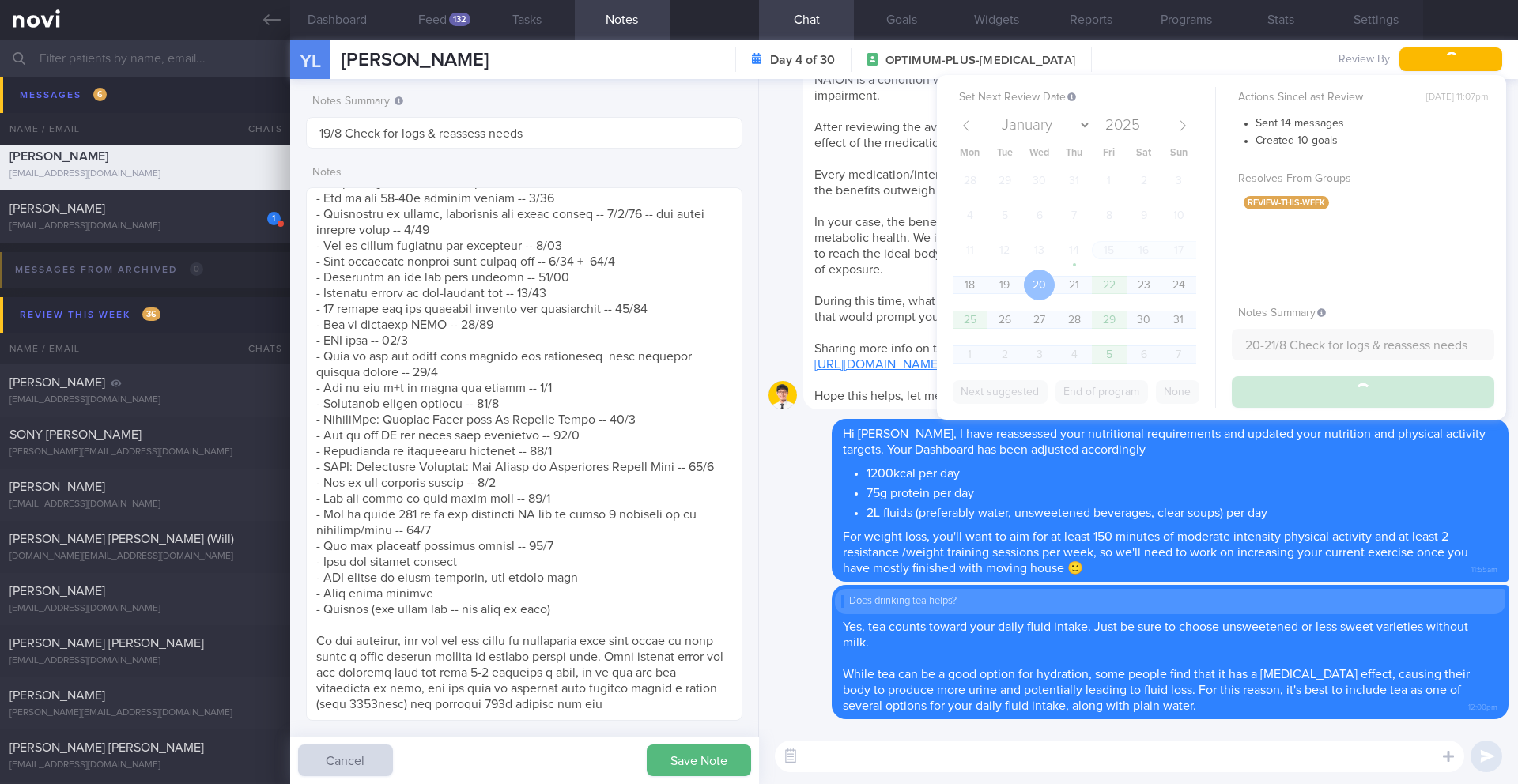
scroll to position [8854, 0]
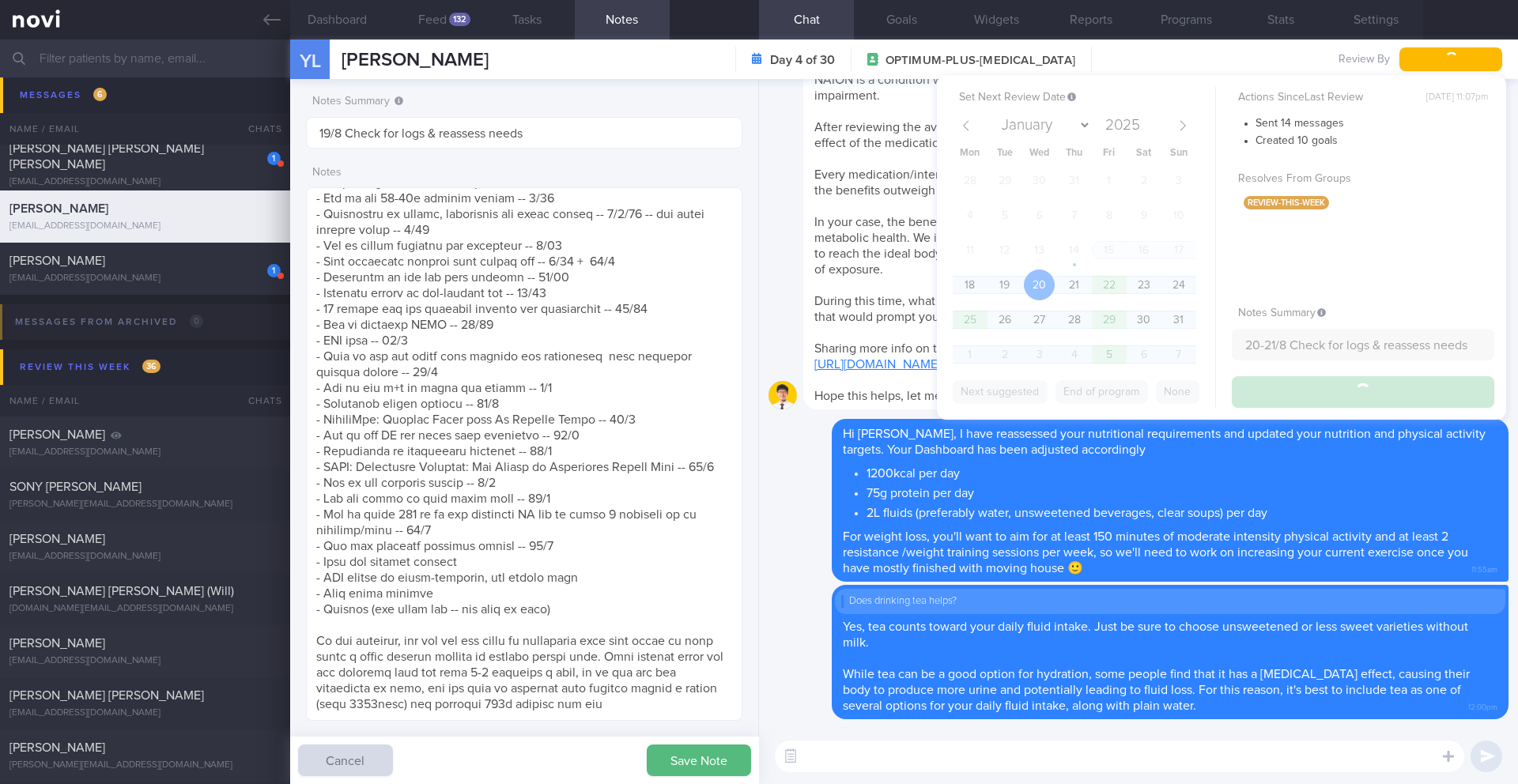
type input "20-21/8 Check for logs & reassess needs"
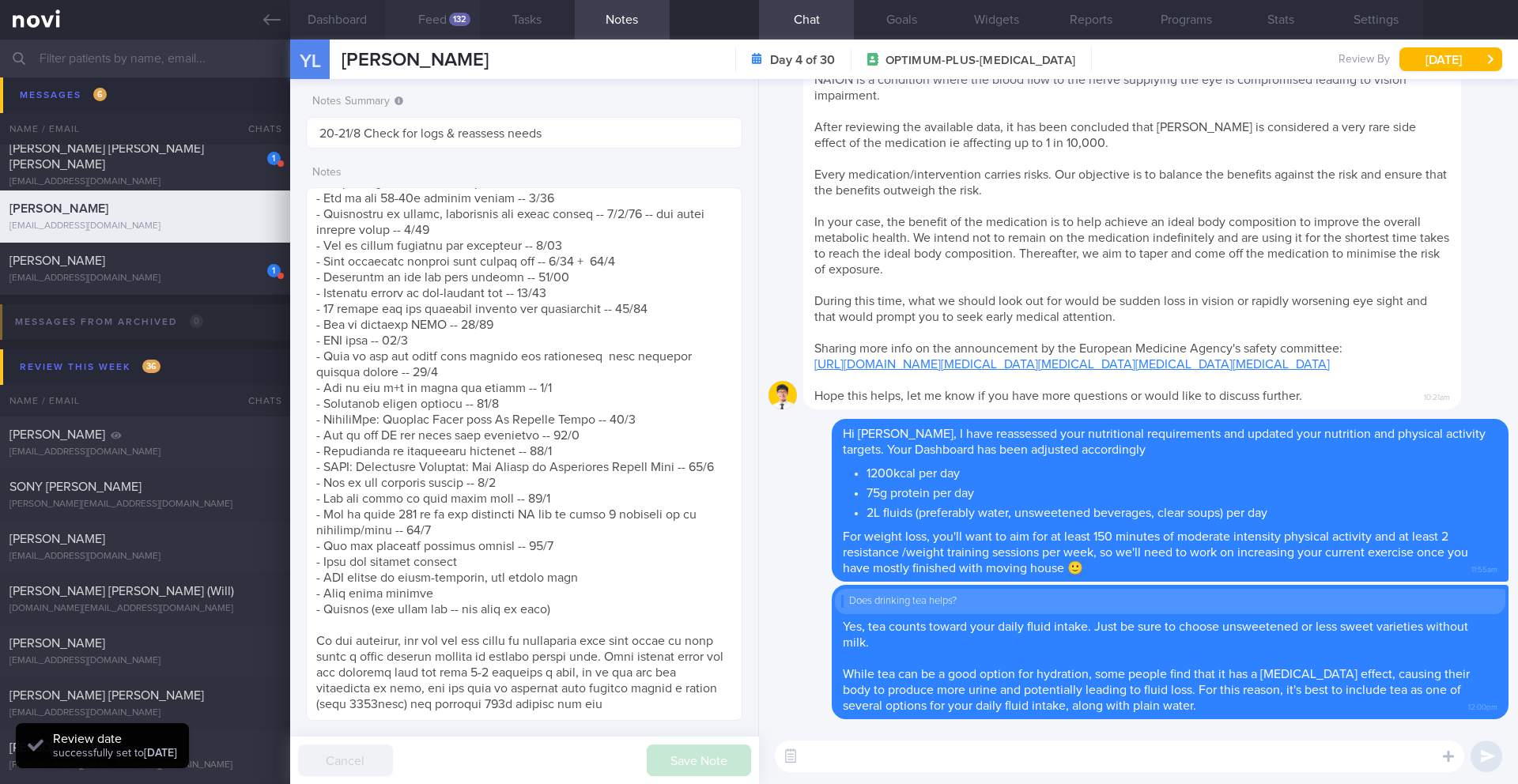
click at [445, 13] on button "Feed 132" at bounding box center [433, 20] width 95 height 40
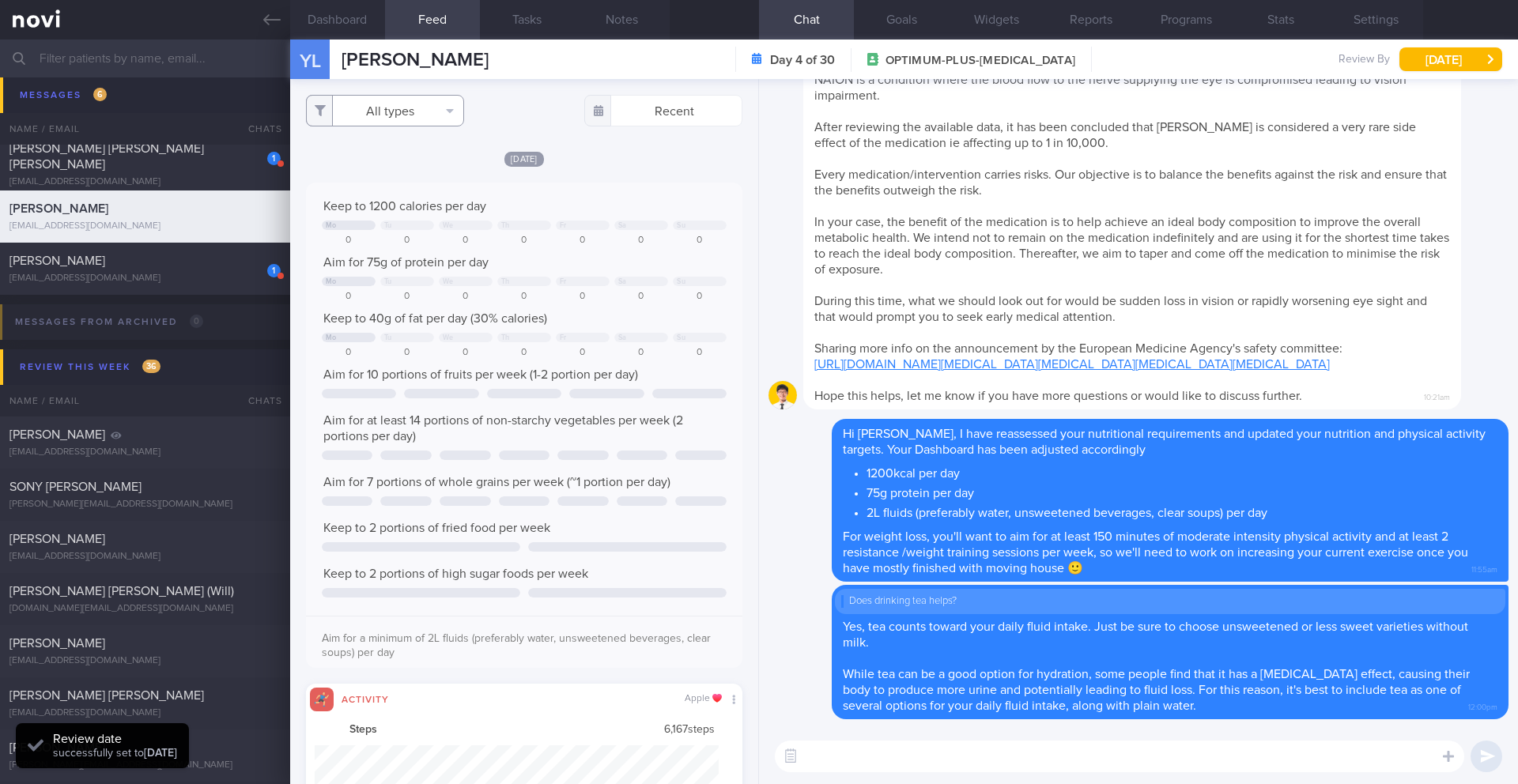
click at [399, 112] on button "All types" at bounding box center [385, 111] width 158 height 32
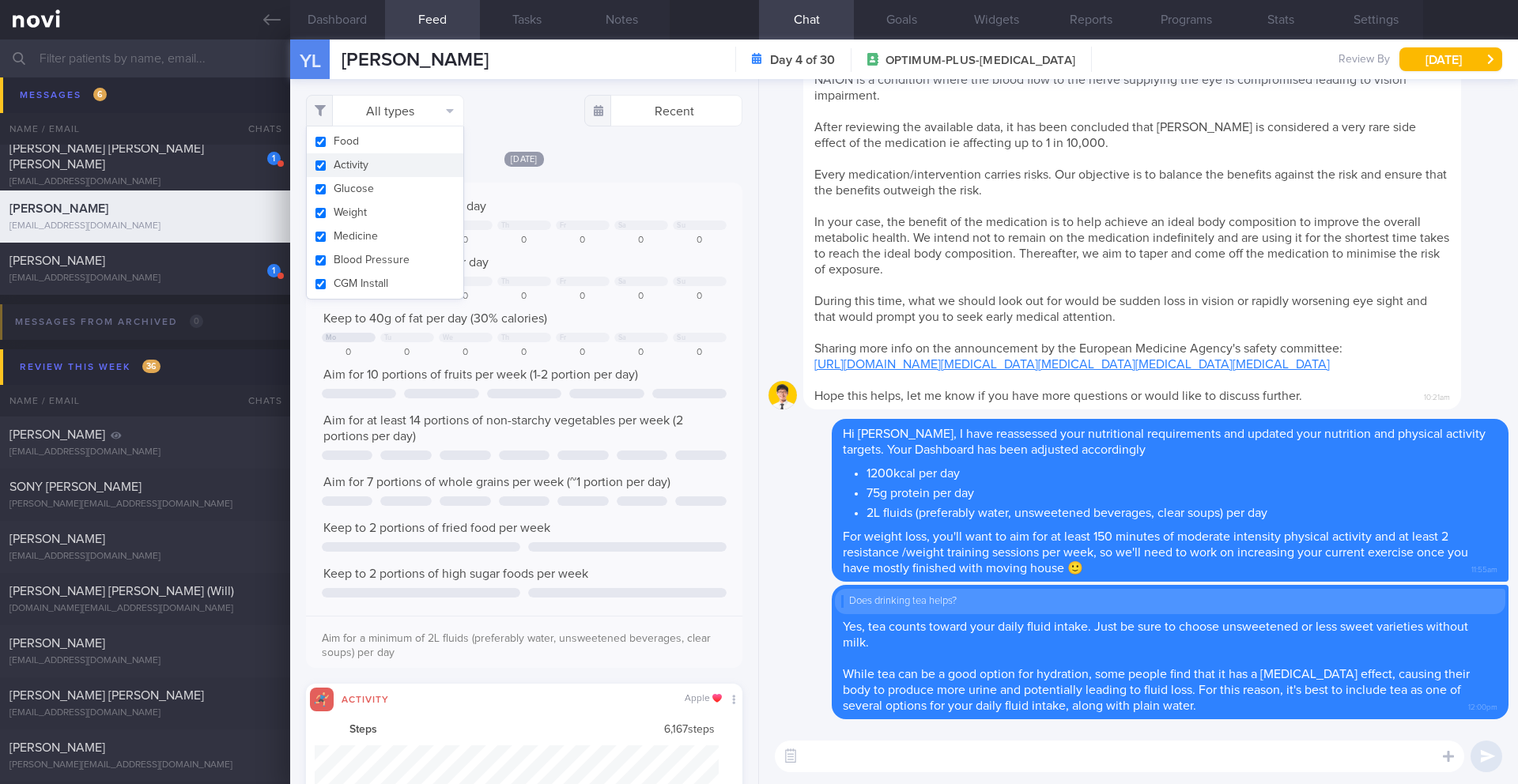
click at [369, 169] on button "Activity" at bounding box center [385, 165] width 157 height 24
checkbox input "false"
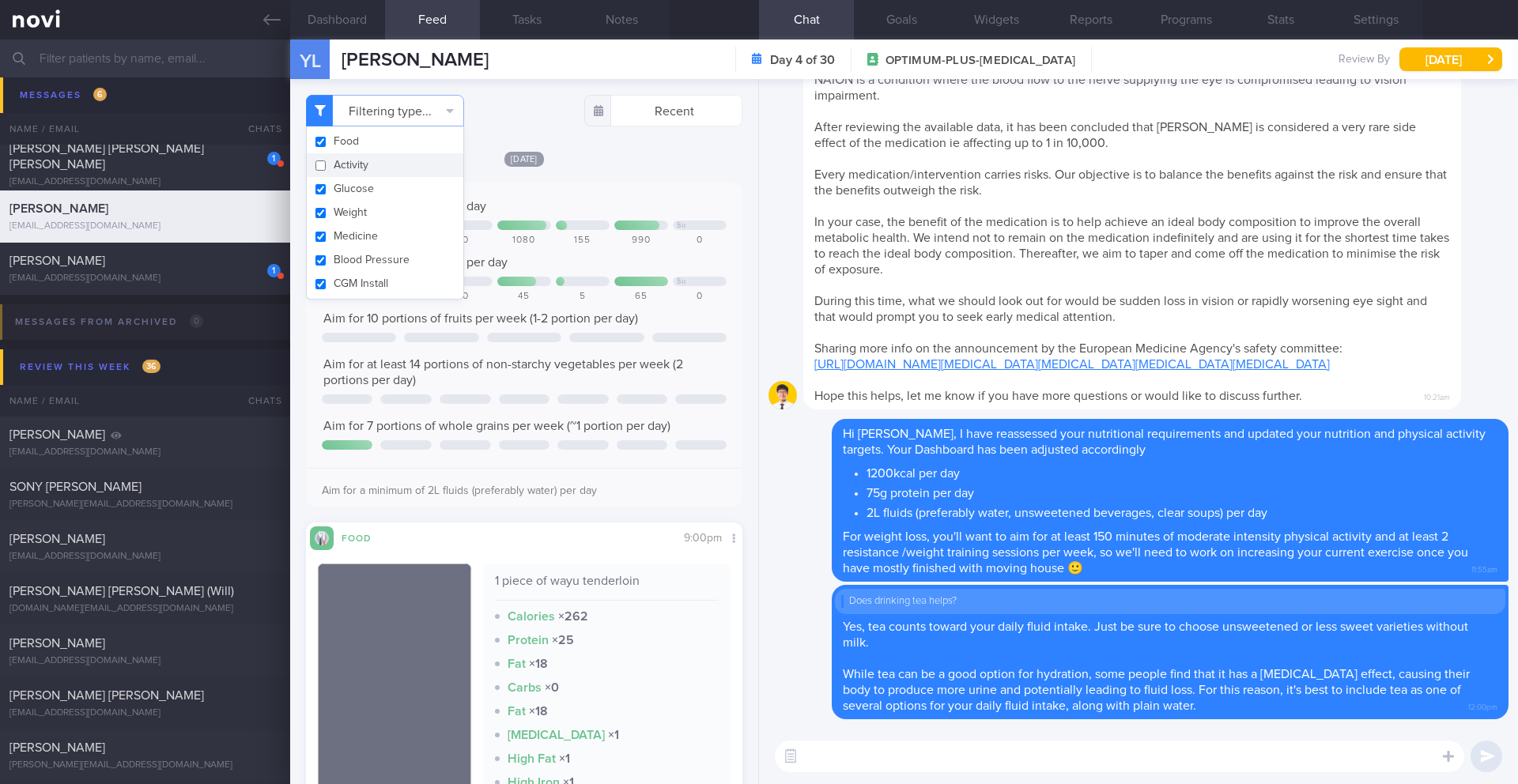
click at [617, 193] on div "Keep to 1200 calories per day Mo Tu We Su 0 0 0 1080 155 990 0 Aim for 65-70g o…" at bounding box center [525, 345] width 437 height 324
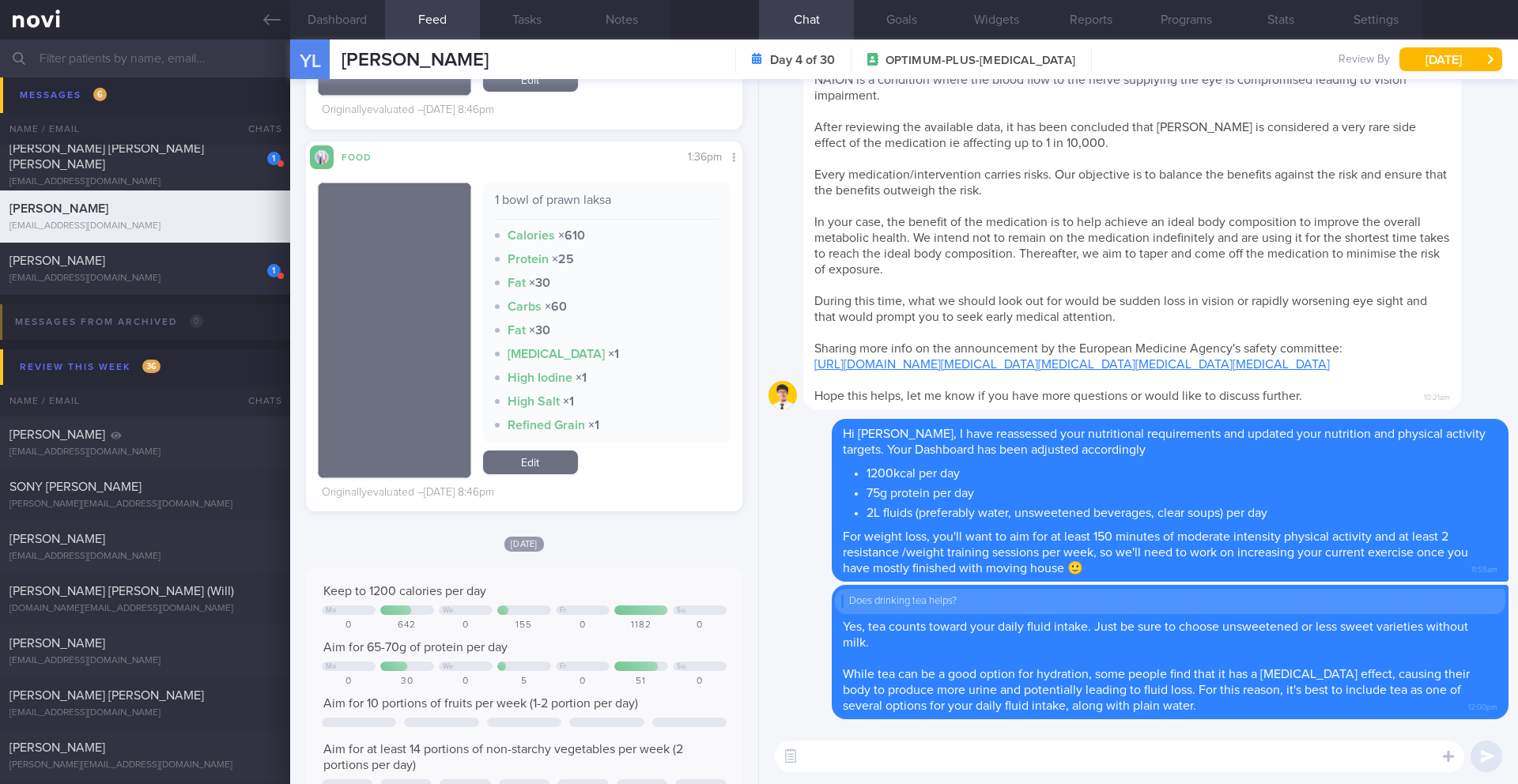
scroll to position [3186, 0]
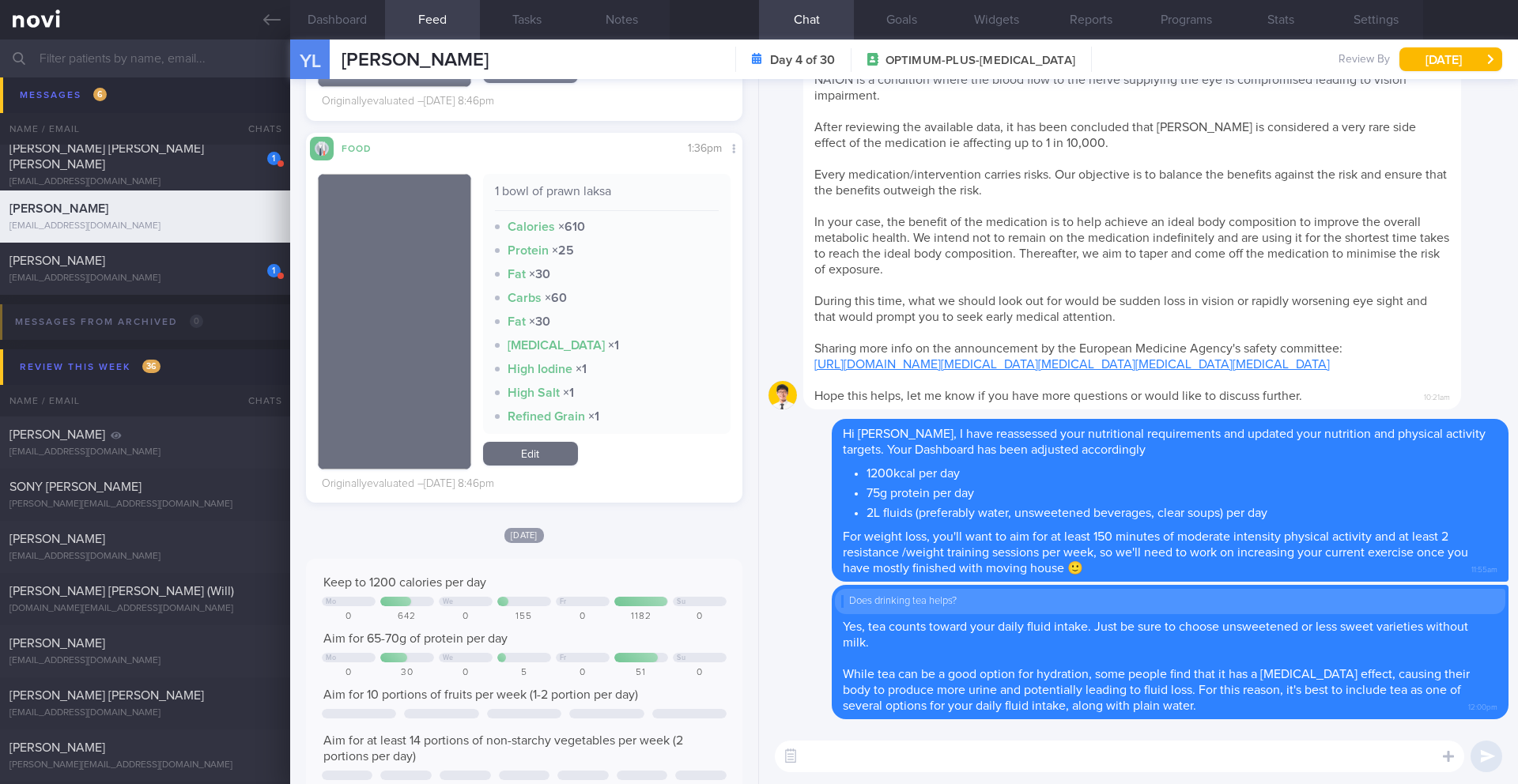
click at [943, 764] on textarea at bounding box center [1119, 756] width 689 height 32
type textarea "G"
type textarea "s"
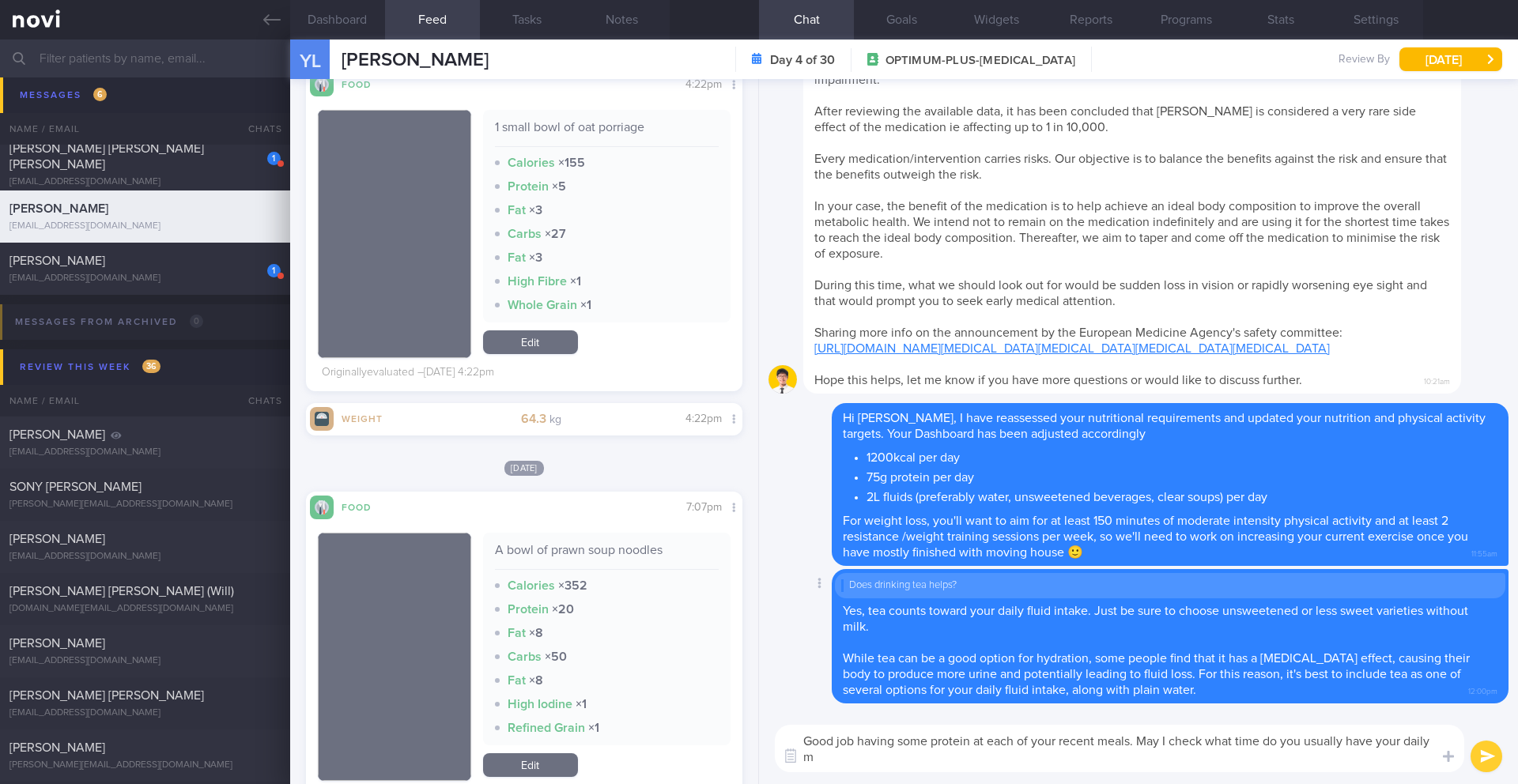
scroll to position [0, 0]
type textarea "Good job having some protein at each of your recent meals. May I check what tim…"
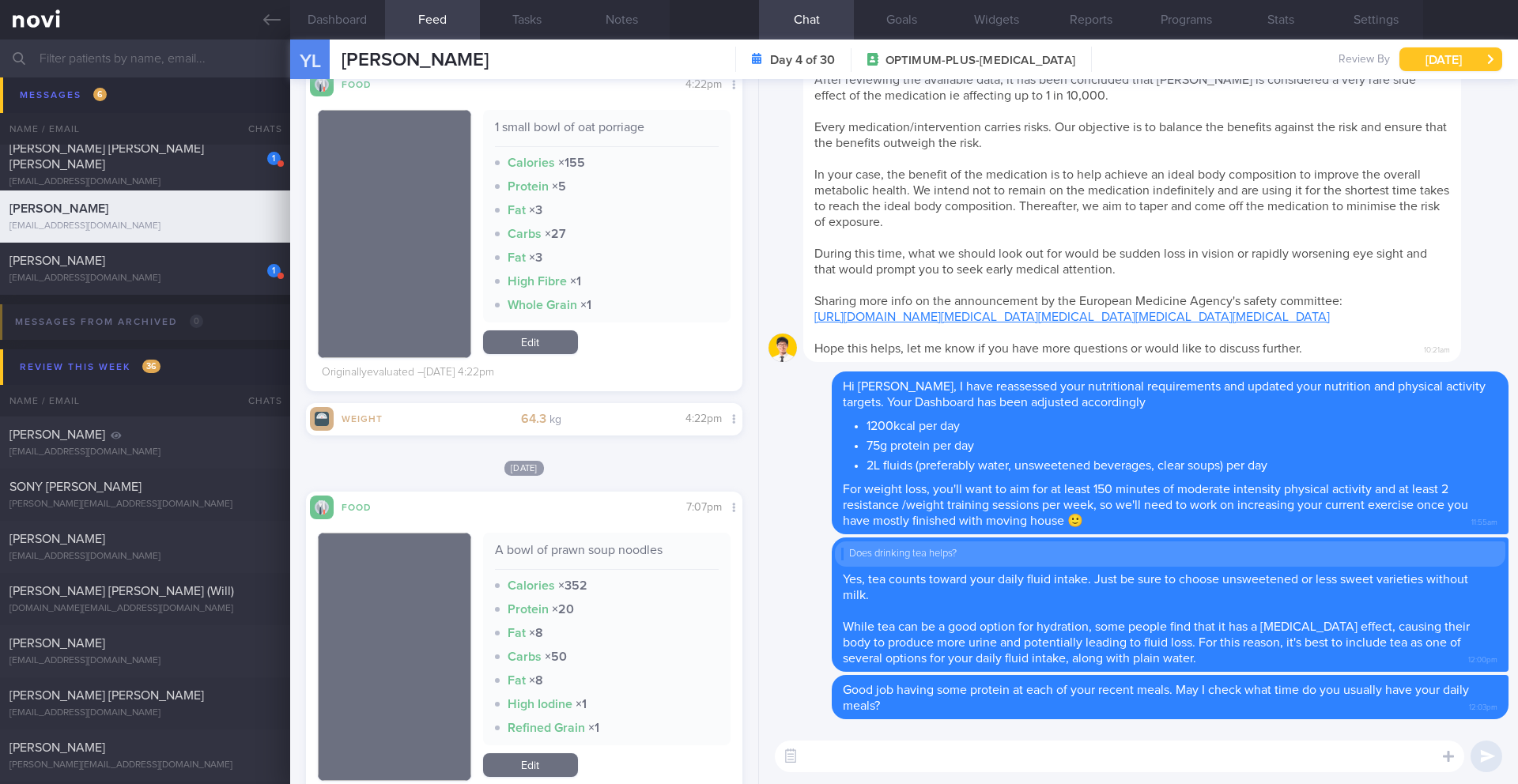
click at [1411, 66] on button "[DATE]" at bounding box center [1452, 59] width 103 height 24
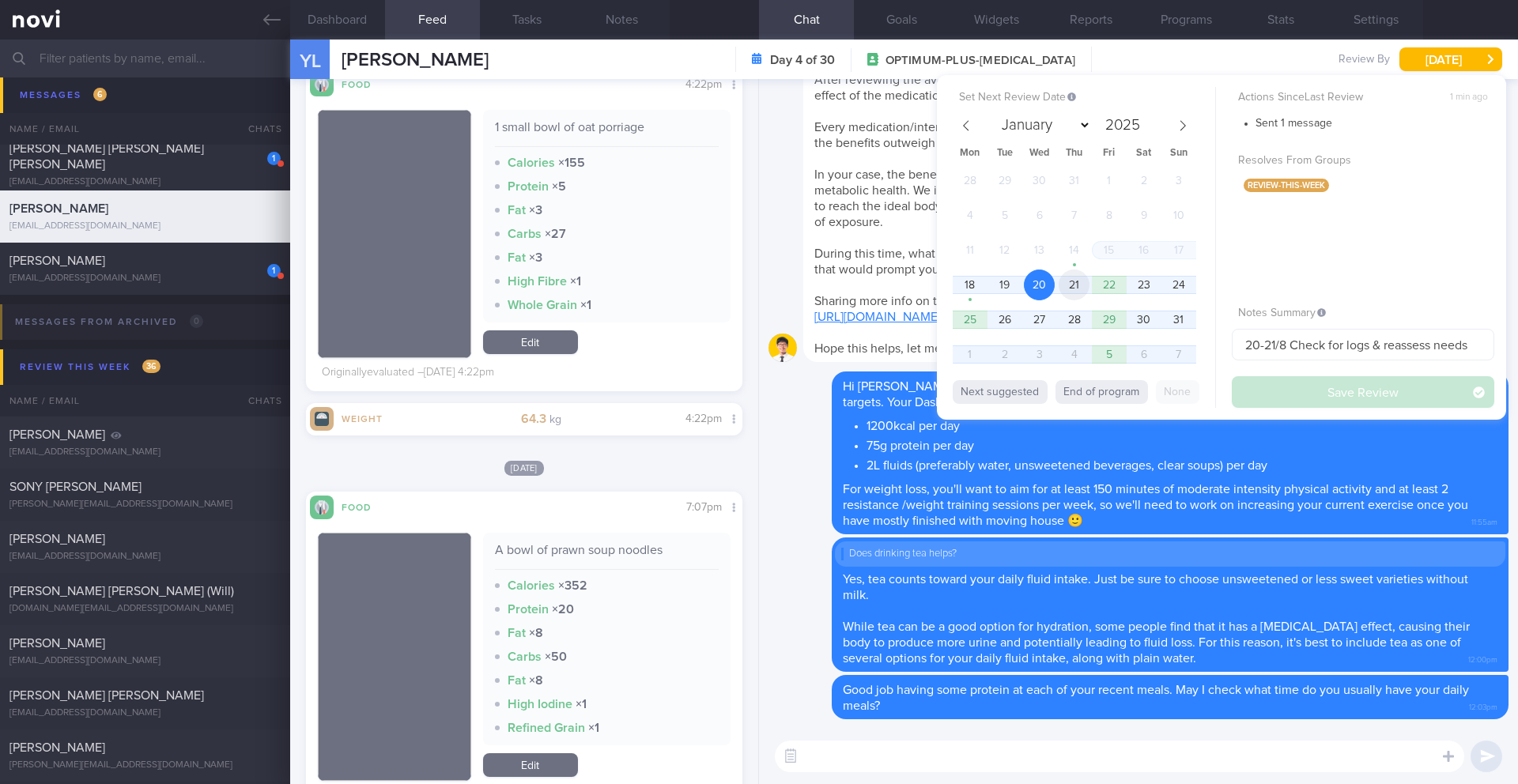
click at [1079, 285] on span "21" at bounding box center [1074, 285] width 31 height 31
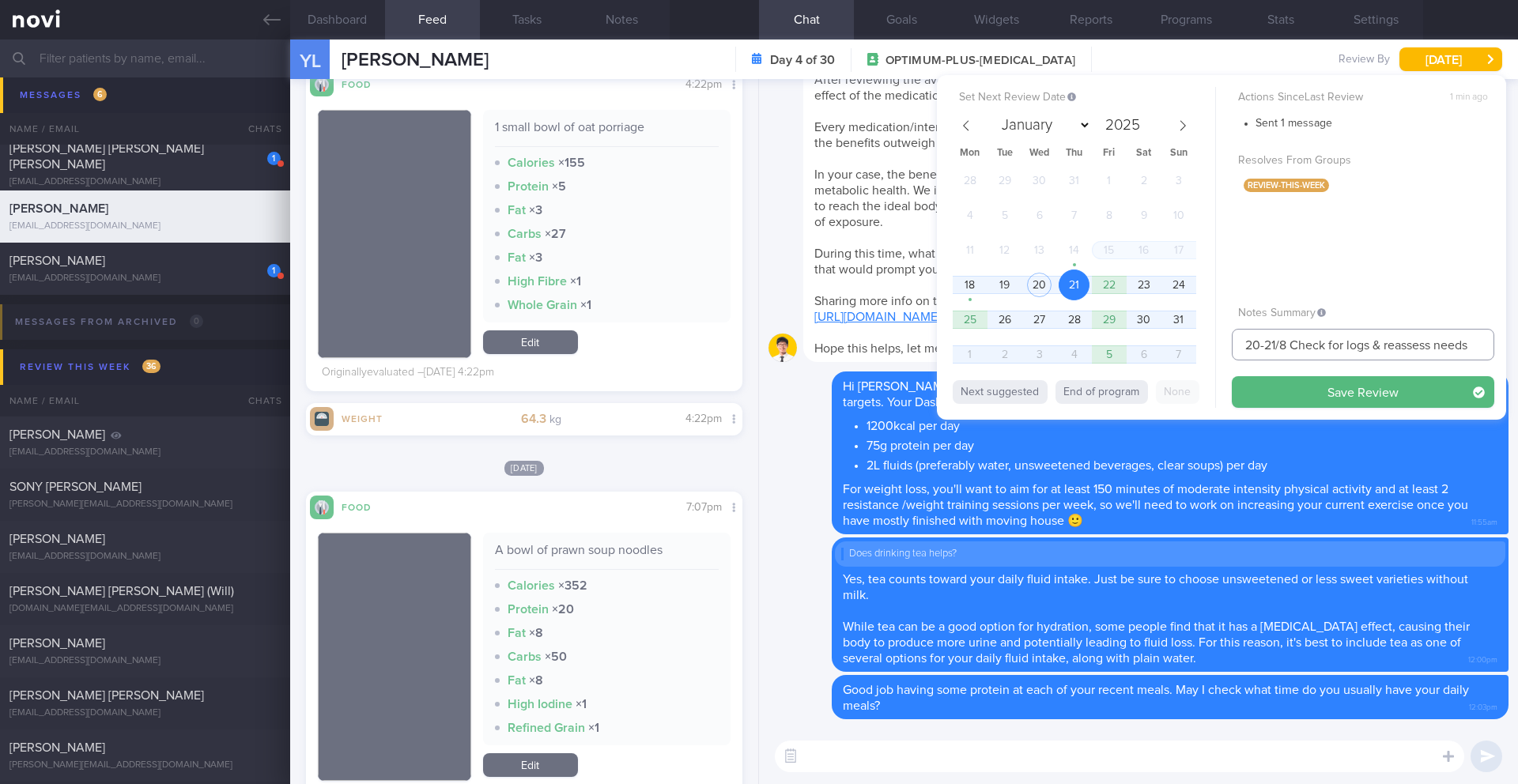
drag, startPoint x: 1238, startPoint y: 343, endPoint x: 1224, endPoint y: 343, distance: 14.0
click at [1224, 343] on div "Set Next Review Date 21 Aug 2025 January February March April May June July Aug…" at bounding box center [1221, 248] width 569 height 345
drag, startPoint x: 1353, startPoint y: 346, endPoint x: 1474, endPoint y: 348, distance: 121.0
click at [1474, 348] on input "21/8 Check for logs & reassess needs" at bounding box center [1364, 345] width 263 height 32
type input "21/8 Check for logs"
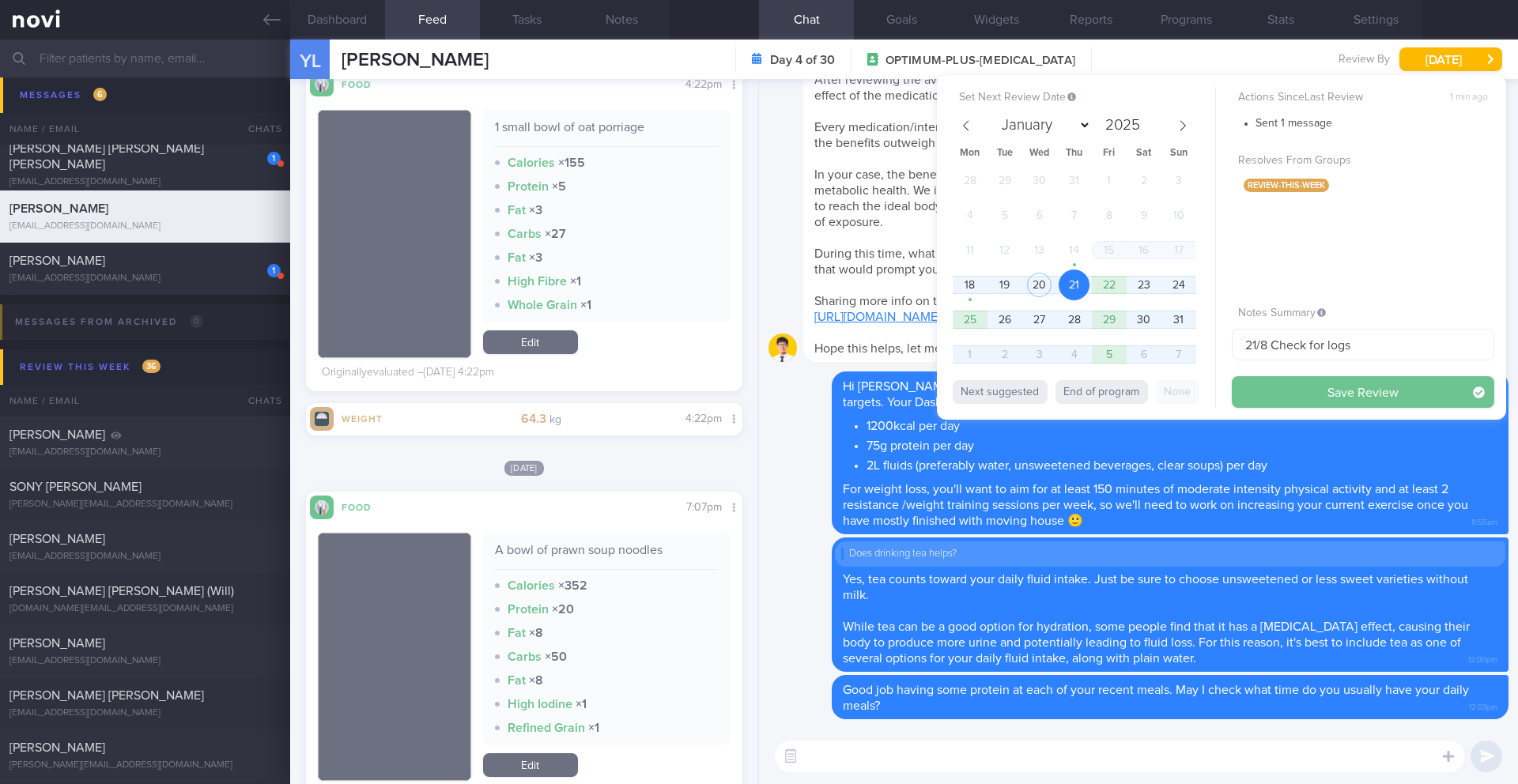
click at [1434, 389] on button "Save Review" at bounding box center [1364, 392] width 263 height 32
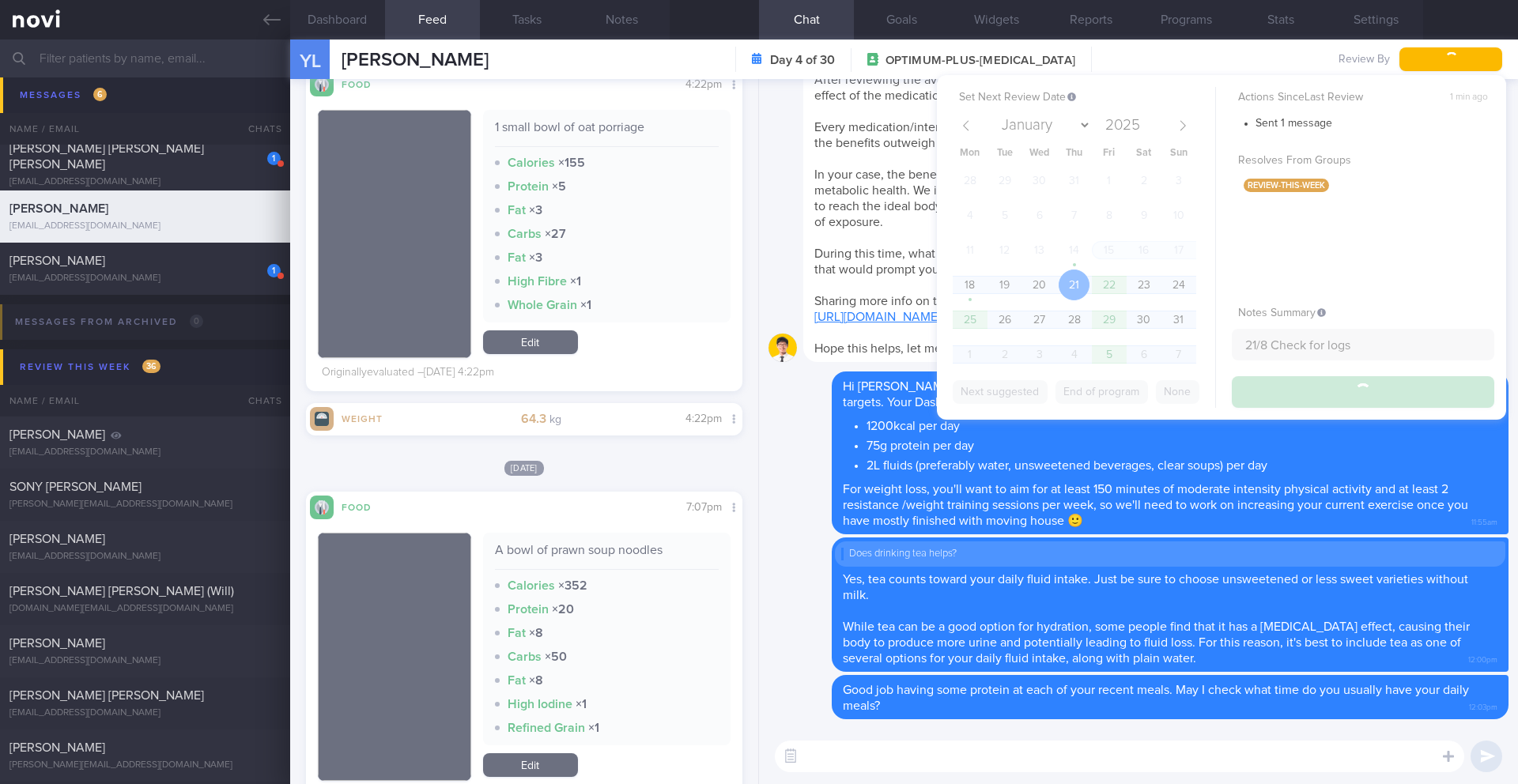
type input "21/8 Check for logs"
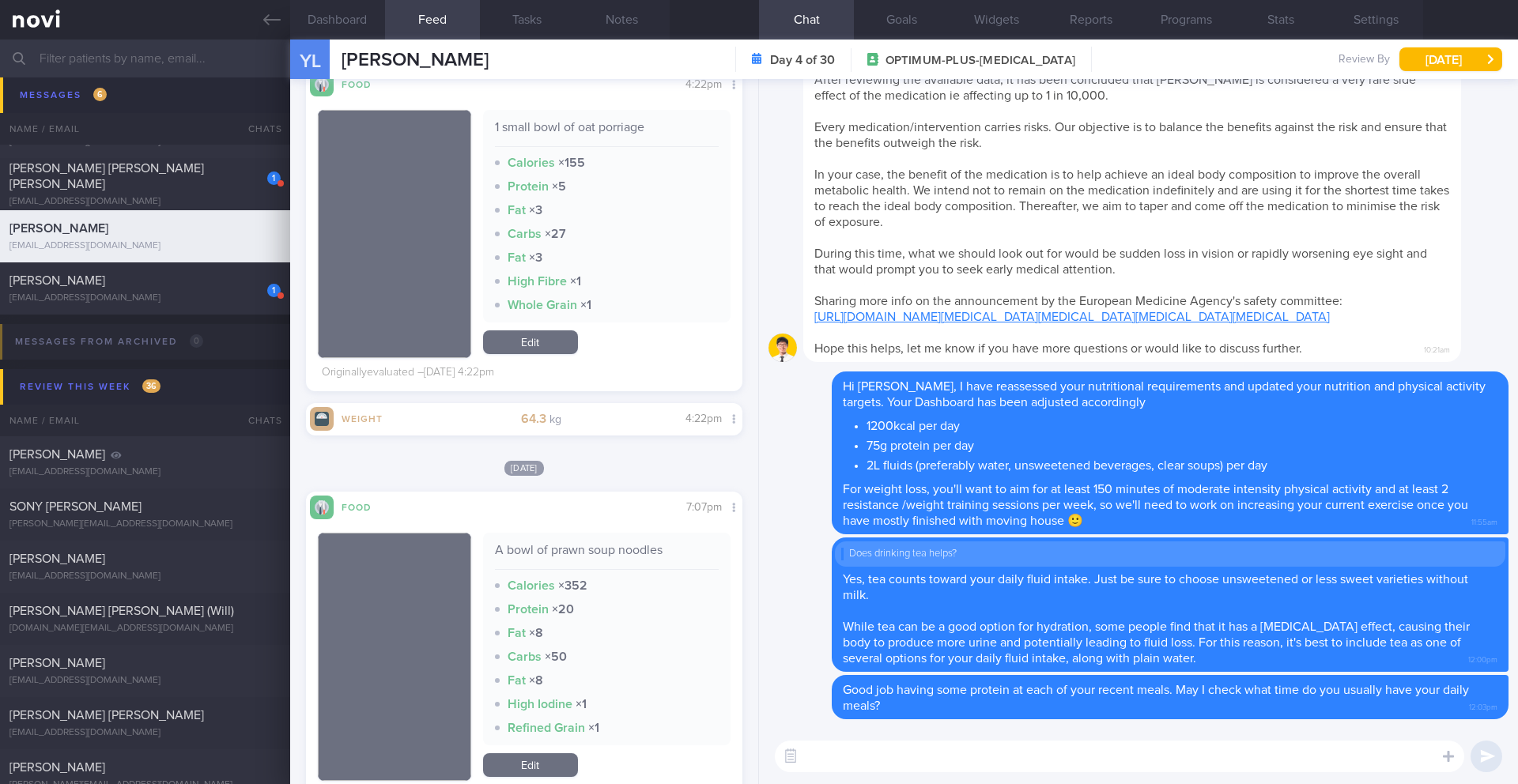
scroll to position [8558, 0]
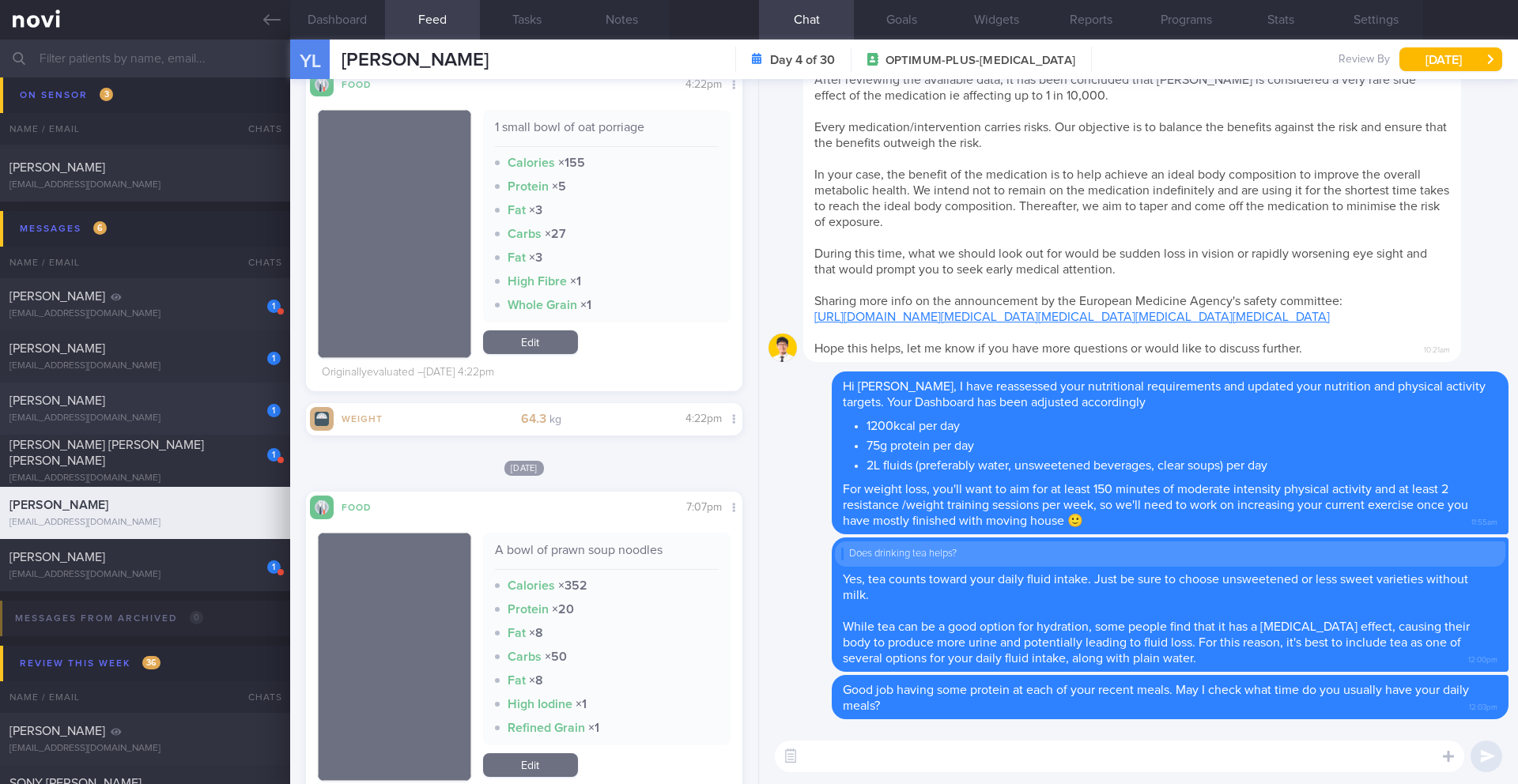
click at [211, 408] on div "[PERSON_NAME]" at bounding box center [143, 401] width 268 height 16
type input "19/8 Check for food & exercise logs. Send info > Check if logged any meals and …"
type textarea "Logging some days. Responsive to messages GOAL: (21/5) Try to do the YouTube st…"
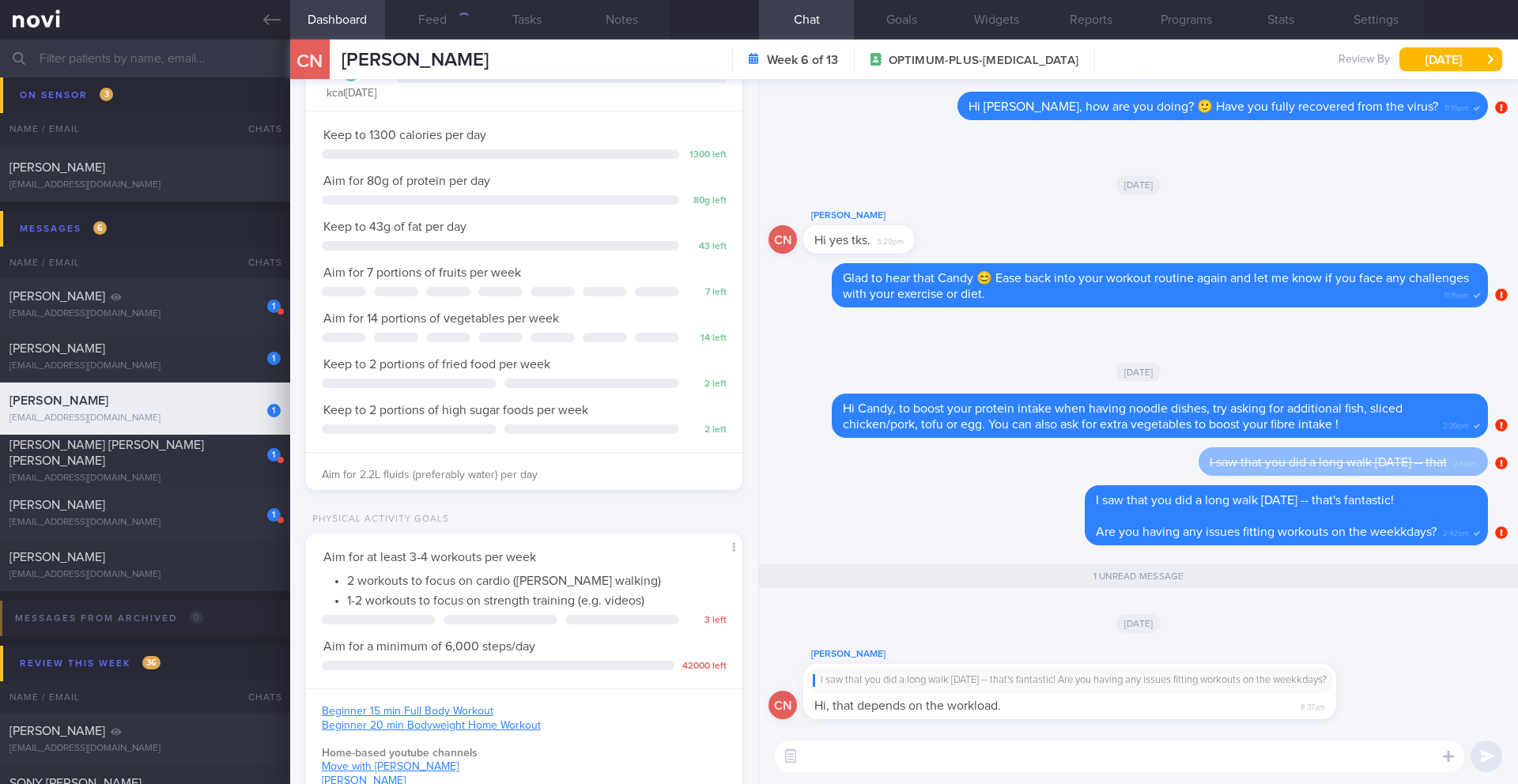
scroll to position [221, 397]
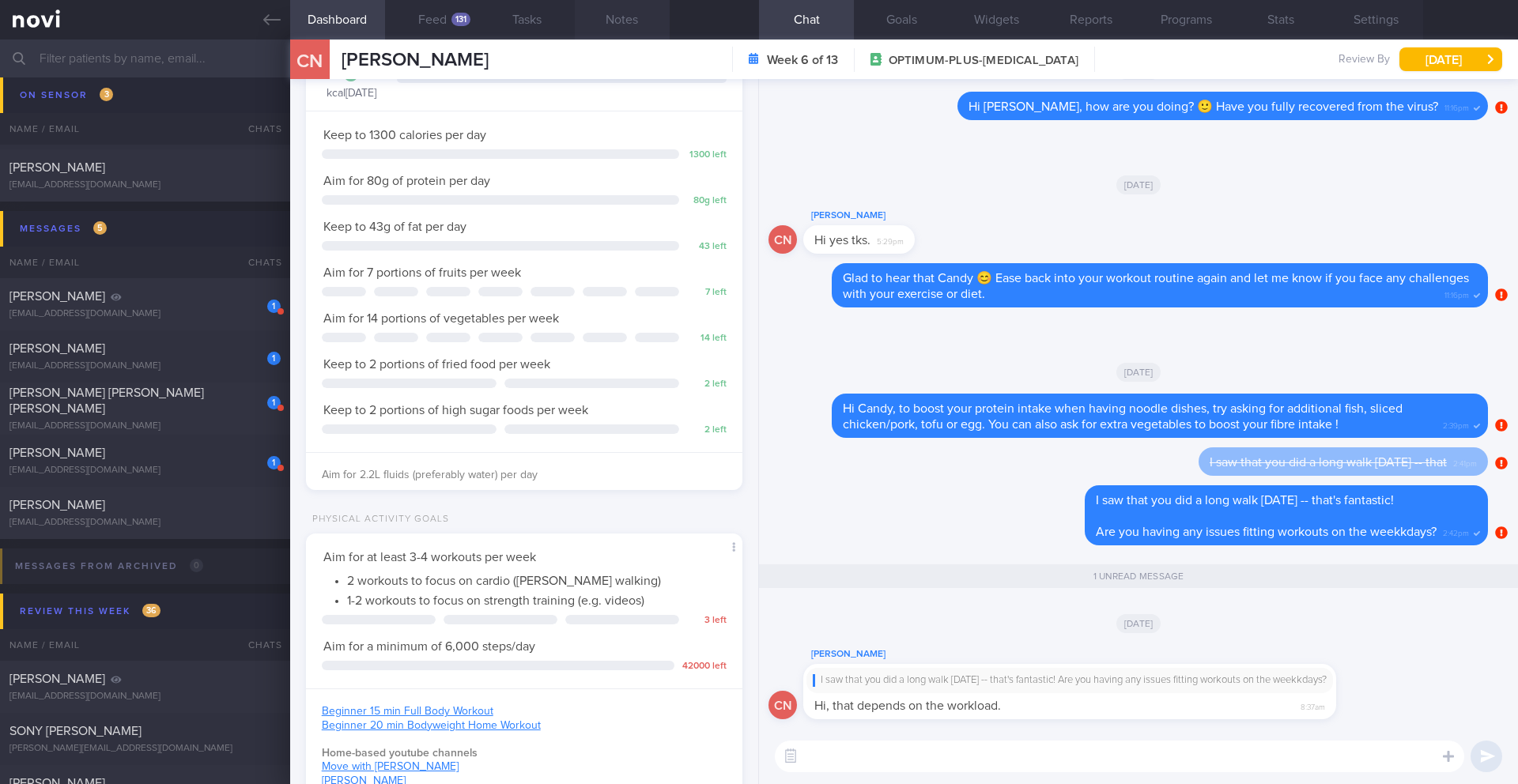
click at [622, 32] on button "Notes" at bounding box center [622, 20] width 95 height 40
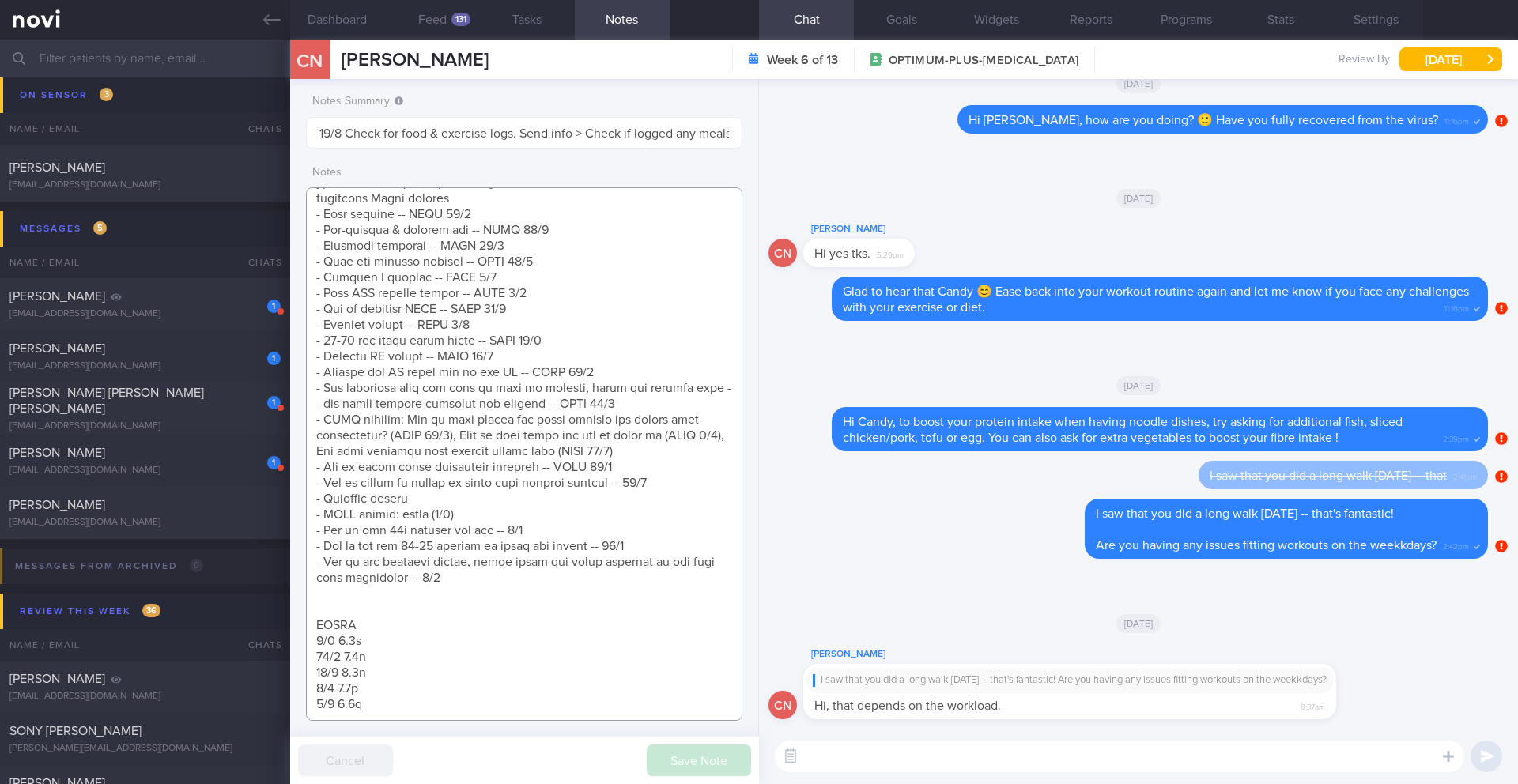
drag, startPoint x: 742, startPoint y: 628, endPoint x: 746, endPoint y: 422, distance: 206.0
click at [749, 390] on div "Notes Summary Summary will be shown in the main patients table 19/8 Check for f…" at bounding box center [525, 431] width 469 height 705
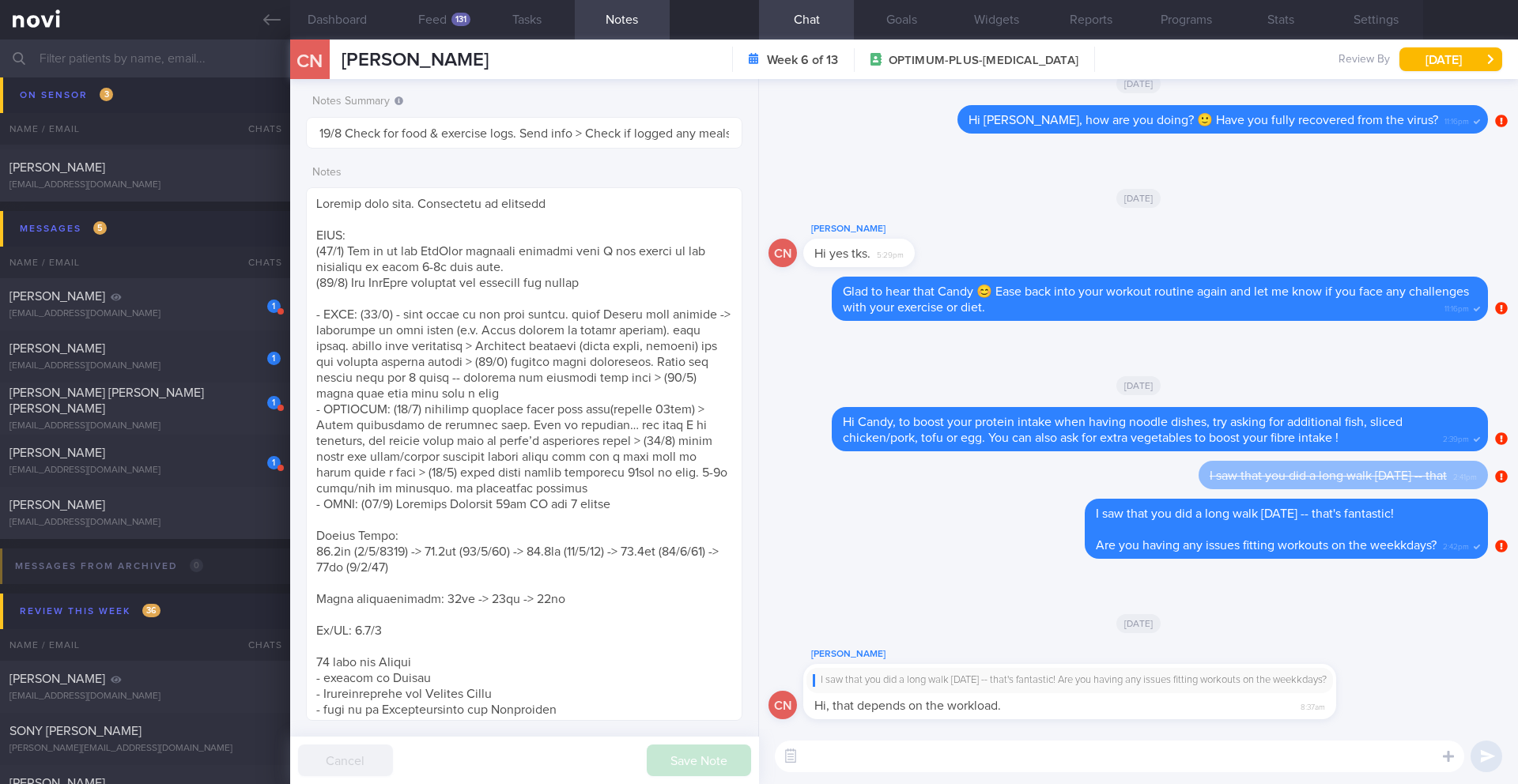
click at [888, 767] on textarea at bounding box center [1119, 756] width 689 height 32
drag, startPoint x: 905, startPoint y: 755, endPoint x: 871, endPoint y: 756, distance: 34.0
click at [871, 756] on textarea "Hi Candy, I totally understand 🙂" at bounding box center [1119, 756] width 689 height 32
click at [1041, 767] on textarea "Hi Candy, I understand 🙂" at bounding box center [1119, 756] width 689 height 32
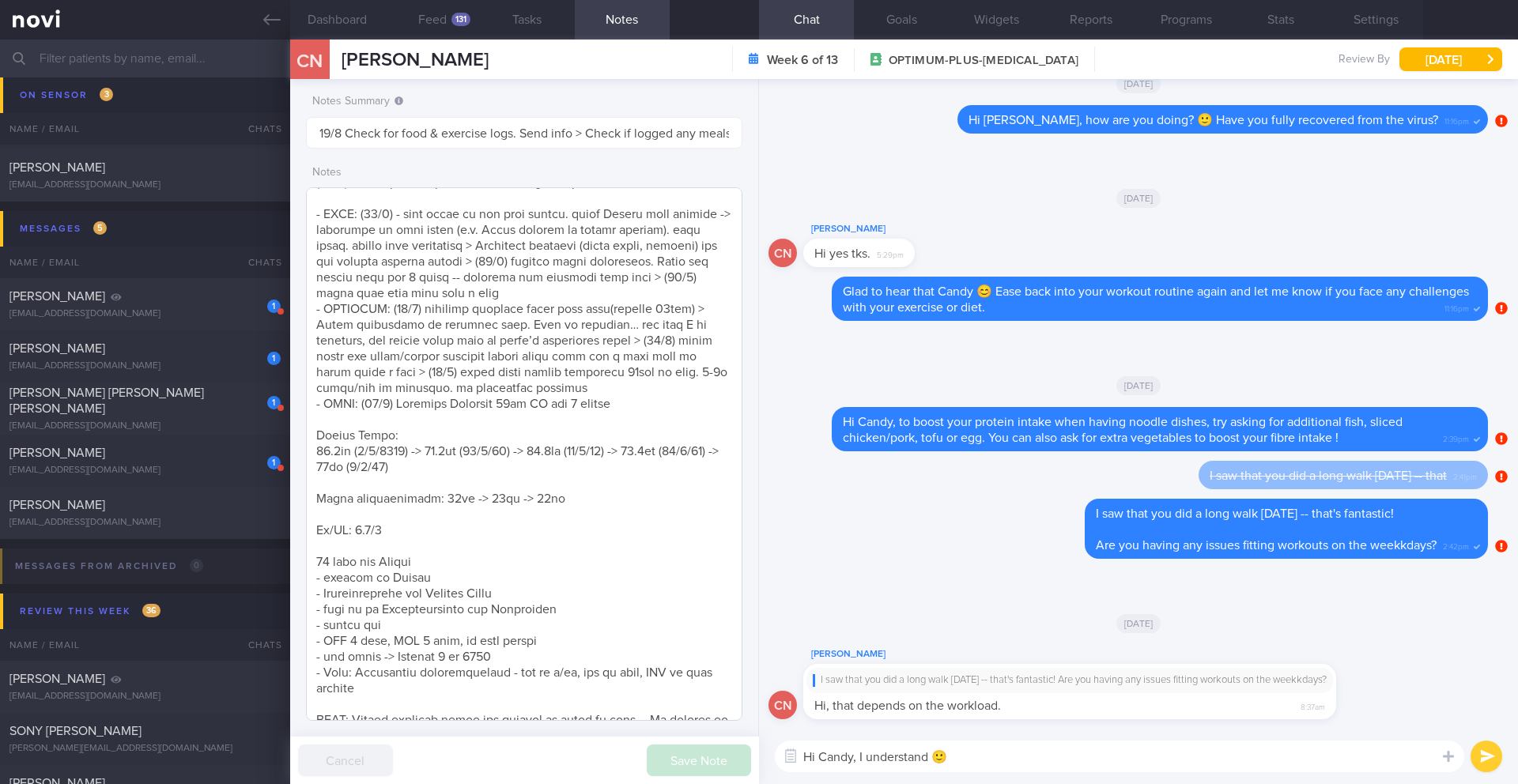
scroll to position [127, 0]
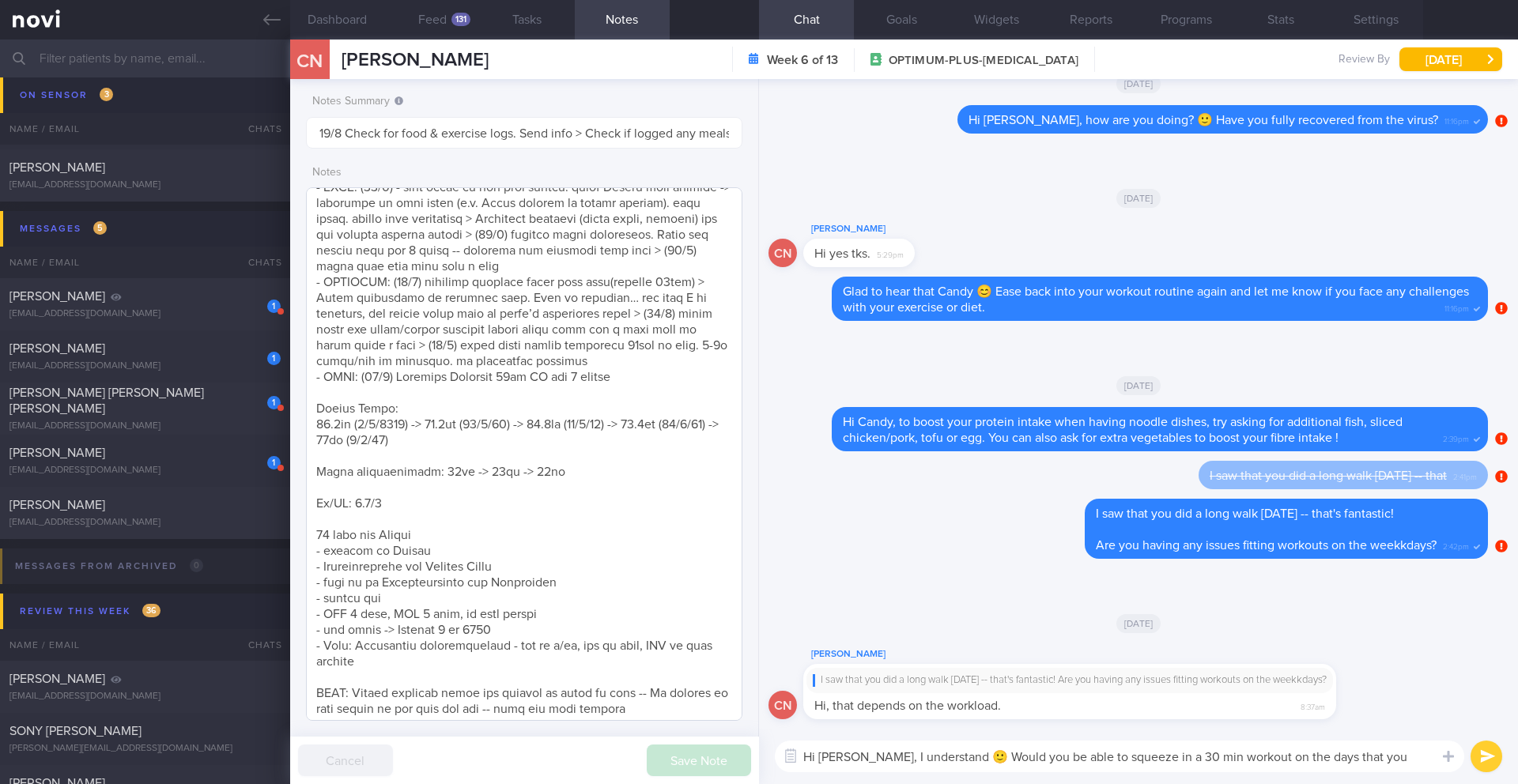
type textarea "Hi Candy, I understand 🙂 Would you be able to squeeze in a 30 min workout on th…"
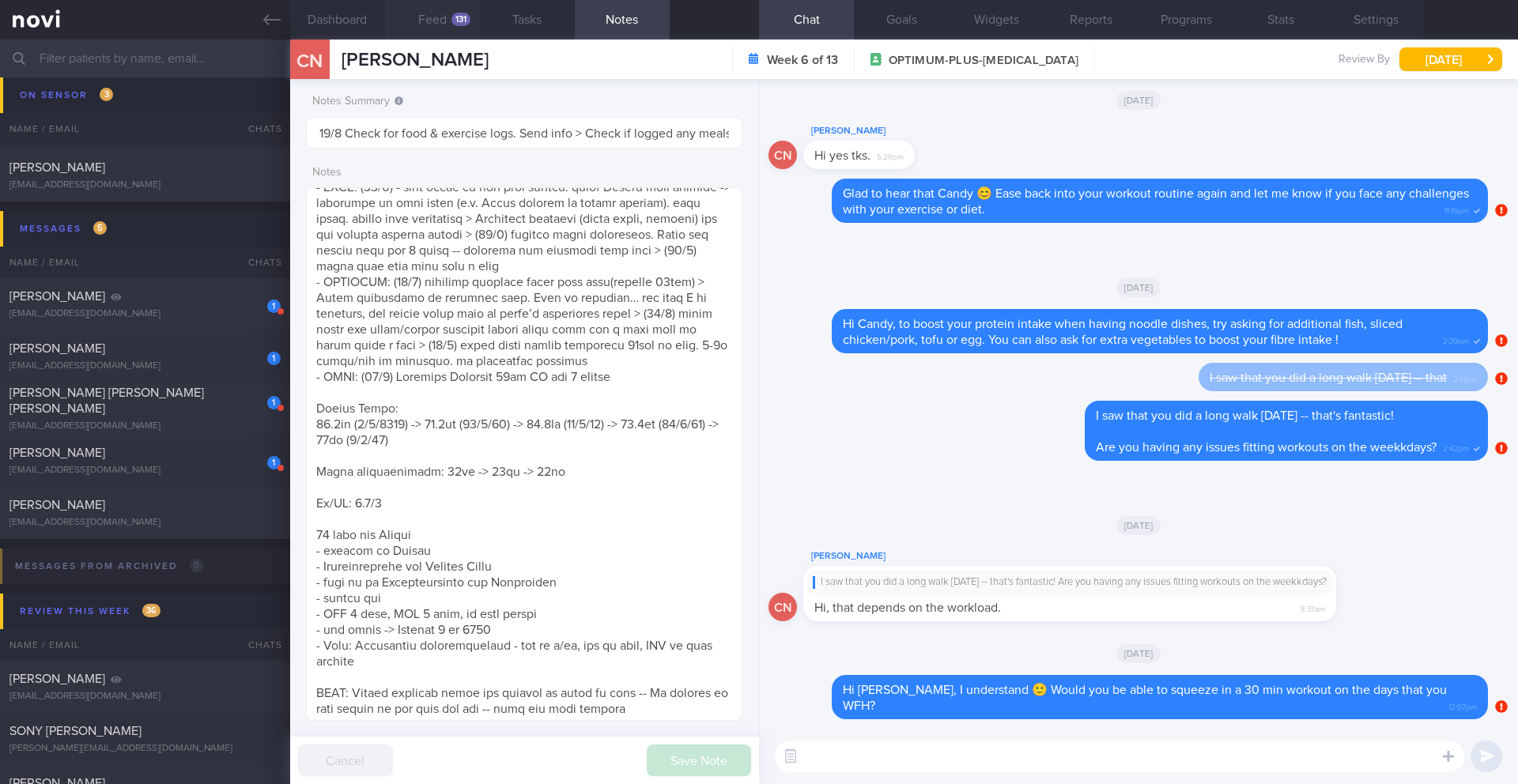
click at [467, 13] on div "131" at bounding box center [461, 19] width 19 height 13
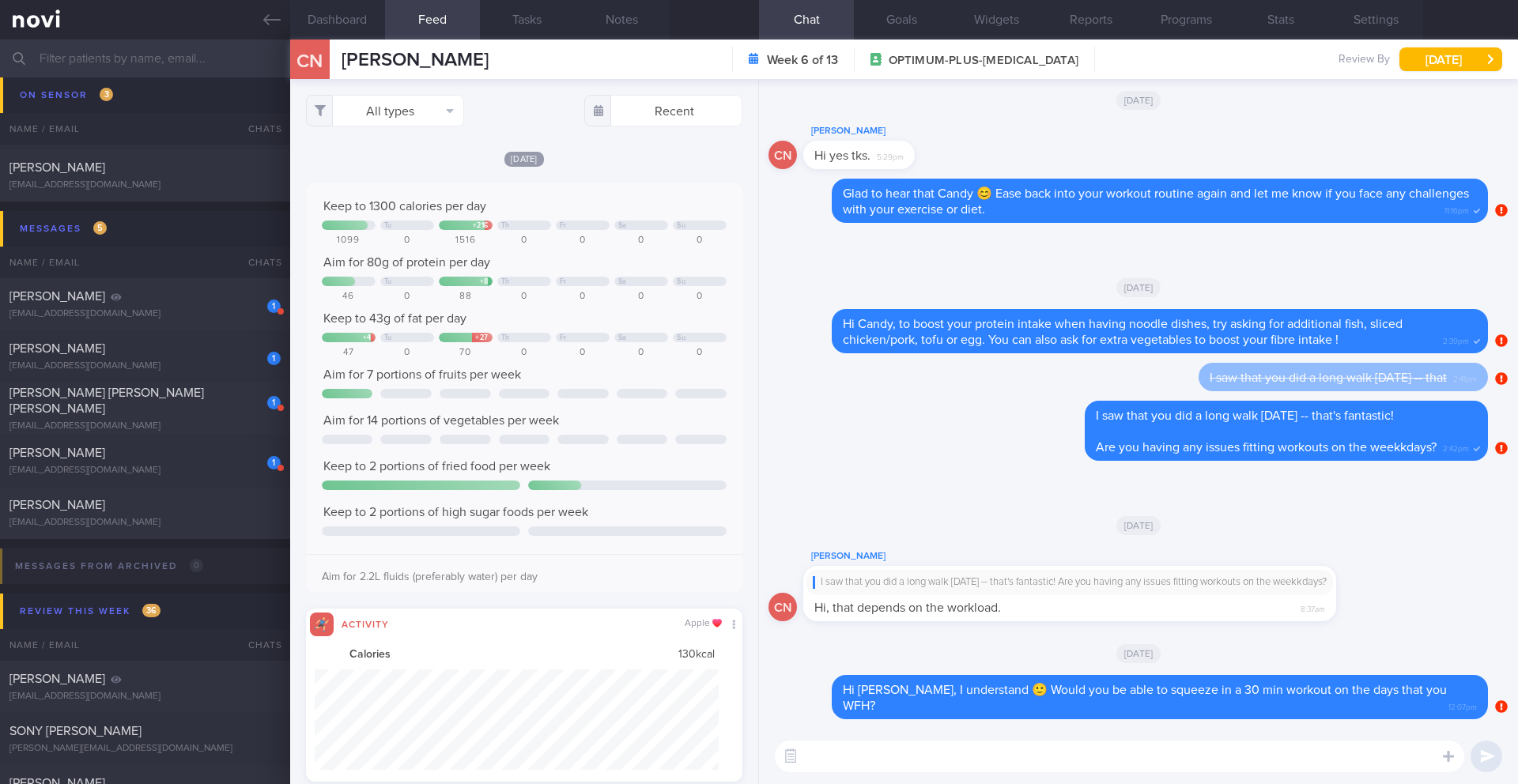
scroll to position [100, 405]
click at [1455, 65] on button "Tue, 19 Aug" at bounding box center [1452, 59] width 103 height 24
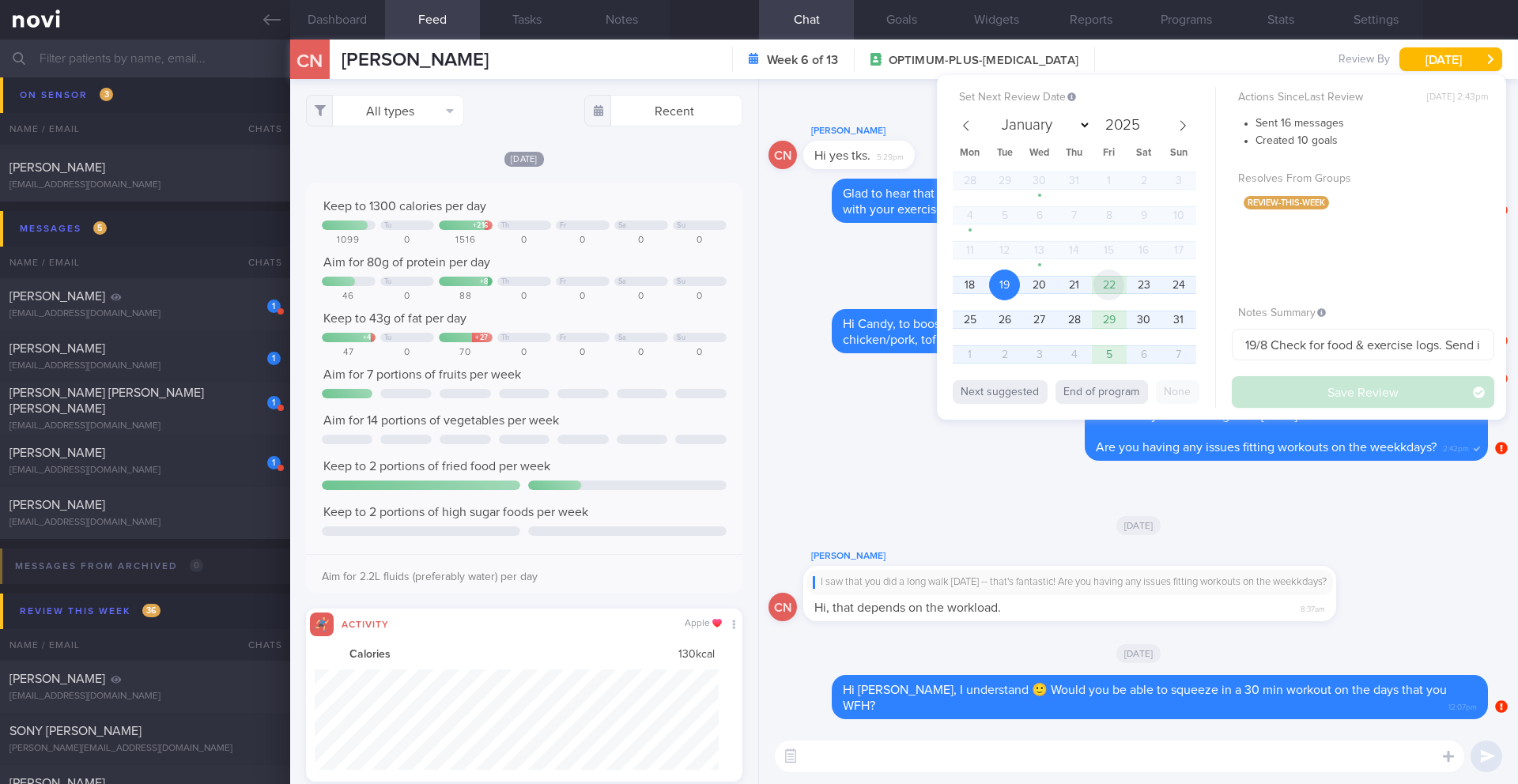
click at [1121, 289] on span "22" at bounding box center [1109, 285] width 31 height 31
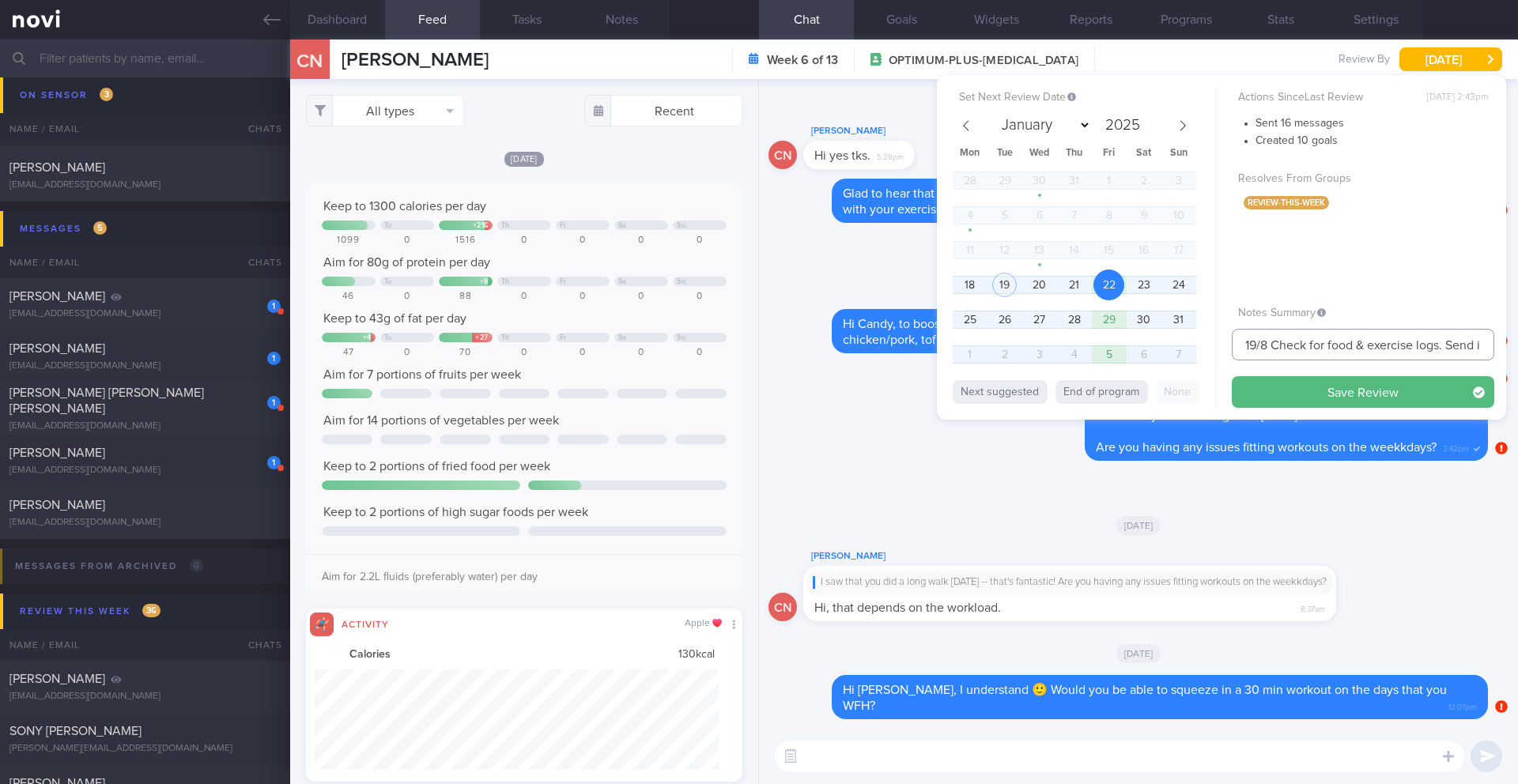
drag, startPoint x: 1258, startPoint y: 348, endPoint x: 1206, endPoint y: 348, distance: 52.0
click at [1206, 348] on div "Set Next Review Date 22 Aug 2025 January February March April May June July Aug…" at bounding box center [1221, 248] width 569 height 345
click at [961, 322] on span "25" at bounding box center [970, 320] width 31 height 31
drag, startPoint x: 1257, startPoint y: 346, endPoint x: 1221, endPoint y: 343, distance: 36.1
click at [1221, 343] on div "Set Next Review Date 25 Aug 2025 January February March April May June July Aug…" at bounding box center [1221, 248] width 569 height 345
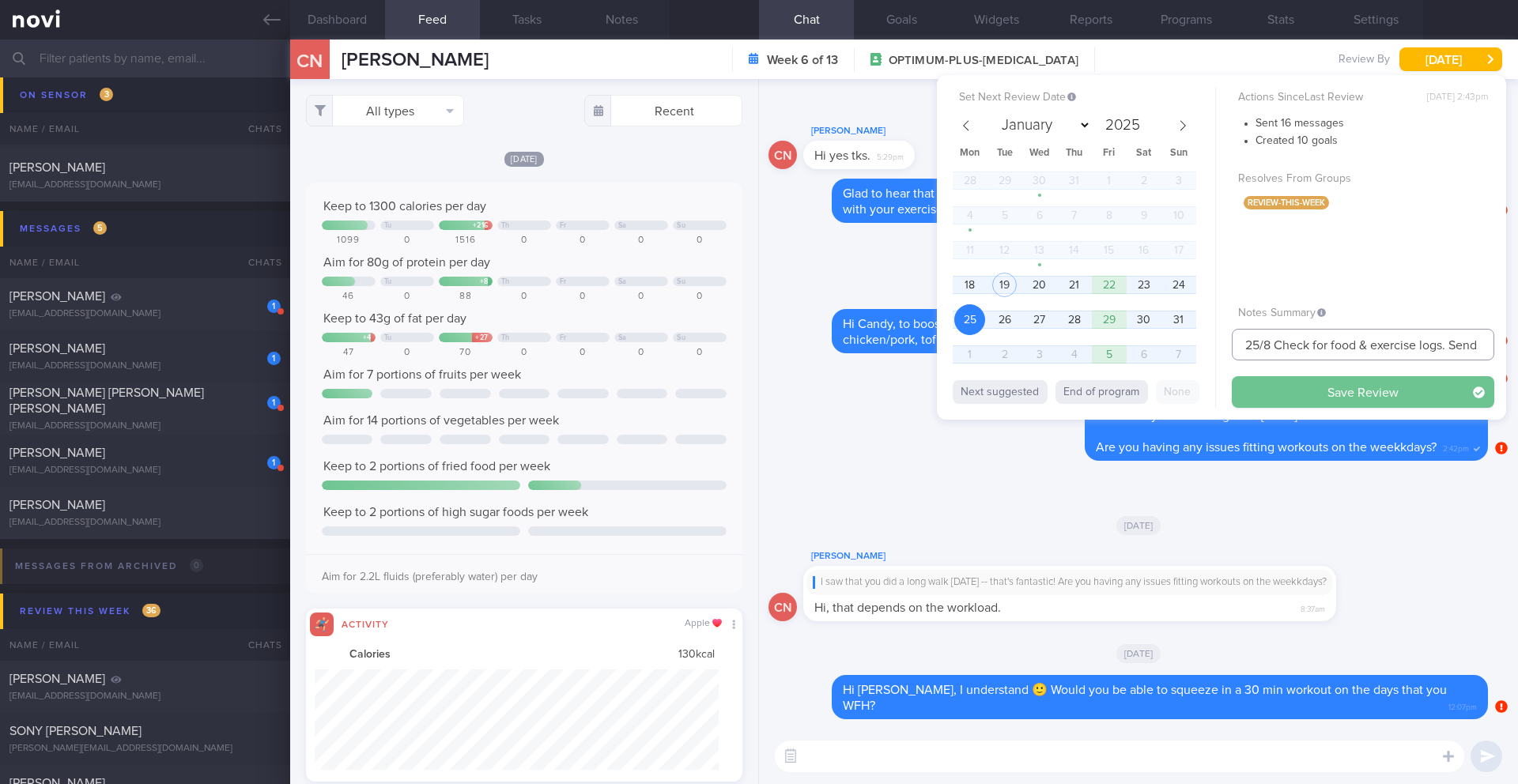
type input "25/8 Check for food & exercise logs. Send info > Check if logged any meals and …"
click at [1278, 401] on button "Save Review" at bounding box center [1364, 392] width 263 height 32
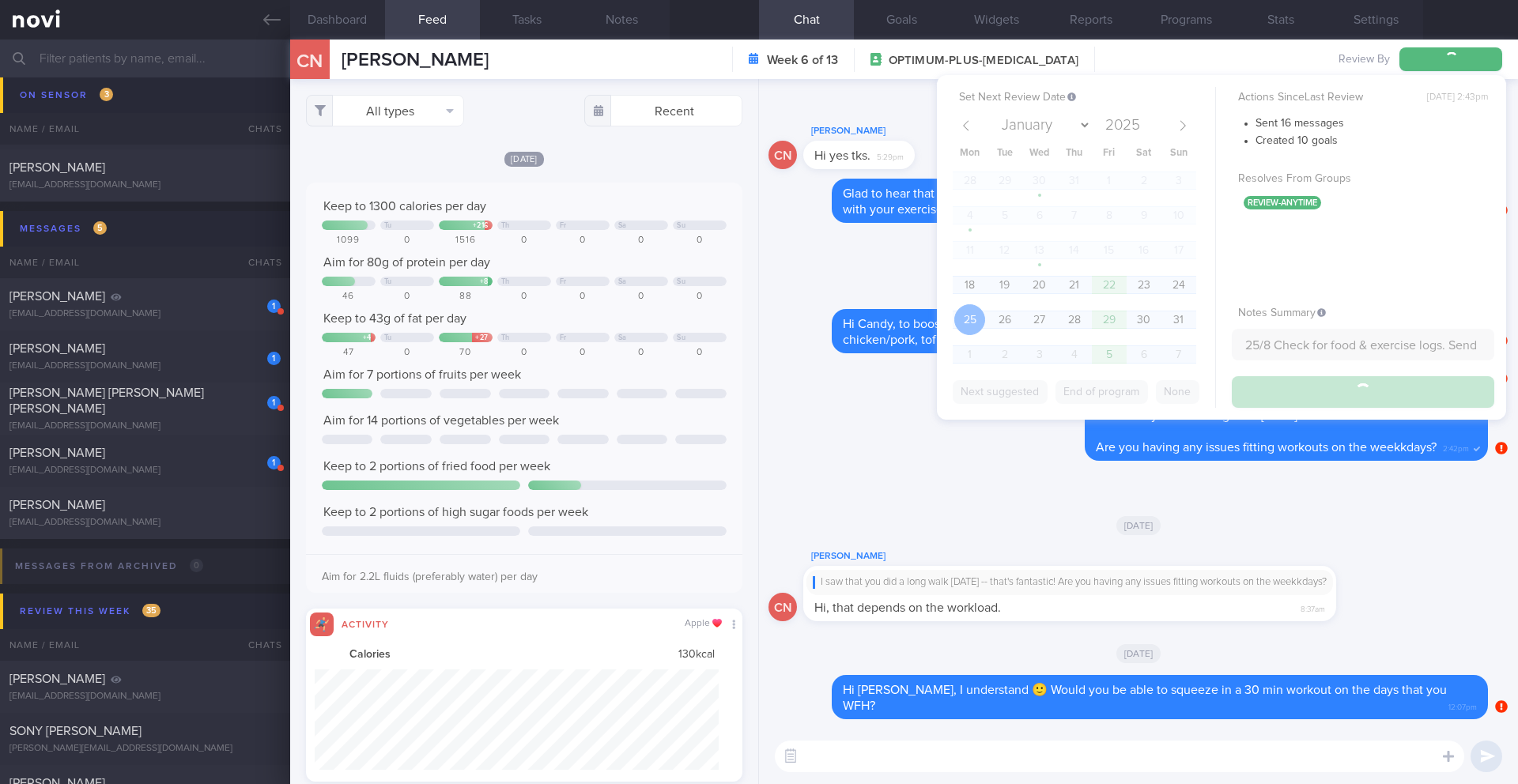
type input "25/8 Check for food & exercise logs. Send info > Check if logged any meals and …"
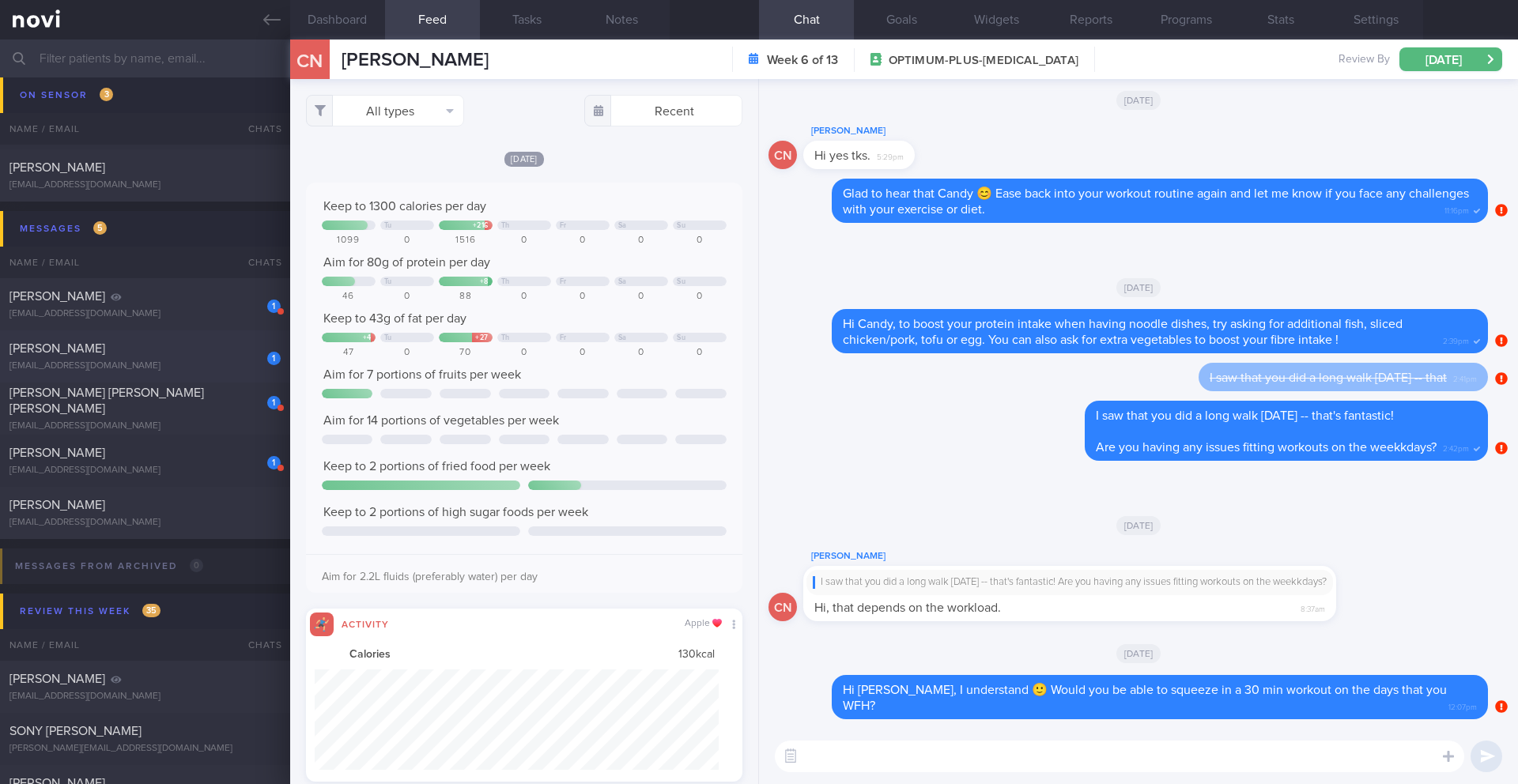
click at [208, 351] on div "[PERSON_NAME]" at bounding box center [143, 349] width 268 height 16
type input "18/8 Check for logs and suggest plan for exercise"
type textarea "SUPPORT NEEDED: How to plan a healthy diet. Does not understand about calories …"
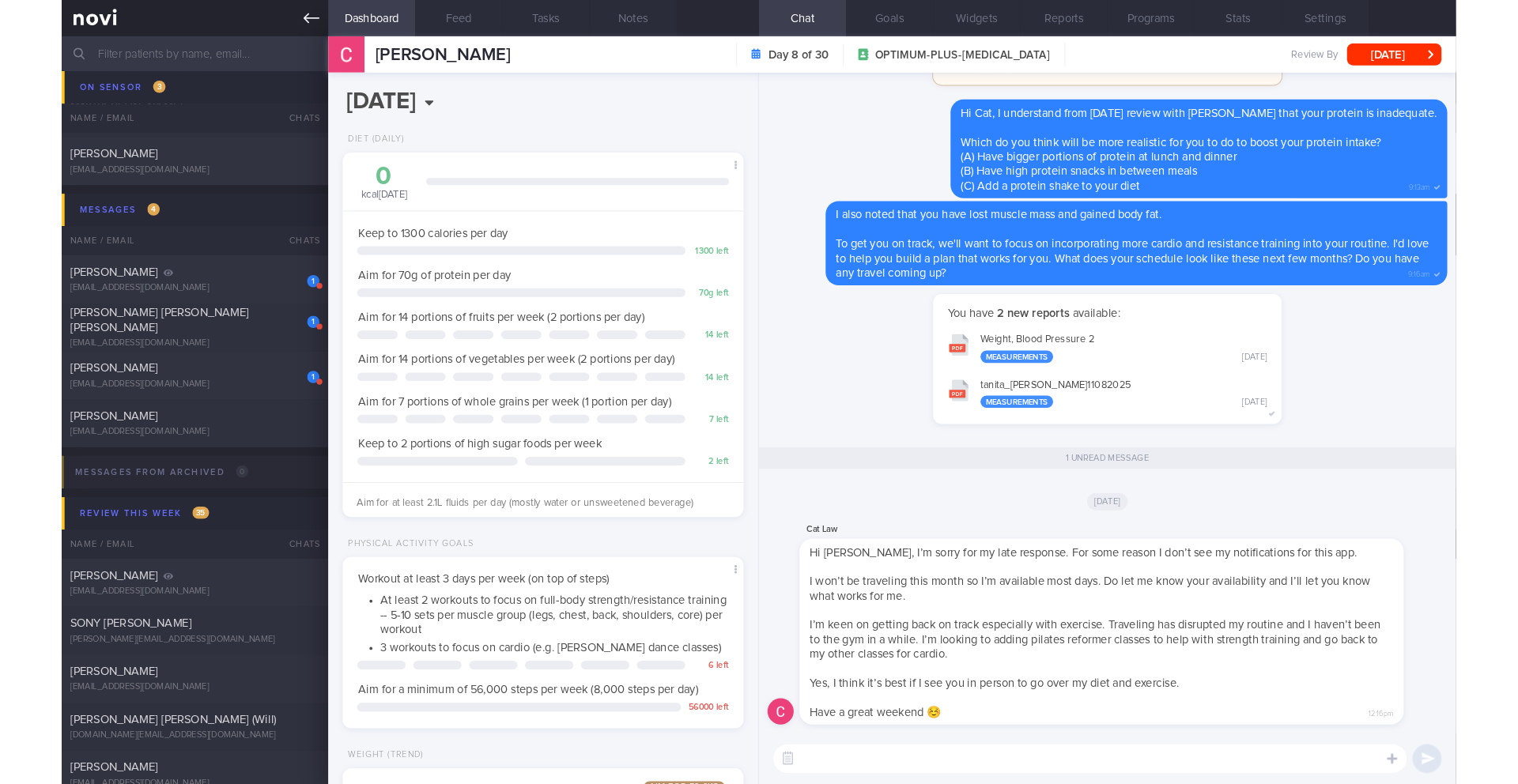
scroll to position [221, 397]
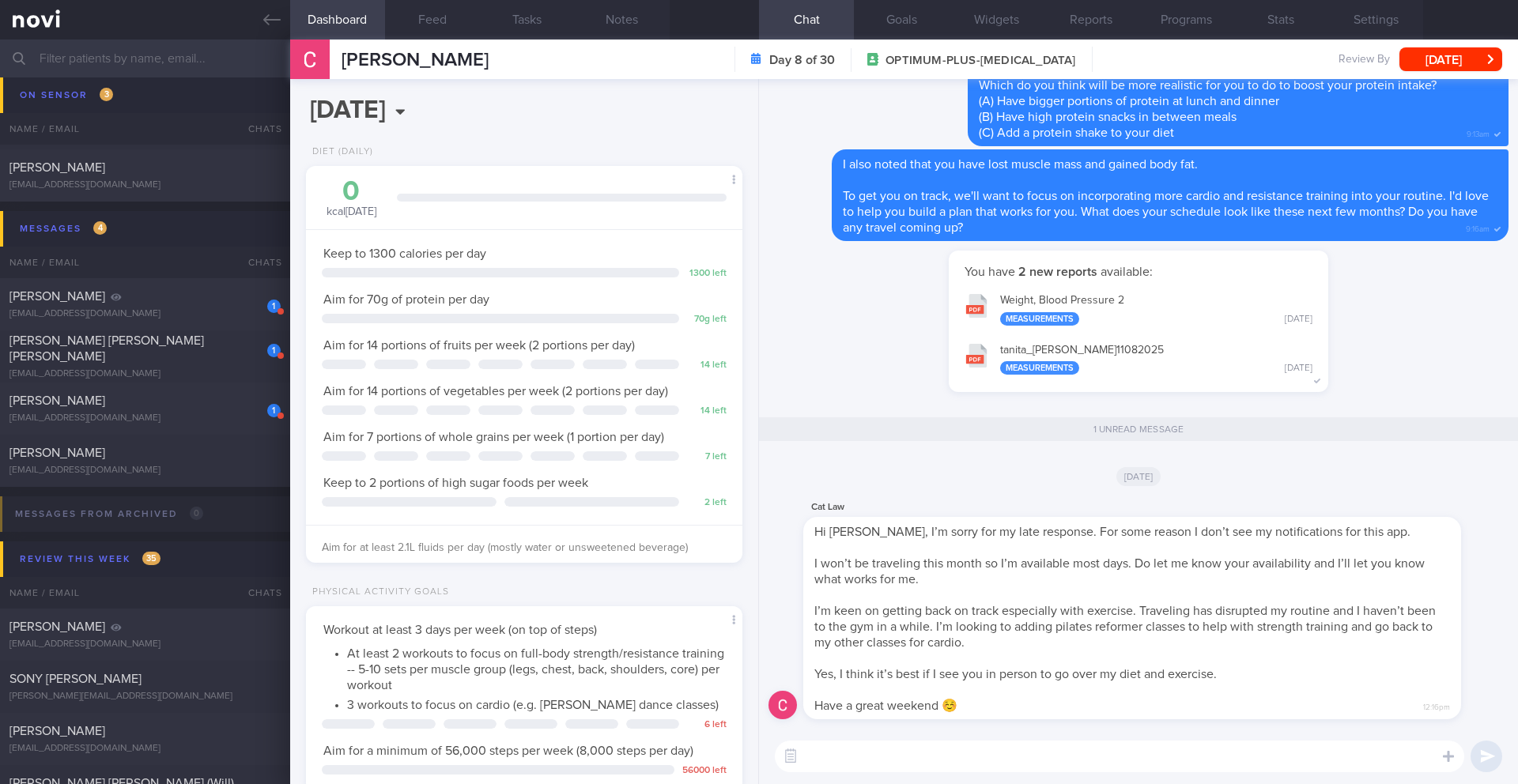
click at [906, 756] on textarea at bounding box center [1119, 756] width 689 height 32
type textarea "Hi Cat, I"
click at [1368, 21] on button "Settings" at bounding box center [1376, 20] width 95 height 40
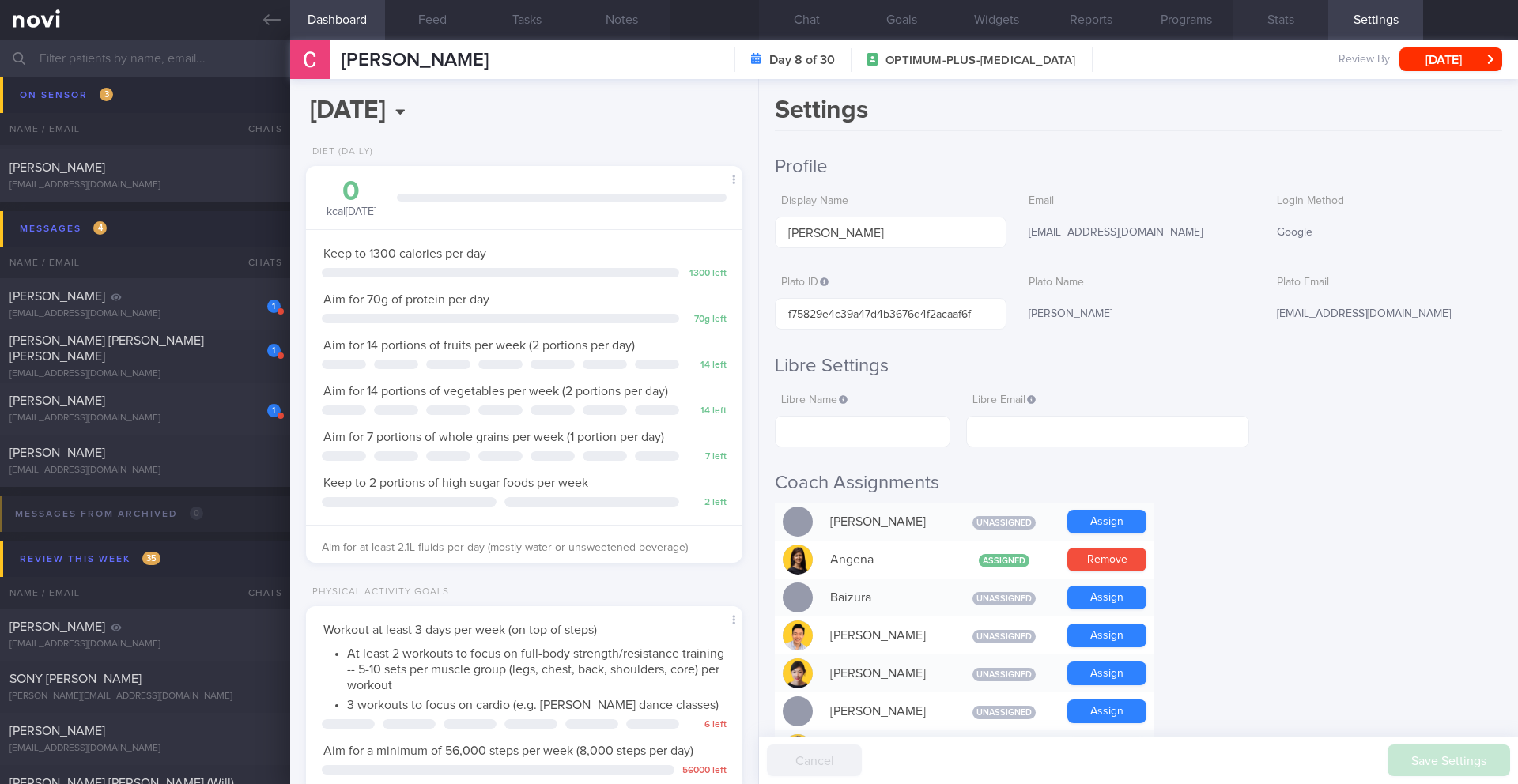
click at [1306, 23] on button "Stats" at bounding box center [1281, 20] width 95 height 40
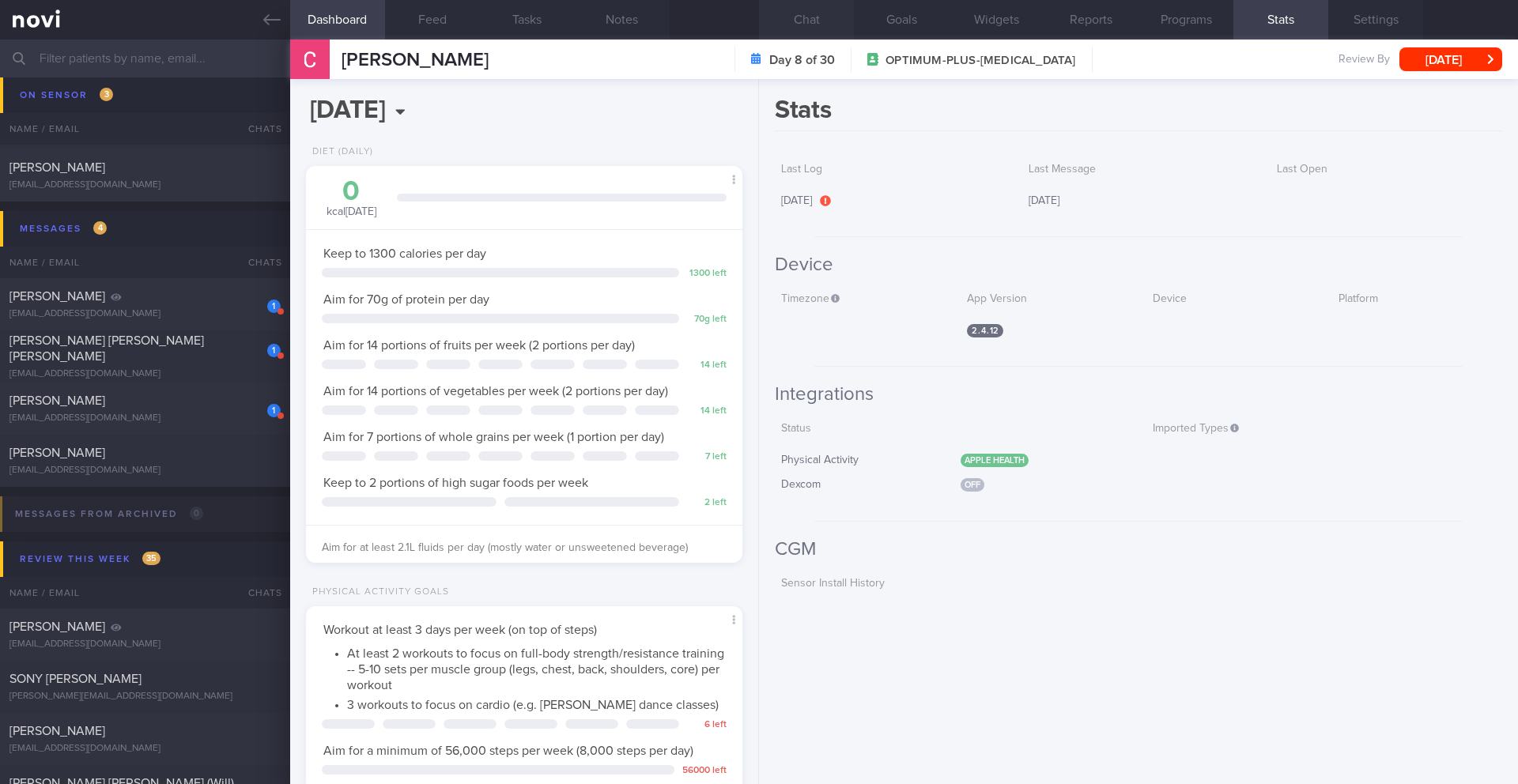
click at [814, 33] on button "Chat" at bounding box center [806, 20] width 95 height 40
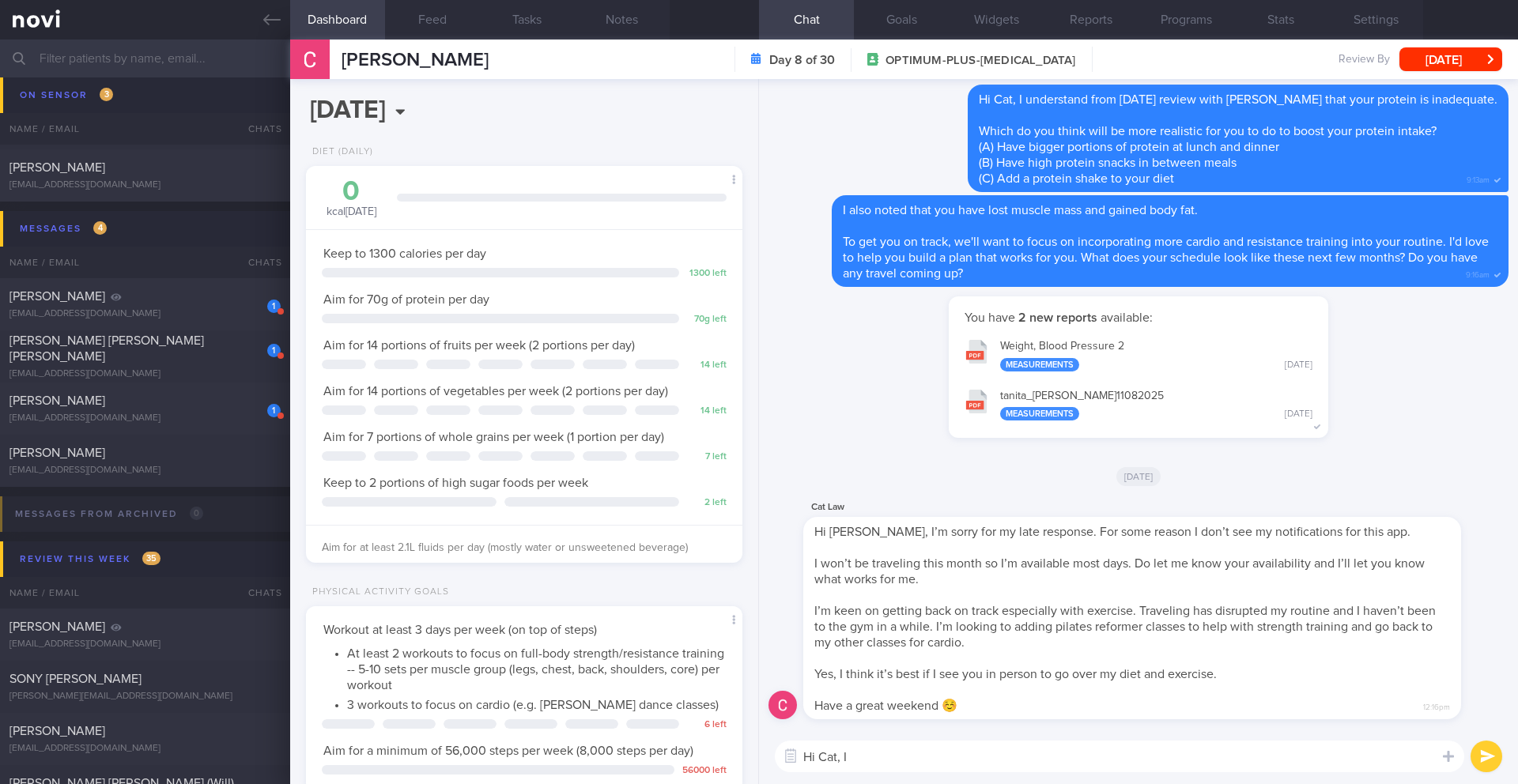
click at [916, 764] on textarea "Hi Cat, I" at bounding box center [1119, 756] width 689 height 32
type textarea "Hi Cat, no problem but let's see if we can figure out this notification issue"
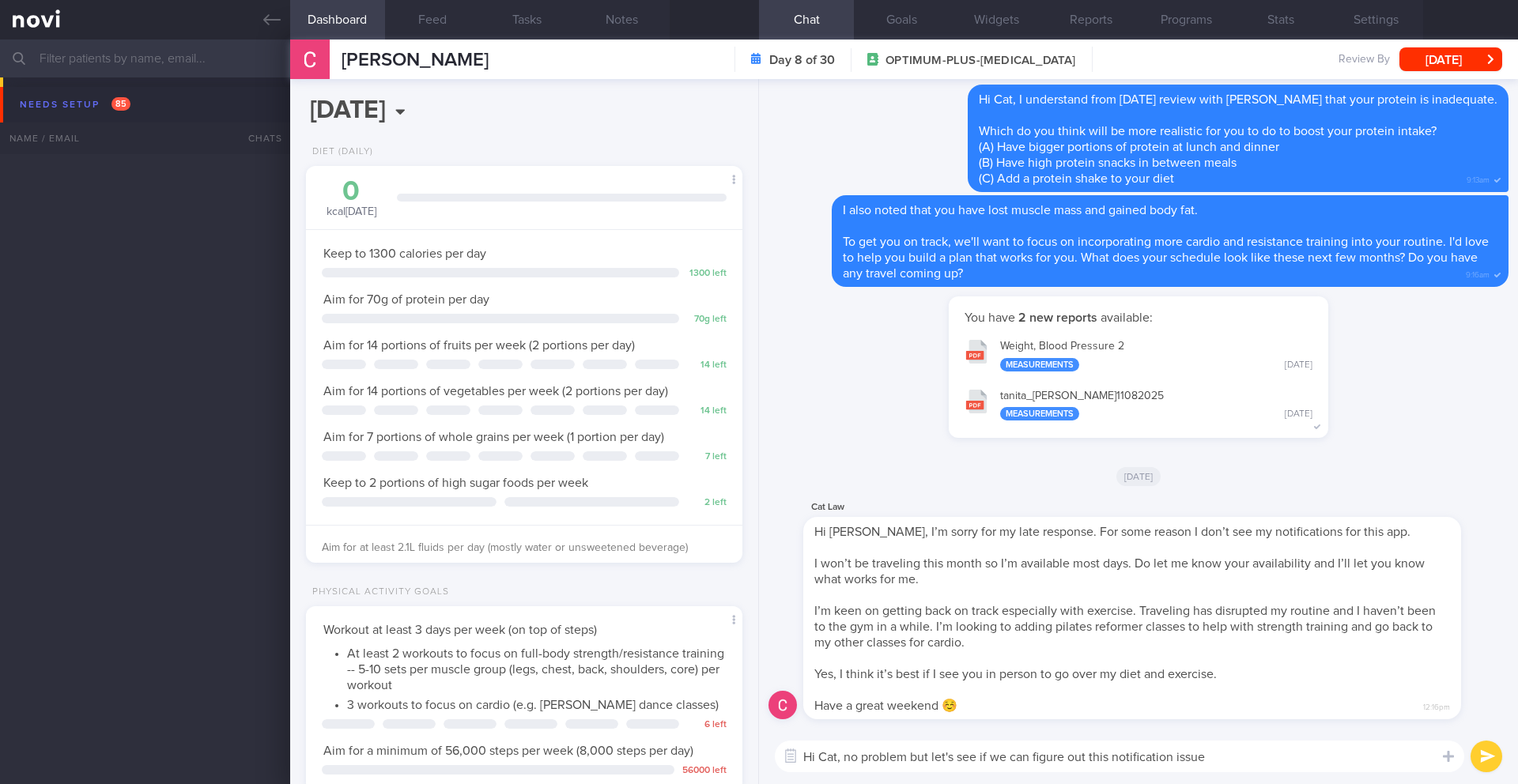
select select "7"
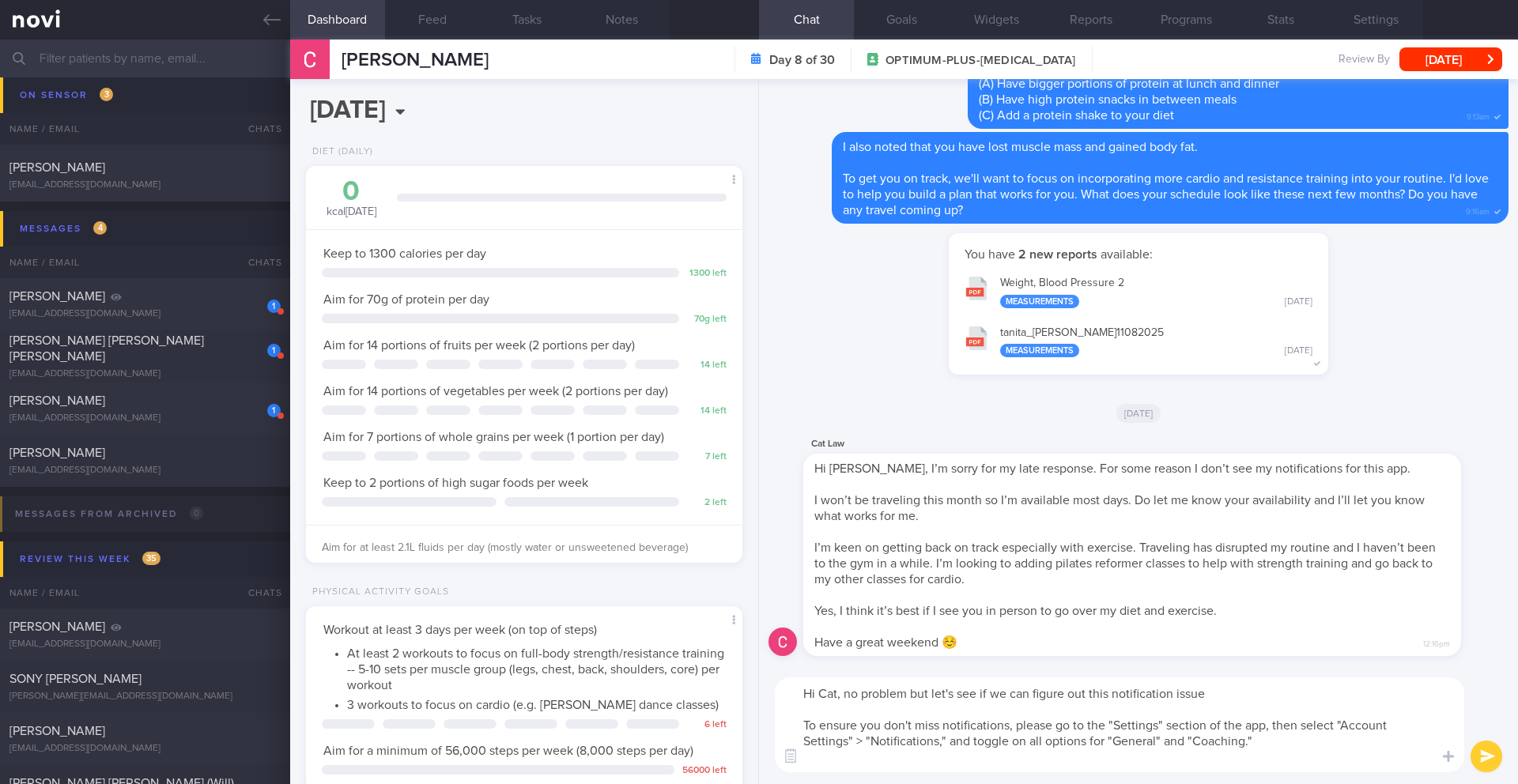
drag, startPoint x: 1023, startPoint y: 724, endPoint x: 808, endPoint y: 720, distance: 215.0
click at [801, 724] on textarea "Hi Cat, no problem but let's see if we can figure out this notification issue T…" at bounding box center [1119, 725] width 689 height 95
click at [1103, 740] on textarea "Hi Cat, no problem but let's see if we can figure out this notification issue C…" at bounding box center [1119, 725] width 689 height 95
drag, startPoint x: 870, startPoint y: 730, endPoint x: 782, endPoint y: 733, distance: 88.1
click at [782, 733] on textarea "Hi Cat, no problem but let's see if we can figure out this notification issue C…" at bounding box center [1119, 725] width 689 height 95
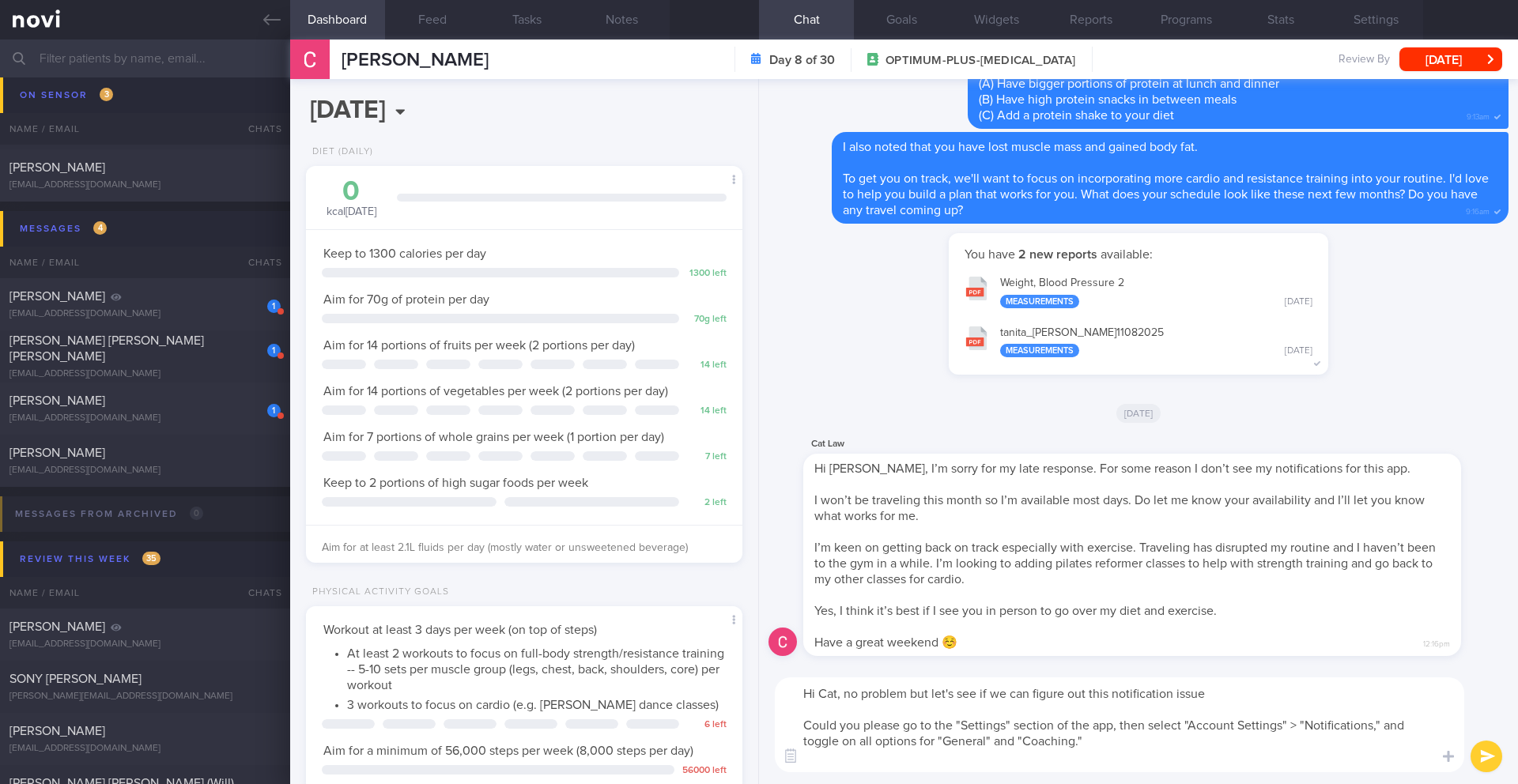
click at [833, 725] on textarea "Hi Cat, no problem but let's see if we can figure out this notification issue C…" at bounding box center [1119, 725] width 689 height 95
drag, startPoint x: 869, startPoint y: 725, endPoint x: 805, endPoint y: 729, distance: 64.1
click at [805, 729] on textarea "Hi Cat, no problem but let's see if we can figure out this notification issue C…" at bounding box center [1119, 725] width 689 height 95
click at [1231, 694] on textarea "Hi Cat, no problem but let's see if we can figure out this notification issue P…" at bounding box center [1119, 725] width 689 height 95
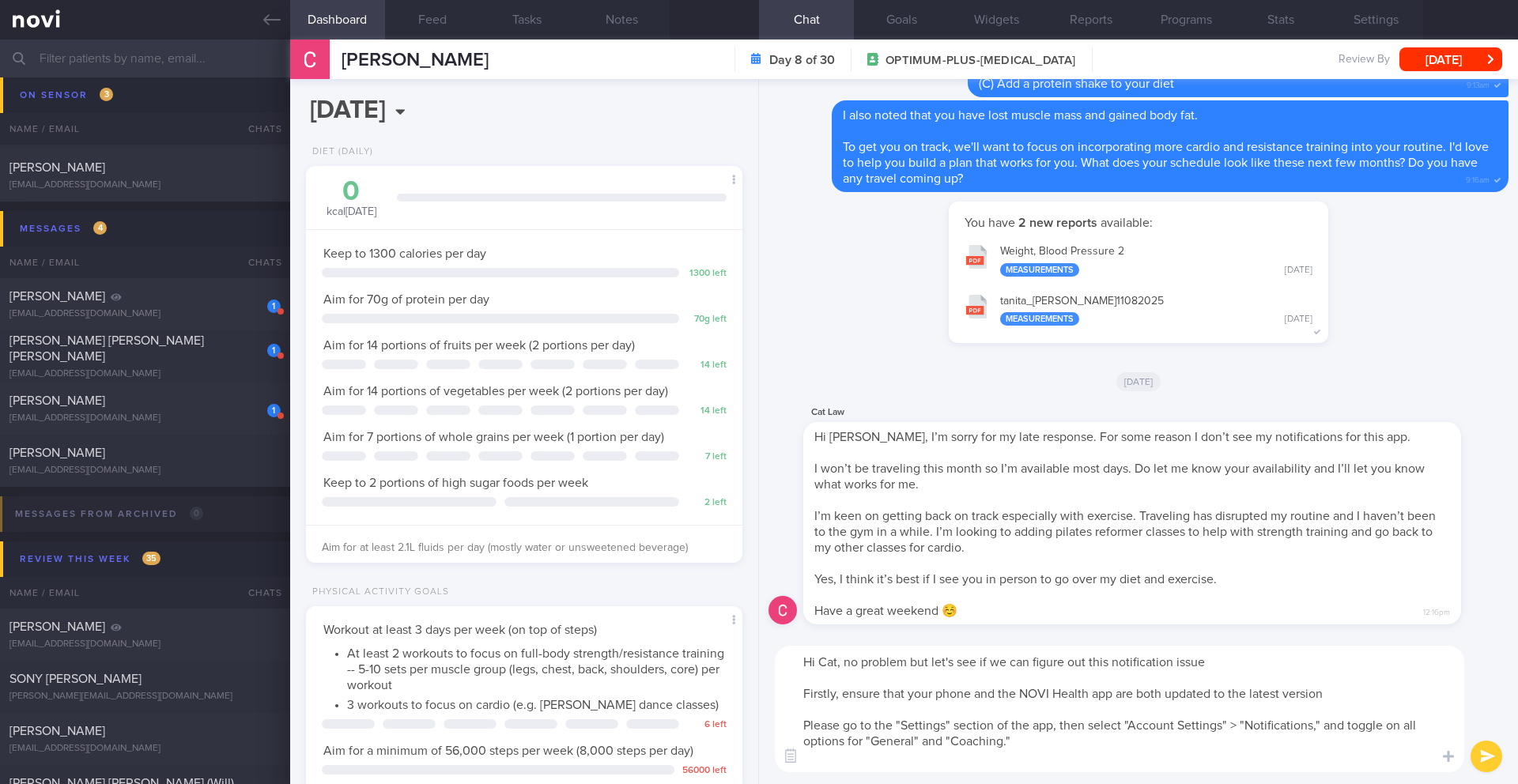
drag, startPoint x: 837, startPoint y: 727, endPoint x: 758, endPoint y: 726, distance: 79.0
click at [759, 726] on div "Hi Cat, no problem but let's see if we can figure out this notification issue F…" at bounding box center [1138, 709] width 759 height 150
click at [795, 701] on textarea "Hi Cat, no problem but let's see if we can figure out this notification issue F…" at bounding box center [1119, 709] width 689 height 127
click at [1023, 746] on textarea "Hi Cat, no problem but let's see if we can figure out this notification issue *…" at bounding box center [1119, 709] width 689 height 127
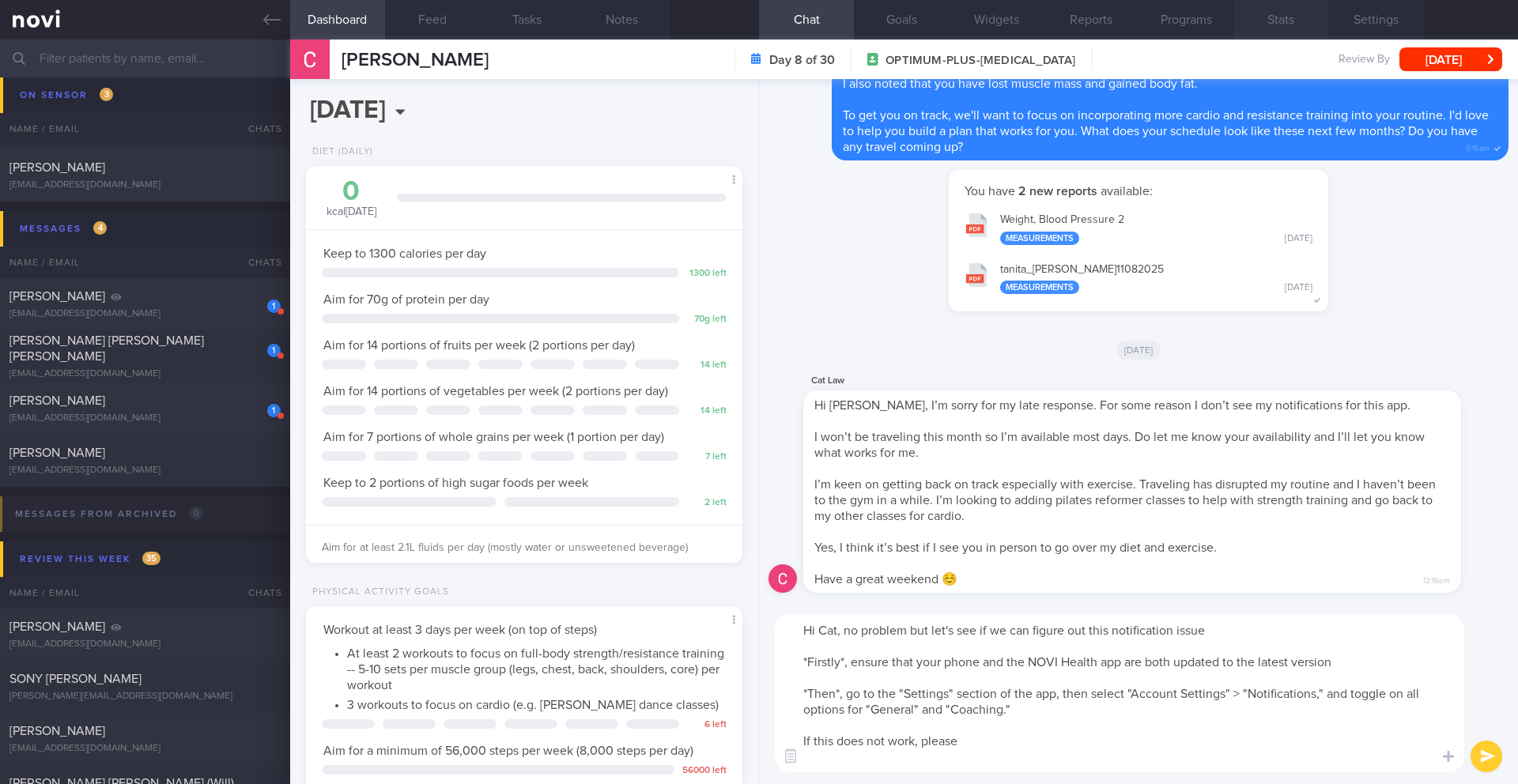
type textarea "Hi Cat, no problem but let's see if we can figure out this notification issue *…"
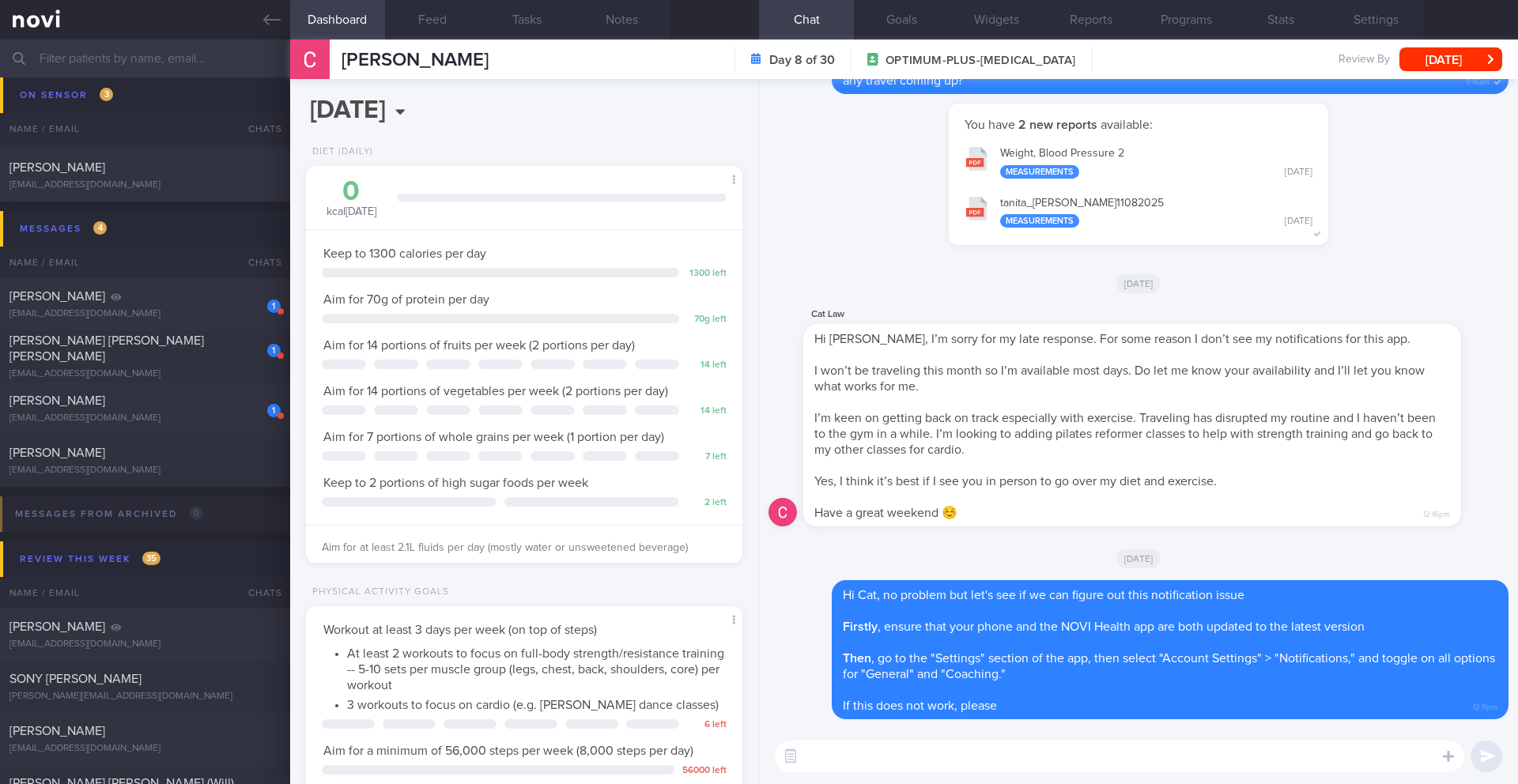
click at [866, 765] on textarea at bounding box center [1119, 756] width 689 height 32
paste textarea "If this does not help, please go to the Settings page and click on *Report a Bu…"
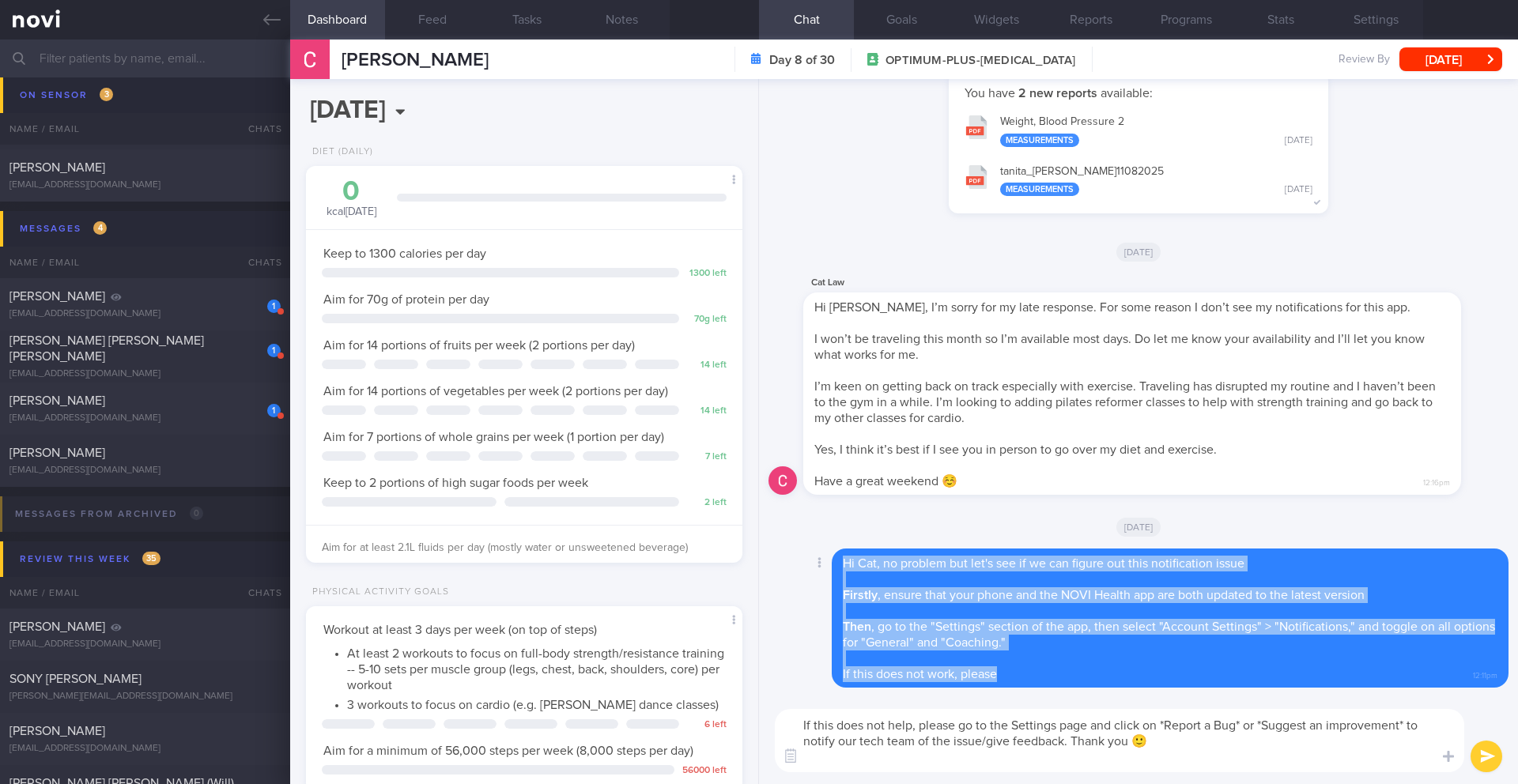
drag, startPoint x: 845, startPoint y: 564, endPoint x: 1011, endPoint y: 657, distance: 190.3
click at [1039, 678] on div "Hi Cat, no problem but let's see if we can figure out this notification issue F…" at bounding box center [1170, 618] width 677 height 139
copy span "Hi Cat, no problem but let's see if we can figure out this notification issue F…"
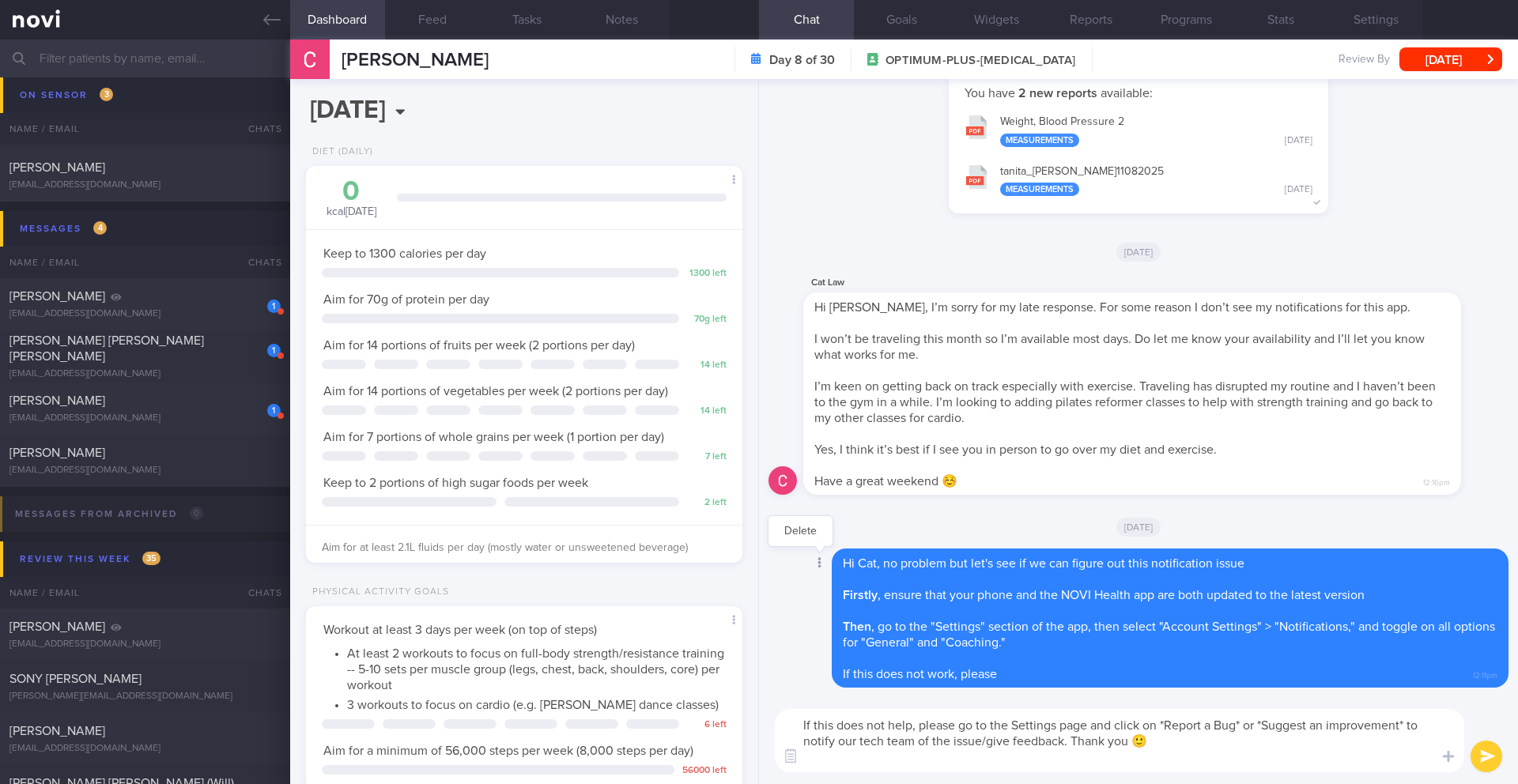
click at [820, 563] on icon at bounding box center [819, 562] width 4 height 11
click at [798, 521] on button "Delete" at bounding box center [800, 531] width 64 height 24
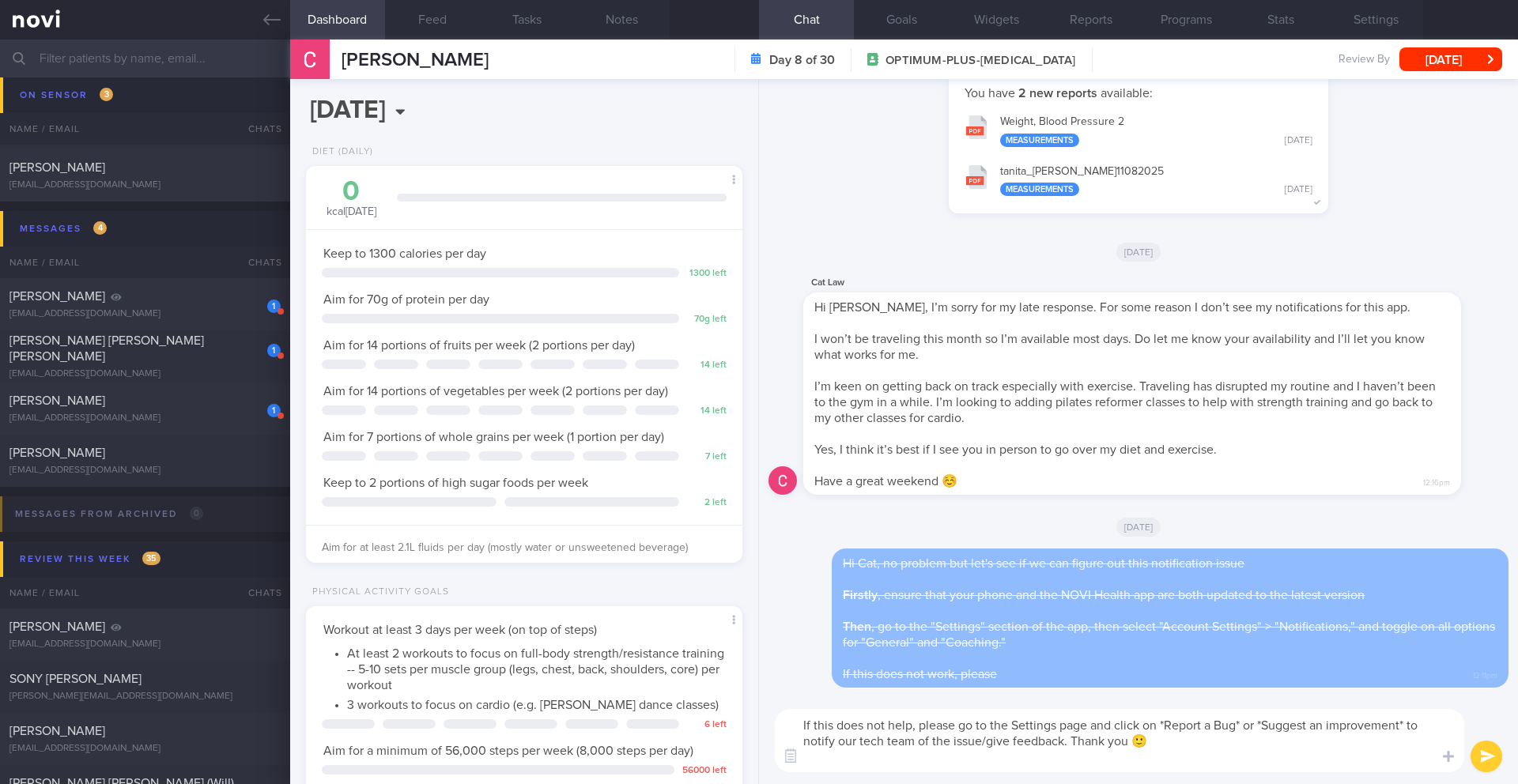
click at [803, 725] on textarea "If this does not help, please go to the Settings page and click on *Report a Bu…" at bounding box center [1119, 740] width 689 height 63
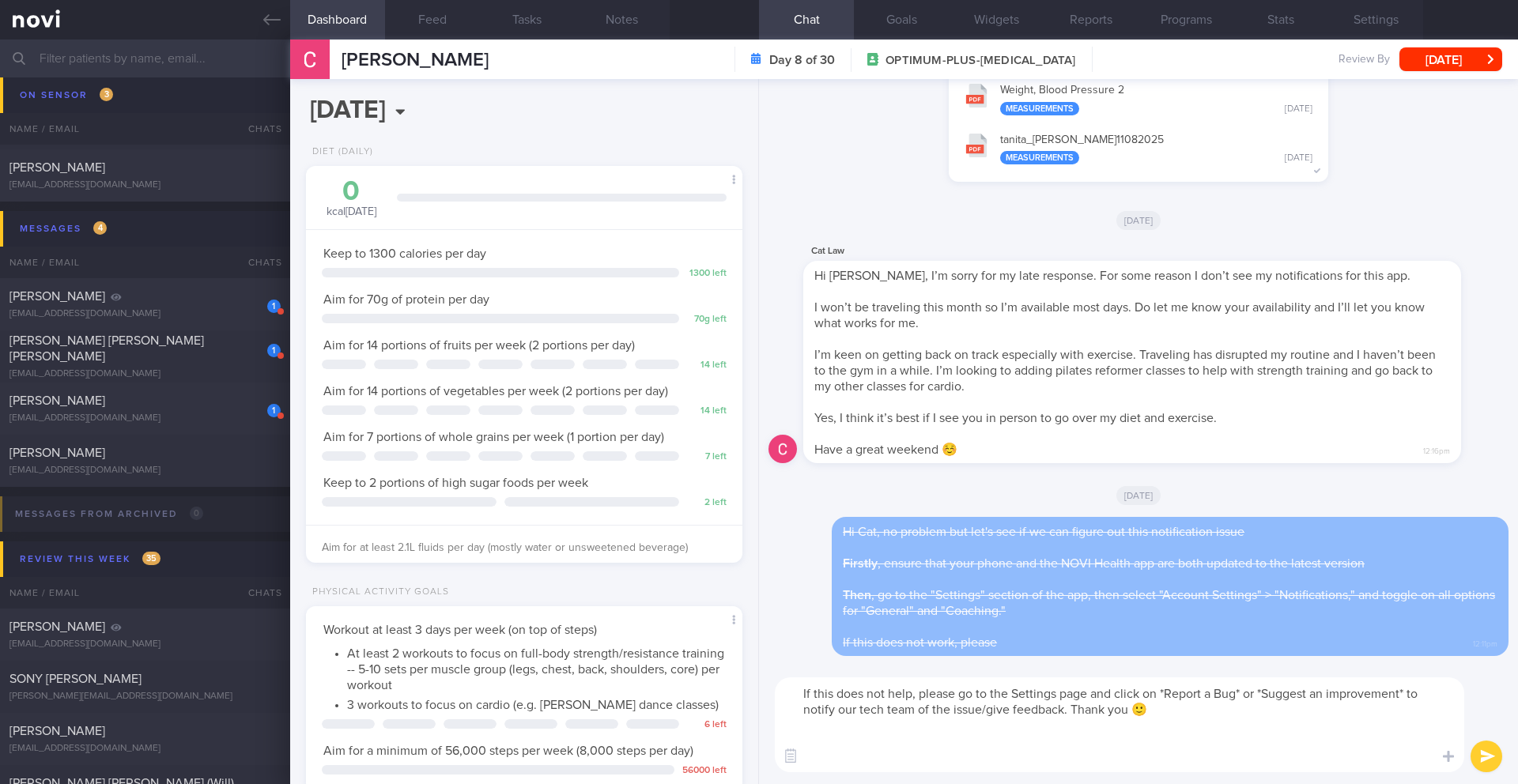
paste textarea "Hi Cat, no problem but let's see if we can figure out this notification issue F…"
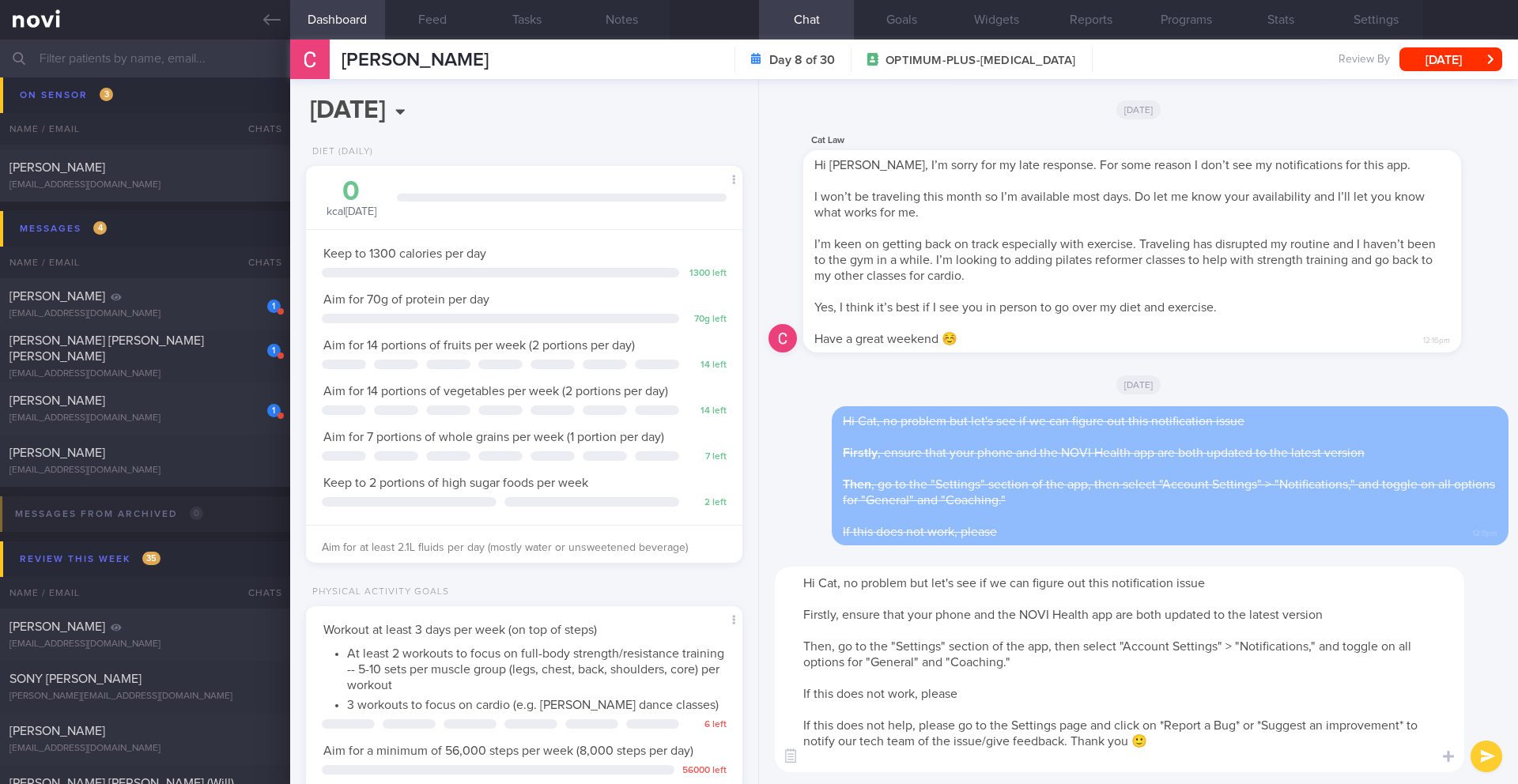
drag, startPoint x: 916, startPoint y: 723, endPoint x: 924, endPoint y: 703, distance: 21.5
click at [924, 703] on textarea "Hi Cat, no problem but let's see if we can figure out this notification issue F…" at bounding box center [1119, 669] width 689 height 206
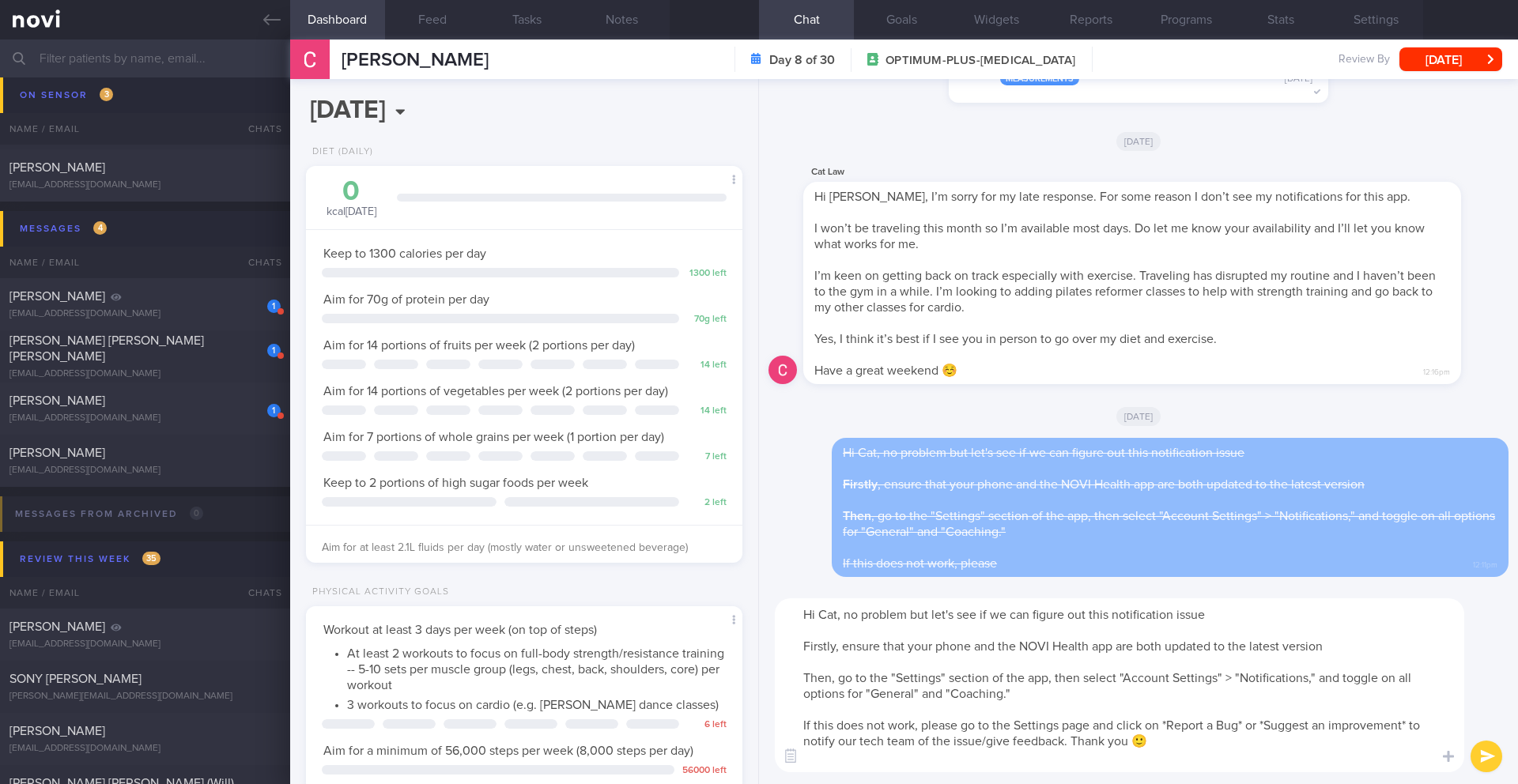
drag, startPoint x: 1255, startPoint y: 727, endPoint x: 1410, endPoint y: 722, distance: 155.1
click at [1410, 722] on textarea "Hi Cat, no problem but let's see if we can figure out this notification issue F…" at bounding box center [1119, 685] width 689 height 174
drag, startPoint x: 915, startPoint y: 740, endPoint x: 859, endPoint y: 742, distance: 56.0
click at [860, 744] on textarea "Hi Cat, no problem but let's see if we can figure out this notification issue F…" at bounding box center [1119, 685] width 689 height 174
type textarea "Hi Cat, no problem but let's see if we can figure out this notification issue F…"
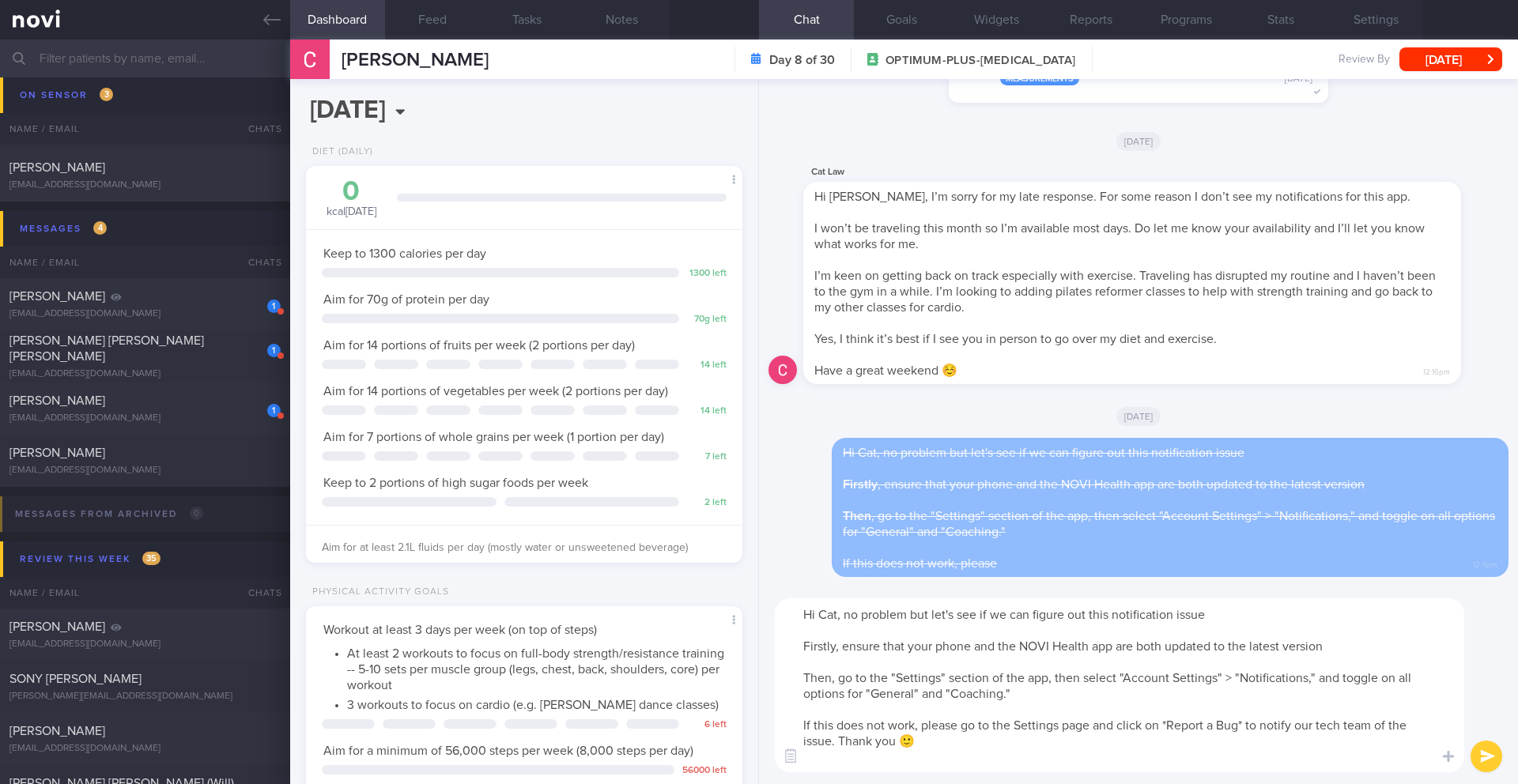
click at [1489, 757] on button "submit" at bounding box center [1487, 756] width 32 height 32
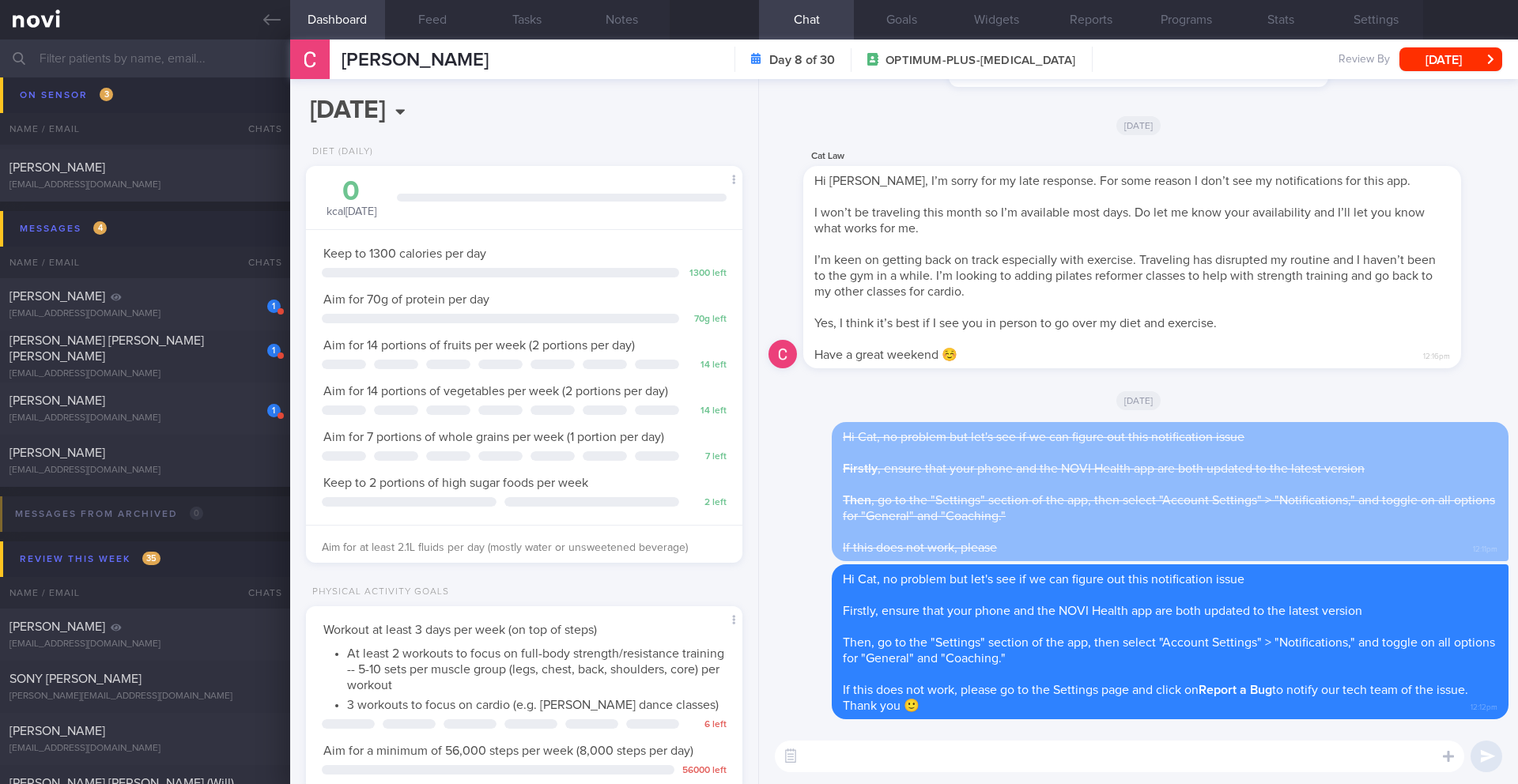
click at [868, 765] on textarea at bounding box center [1119, 756] width 689 height 32
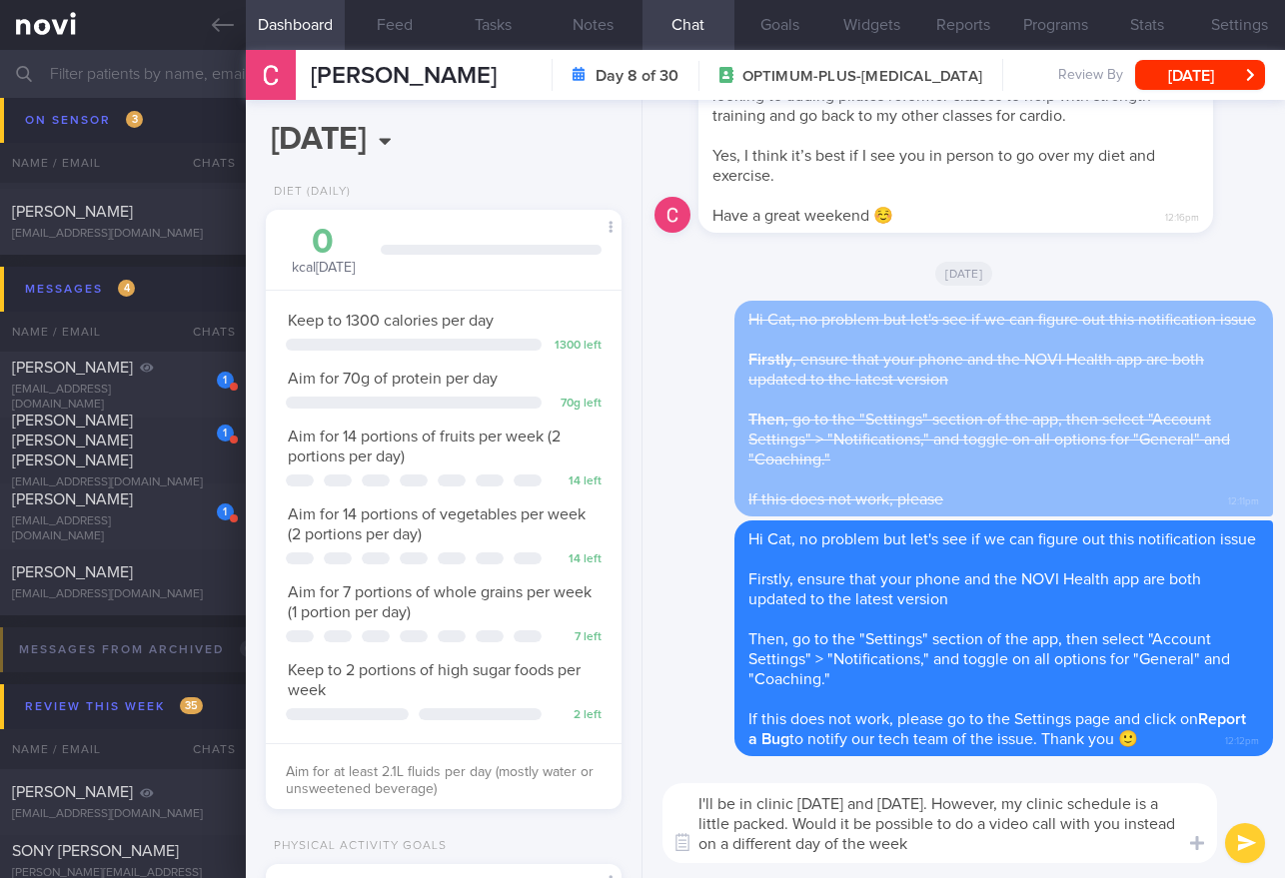
drag, startPoint x: 1088, startPoint y: 827, endPoint x: 1125, endPoint y: 825, distance: 37.0
click at [1125, 825] on textarea "I'll be in clinic [DATE] and [DATE]. However, my clinic schedule is a little pa…" at bounding box center [939, 823] width 555 height 80
click at [1103, 841] on textarea "I'll be in clinic [DATE] and [DATE]. However, my clinic schedule is a little pa…" at bounding box center [939, 823] width 555 height 80
drag, startPoint x: 819, startPoint y: 846, endPoint x: 1025, endPoint y: 846, distance: 205.8
click at [1025, 846] on textarea "I'll be in clinic [DATE] and [DATE]. However, my clinic schedule is a little pa…" at bounding box center [939, 823] width 555 height 80
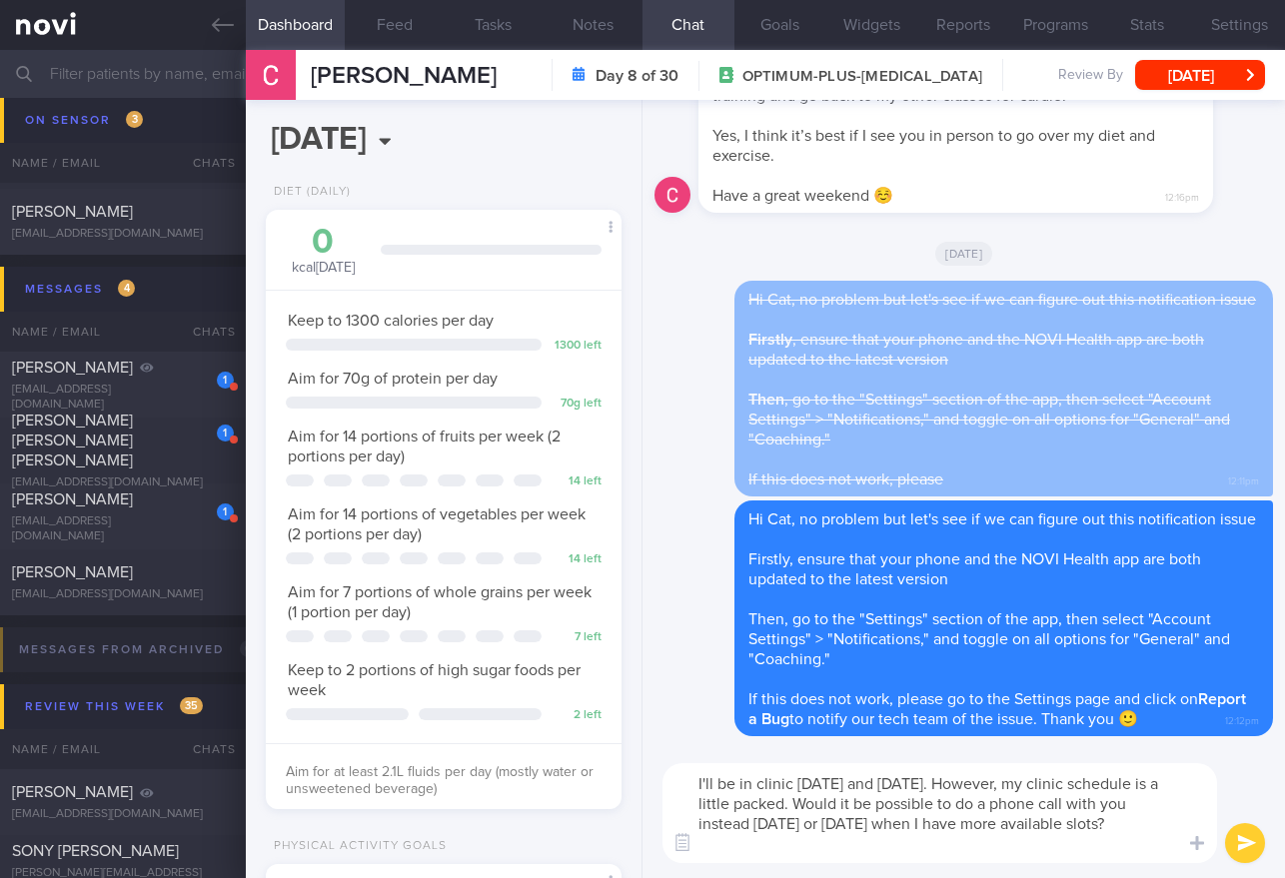
type textarea "I'll be in clinic [DATE] and [DATE]. However, my clinic schedule is a little pa…"
click at [1251, 848] on button "submit" at bounding box center [1245, 843] width 40 height 40
